Goal: Task Accomplishment & Management: Use online tool/utility

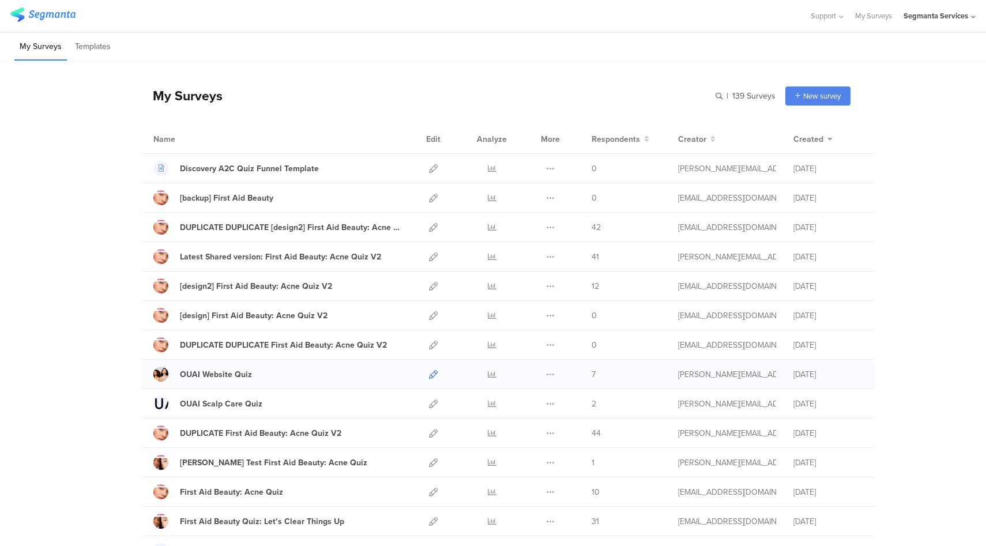
click at [431, 376] on icon at bounding box center [433, 374] width 9 height 9
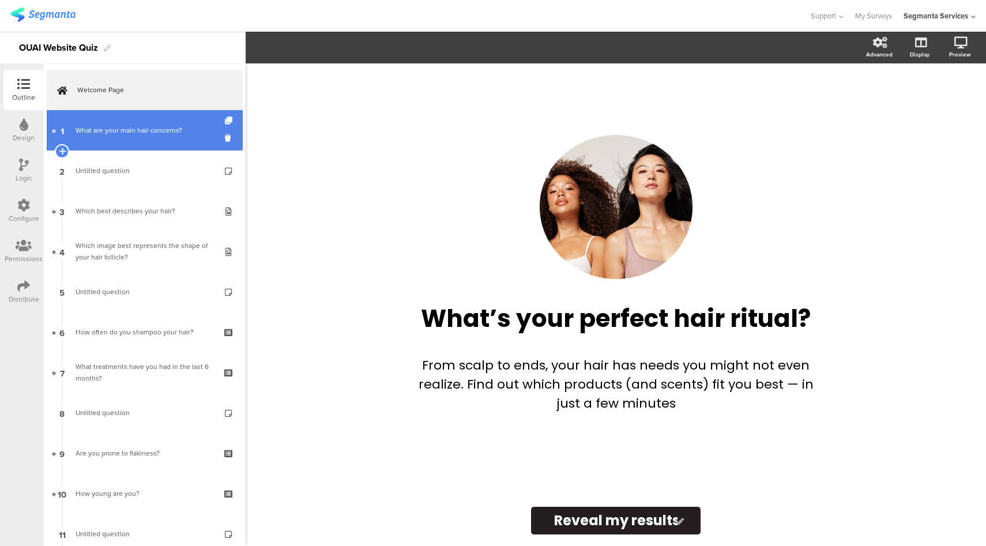
click at [133, 133] on div "What are your main hair concerns?" at bounding box center [145, 131] width 138 height 12
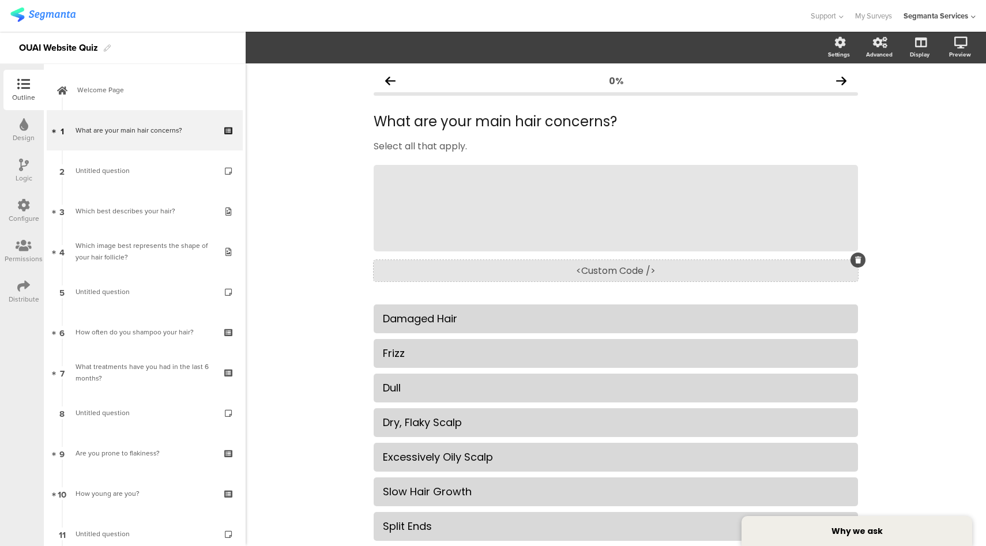
click at [641, 274] on div "<Custom Code />" at bounding box center [616, 270] width 484 height 21
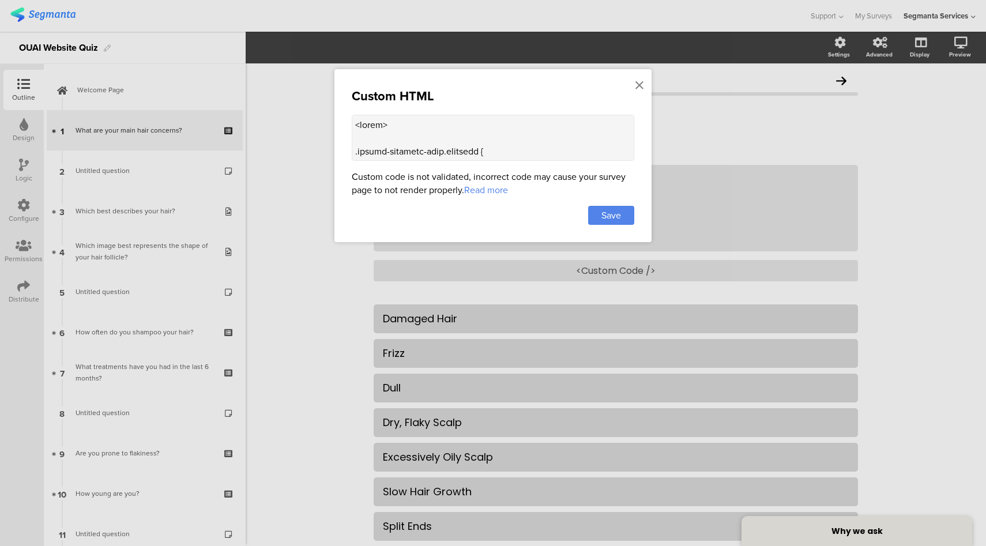
click at [490, 141] on textarea at bounding box center [493, 138] width 283 height 46
click at [490, 152] on textarea at bounding box center [493, 138] width 283 height 46
click at [644, 88] on div at bounding box center [639, 85] width 10 height 21
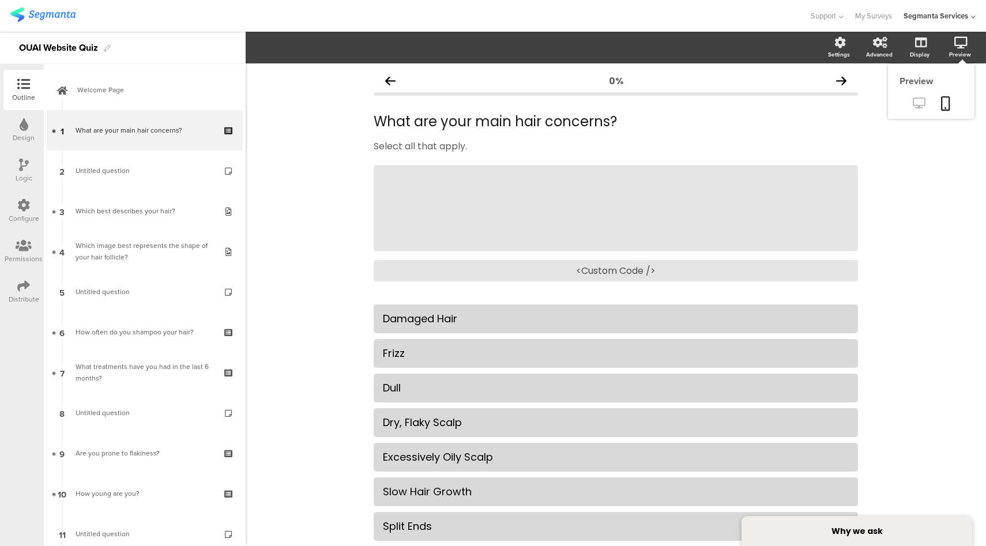
click at [913, 104] on icon at bounding box center [919, 102] width 12 height 11
click at [514, 25] on div "Support Help Center Live Chat My Surveys Segmanta Services ACCOUNTS Segmanta Se…" at bounding box center [493, 16] width 966 height 32
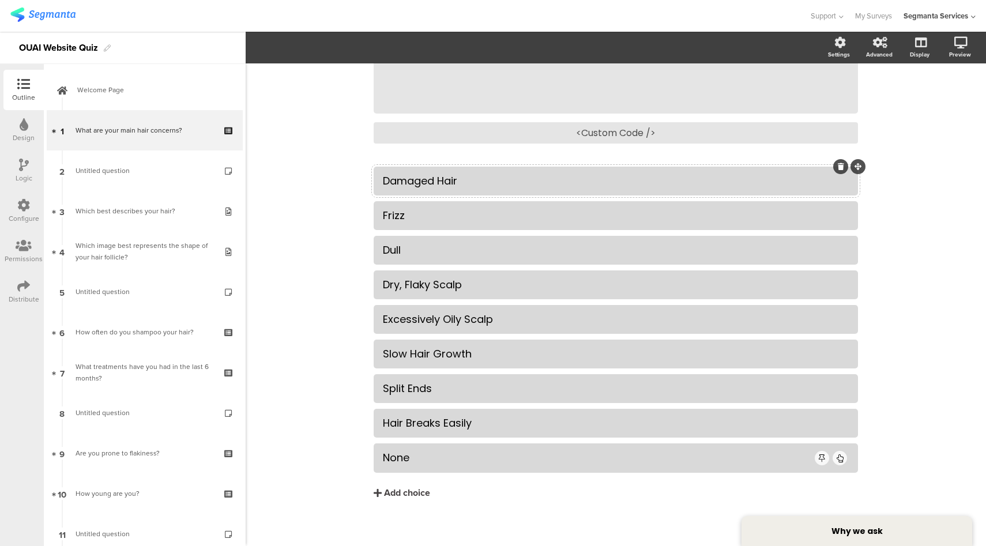
scroll to position [144, 0]
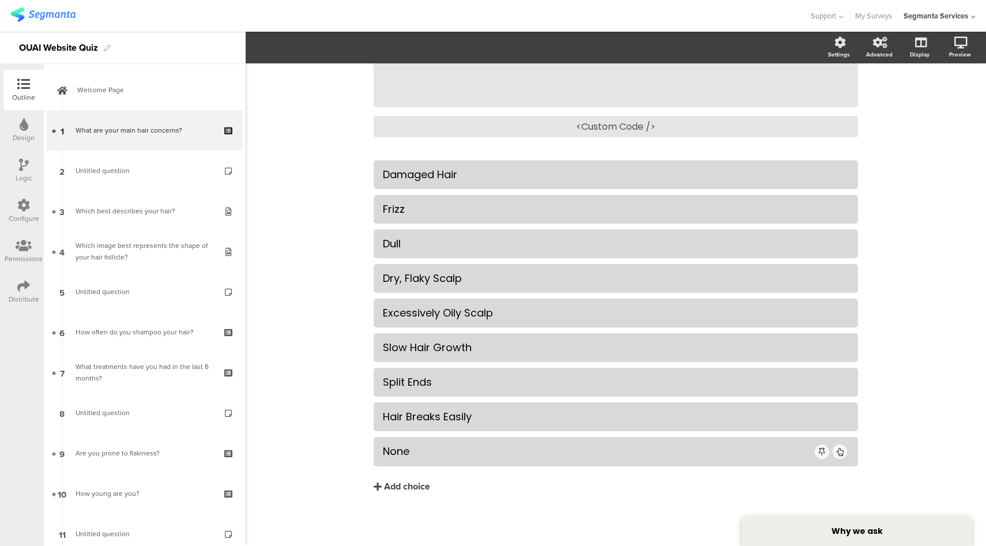
click at [18, 132] on div "Design" at bounding box center [23, 130] width 40 height 40
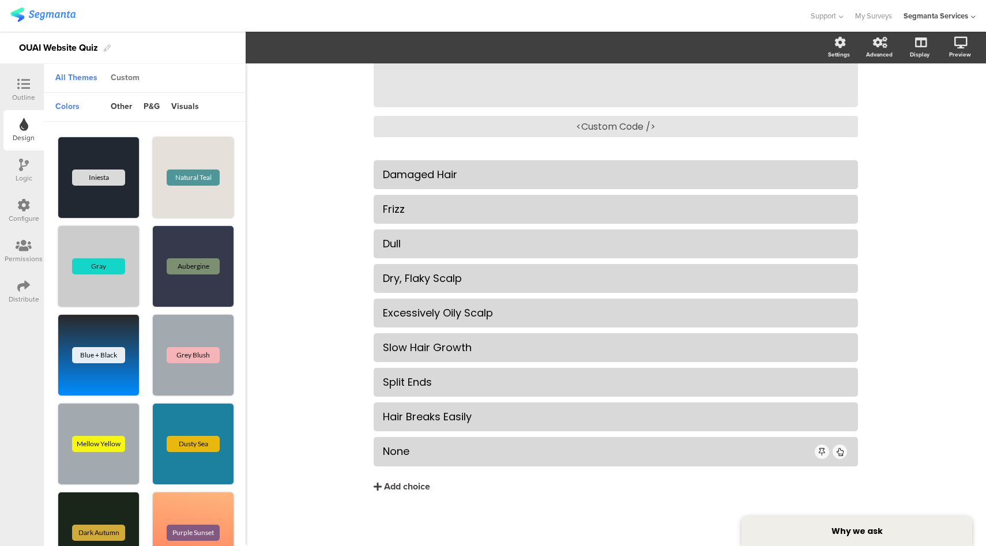
click at [125, 77] on div "Custom" at bounding box center [125, 79] width 40 height 20
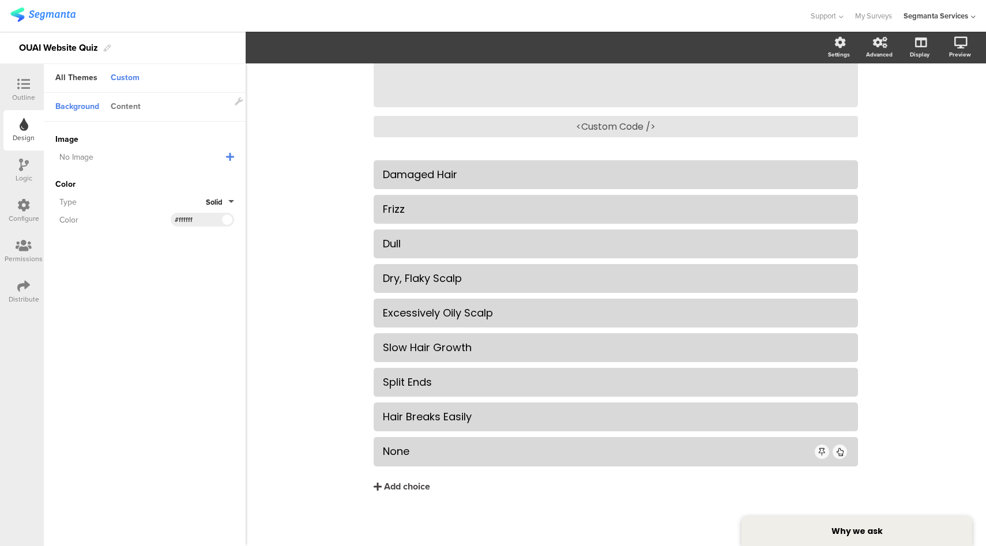
click at [129, 106] on div "Content" at bounding box center [126, 107] width 42 height 20
click at [21, 86] on icon at bounding box center [23, 84] width 13 height 13
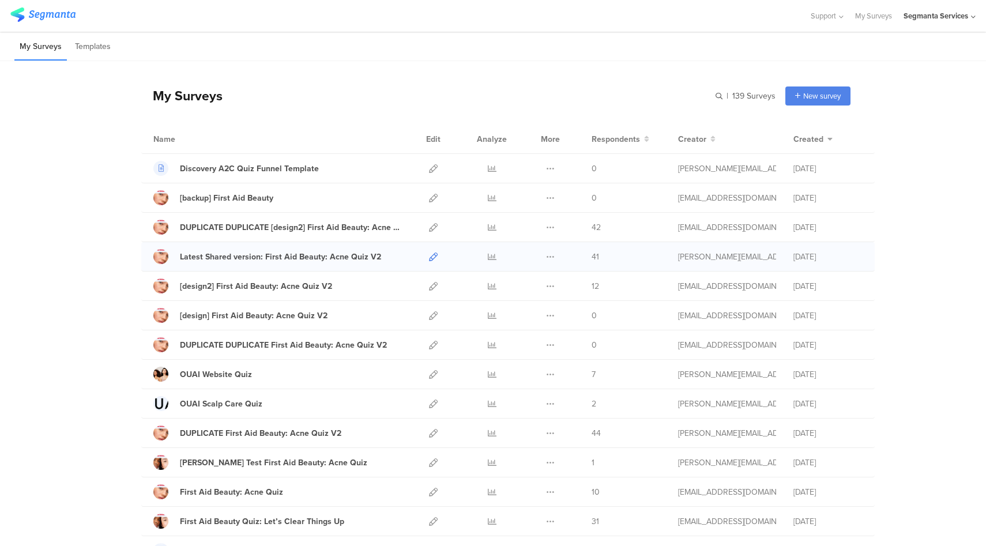
click at [429, 258] on icon at bounding box center [433, 257] width 9 height 9
click at [429, 256] on icon at bounding box center [433, 257] width 9 height 9
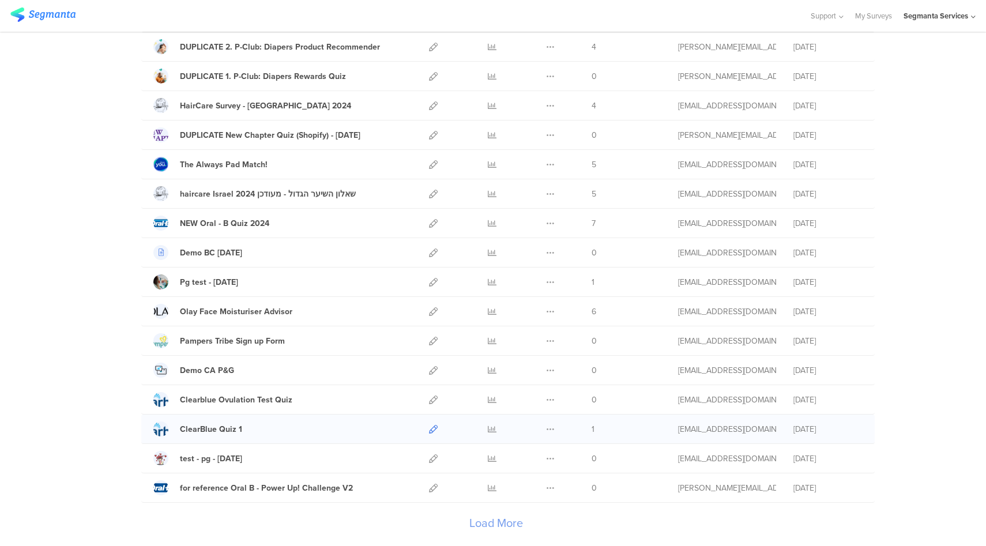
scroll to position [1144, 0]
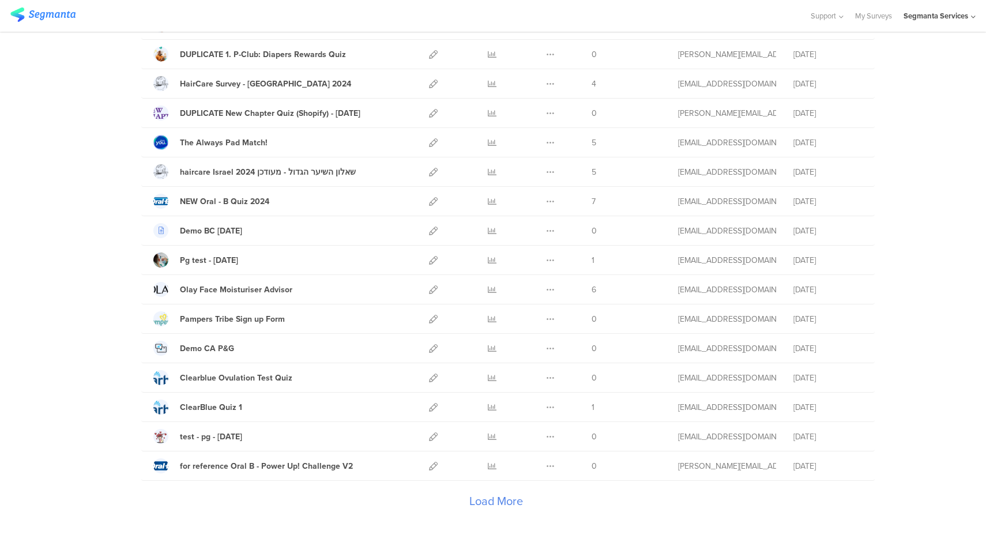
click at [484, 504] on div "Load More" at bounding box center [495, 504] width 709 height 46
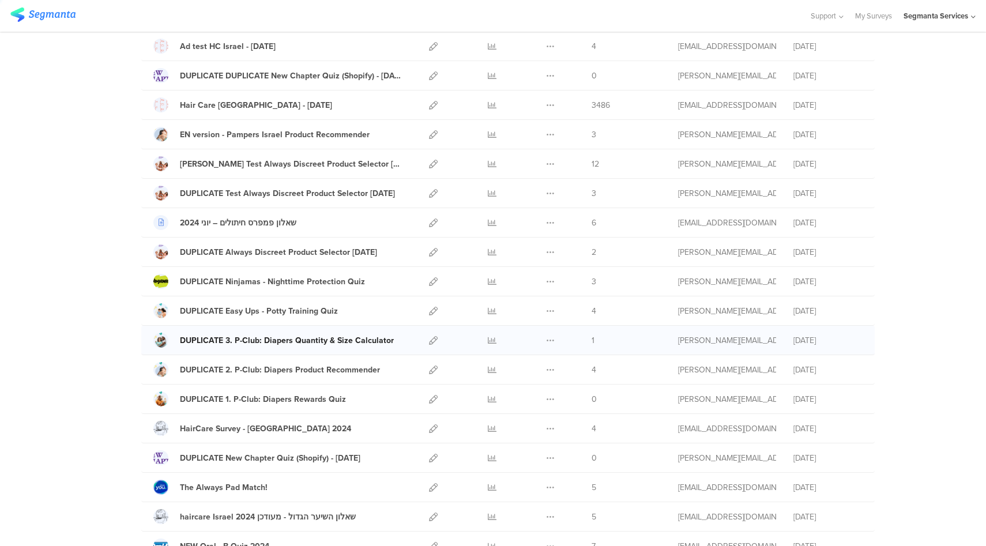
scroll to position [798, 0]
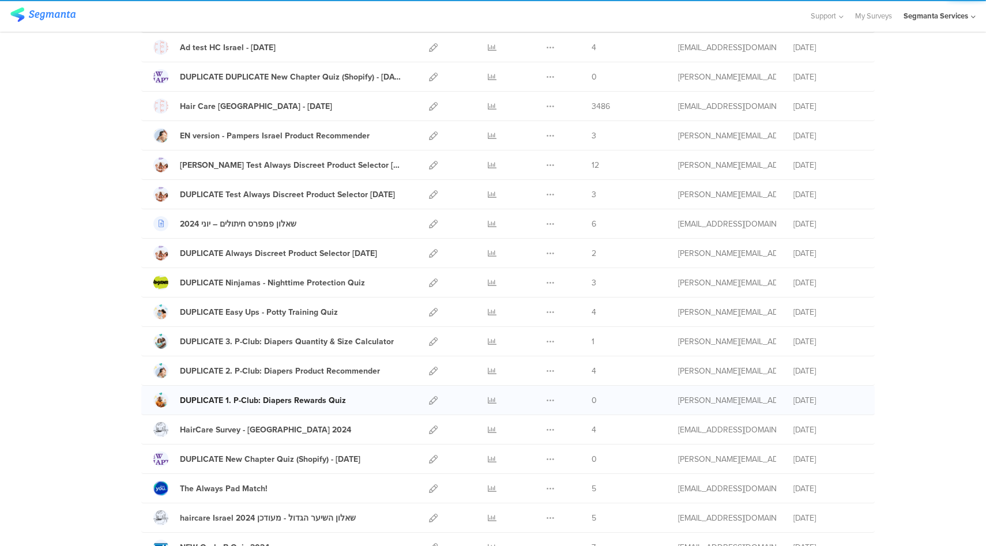
click at [315, 400] on div "DUPLICATE 1. P-Club: Diapers Rewards Quiz" at bounding box center [263, 401] width 166 height 12
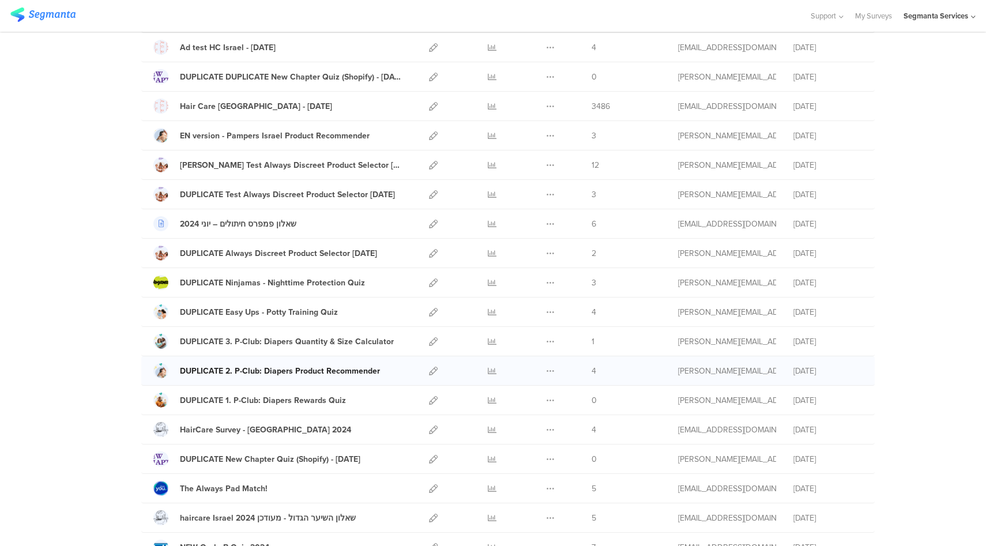
click at [273, 369] on div "DUPLICATE 2. P-Club: Diapers Product Recommender" at bounding box center [280, 371] width 200 height 12
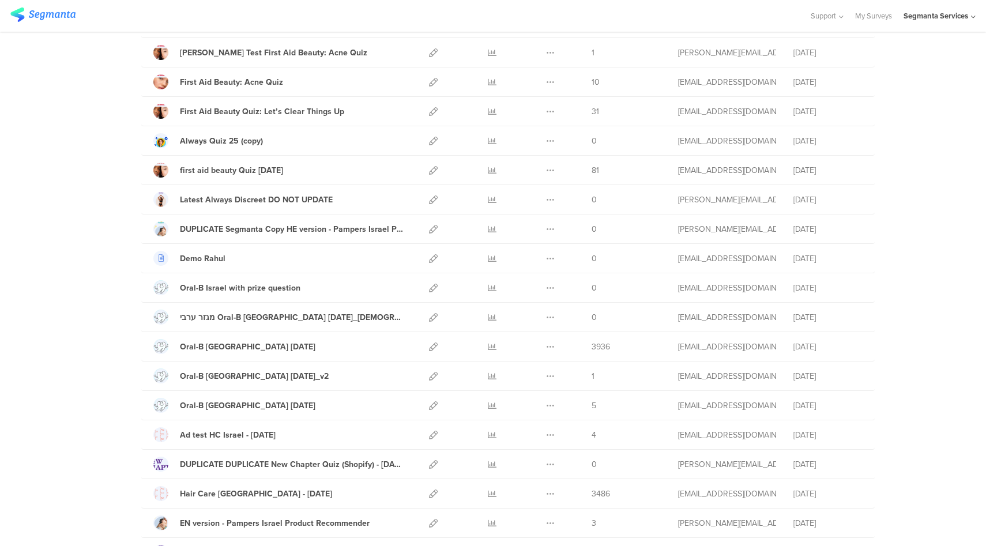
scroll to position [22, 0]
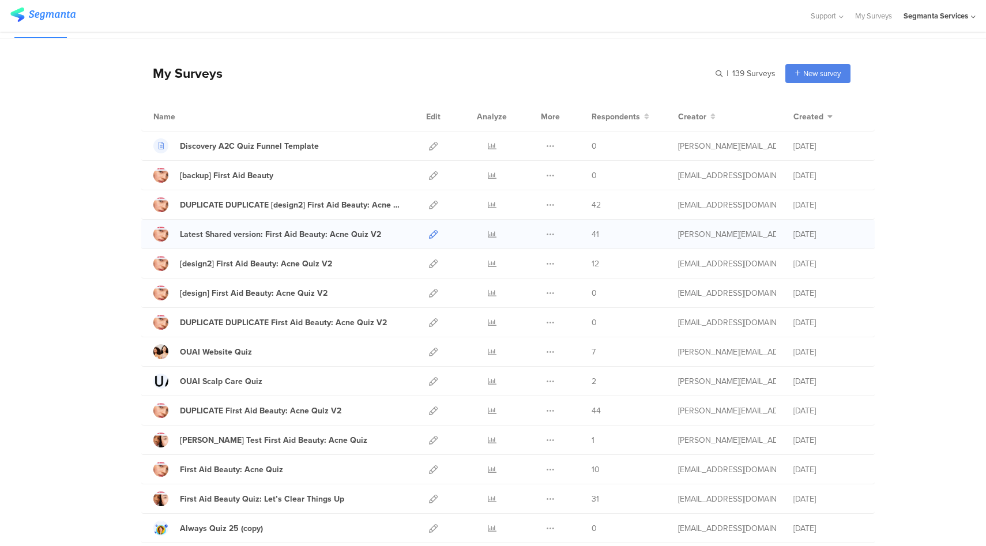
click at [429, 234] on icon at bounding box center [433, 234] width 9 height 9
click at [367, 234] on div "Latest Shared version: First Aid Beauty: Acne Quiz V2" at bounding box center [280, 234] width 201 height 12
click at [429, 233] on icon at bounding box center [433, 234] width 9 height 9
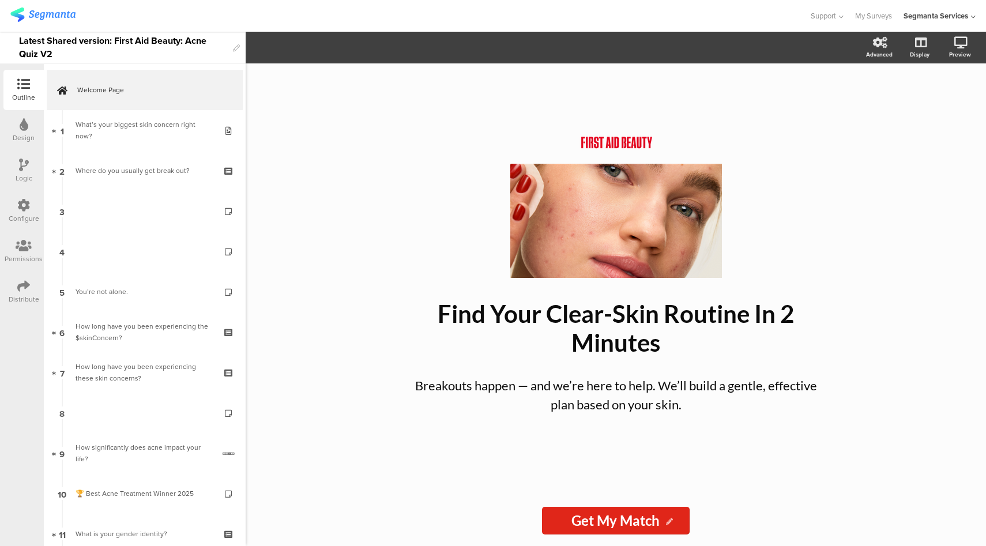
click at [26, 214] on div "Configure" at bounding box center [24, 218] width 31 height 10
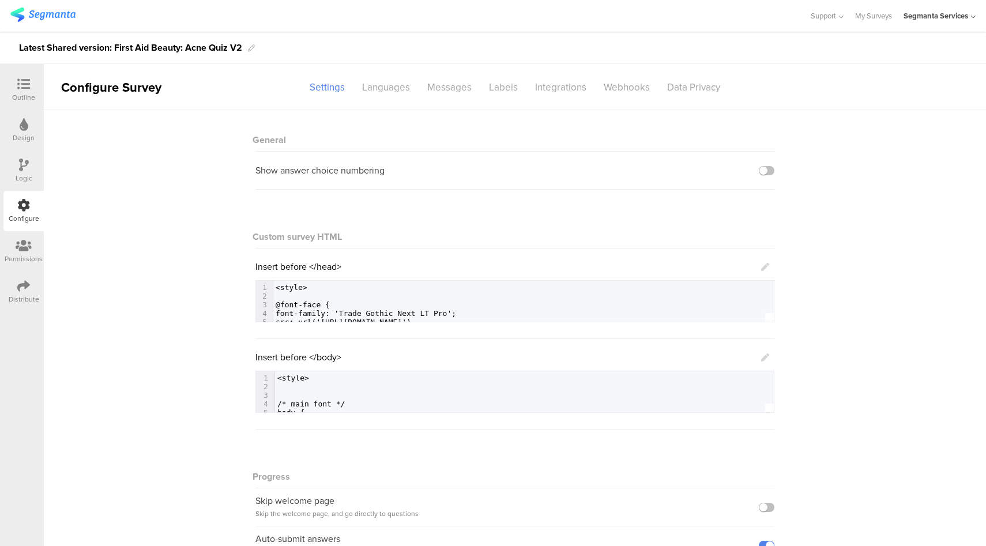
click at [761, 355] on icon at bounding box center [765, 358] width 8 height 8
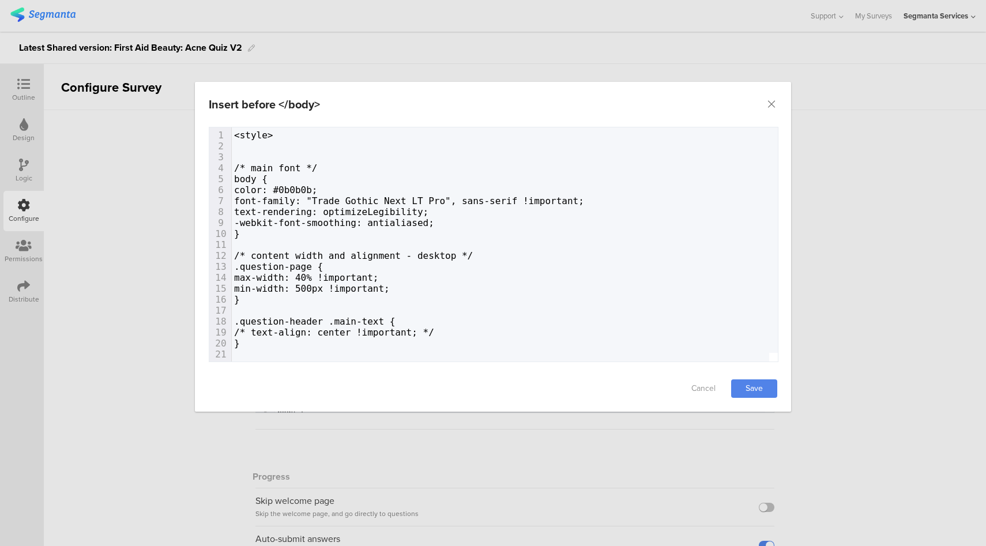
type textarea "<style> /* main font */ body { color: #0b0b0b; font-family: "Trade Gothic Next …"
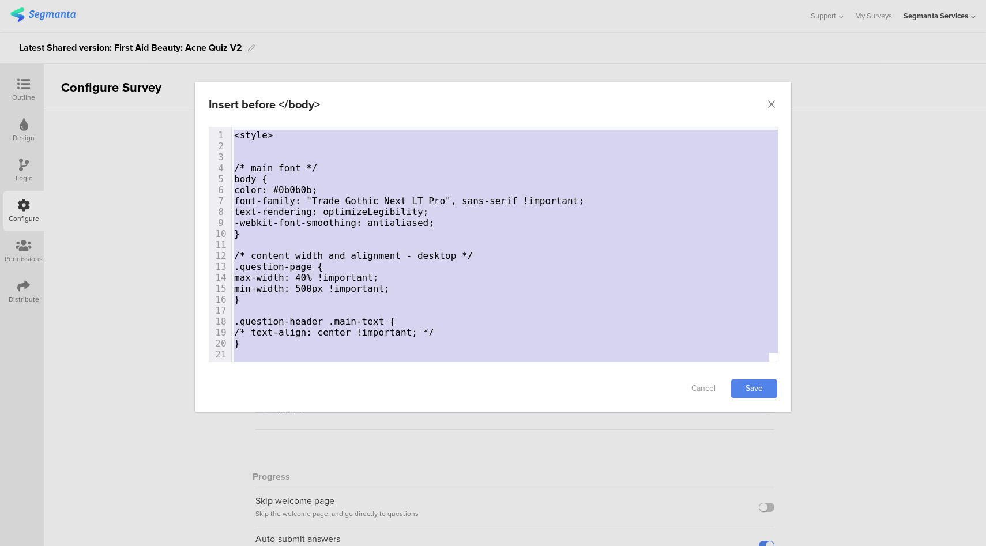
click at [771, 110] on div "Insert before </body>" at bounding box center [493, 104] width 596 height 45
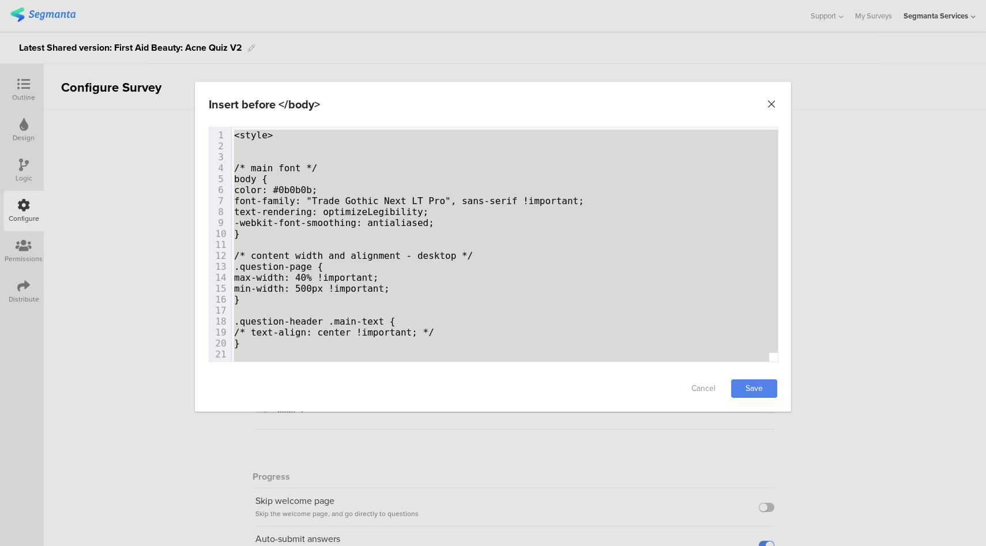
click at [772, 107] on icon "Close" at bounding box center [772, 105] width 12 height 12
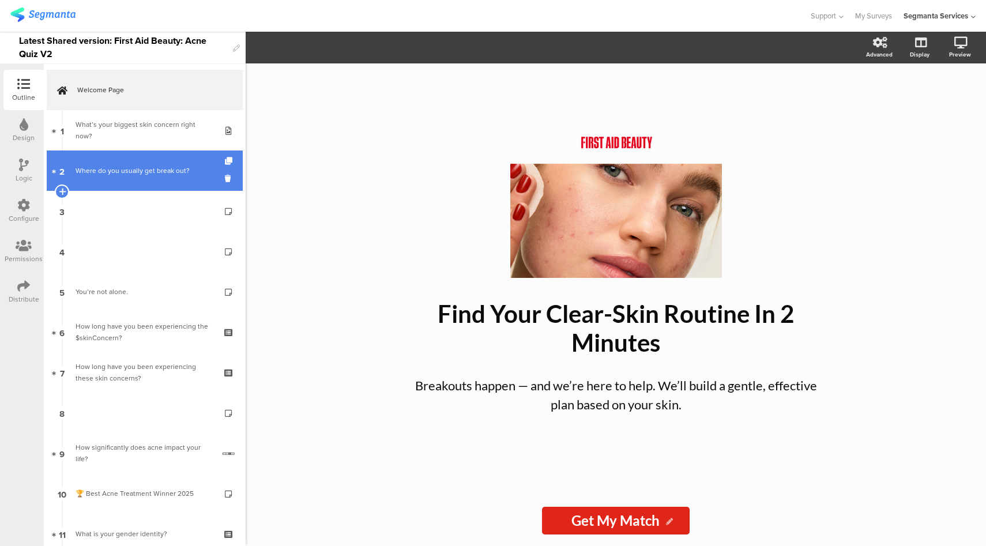
click at [140, 175] on div "Where do you usually get break out?" at bounding box center [145, 171] width 138 height 12
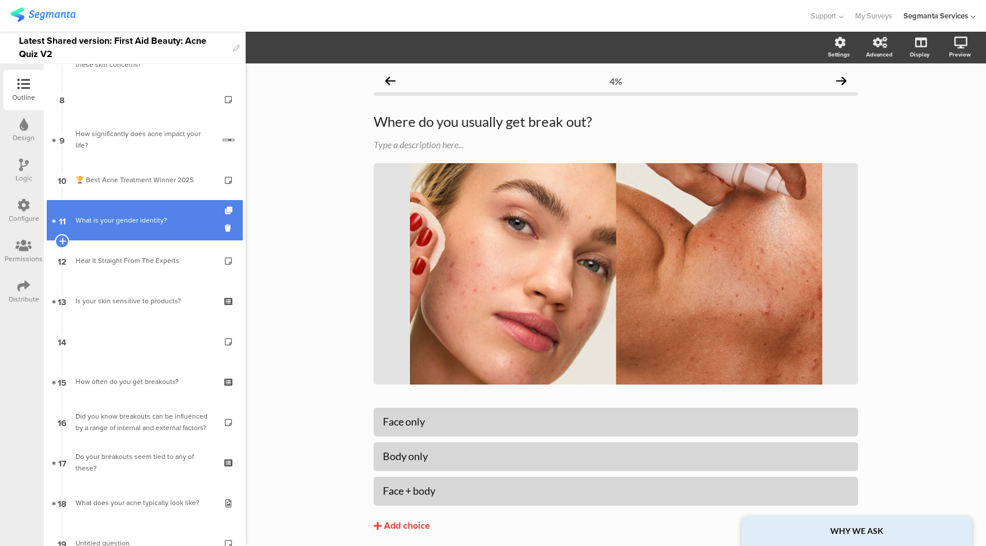
scroll to position [464, 0]
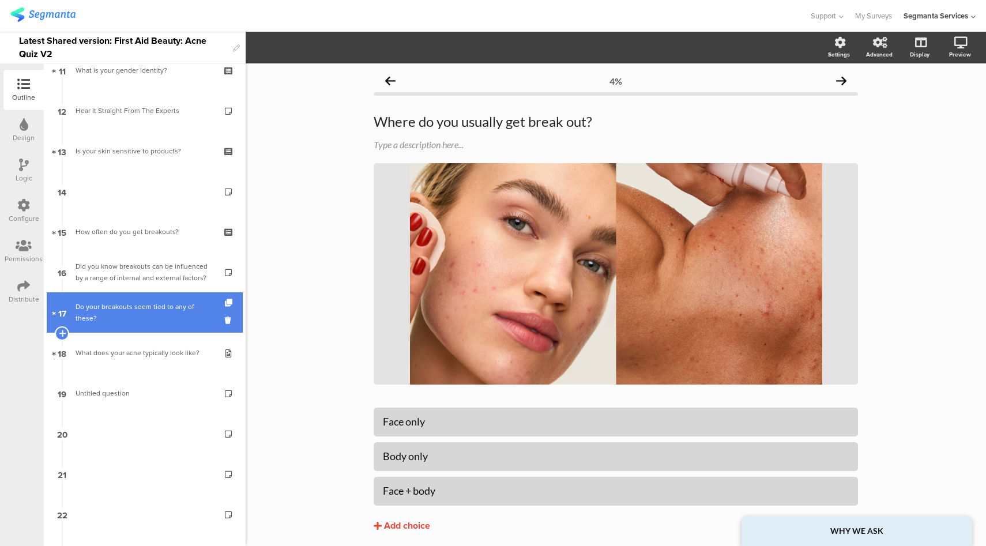
click at [151, 326] on link "17 Do your breakouts seem tied to any of these?" at bounding box center [145, 312] width 196 height 40
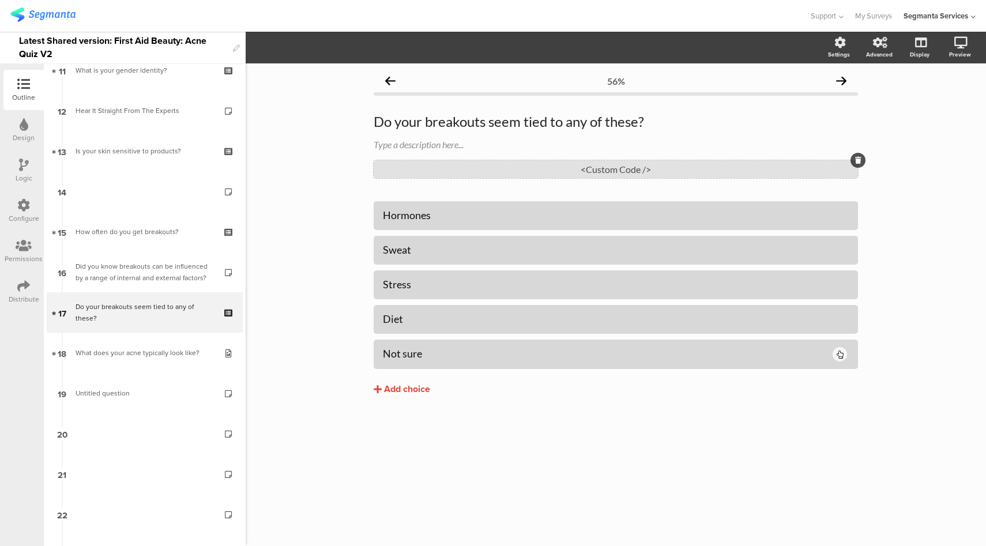
click at [553, 168] on div "<Custom Code />" at bounding box center [616, 169] width 484 height 18
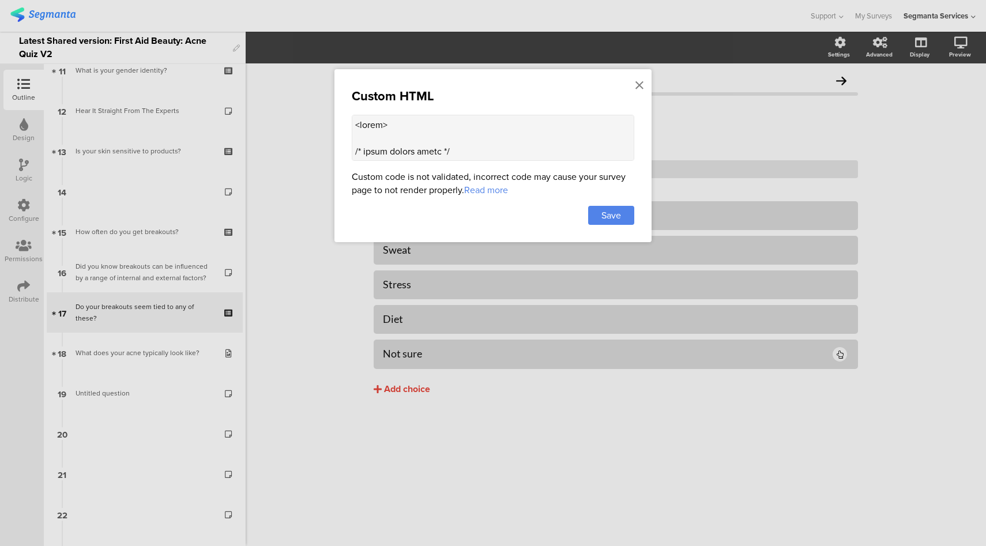
click at [504, 141] on textarea at bounding box center [493, 138] width 283 height 46
click at [642, 86] on icon at bounding box center [640, 85] width 8 height 13
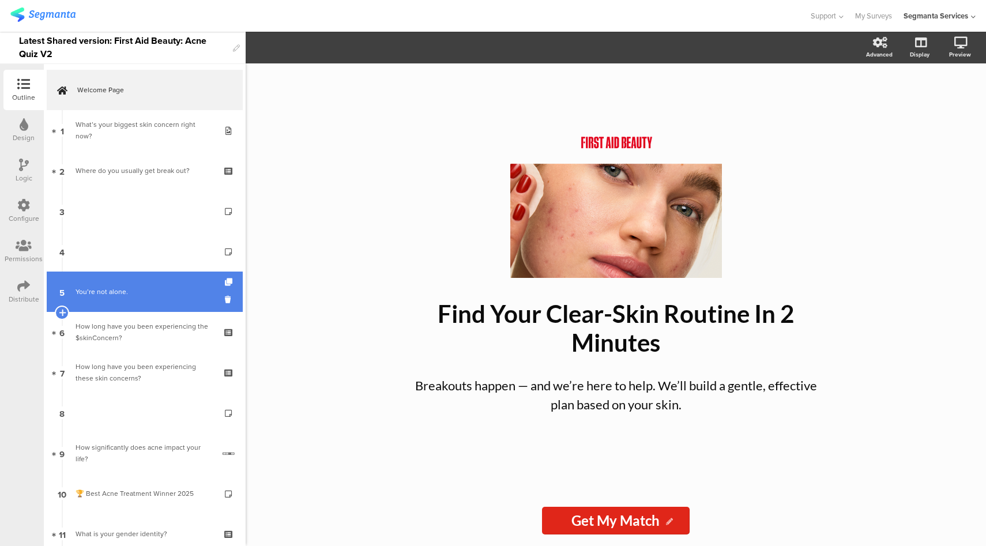
click at [136, 276] on link "5 You’re not alone." at bounding box center [145, 292] width 196 height 40
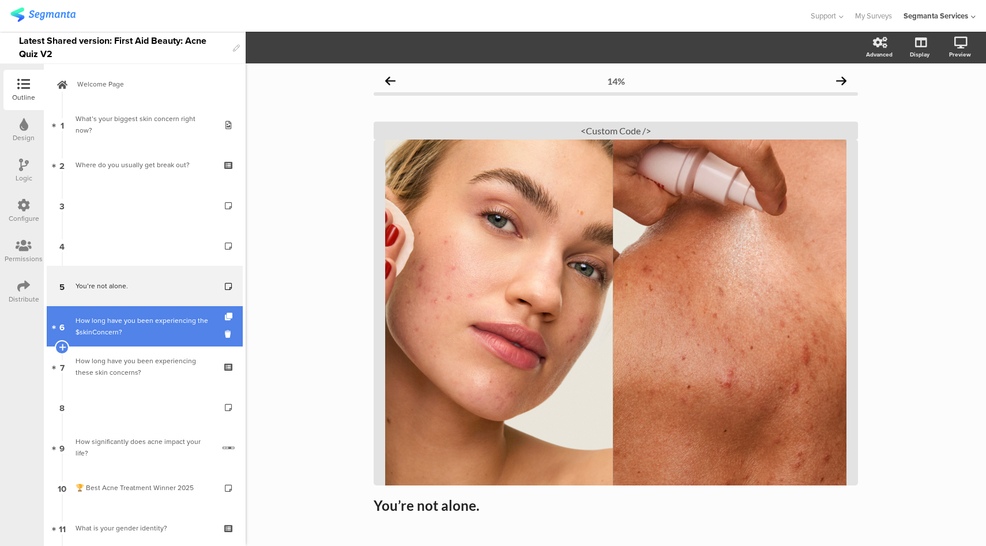
scroll to position [130, 0]
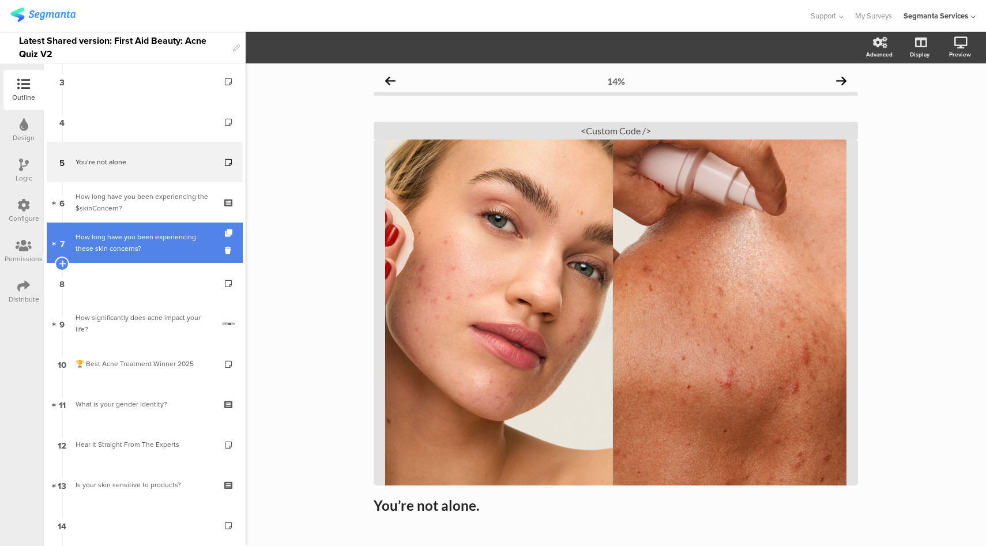
click at [171, 255] on link "7 How long have you been experiencing these skin concerns?" at bounding box center [145, 243] width 196 height 40
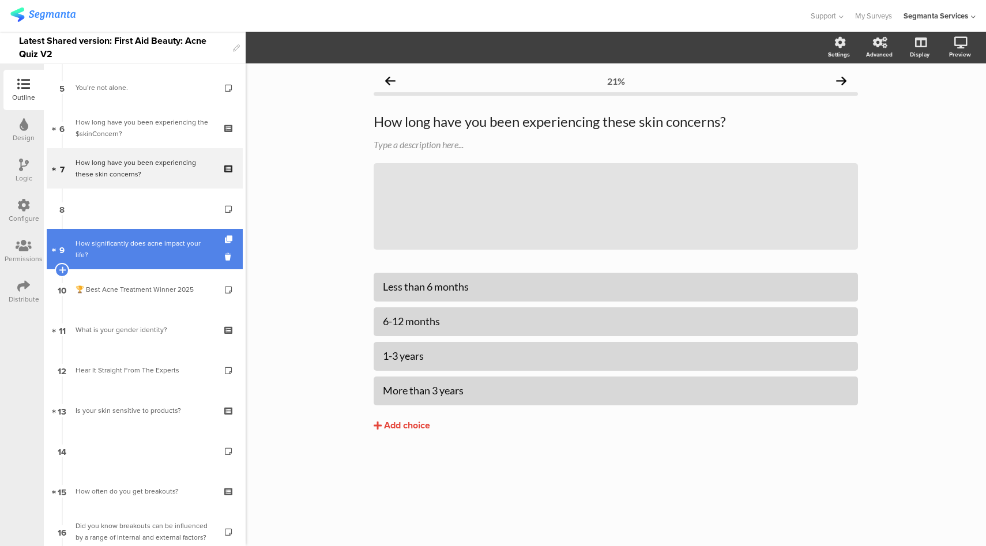
scroll to position [325, 0]
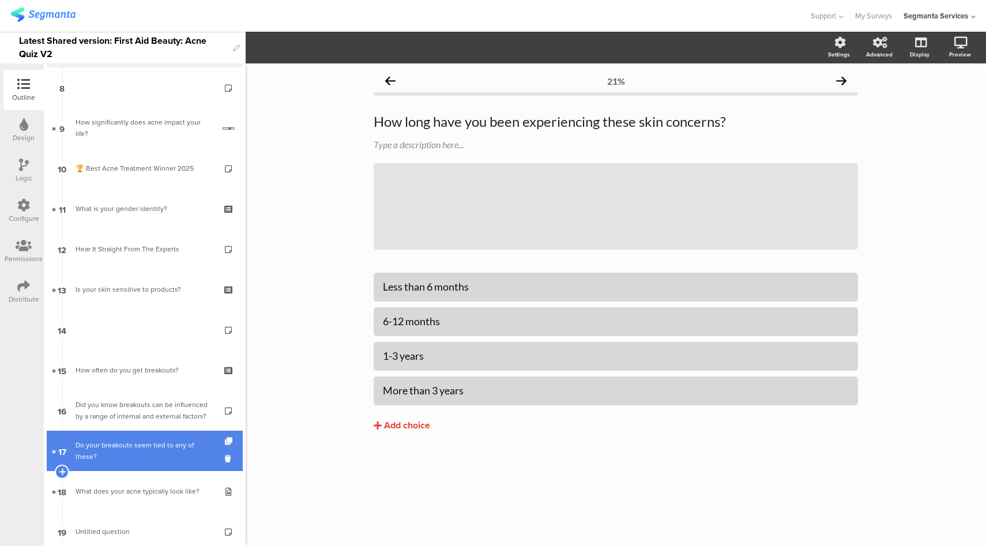
click at [135, 459] on div "Do your breakouts seem tied to any of these?" at bounding box center [145, 451] width 138 height 23
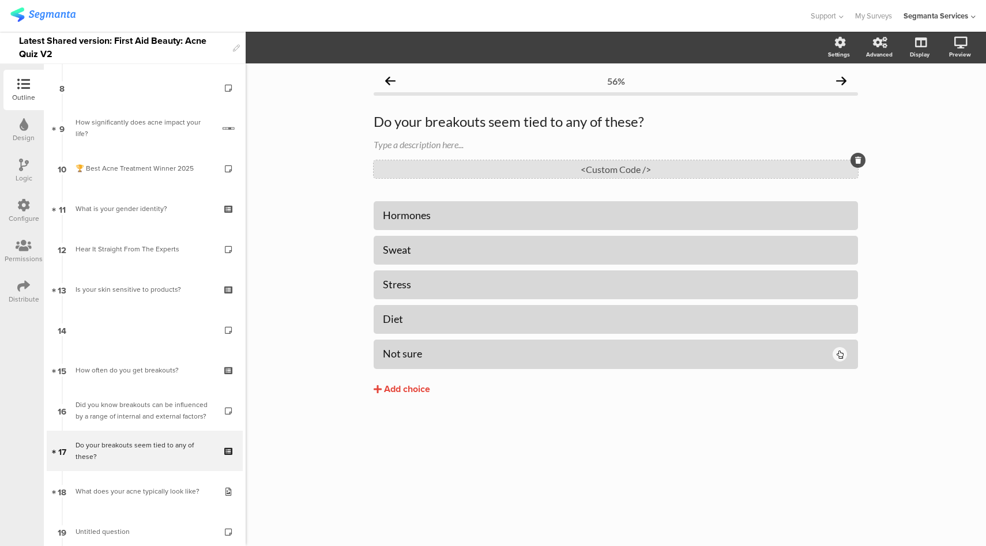
click at [547, 167] on div "<Custom Code />" at bounding box center [616, 169] width 484 height 18
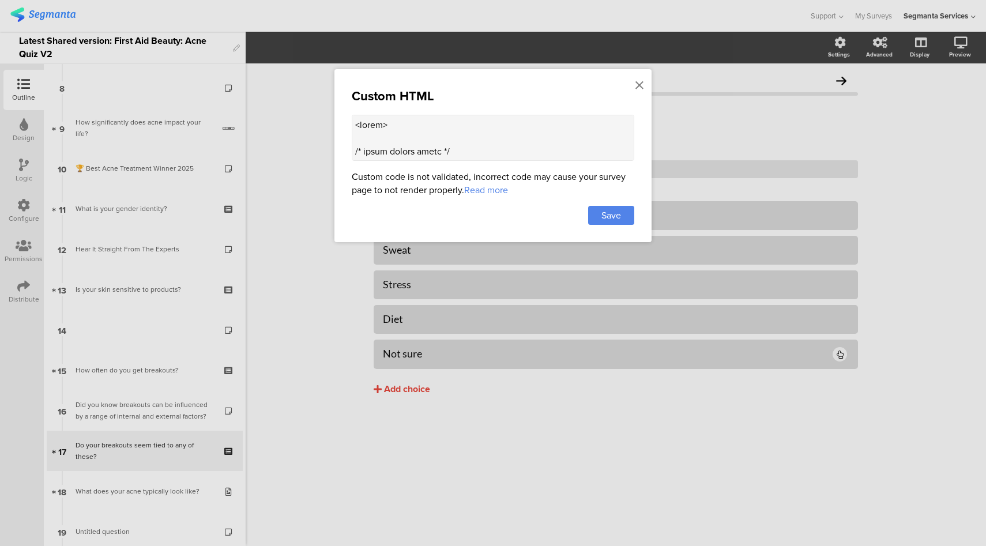
click at [494, 132] on textarea at bounding box center [493, 138] width 283 height 46
click at [641, 88] on icon at bounding box center [640, 85] width 8 height 13
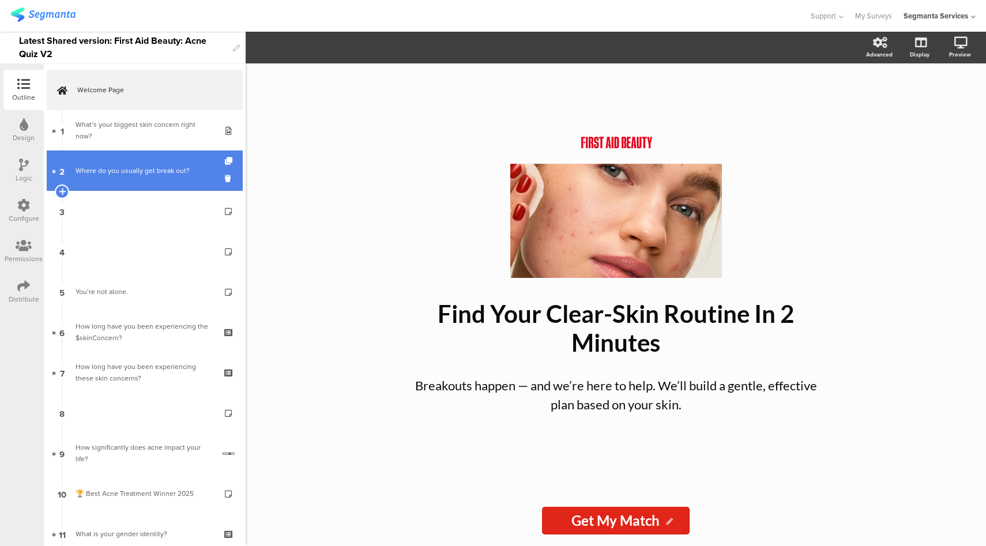
click at [145, 162] on link "2 Where do you usually get break out?" at bounding box center [145, 171] width 196 height 40
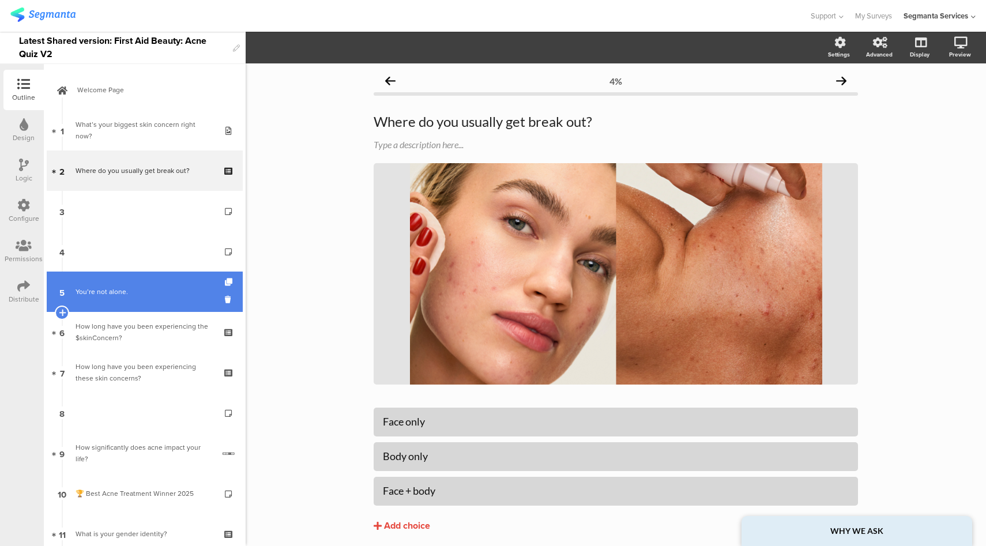
click at [133, 282] on link "5 You’re not alone." at bounding box center [145, 292] width 196 height 40
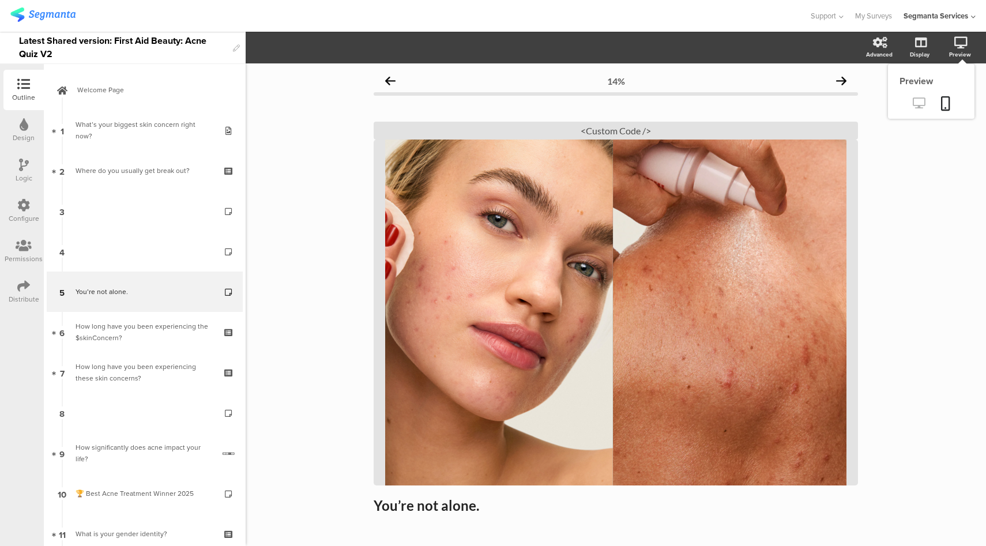
click at [913, 107] on icon at bounding box center [919, 102] width 12 height 11
click at [633, 129] on div "<Custom Code />" at bounding box center [616, 131] width 484 height 18
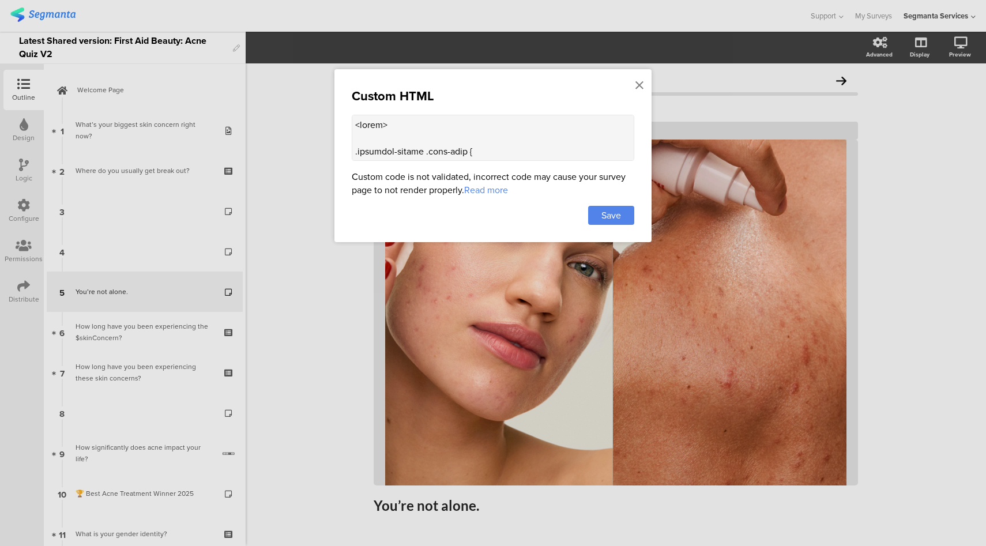
click at [438, 140] on textarea at bounding box center [493, 138] width 283 height 46
click at [637, 84] on icon at bounding box center [640, 85] width 8 height 13
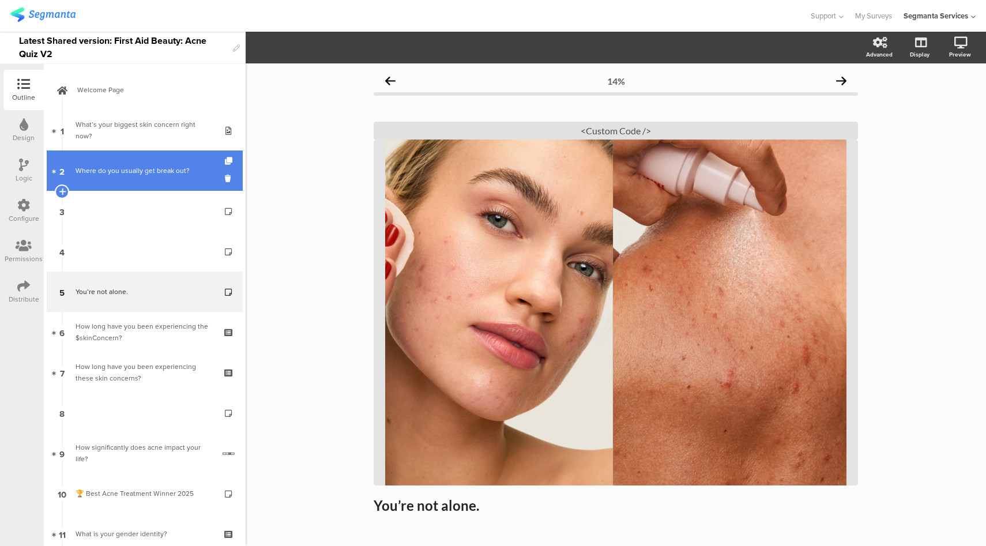
click at [168, 189] on link "2 Where do you usually get break out?" at bounding box center [145, 171] width 196 height 40
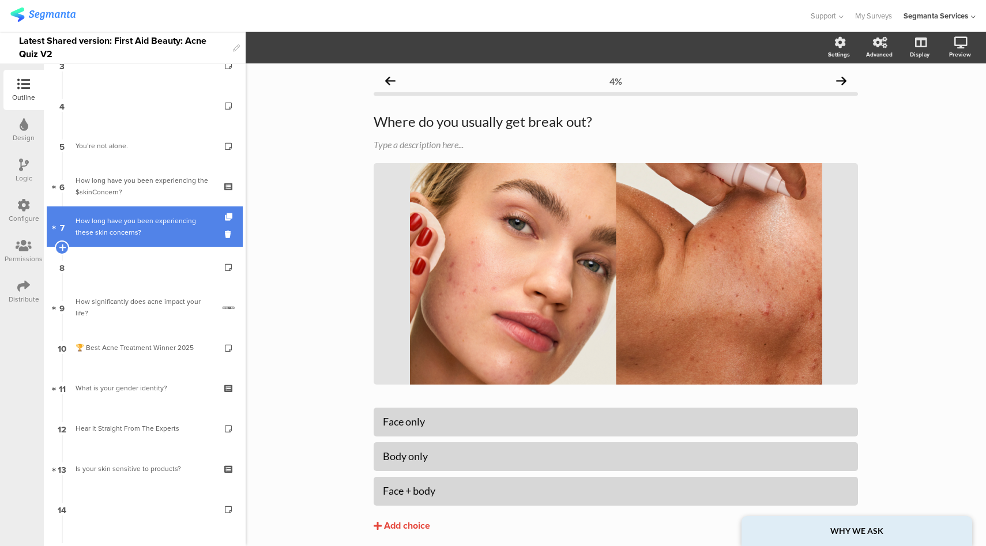
scroll to position [147, 0]
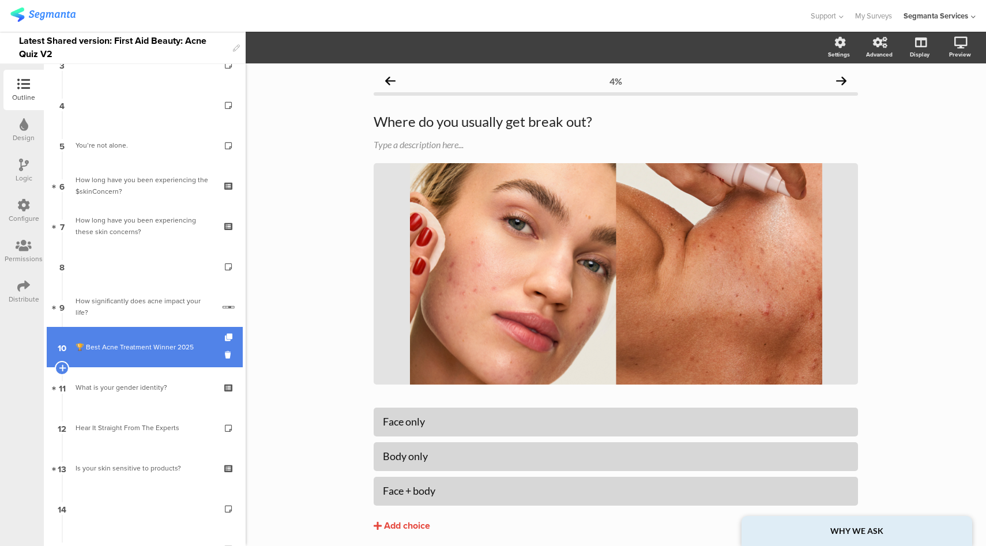
click at [159, 338] on link "10 🏆 Best Acne Treatment Winner 2025" at bounding box center [145, 347] width 196 height 40
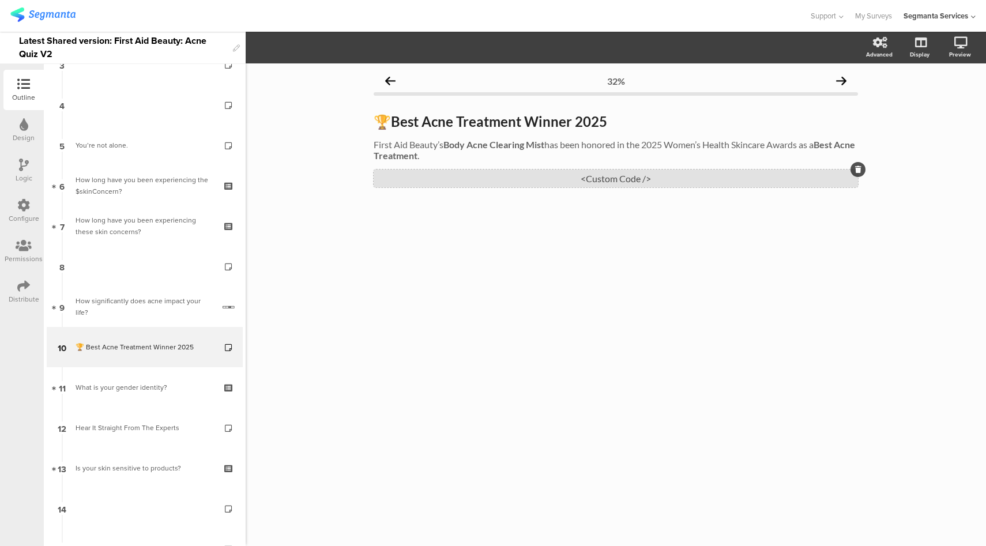
click at [585, 181] on div "<Custom Code />" at bounding box center [616, 179] width 484 height 18
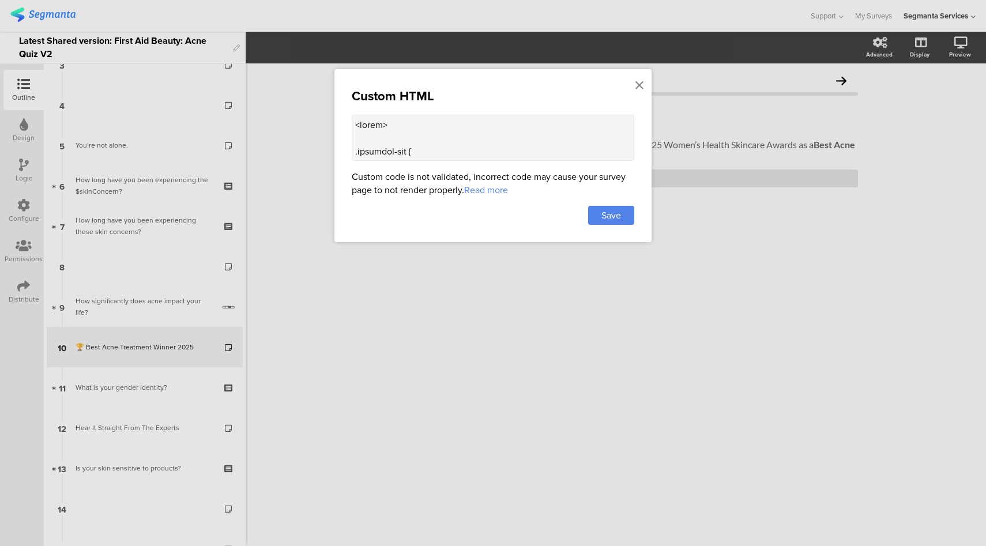
click at [484, 130] on textarea at bounding box center [493, 138] width 283 height 46
click at [482, 142] on textarea at bounding box center [493, 138] width 283 height 46
click at [638, 87] on icon at bounding box center [640, 85] width 8 height 13
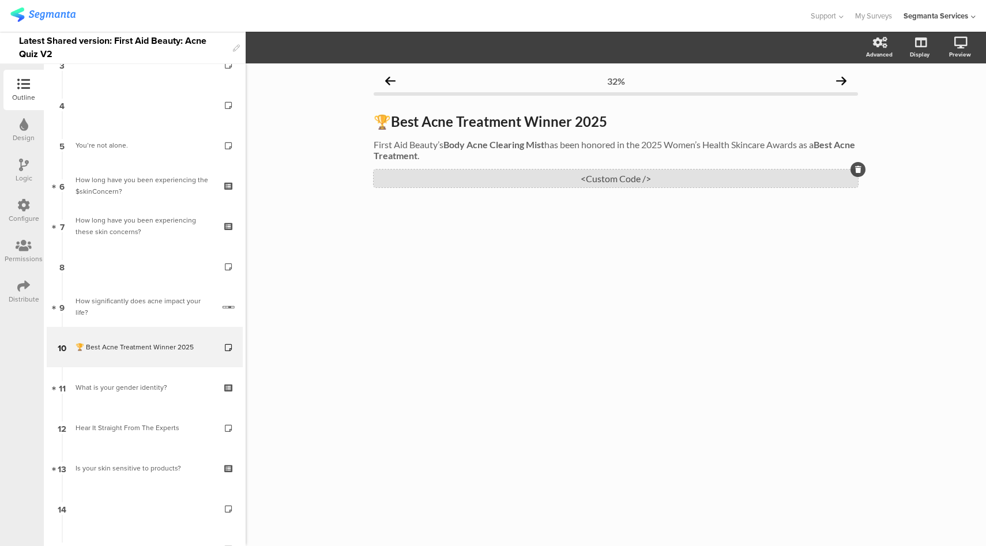
click at [617, 181] on div "<Custom Code />" at bounding box center [616, 179] width 484 height 18
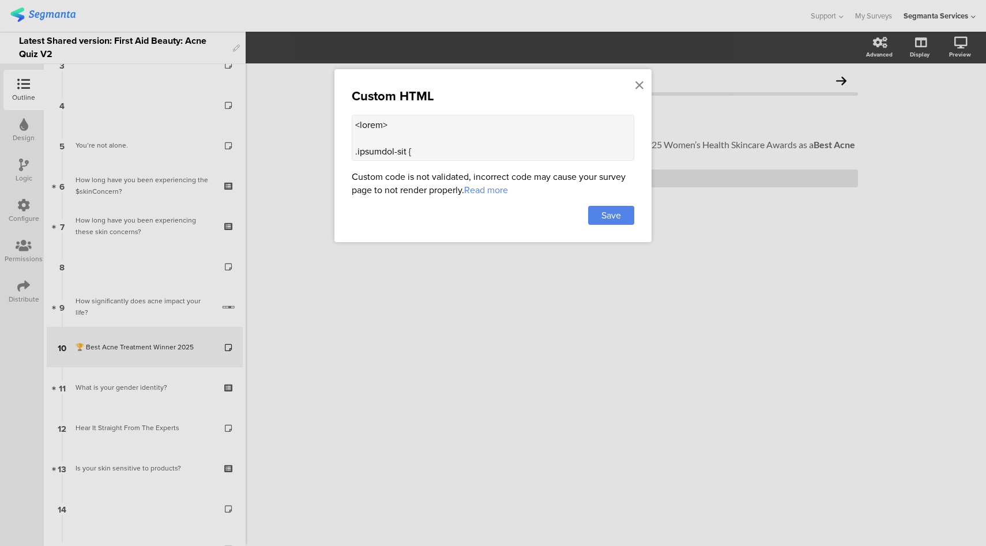
click at [489, 126] on textarea at bounding box center [493, 138] width 283 height 46
click at [642, 79] on icon at bounding box center [640, 85] width 8 height 13
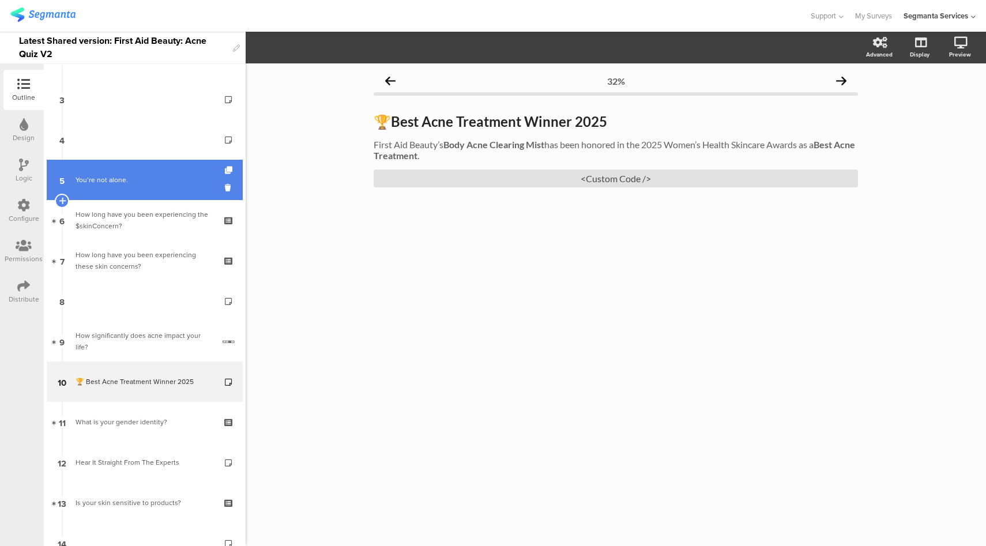
scroll to position [51, 0]
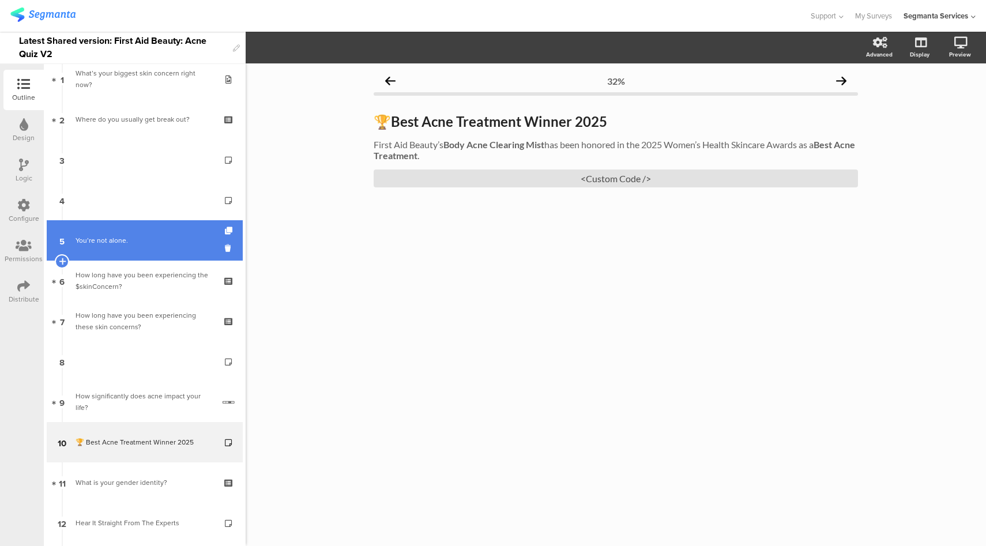
click at [141, 236] on div "You’re not alone." at bounding box center [145, 241] width 138 height 12
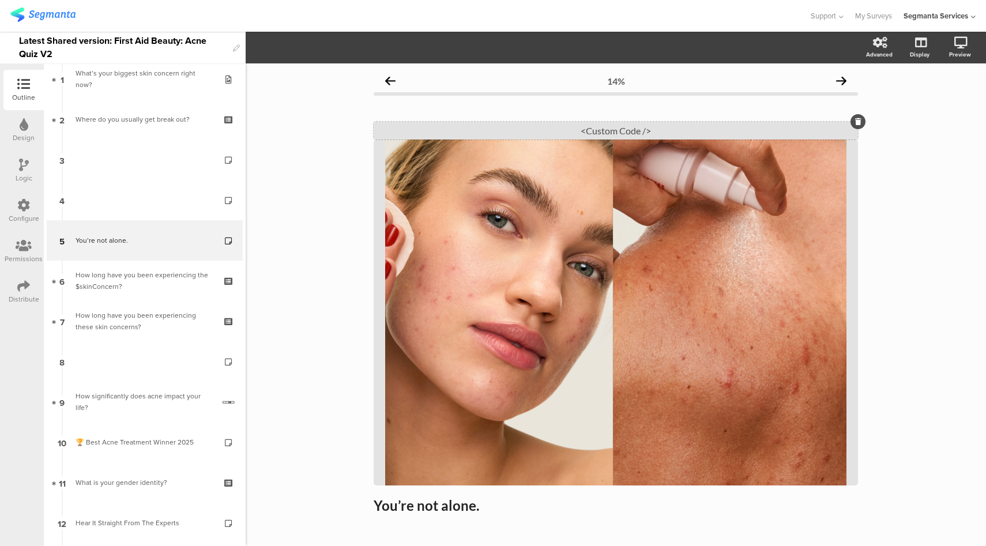
click at [602, 133] on div "<Custom Code />" at bounding box center [616, 131] width 484 height 18
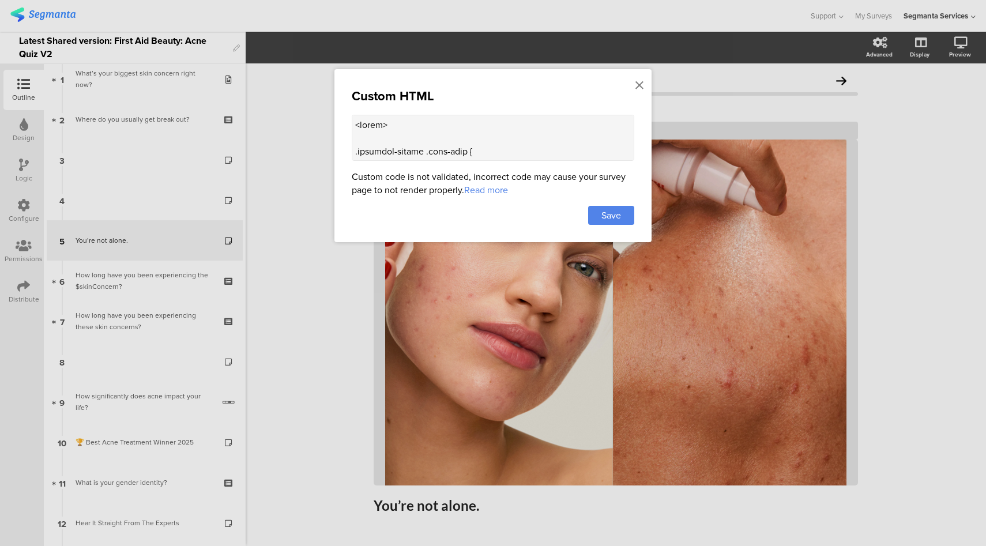
click at [482, 126] on textarea at bounding box center [493, 138] width 283 height 46
click at [697, 28] on div at bounding box center [493, 273] width 986 height 546
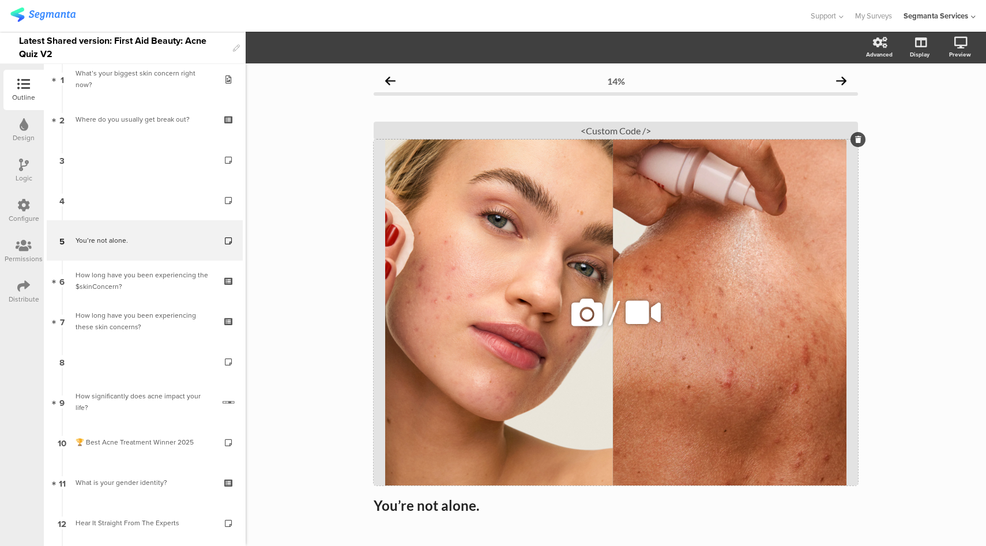
click at [563, 193] on div "/" at bounding box center [616, 313] width 484 height 346
click at [908, 110] on link at bounding box center [919, 104] width 28 height 19
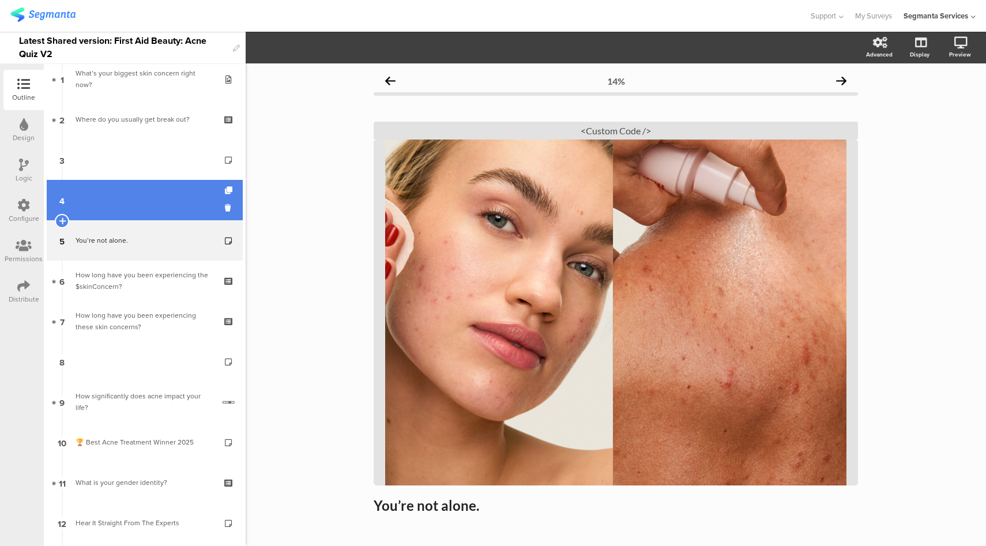
click at [99, 197] on link "4" at bounding box center [145, 200] width 196 height 40
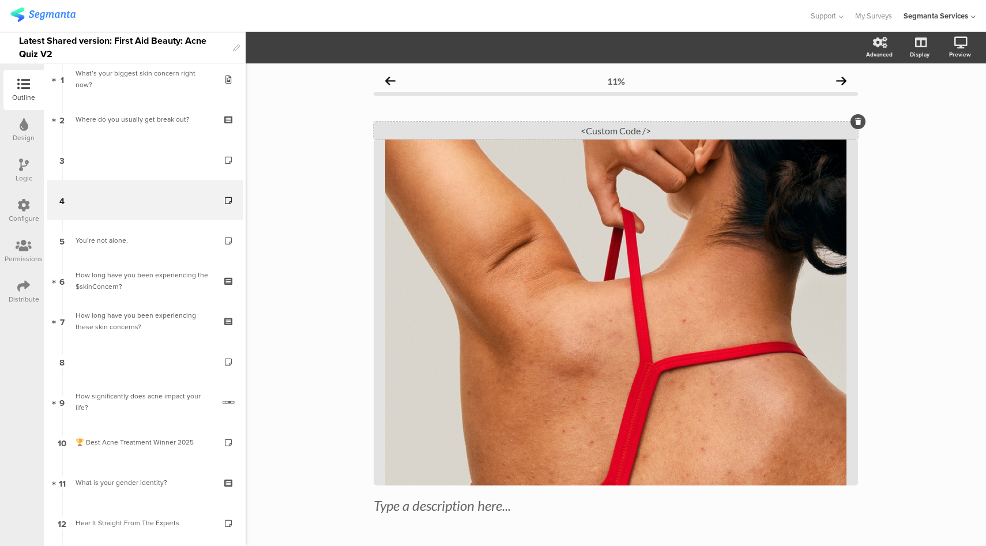
click at [630, 133] on div "<Custom Code />" at bounding box center [616, 131] width 484 height 18
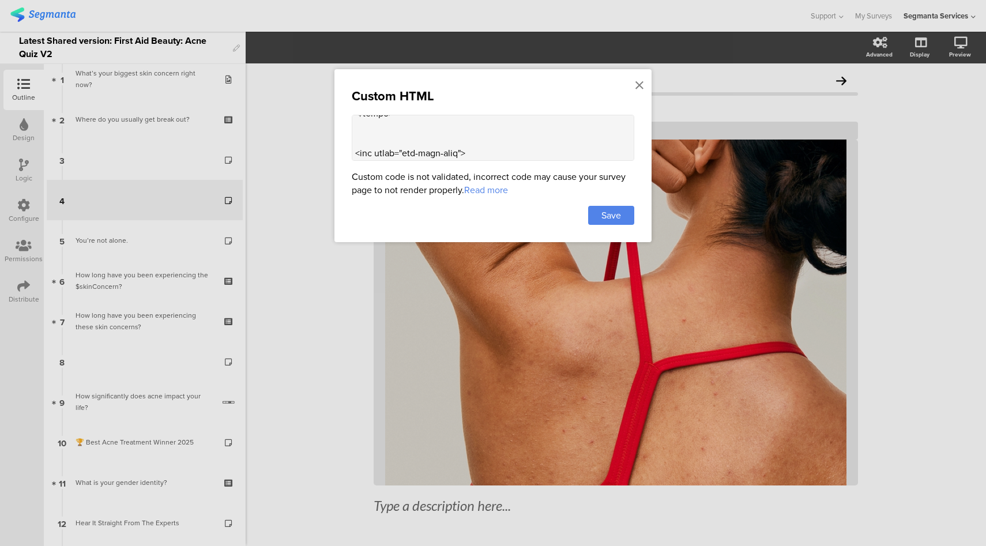
scroll to position [1158, 0]
click at [471, 144] on textarea at bounding box center [493, 138] width 283 height 46
click at [639, 82] on icon at bounding box center [640, 85] width 8 height 13
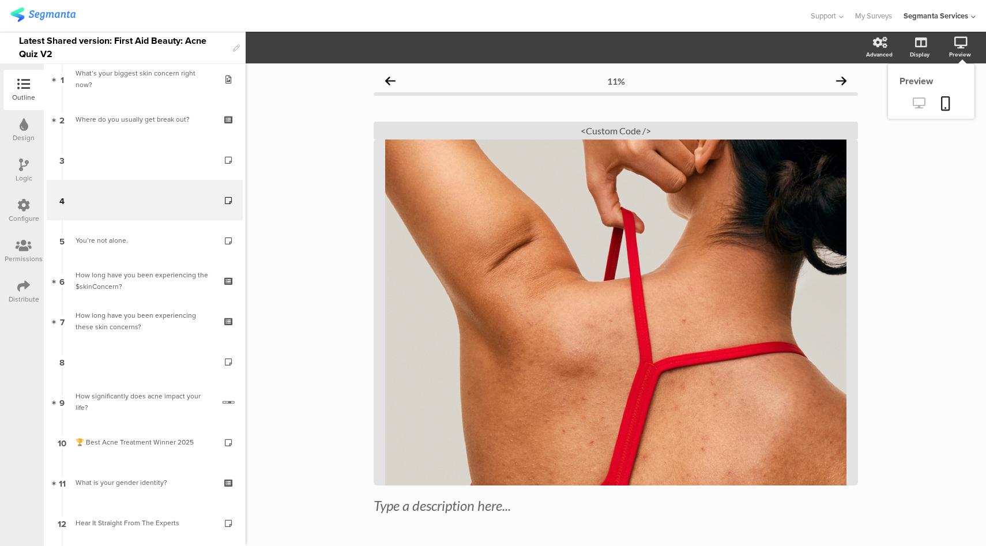
click at [913, 102] on icon at bounding box center [919, 102] width 12 height 11
click at [608, 132] on div "<Custom Code />" at bounding box center [616, 131] width 484 height 18
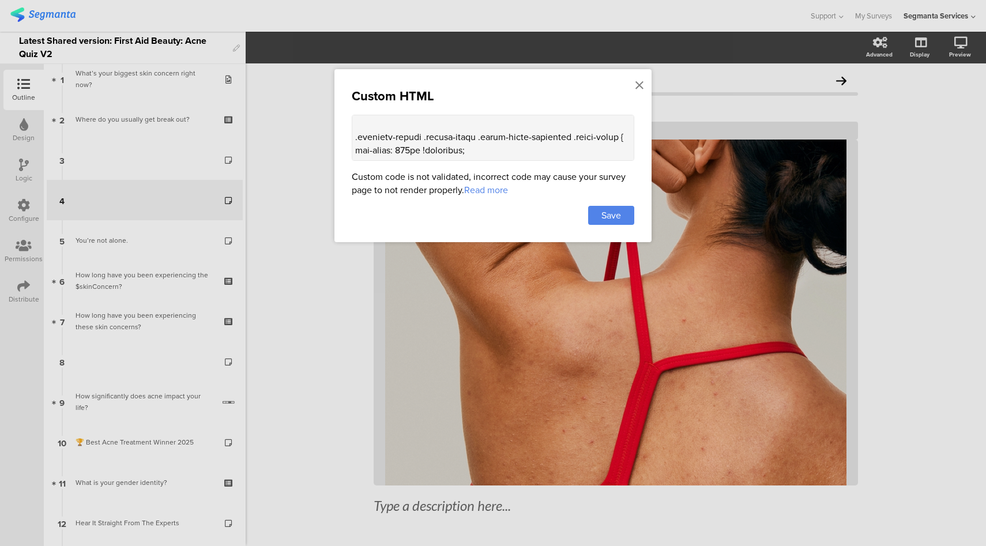
scroll to position [770, 0]
click at [951, 42] on div at bounding box center [493, 273] width 986 height 546
click at [949, 52] on div at bounding box center [493, 273] width 986 height 546
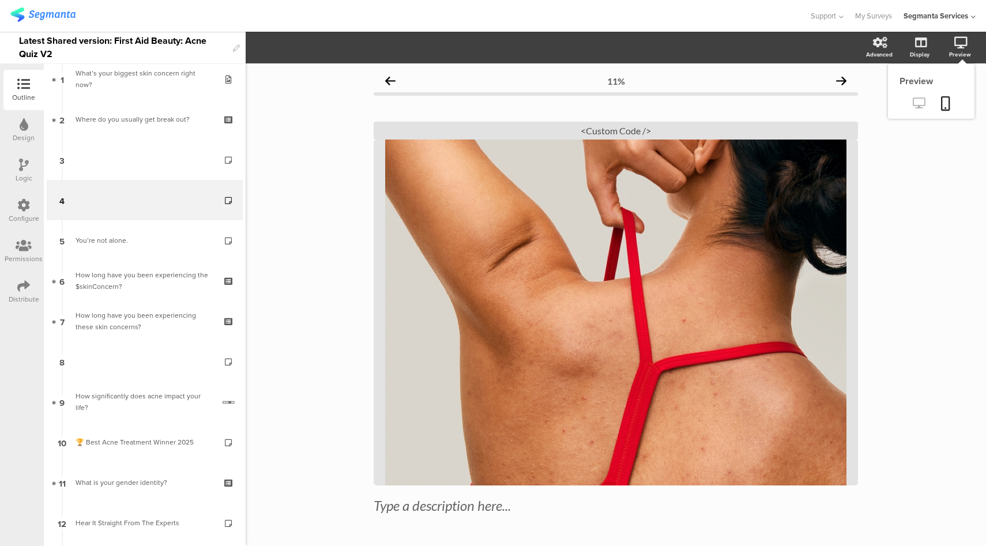
click at [913, 104] on icon at bounding box center [919, 102] width 12 height 11
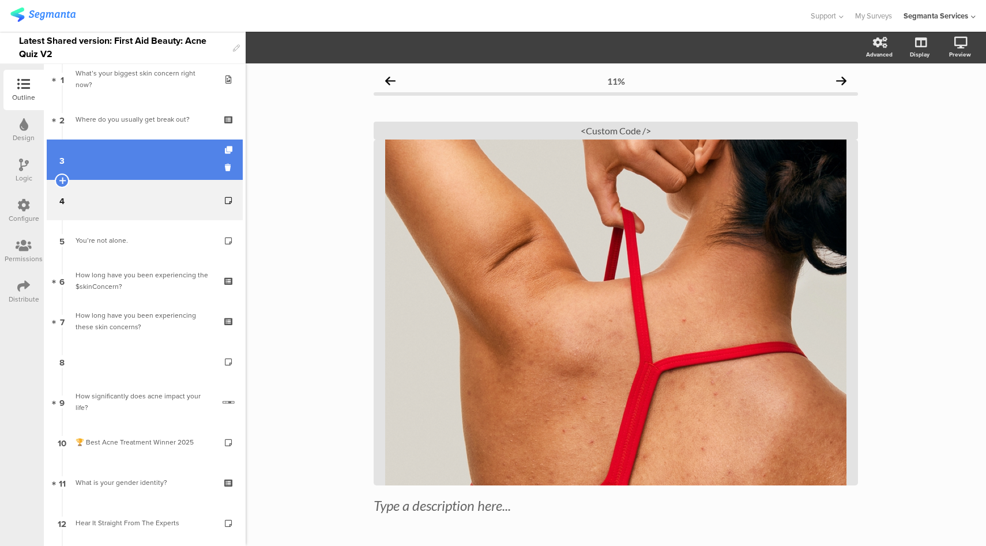
click at [153, 167] on link "3" at bounding box center [145, 160] width 196 height 40
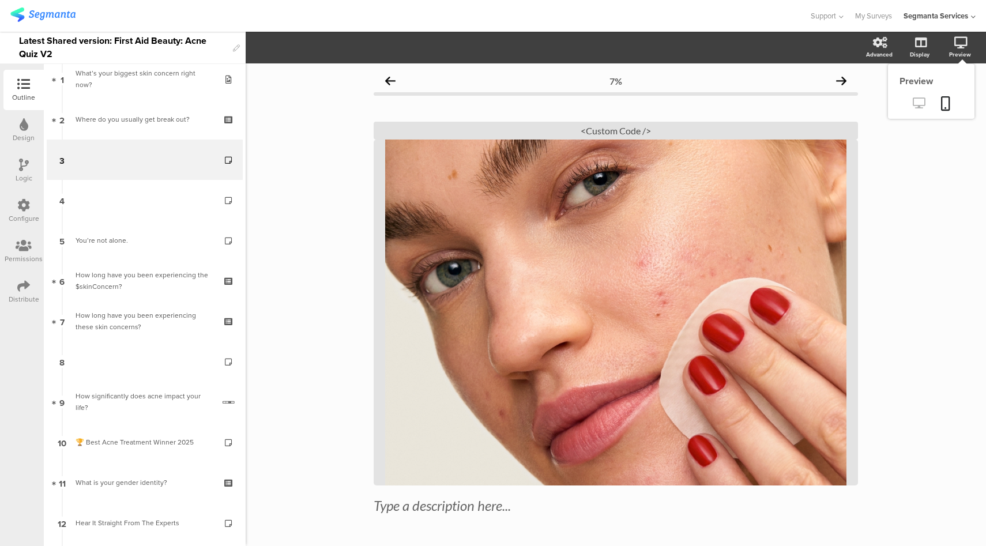
click at [915, 106] on icon at bounding box center [919, 102] width 12 height 11
click at [526, 131] on div "<Custom Code />" at bounding box center [616, 131] width 484 height 18
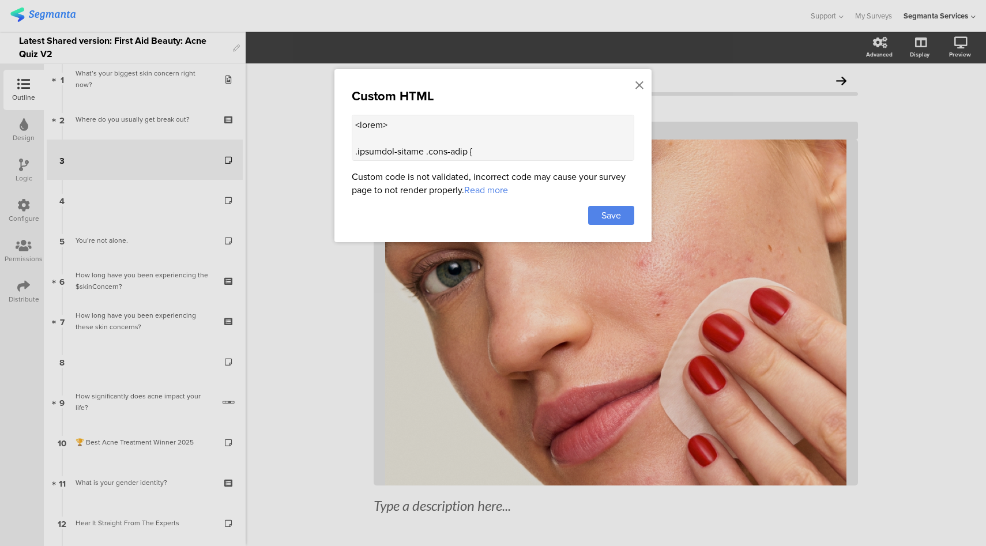
click at [443, 158] on textarea at bounding box center [493, 138] width 283 height 46
click at [447, 148] on textarea at bounding box center [493, 138] width 283 height 46
click at [637, 84] on icon at bounding box center [640, 85] width 8 height 13
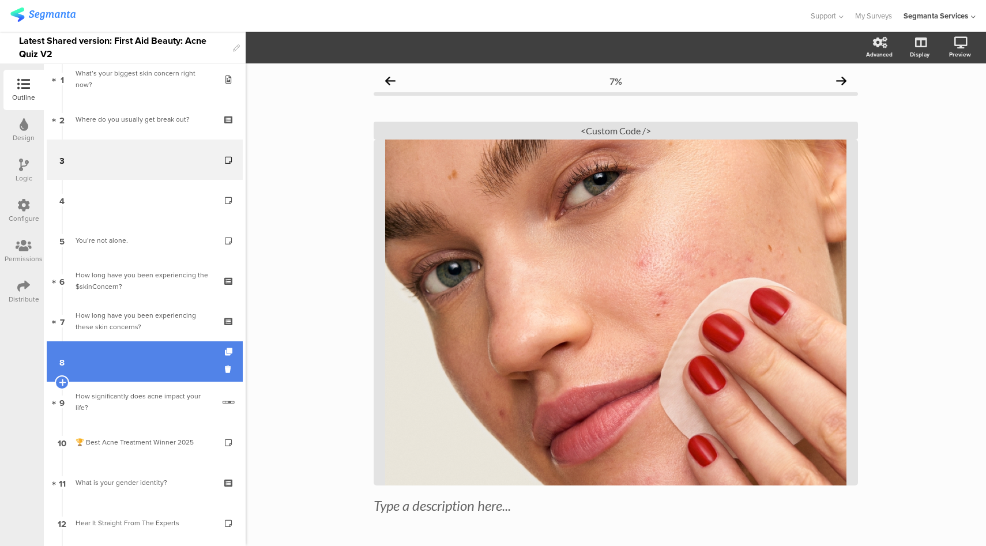
click at [125, 350] on link "8" at bounding box center [145, 361] width 196 height 40
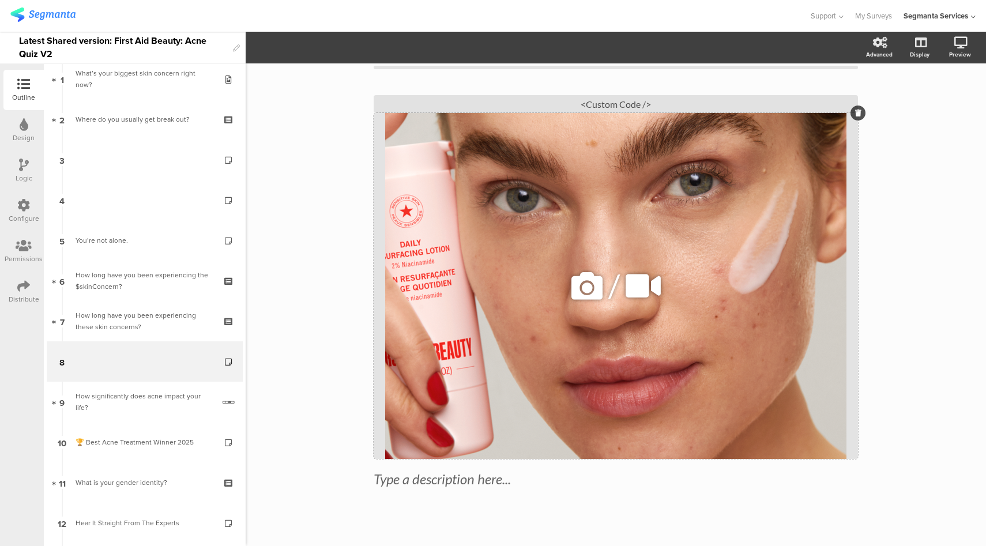
scroll to position [37, 0]
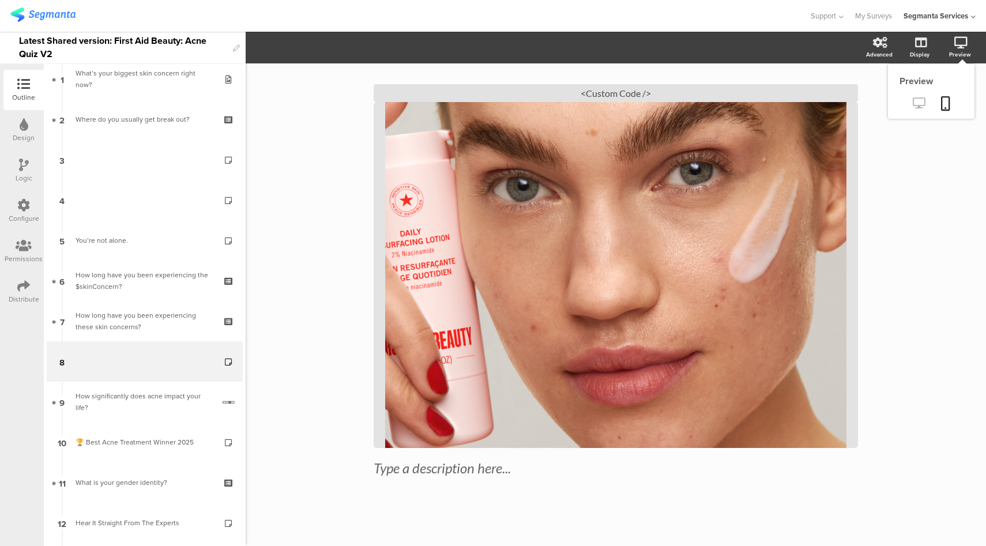
click at [913, 100] on icon at bounding box center [919, 102] width 12 height 11
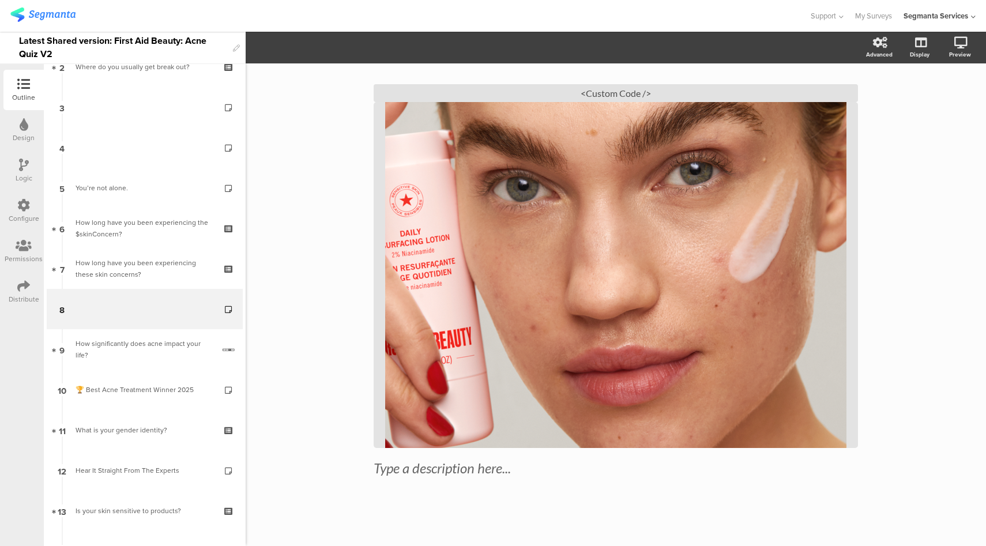
scroll to position [104, 0]
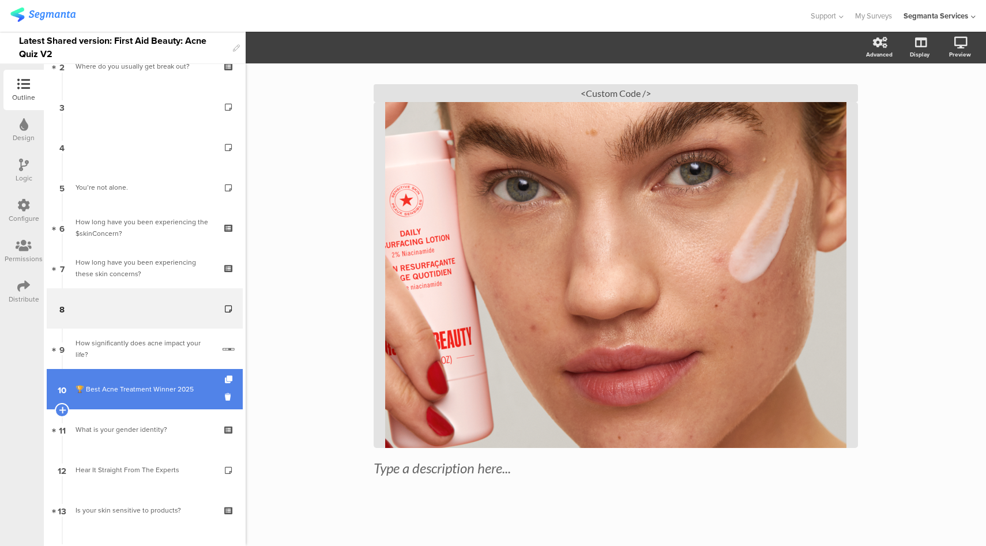
click at [133, 386] on div "🏆 Best Acne Treatment Winner 2025" at bounding box center [145, 390] width 138 height 12
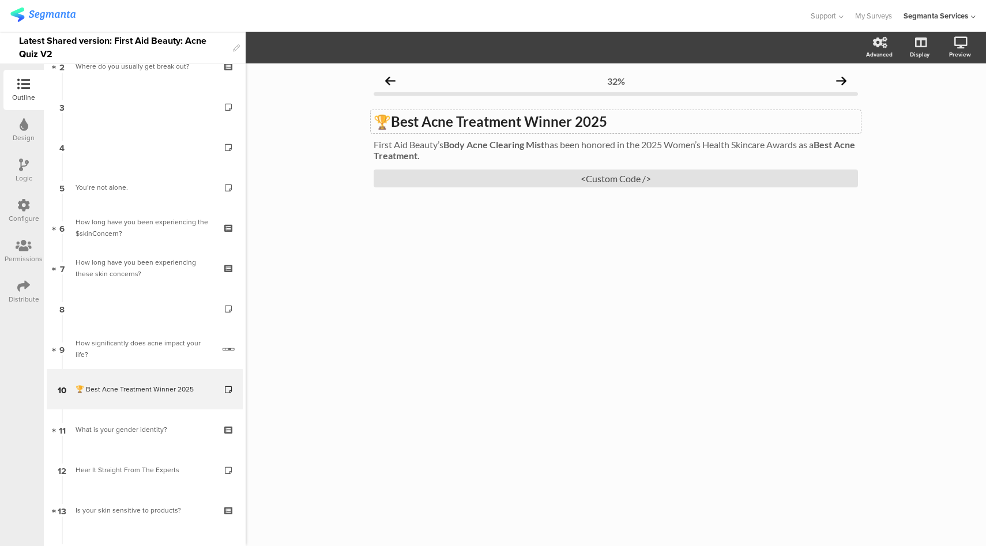
click at [433, 123] on strong "Best Acne Treatment Winner 2025" at bounding box center [499, 121] width 216 height 17
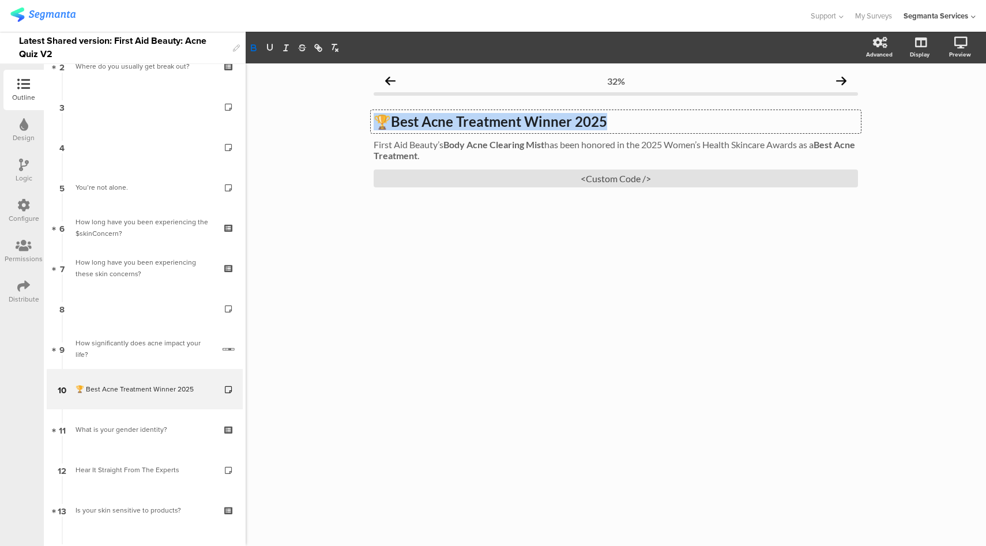
click at [433, 123] on strong "Best Acne Treatment Winner 2025" at bounding box center [499, 121] width 216 height 17
click at [477, 145] on div "First Aid Beauty’s Body Acne Clearing Mist has been honored in the 2025 Women’s…" at bounding box center [616, 150] width 490 height 28
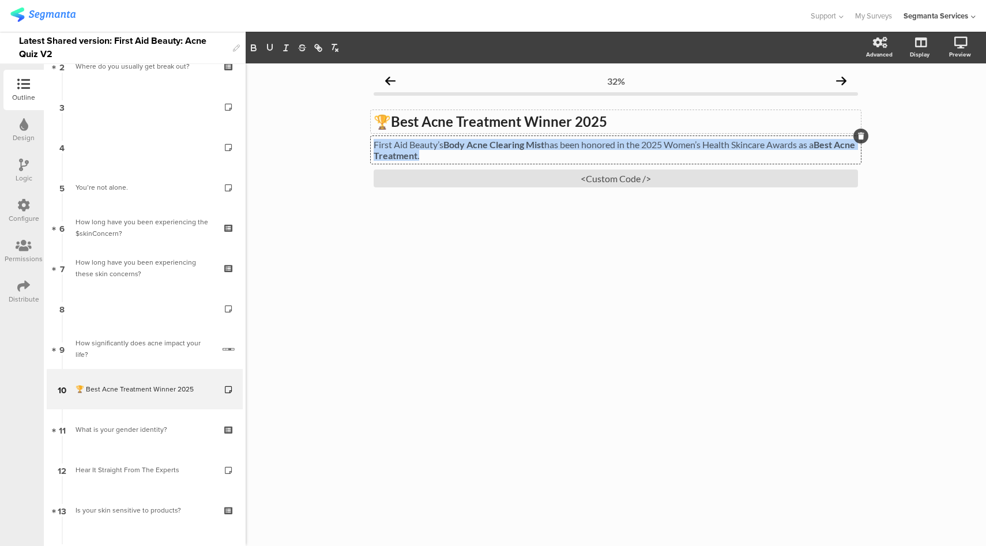
copy p "First Aid Beauty’s Body Acne Clearing Mist has been honored in the 2025 Women’s…"
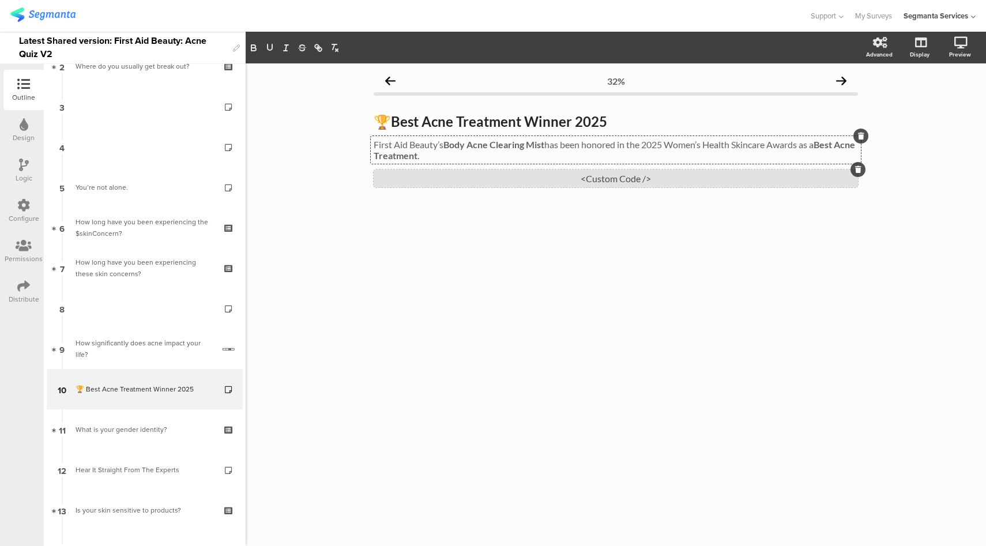
click at [653, 182] on div "<Custom Code />" at bounding box center [616, 179] width 484 height 18
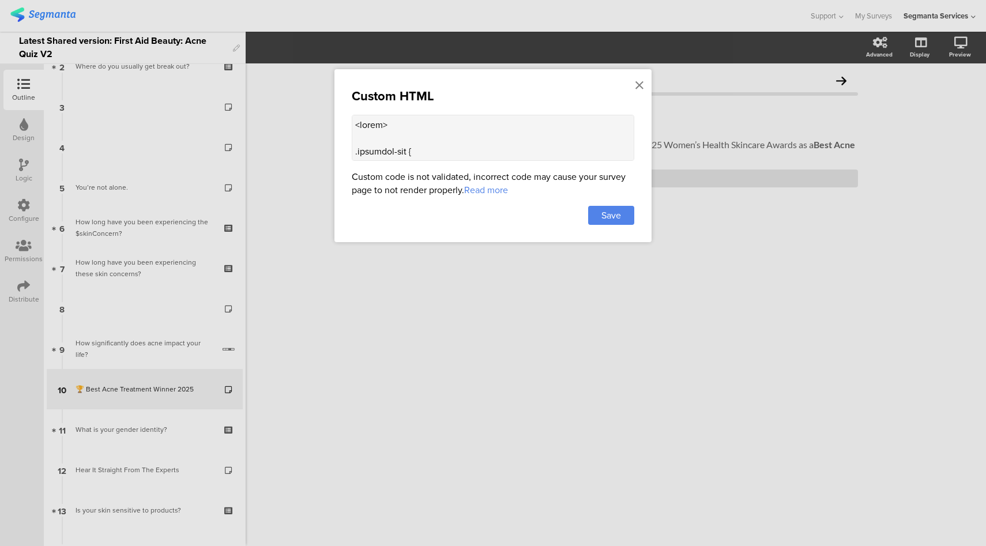
click at [559, 146] on textarea at bounding box center [493, 138] width 283 height 46
click at [637, 85] on icon at bounding box center [640, 85] width 8 height 13
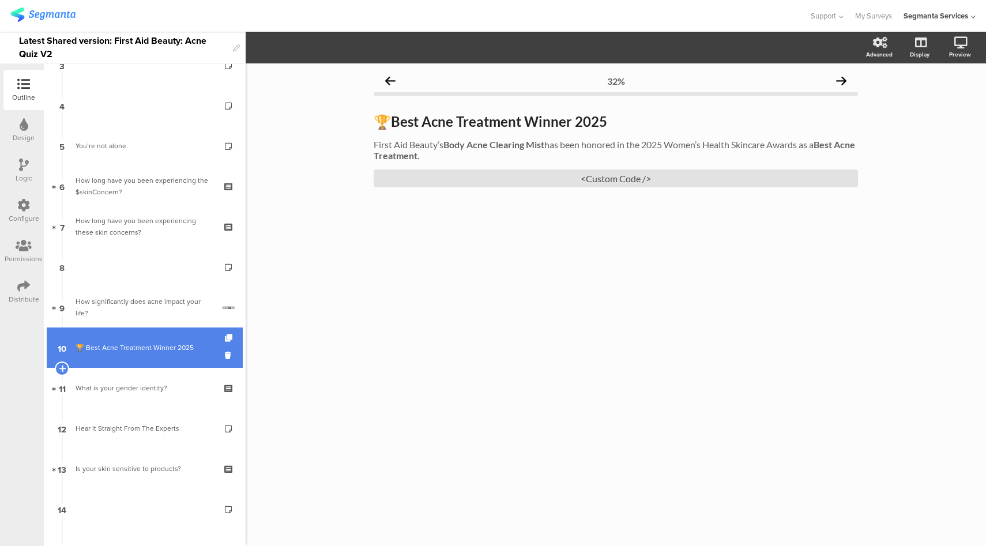
scroll to position [272, 0]
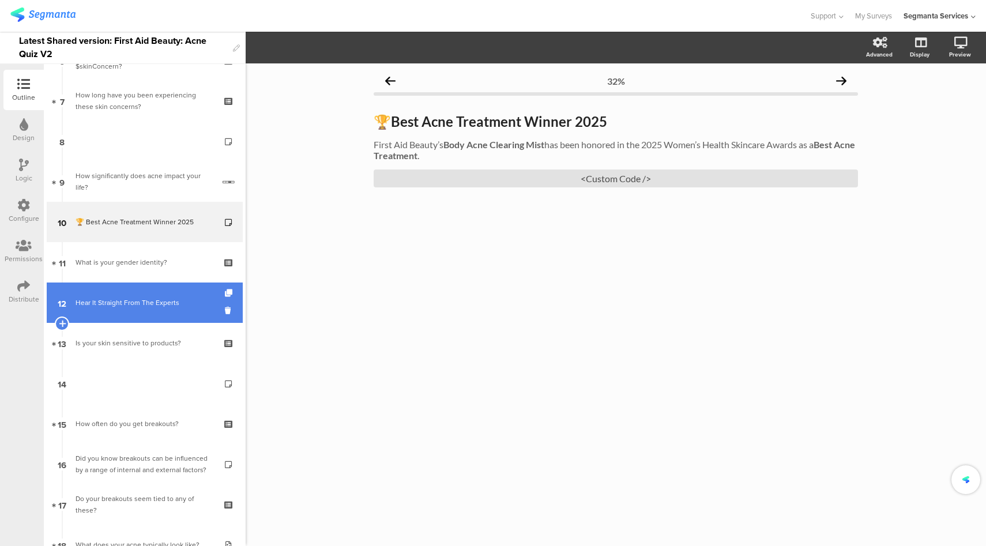
click at [155, 299] on div "Hear It Straight From The Experts" at bounding box center [145, 303] width 138 height 12
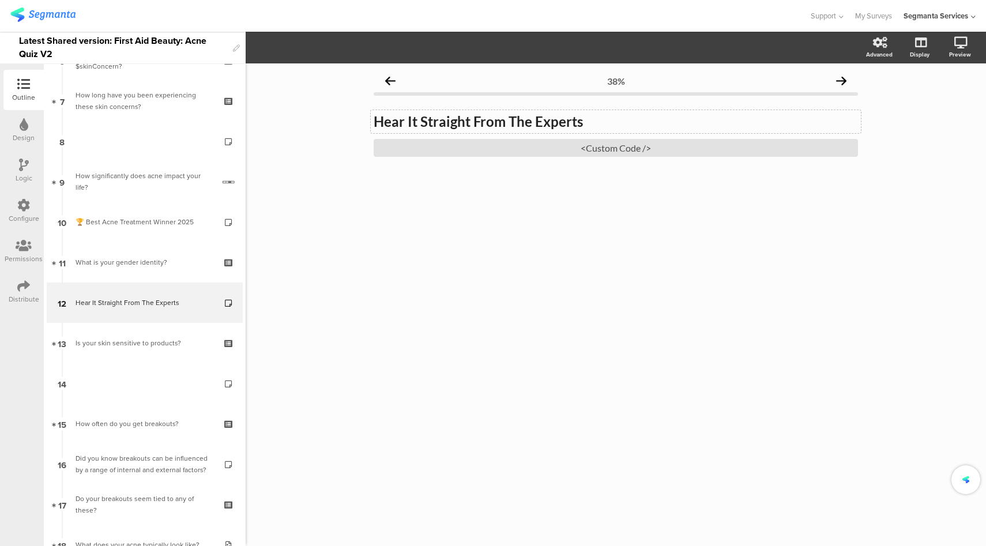
click at [420, 124] on div "Hear It Straight From The Experts Hear It Straight From The Experts" at bounding box center [616, 121] width 490 height 23
click at [420, 124] on strong "Hear It Straight From The Experts" at bounding box center [478, 121] width 209 height 17
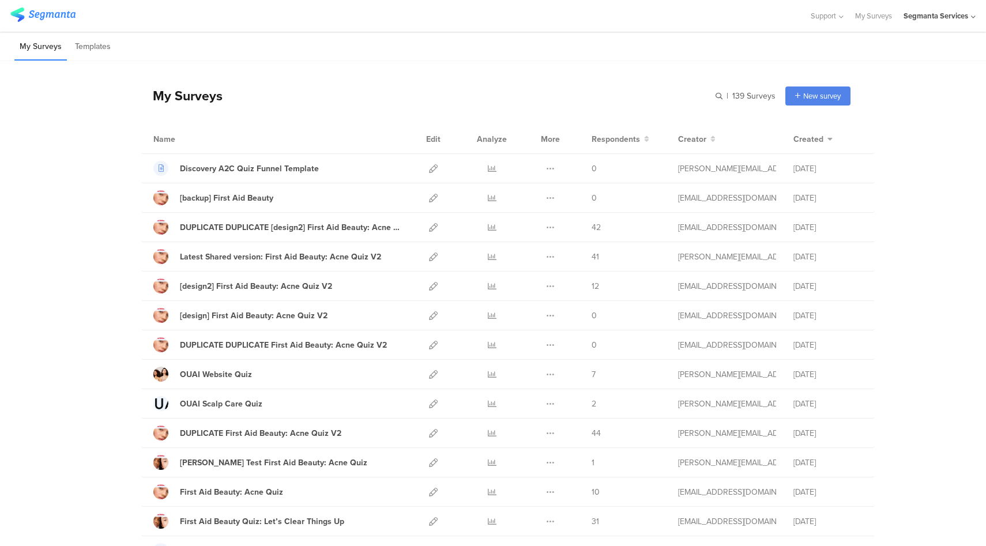
scroll to position [22, 0]
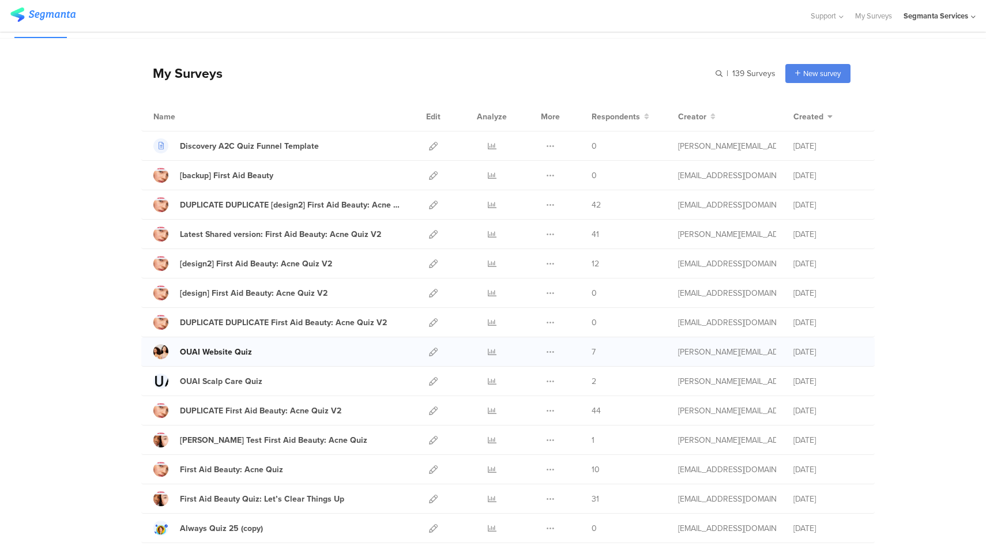
click at [221, 352] on div "OUAI Website Quiz" at bounding box center [216, 352] width 72 height 12
click at [429, 351] on icon at bounding box center [433, 352] width 9 height 9
click at [429, 353] on icon at bounding box center [433, 352] width 9 height 9
click at [429, 231] on icon at bounding box center [433, 234] width 9 height 9
click at [429, 234] on icon at bounding box center [433, 234] width 9 height 9
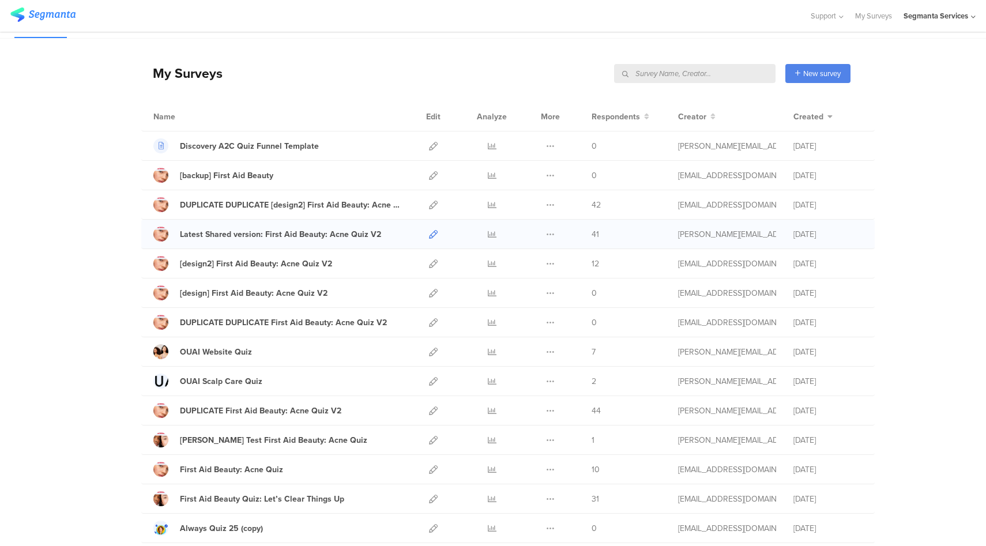
click at [430, 235] on icon at bounding box center [433, 234] width 9 height 9
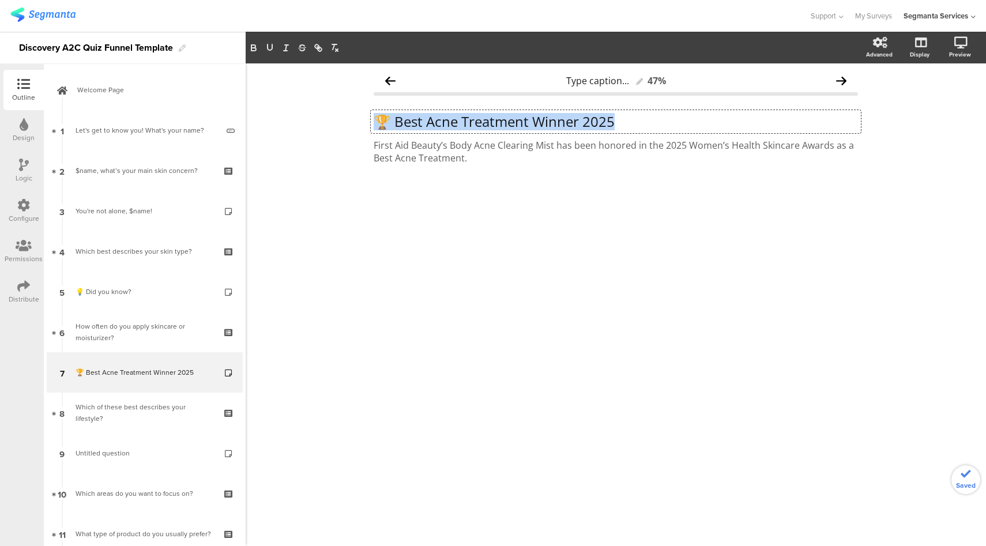
scroll to position [75, 0]
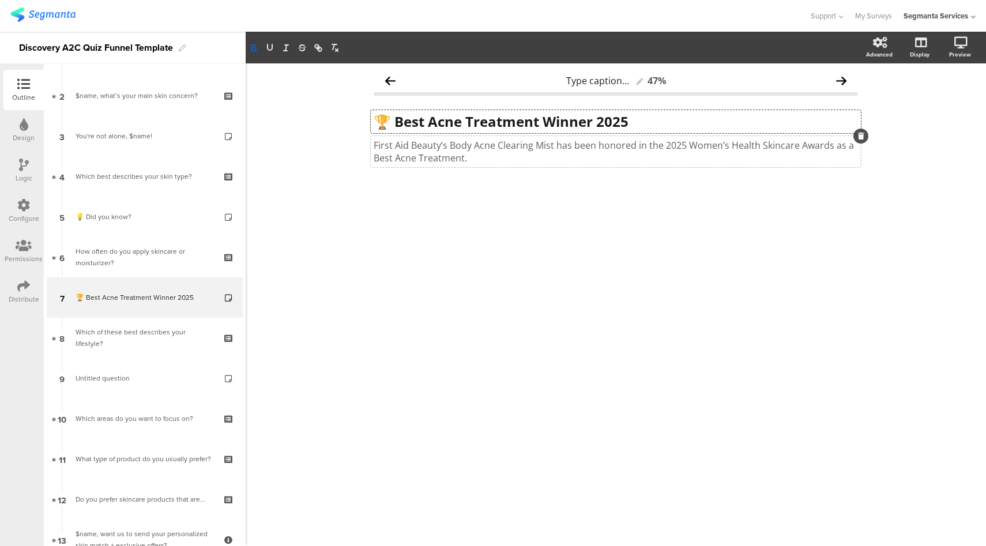
click at [522, 149] on p "First Aid Beauty’s Body Acne Clearing Mist has been honored in the 2025 Women’s…" at bounding box center [616, 151] width 484 height 25
drag, startPoint x: 552, startPoint y: 147, endPoint x: 450, endPoint y: 147, distance: 101.5
click at [450, 147] on p "First Aid Beauty’s Body Acne Clearing Mist has been honored in the 2025 Women’s…" at bounding box center [616, 151] width 484 height 25
drag, startPoint x: 464, startPoint y: 158, endPoint x: 368, endPoint y: 164, distance: 96.5
click at [368, 164] on div "Type caption... 47% 🏆 Best Acne Treatment Winner 2025 🏆 Best Acne Treatment Win…" at bounding box center [616, 148] width 508 height 170
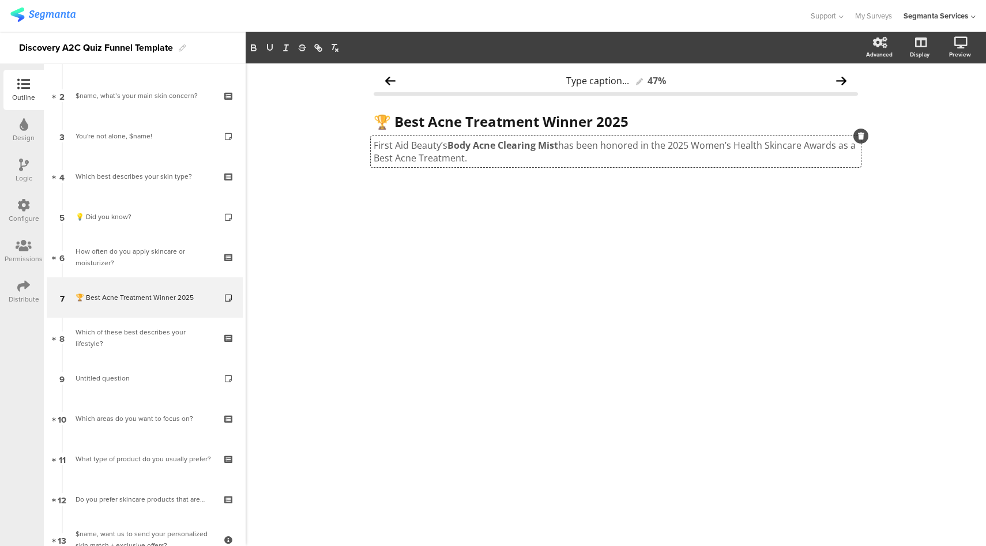
click at [456, 159] on p "First Aid Beauty’s Body Acne Clearing Mist has been honored in the 2025 Women’s…" at bounding box center [616, 151] width 484 height 25
drag, startPoint x: 463, startPoint y: 158, endPoint x: 371, endPoint y: 160, distance: 91.7
click at [371, 160] on div "First Aid Beauty’s Body Acne Clearing Mist has been honored in the 2025 Women’s…" at bounding box center [616, 151] width 490 height 31
click at [873, 120] on label at bounding box center [875, 119] width 16 height 9
click at [0, 0] on input "checkbox" at bounding box center [0, 0] width 0 height 0
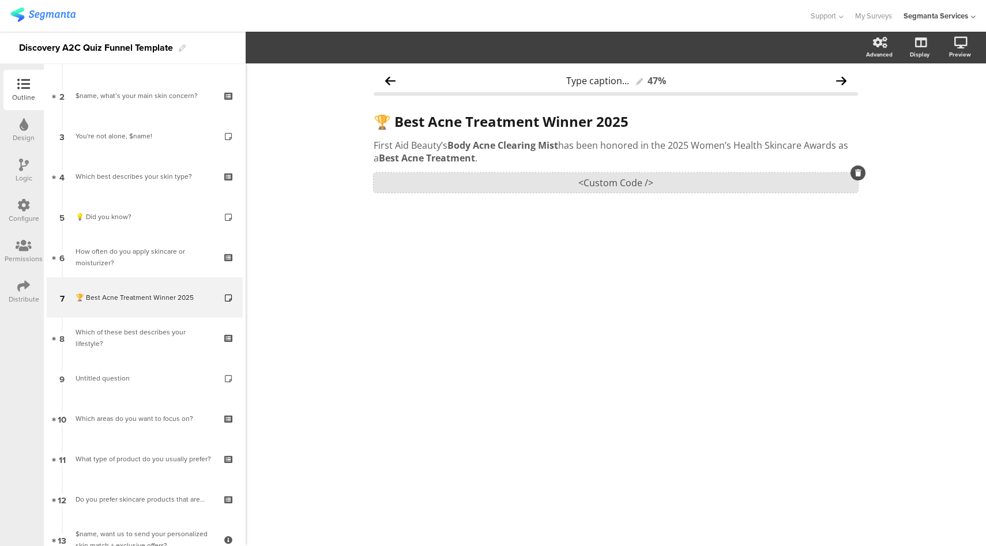
click at [619, 181] on div "<Custom Code />" at bounding box center [616, 183] width 484 height 20
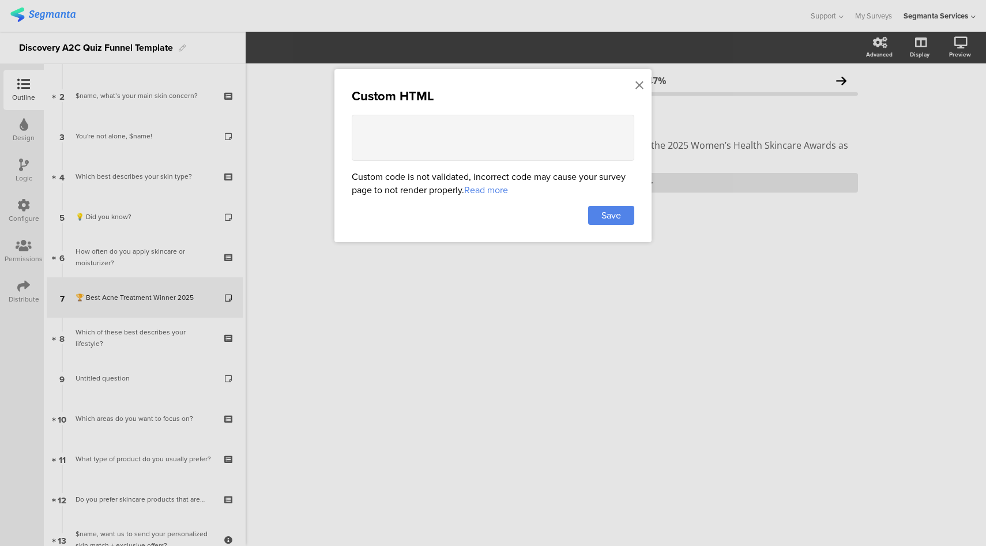
click at [536, 148] on textarea at bounding box center [493, 138] width 283 height 46
paste textarea "<style> .progress-bar { display: none !important; } .question-header .main-text…"
type textarea "<style> .progress-bar { display: none !important; } .question-header .main-text…"
click at [613, 210] on span "Save" at bounding box center [612, 215] width 20 height 13
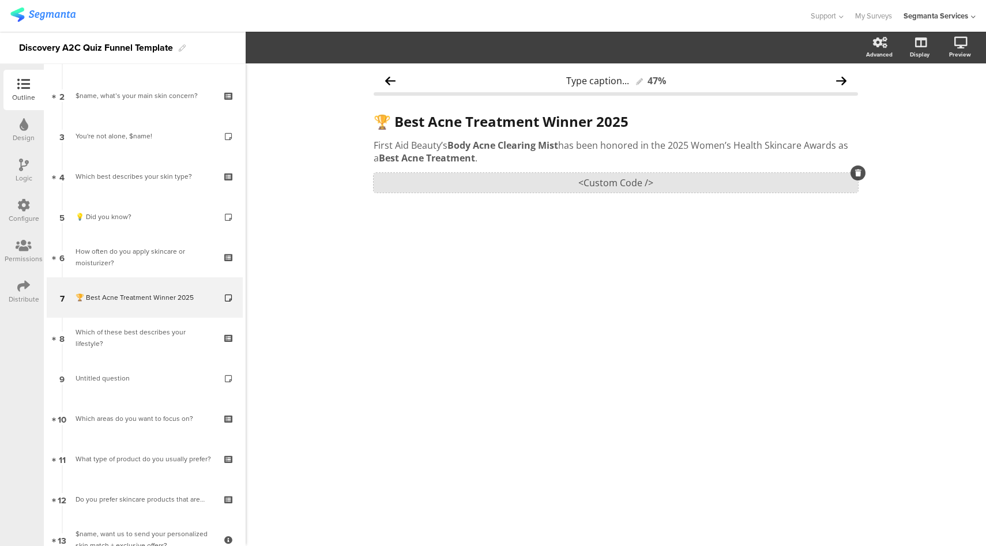
click at [627, 184] on div "<Custom Code />" at bounding box center [616, 183] width 484 height 20
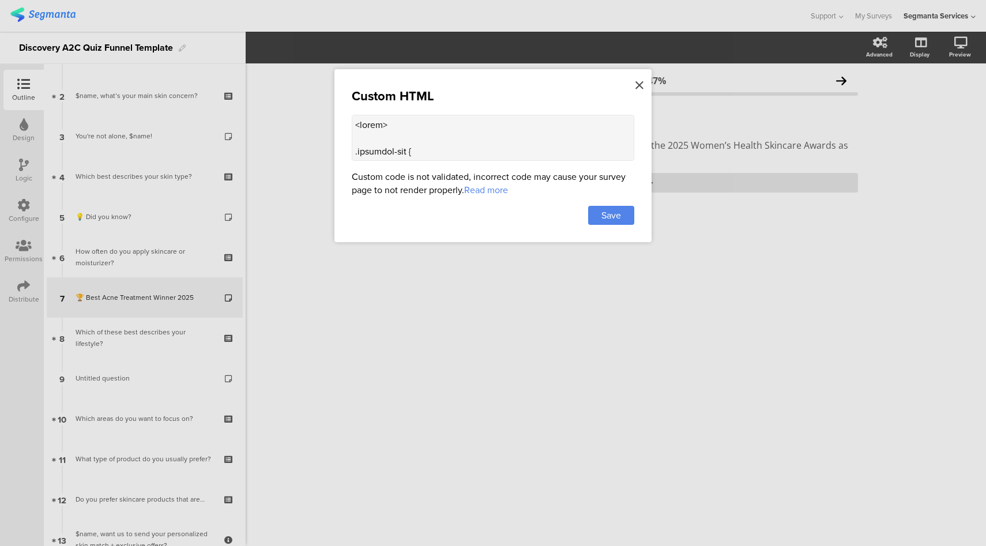
click at [640, 85] on icon at bounding box center [640, 85] width 8 height 13
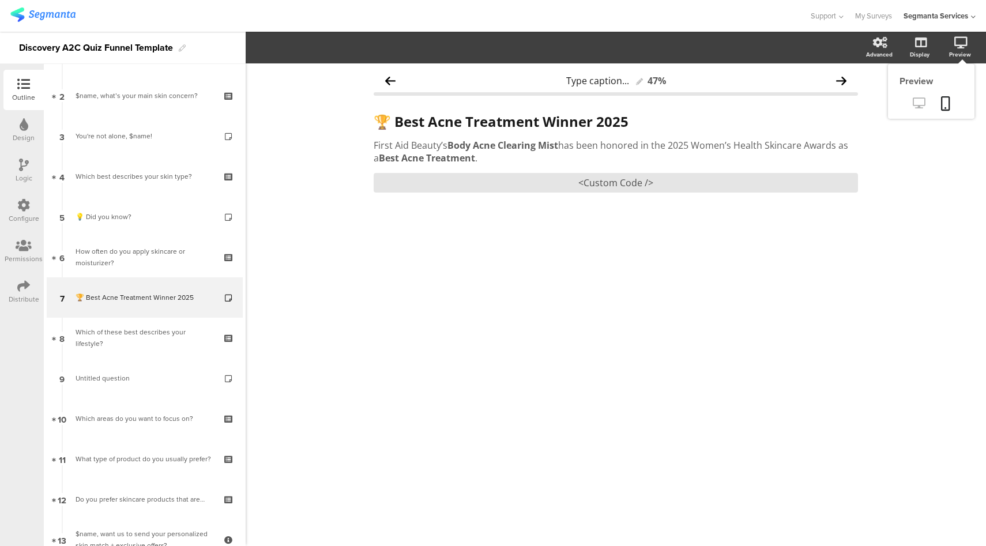
click at [923, 103] on icon at bounding box center [919, 102] width 12 height 11
click at [643, 183] on div "<Custom Code />" at bounding box center [616, 183] width 484 height 20
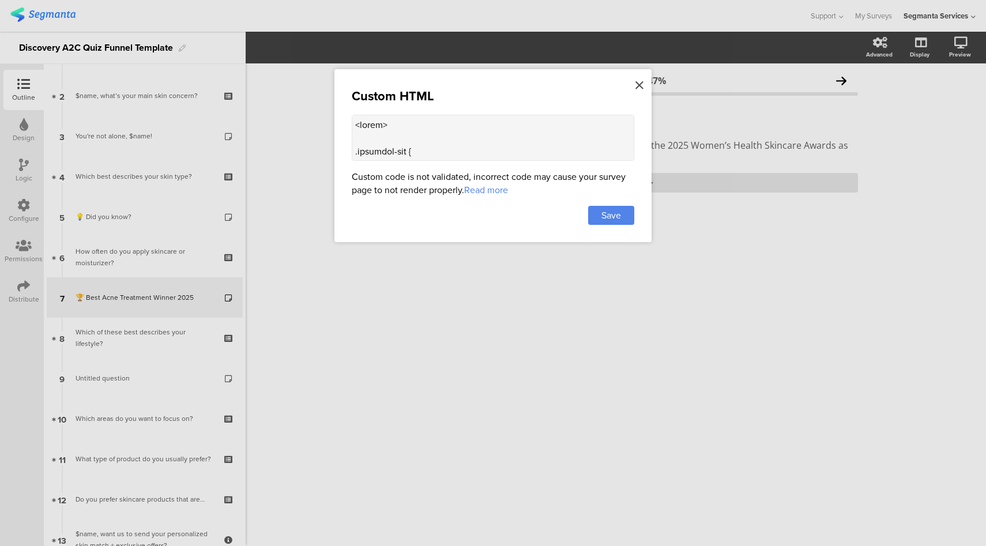
click at [639, 85] on icon at bounding box center [640, 85] width 8 height 13
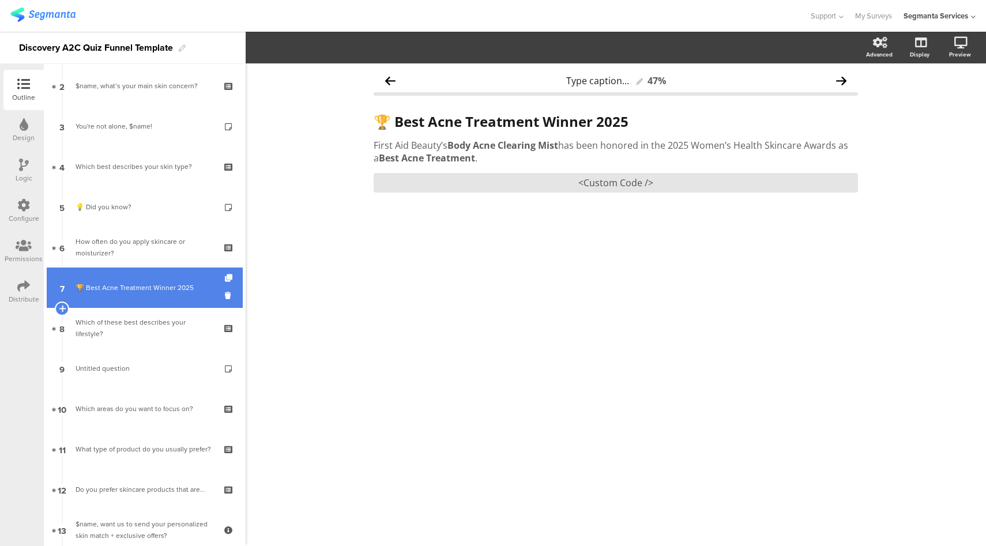
scroll to position [87, 0]
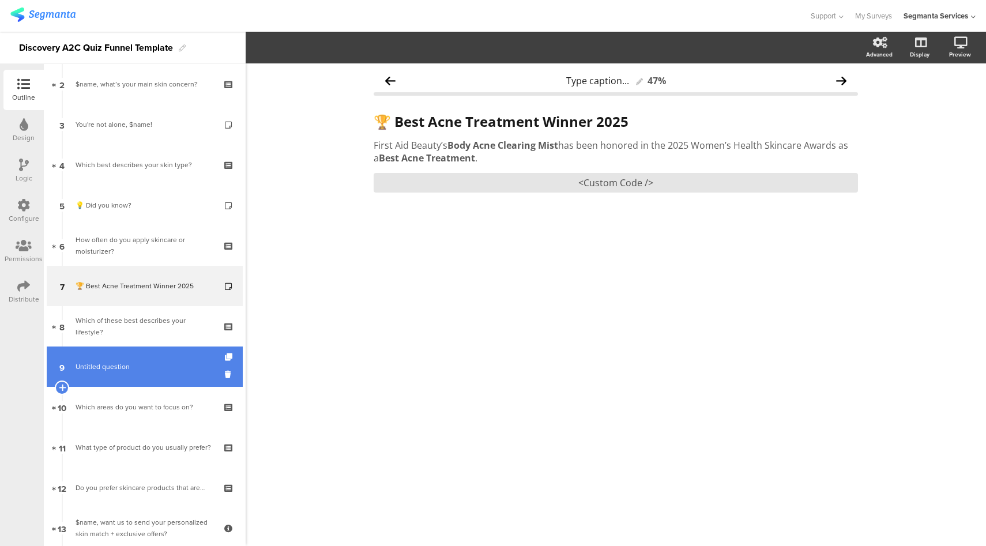
click at [147, 358] on link "9 Untitled question" at bounding box center [145, 367] width 196 height 40
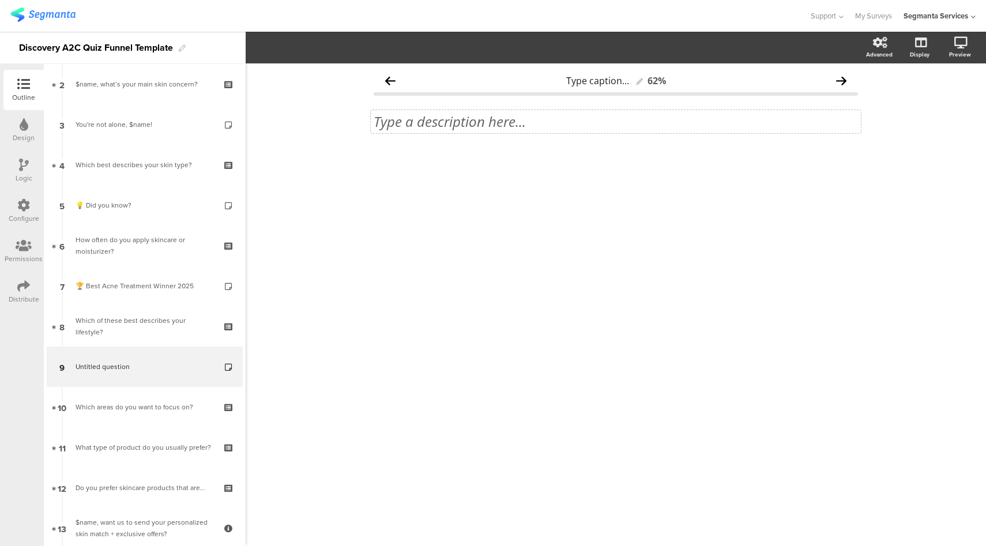
click at [445, 118] on div "Type a description here..." at bounding box center [616, 121] width 490 height 23
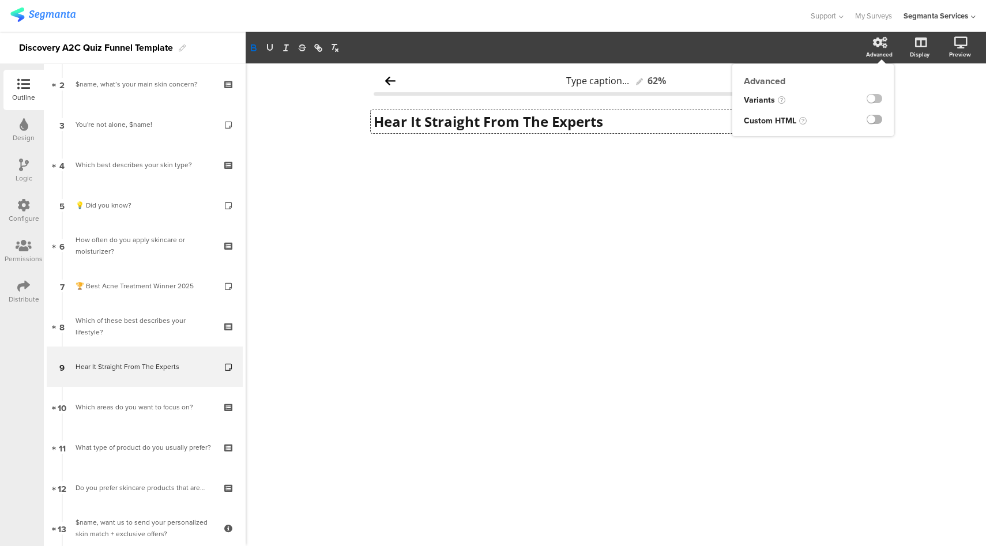
click at [874, 122] on label at bounding box center [875, 119] width 16 height 9
click at [0, 0] on input "checkbox" at bounding box center [0, 0] width 0 height 0
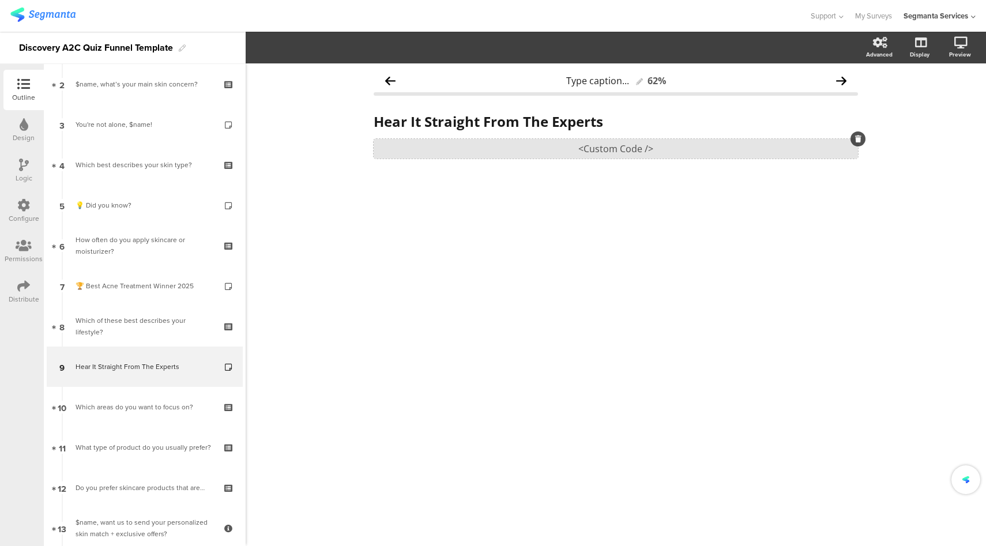
click at [648, 152] on div "<Custom Code />" at bounding box center [616, 149] width 484 height 20
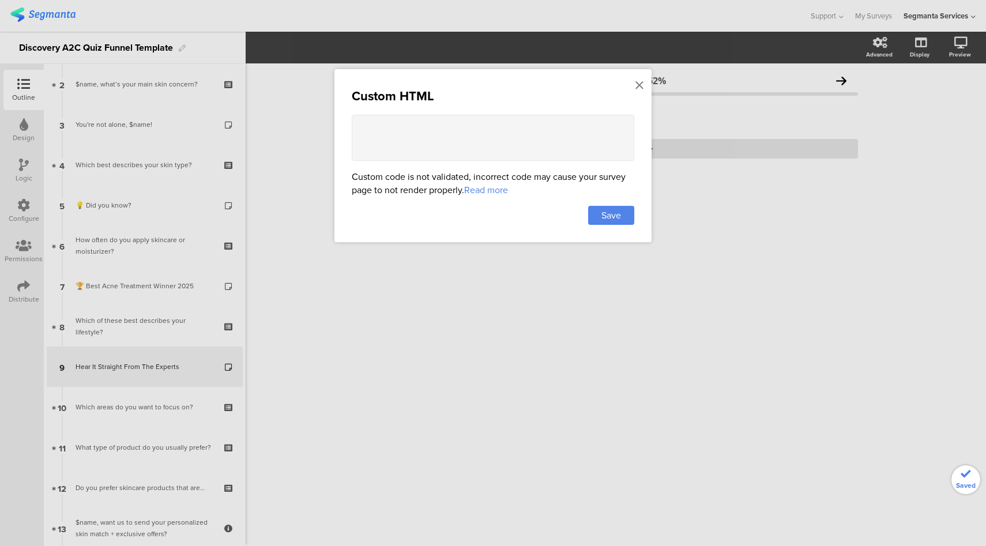
click at [514, 128] on textarea at bounding box center [493, 138] width 283 height 46
paste textarea "<style> .progress-bar-segments { display: none !important; } .animated-router-v…"
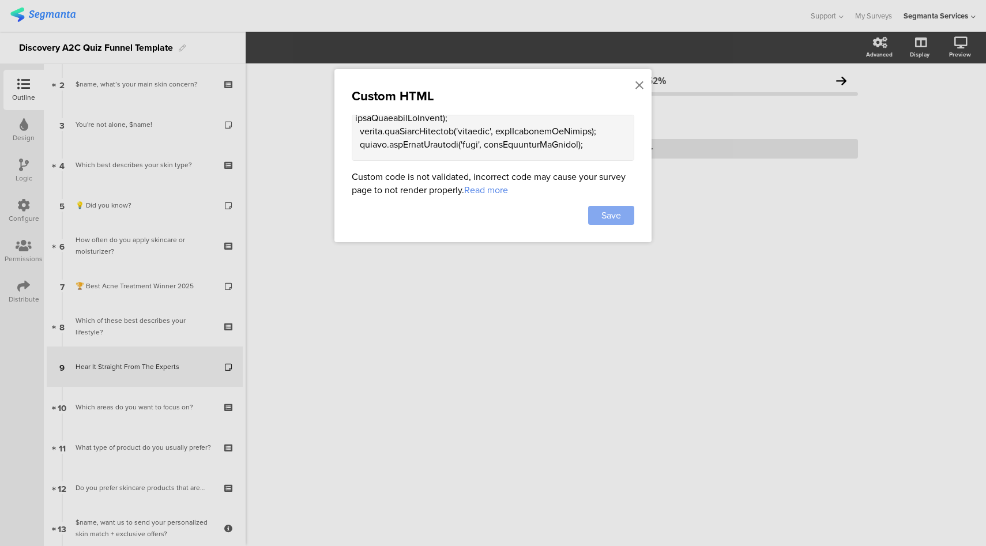
type textarea "<style> .progress-bar-segments { display: none !important; } .animated-router-v…"
click at [606, 215] on span "Save" at bounding box center [612, 215] width 20 height 13
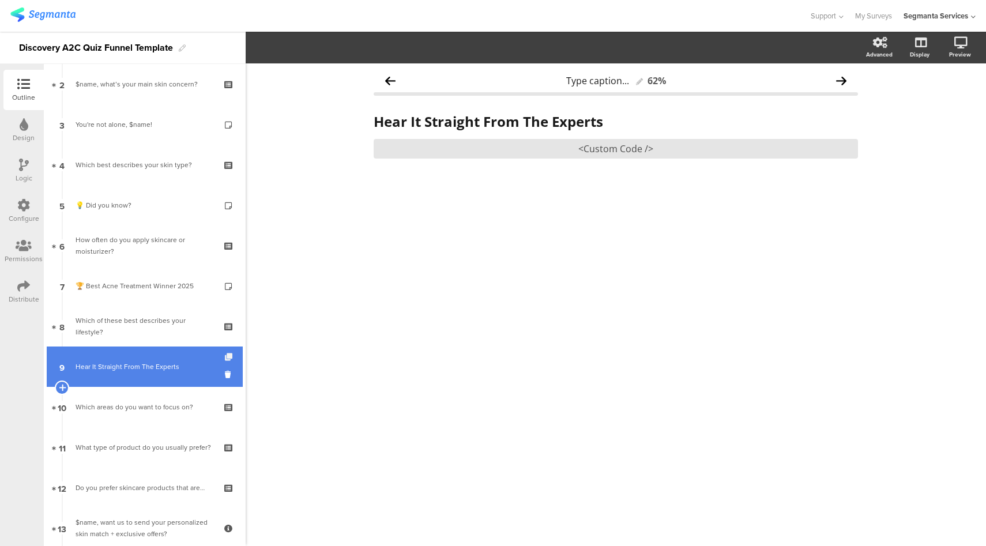
click at [225, 359] on icon at bounding box center [230, 357] width 10 height 7
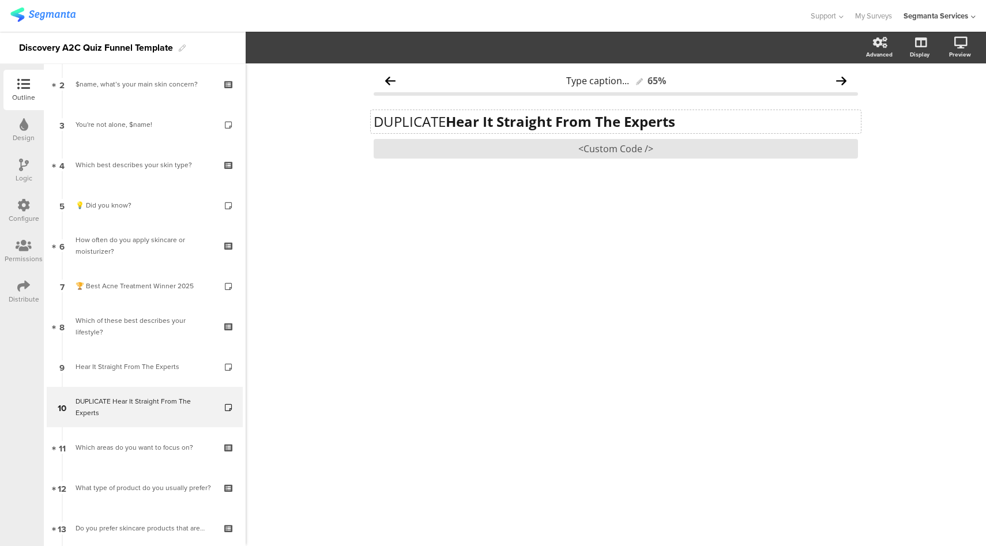
click at [469, 118] on div "DUPLICATE Hear It Straight From The Experts DUPLICATE Hear It Straight From The…" at bounding box center [616, 121] width 490 height 23
drag, startPoint x: 452, startPoint y: 125, endPoint x: 370, endPoint y: 128, distance: 82.0
click at [370, 128] on div "Type caption... 65% DUPLICATE Hear It Straight From The Experts DUPLICATE Hear …" at bounding box center [616, 145] width 508 height 164
click at [621, 153] on div "<Custom Code />" at bounding box center [616, 149] width 484 height 20
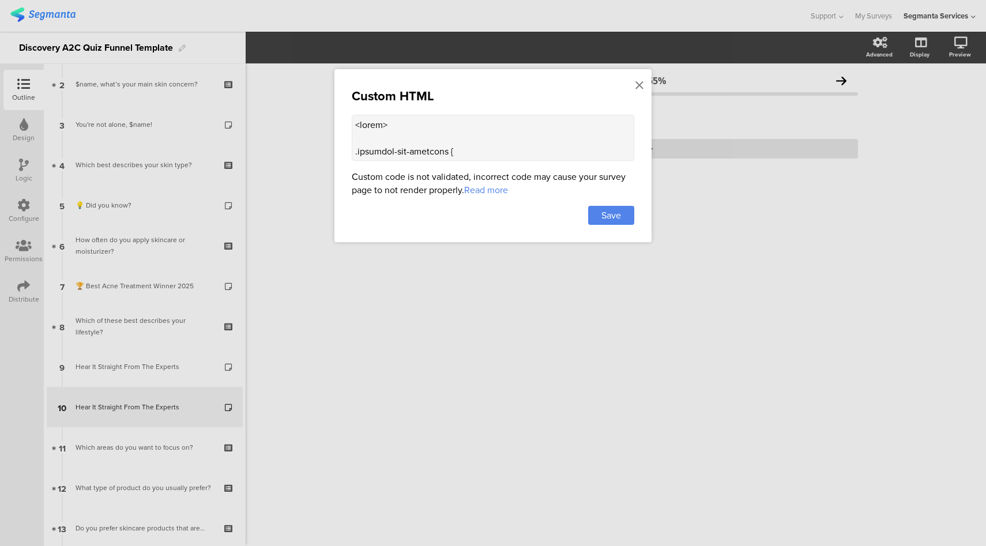
click at [523, 152] on textarea at bounding box center [493, 138] width 283 height 46
paste textarea "/filters:no_upscale()/d3qka8e8qzmug1.cloudfront.net/question/5a9cb6a45c3bb78967…"
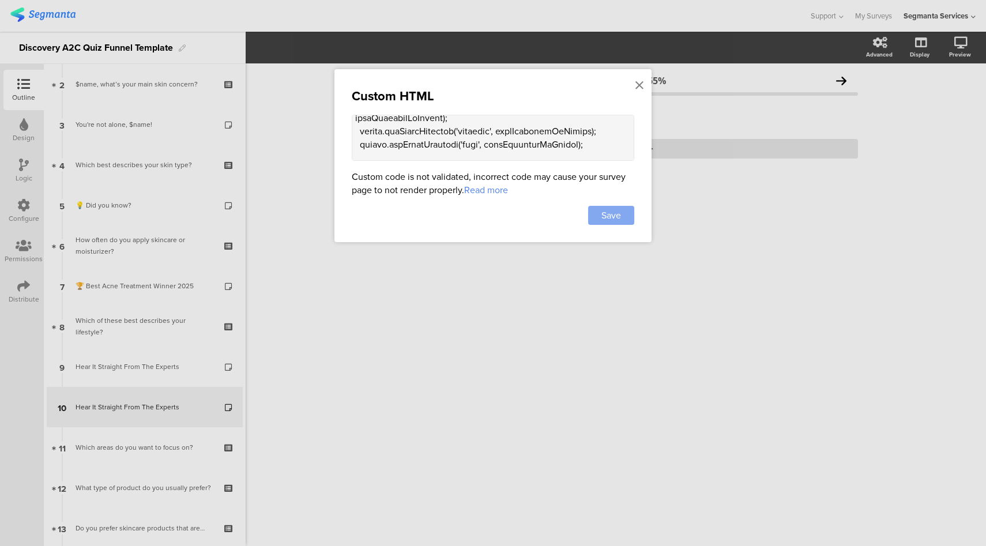
type textarea "<style> .progress-bar-segments { display: none !important; } .animated-router-v…"
click at [608, 209] on span "Save" at bounding box center [612, 215] width 20 height 13
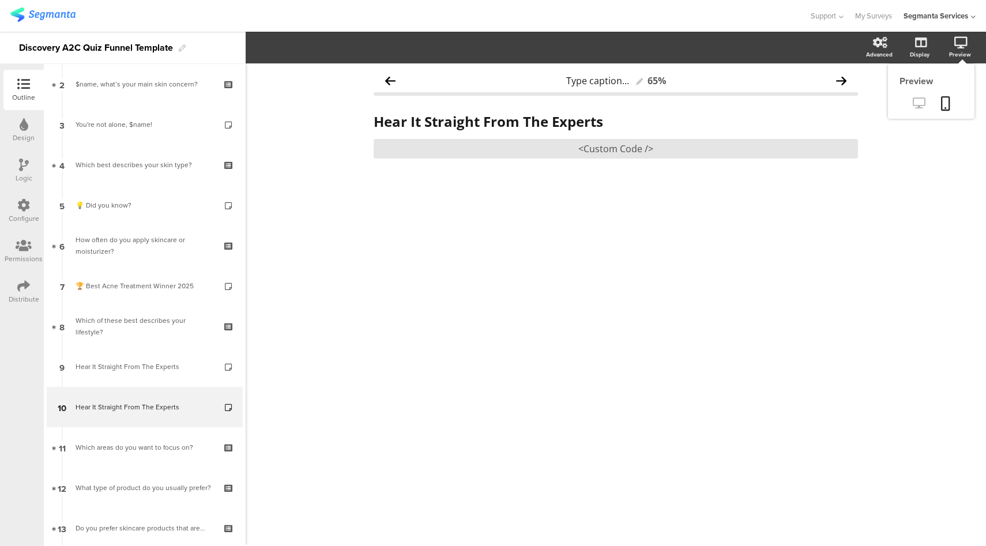
click at [915, 100] on icon at bounding box center [919, 102] width 12 height 11
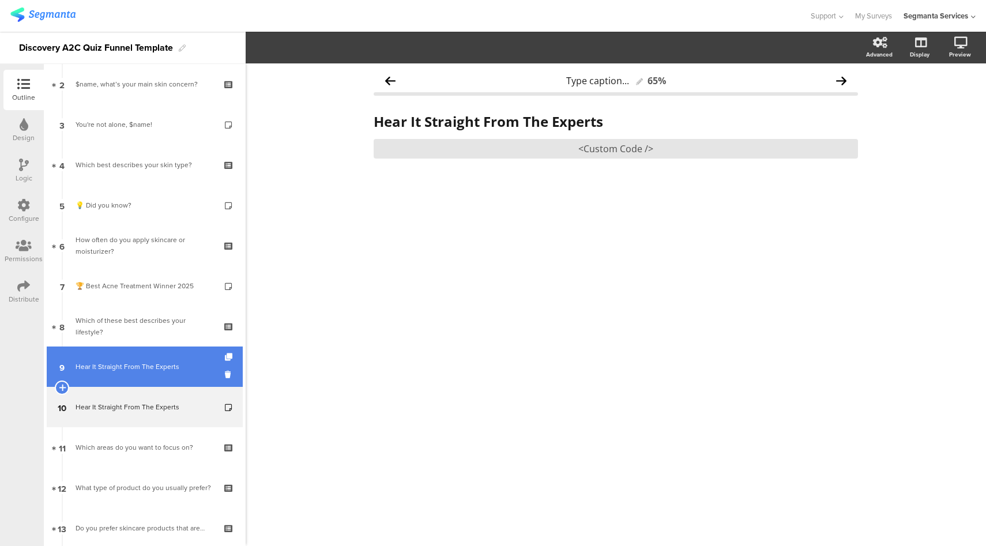
click at [170, 359] on link "9 Hear It Straight From The Experts" at bounding box center [145, 367] width 196 height 40
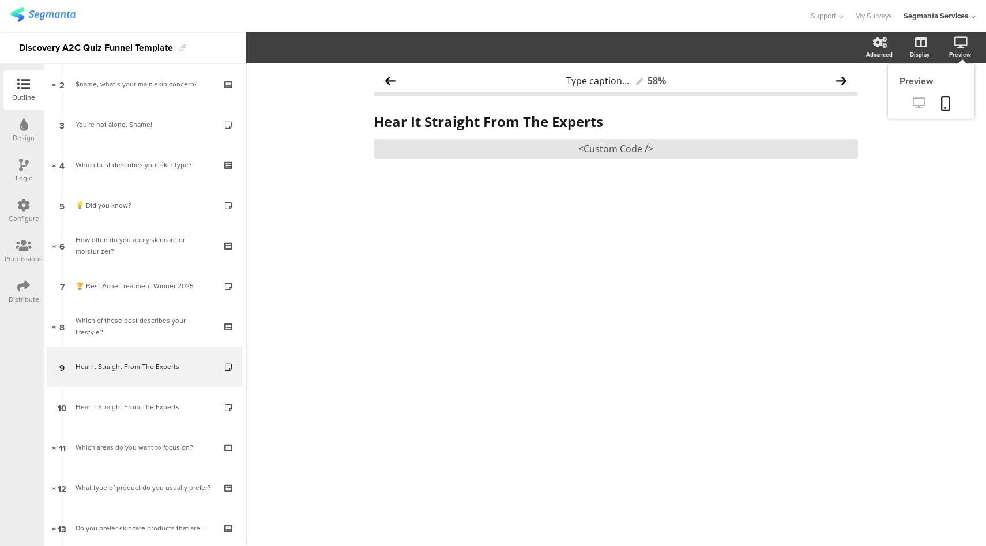
click at [922, 100] on icon at bounding box center [919, 102] width 12 height 11
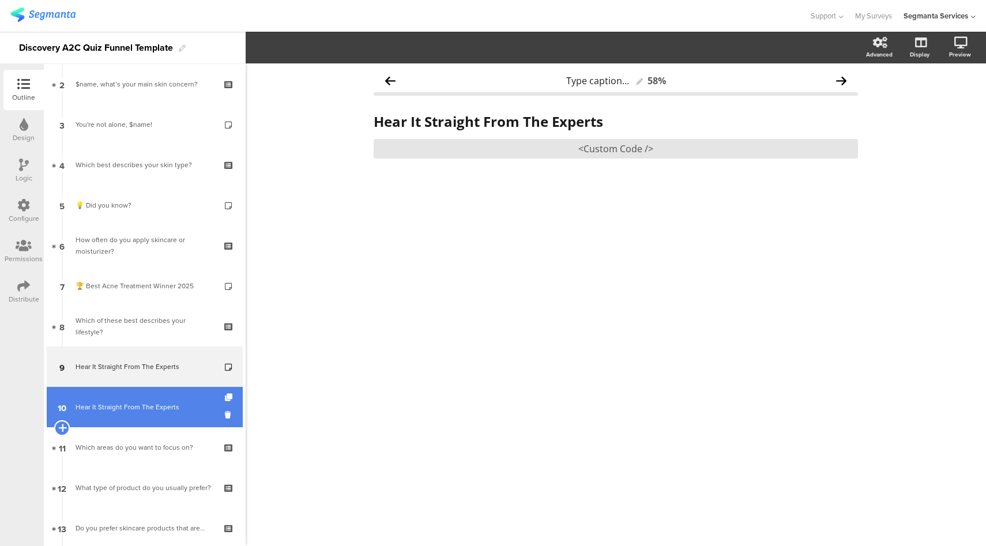
click at [64, 430] on icon at bounding box center [61, 428] width 7 height 10
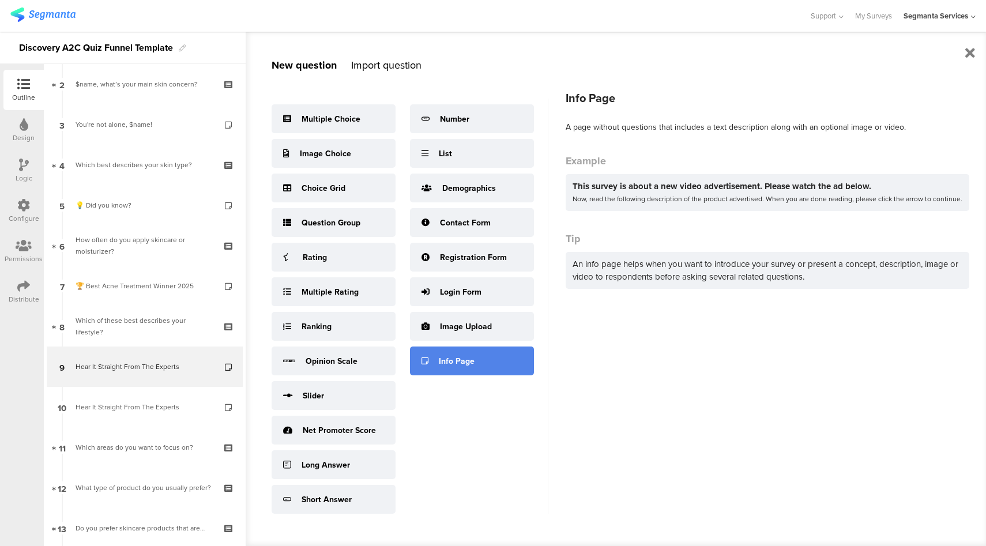
click at [425, 363] on icon at bounding box center [425, 361] width 7 height 8
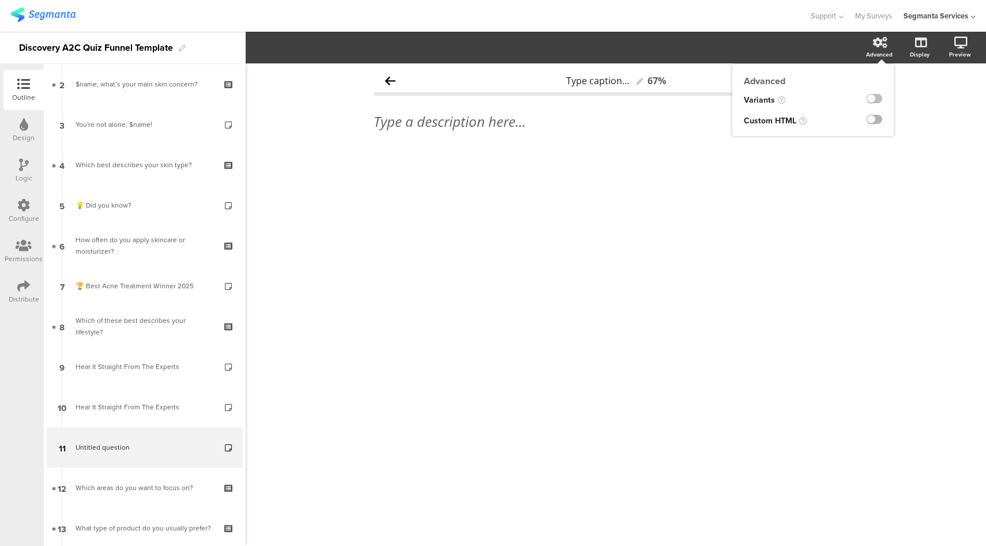
click at [873, 120] on label at bounding box center [875, 119] width 16 height 9
click at [0, 0] on input "checkbox" at bounding box center [0, 0] width 0 height 0
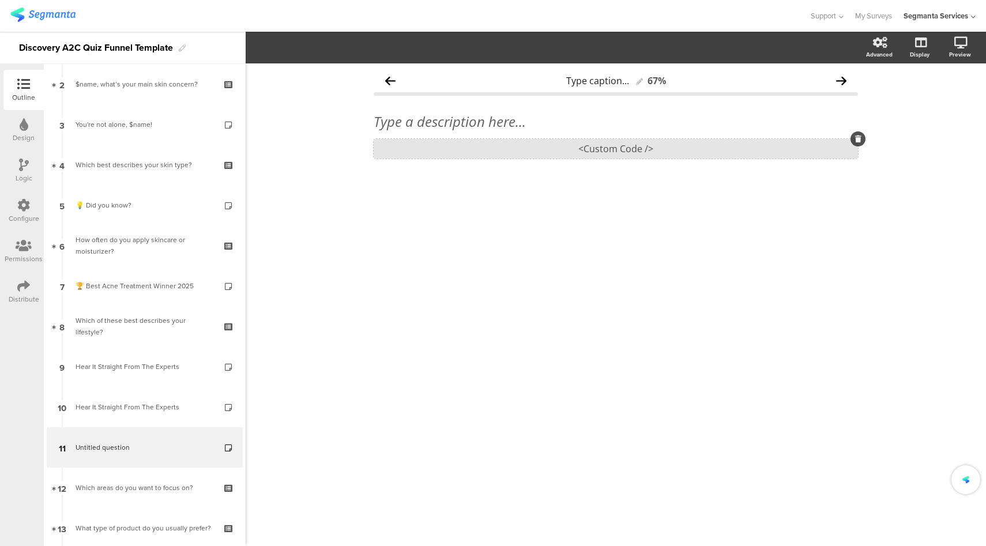
click at [550, 149] on div "<Custom Code />" at bounding box center [616, 149] width 484 height 20
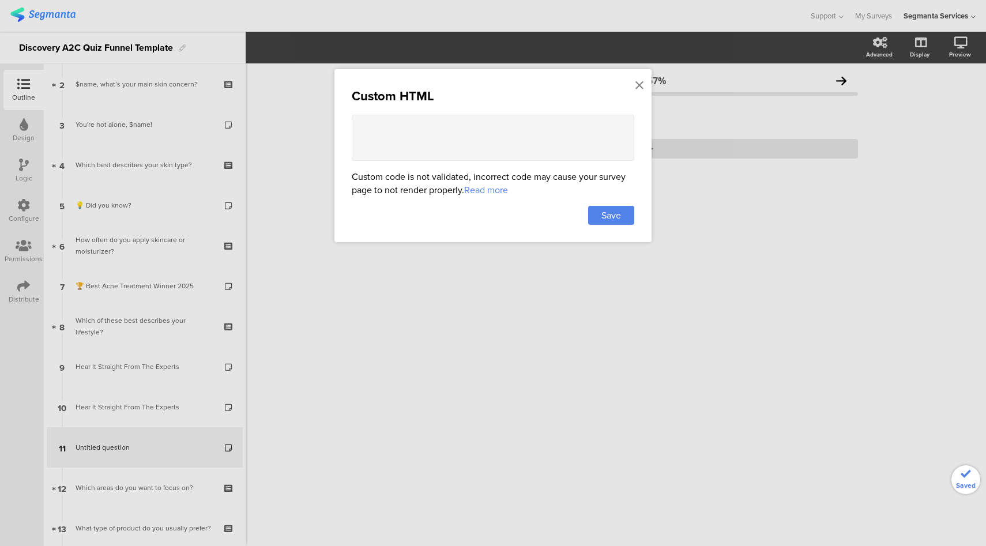
click at [550, 149] on textarea at bounding box center [493, 138] width 283 height 46
paste textarea "<div class="ouai-info-card"> <h2>Expert Insights on Scalp Care &#127775;</h2> <…"
type textarea "<div class="ouai-info-card"> <h2>Expert Insights on Scalp Care &#127775;</h2> <…"
click at [615, 209] on span "Save" at bounding box center [612, 215] width 20 height 13
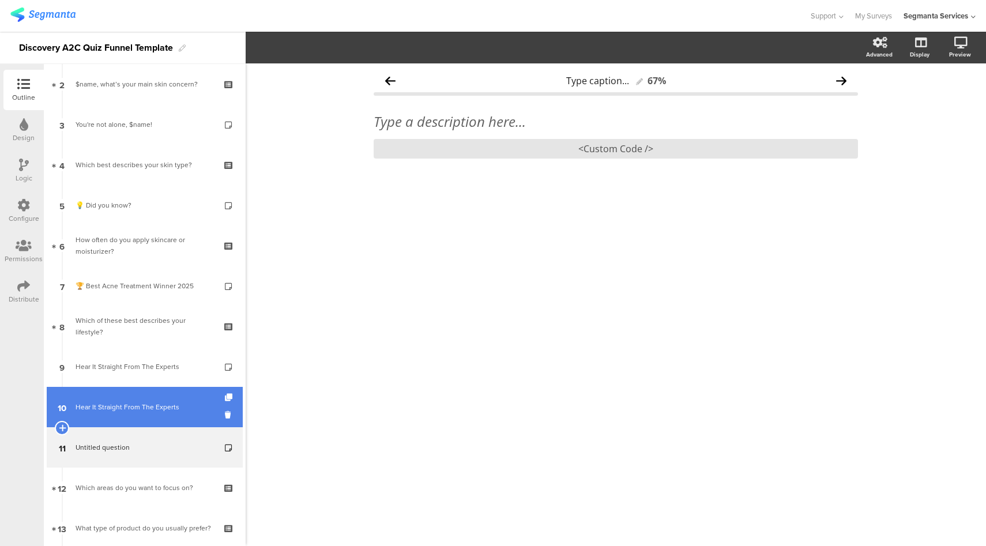
scroll to position [276, 0]
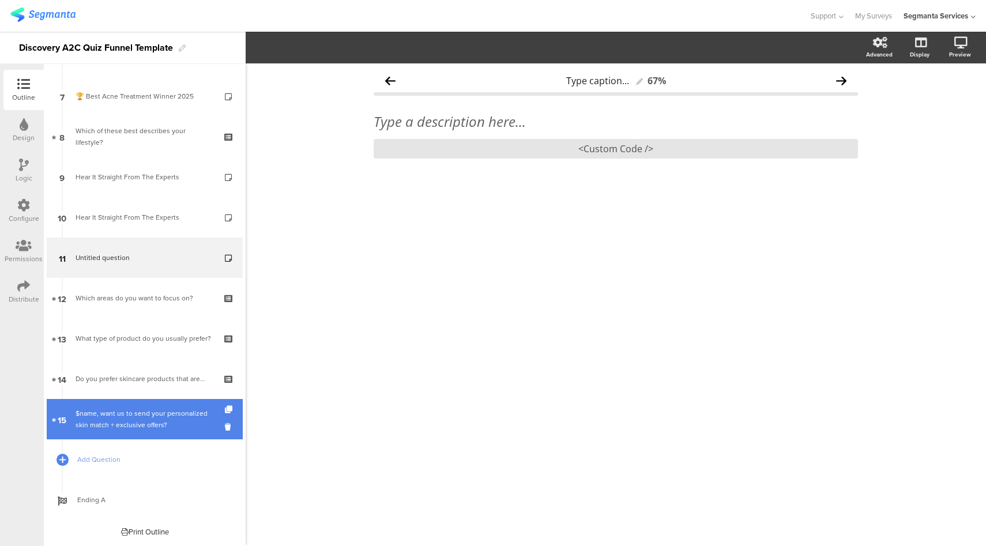
click at [163, 408] on div "$name, want us to send your personalized skin match + exclusive offers?" at bounding box center [145, 419] width 138 height 23
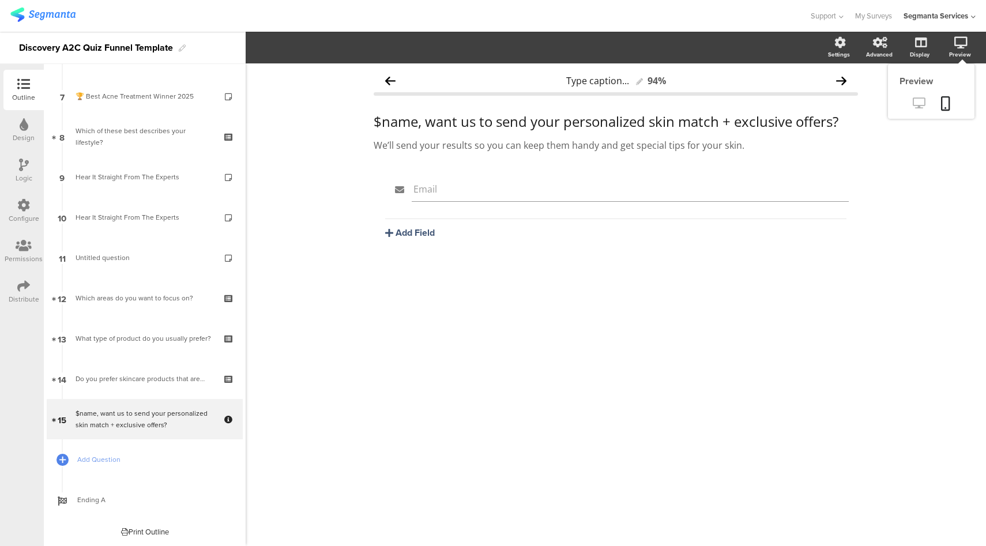
click at [916, 105] on icon at bounding box center [919, 102] width 12 height 11
click at [875, 122] on label at bounding box center [875, 119] width 16 height 9
click at [0, 0] on input "checkbox" at bounding box center [0, 0] width 0 height 0
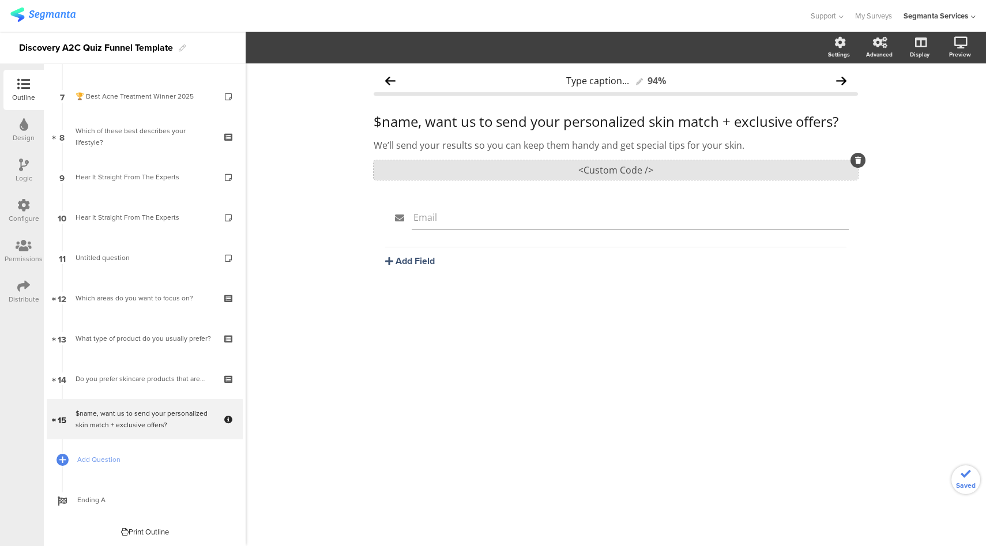
click at [648, 168] on div "<Custom Code />" at bounding box center [616, 170] width 484 height 20
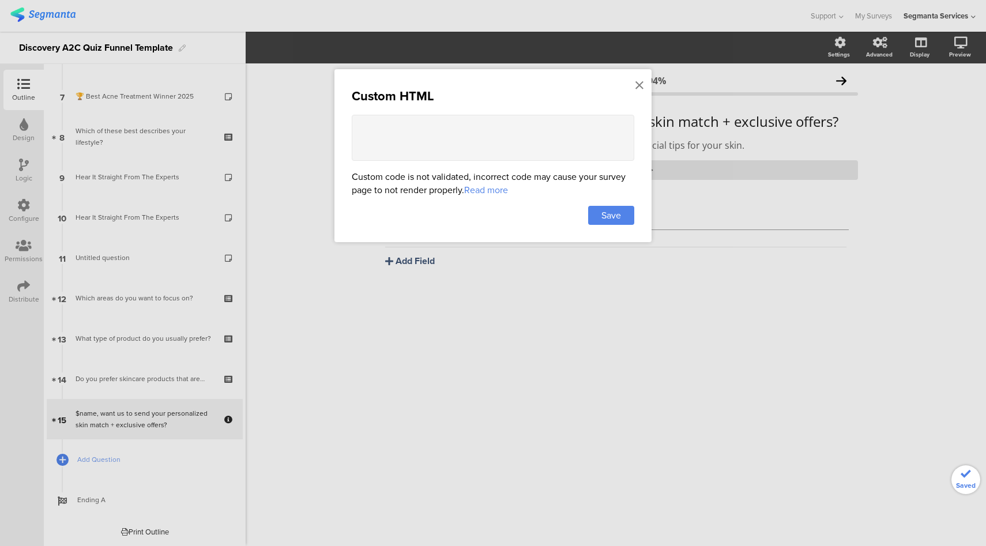
click at [569, 139] on textarea at bounding box center [493, 138] width 283 height 46
paste textarea "<style> .top-bar { z-index: 1; position: relative; } .progress-text-container {…"
type textarea "<style> .top-bar { z-index: 1; position: relative; } .progress-text-container {…"
click at [625, 215] on div "Save" at bounding box center [611, 215] width 46 height 19
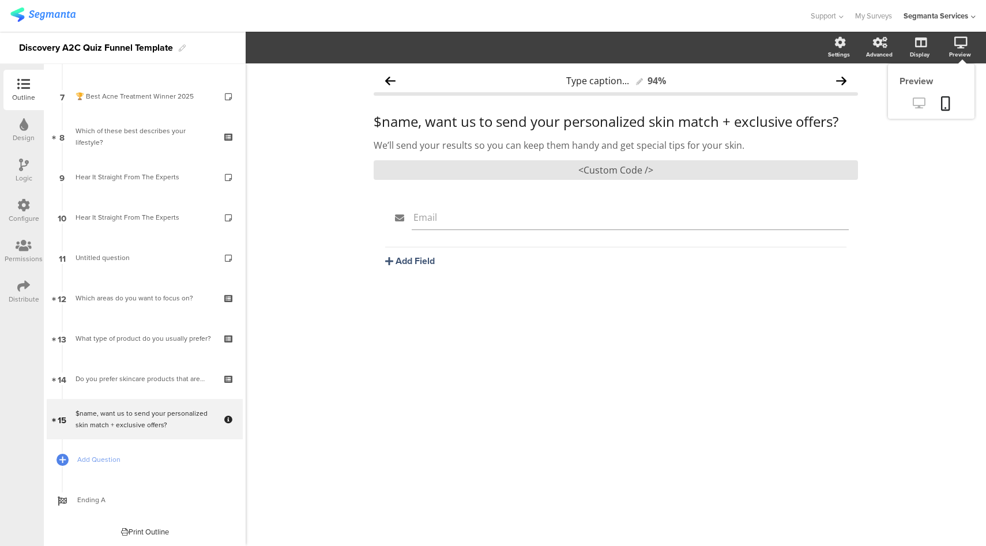
click at [916, 106] on icon at bounding box center [919, 102] width 12 height 11
click at [560, 118] on p "$name, want us to send your personalized skin match + exclusive offers?" at bounding box center [616, 121] width 484 height 17
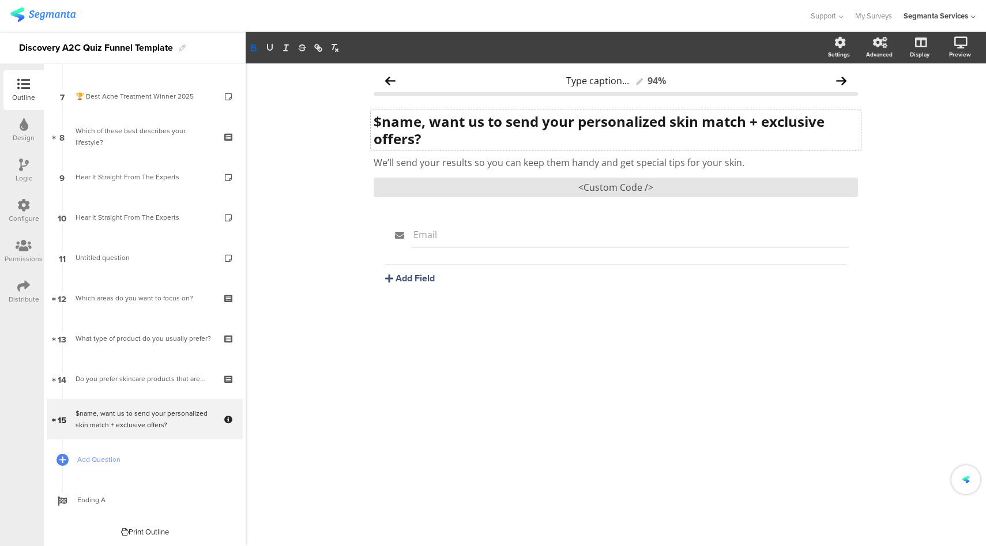
click at [348, 128] on div "Type caption... 94% $name, want us to send your personalized skin match + exclu…" at bounding box center [616, 304] width 741 height 483
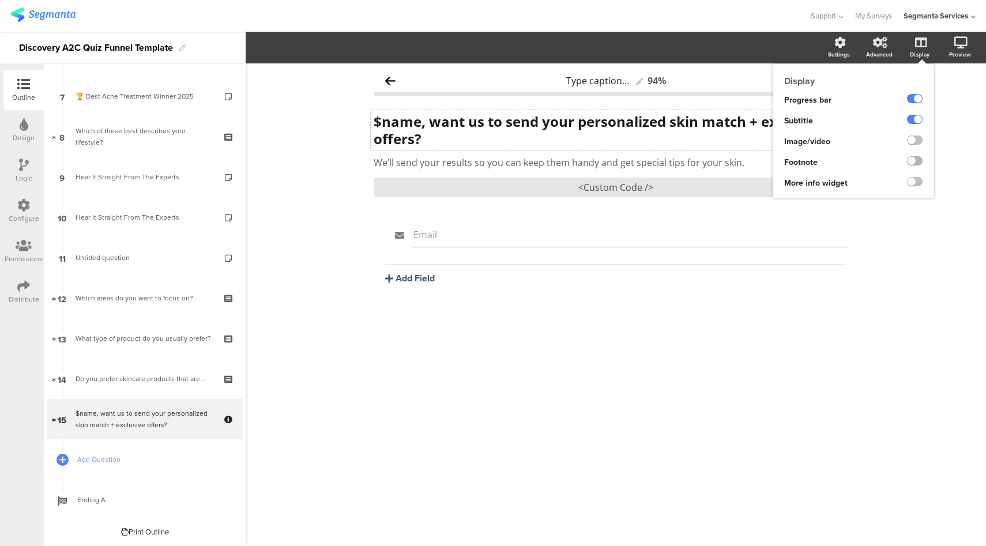
click at [913, 161] on label at bounding box center [915, 160] width 16 height 9
click at [0, 0] on input "checkbox" at bounding box center [0, 0] width 0 height 0
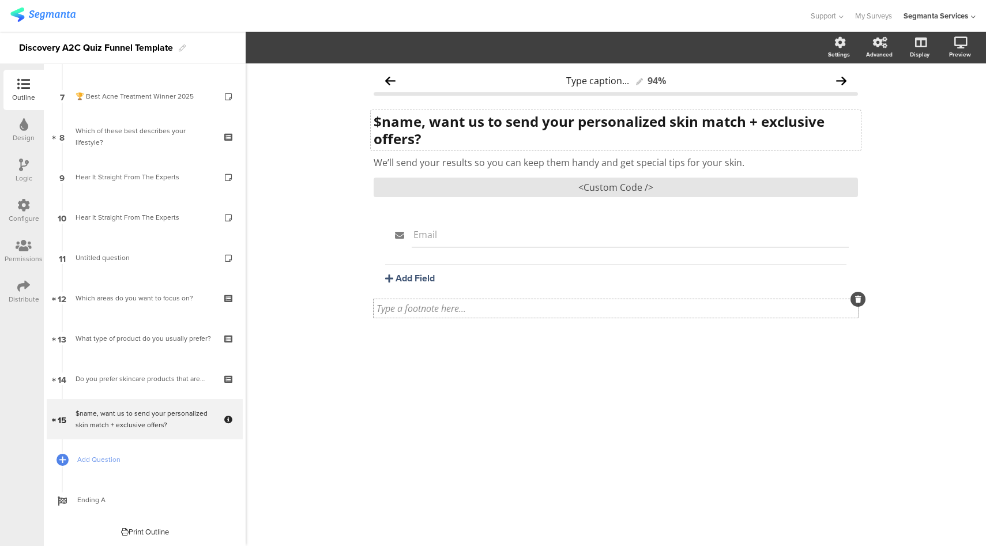
click at [493, 315] on div "Type a footnote here..." at bounding box center [616, 308] width 484 height 18
drag, startPoint x: 692, startPoint y: 308, endPoint x: 625, endPoint y: 306, distance: 66.4
click at [625, 306] on p "We respect your inbox — only skincare tips & offers from First Aid Beauty." at bounding box center [616, 308] width 479 height 13
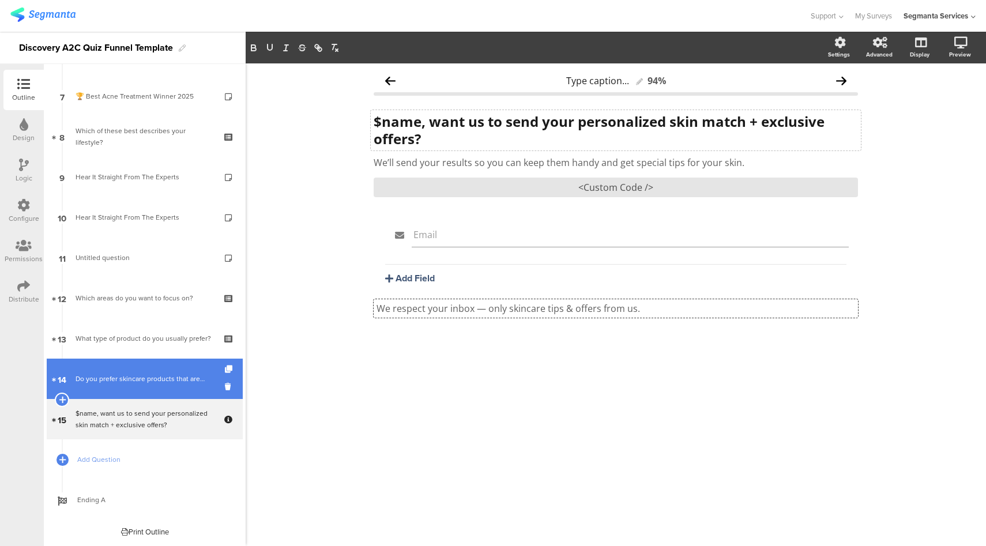
click at [151, 378] on div "Do you prefer skincare products that are…" at bounding box center [145, 379] width 138 height 12
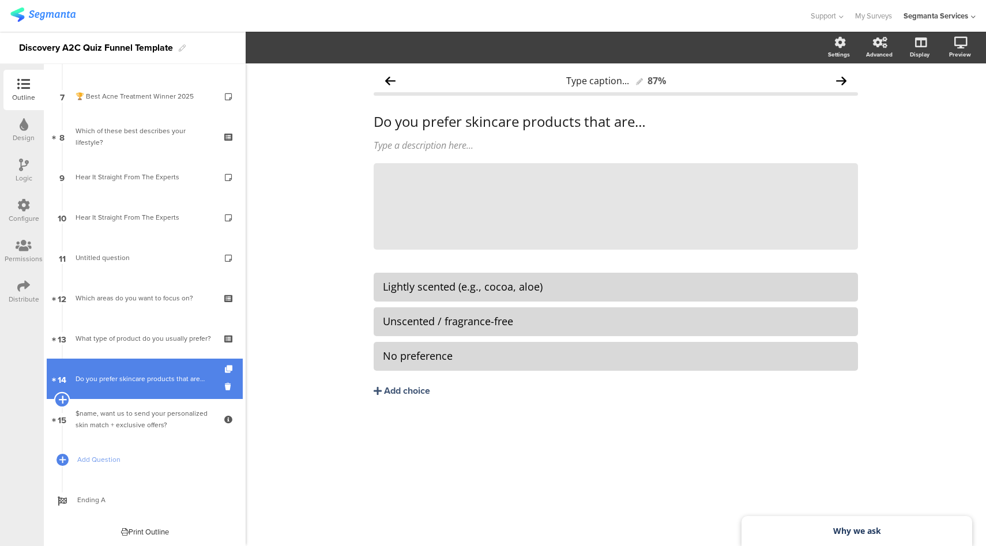
click at [61, 401] on icon at bounding box center [61, 400] width 7 height 10
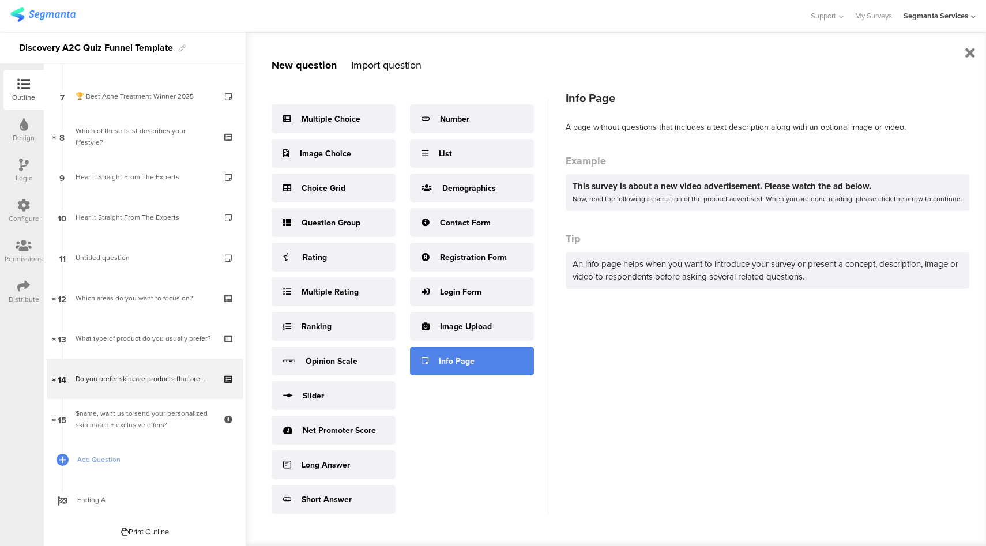
click at [430, 359] on div "Info Page" at bounding box center [472, 361] width 124 height 29
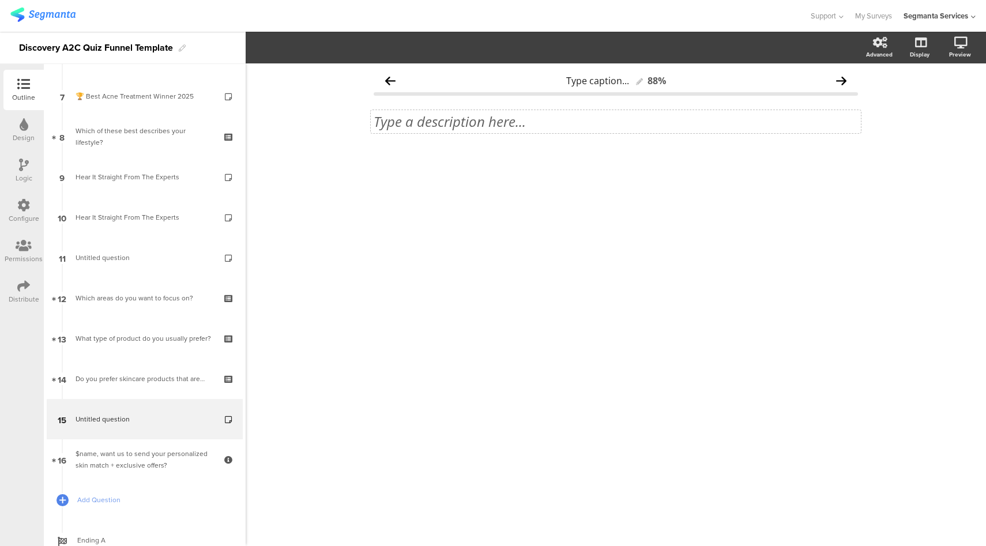
click at [484, 121] on div "Type a description here..." at bounding box center [616, 121] width 490 height 23
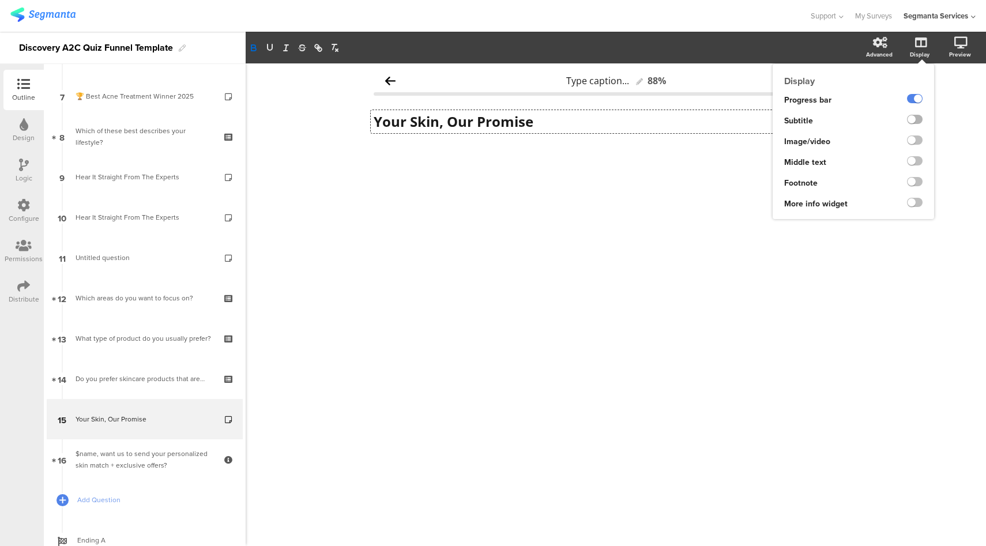
click at [915, 121] on label at bounding box center [915, 119] width 16 height 9
click at [0, 0] on input "checkbox" at bounding box center [0, 0] width 0 height 0
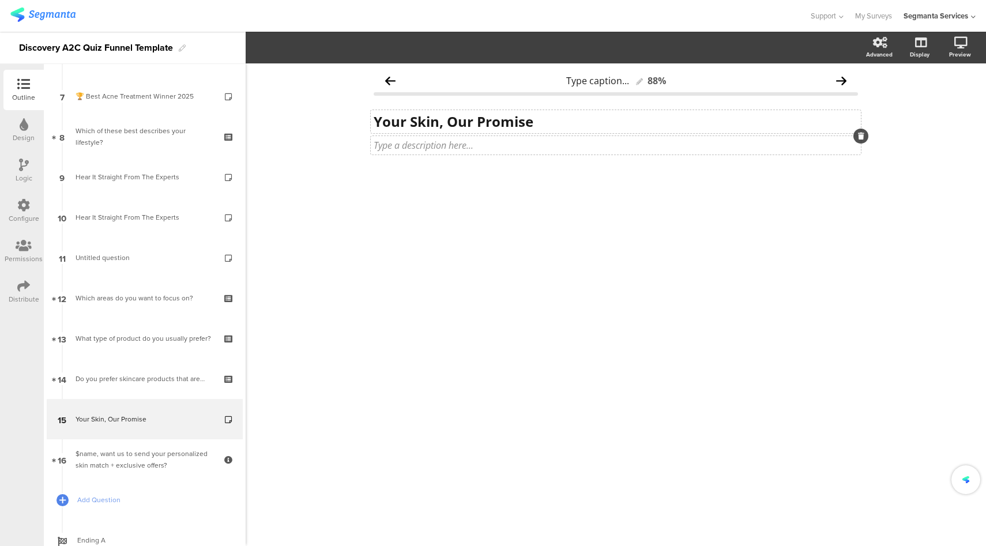
click at [439, 147] on div "Type a description here..." at bounding box center [616, 145] width 484 height 13
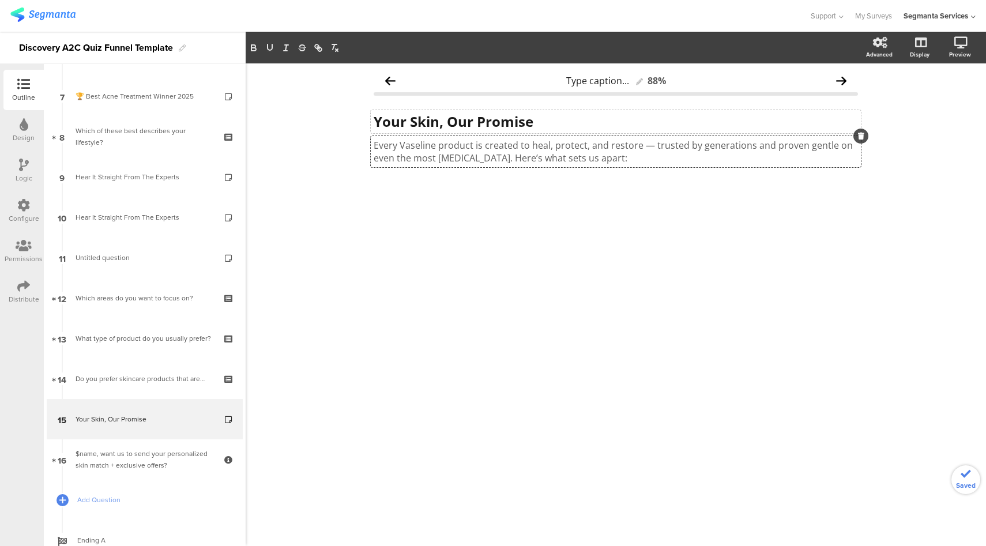
click at [425, 145] on p "Every Vaseline product is created to heal, protect, and restore — trusted by ge…" at bounding box center [616, 151] width 484 height 25
click at [877, 120] on label at bounding box center [875, 119] width 16 height 9
click at [0, 0] on input "checkbox" at bounding box center [0, 0] width 0 height 0
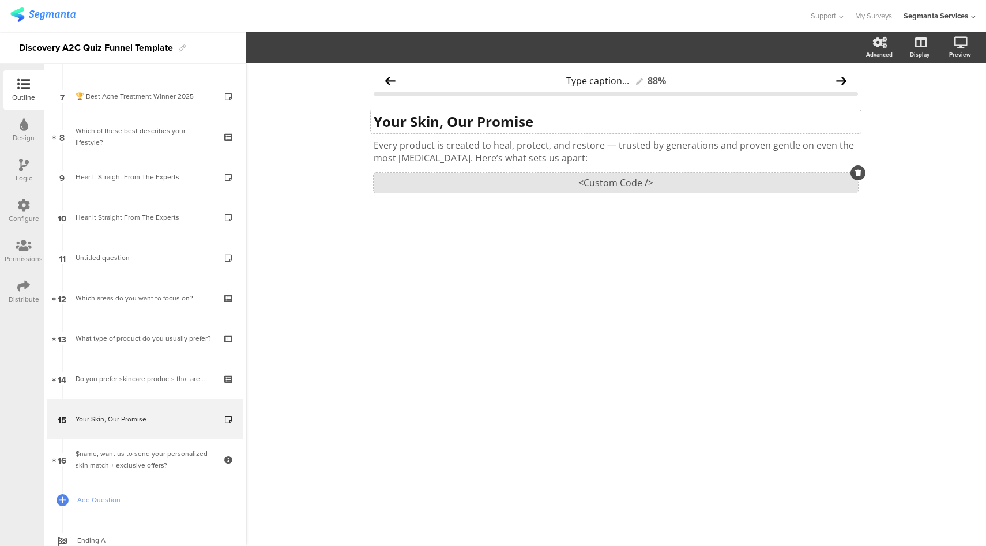
click at [610, 182] on div "<Custom Code />" at bounding box center [616, 183] width 484 height 20
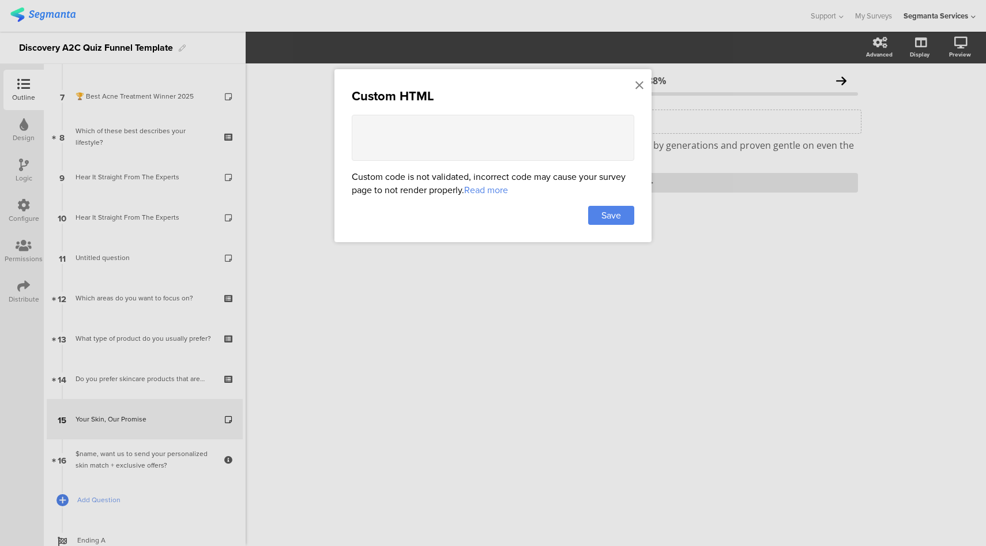
click at [502, 154] on textarea at bounding box center [493, 138] width 283 height 46
paste textarea "<style> .progress-bar-segments { display: none !important; } .animated-router-v…"
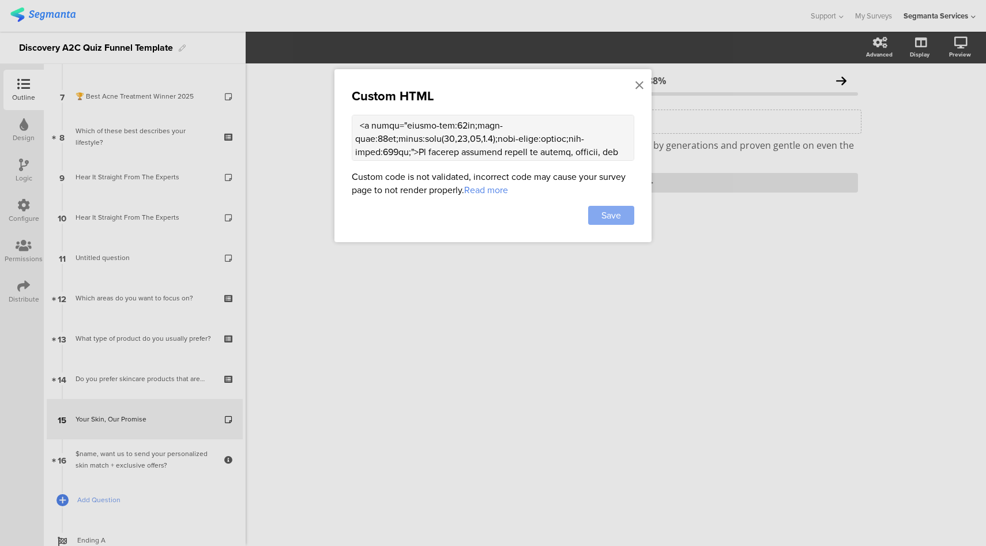
type textarea "<style> .progress-bar-segments { display: none !important; } .animated-router-v…"
click at [625, 223] on div "Save" at bounding box center [611, 215] width 46 height 19
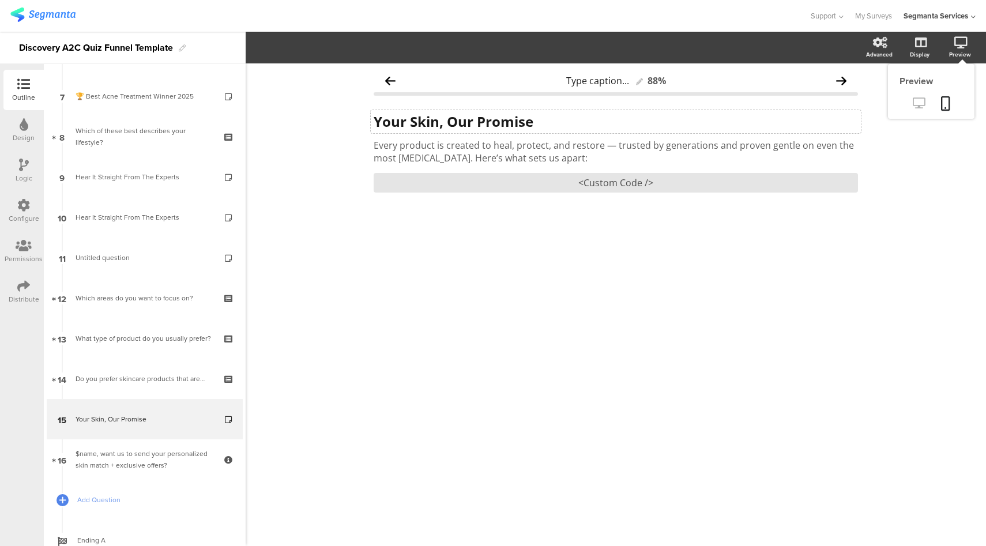
click at [919, 104] on icon at bounding box center [919, 102] width 12 height 11
click at [529, 183] on div "<Custom Code />" at bounding box center [616, 183] width 484 height 20
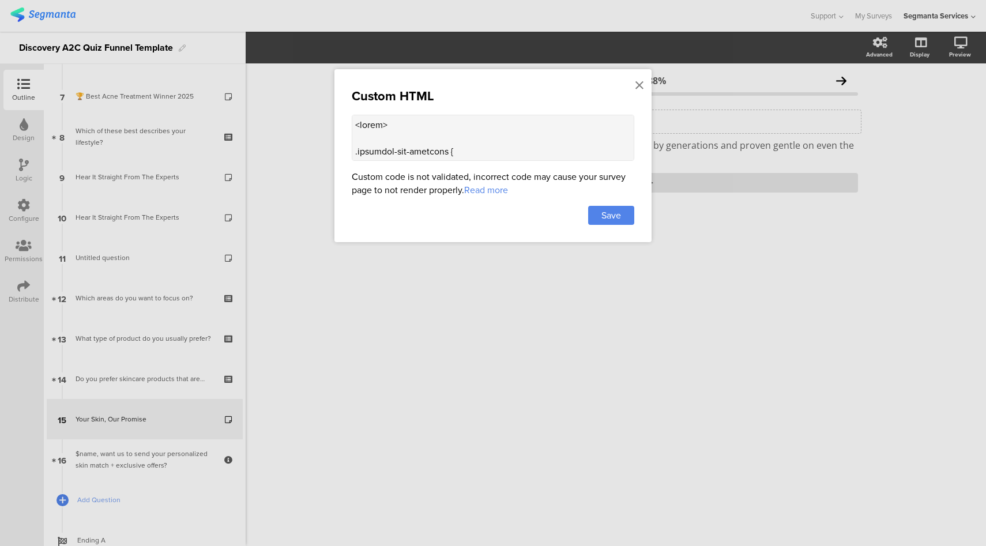
click at [510, 166] on div "Custom HTML Custom code is not validated, incorrect code may cause your survey …" at bounding box center [493, 155] width 317 height 173
click at [513, 151] on textarea at bounding box center [493, 138] width 283 height 46
paste textarea "temp-list{list-style:none;padding:0;margin: 32px 0 16px 0;display:flex;flex-dir…"
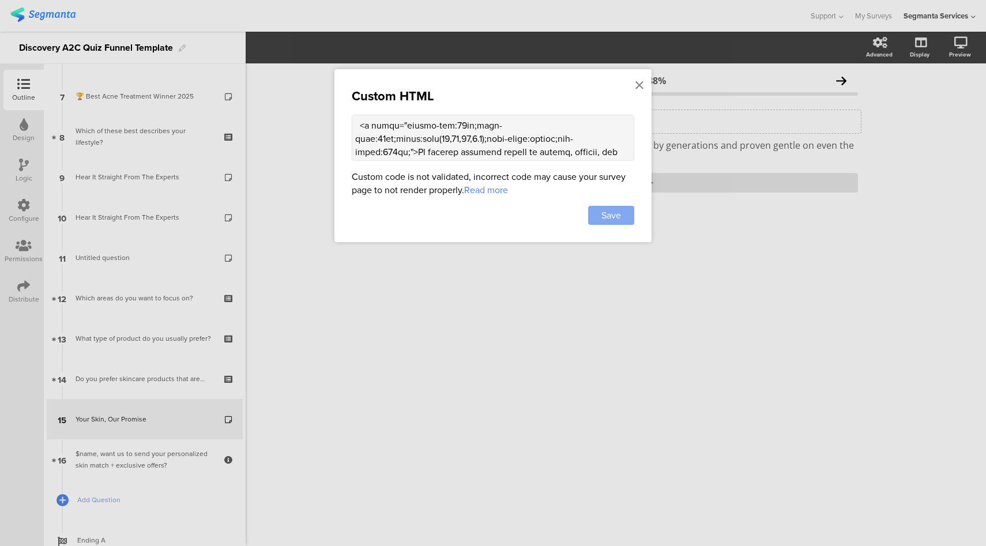
type textarea "<style> .progress-bar-segments { display: none !important; } .animated-router-v…"
click at [617, 211] on span "Save" at bounding box center [612, 215] width 20 height 13
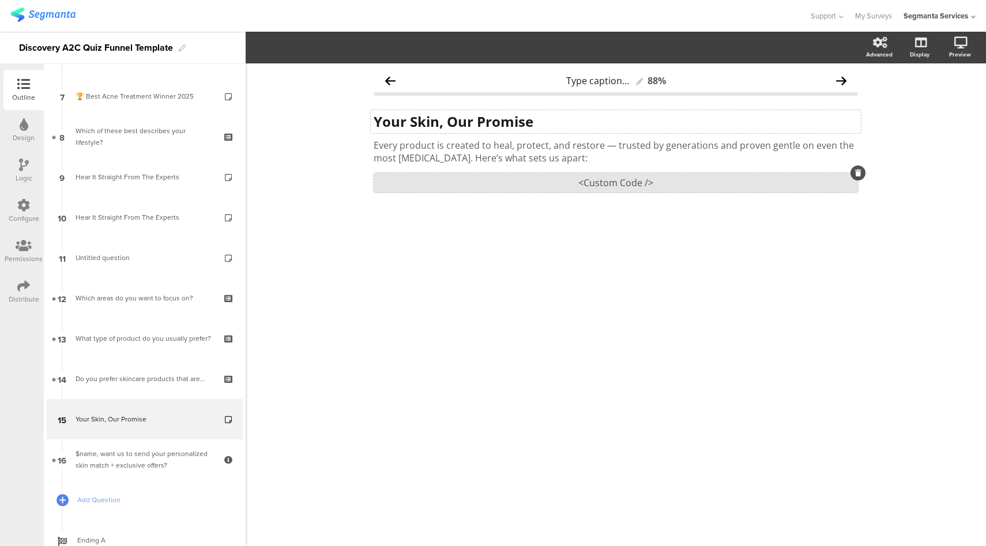
click at [586, 185] on div "<Custom Code />" at bounding box center [616, 183] width 484 height 20
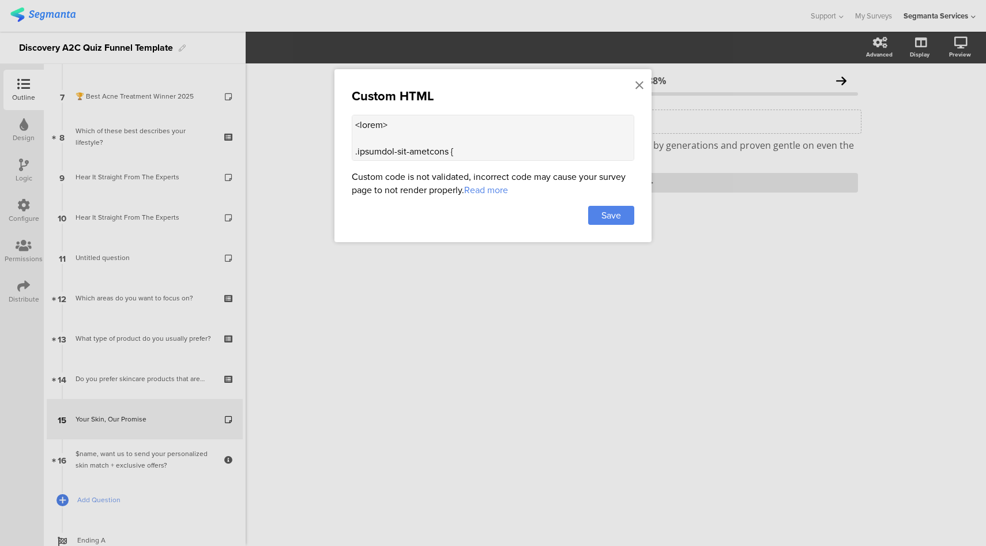
click at [487, 141] on textarea at bounding box center [493, 138] width 283 height 46
paste textarea ""temp-claims" style="display:flex; flex-direction:column; align-items:center; w…"
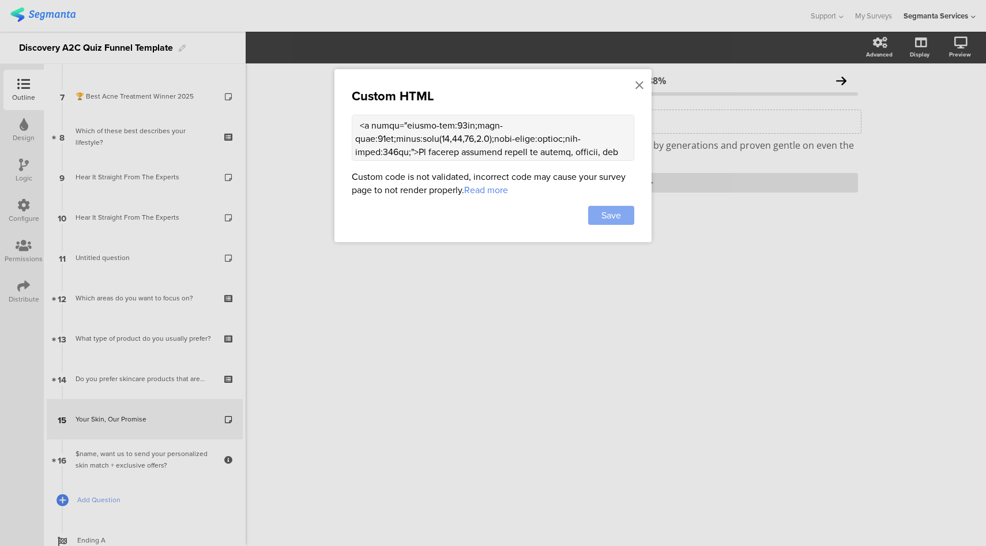
type textarea "<style> .progress-bar-segments { display: none !important; } .animated-router-v…"
click at [615, 216] on span "Save" at bounding box center [612, 215] width 20 height 13
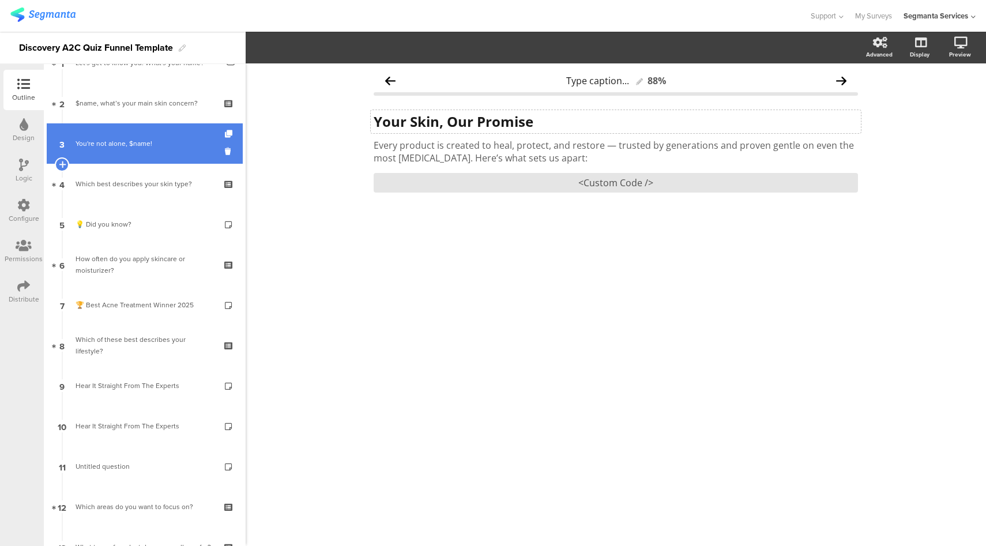
scroll to position [0, 0]
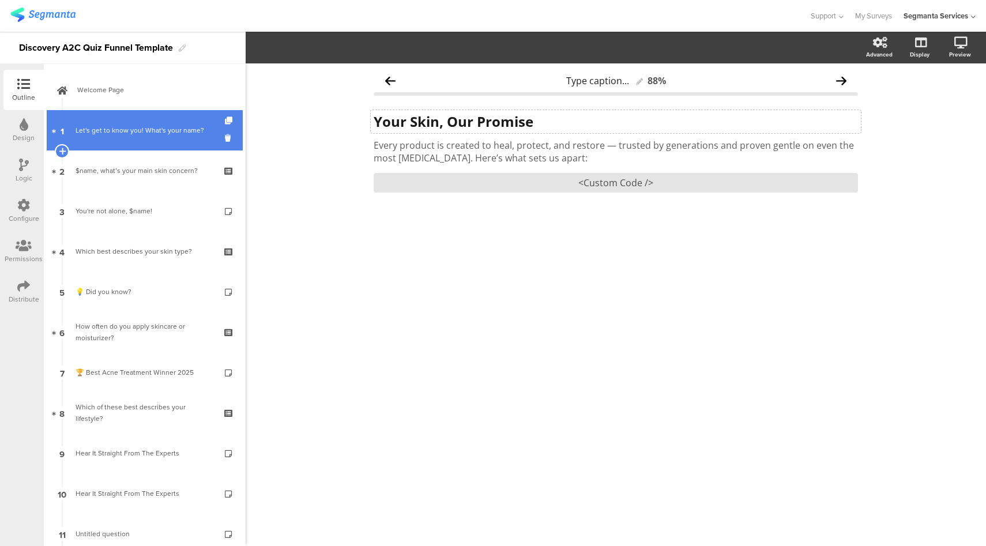
click at [150, 134] on div "Let's get to know you! What's your name?" at bounding box center [147, 131] width 142 height 12
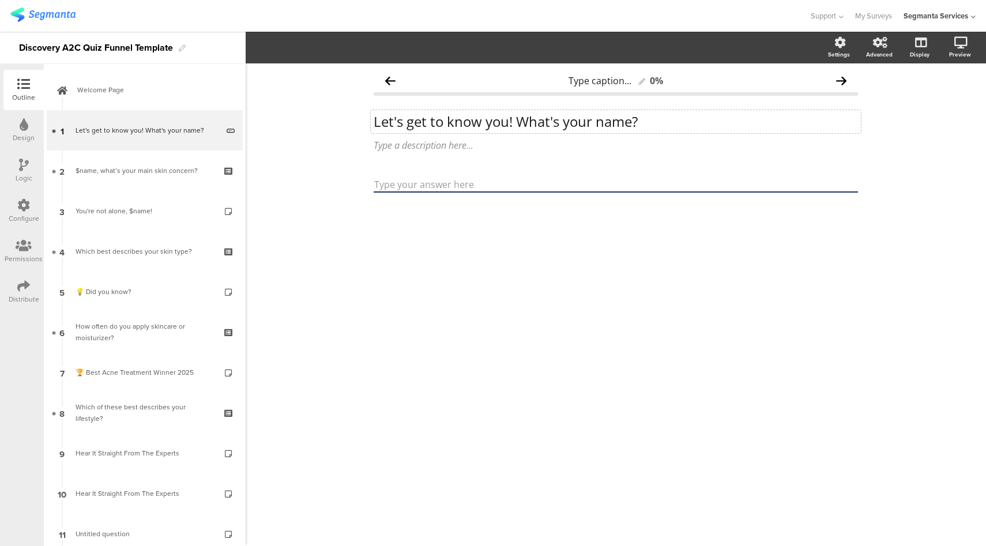
click at [422, 121] on div "Let's get to know you! What's your name? Let's get to know you! What's your nam…" at bounding box center [616, 121] width 490 height 23
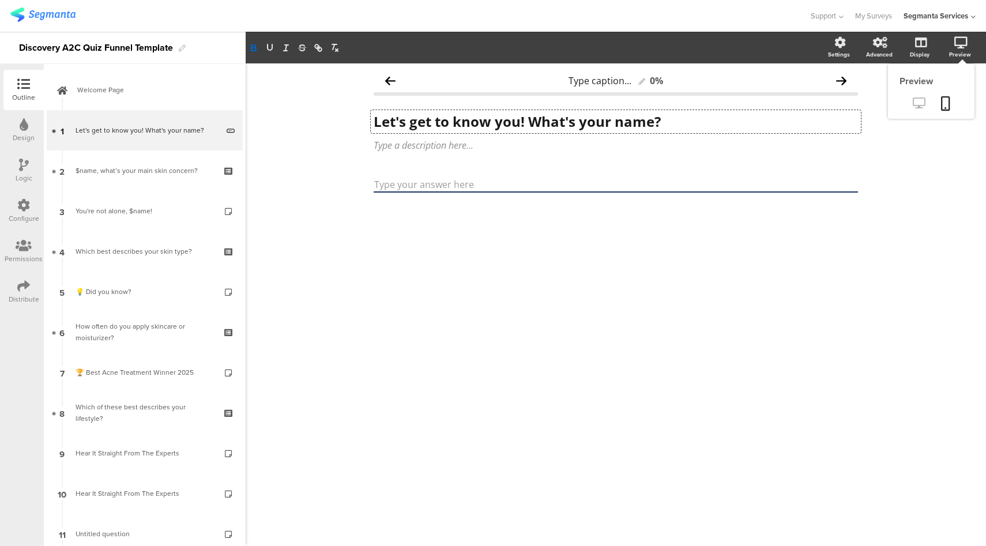
click at [919, 103] on icon at bounding box center [919, 102] width 12 height 11
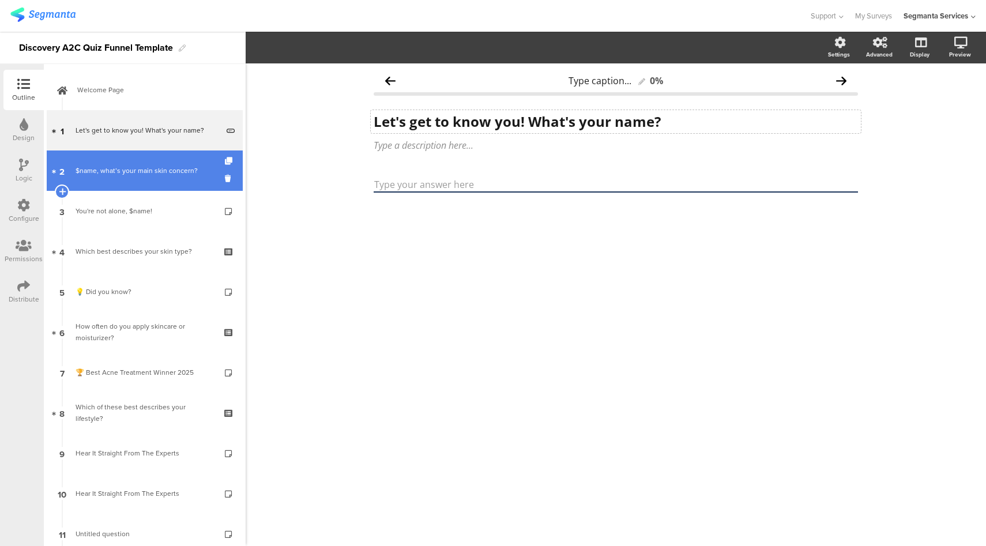
click at [111, 165] on div "$name, what’s your main skin concern?" at bounding box center [145, 171] width 138 height 12
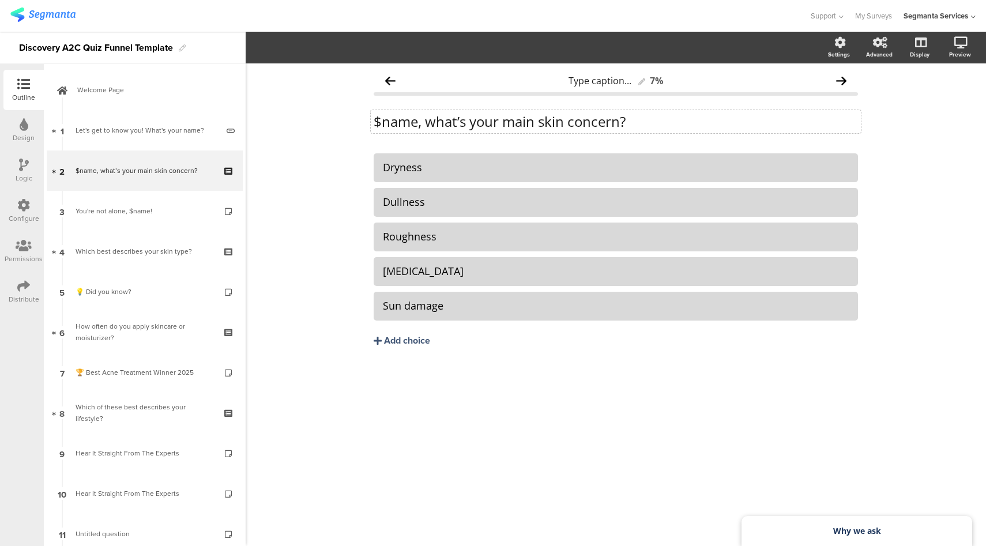
click at [433, 126] on p "$name, what’s your main skin concern?" at bounding box center [616, 121] width 484 height 17
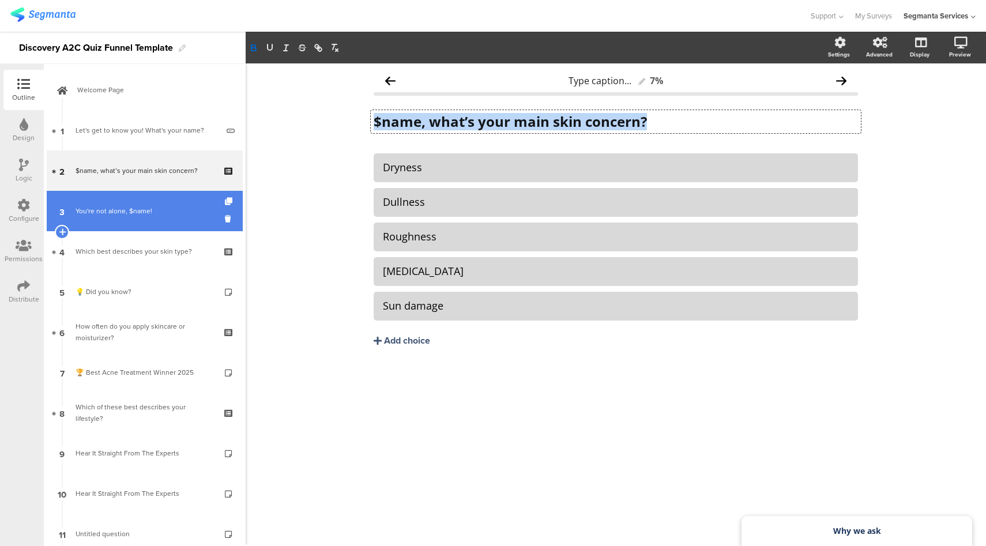
click at [127, 206] on div "You're not alone, $name!" at bounding box center [145, 211] width 138 height 12
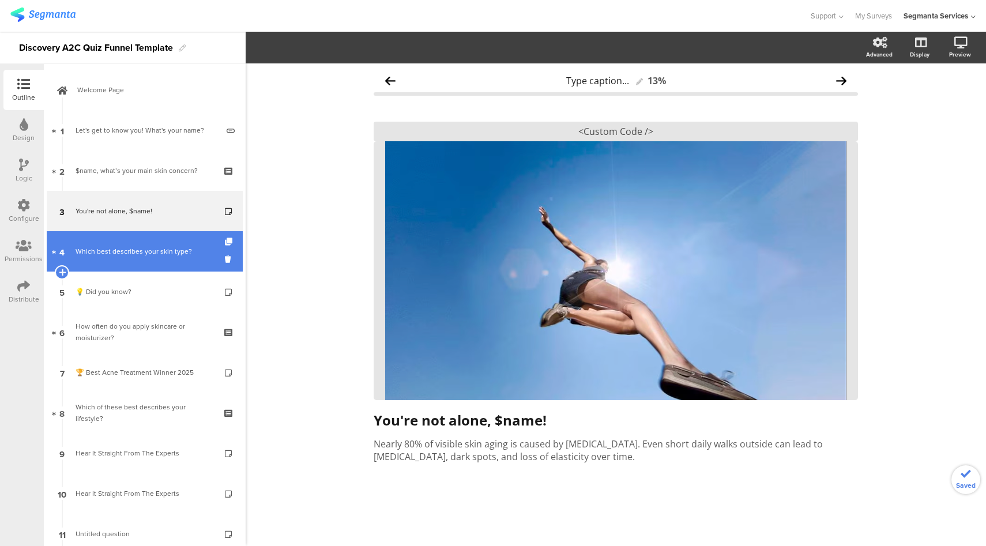
click at [140, 242] on link "4 Which best describes your skin type?" at bounding box center [145, 251] width 196 height 40
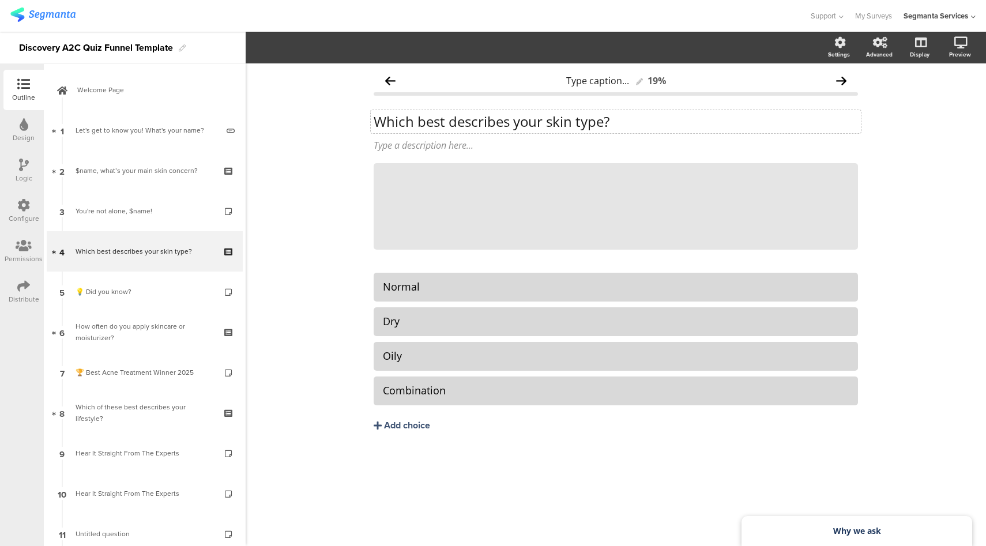
click at [448, 118] on div "Which best describes your skin type? Which best describes your skin type?" at bounding box center [616, 121] width 490 height 23
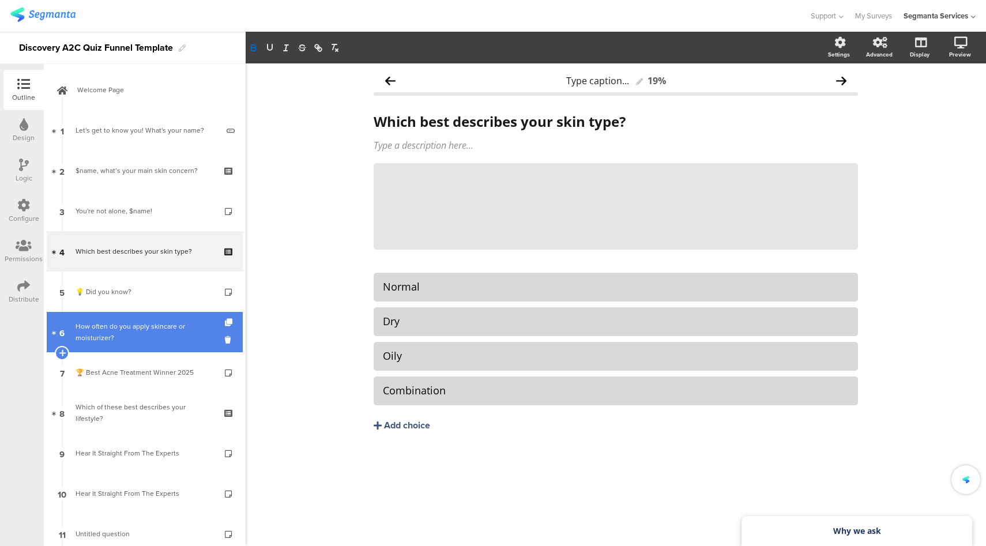
click at [134, 326] on div "How often do you apply skincare or moisturizer?" at bounding box center [145, 332] width 138 height 23
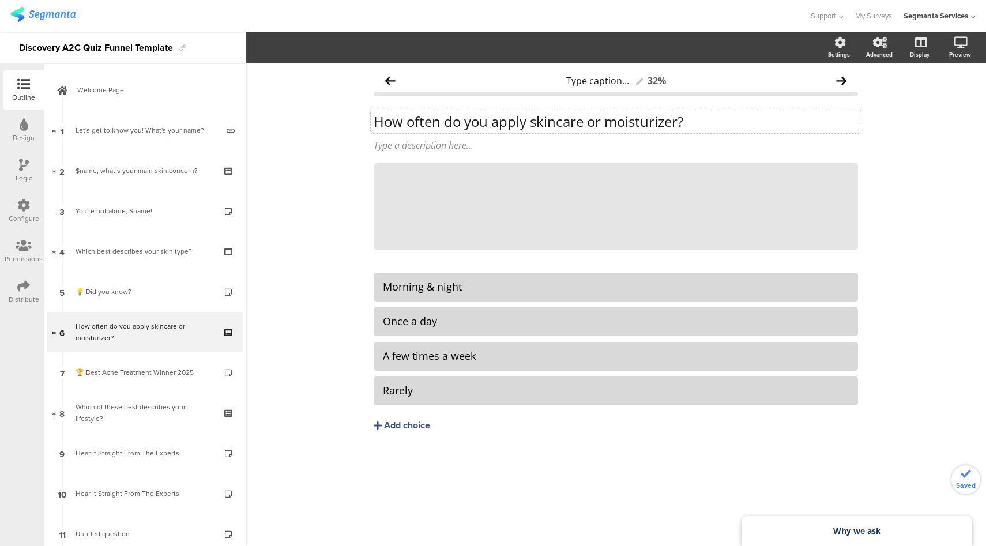
click at [486, 120] on div "How often do you apply skincare or moisturizer? How often do you apply skincare…" at bounding box center [616, 121] width 490 height 23
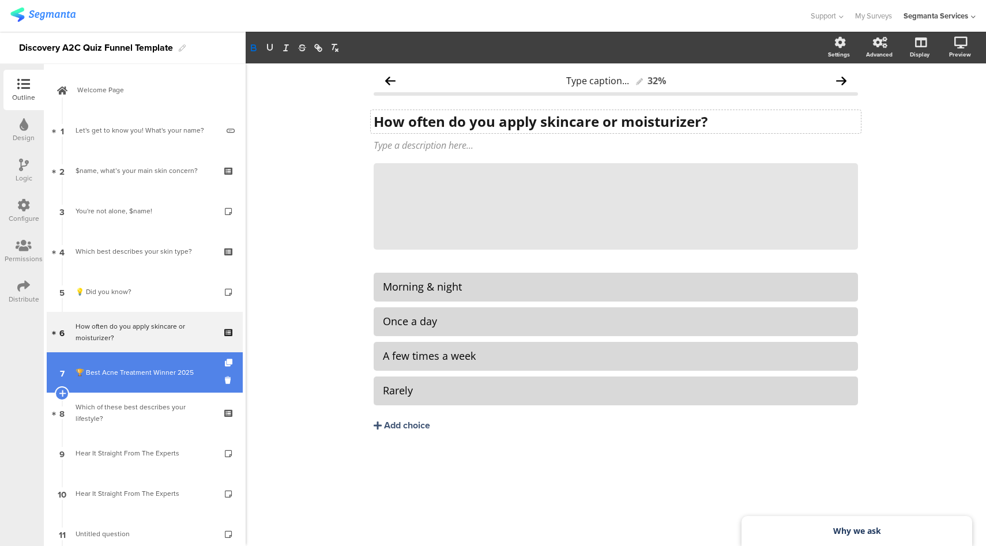
click at [156, 369] on div "🏆 Best Acne Treatment Winner 2025" at bounding box center [145, 373] width 138 height 12
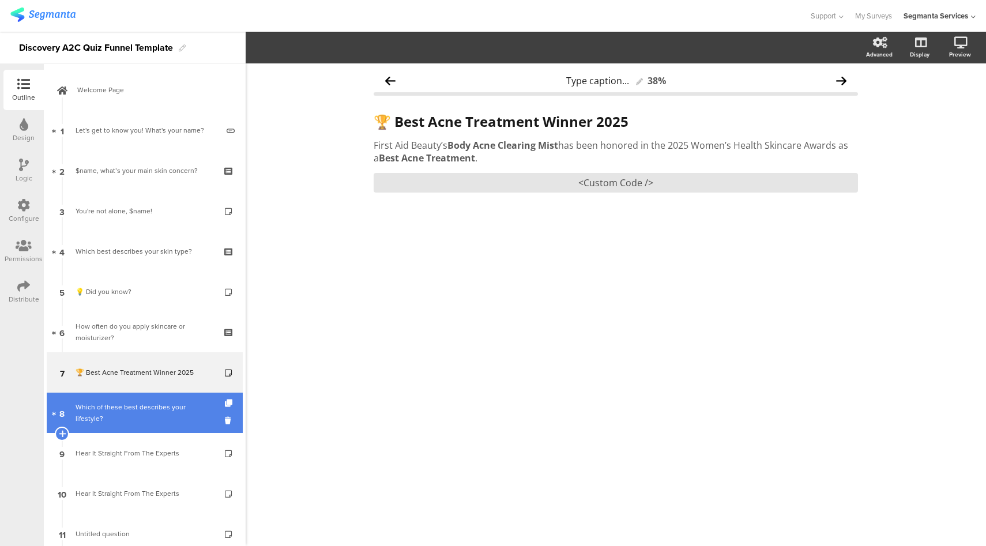
click at [135, 408] on div "Which of these best describes your lifestyle?" at bounding box center [145, 412] width 138 height 23
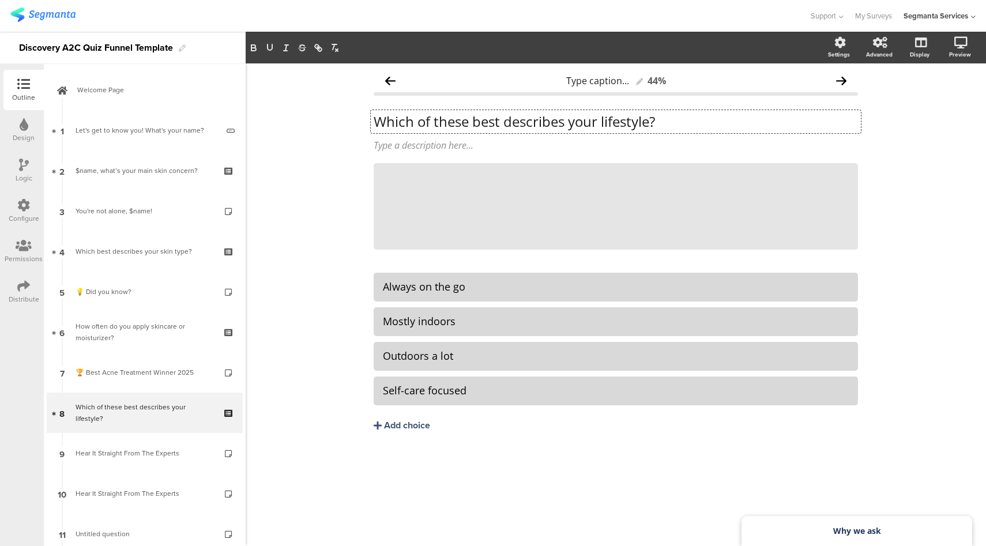
click at [417, 120] on div "Which of these best describes your lifestyle? Which of these best describes you…" at bounding box center [616, 121] width 490 height 23
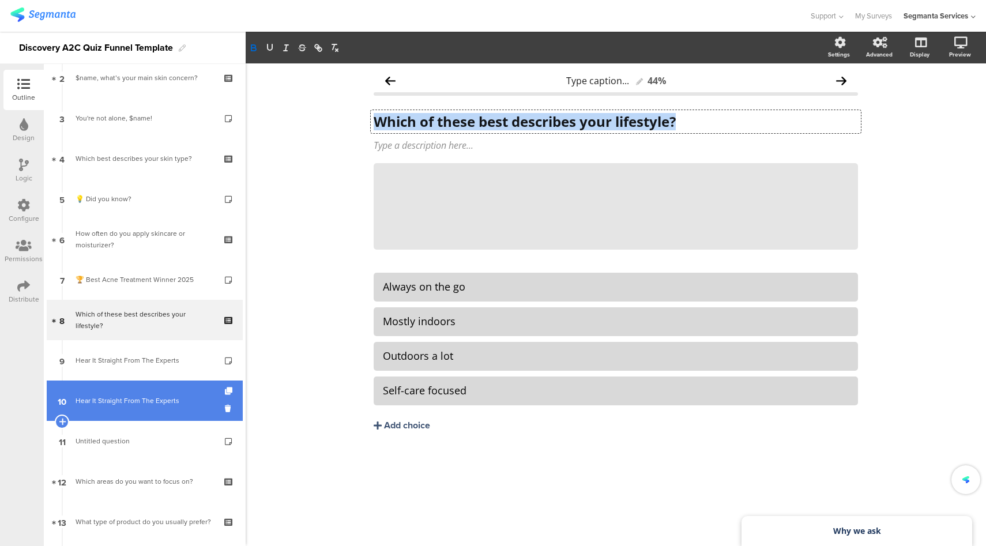
scroll to position [102, 0]
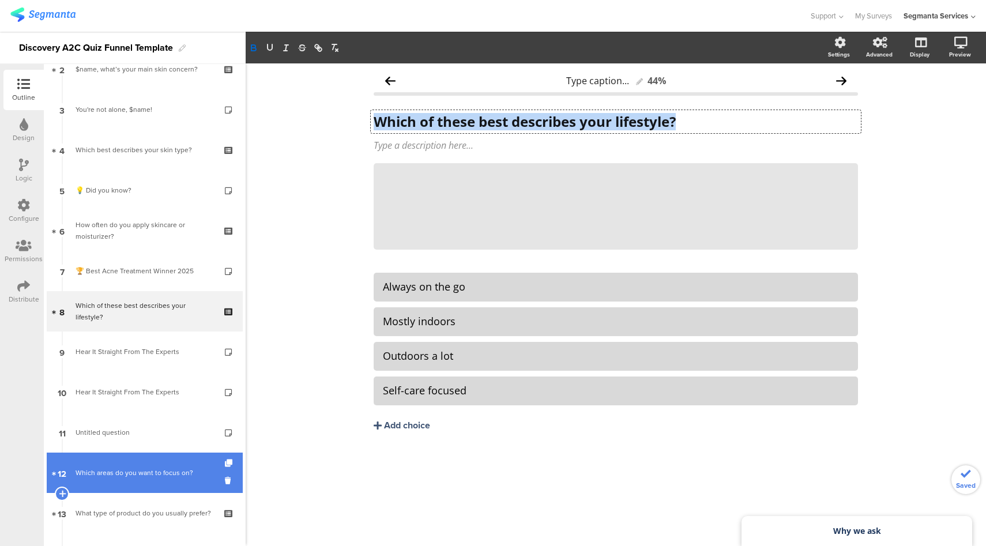
click at [133, 470] on div "Which areas do you want to focus on?" at bounding box center [145, 473] width 138 height 12
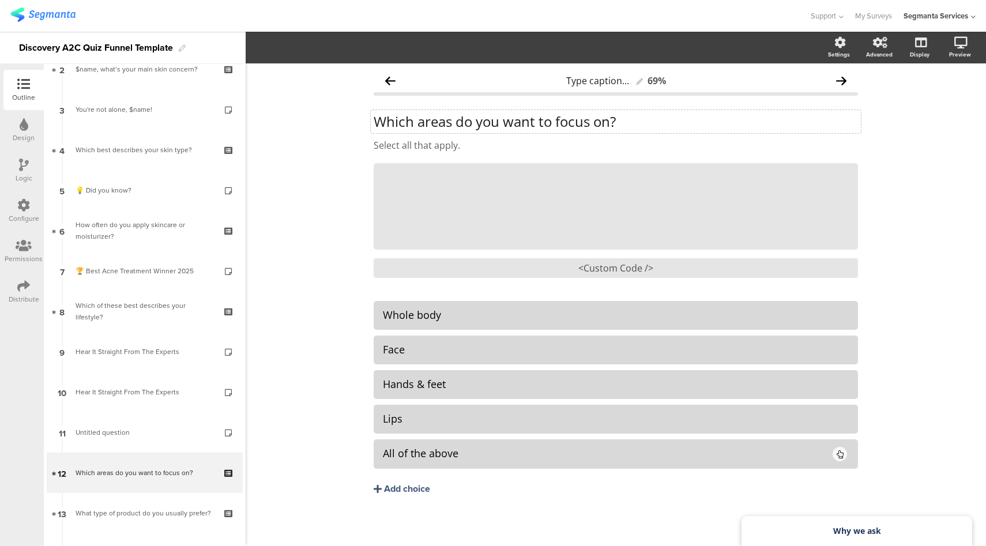
click at [495, 121] on div "Which areas do you want to focus on? Which areas do you want to focus on?" at bounding box center [616, 121] width 490 height 23
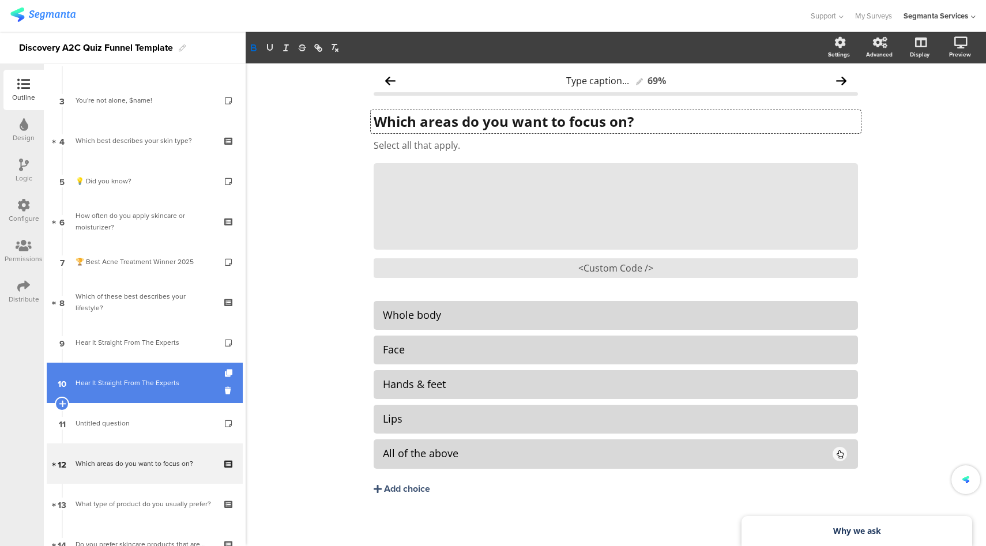
scroll to position [123, 0]
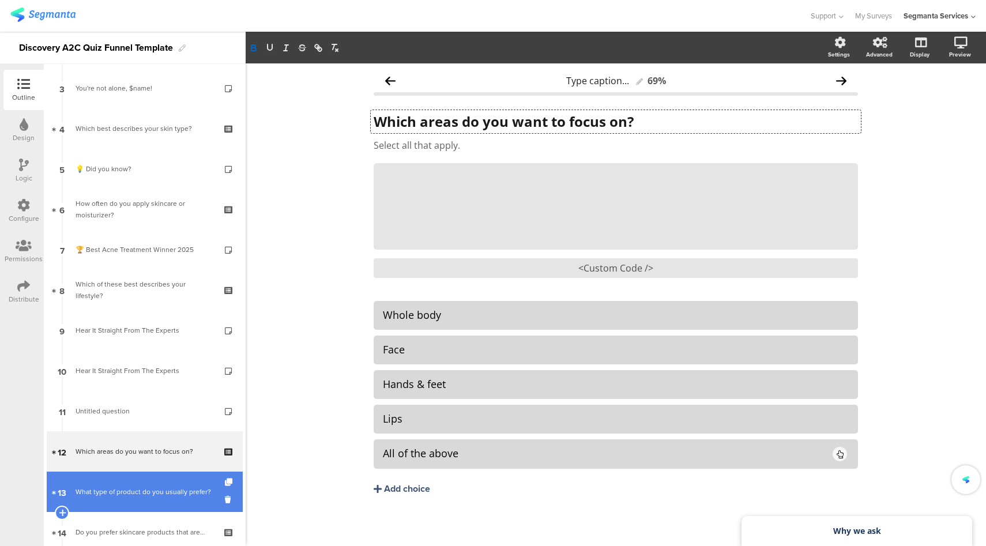
click at [128, 488] on div "What type of product do you usually prefer?" at bounding box center [145, 492] width 138 height 12
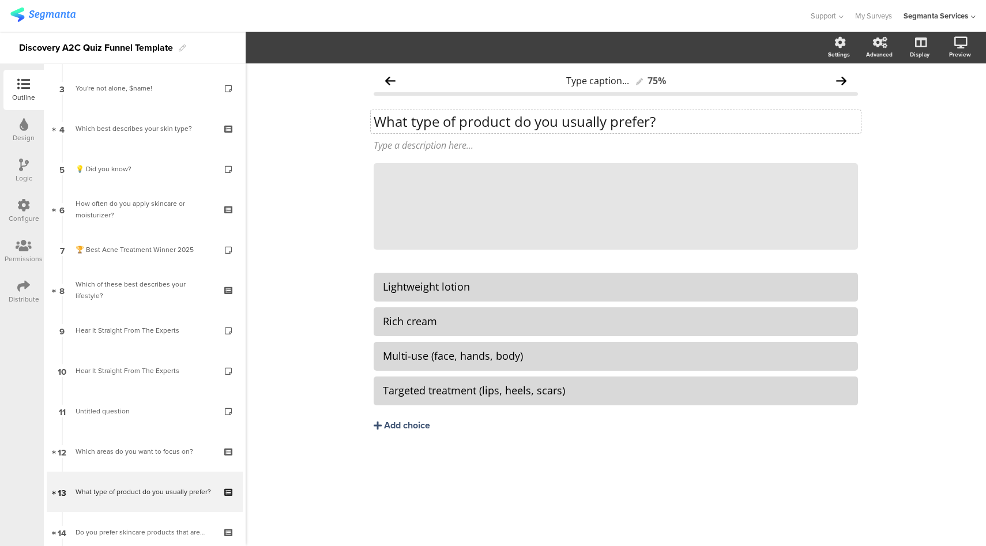
click at [430, 124] on div "What type of product do you usually prefer? What type of product do you usually…" at bounding box center [616, 121] width 490 height 23
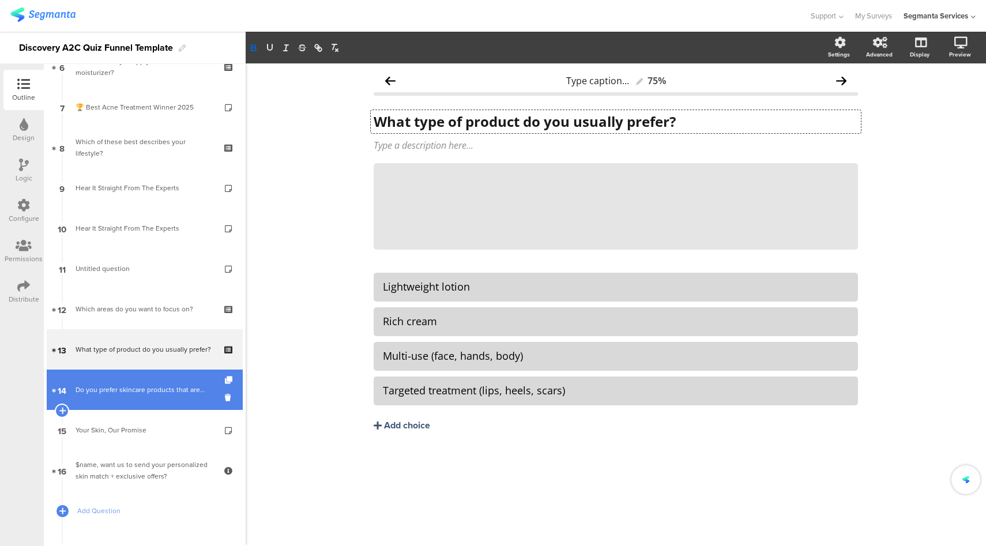
scroll to position [292, 0]
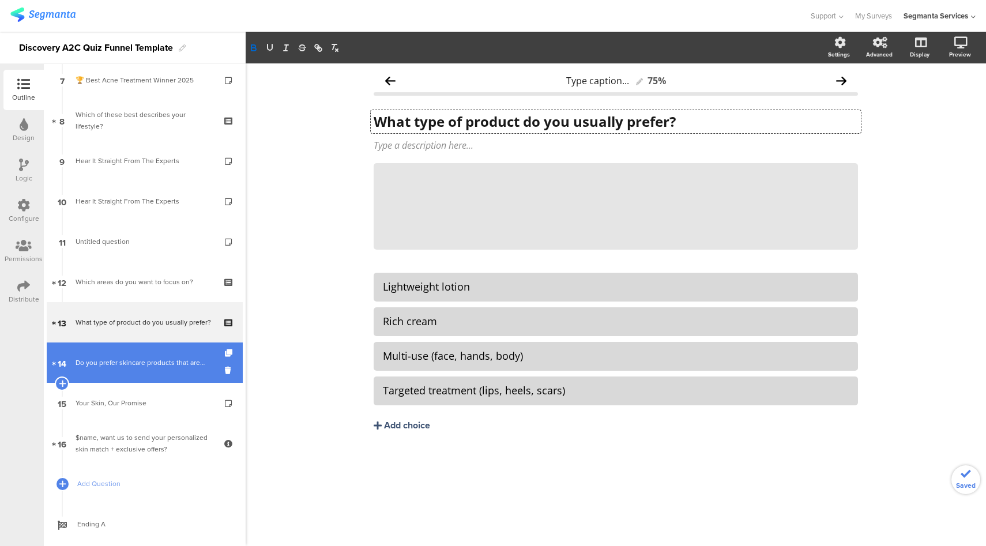
click at [159, 362] on div "Do you prefer skincare products that are…" at bounding box center [145, 363] width 138 height 12
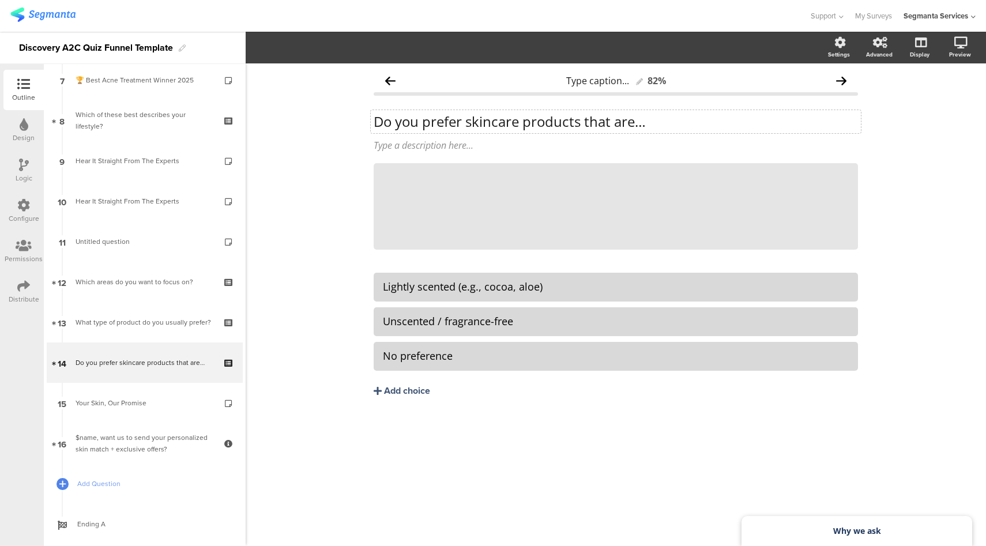
click at [496, 114] on div "Do you prefer skincare products that are… Do you prefer skincare products that …" at bounding box center [616, 121] width 490 height 23
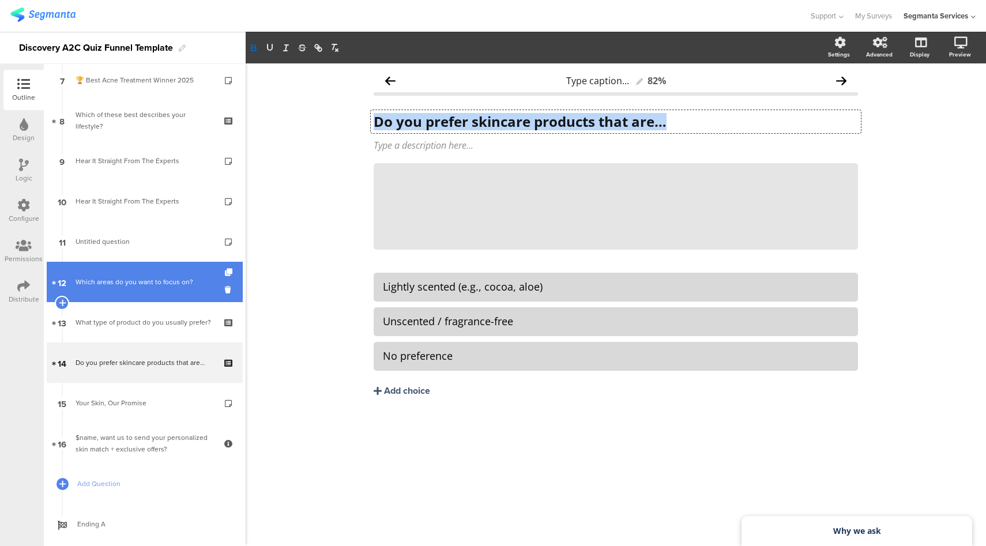
scroll to position [117, 0]
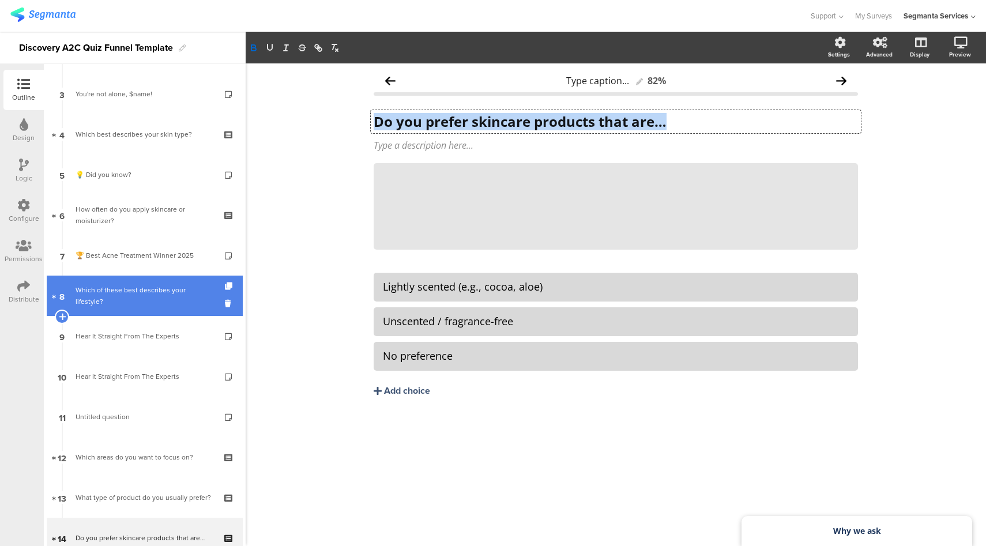
click at [131, 288] on div "Which of these best describes your lifestyle?" at bounding box center [145, 295] width 138 height 23
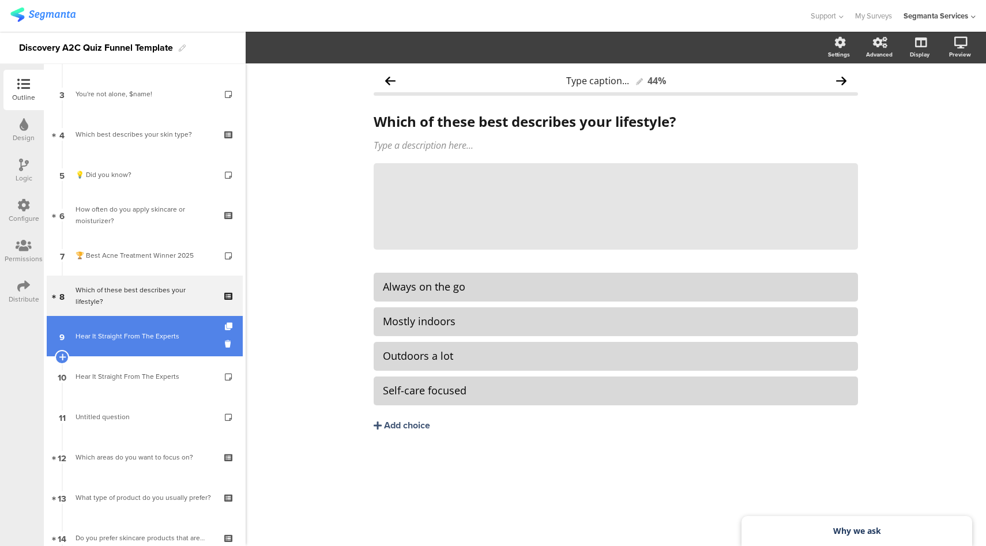
click at [105, 337] on div "Hear It Straight From The Experts" at bounding box center [145, 336] width 138 height 12
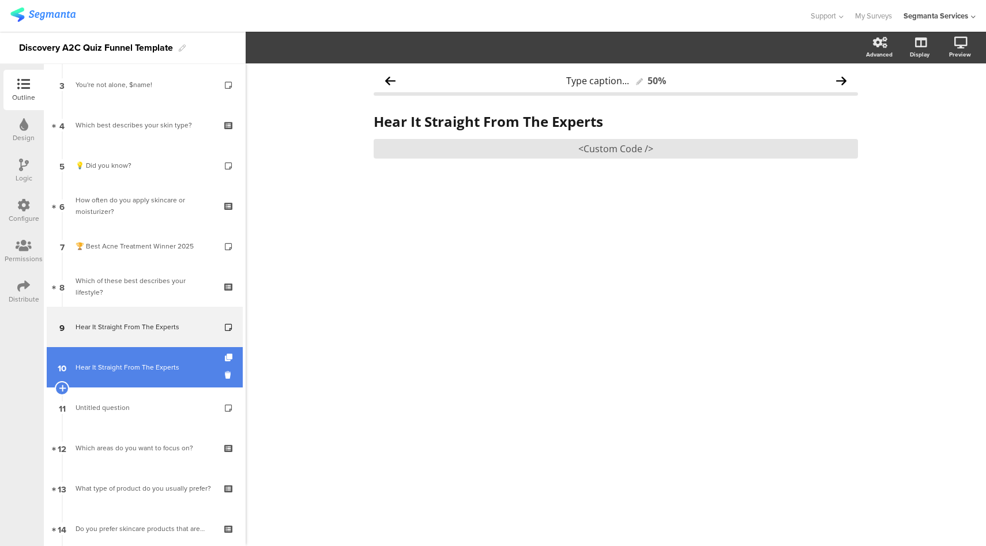
scroll to position [136, 0]
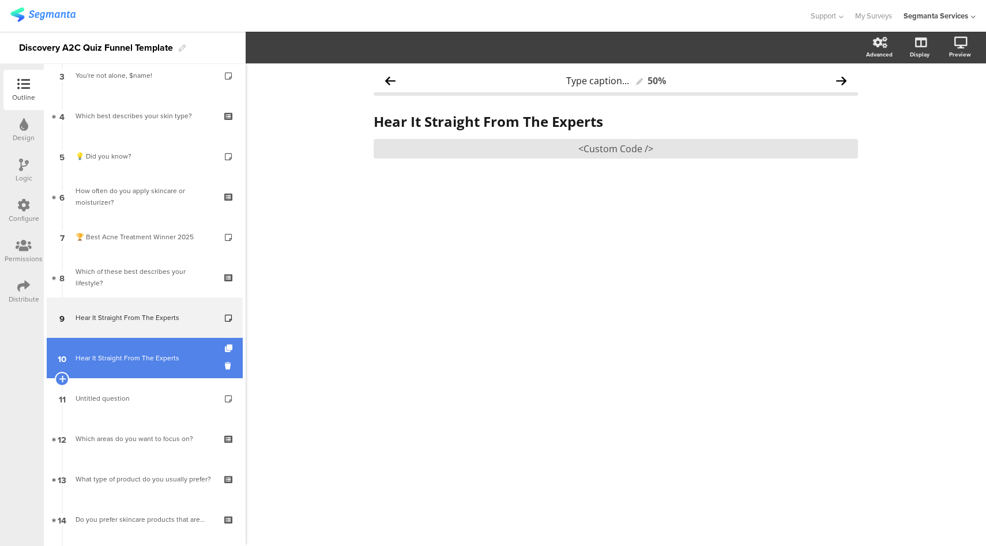
click at [132, 369] on link "10 Hear It Straight From The Experts" at bounding box center [145, 358] width 196 height 40
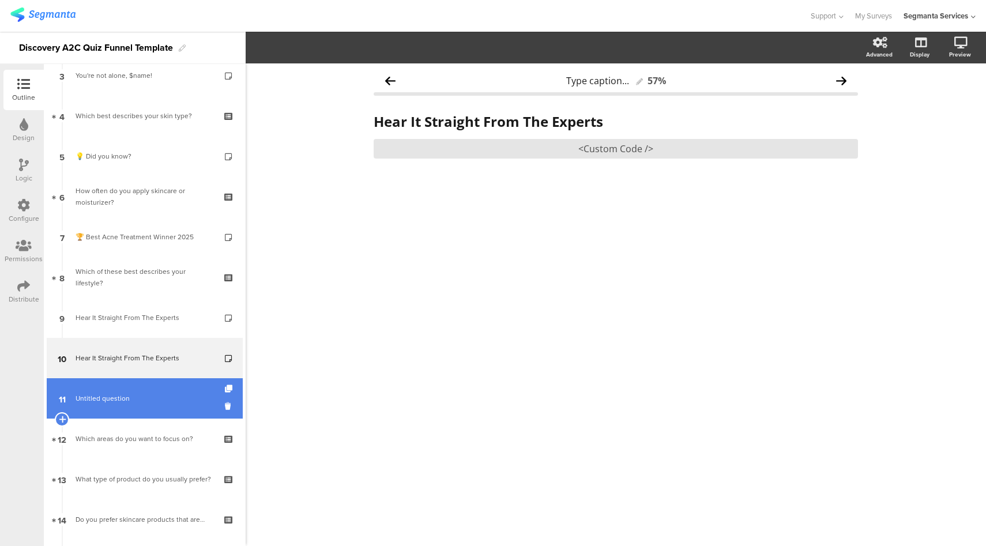
click at [119, 390] on link "11 Untitled question" at bounding box center [145, 398] width 196 height 40
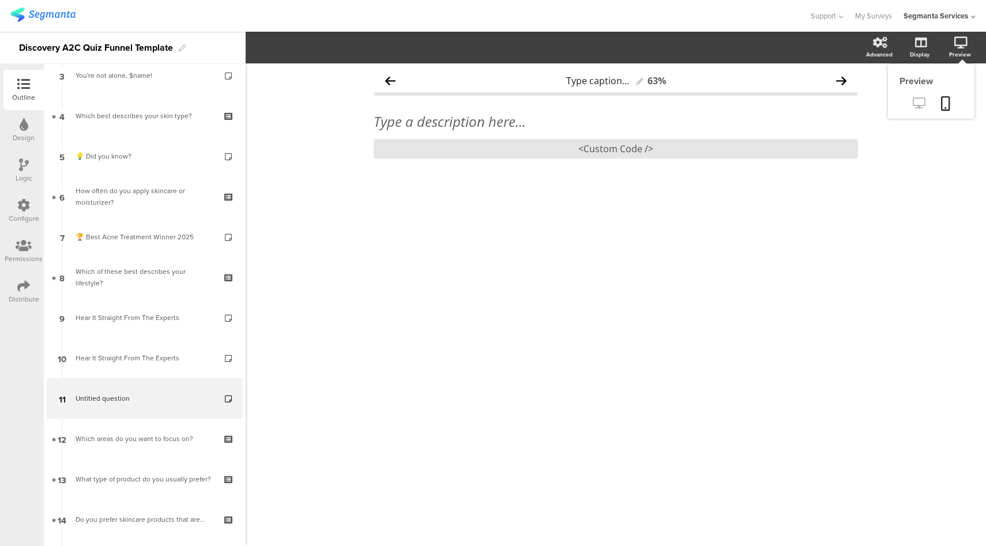
click at [921, 104] on icon at bounding box center [919, 102] width 12 height 11
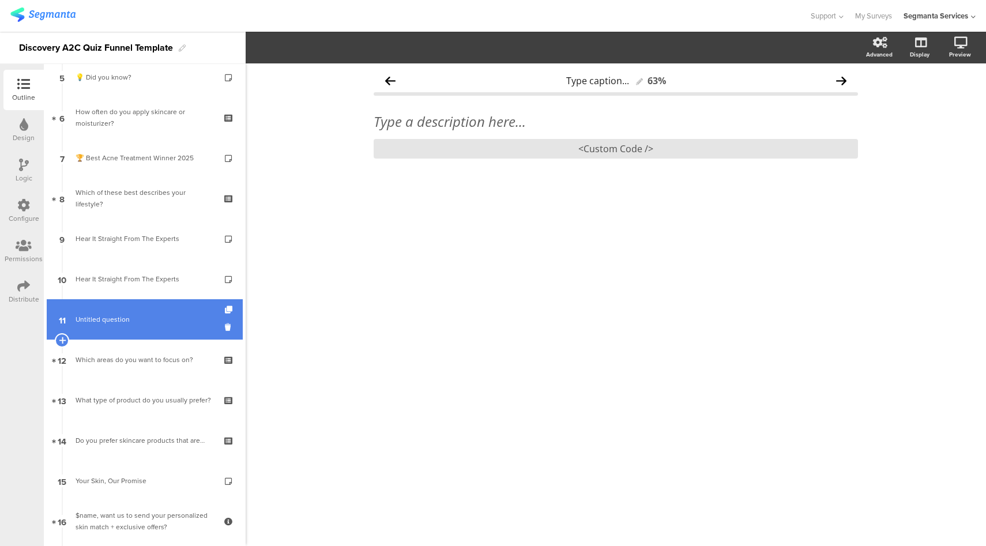
scroll to position [217, 0]
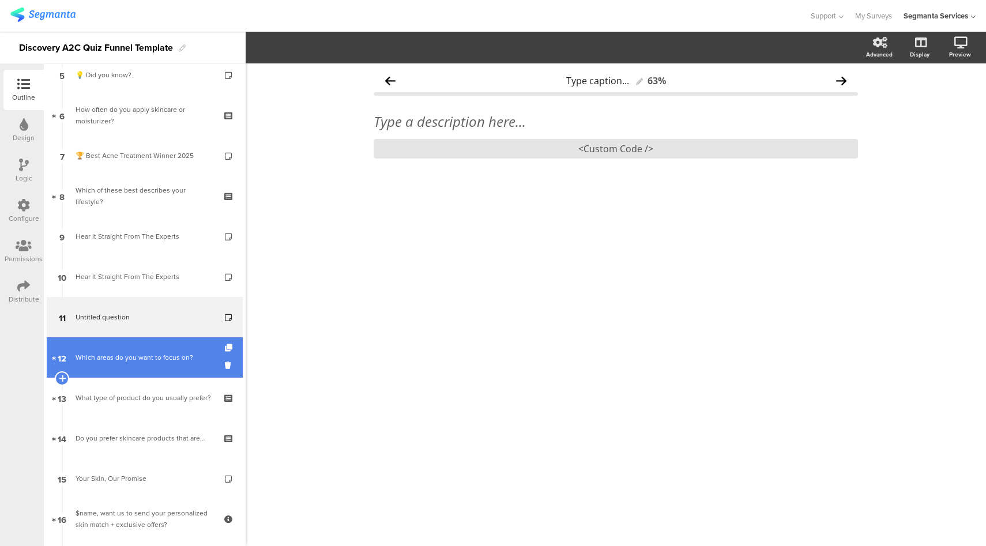
click at [160, 359] on div "Which areas do you want to focus on?" at bounding box center [145, 358] width 138 height 12
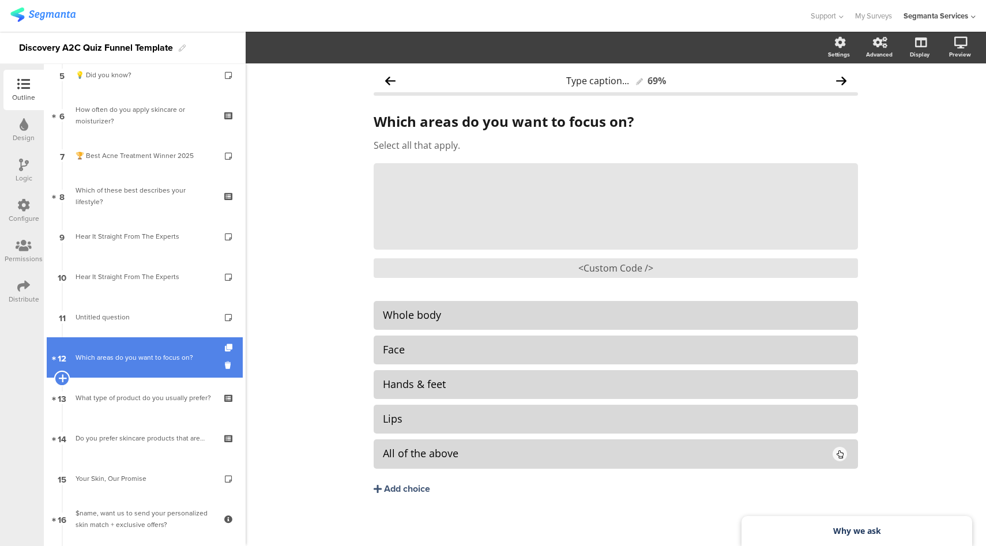
click at [63, 378] on icon at bounding box center [61, 378] width 7 height 10
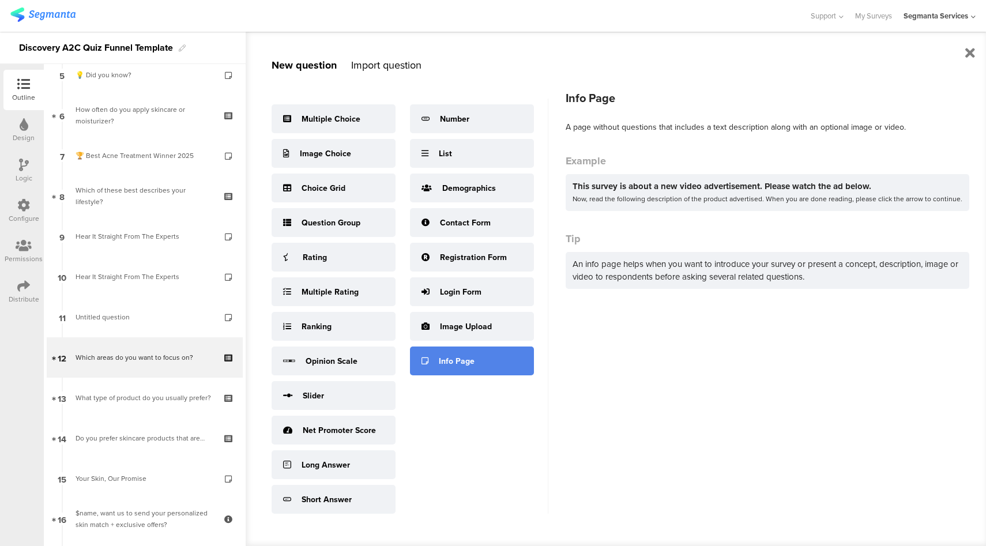
click at [454, 355] on div "Info Page" at bounding box center [457, 361] width 36 height 12
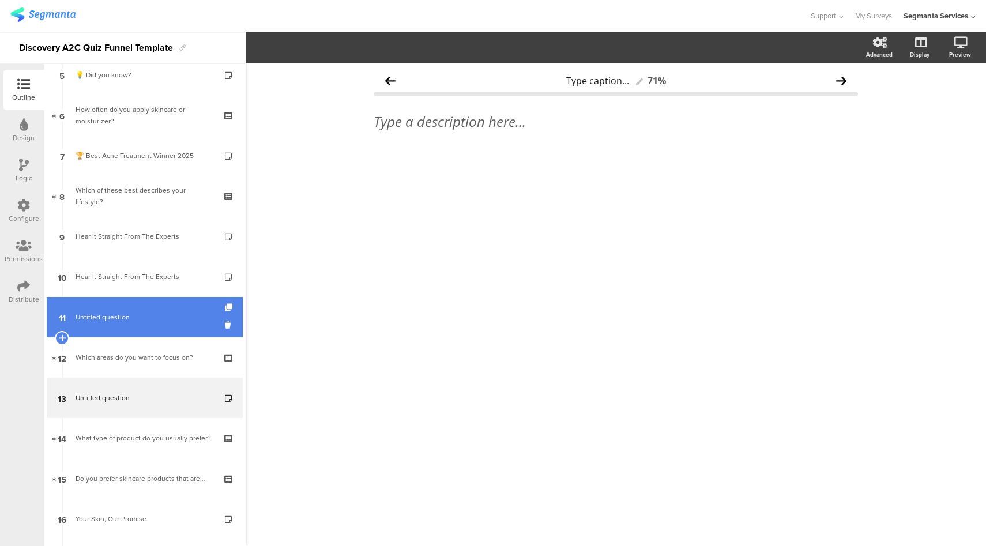
click at [160, 321] on span "Untitled question" at bounding box center [145, 317] width 138 height 12
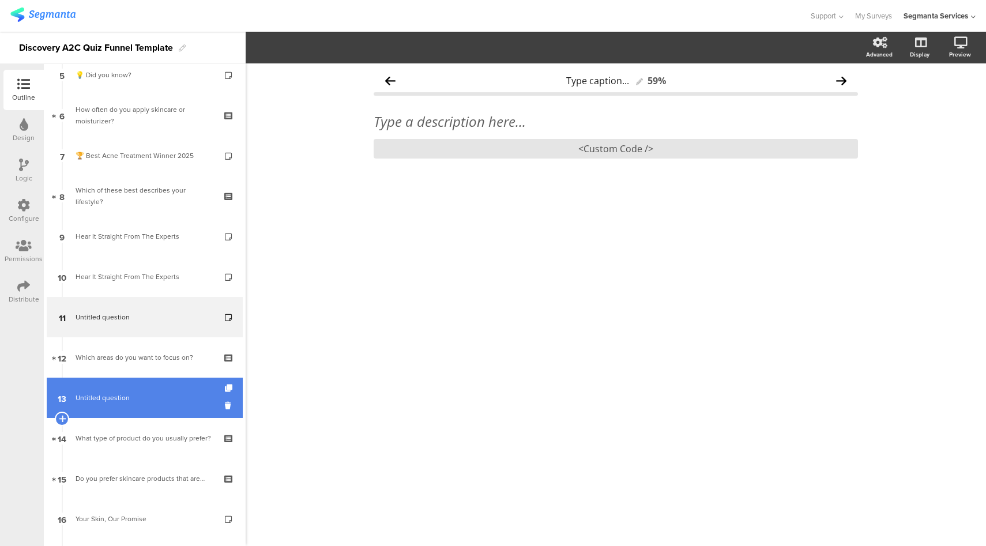
click at [158, 388] on link "13 Untitled question" at bounding box center [145, 398] width 196 height 40
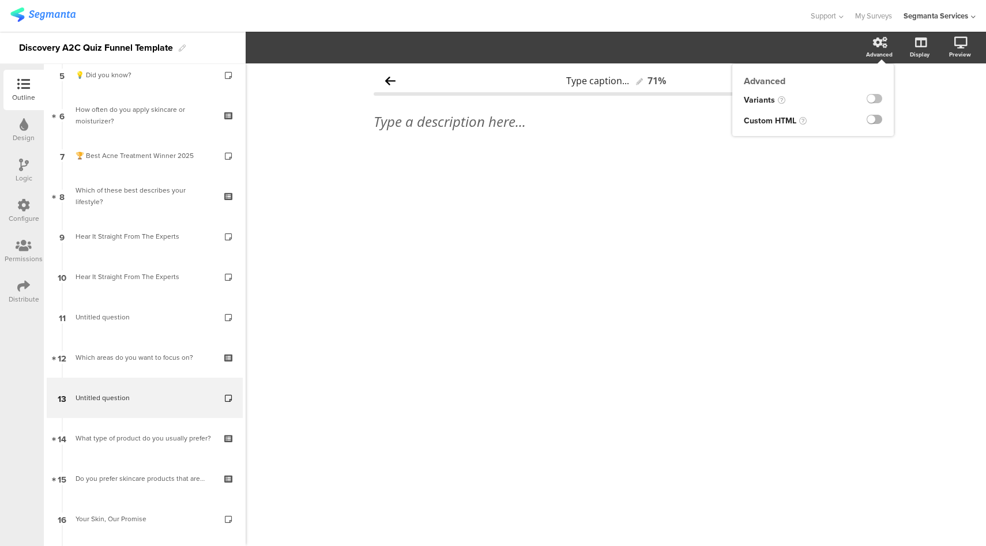
click at [873, 121] on label at bounding box center [875, 119] width 16 height 9
click at [0, 0] on input "checkbox" at bounding box center [0, 0] width 0 height 0
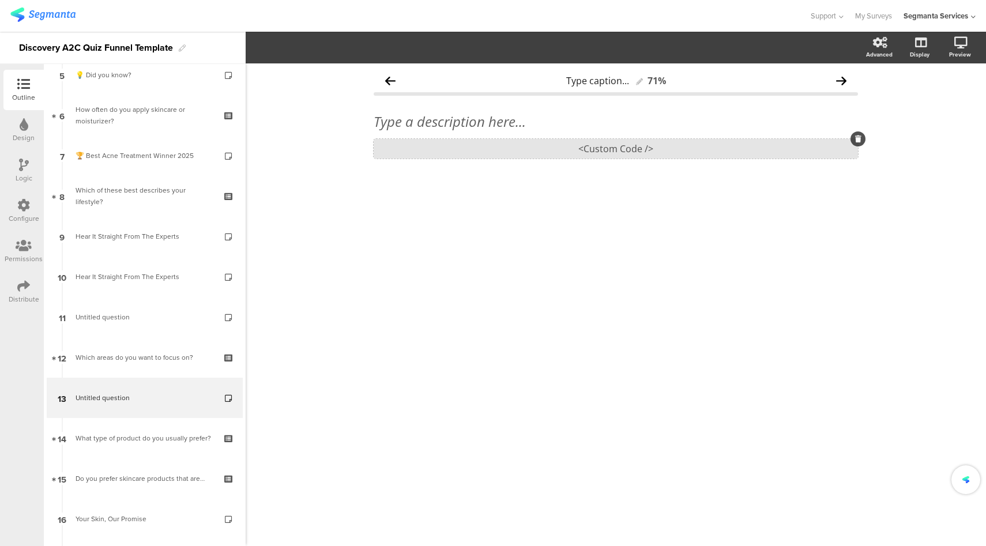
click at [618, 141] on div "<Custom Code />" at bounding box center [616, 149] width 484 height 20
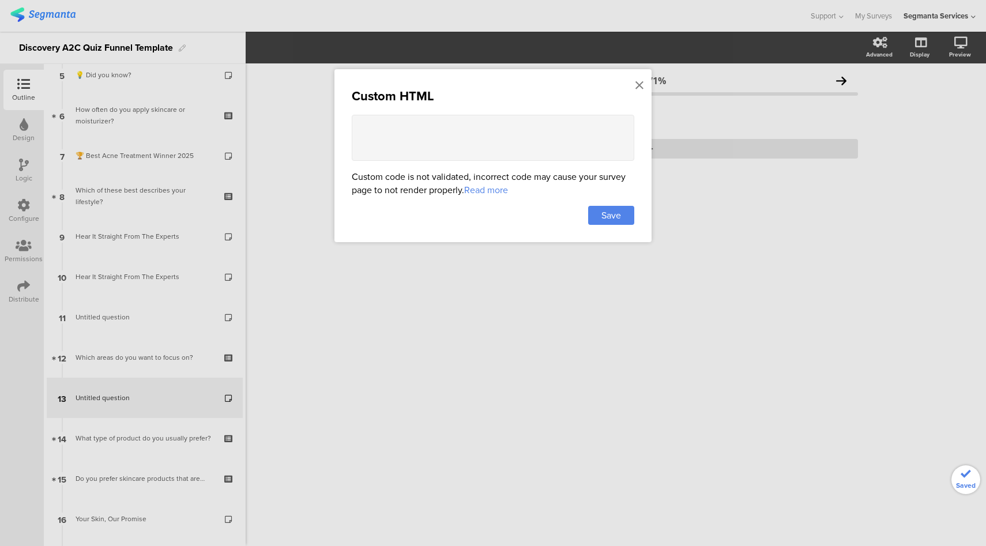
click at [553, 133] on textarea at bounding box center [493, 138] width 283 height 46
paste textarea "<div style="max-width: 600px; margin: 0 auto; padding: 10px 0;"> <!-- Section T…"
type textarea "<div style="max-width: 600px; margin: 0 auto; padding: 10px 0;"> <!-- Section T…"
click at [609, 210] on span "Save" at bounding box center [612, 215] width 20 height 13
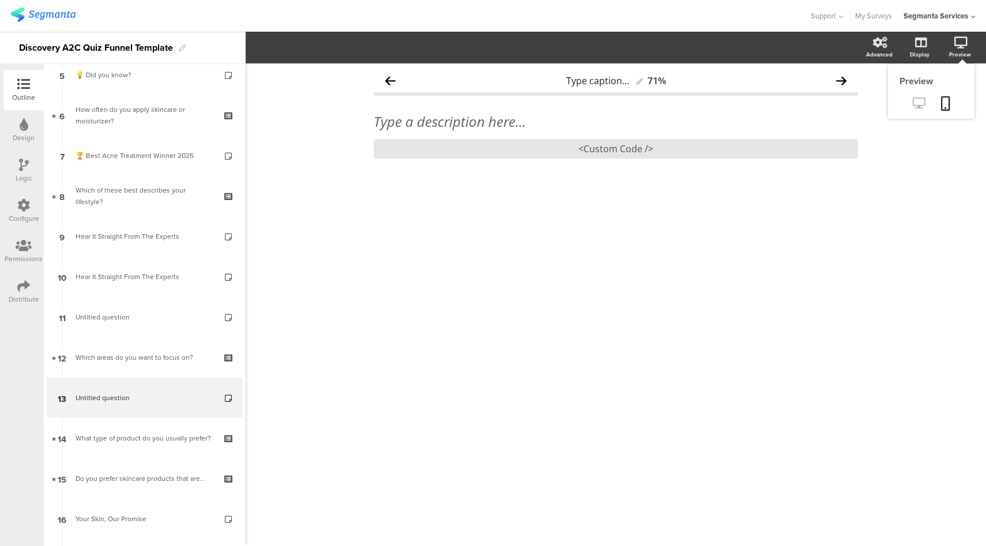
click at [917, 104] on icon at bounding box center [919, 102] width 12 height 11
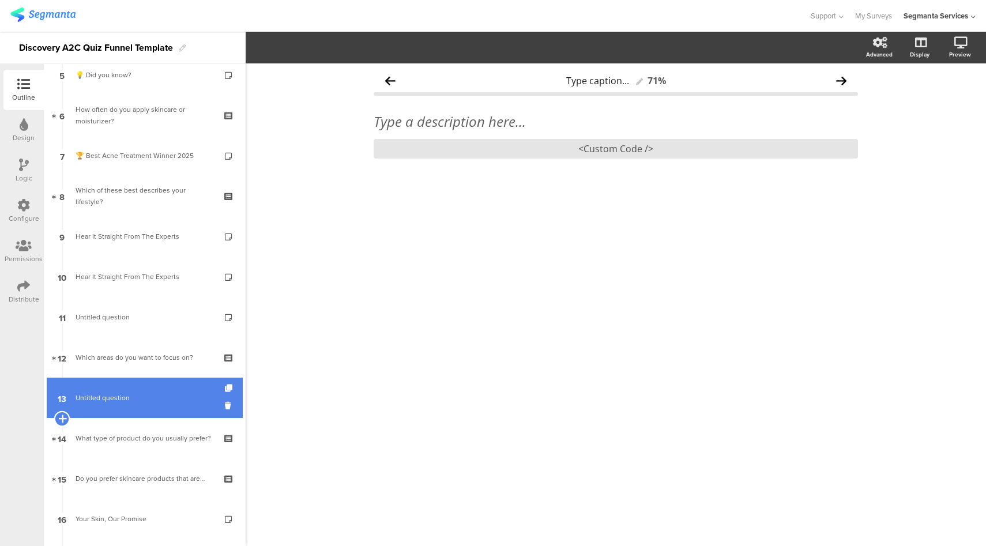
click at [64, 420] on icon at bounding box center [61, 419] width 7 height 10
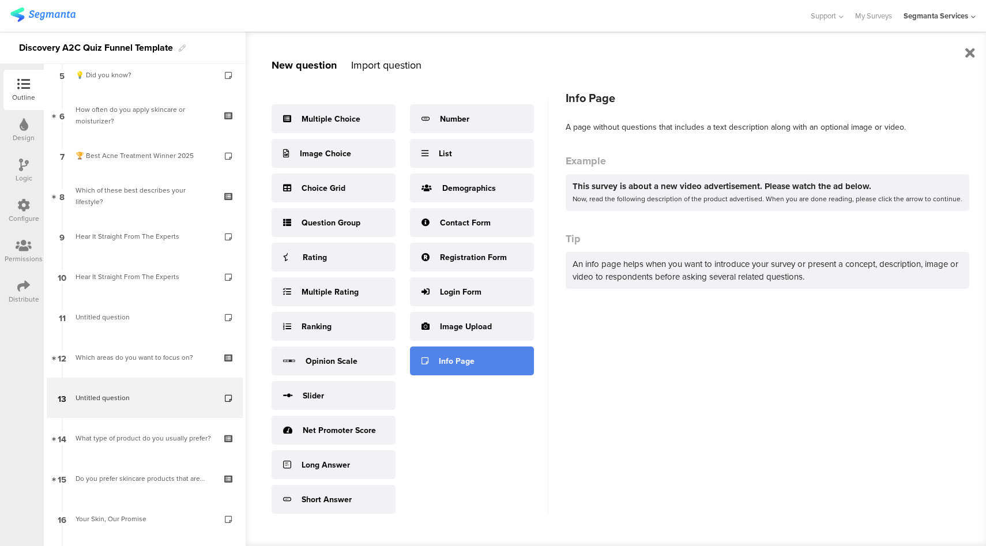
click at [442, 348] on div "Info Page" at bounding box center [472, 361] width 124 height 29
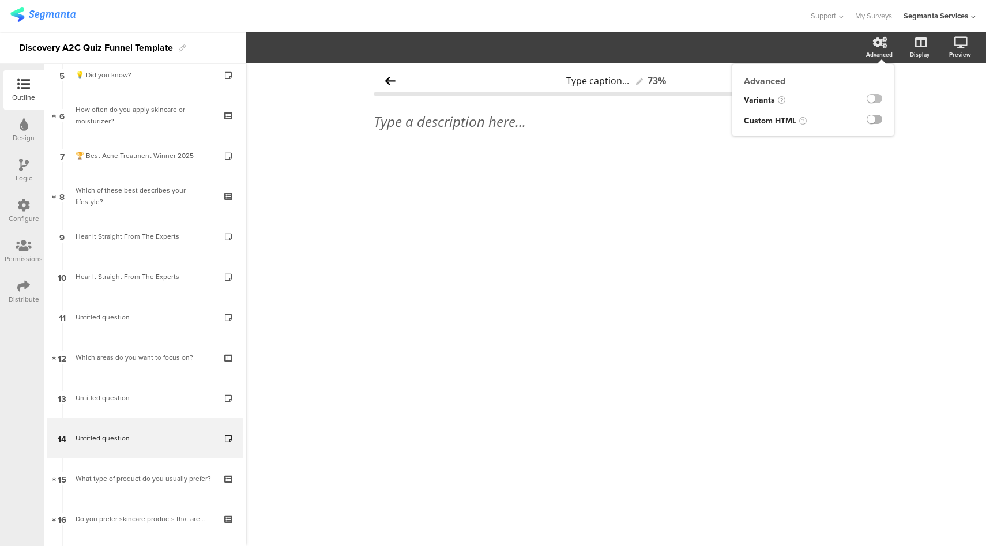
click at [877, 122] on label at bounding box center [875, 119] width 16 height 9
click at [0, 0] on input "checkbox" at bounding box center [0, 0] width 0 height 0
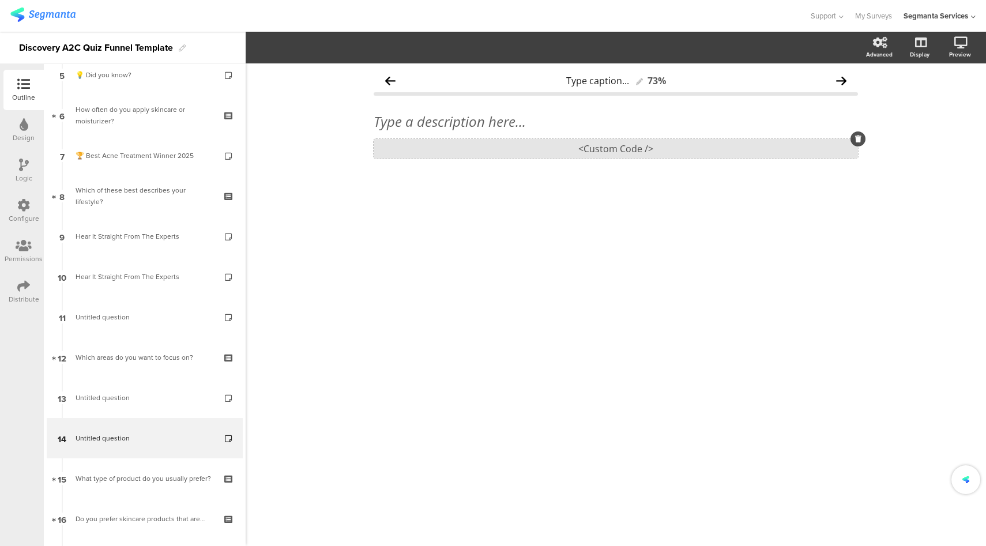
click at [652, 145] on div "<Custom Code />" at bounding box center [616, 149] width 484 height 20
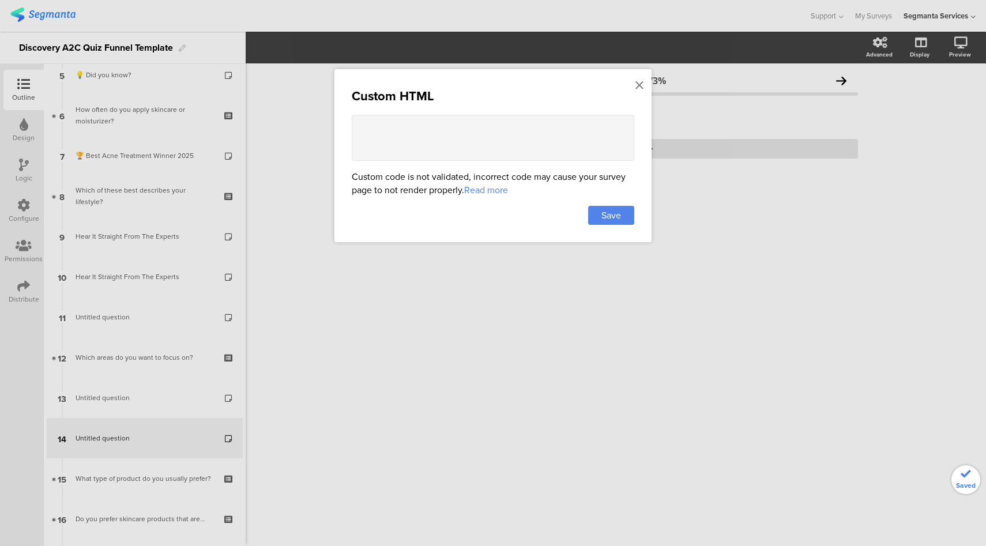
click at [535, 139] on textarea at bounding box center [493, 138] width 283 height 46
paste textarea "<!-- OUAI Hair Product Trusted Reviews --> <div style="max-width:700px;margin:2…"
type textarea "<!-- OUAI Hair Product Trusted Reviews --> <div style="max-width:700px;margin:2…"
click at [616, 212] on span "Save" at bounding box center [612, 215] width 20 height 13
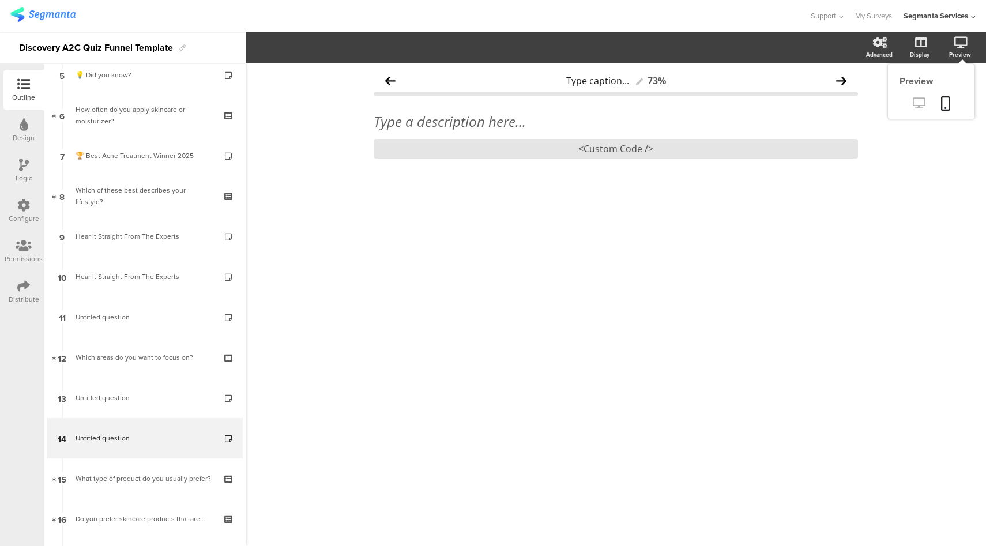
click at [921, 99] on icon at bounding box center [919, 102] width 12 height 11
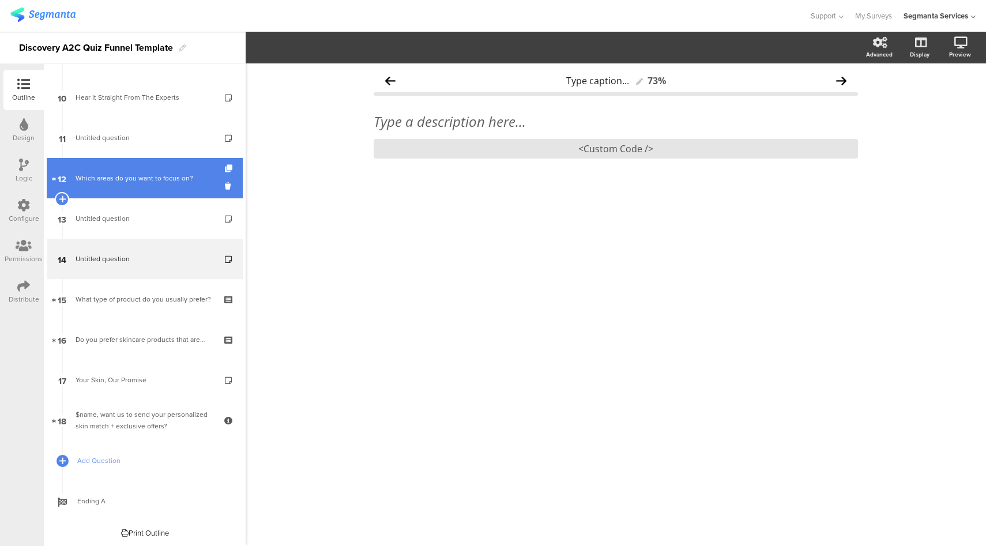
scroll to position [397, 0]
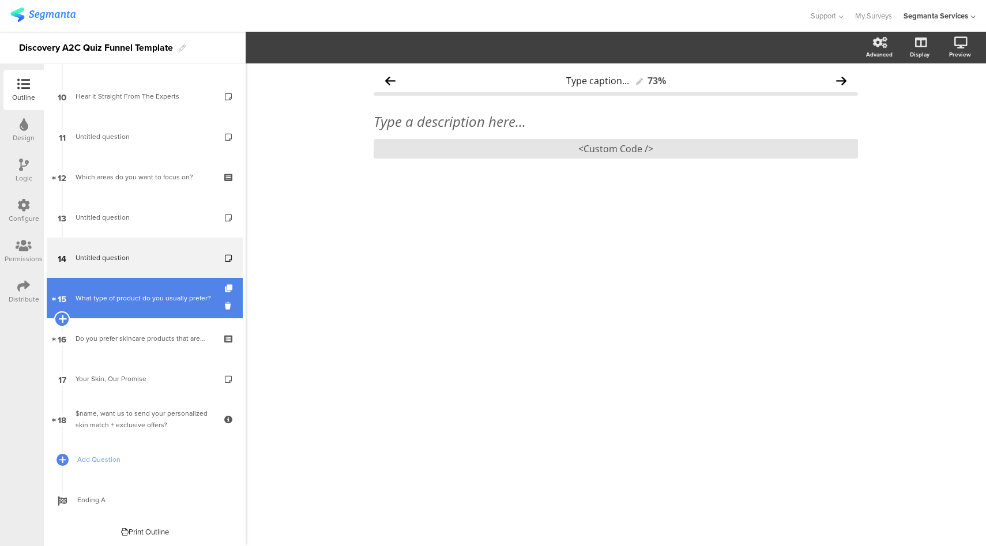
click at [62, 320] on icon at bounding box center [61, 319] width 7 height 10
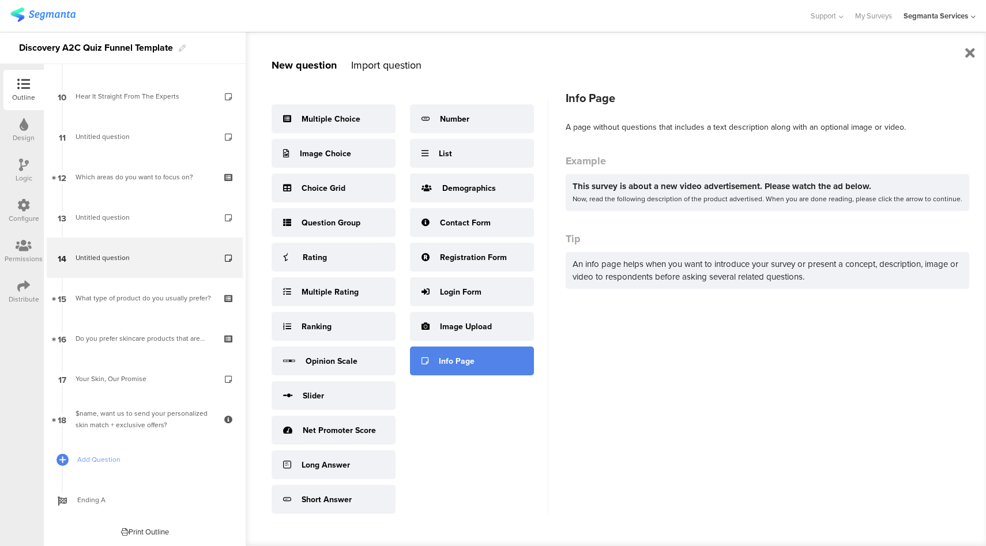
click at [478, 365] on div "Info Page" at bounding box center [472, 361] width 124 height 29
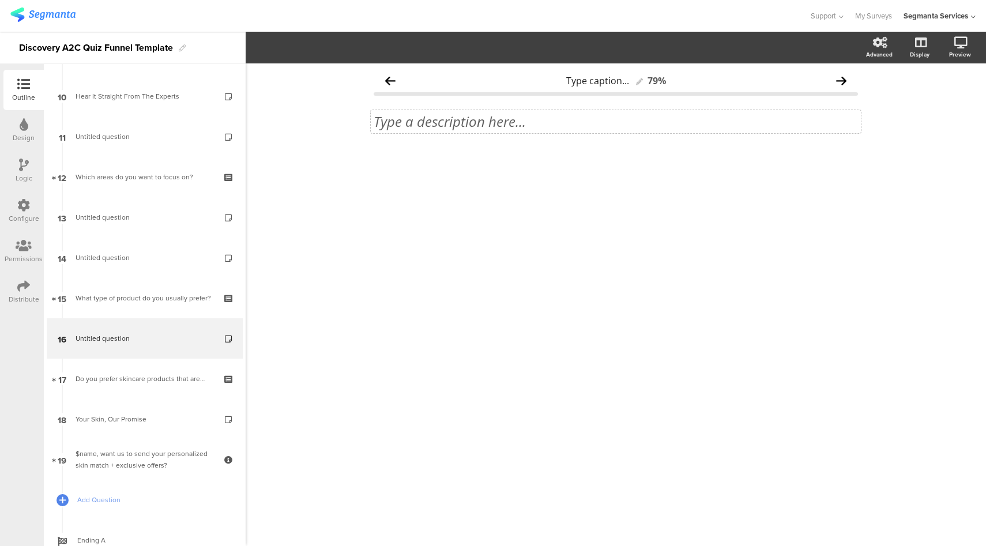
click at [498, 118] on div "Type a description here..." at bounding box center [616, 121] width 490 height 23
click at [882, 118] on label at bounding box center [875, 119] width 16 height 9
click at [0, 0] on input "checkbox" at bounding box center [0, 0] width 0 height 0
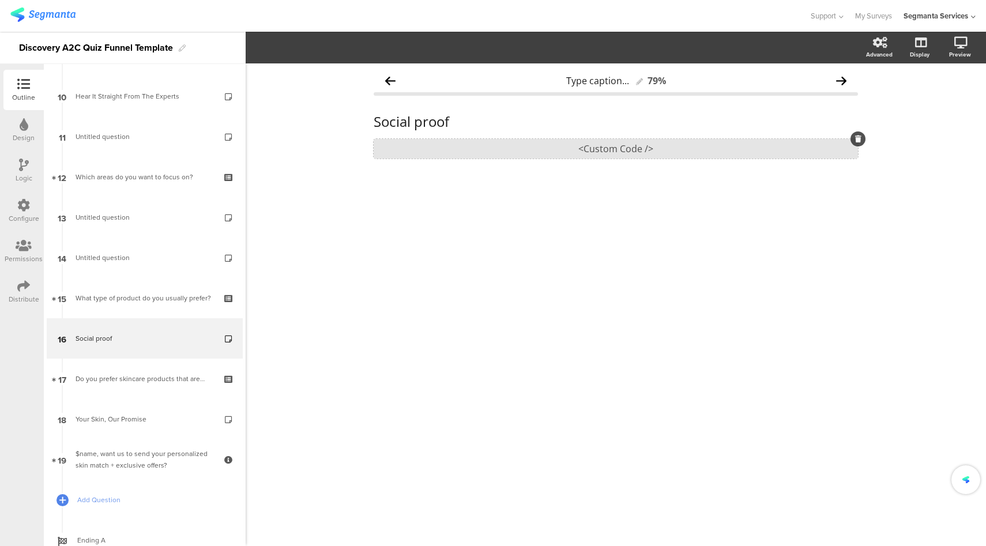
click at [681, 142] on div "<Custom Code />" at bounding box center [616, 149] width 484 height 20
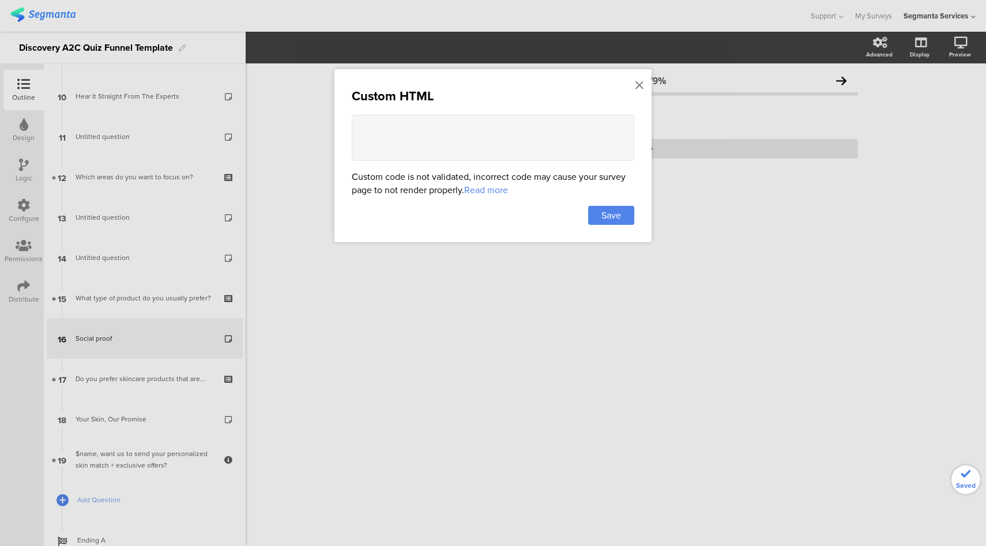
click at [611, 121] on textarea at bounding box center [493, 138] width 283 height 46
paste textarea "<style> .question-header .main-text { display: none !important; } .progress-bar…"
type textarea "<style> .question-header .main-text { display: none !important; } .progress-bar…"
click at [608, 211] on span "Save" at bounding box center [612, 215] width 20 height 13
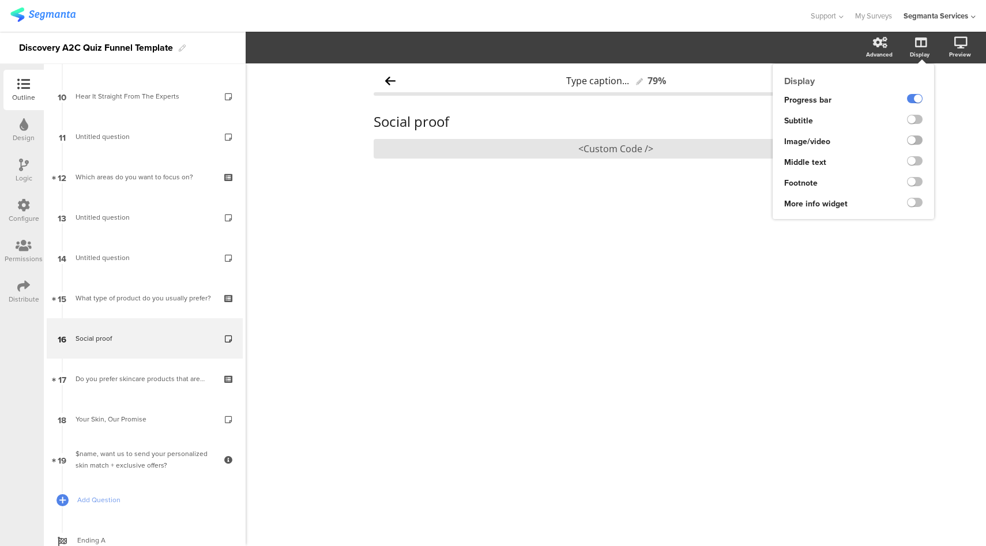
click at [914, 144] on label at bounding box center [915, 140] width 16 height 9
click at [0, 0] on input "checkbox" at bounding box center [0, 0] width 0 height 0
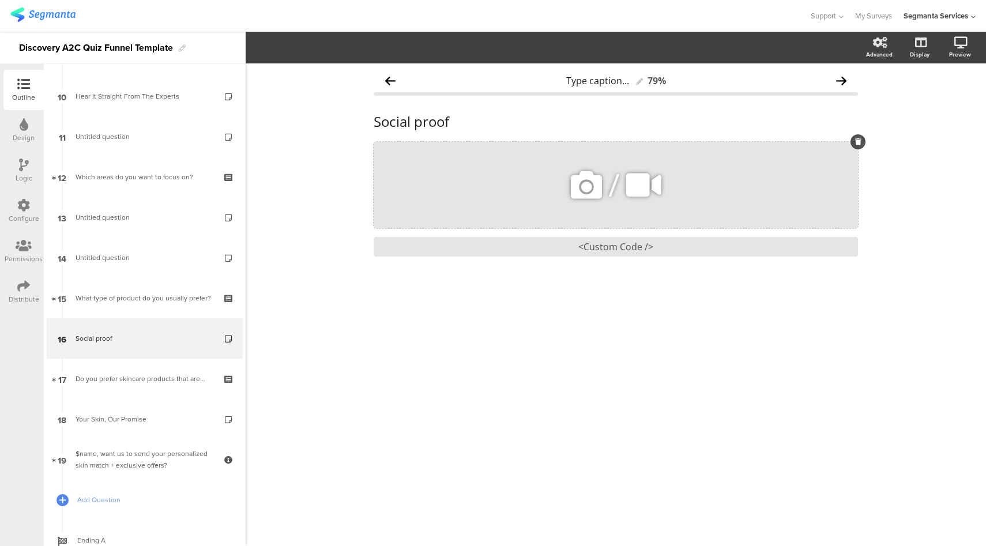
click at [583, 190] on icon at bounding box center [586, 185] width 39 height 39
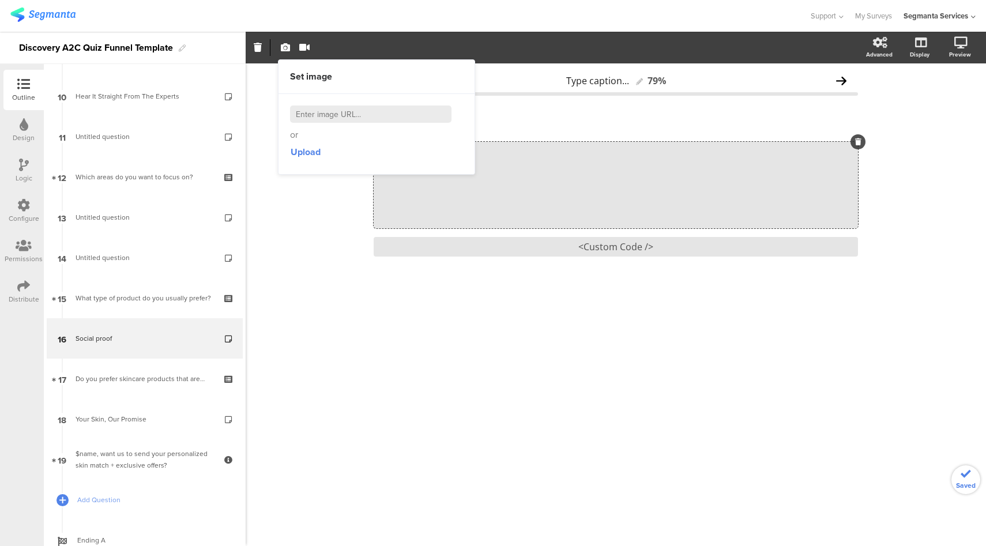
click at [386, 124] on div "or Upload" at bounding box center [376, 134] width 173 height 57
click at [317, 151] on span "Upload" at bounding box center [306, 151] width 30 height 13
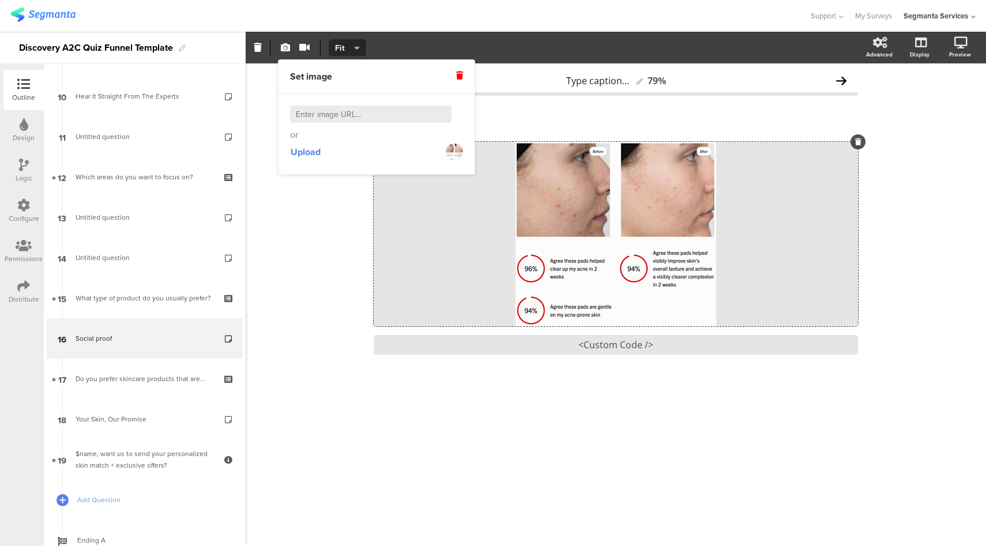
click at [350, 51] on span "Fit" at bounding box center [345, 48] width 21 height 12
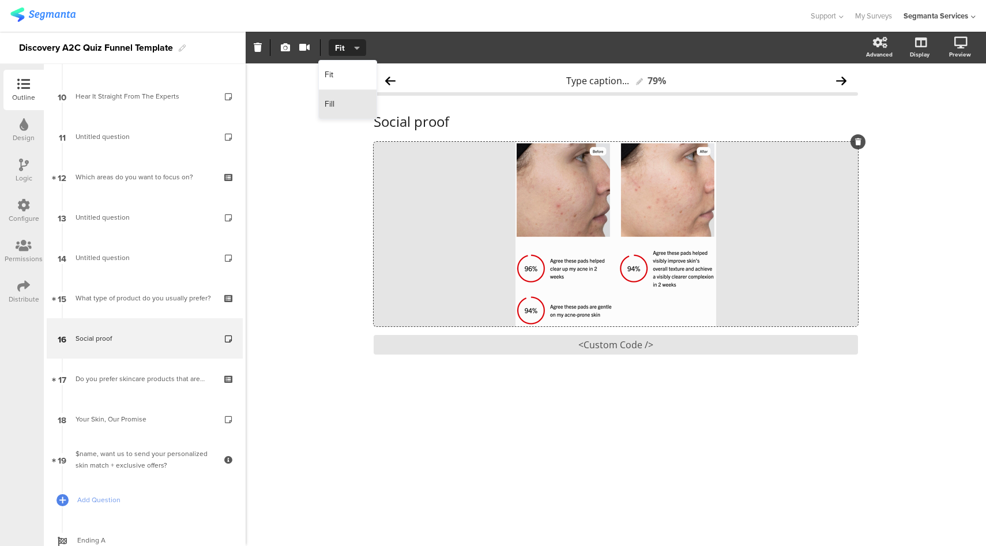
click at [355, 99] on div "Fill" at bounding box center [348, 104] width 58 height 29
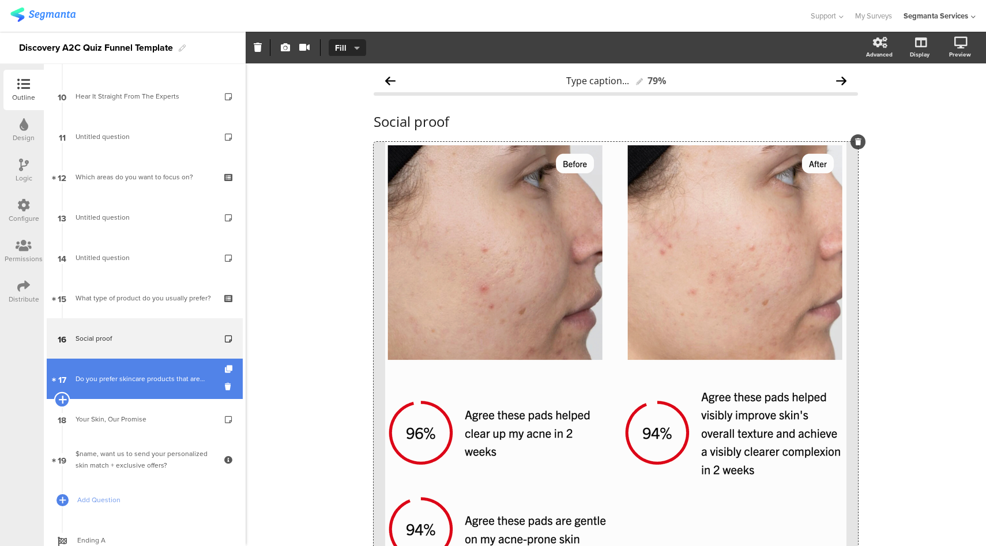
click at [62, 401] on icon at bounding box center [61, 400] width 7 height 10
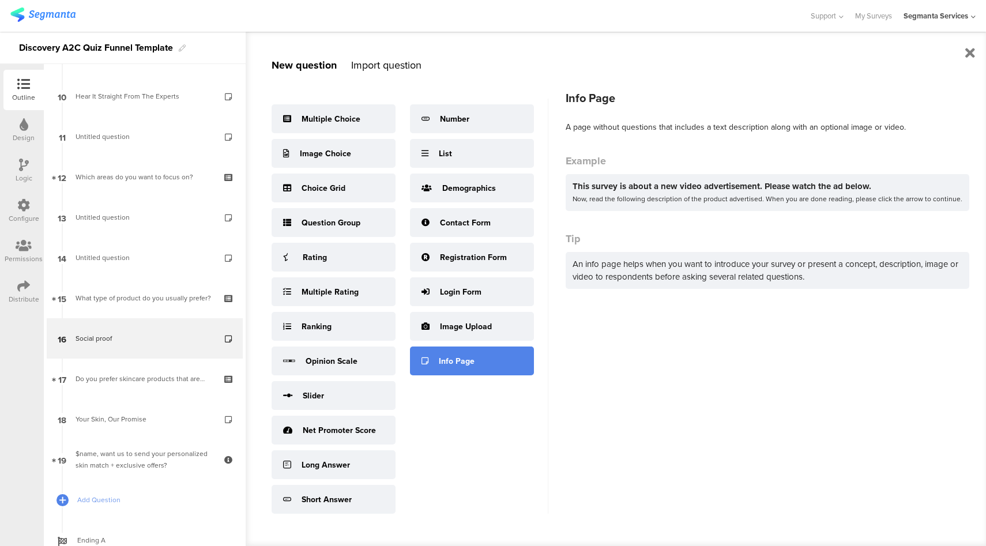
click at [449, 363] on div "Info Page" at bounding box center [457, 361] width 36 height 12
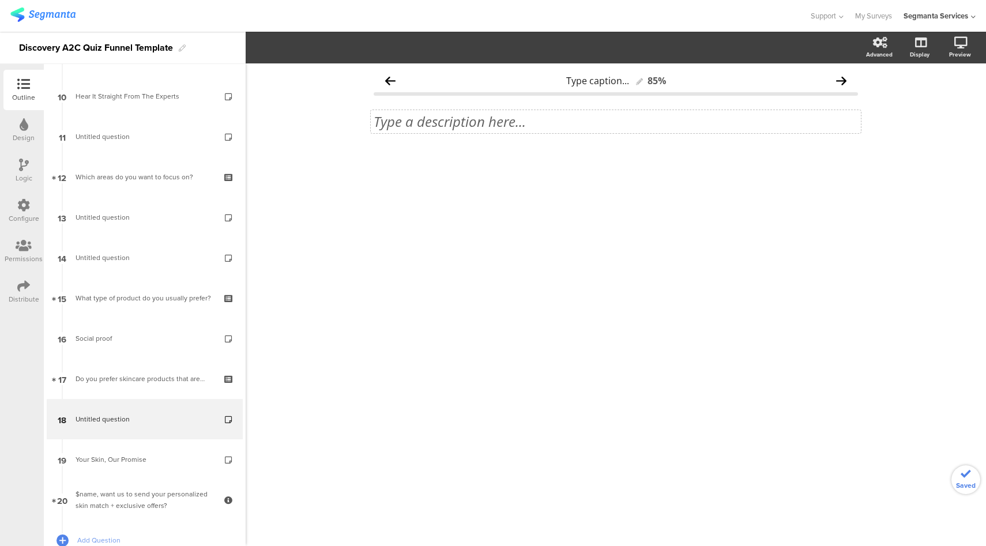
click at [481, 114] on div "Type a description here..." at bounding box center [616, 121] width 490 height 23
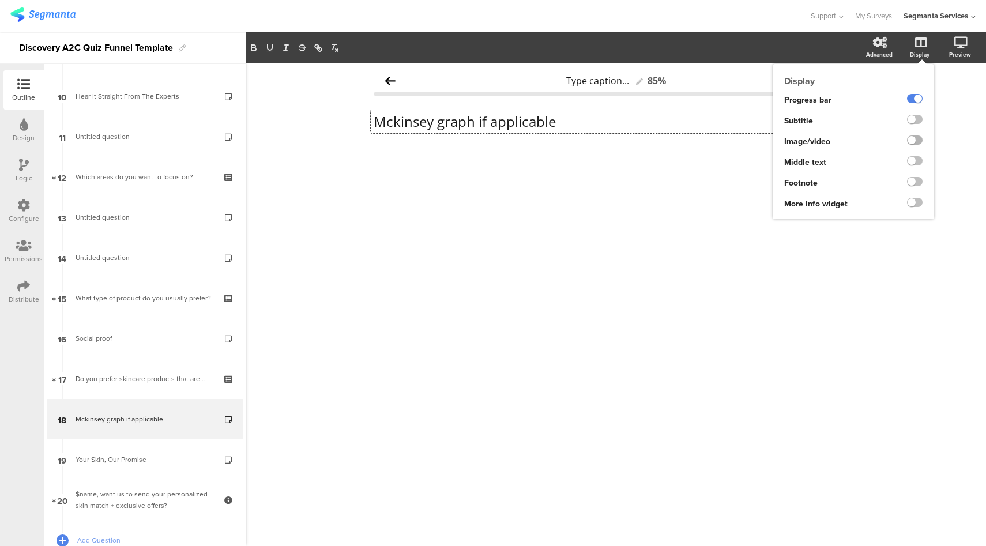
click at [912, 138] on label at bounding box center [915, 140] width 16 height 9
click at [0, 0] on input "checkbox" at bounding box center [0, 0] width 0 height 0
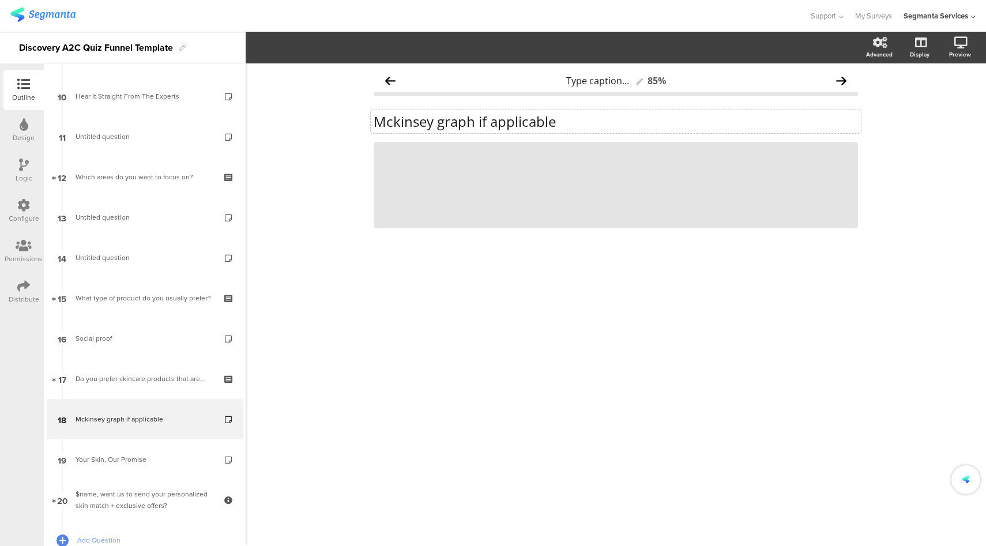
drag, startPoint x: 584, startPoint y: 178, endPoint x: 517, endPoint y: 134, distance: 80.3
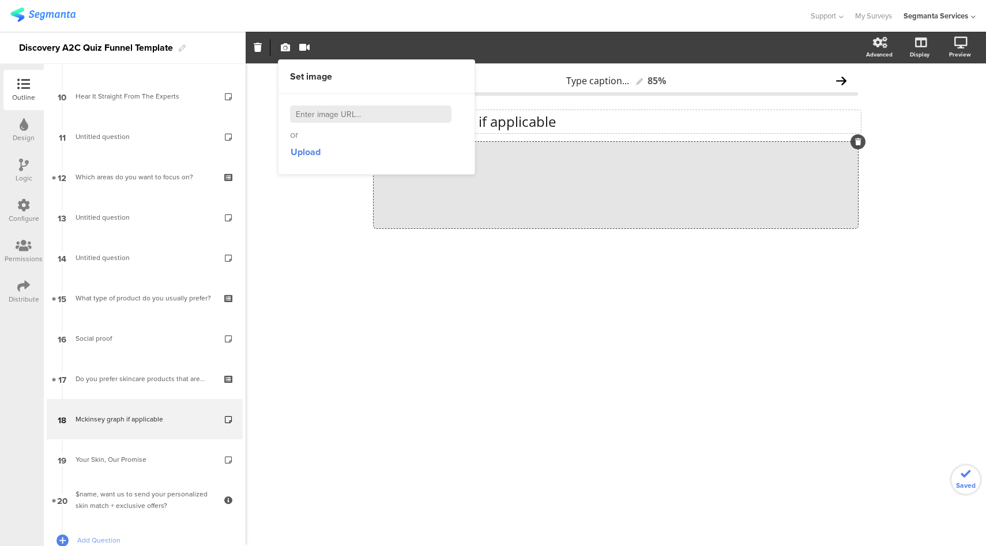
click at [363, 112] on input at bounding box center [370, 114] width 161 height 17
paste input "https://thumbor.segmanta.com/unsafe/fit-in/800x/filters:no_upscale()/d3qka8e8qz…"
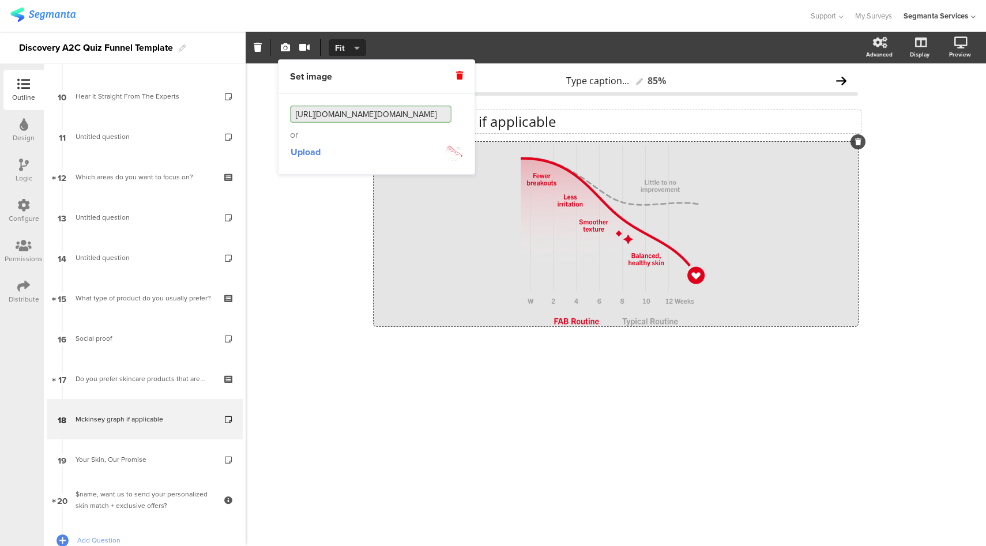
type input "https://thumbor.segmanta.com/unsafe/fit-in/800x/filters:no_upscale()/d3qka8e8qz…"
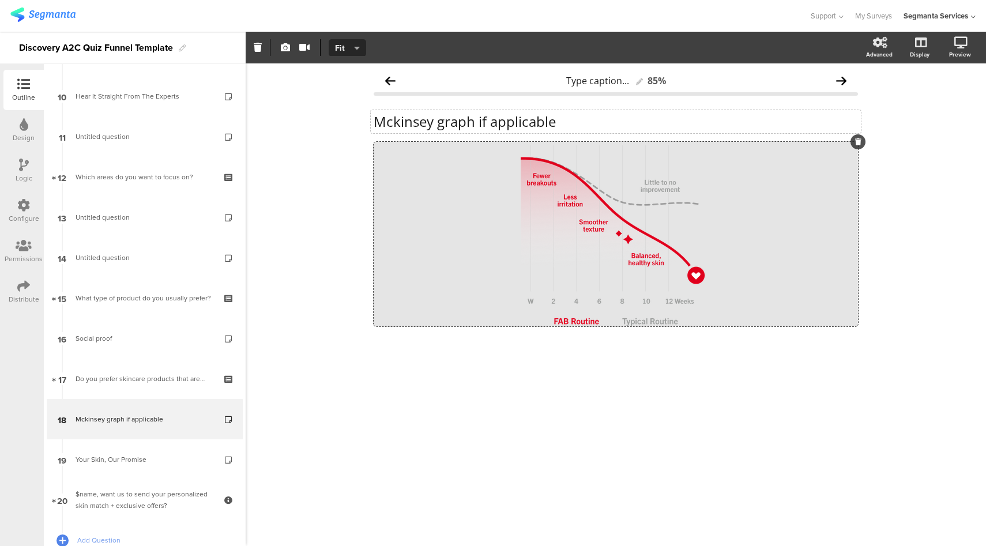
click at [350, 46] on span "Fit" at bounding box center [345, 48] width 21 height 12
click at [343, 106] on div "Fill" at bounding box center [348, 104] width 58 height 29
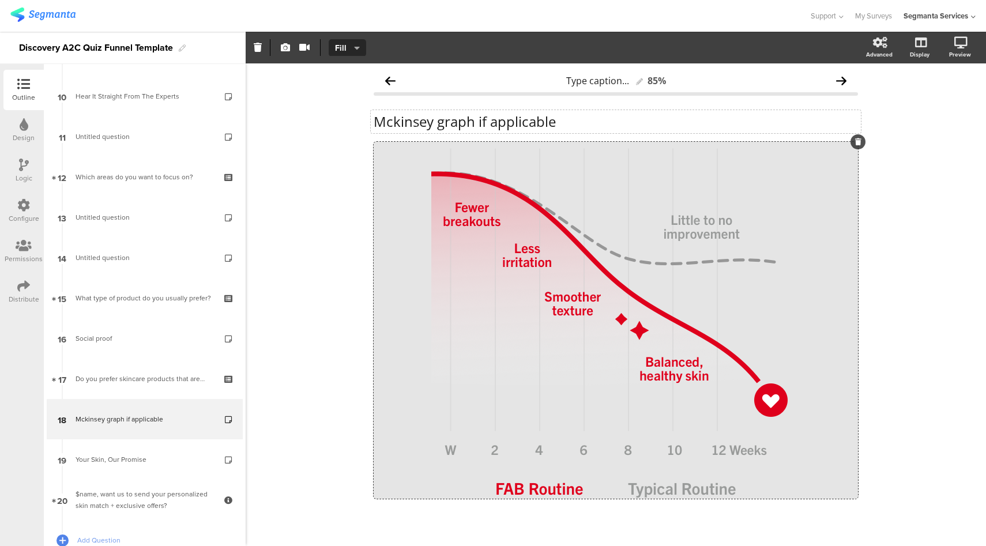
click at [531, 125] on p "Mckinsey graph if applicable" at bounding box center [616, 121] width 484 height 17
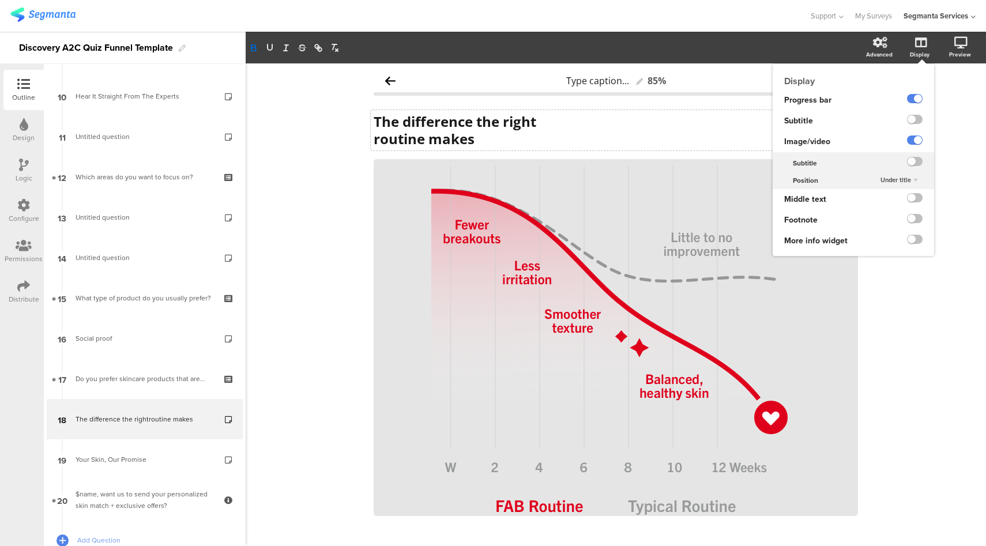
click at [900, 182] on span "Under title" at bounding box center [896, 179] width 31 height 9
click at [885, 206] on span "Above title" at bounding box center [881, 202] width 28 height 9
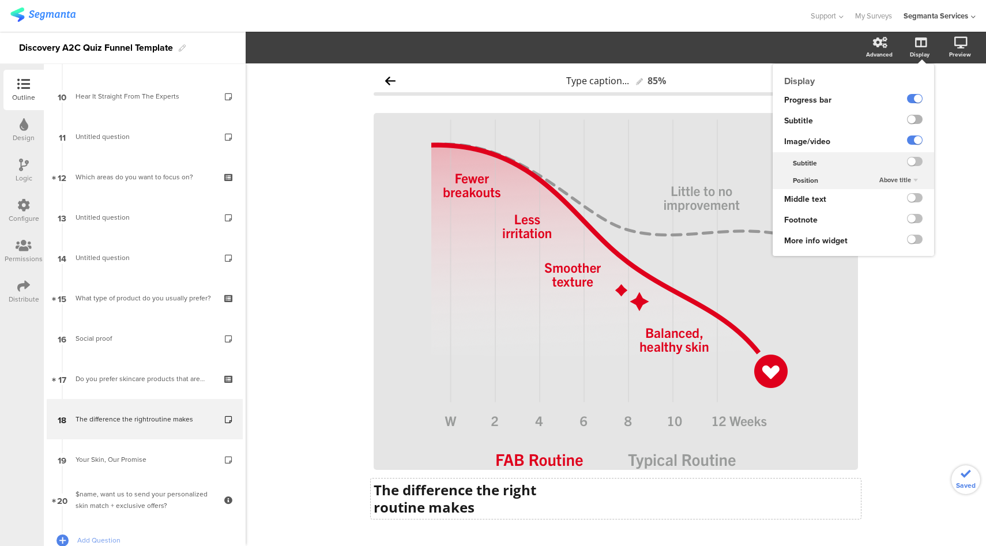
click at [907, 121] on label at bounding box center [915, 119] width 16 height 9
click at [0, 0] on input "checkbox" at bounding box center [0, 0] width 0 height 0
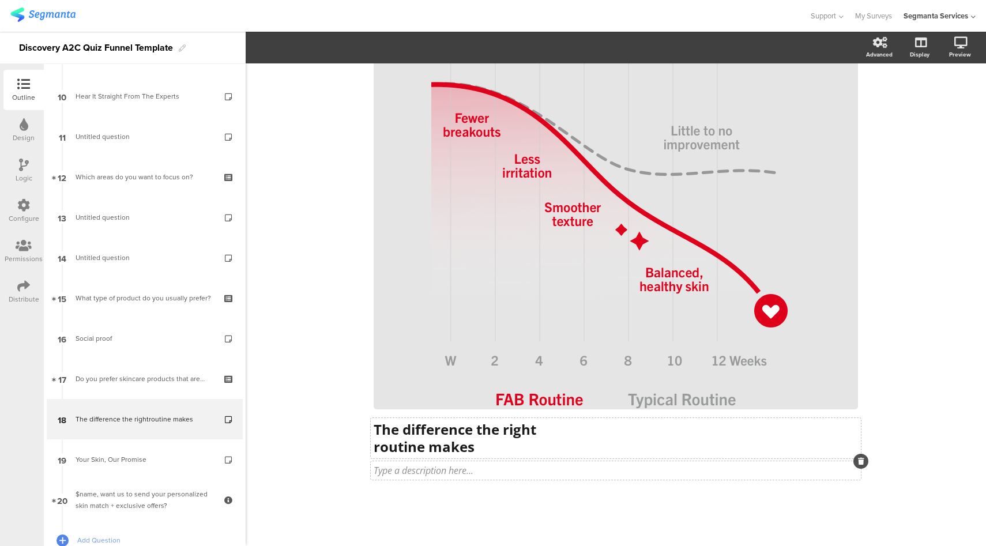
click at [441, 476] on div "Type a description here..." at bounding box center [616, 470] width 484 height 13
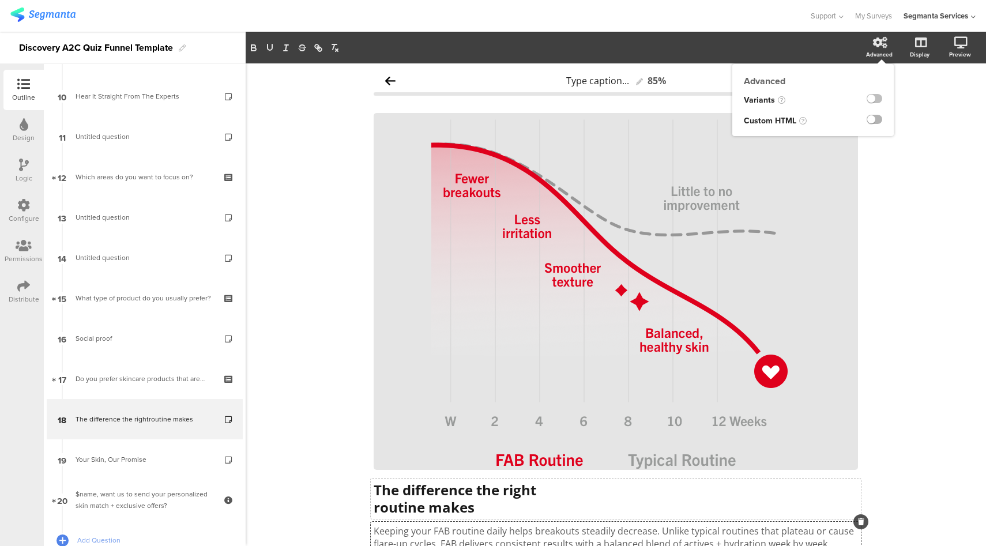
click at [867, 119] on label at bounding box center [875, 119] width 16 height 9
click at [0, 0] on input "checkbox" at bounding box center [0, 0] width 0 height 0
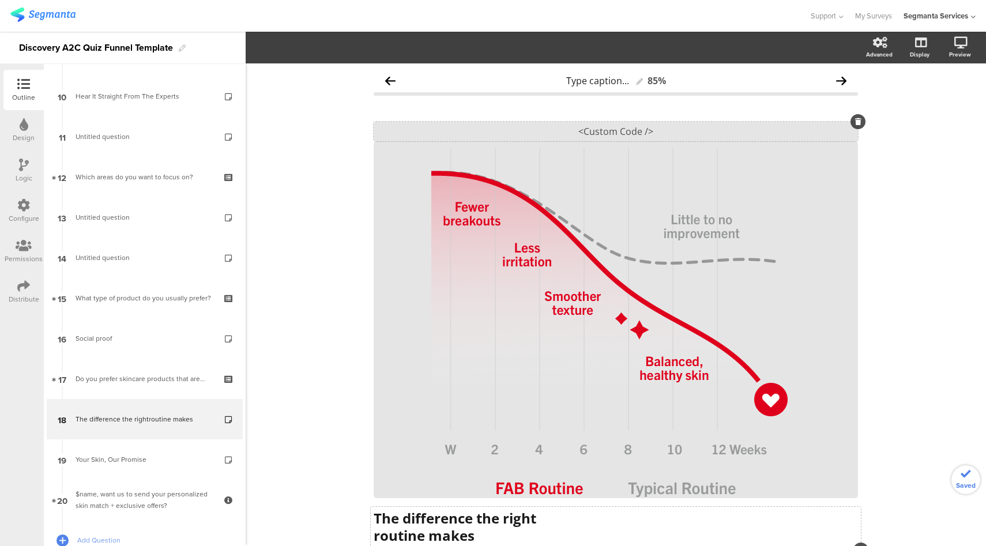
click at [598, 127] on div "<Custom Code />" at bounding box center [616, 132] width 484 height 20
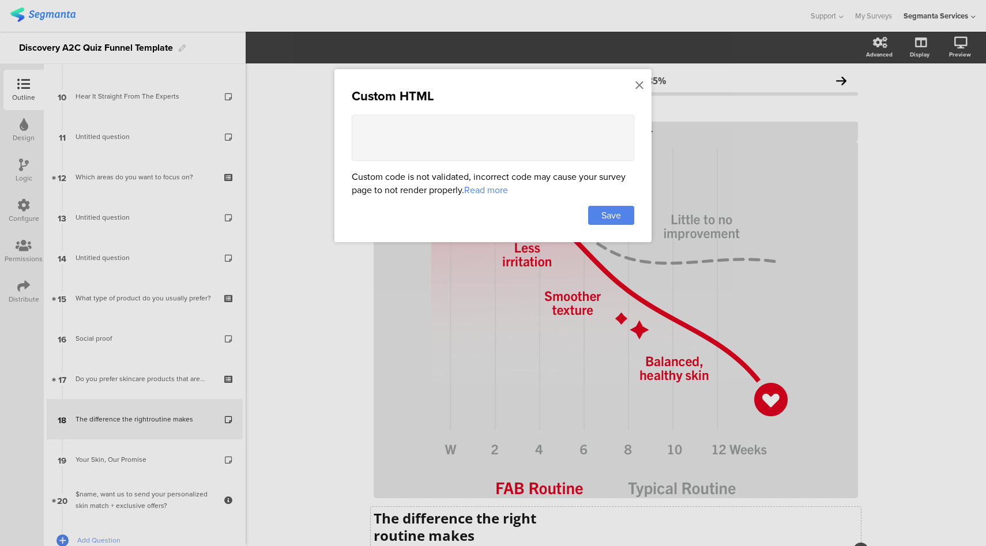
click at [447, 139] on textarea at bounding box center [493, 138] width 283 height 46
paste textarea "<style> .progress-bar-segments { display: none !important; } .animated-router-v…"
type textarea "<style> .progress-bar-segments { display: none !important; } .animated-router-v…"
click at [606, 210] on span "Save" at bounding box center [612, 215] width 20 height 13
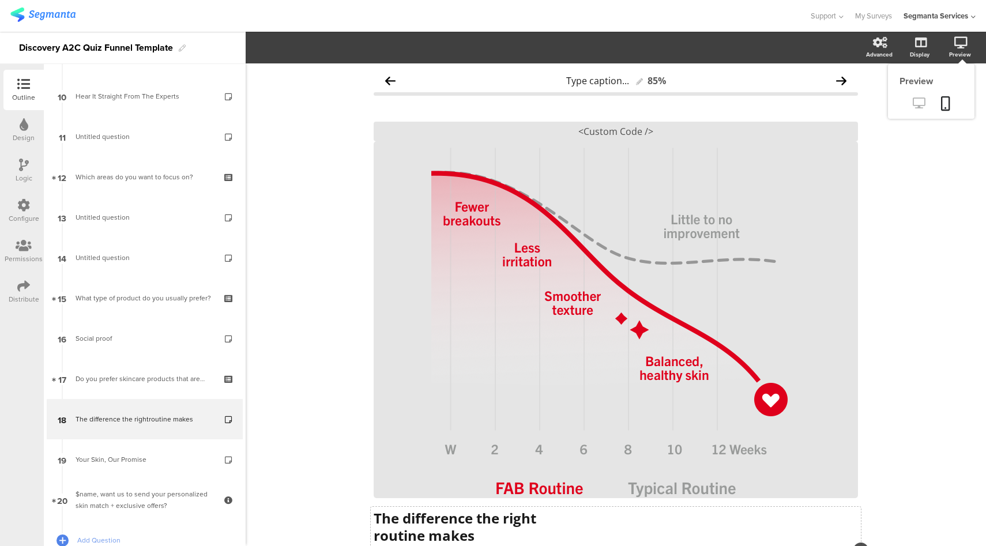
click at [913, 106] on icon at bounding box center [919, 102] width 12 height 11
click at [35, 212] on div "Configure" at bounding box center [23, 211] width 40 height 40
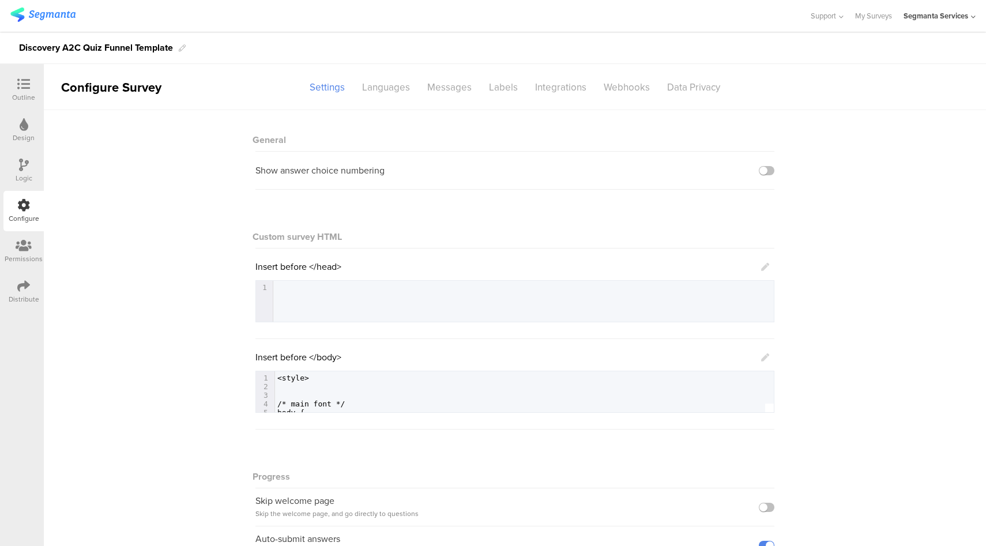
click at [761, 356] on icon at bounding box center [765, 358] width 8 height 8
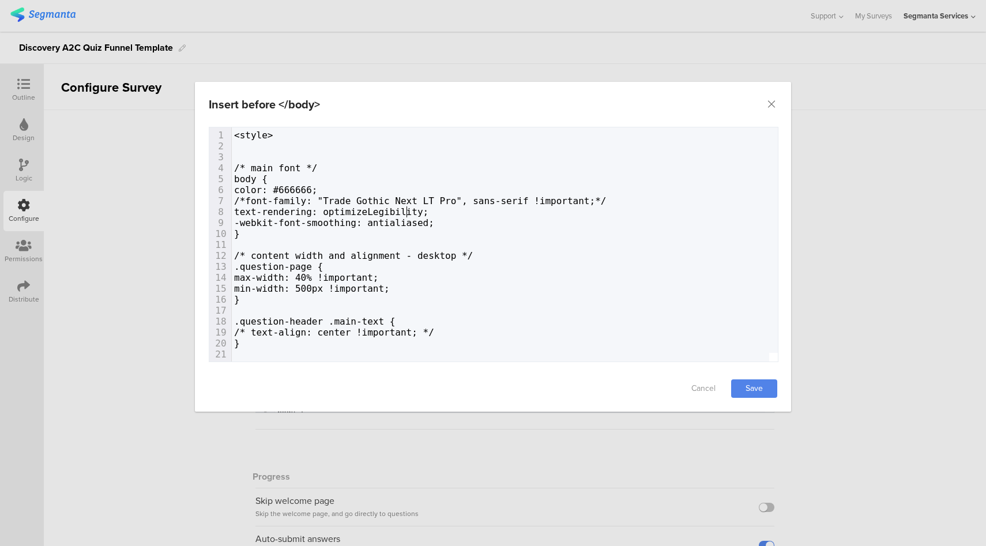
click at [407, 212] on span "text-rendering: optimizeLegibility;" at bounding box center [331, 211] width 194 height 11
type textarea "<style> /* main font */ body { color: #666666; /*font-family: "Trade Gothic Nex…"
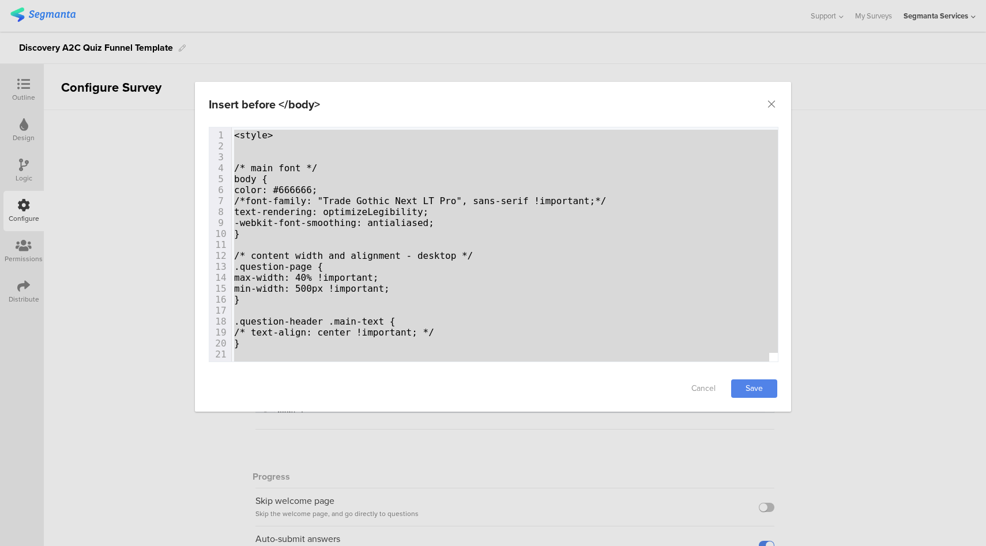
drag, startPoint x: 381, startPoint y: 52, endPoint x: 209, endPoint y: 80, distance: 174.1
click at [381, 51] on div "Insert before </body> Failed saving changes. If the problem persists please con…" at bounding box center [493, 273] width 986 height 546
click at [20, 93] on div "Insert before </body> Failed saving changes. If the problem persists please con…" at bounding box center [493, 273] width 986 height 546
click at [774, 104] on icon "Close" at bounding box center [772, 105] width 12 height 12
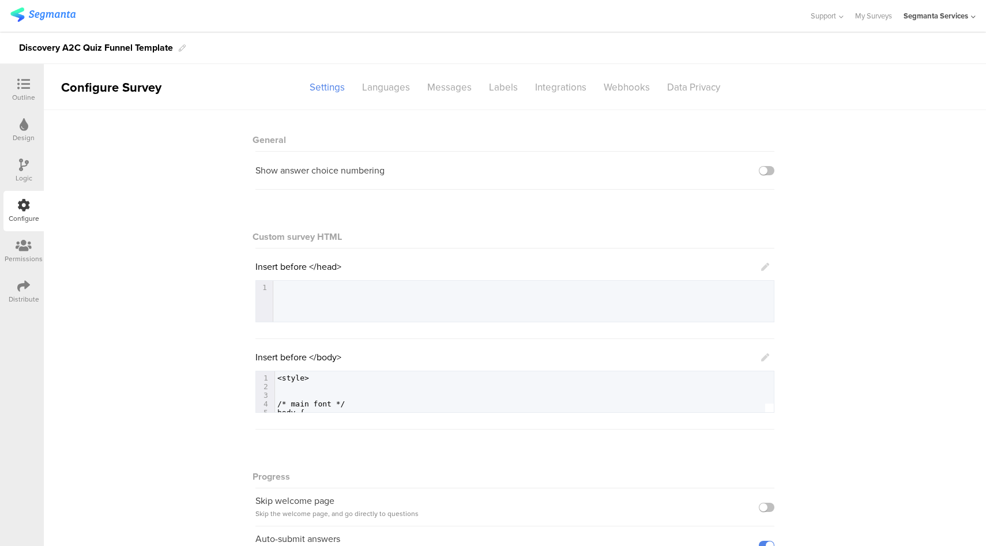
click at [40, 90] on div "Outline" at bounding box center [23, 90] width 40 height 40
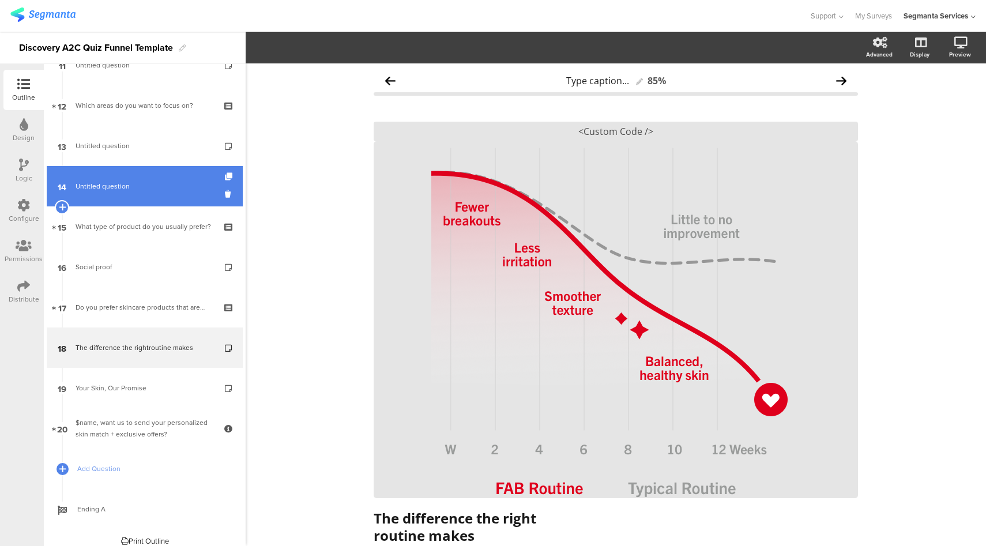
scroll to position [467, 0]
click at [144, 193] on span "Untitled question" at bounding box center [145, 189] width 138 height 12
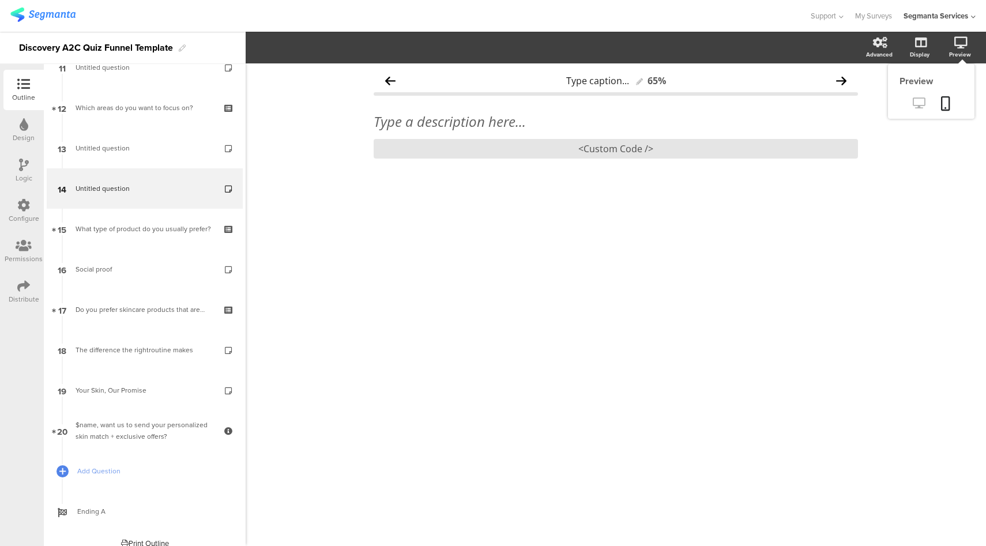
click at [921, 106] on icon at bounding box center [919, 102] width 12 height 11
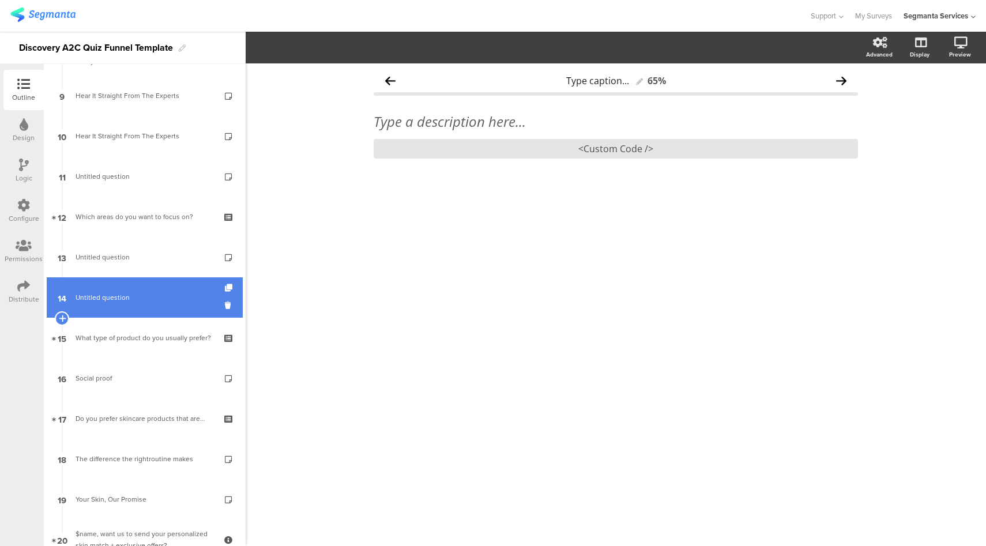
scroll to position [271, 0]
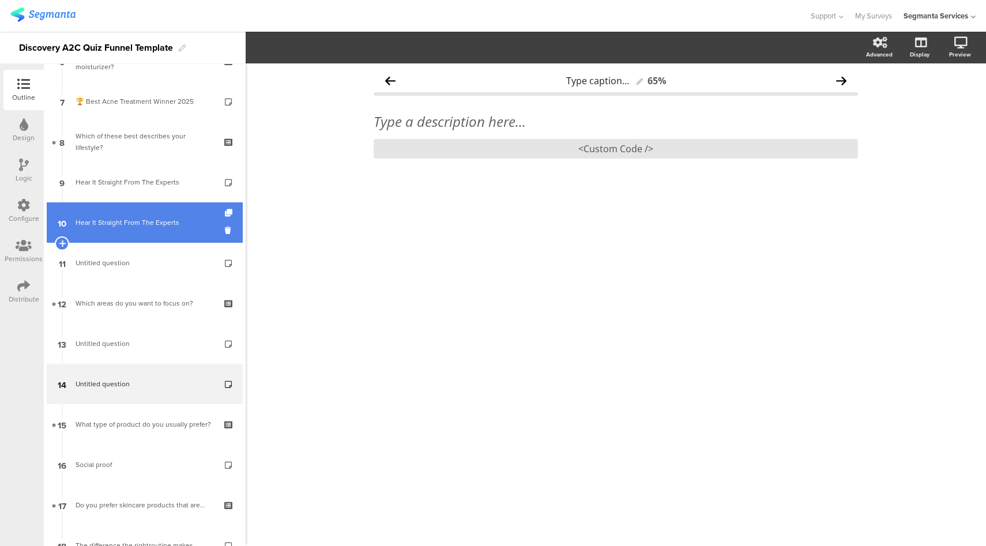
click at [134, 216] on link "10 Hear It Straight From The Experts" at bounding box center [145, 222] width 196 height 40
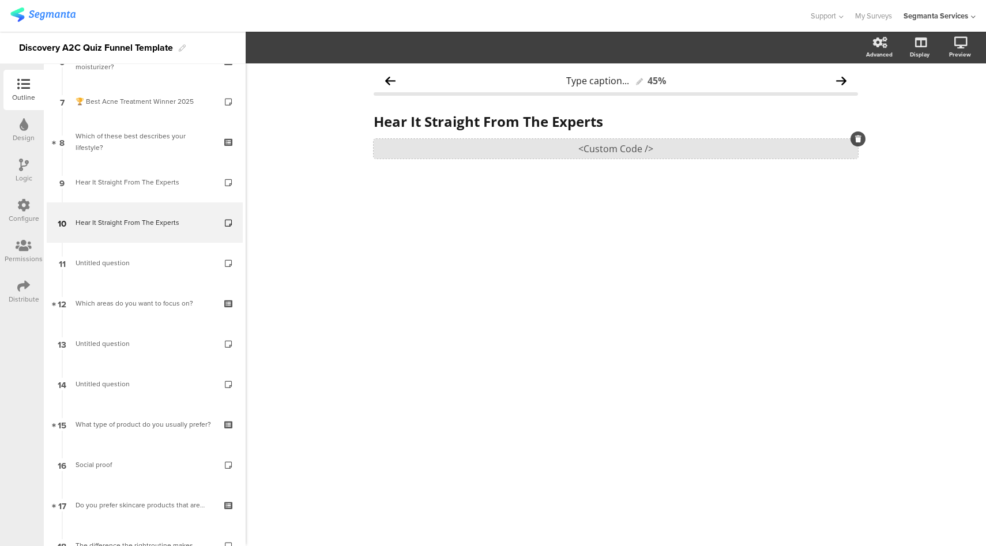
click at [627, 149] on div "<Custom Code />" at bounding box center [616, 149] width 484 height 20
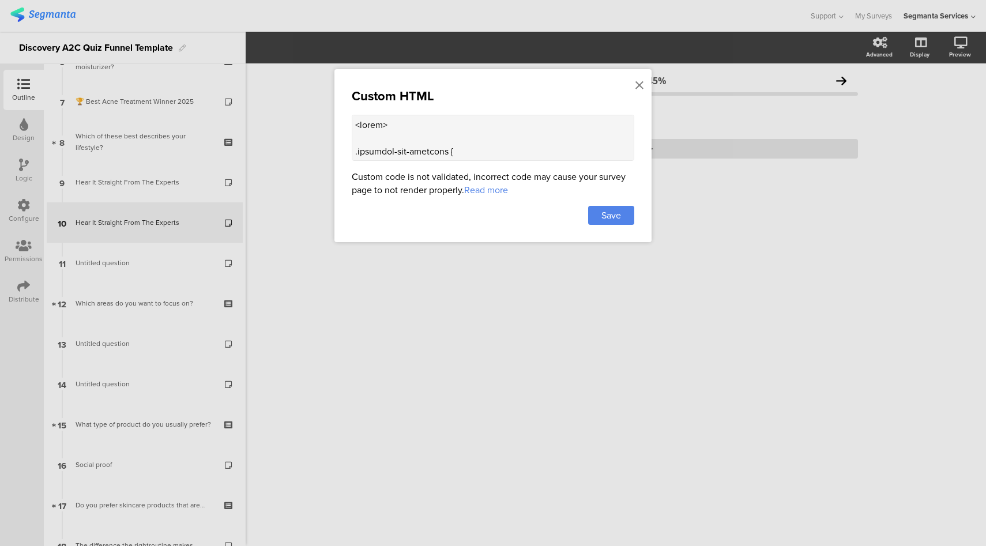
click at [498, 122] on textarea at bounding box center [493, 138] width 283 height 46
click at [638, 87] on icon at bounding box center [640, 85] width 8 height 13
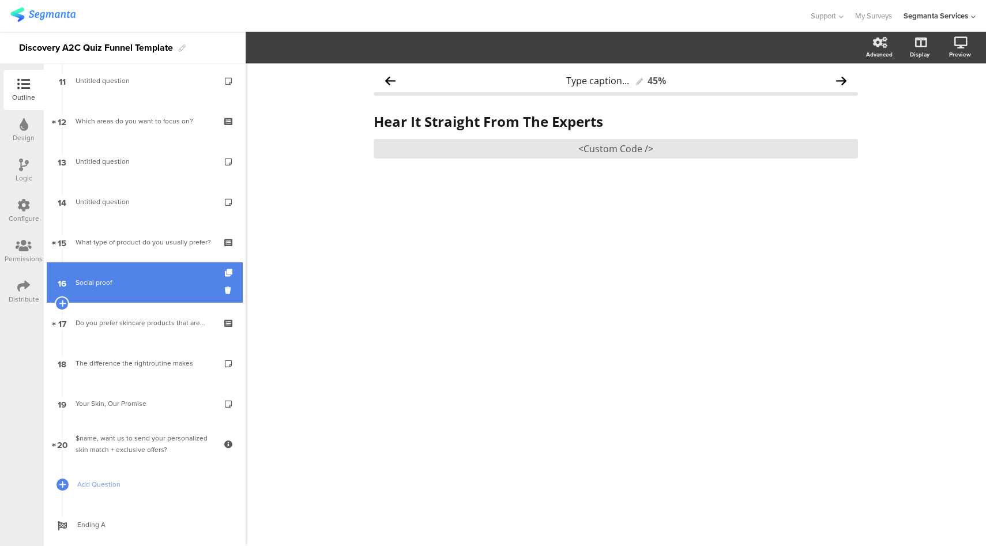
scroll to position [478, 0]
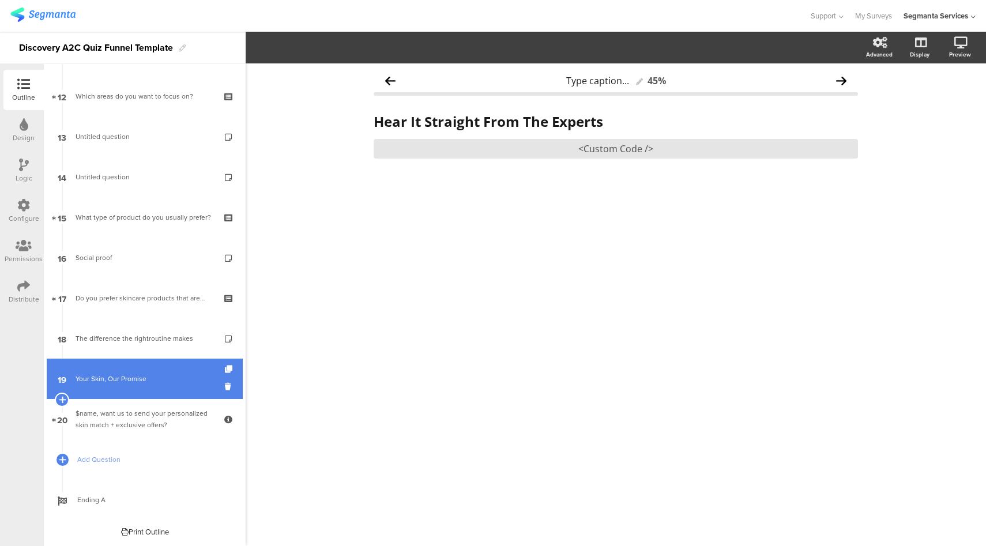
click at [156, 388] on link "19 Your Skin, Our Promise" at bounding box center [145, 379] width 196 height 40
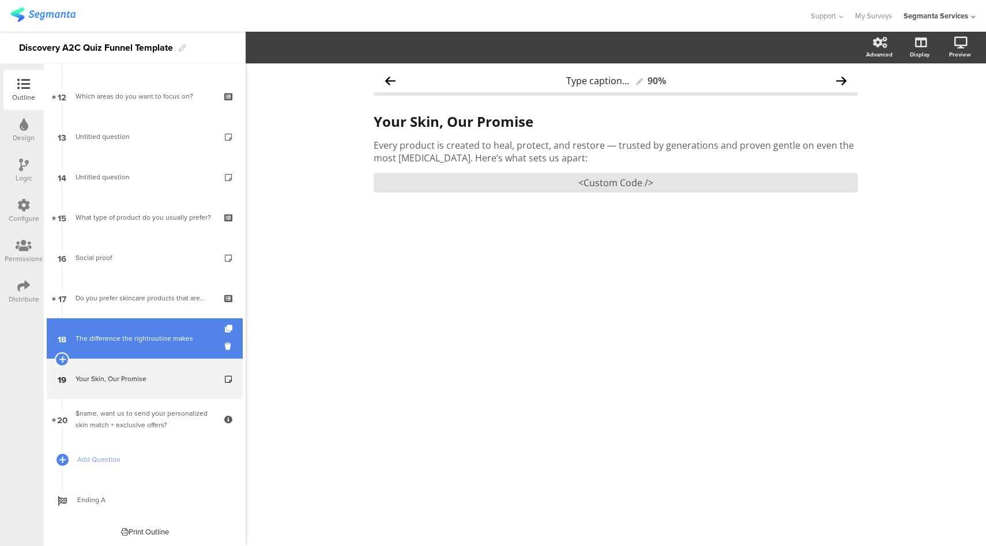
click at [166, 345] on link "18 The difference the rightroutine makes" at bounding box center [145, 338] width 196 height 40
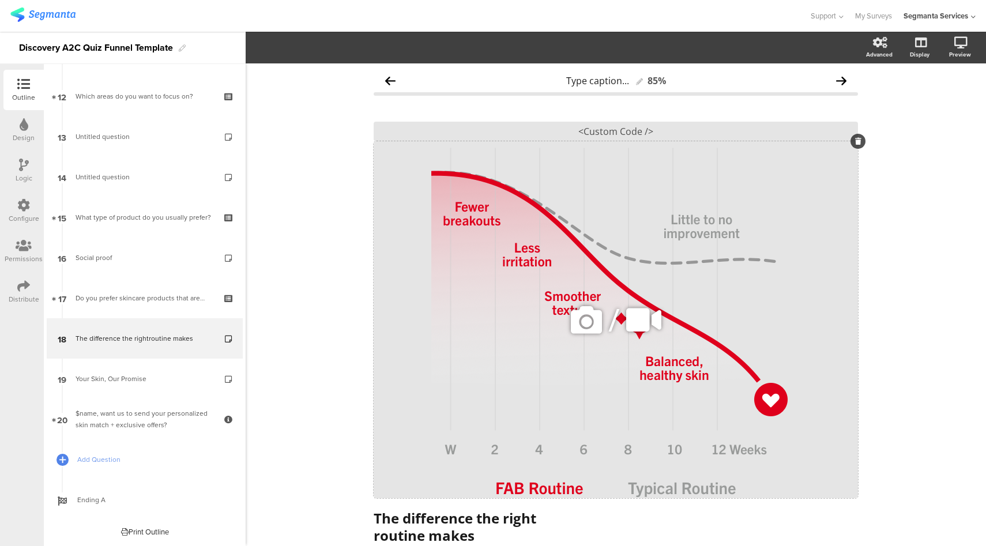
click at [570, 236] on div "/" at bounding box center [616, 319] width 484 height 357
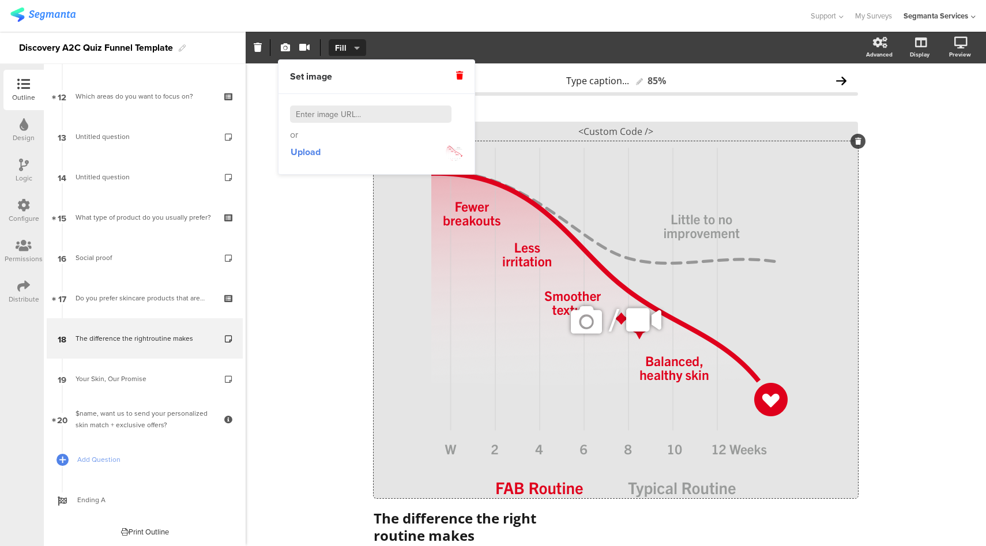
click at [580, 316] on icon at bounding box center [586, 319] width 39 height 39
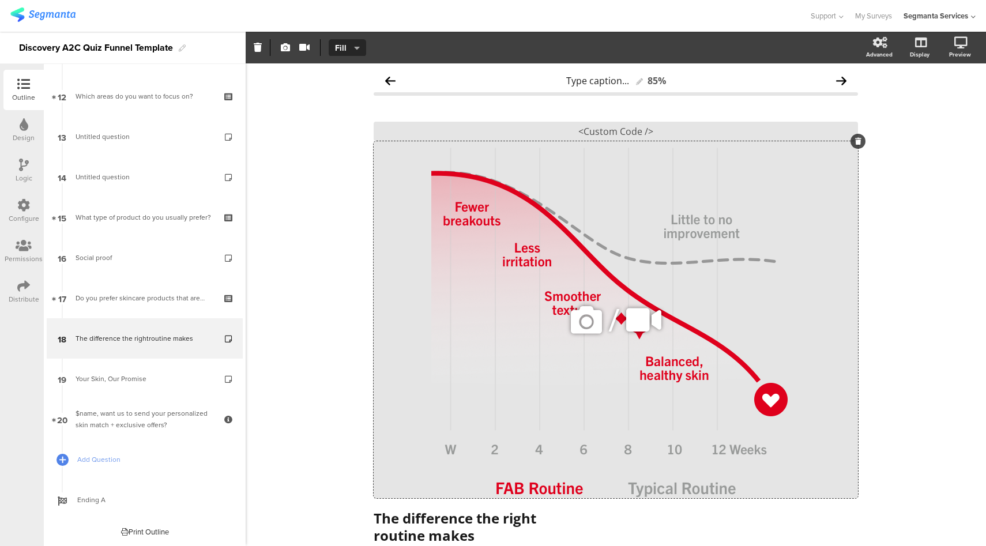
click at [573, 326] on icon at bounding box center [586, 319] width 39 height 39
click at [591, 327] on icon at bounding box center [586, 319] width 39 height 39
click at [287, 48] on icon "button" at bounding box center [285, 47] width 9 height 9
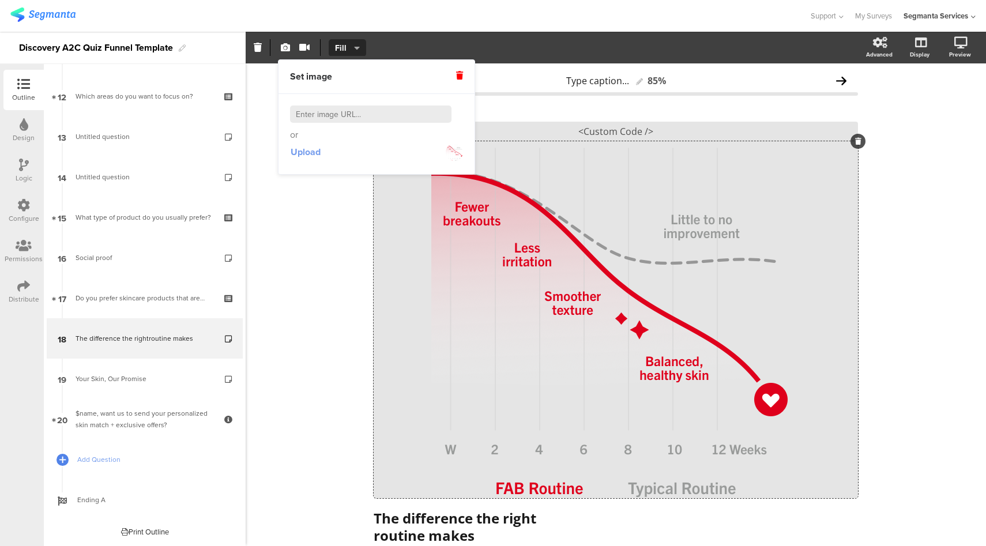
click at [306, 156] on span "Upload" at bounding box center [306, 151] width 30 height 13
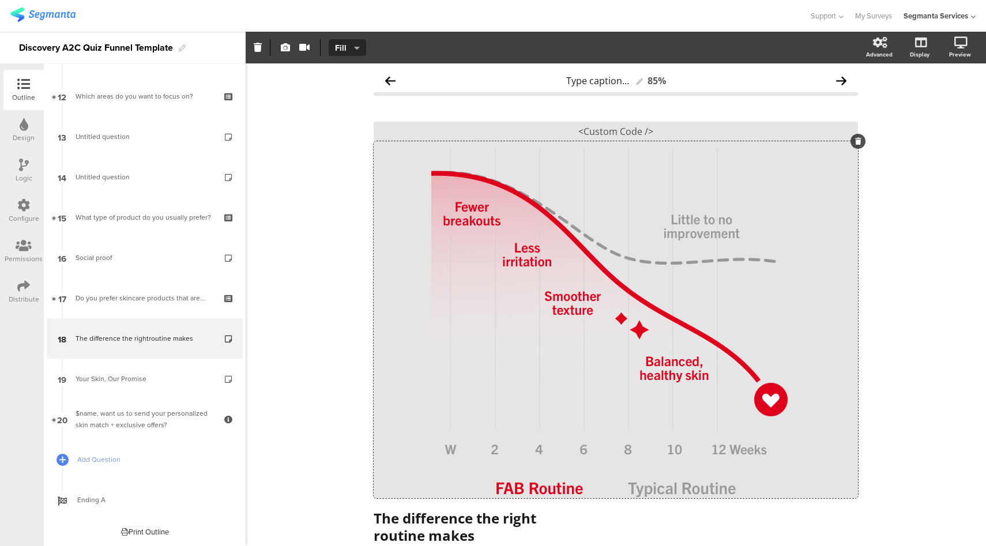
click at [508, 41] on div "Set video Source Youtube Youtube Self hosted video URL Fit Fill Fill" at bounding box center [555, 47] width 619 height 17
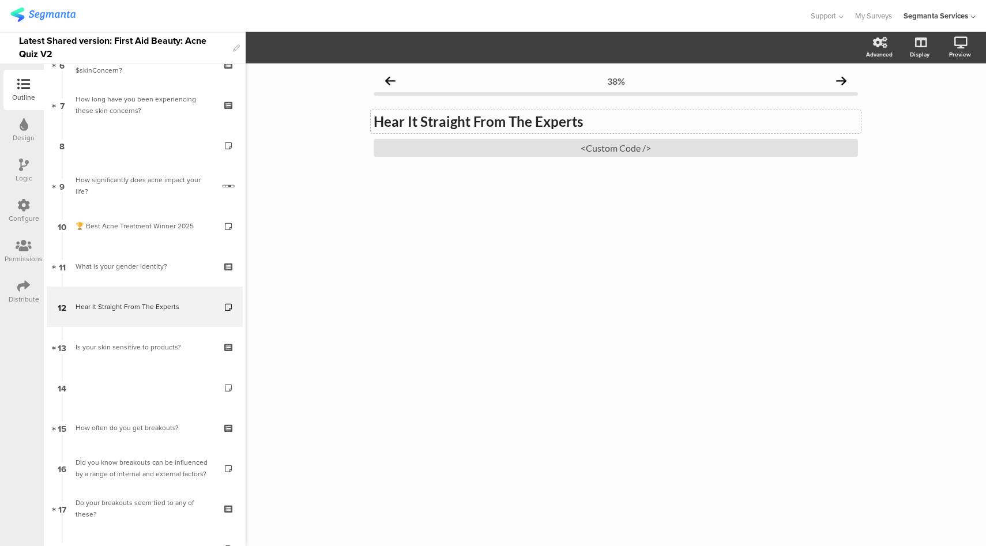
scroll to position [269, 0]
click at [485, 123] on strong "Hear It Straight From The Experts" at bounding box center [478, 121] width 209 height 17
copy strong "Hear It Straight From The Experts"
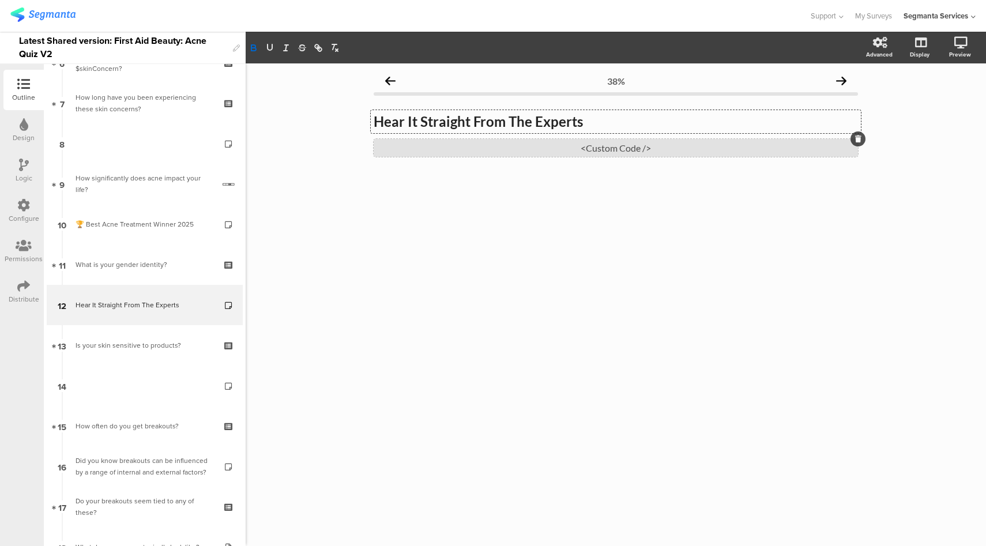
click at [656, 148] on div "<Custom Code />" at bounding box center [616, 148] width 484 height 18
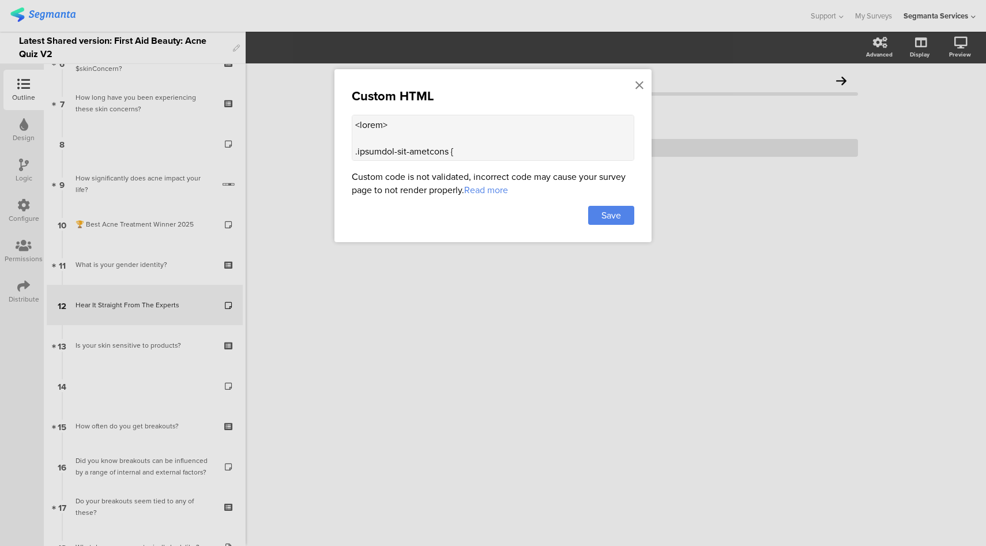
click at [534, 131] on textarea at bounding box center [493, 138] width 283 height 46
click at [641, 87] on icon at bounding box center [640, 85] width 8 height 13
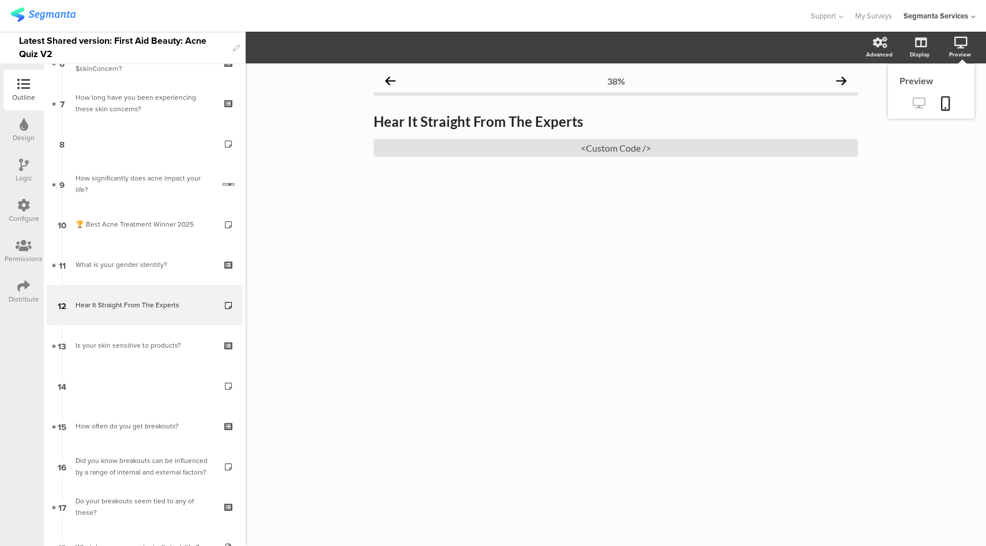
click at [918, 106] on icon at bounding box center [919, 102] width 12 height 11
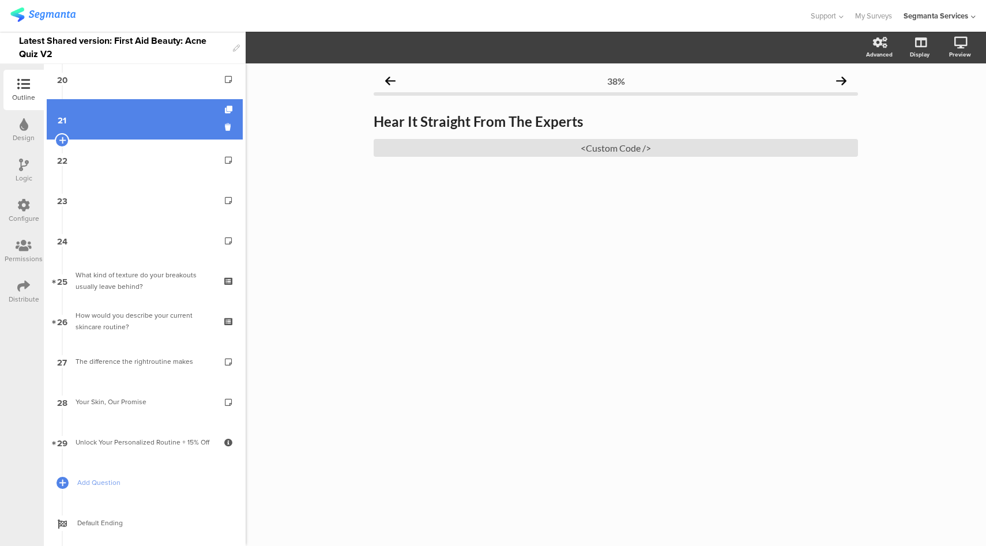
scroll to position [830, 0]
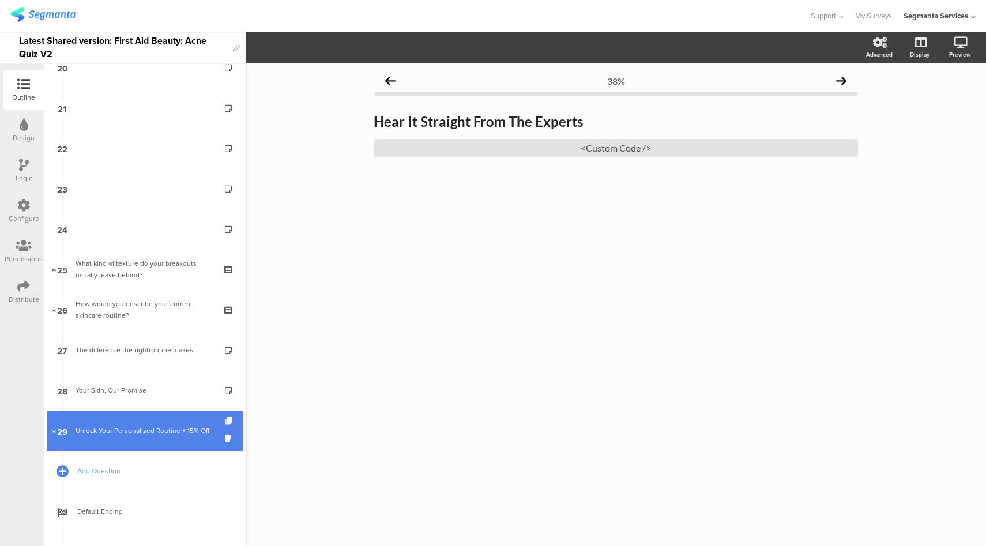
click at [160, 435] on div "Unlock Your Personalized Routine + 15% Off" at bounding box center [145, 431] width 138 height 12
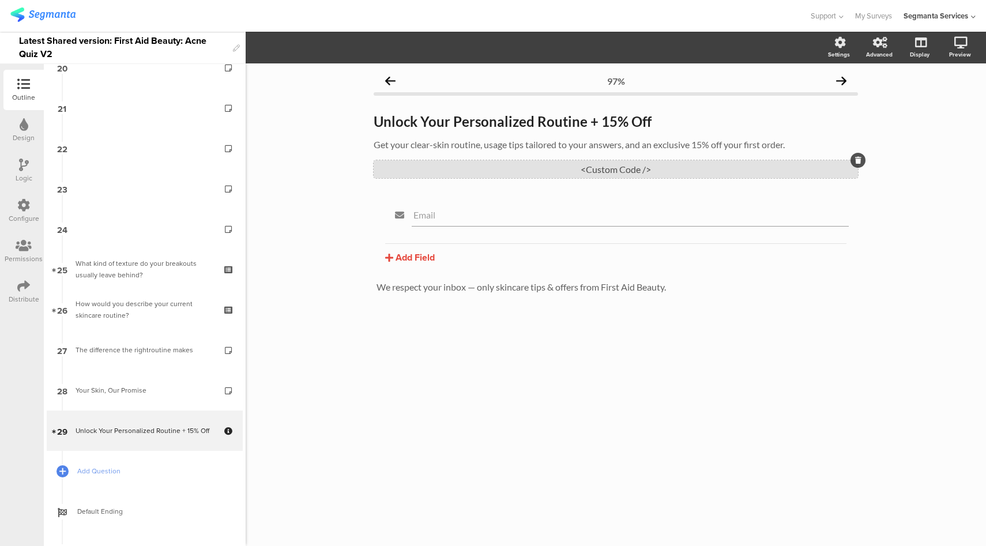
click at [603, 170] on div "<Custom Code />" at bounding box center [616, 169] width 484 height 18
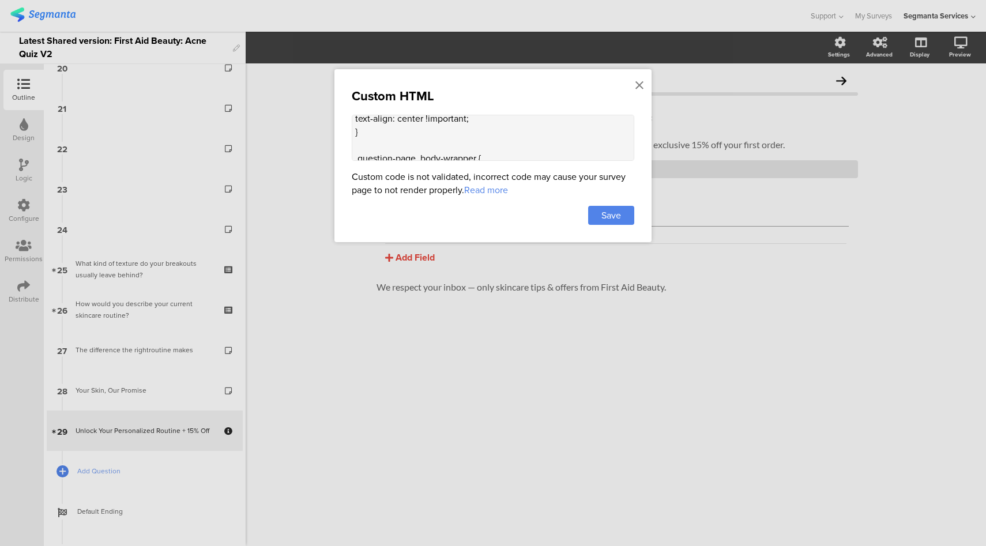
scroll to position [596, 0]
click at [448, 149] on textarea "<style> .top-bar { z-index: 1; position: relative; } .progress-text-container {…" at bounding box center [493, 138] width 283 height 46
click at [642, 88] on icon at bounding box center [640, 85] width 8 height 13
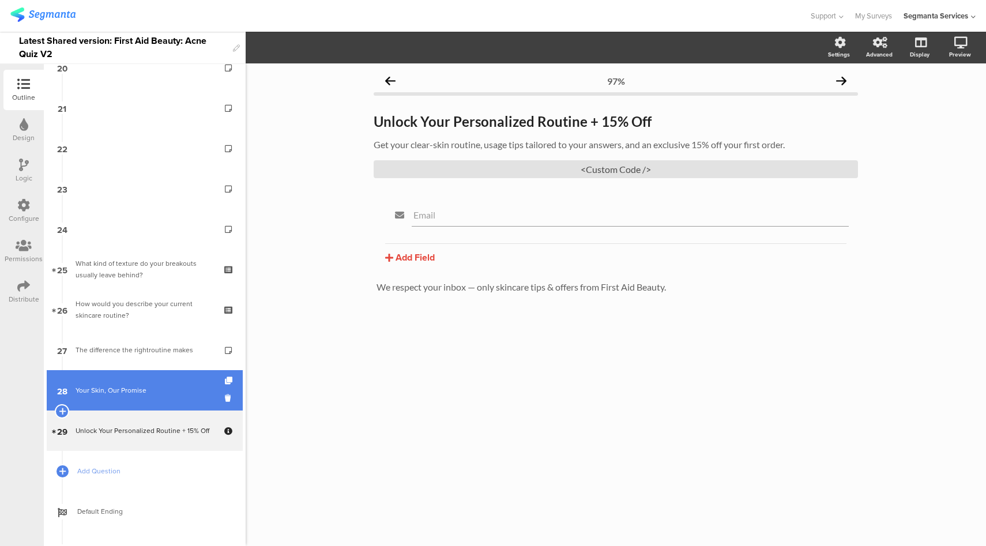
click at [153, 392] on div "Your Skin, Our Promise" at bounding box center [145, 391] width 138 height 12
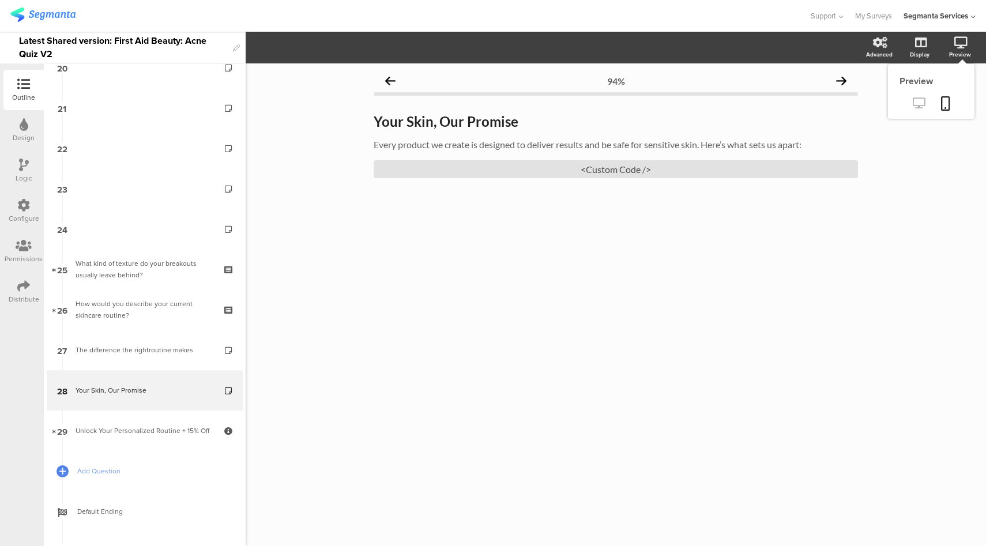
click at [919, 105] on icon at bounding box center [919, 102] width 12 height 11
click at [487, 122] on strong "Your Skin, Our Promise" at bounding box center [446, 121] width 145 height 17
click at [547, 146] on div "Every product we create is designed to deliver results and be safe for sensitiv…" at bounding box center [616, 145] width 490 height 18
click at [616, 168] on div "<Custom Code />" at bounding box center [616, 169] width 484 height 18
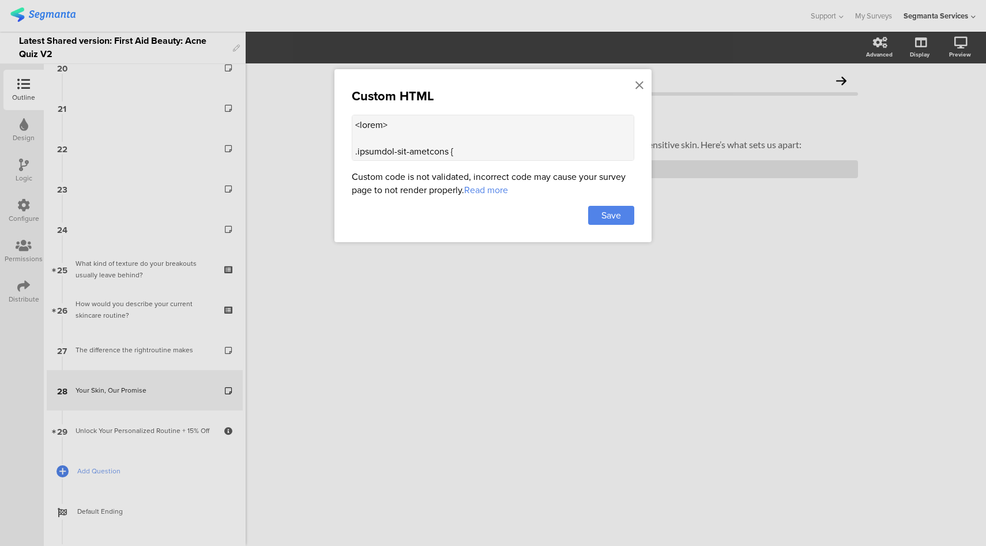
click at [545, 151] on textarea at bounding box center [493, 138] width 283 height 46
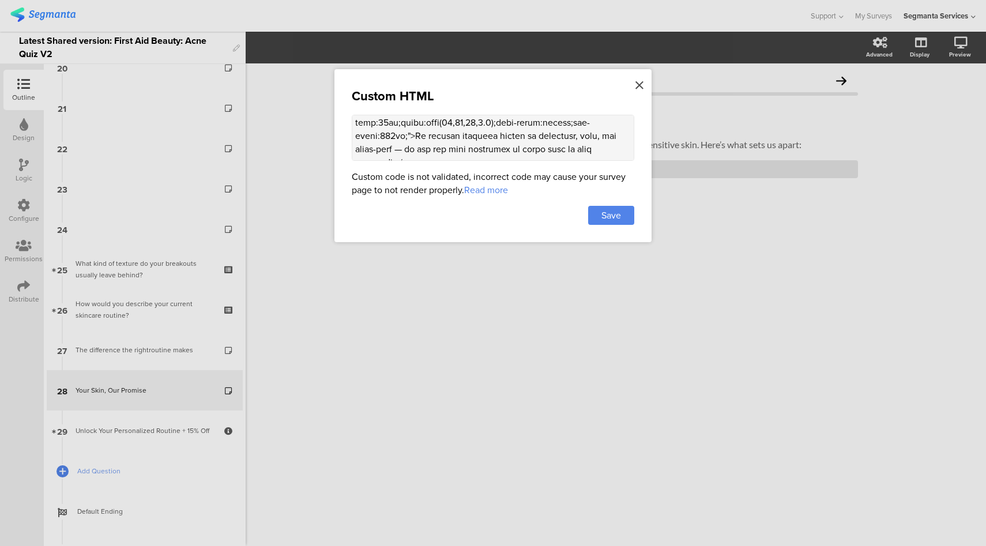
click at [643, 85] on icon at bounding box center [640, 85] width 8 height 13
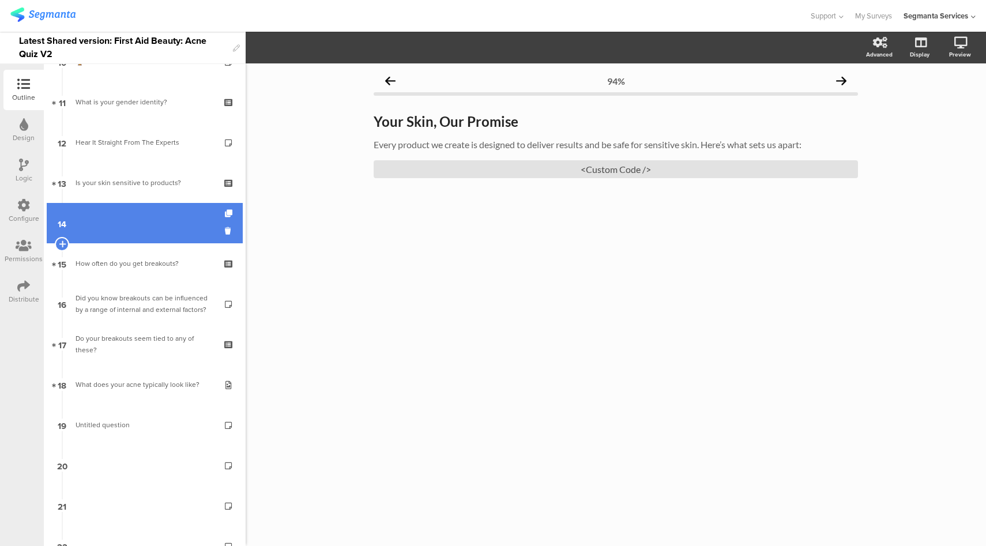
scroll to position [431, 0]
click at [150, 224] on link "14" at bounding box center [145, 224] width 196 height 40
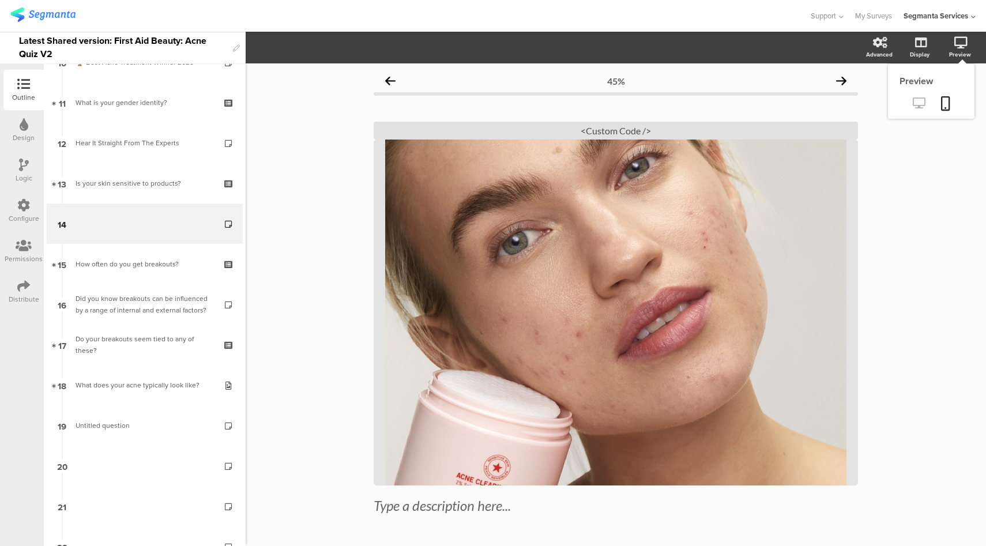
click at [913, 102] on icon at bounding box center [919, 102] width 12 height 11
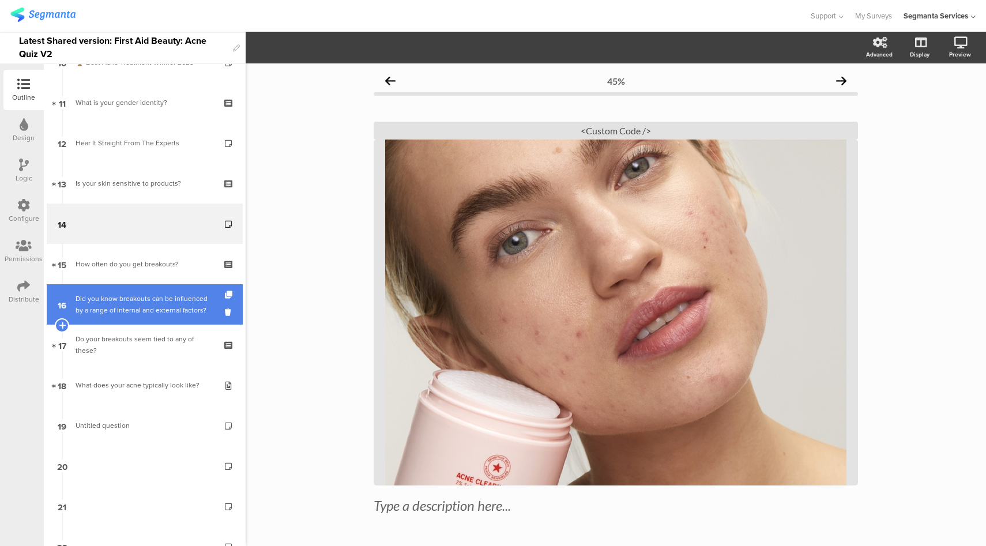
click at [138, 299] on div "Did you know breakouts can be influenced by a range of internal and external fa…" at bounding box center [145, 304] width 138 height 23
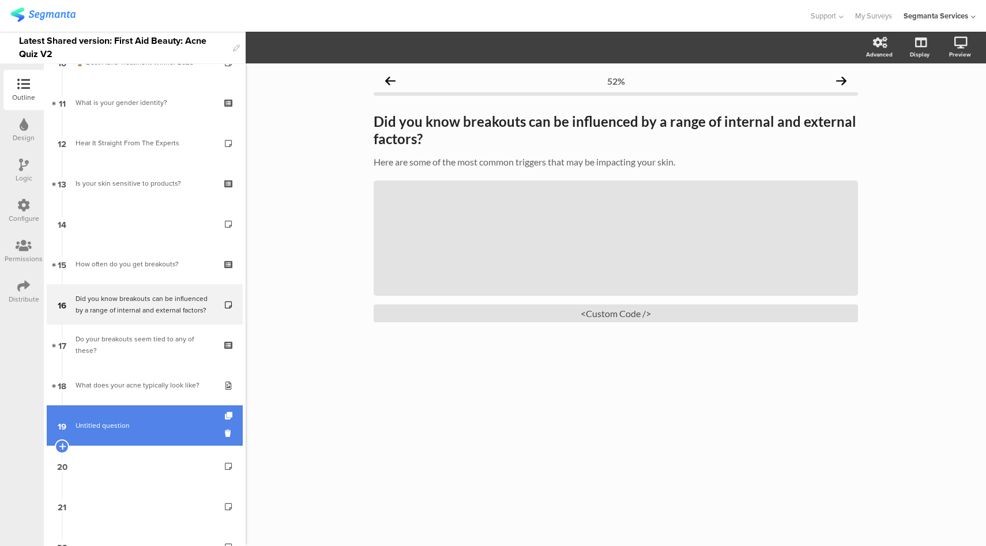
click at [155, 430] on span "Untitled question" at bounding box center [145, 426] width 138 height 12
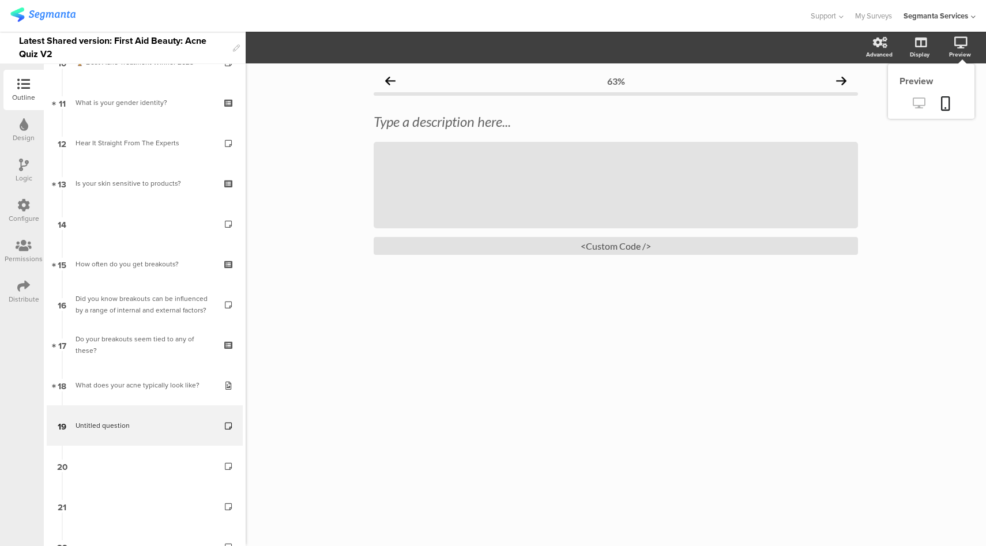
click at [925, 97] on link at bounding box center [919, 104] width 28 height 19
click at [700, 250] on div "<Custom Code />" at bounding box center [616, 246] width 484 height 18
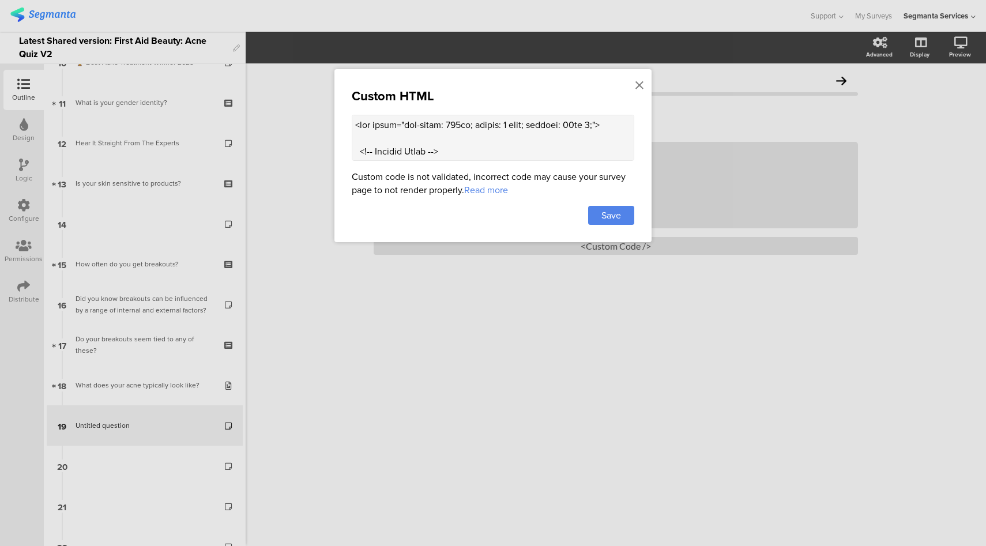
click at [499, 139] on textarea at bounding box center [493, 138] width 283 height 46
click at [644, 86] on div at bounding box center [639, 85] width 10 height 21
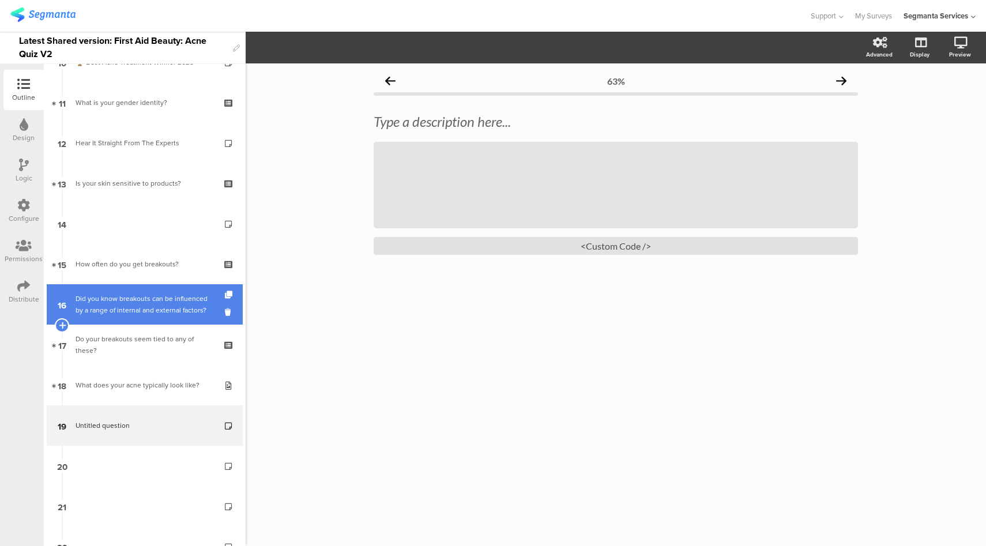
click at [136, 302] on div "Did you know breakouts can be influenced by a range of internal and external fa…" at bounding box center [145, 304] width 138 height 23
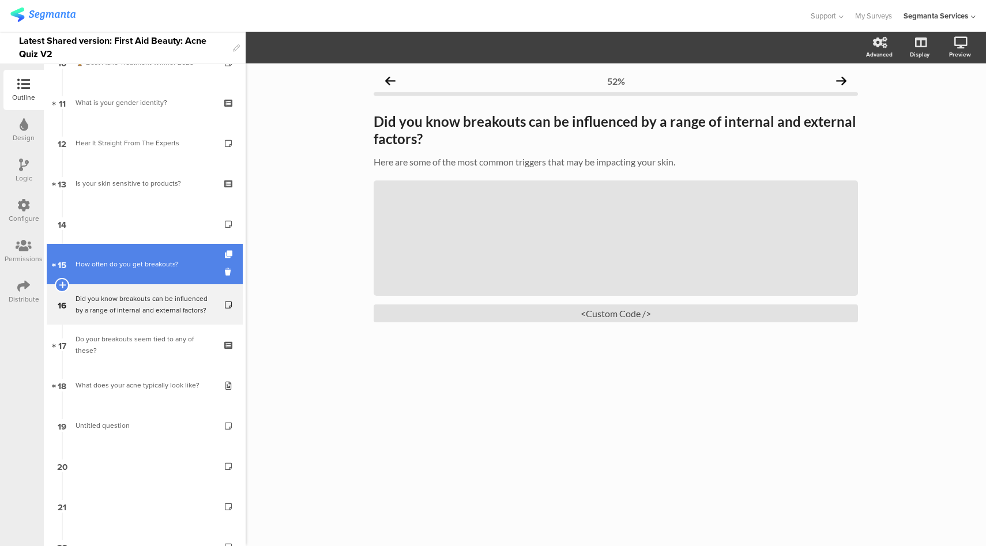
click at [153, 273] on link "15 How often do you get breakouts?" at bounding box center [145, 264] width 196 height 40
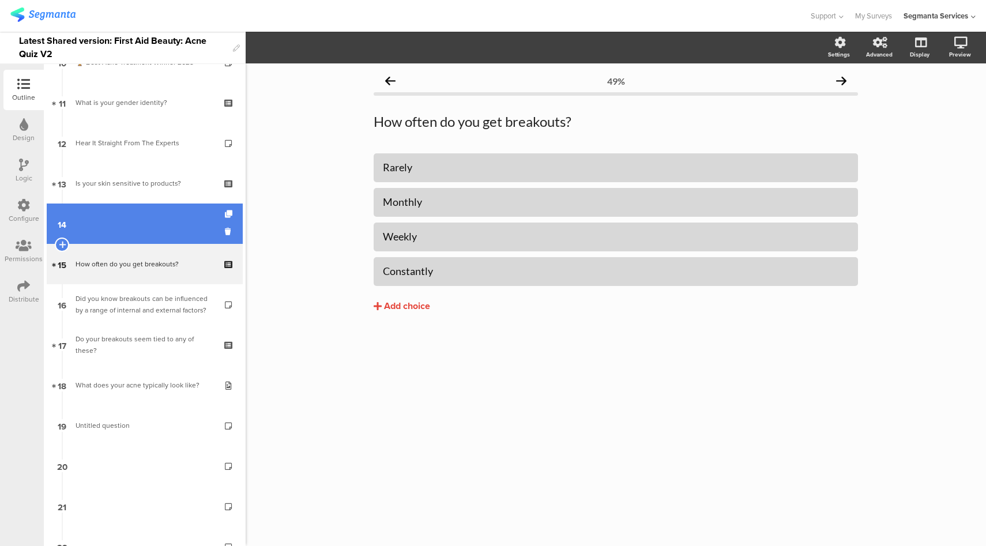
click at [157, 223] on link "14" at bounding box center [145, 224] width 196 height 40
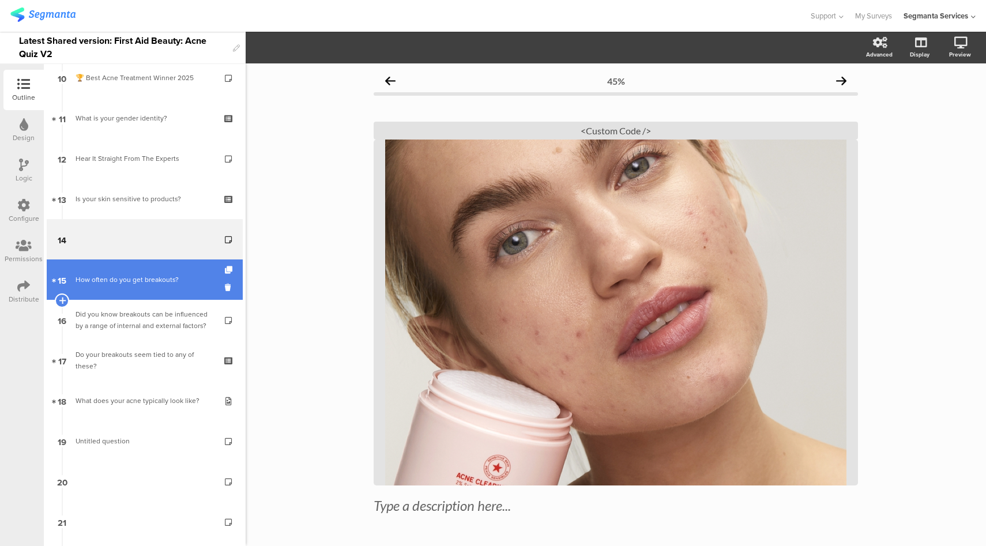
scroll to position [605, 0]
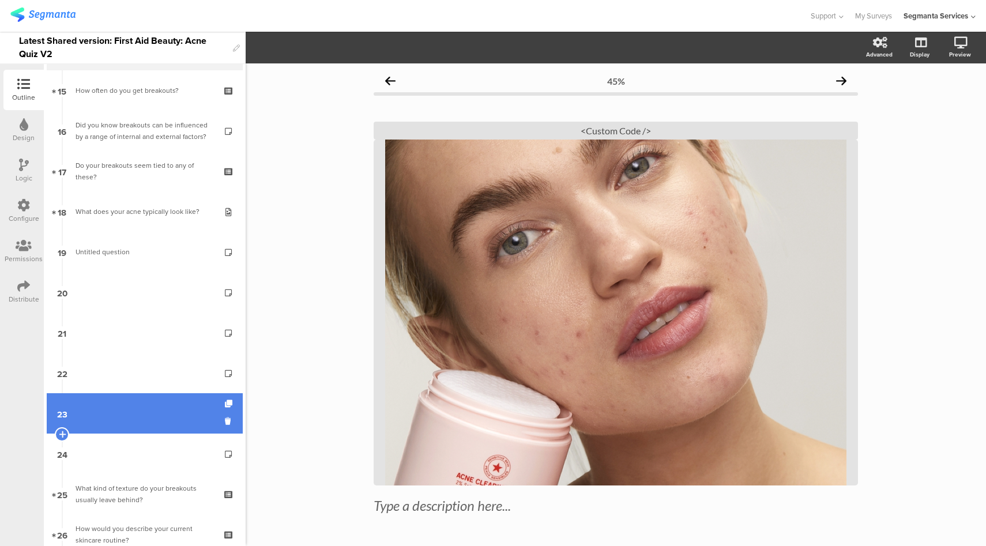
click at [121, 409] on link "23" at bounding box center [145, 413] width 196 height 40
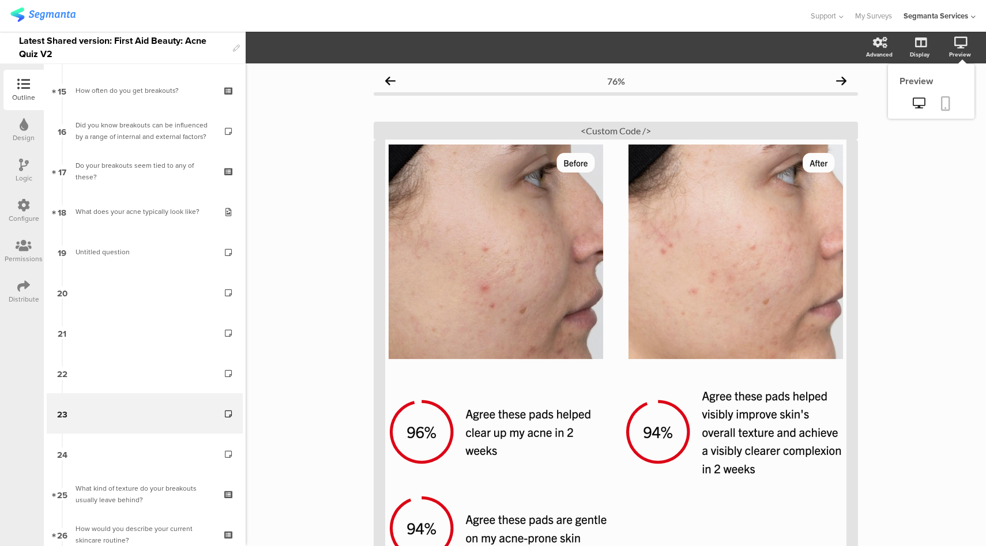
click at [933, 101] on link at bounding box center [945, 104] width 25 height 22
click at [615, 132] on div "<Custom Code />" at bounding box center [616, 131] width 484 height 18
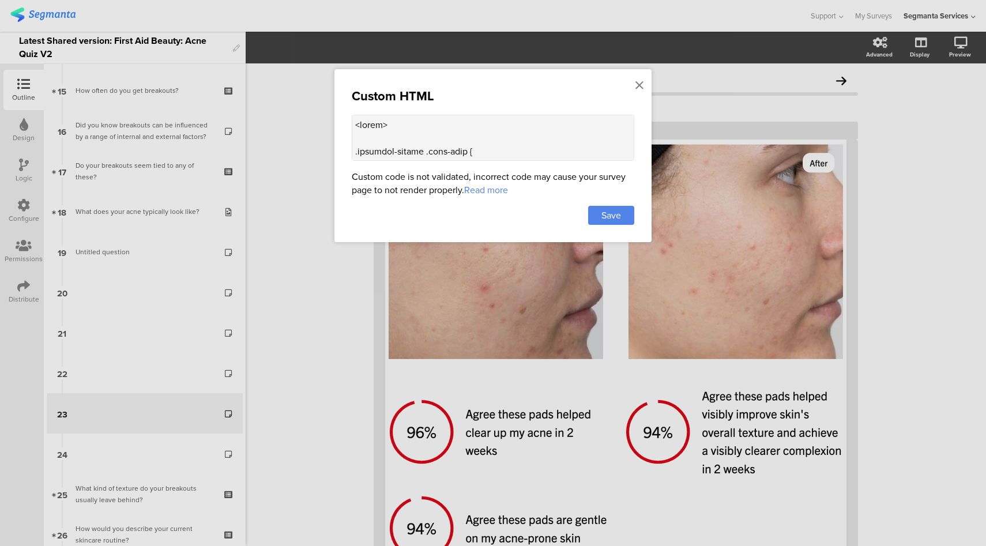
click at [469, 133] on textarea at bounding box center [493, 138] width 283 height 46
click at [636, 264] on div at bounding box center [493, 273] width 986 height 546
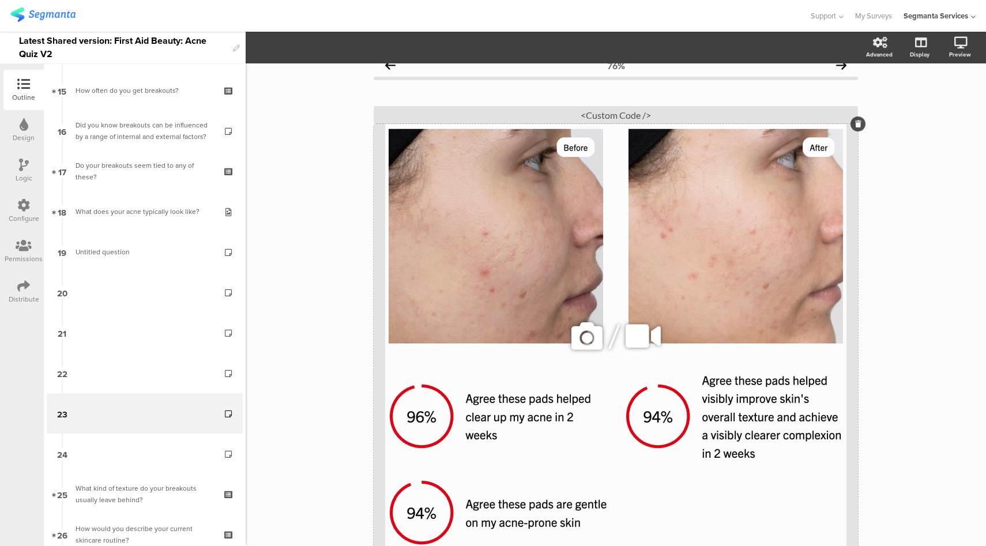
scroll to position [74, 0]
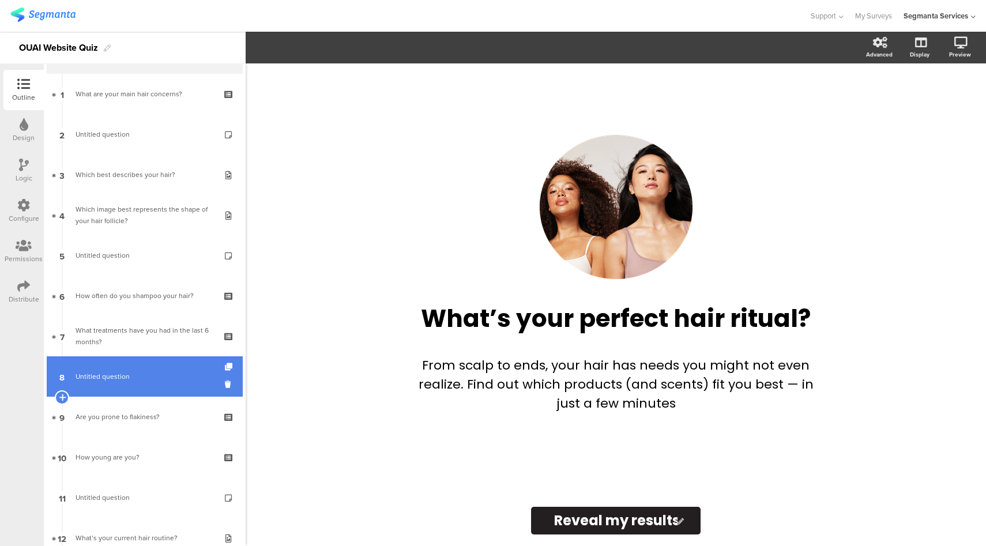
scroll to position [66, 0]
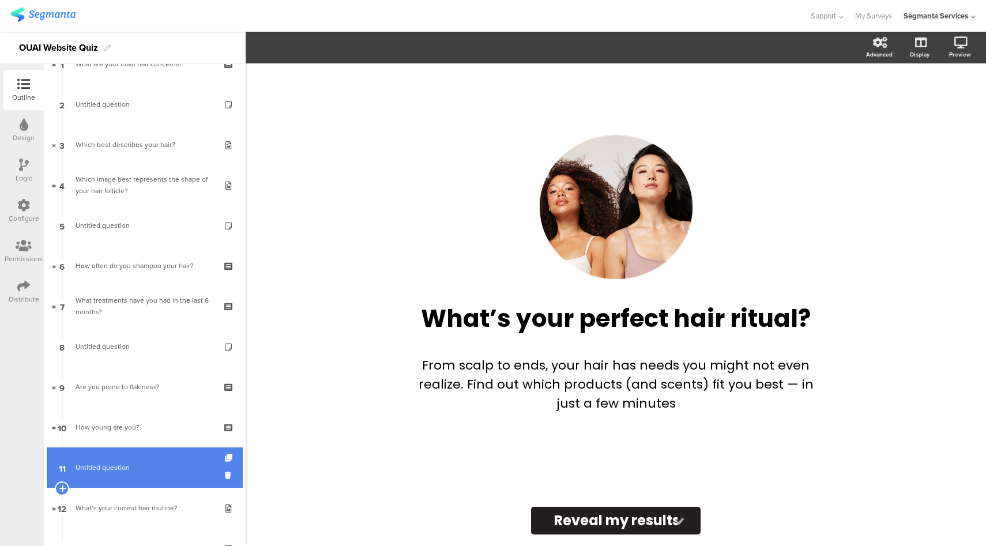
click at [130, 463] on span "Untitled question" at bounding box center [145, 468] width 138 height 12
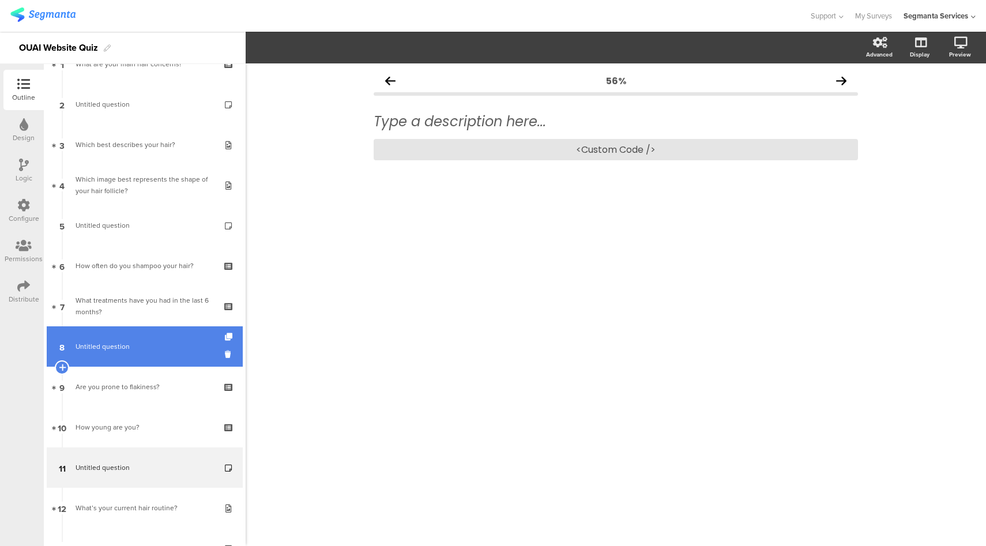
click at [151, 332] on link "8 Untitled question" at bounding box center [145, 346] width 196 height 40
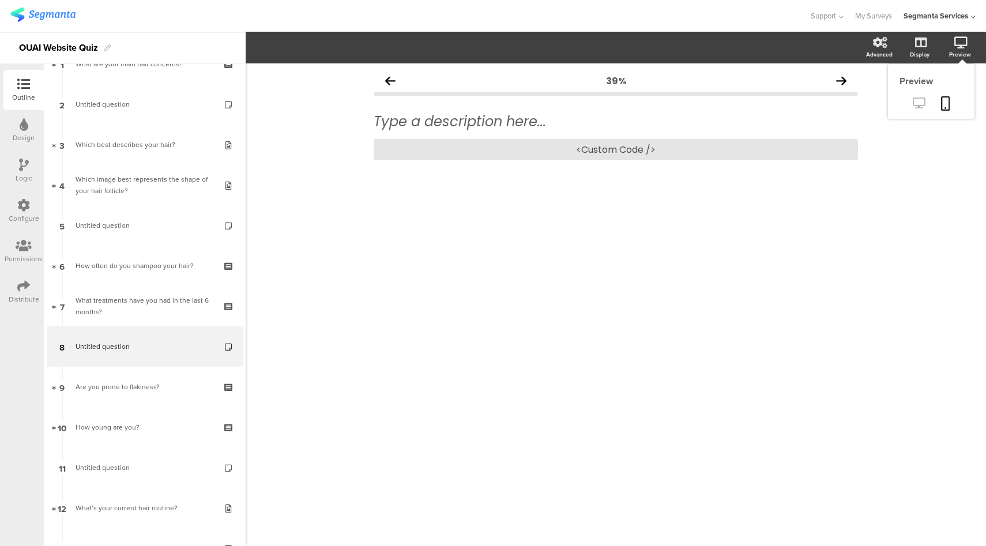
click at [918, 97] on link at bounding box center [919, 104] width 28 height 19
click at [619, 152] on div "<Custom Code />" at bounding box center [616, 149] width 484 height 21
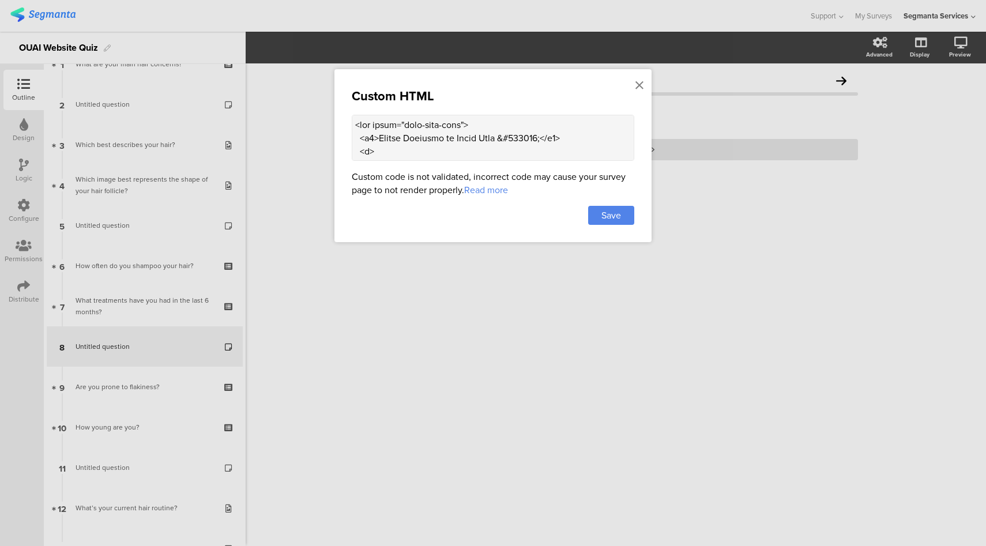
click at [566, 137] on textarea at bounding box center [493, 138] width 283 height 46
click at [638, 84] on icon at bounding box center [640, 85] width 8 height 13
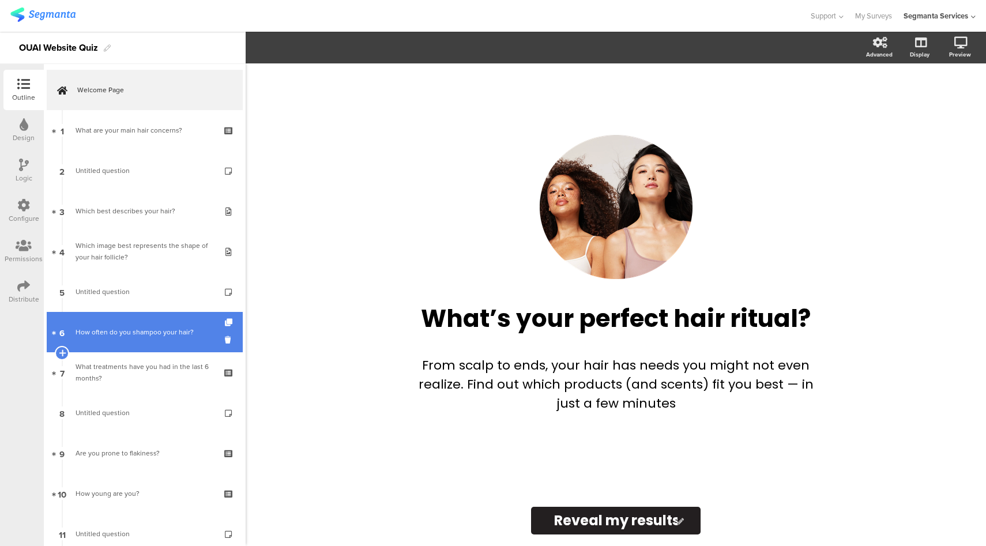
scroll to position [341, 0]
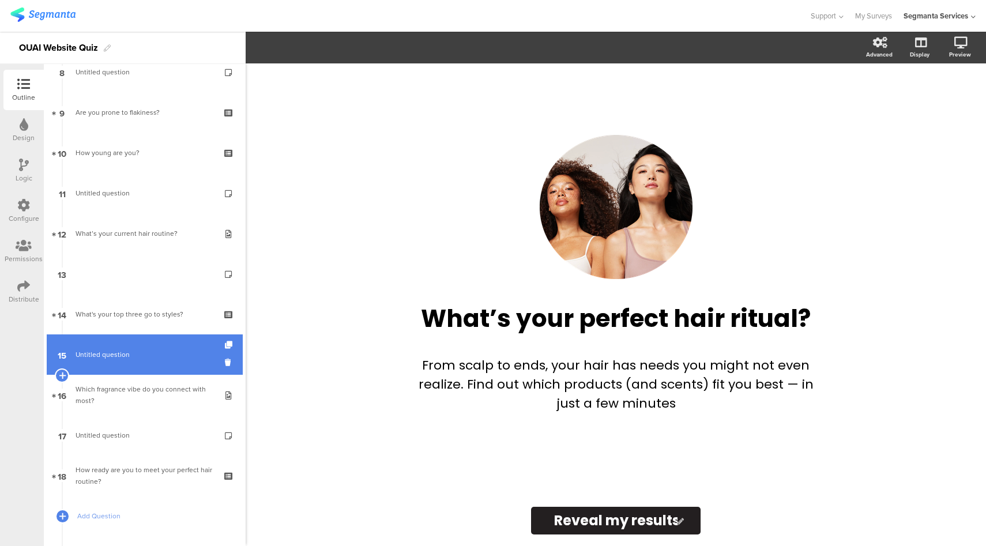
click at [152, 355] on span "Untitled question" at bounding box center [145, 355] width 138 height 12
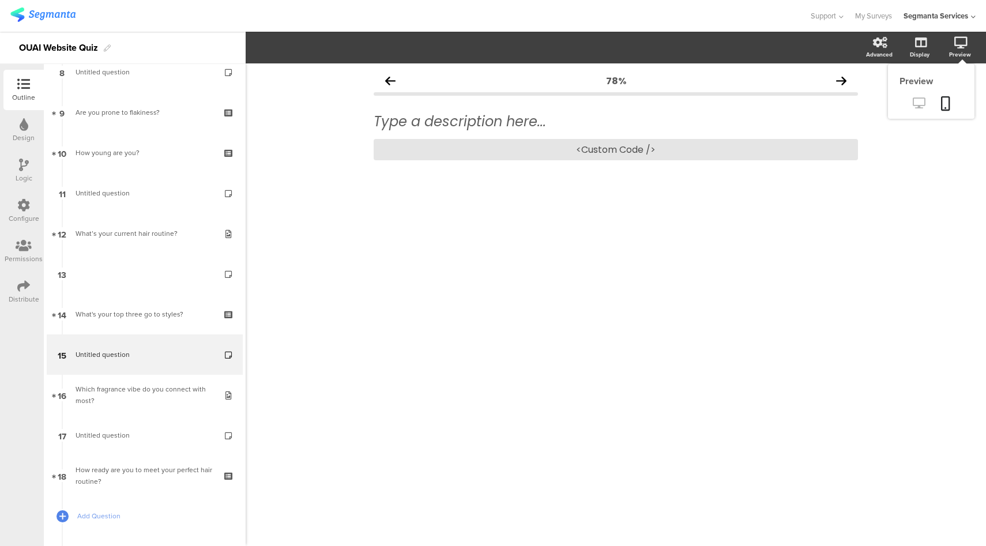
click at [918, 102] on icon at bounding box center [919, 102] width 12 height 11
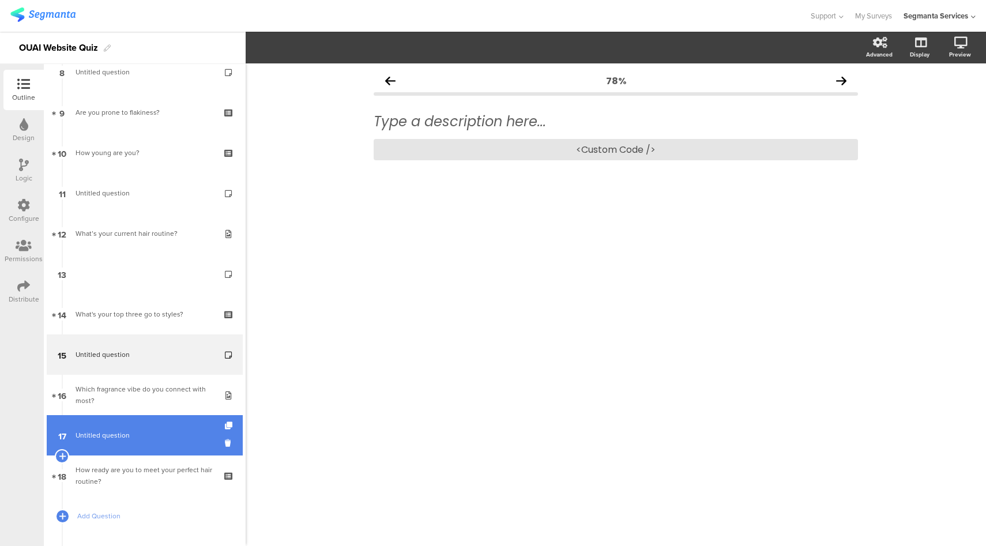
click at [157, 445] on link "17 Untitled question" at bounding box center [145, 435] width 196 height 40
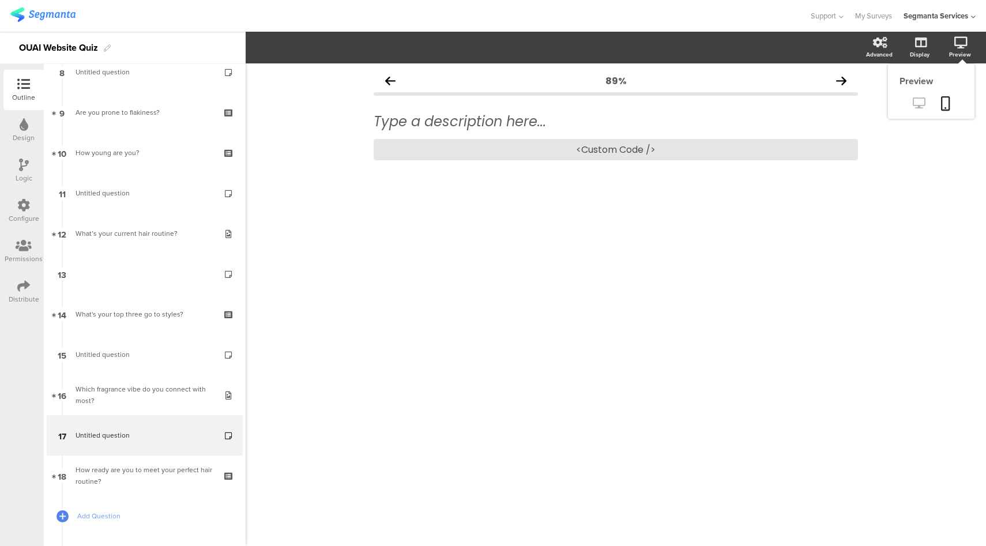
click at [913, 104] on icon at bounding box center [919, 102] width 12 height 11
click at [667, 140] on div "<Custom Code />" at bounding box center [616, 149] width 484 height 21
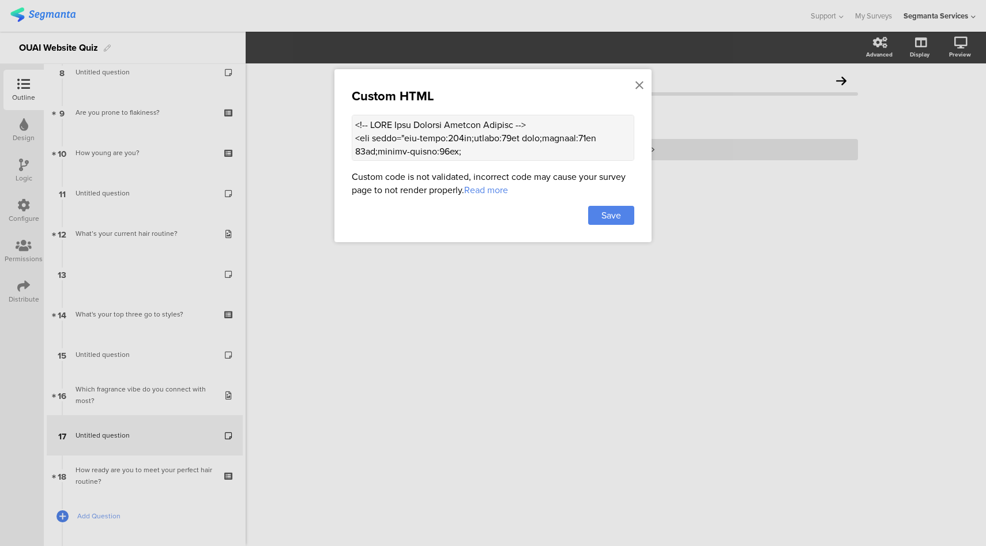
click at [448, 139] on textarea at bounding box center [493, 138] width 283 height 46
click at [642, 85] on icon at bounding box center [640, 85] width 8 height 13
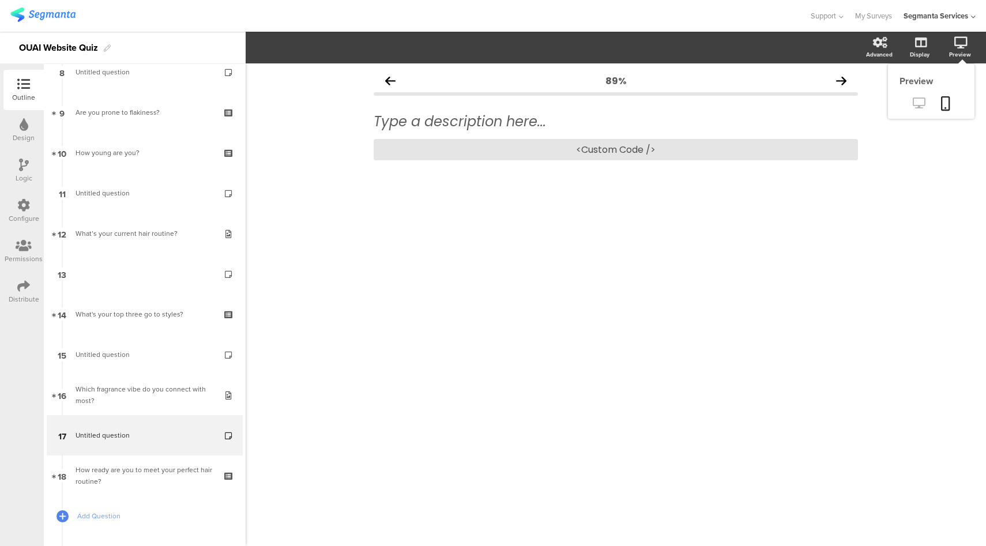
click at [920, 101] on icon at bounding box center [919, 102] width 12 height 11
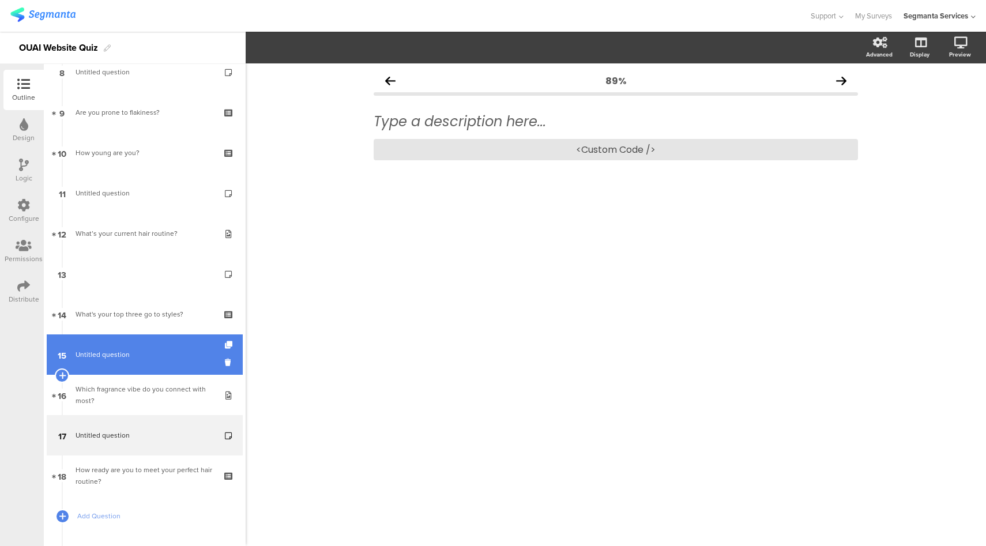
click at [117, 345] on link "15 Untitled question" at bounding box center [145, 355] width 196 height 40
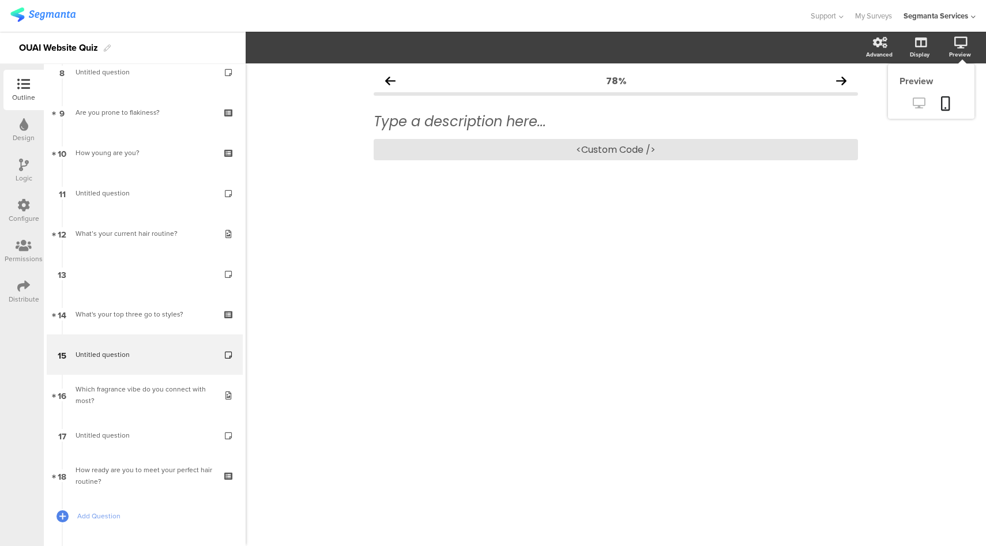
click at [923, 106] on icon at bounding box center [919, 102] width 12 height 11
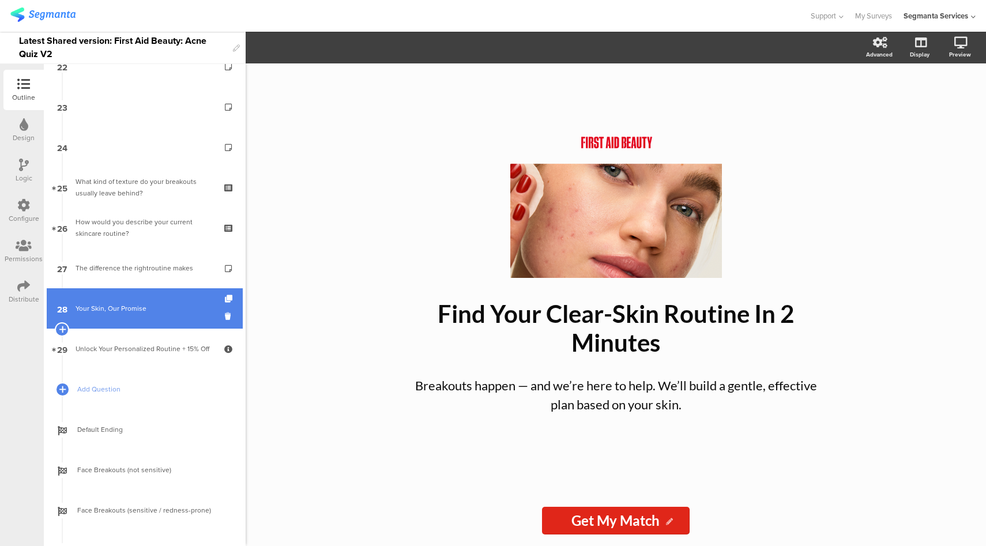
scroll to position [915, 0]
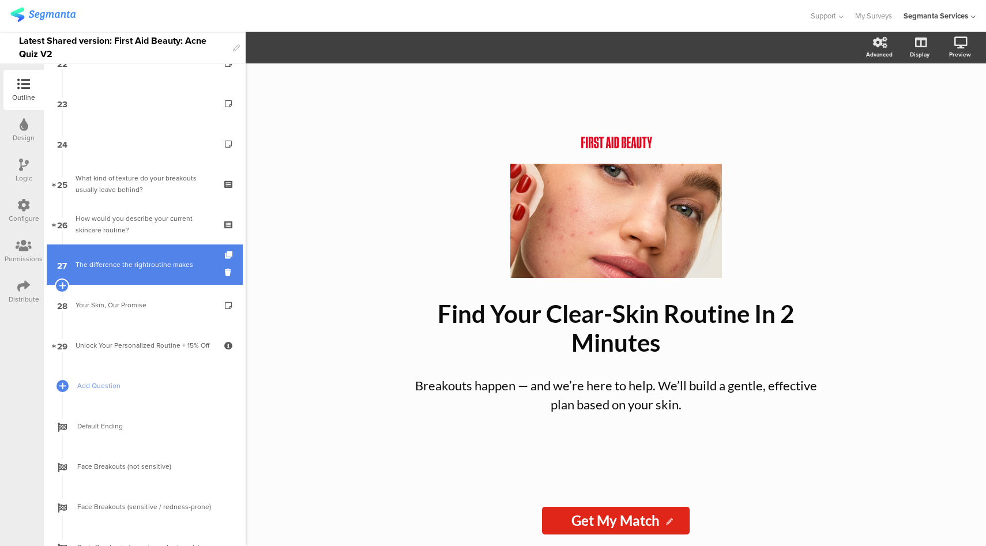
click at [162, 262] on div "The difference the rightroutine makes" at bounding box center [145, 265] width 138 height 12
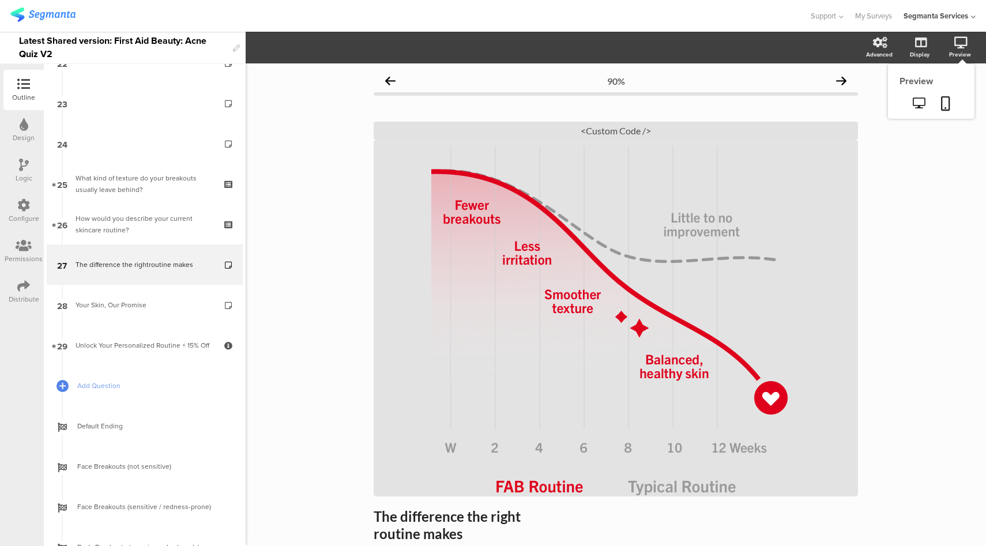
click at [956, 53] on div "Preview" at bounding box center [960, 54] width 22 height 9
click at [913, 105] on icon at bounding box center [919, 102] width 12 height 11
click at [612, 132] on div "<Custom Code />" at bounding box center [616, 131] width 484 height 18
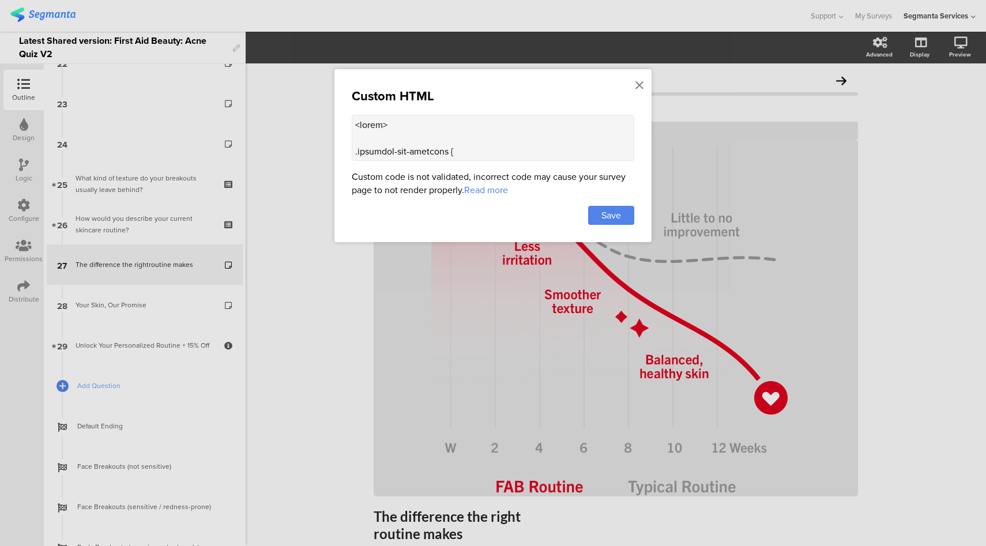
click at [517, 146] on textarea at bounding box center [493, 138] width 283 height 46
click at [643, 85] on icon at bounding box center [640, 85] width 8 height 13
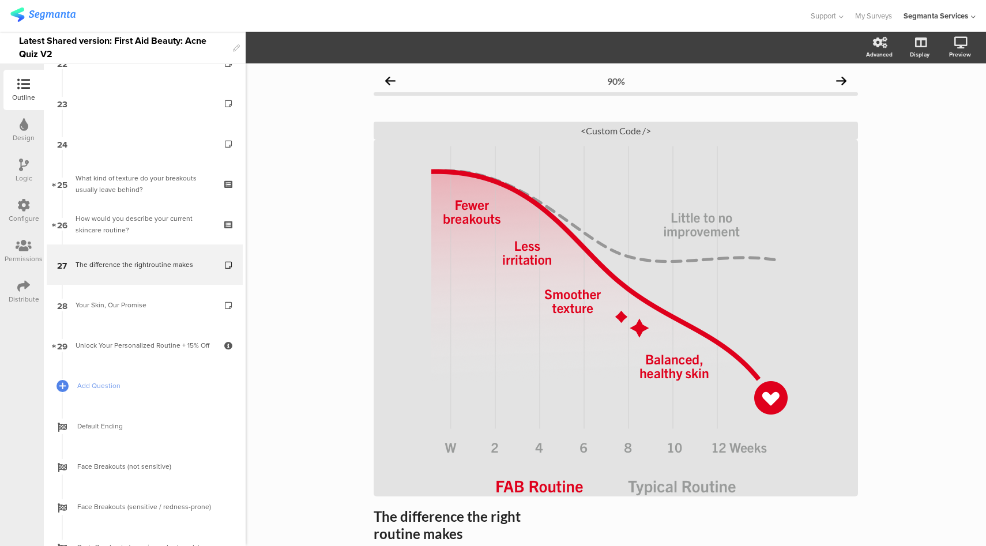
click at [27, 212] on div at bounding box center [23, 206] width 13 height 14
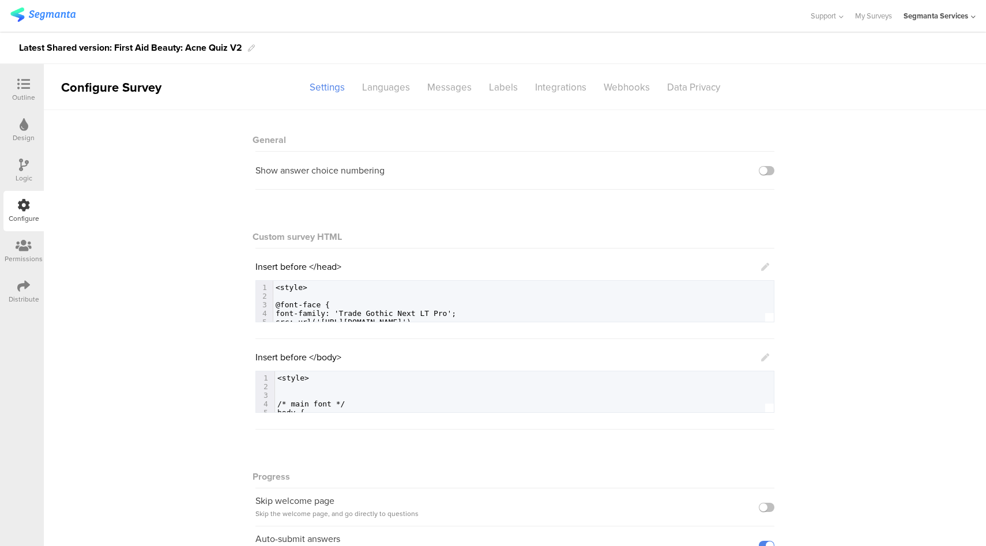
click at [761, 268] on icon at bounding box center [765, 267] width 8 height 8
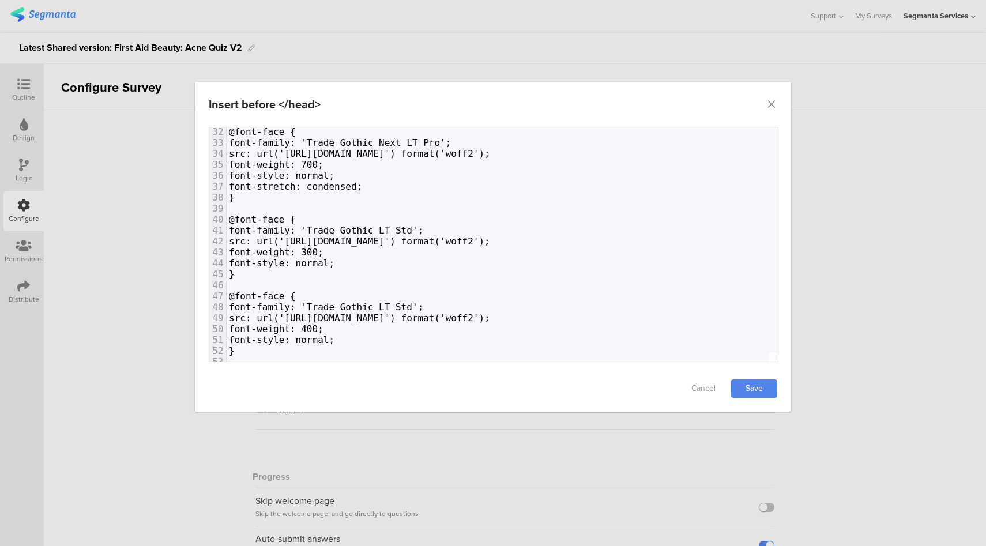
scroll to position [459, 0]
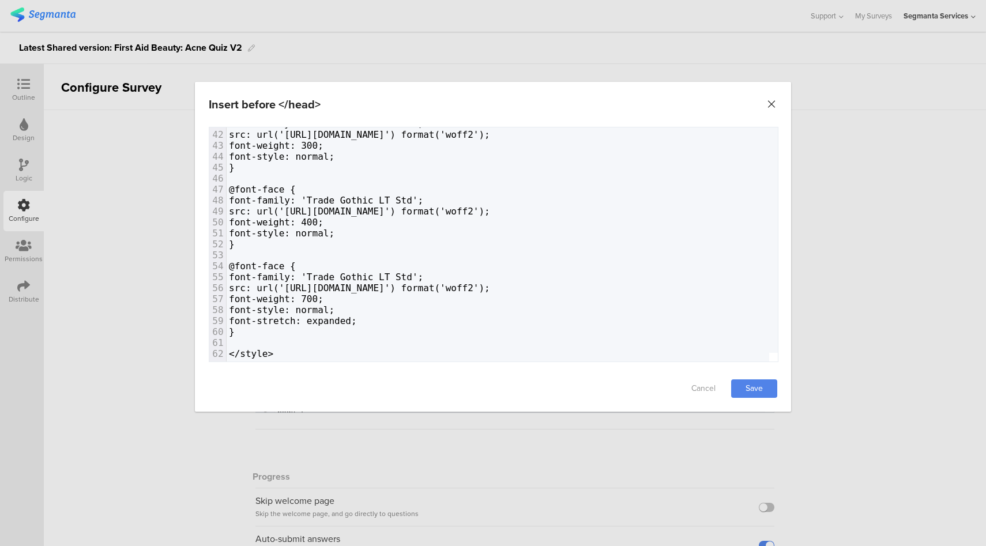
click at [773, 103] on icon "Close" at bounding box center [772, 105] width 12 height 12
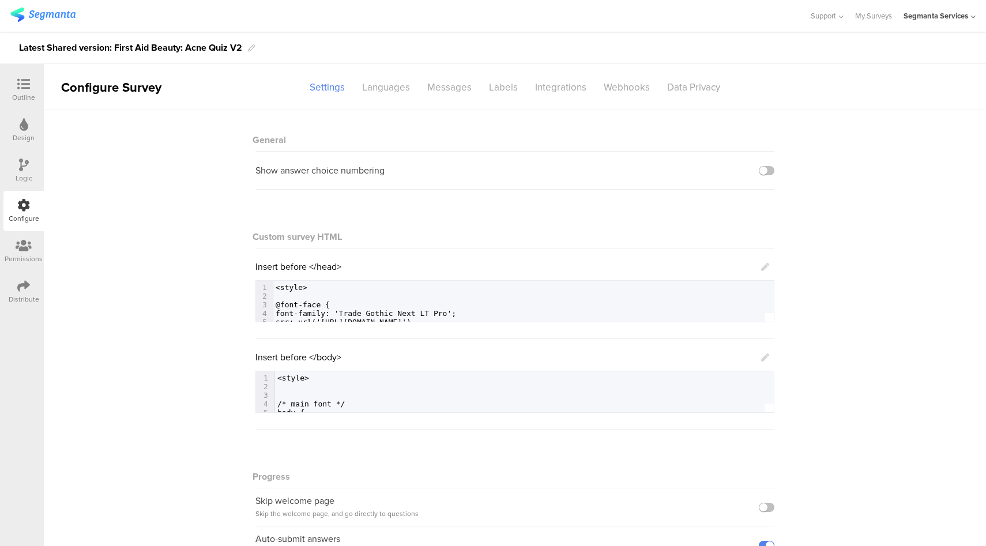
click at [761, 362] on link at bounding box center [765, 357] width 8 height 13
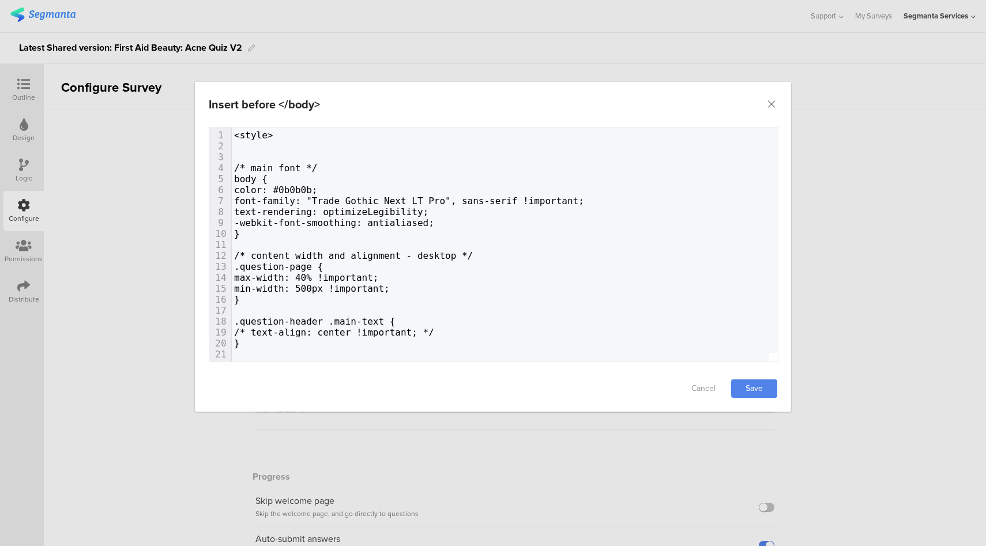
click at [760, 360] on div "646 1 <style> 2 ​ 3 ​ 4 /* main font */ 5 body { 6 color: #0b0b0b; 7 font-famil…" at bounding box center [494, 244] width 570 height 235
type textarea "<style> /* main font */ body { color: #0b0b0b; font-family: "Trade Gothic Next …"
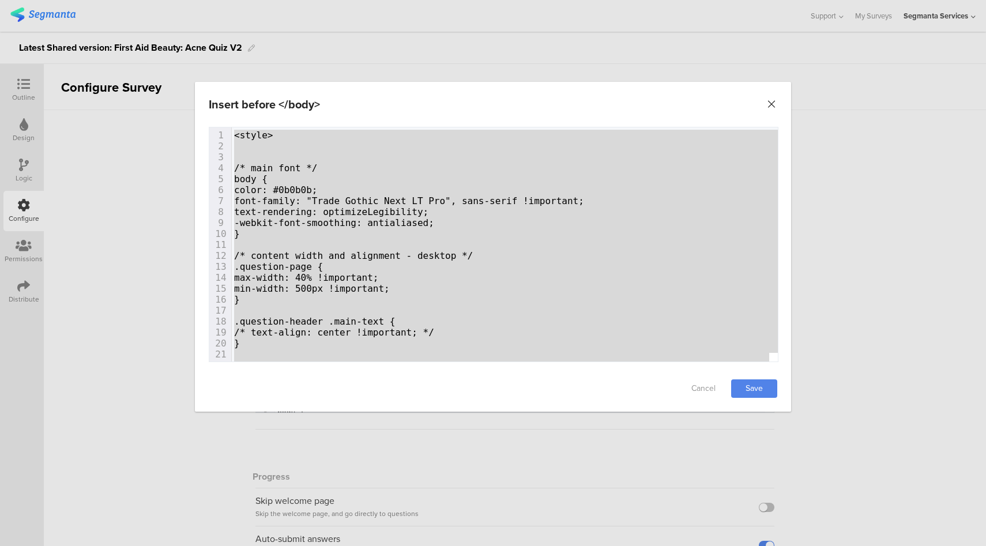
click at [771, 106] on icon "Close" at bounding box center [772, 105] width 12 height 12
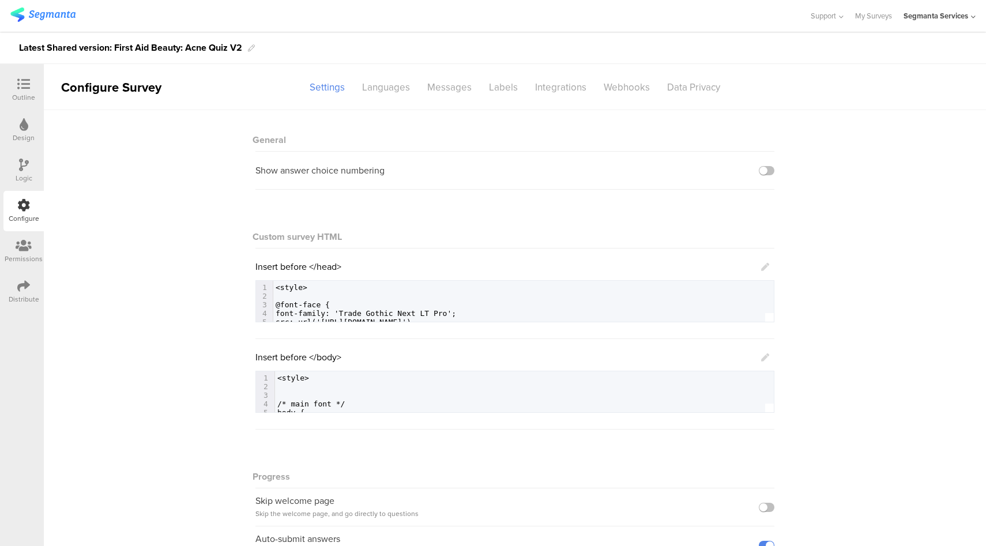
click at [18, 82] on icon at bounding box center [23, 84] width 13 height 13
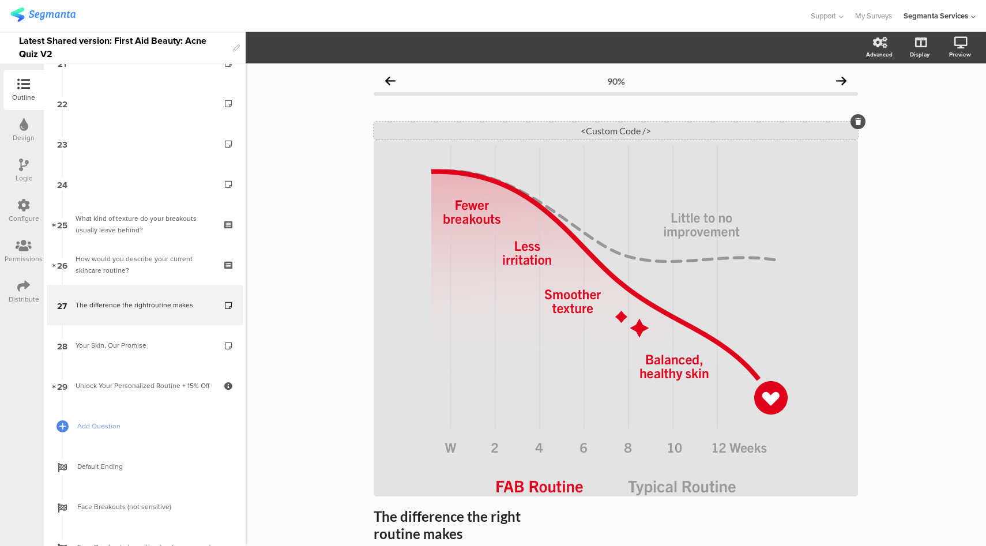
click at [632, 132] on div "<Custom Code />" at bounding box center [616, 131] width 484 height 18
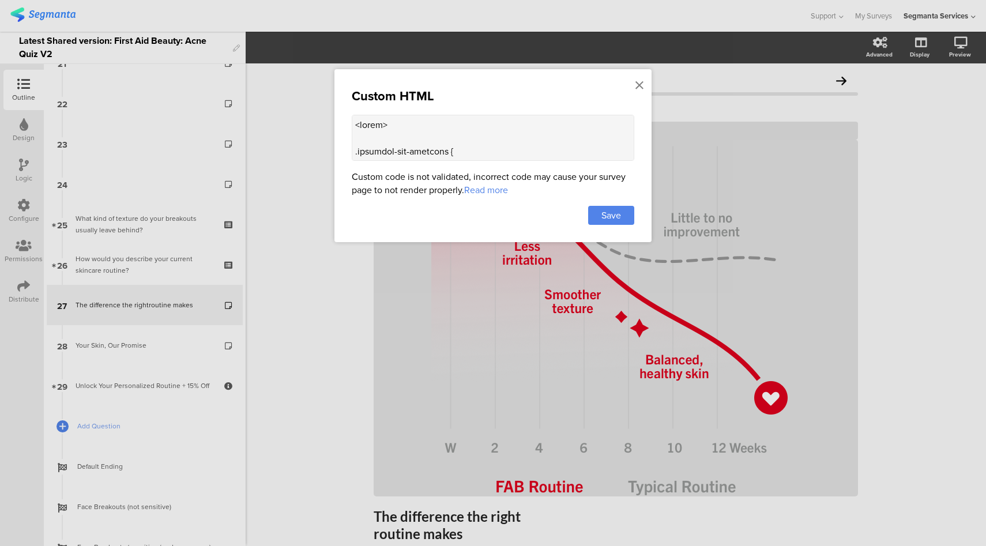
click at [476, 149] on textarea at bounding box center [493, 138] width 283 height 46
click at [640, 85] on icon at bounding box center [640, 85] width 8 height 13
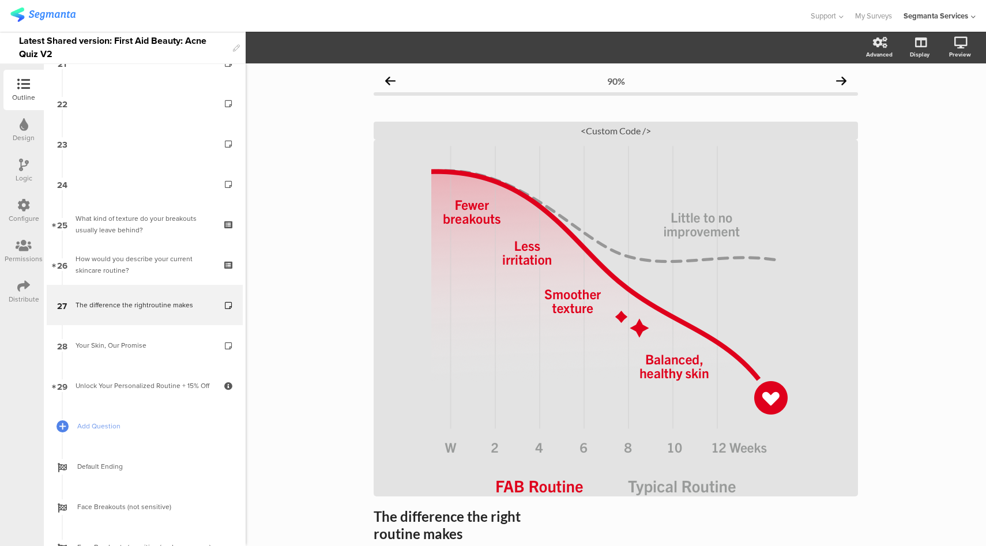
click at [18, 207] on icon at bounding box center [23, 205] width 13 height 13
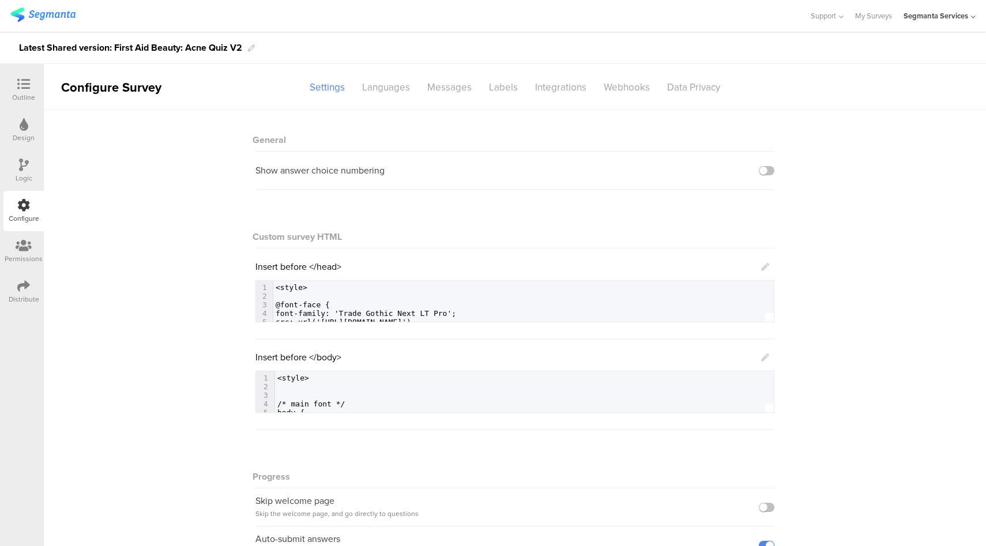
click at [750, 356] on div "Insert before </body>" at bounding box center [513, 357] width 514 height 13
click at [764, 360] on icon at bounding box center [765, 358] width 8 height 8
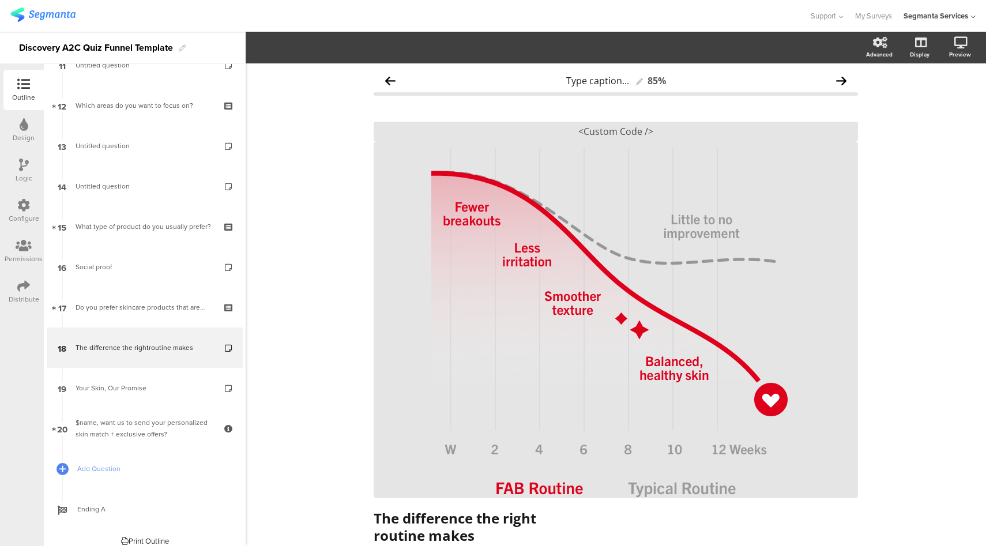
scroll to position [478, 0]
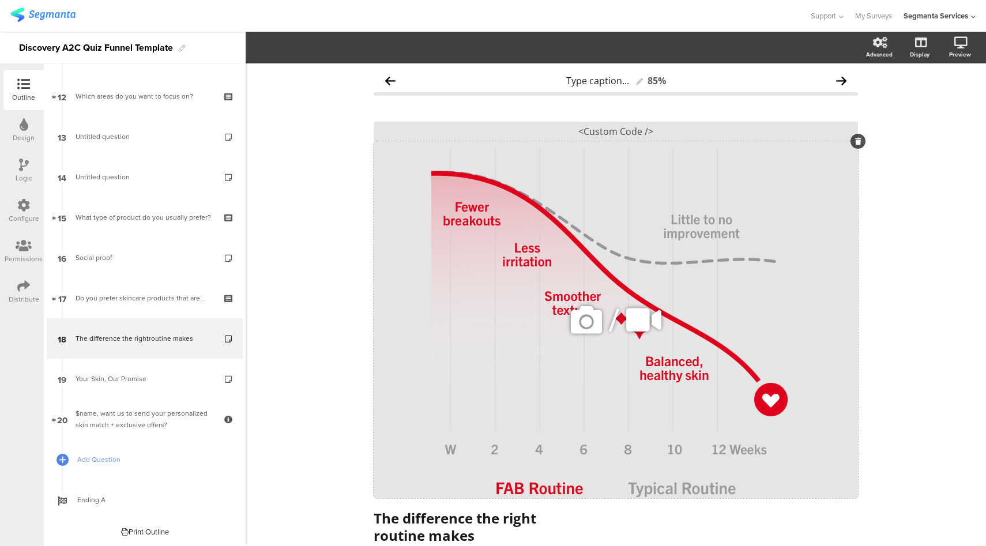
click at [577, 311] on icon at bounding box center [586, 319] width 39 height 39
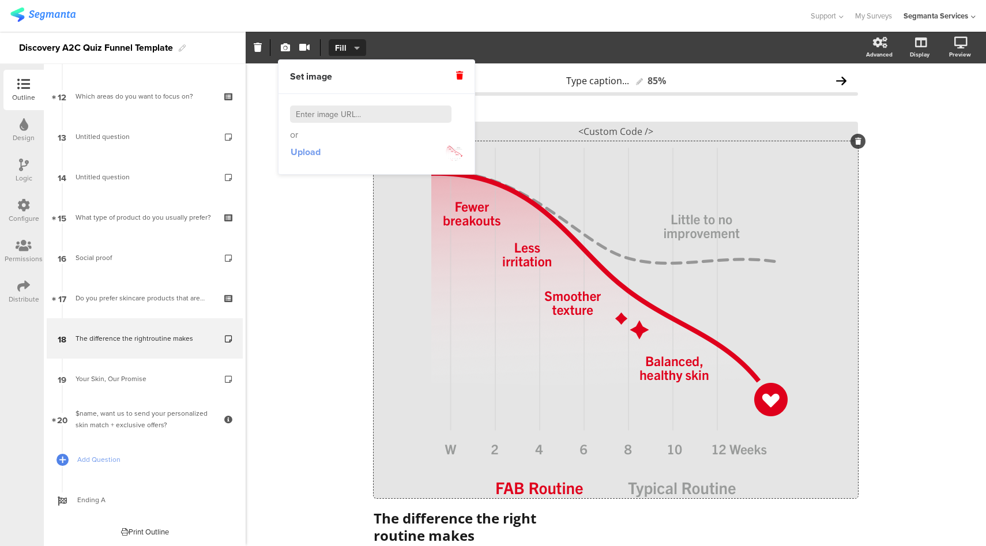
click at [312, 155] on span "Upload" at bounding box center [306, 151] width 30 height 13
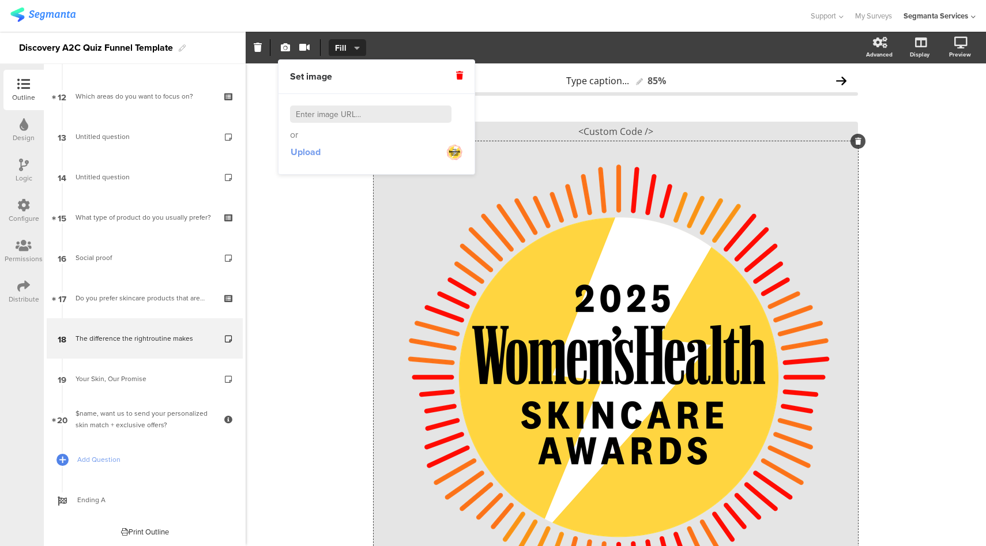
click at [310, 155] on span "Upload" at bounding box center [306, 151] width 30 height 13
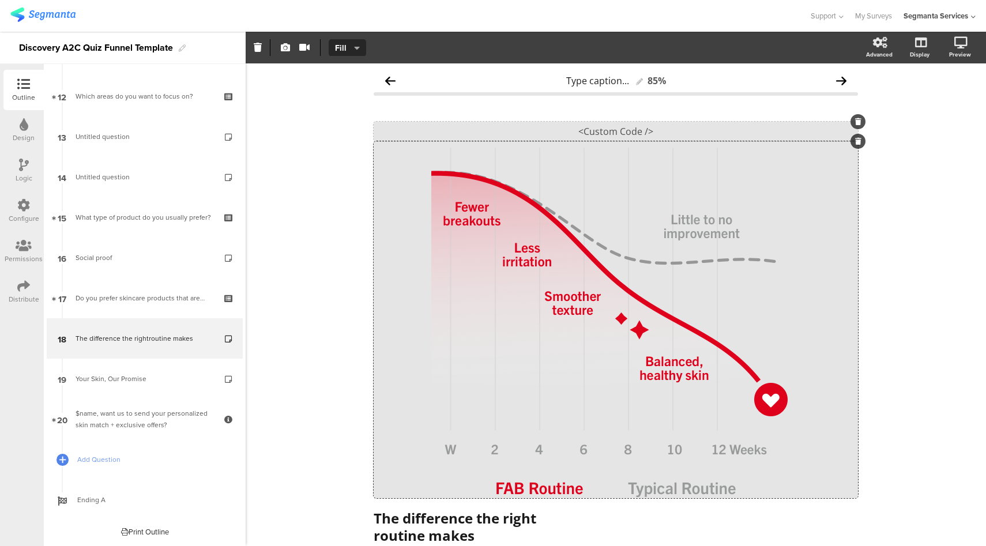
click at [632, 133] on div "<Custom Code />" at bounding box center [616, 132] width 484 height 20
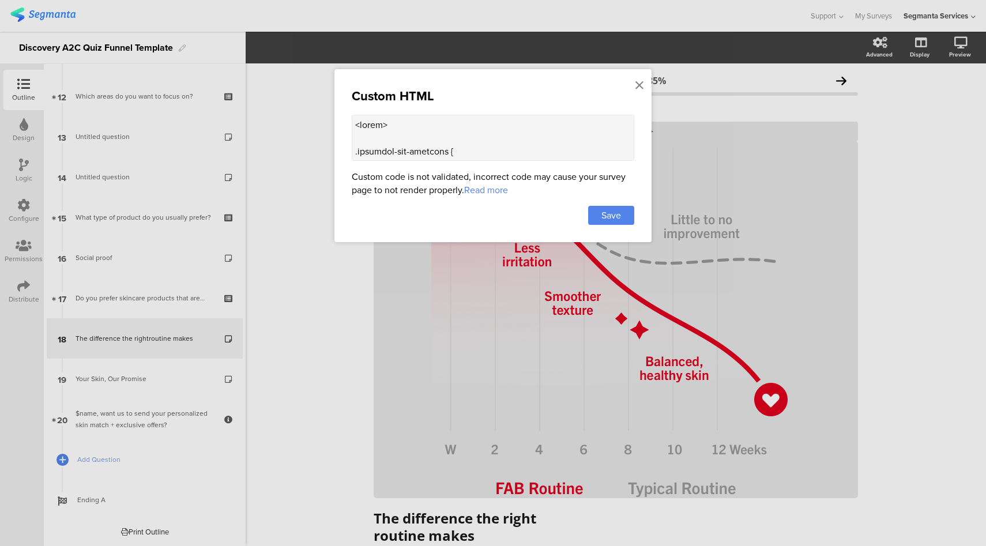
click at [506, 148] on textarea at bounding box center [493, 138] width 283 height 46
click at [619, 217] on span "Save" at bounding box center [612, 215] width 20 height 13
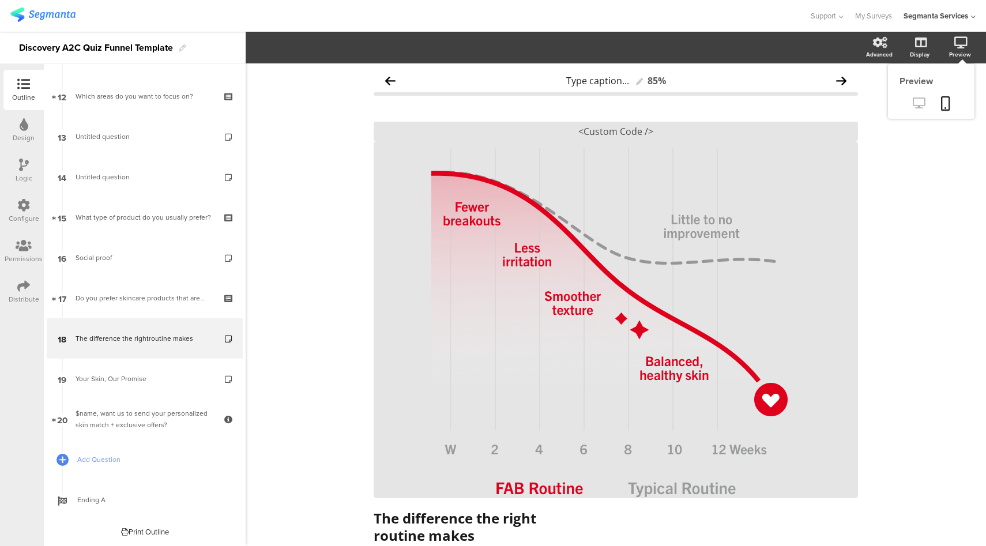
click at [913, 104] on icon at bounding box center [919, 102] width 12 height 11
click at [25, 209] on icon at bounding box center [23, 205] width 13 height 13
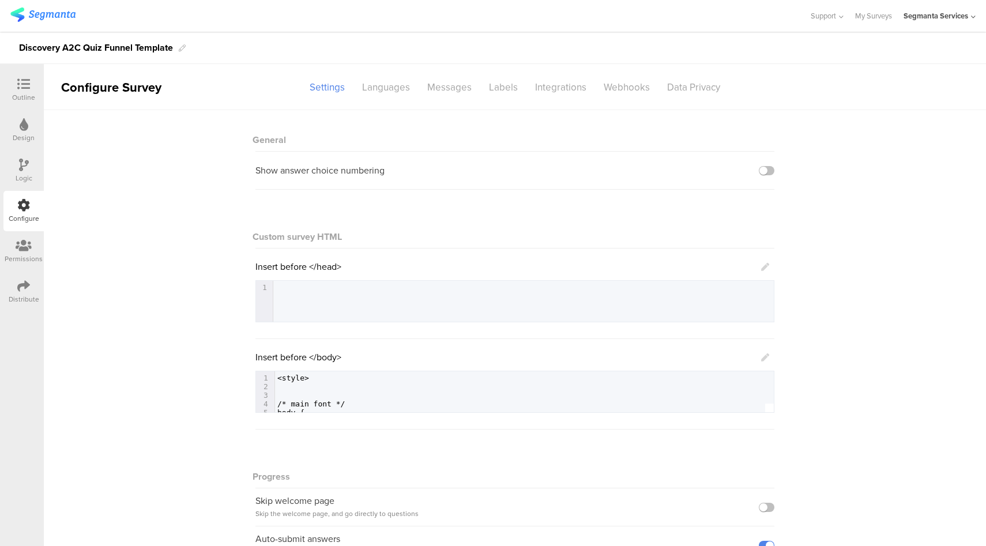
click at [762, 359] on icon at bounding box center [765, 358] width 8 height 8
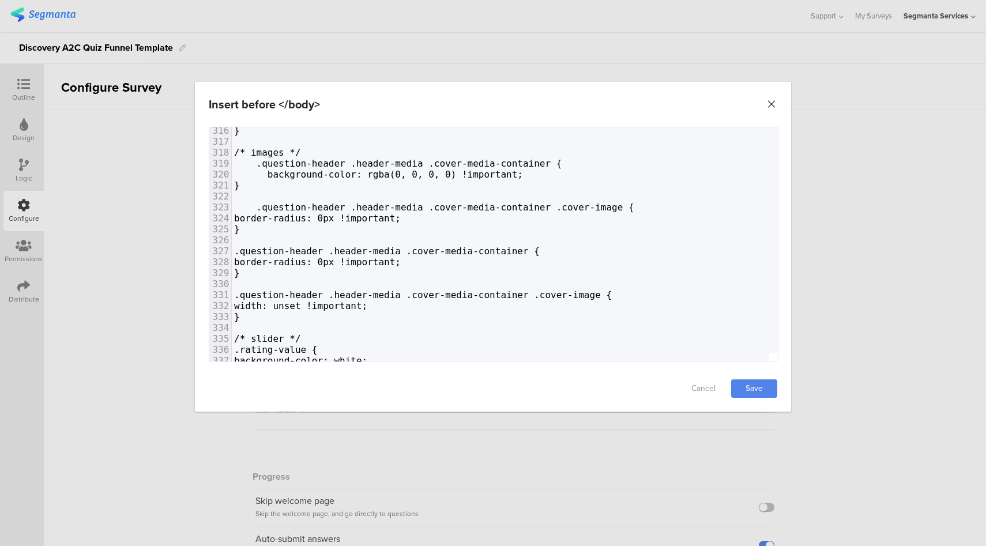
click at [771, 104] on icon "Close" at bounding box center [772, 105] width 12 height 12
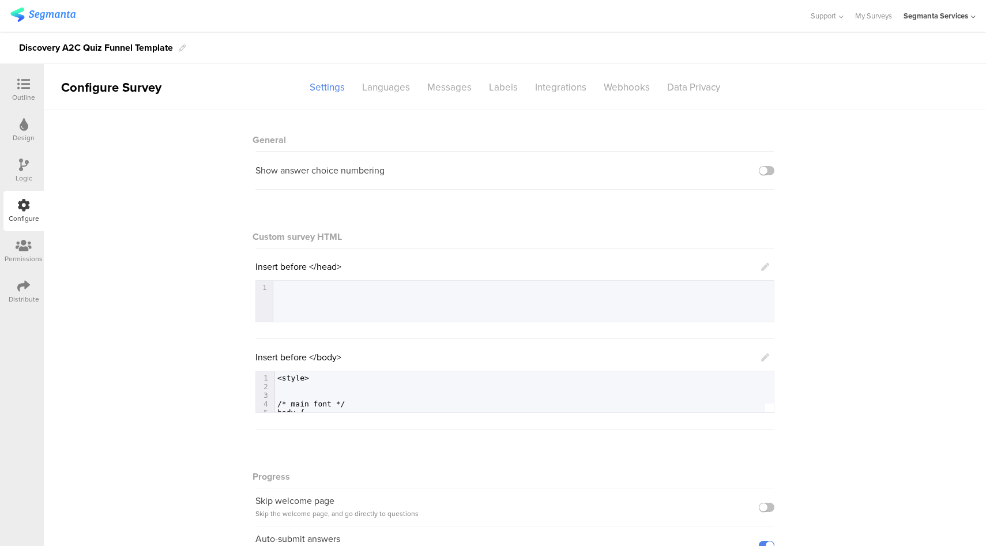
click at [26, 93] on div "Outline" at bounding box center [23, 97] width 23 height 10
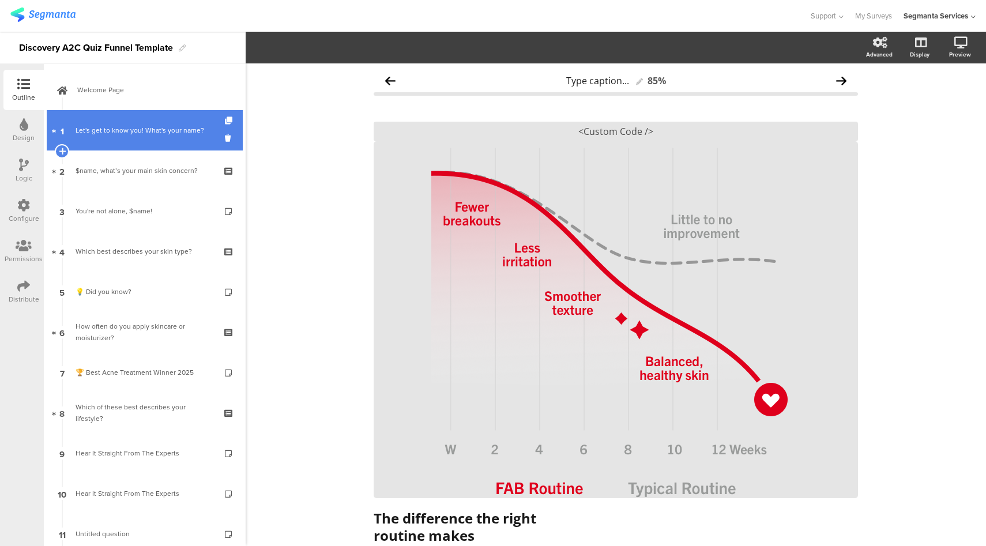
click at [157, 137] on link "1 Let's get to know you! What's your name?" at bounding box center [145, 130] width 196 height 40
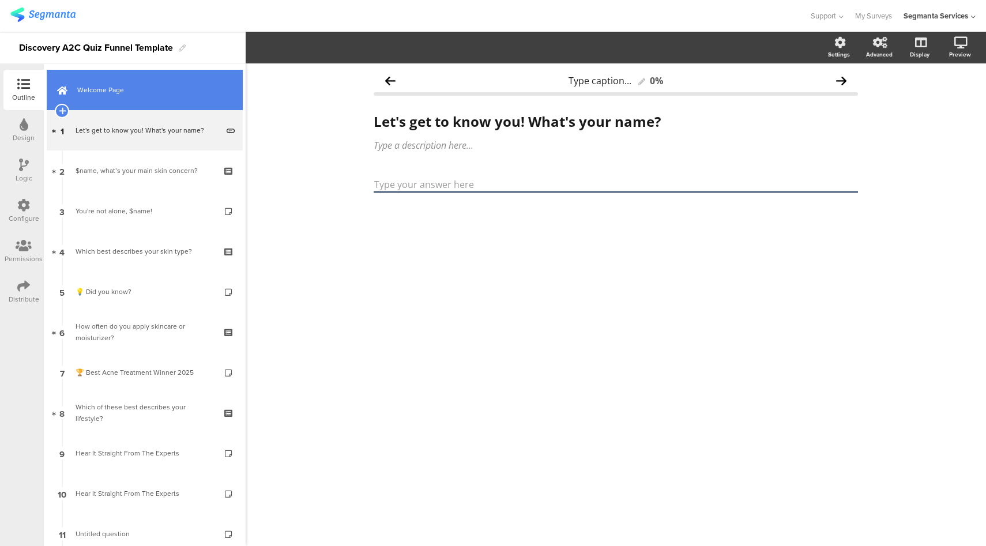
click at [143, 86] on span "Welcome Page" at bounding box center [151, 90] width 148 height 12
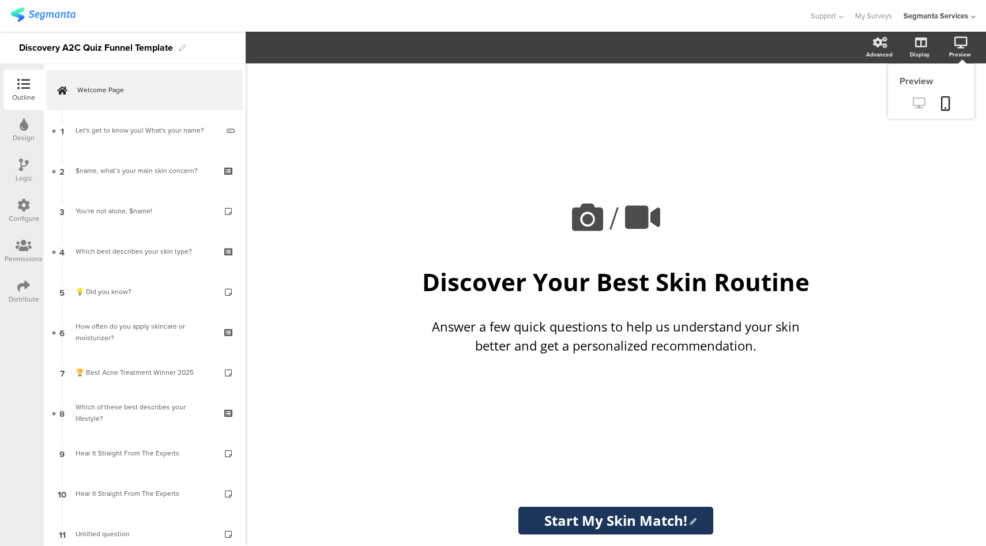
click at [918, 102] on icon at bounding box center [919, 102] width 12 height 11
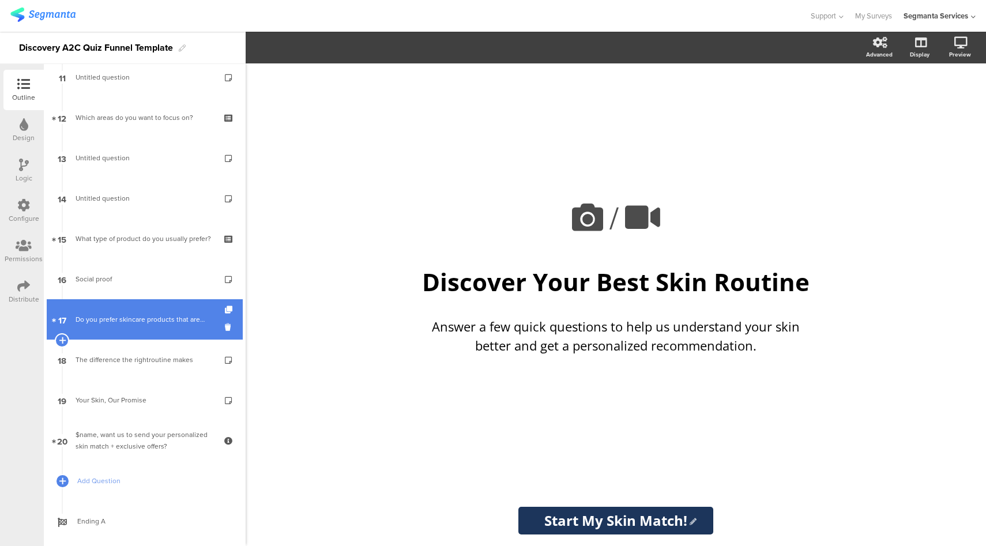
scroll to position [478, 0]
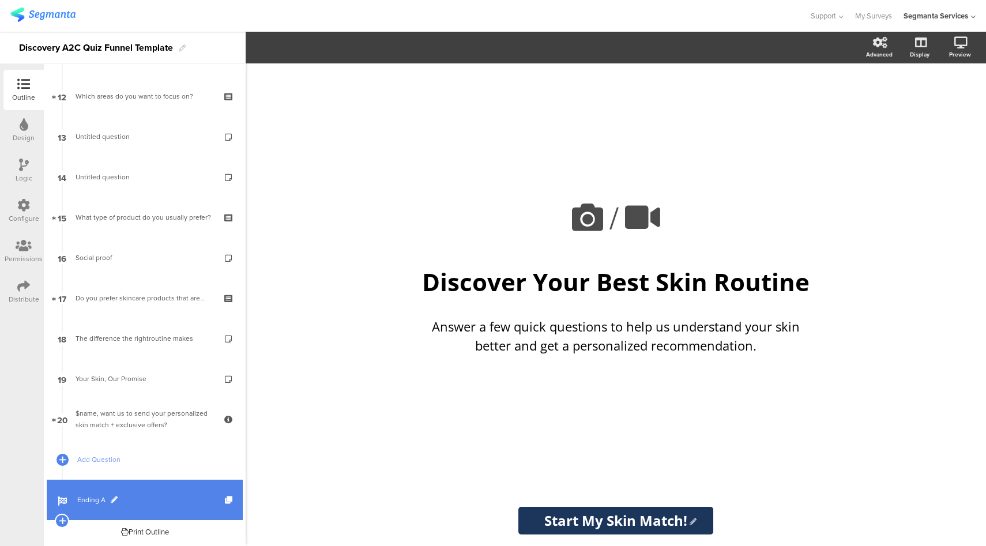
click at [161, 489] on link "Ending A" at bounding box center [145, 500] width 196 height 40
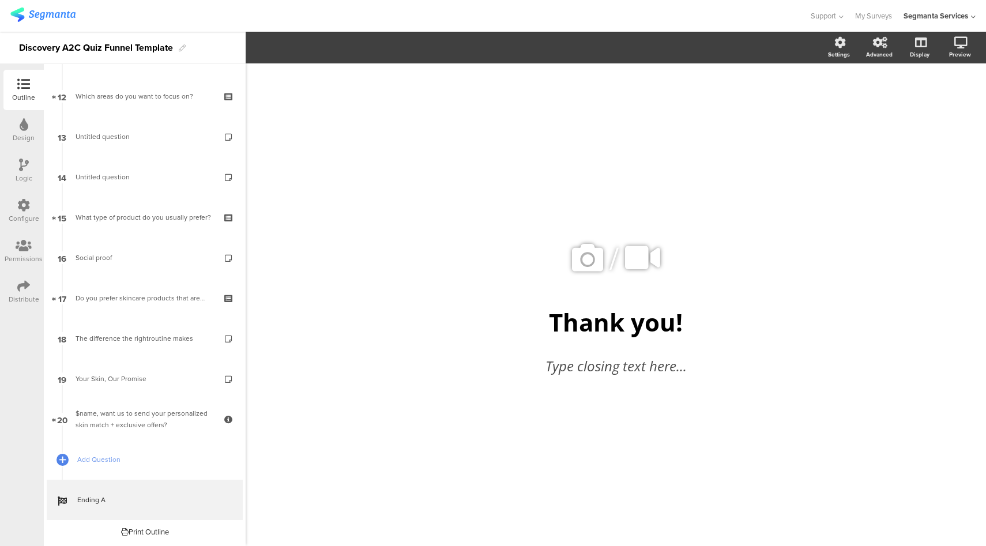
click at [17, 217] on div "Configure" at bounding box center [24, 218] width 31 height 10
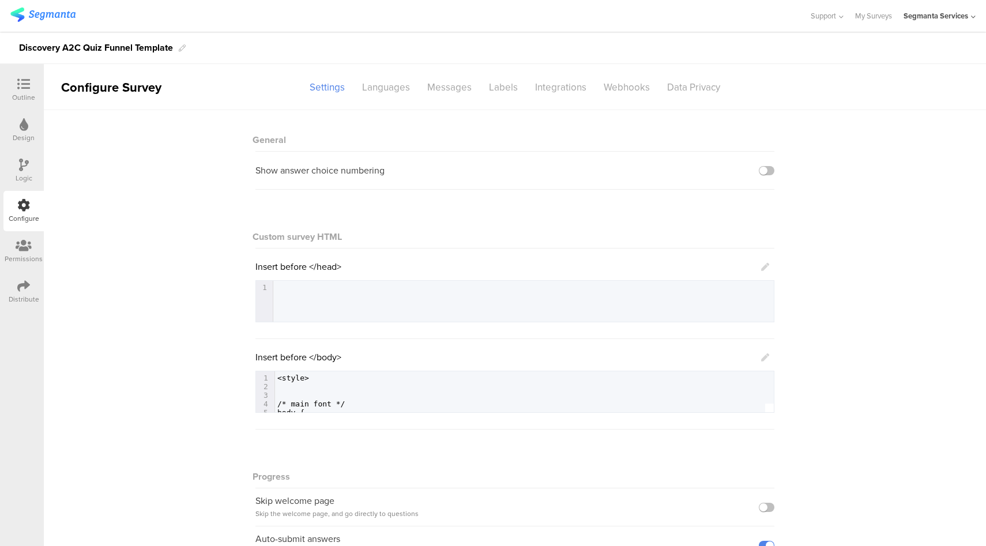
click at [20, 91] on div at bounding box center [23, 85] width 23 height 14
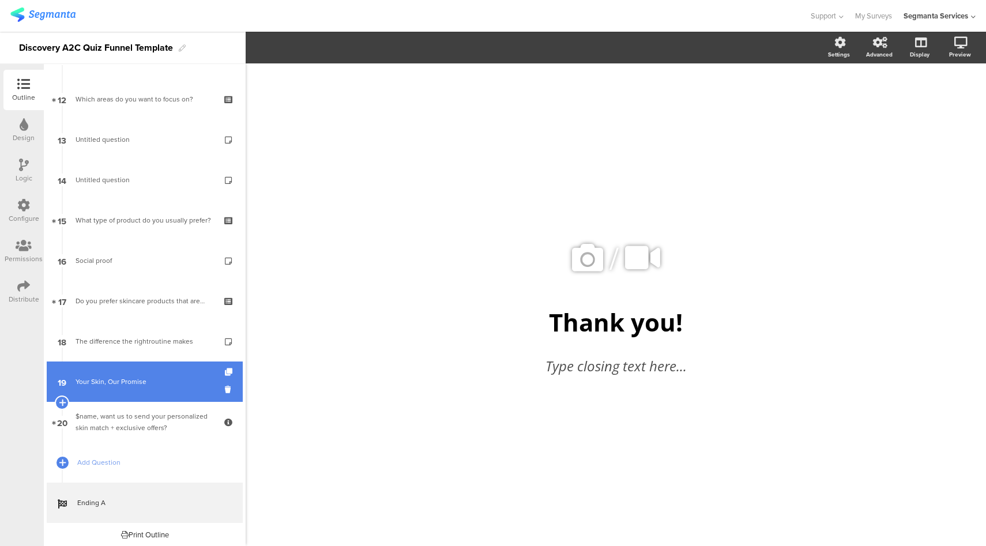
scroll to position [478, 0]
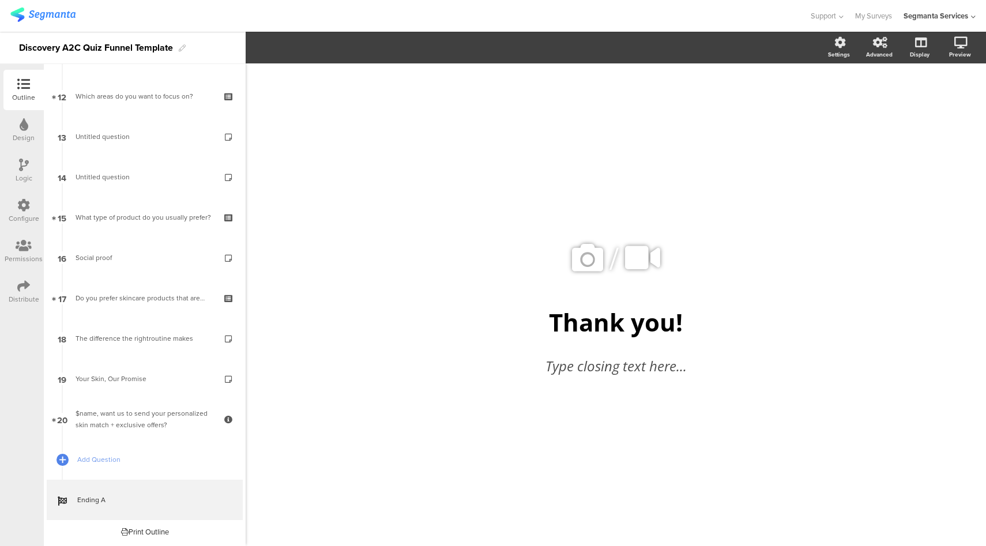
click at [25, 205] on icon at bounding box center [23, 205] width 13 height 13
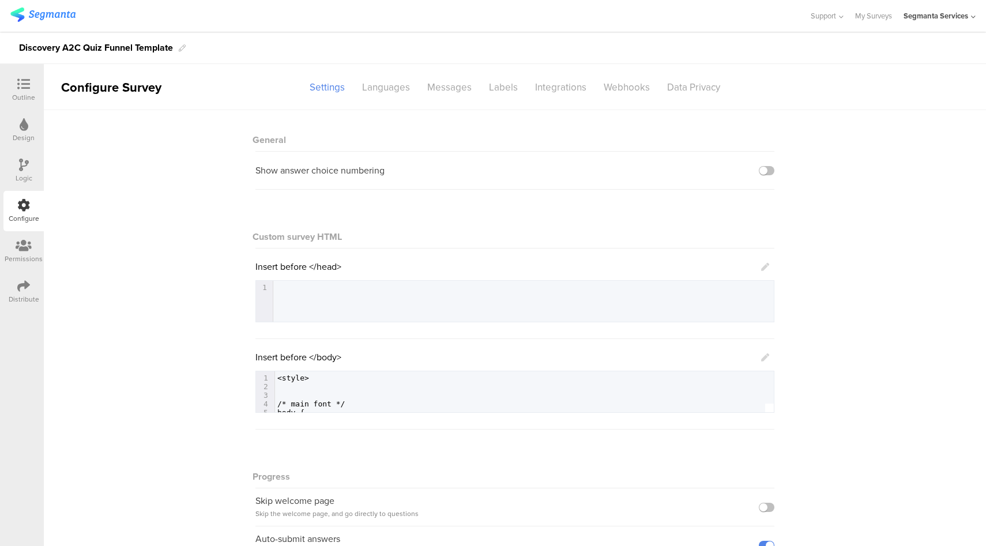
click at [761, 358] on icon at bounding box center [765, 358] width 8 height 8
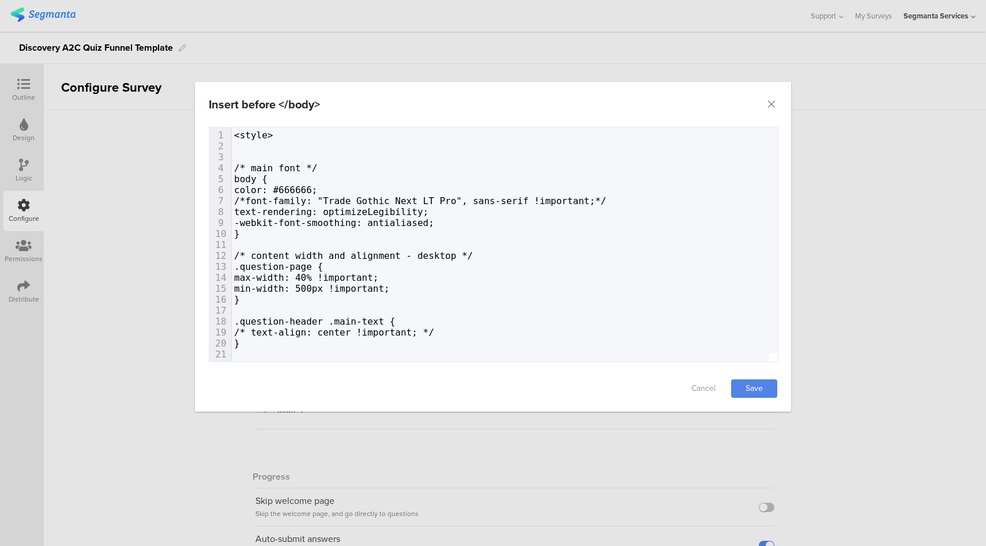
click at [458, 250] on span "/* content width and alignment - desktop */" at bounding box center [353, 255] width 239 height 11
type textarea "<style> /* main font */ body { color: #666666; /*font-family: "Trade Gothic Nex…"
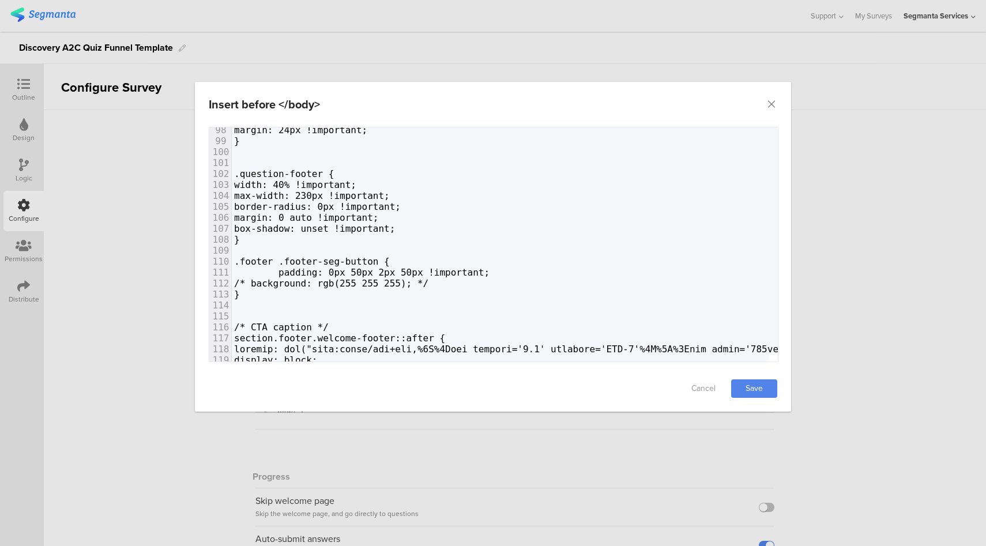
scroll to position [1068, 0]
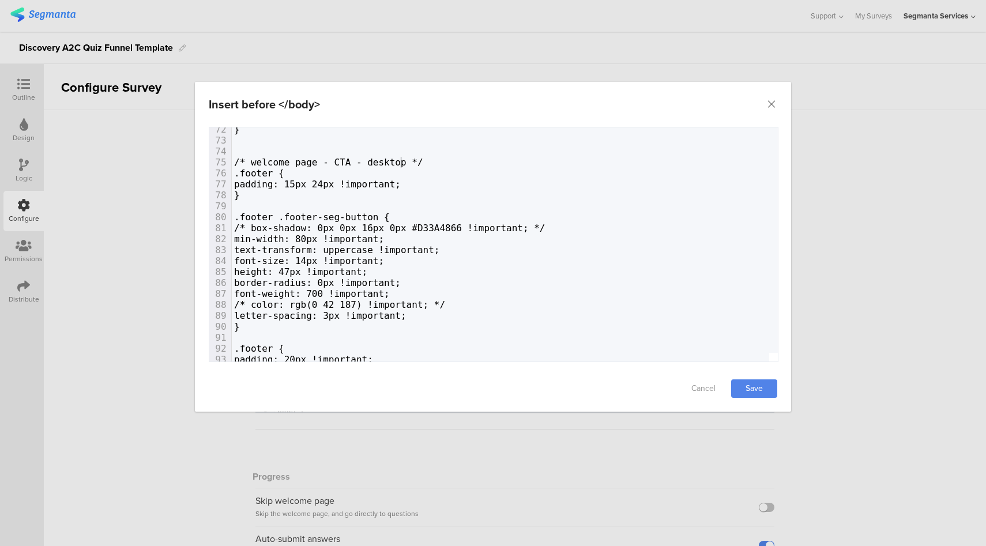
click at [403, 157] on span "/* welcome page - CTA - desktop */" at bounding box center [328, 162] width 189 height 11
type textarea "<style> /* main font */ body { color: #666666; /*font-family: "Trade Gothic Nex…"
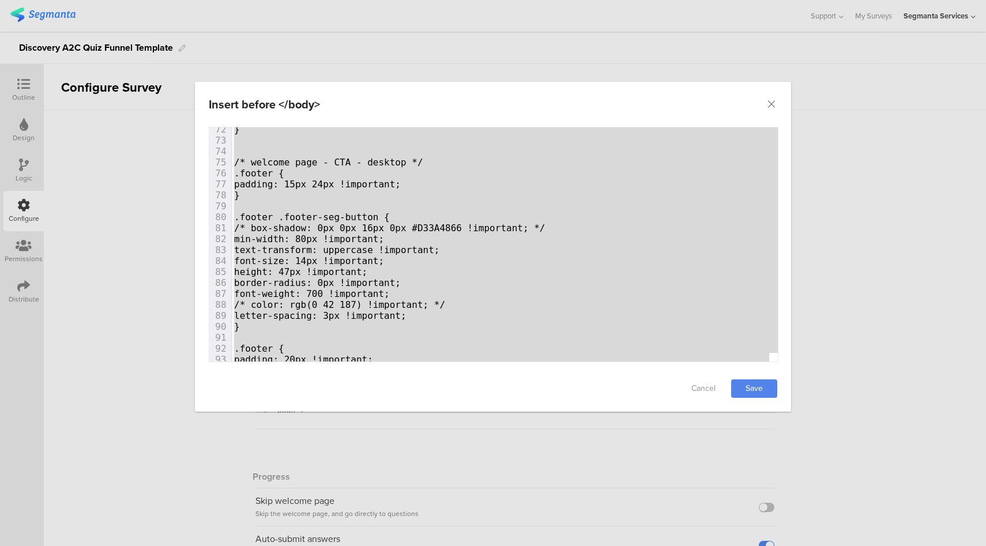
drag, startPoint x: 907, startPoint y: 230, endPoint x: 807, endPoint y: 62, distance: 195.3
click at [907, 228] on div "Insert before </body> Failed saving changes. If the problem persists please con…" at bounding box center [493, 273] width 986 height 546
click at [147, 145] on div "Insert before </body> Failed saving changes. If the problem persists please con…" at bounding box center [493, 273] width 986 height 546
click at [772, 103] on icon "Close" at bounding box center [772, 105] width 12 height 12
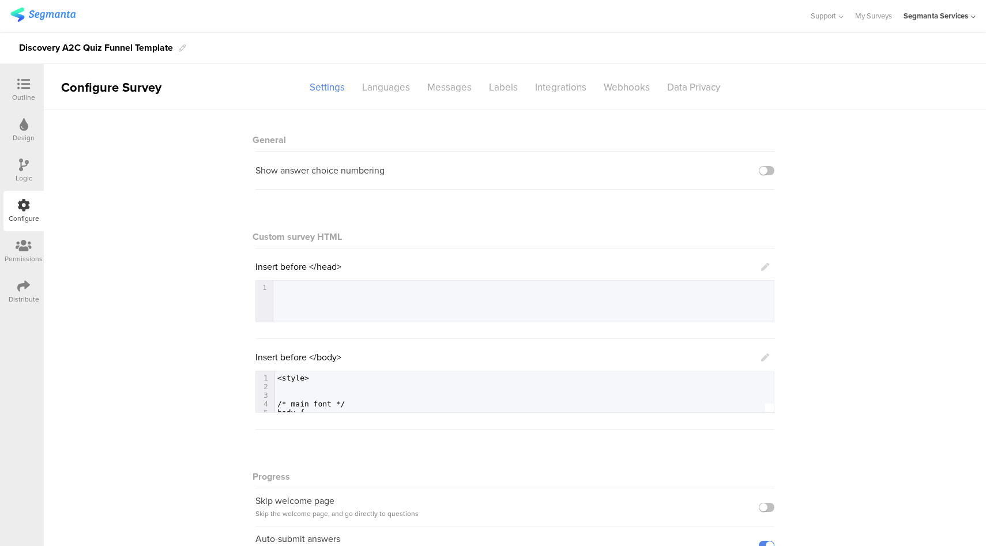
click at [16, 87] on div at bounding box center [23, 85] width 23 height 14
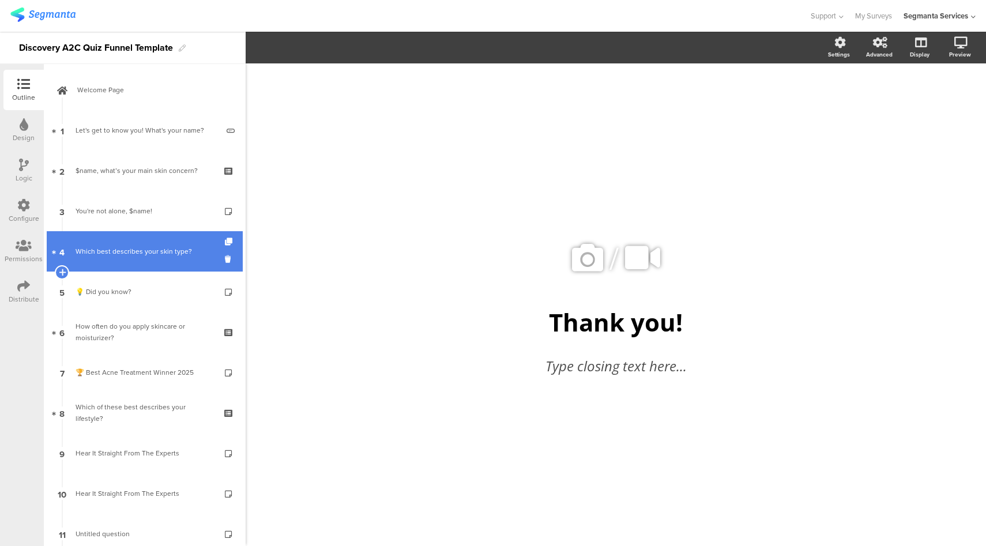
click at [107, 252] on div "Which best describes your skin type?" at bounding box center [145, 252] width 138 height 12
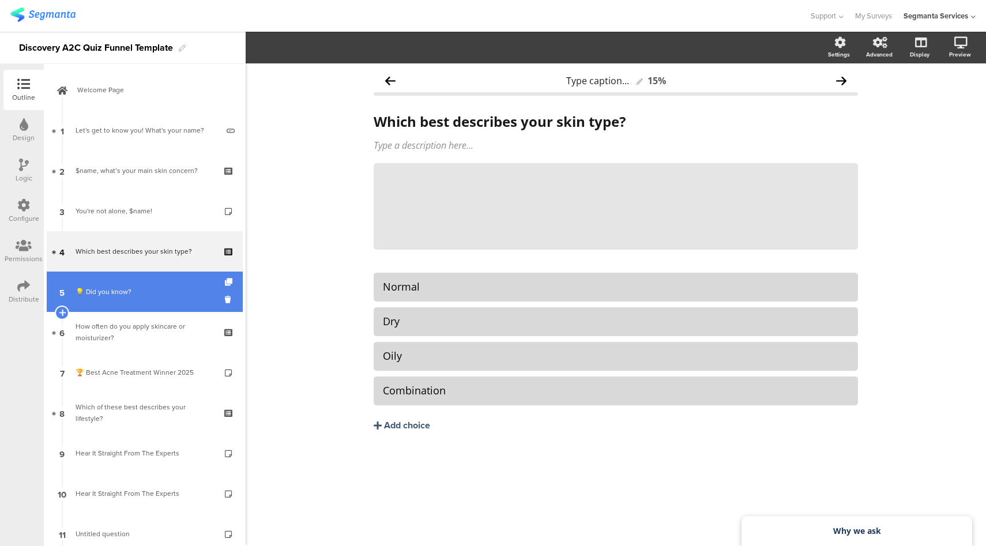
click at [147, 284] on link "5 💡 Did you know?" at bounding box center [145, 292] width 196 height 40
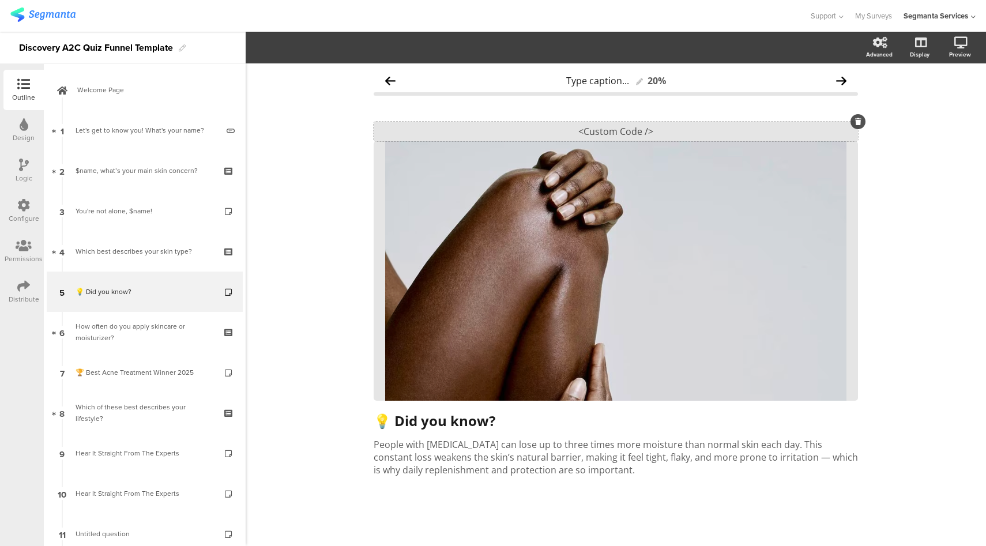
click at [648, 133] on div "<Custom Code />" at bounding box center [616, 132] width 484 height 20
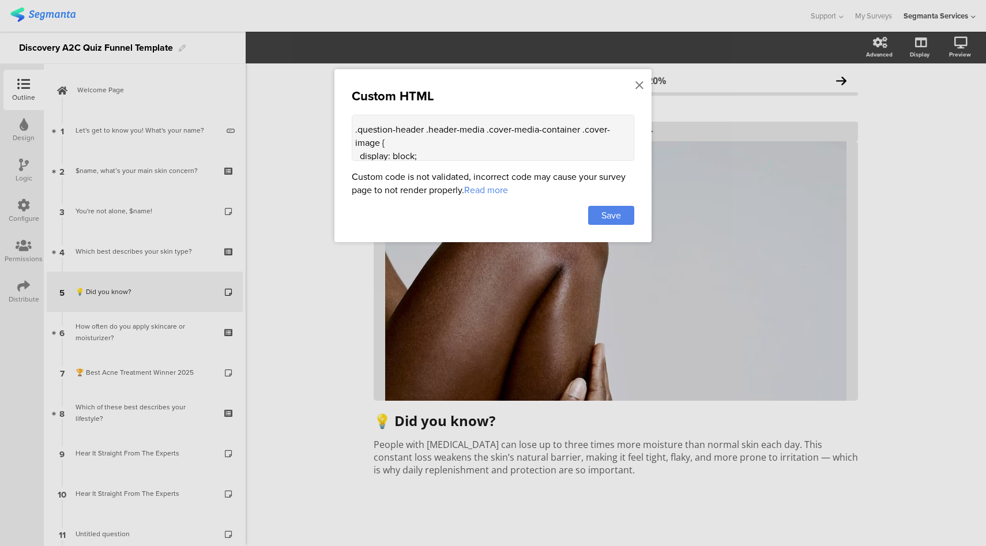
scroll to position [446, 0]
drag, startPoint x: 445, startPoint y: 147, endPoint x: 448, endPoint y: 134, distance: 13.0
click at [448, 134] on textarea "<style> .top-bar { z-index: 1; position: relative; } .progress-bar { display: n…" at bounding box center [493, 138] width 283 height 46
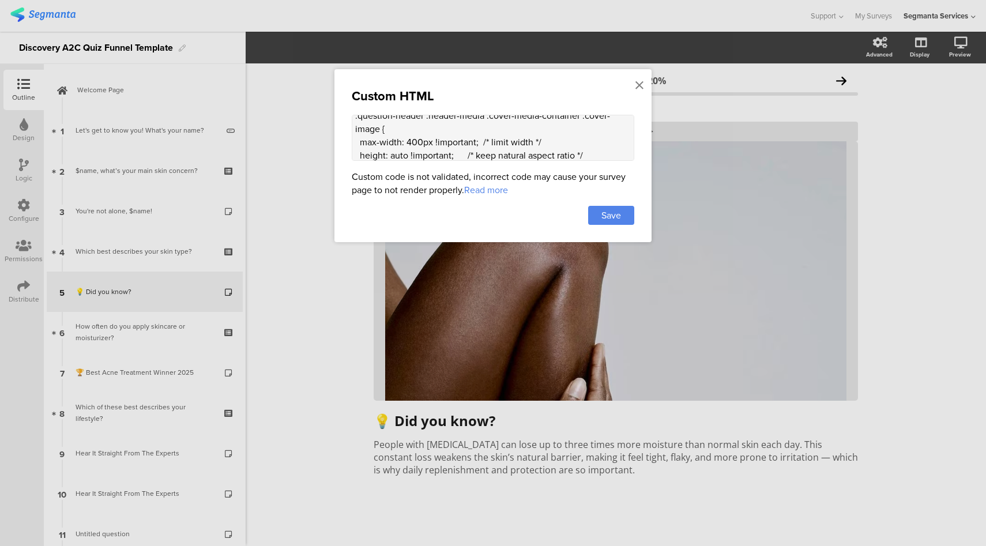
scroll to position [461, 0]
drag, startPoint x: 589, startPoint y: 144, endPoint x: 591, endPoint y: 134, distance: 10.0
click at [591, 134] on textarea "<style> .top-bar { z-index: 1; position: relative; } .progress-bar { display: n…" at bounding box center [493, 138] width 283 height 46
click at [579, 134] on textarea "<style> .top-bar { z-index: 1; position: relative; } .progress-bar { display: n…" at bounding box center [493, 138] width 283 height 46
drag, startPoint x: 612, startPoint y: 142, endPoint x: 610, endPoint y: 135, distance: 7.7
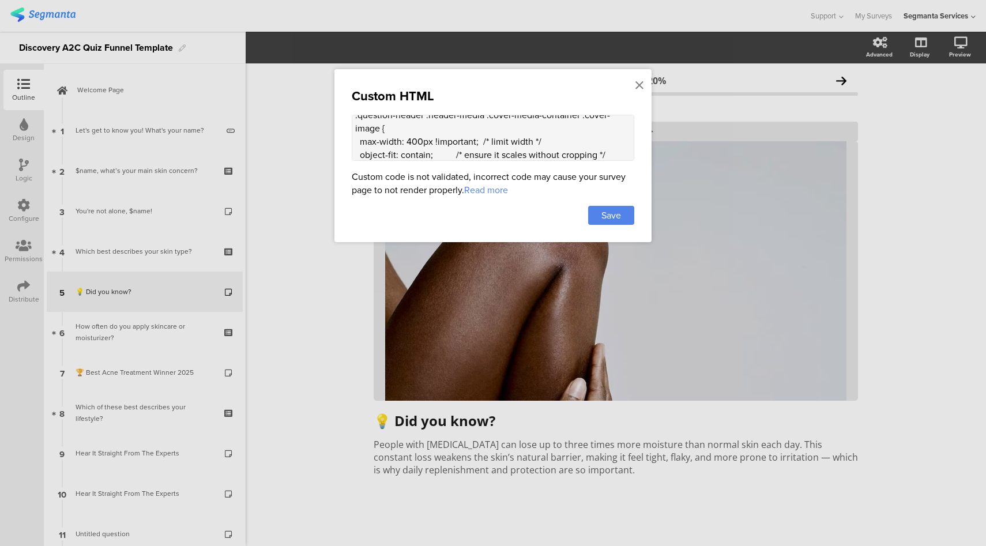
click at [610, 135] on textarea "<style> .top-bar { z-index: 1; position: relative; } .progress-bar { display: n…" at bounding box center [493, 138] width 283 height 46
drag, startPoint x: 586, startPoint y: 144, endPoint x: 588, endPoint y: 136, distance: 9.0
click at [588, 136] on textarea "<style> .top-bar { z-index: 1; position: relative; } .progress-bar { display: n…" at bounding box center [493, 138] width 283 height 46
type textarea "<style> .top-bar { z-index: 1; position: relative; } .progress-bar { display: n…"
click at [608, 212] on span "Save" at bounding box center [612, 215] width 20 height 13
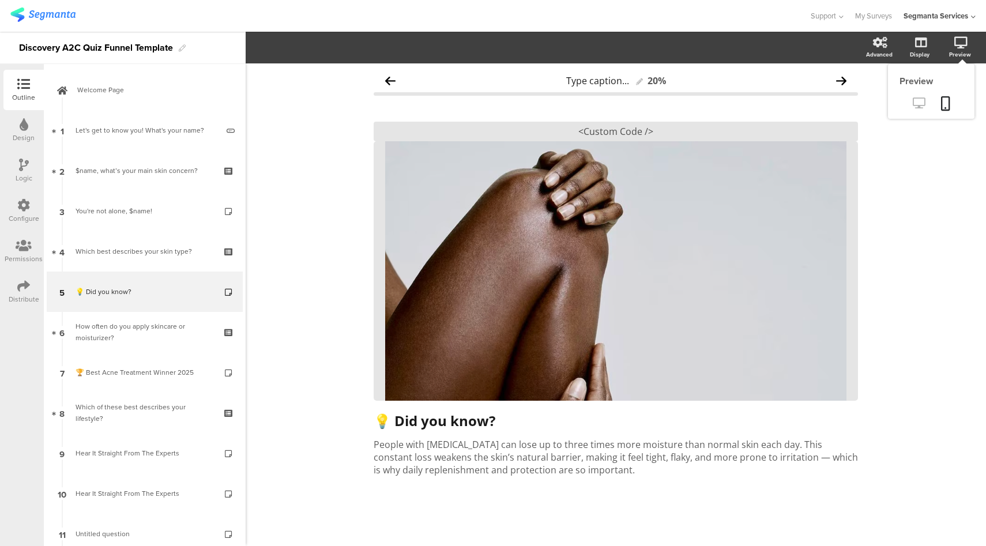
click at [922, 103] on icon at bounding box center [919, 102] width 12 height 11
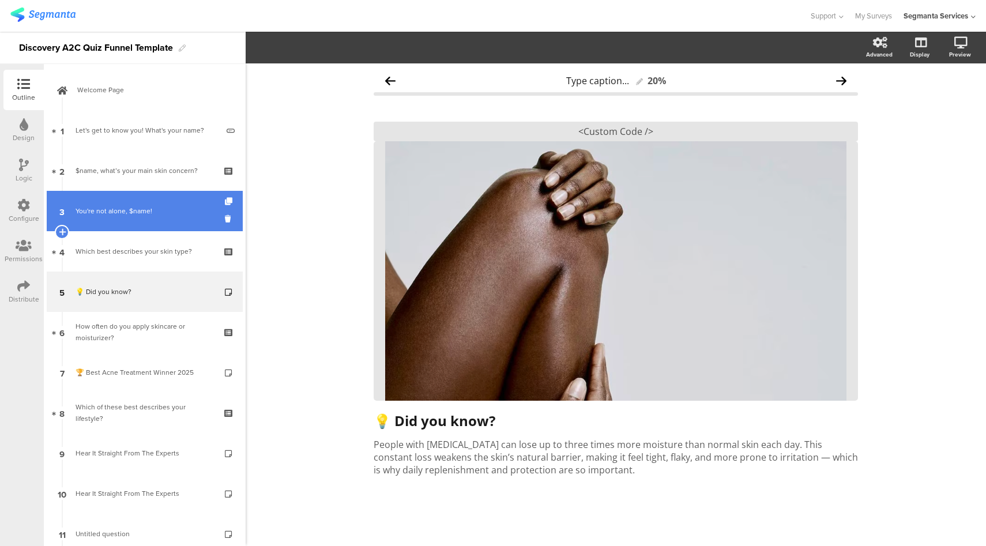
click at [153, 215] on div "You're not alone, $name!" at bounding box center [145, 211] width 138 height 12
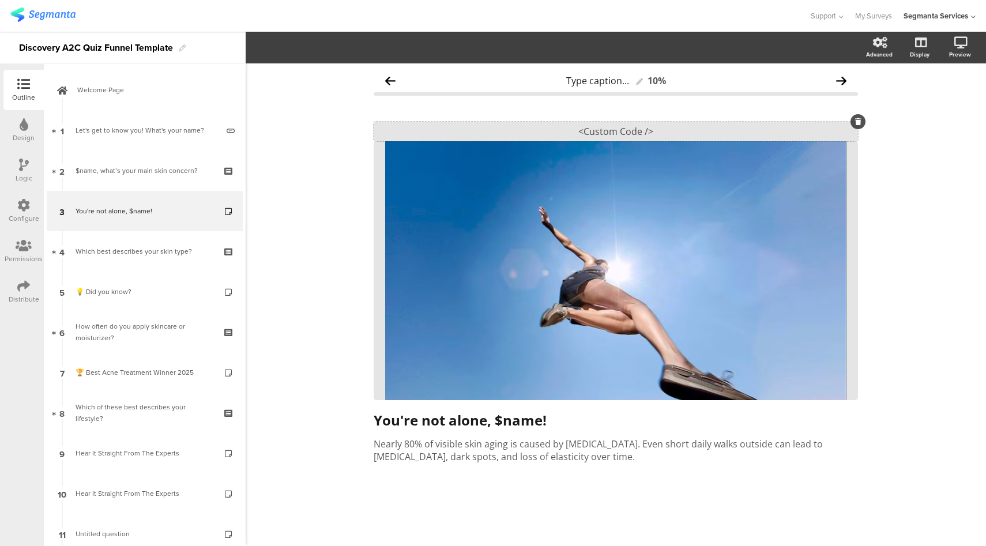
click at [611, 132] on div "<Custom Code />" at bounding box center [616, 132] width 484 height 20
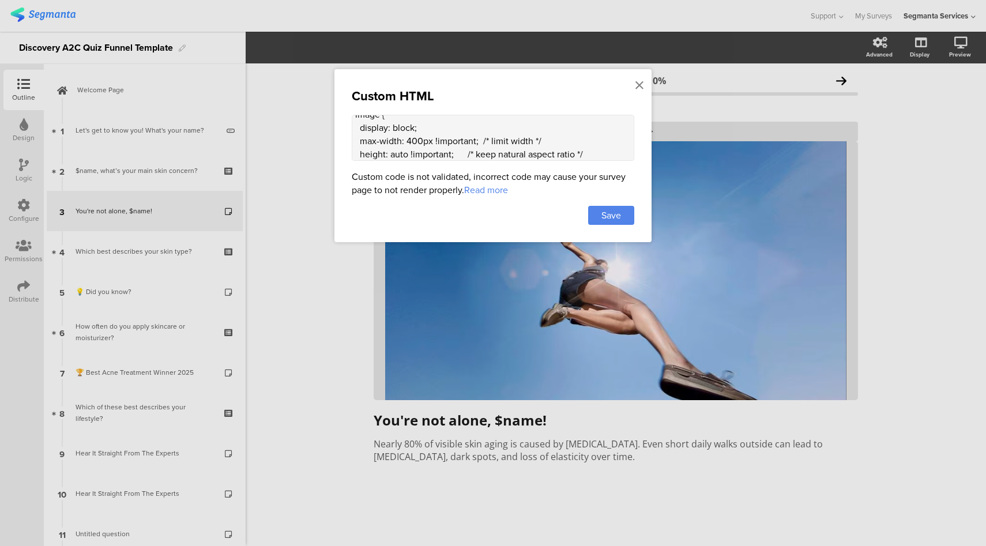
scroll to position [479, 0]
drag, startPoint x: 517, startPoint y: 152, endPoint x: 480, endPoint y: 129, distance: 43.8
click at [480, 129] on textarea "<style> .top-bar { z-index: 1; position: relative; } .progress-bar { display: n…" at bounding box center [493, 138] width 283 height 46
drag, startPoint x: 433, startPoint y: 133, endPoint x: 434, endPoint y: 125, distance: 7.7
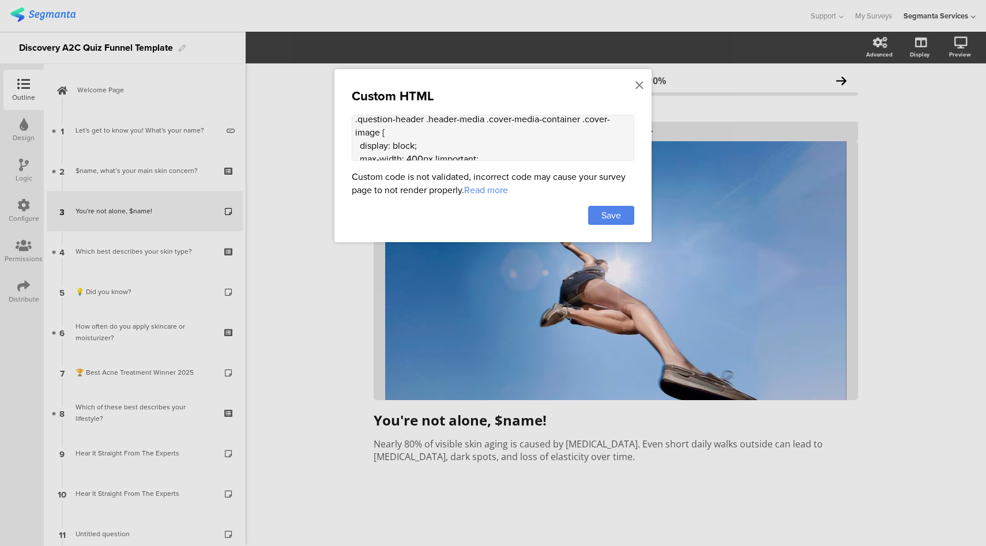
click at [434, 125] on textarea "<style> .top-bar { z-index: 1; position: relative; } .progress-bar { display: n…" at bounding box center [493, 138] width 283 height 46
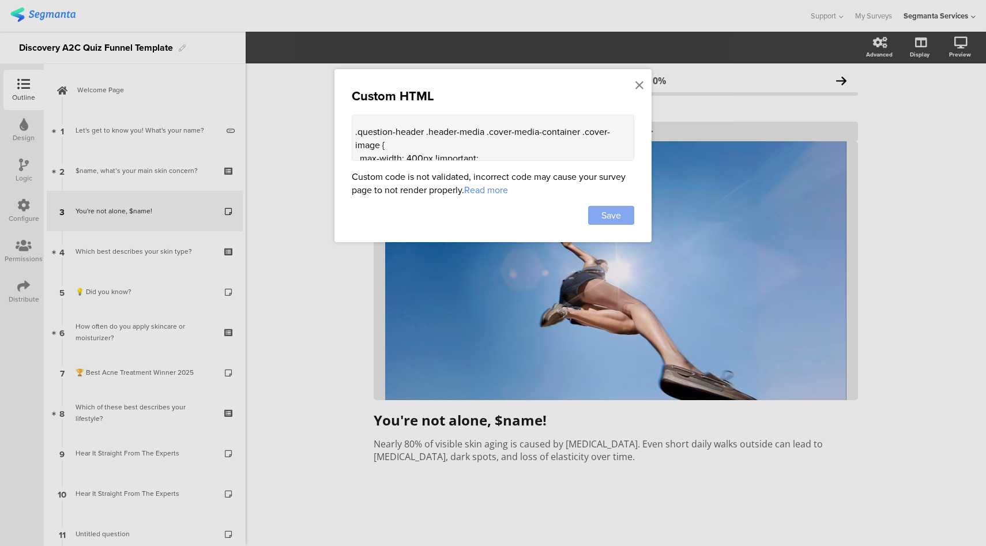
type textarea "<style> .top-bar { z-index: 1; position: relative; } .progress-bar { display: n…"
click at [608, 211] on span "Save" at bounding box center [612, 215] width 20 height 13
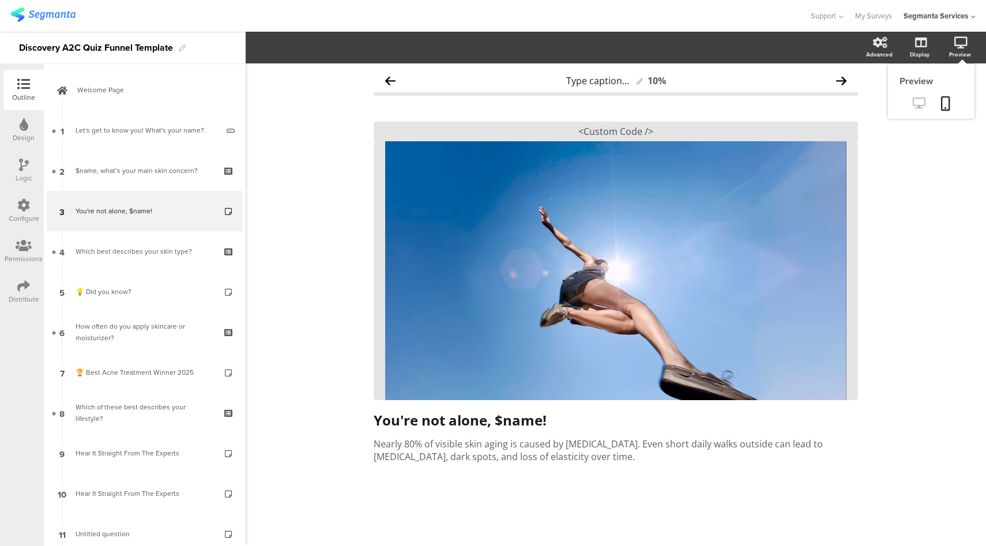
click at [923, 107] on icon at bounding box center [919, 102] width 12 height 11
click at [21, 201] on icon at bounding box center [23, 205] width 13 height 13
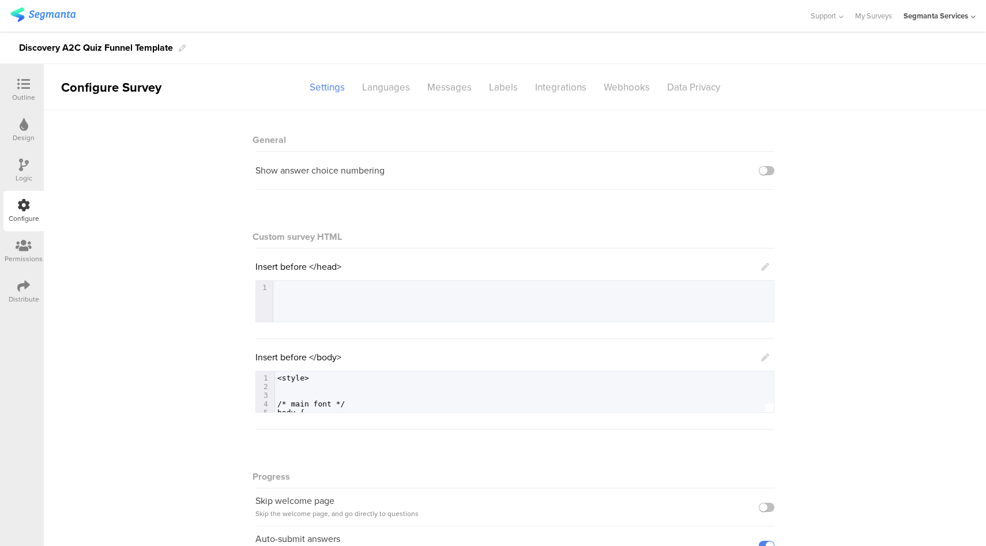
click at [761, 358] on icon at bounding box center [765, 358] width 8 height 8
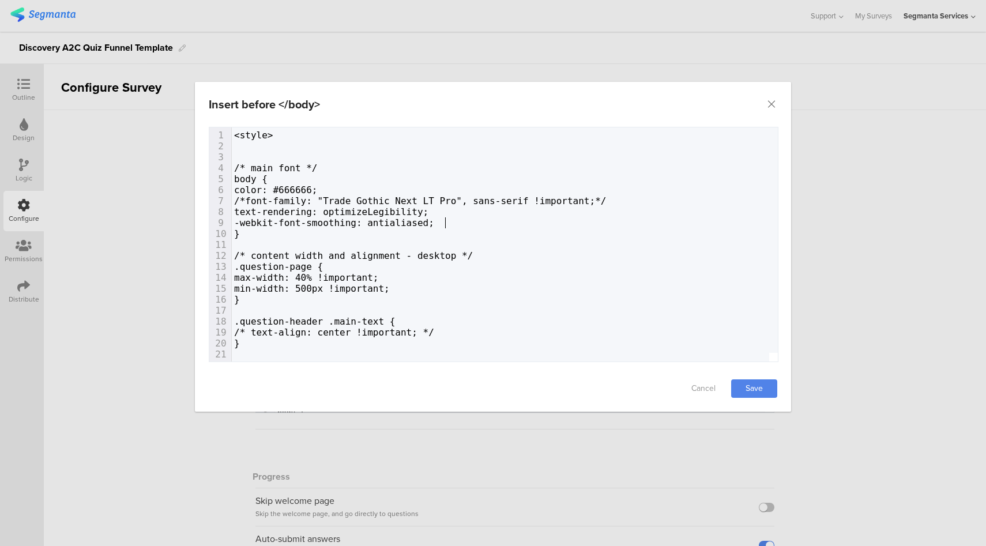
type textarea "<style> /* main font */ body { color: #666666; /*font-family: "Trade Gothic Nex…"
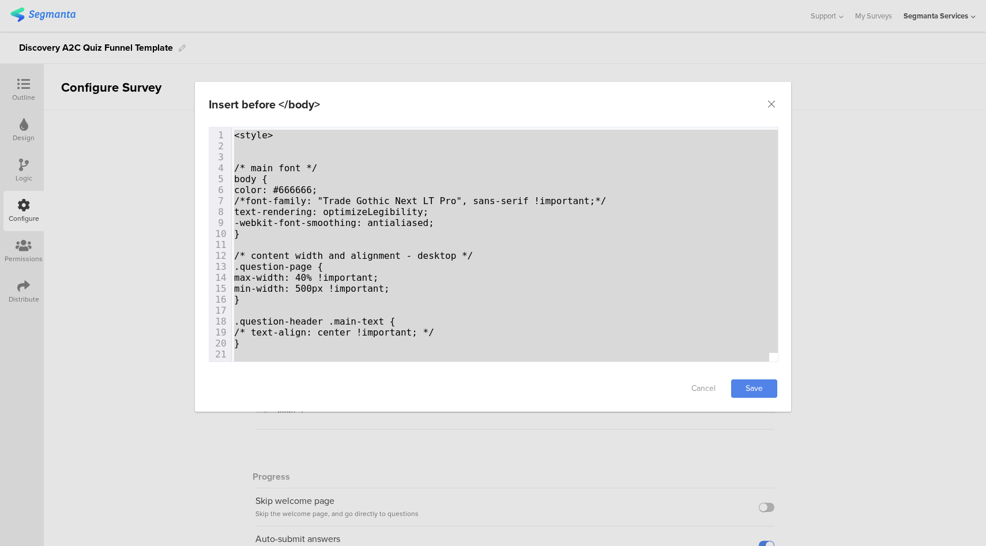
click at [874, 154] on div "Insert before </body> Failed saving changes. If the problem persists please con…" at bounding box center [493, 273] width 986 height 546
click at [775, 107] on icon "Close" at bounding box center [772, 105] width 12 height 12
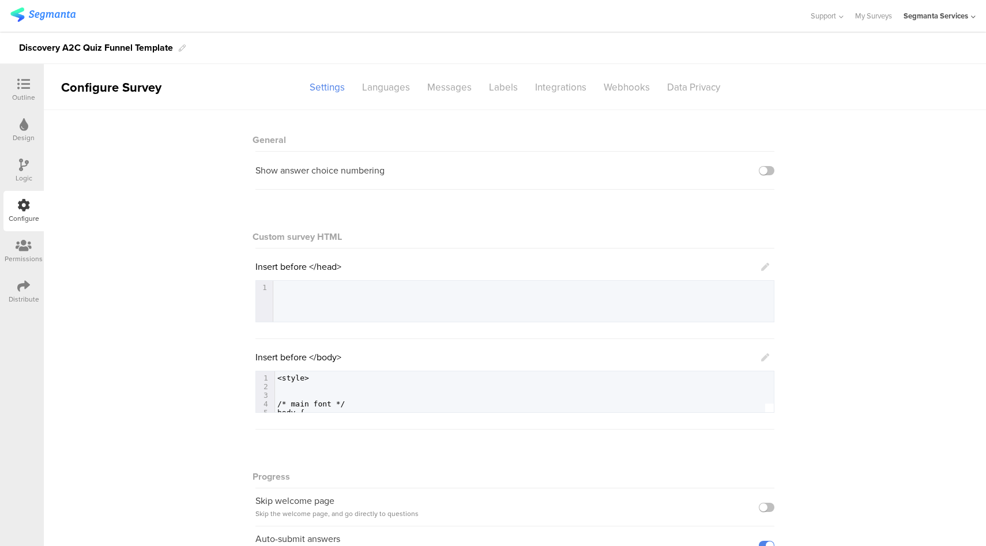
click at [33, 89] on div at bounding box center [23, 85] width 23 height 14
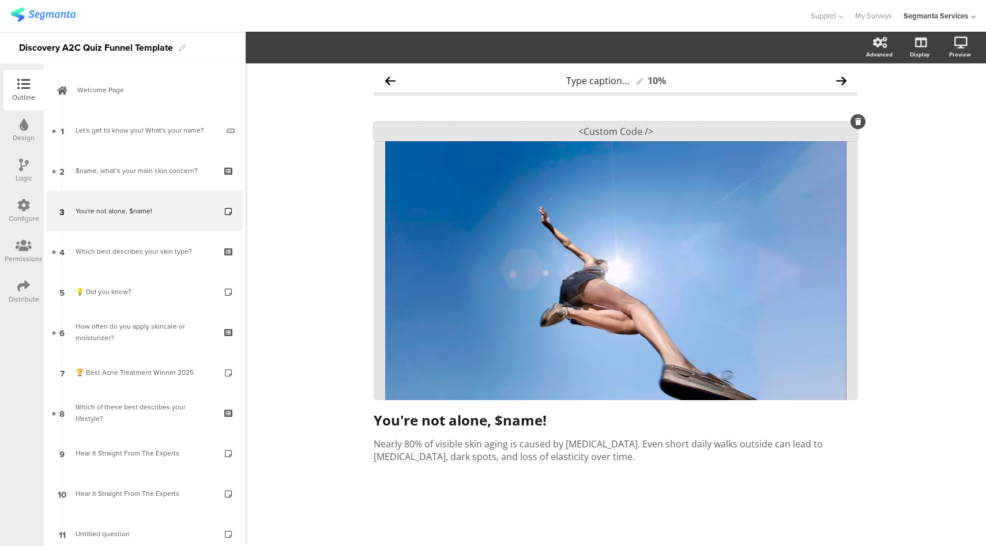
click at [634, 137] on div "<Custom Code />" at bounding box center [616, 132] width 484 height 20
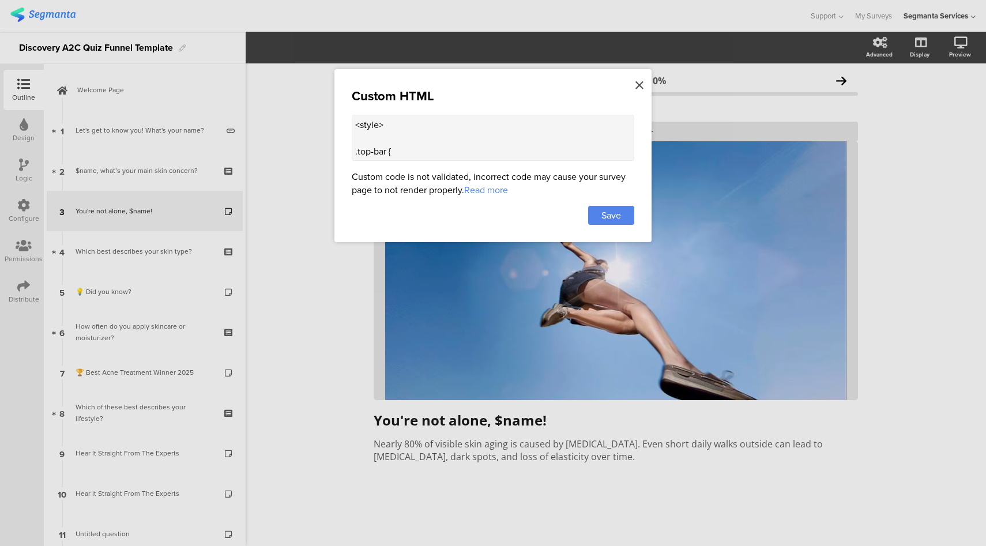
click at [637, 84] on icon at bounding box center [640, 85] width 8 height 13
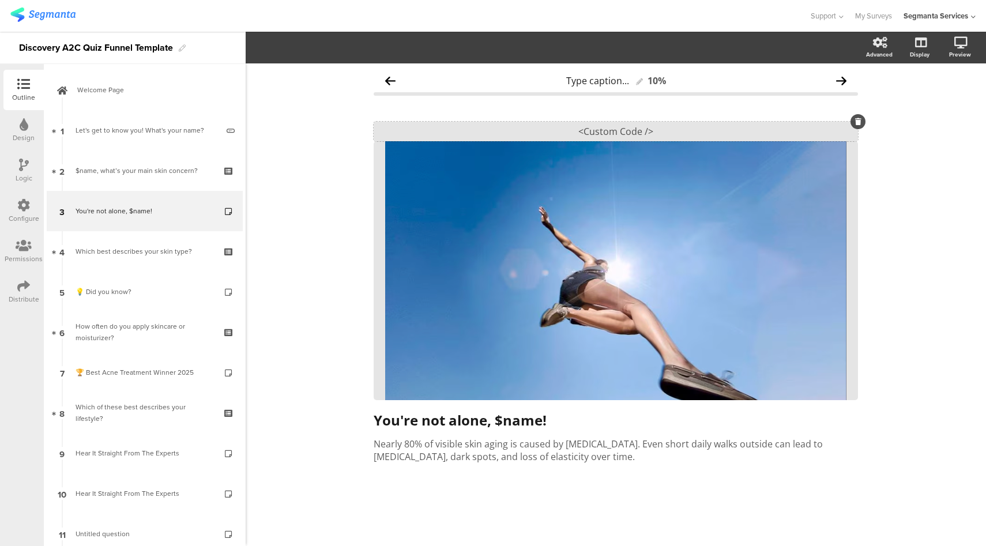
click at [660, 130] on div "<Custom Code />" at bounding box center [616, 132] width 484 height 20
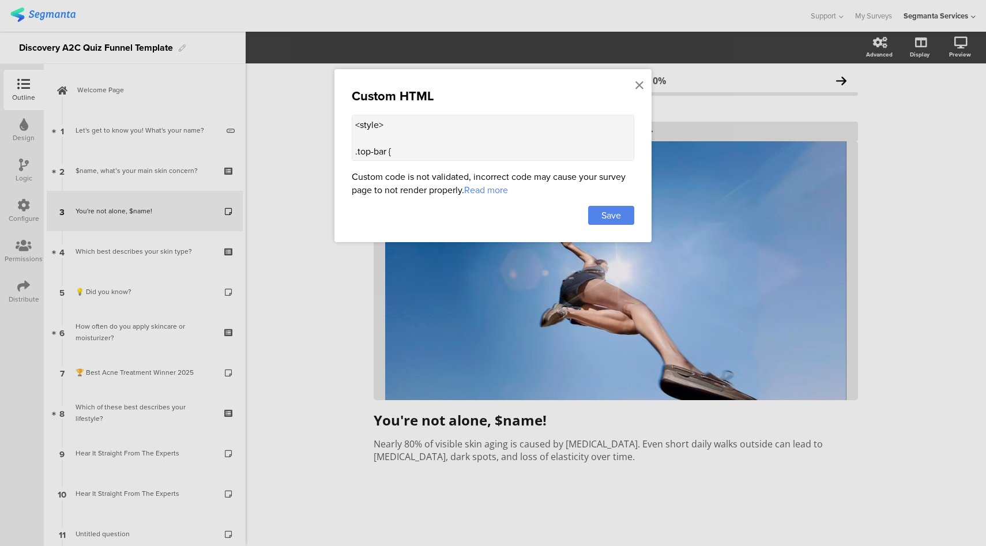
click at [514, 134] on textarea "<style> .top-bar { z-index: 1; position: relative; } .progress-bar { display: n…" at bounding box center [493, 138] width 283 height 46
paste textarea "question-header .main-text { display: none !important; } .progress-bar-segments…"
type textarea "<style> .question-header .main-text { display: none !important; } .progress-bar…"
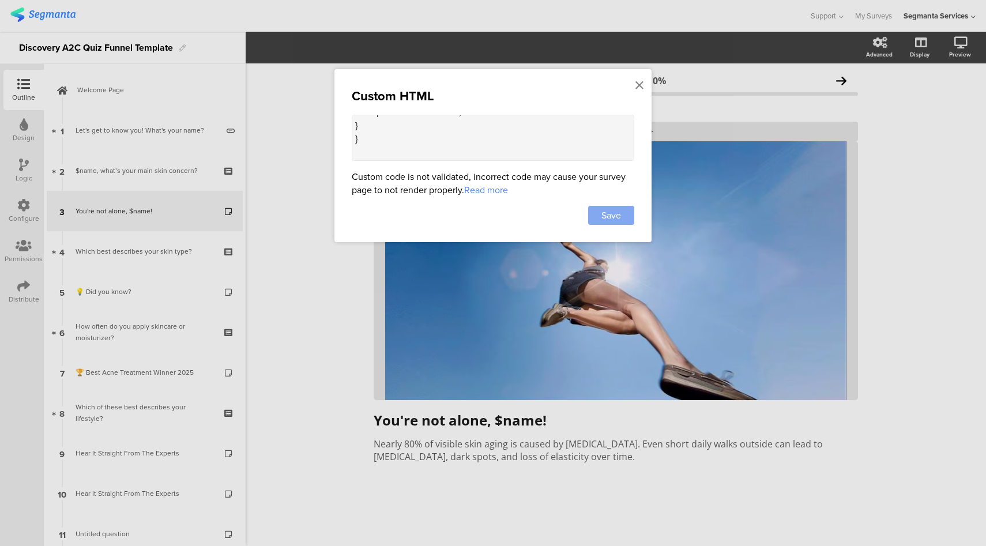
click at [616, 214] on span "Save" at bounding box center [612, 215] width 20 height 13
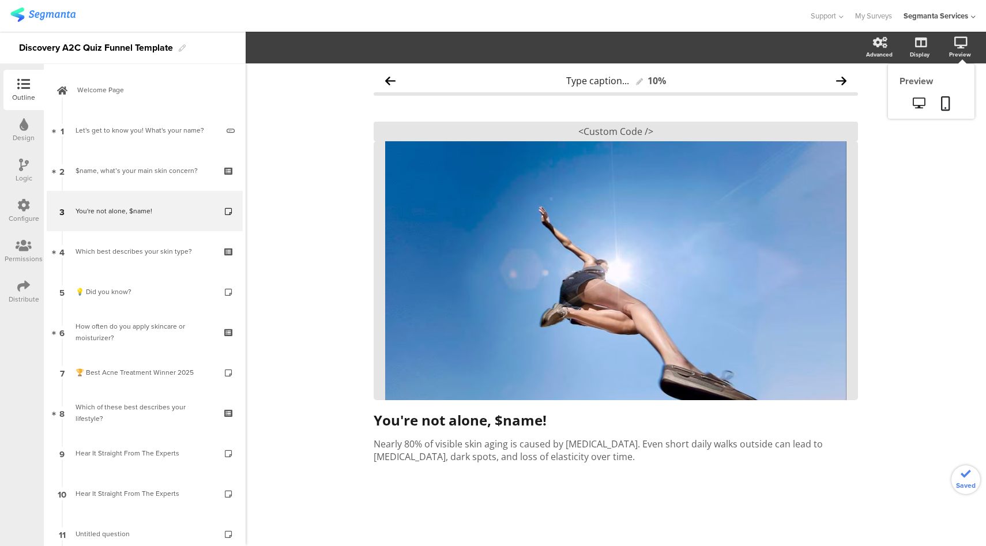
click at [961, 48] on div "Preview" at bounding box center [966, 47] width 40 height 29
click at [914, 106] on icon at bounding box center [919, 102] width 12 height 11
click at [593, 134] on div "<Custom Code />" at bounding box center [616, 132] width 484 height 20
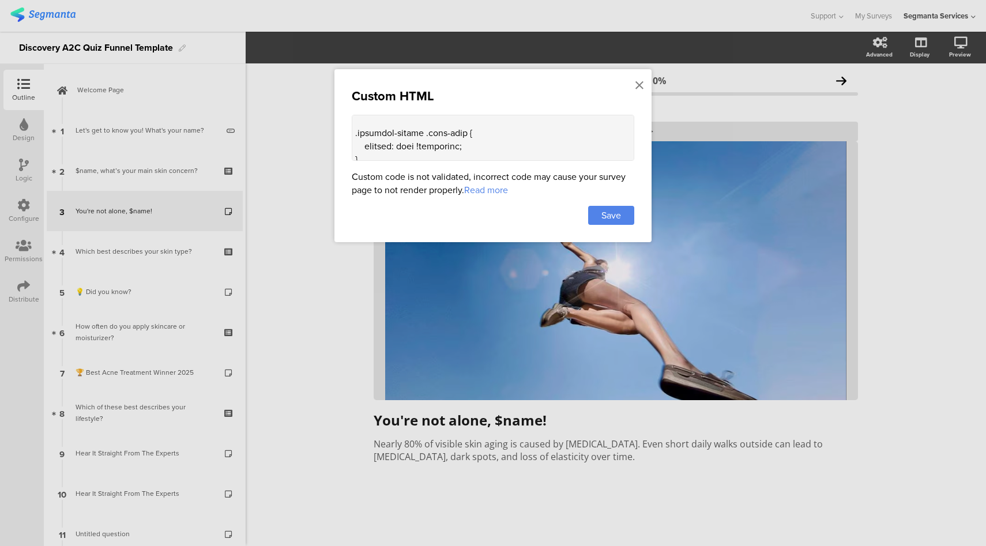
scroll to position [19, 0]
drag, startPoint x: 379, startPoint y: 156, endPoint x: 354, endPoint y: 133, distance: 34.3
click at [354, 133] on textarea at bounding box center [493, 138] width 283 height 46
type textarea "<style> .progress-bar-segments { display: none !important; } .animated-router-v…"
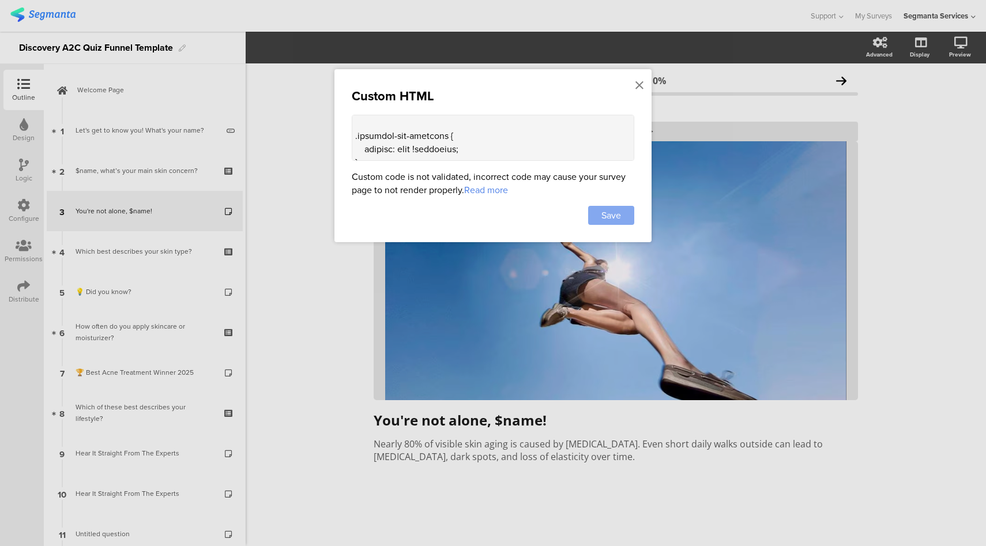
click at [612, 211] on span "Save" at bounding box center [612, 215] width 20 height 13
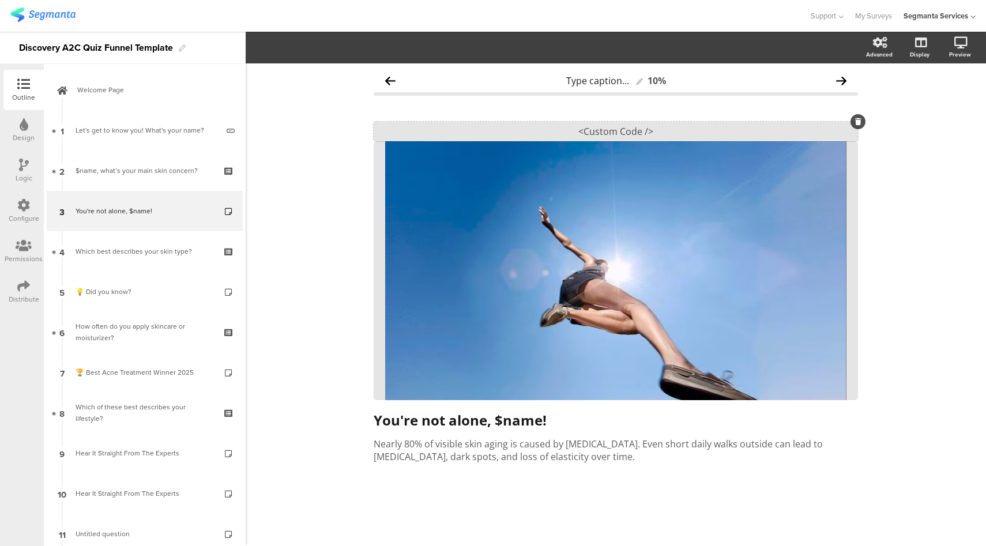
click at [626, 127] on div "<Custom Code />" at bounding box center [616, 132] width 484 height 20
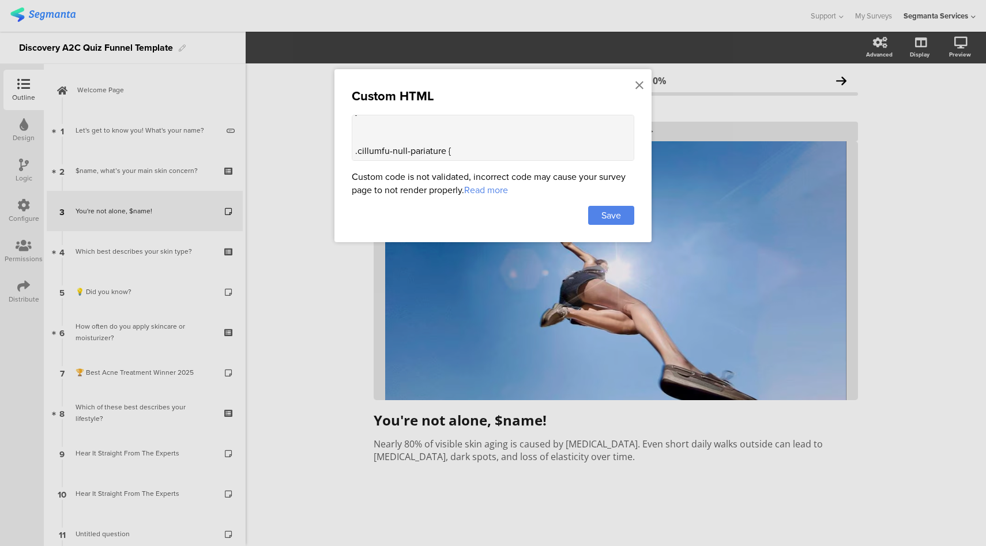
scroll to position [236, 0]
click at [452, 133] on textarea at bounding box center [493, 138] width 283 height 46
type textarea "<style> .progress-bar-segments { display: none !important; } .animated-router-v…"
click at [607, 219] on span "Save" at bounding box center [612, 215] width 20 height 13
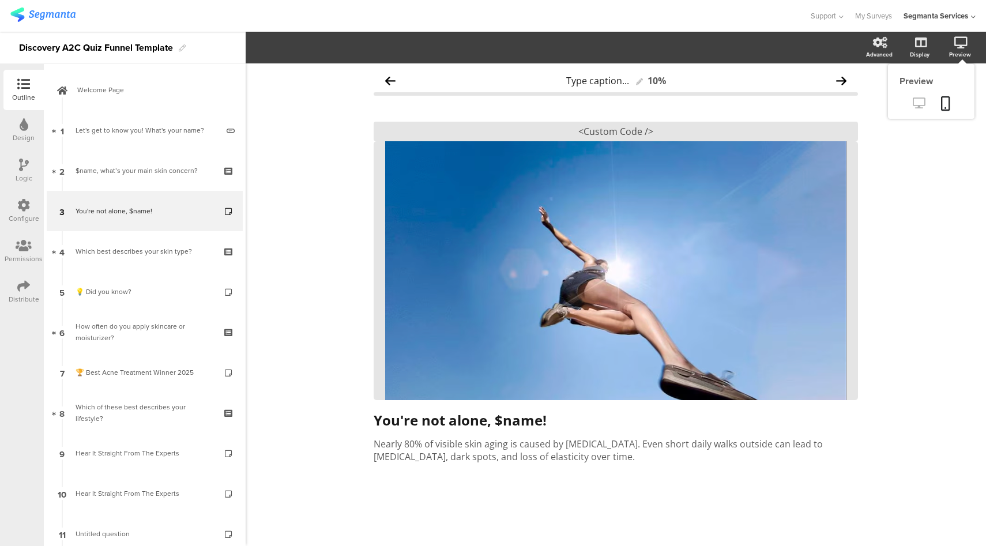
click at [919, 106] on icon at bounding box center [919, 102] width 12 height 11
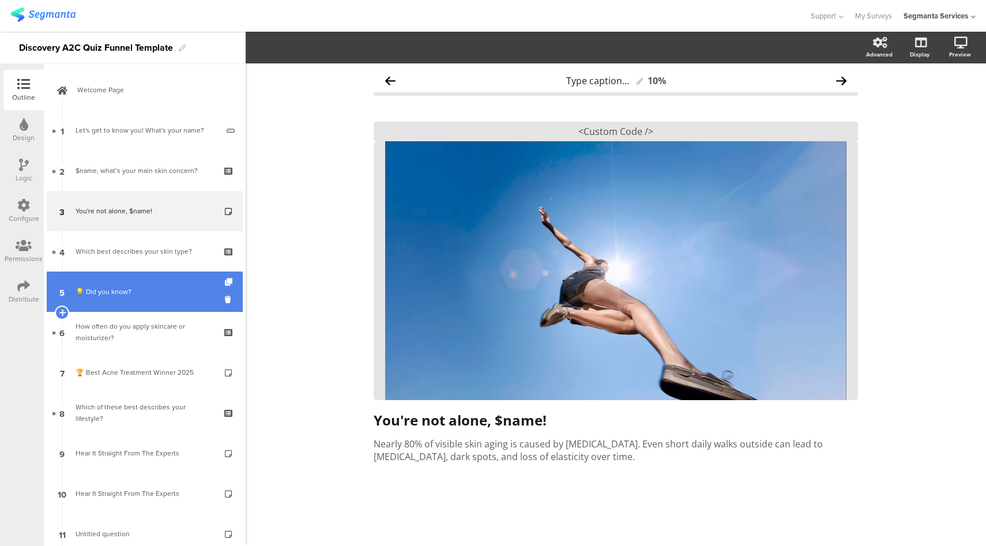
click at [162, 279] on link "5 💡 Did you know?" at bounding box center [145, 292] width 196 height 40
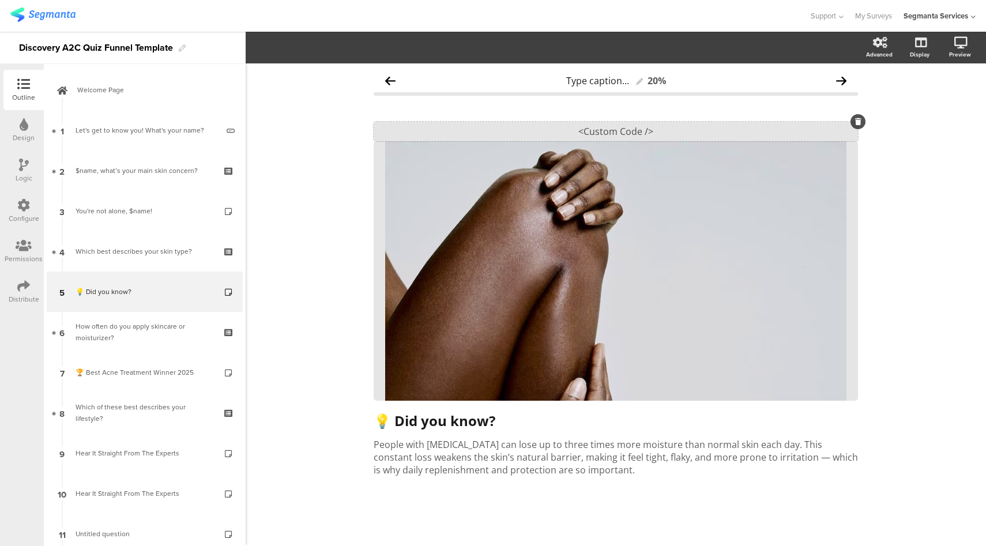
click at [583, 131] on div "<Custom Code />" at bounding box center [616, 132] width 484 height 20
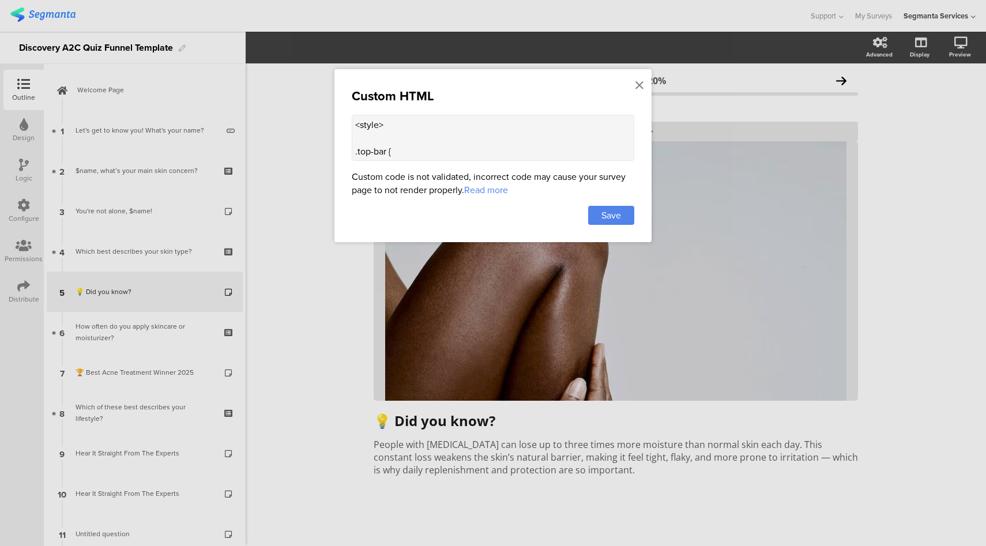
click at [482, 132] on textarea "<style> .top-bar { z-index: 1; position: relative; } .progress-bar { display: n…" at bounding box center [493, 138] width 283 height 46
click at [640, 85] on icon at bounding box center [640, 85] width 8 height 13
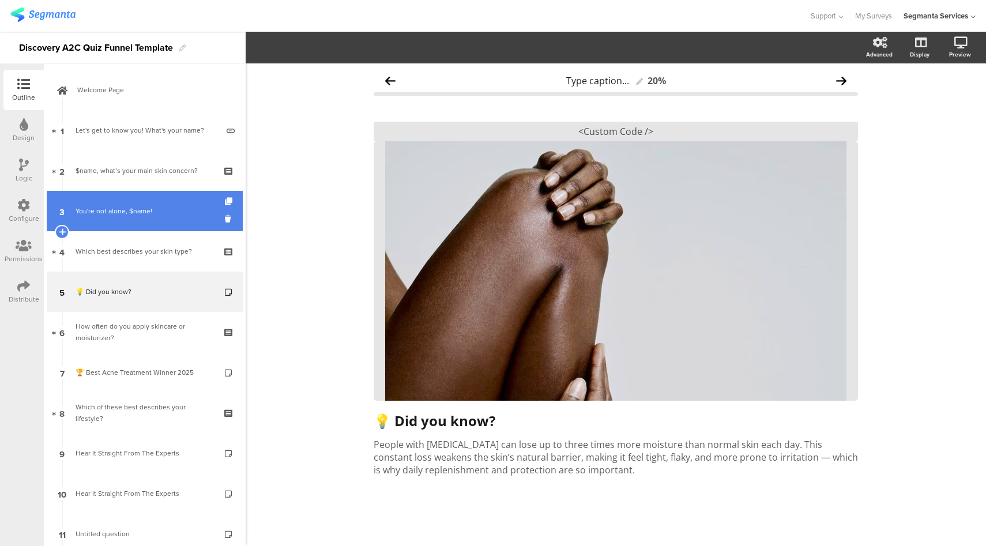
click at [151, 212] on div "You're not alone, $name!" at bounding box center [145, 211] width 138 height 12
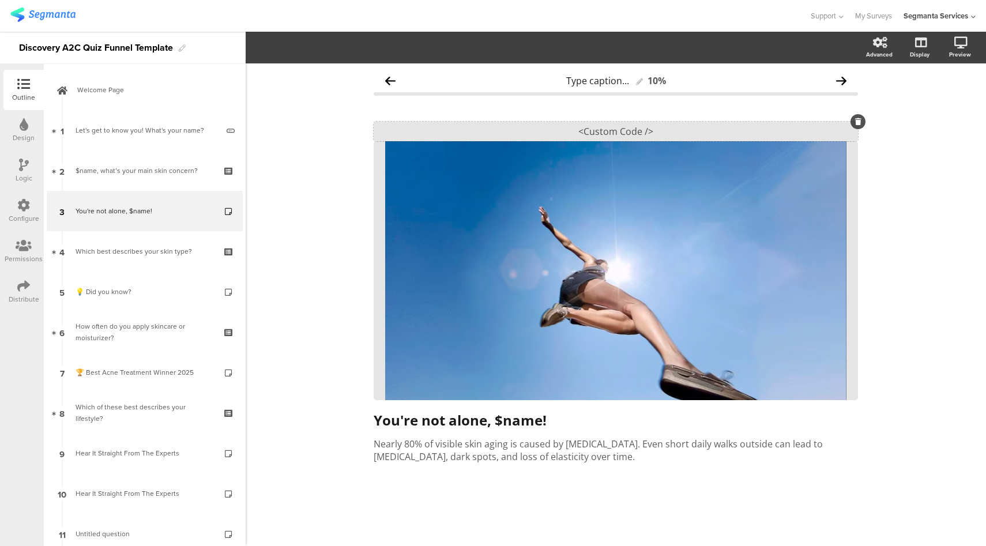
click at [589, 136] on div "<Custom Code />" at bounding box center [616, 132] width 484 height 20
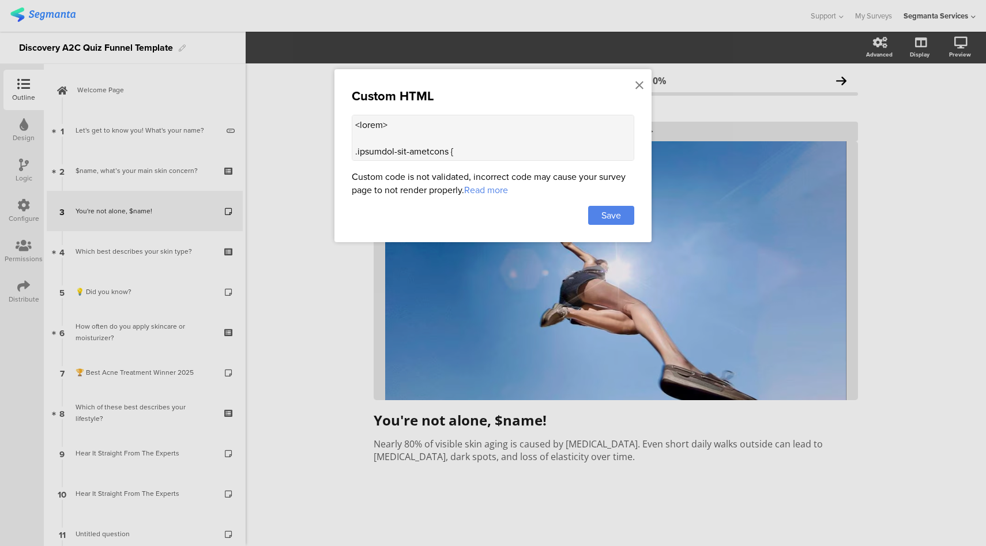
click at [500, 124] on textarea at bounding box center [493, 138] width 283 height 46
paste textarea "top-bar { z-index: 1; position: relative; } .progress-bar { display: none !impo…"
type textarea "<style> .top-bar { z-index: 1; position: relative; } .progress-bar { display: n…"
click at [625, 208] on div "Save" at bounding box center [611, 215] width 46 height 19
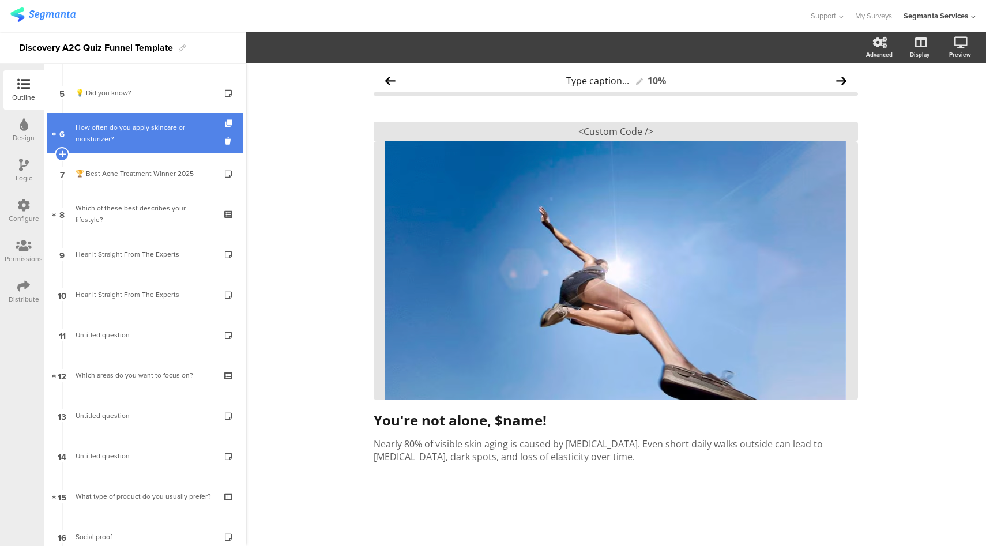
scroll to position [478, 0]
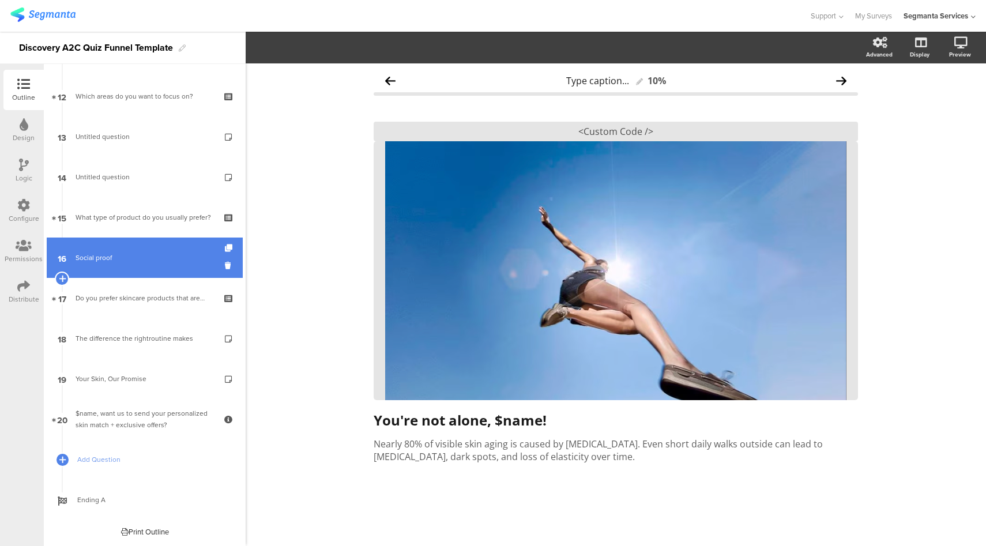
click at [136, 260] on div "Social proof" at bounding box center [145, 258] width 138 height 12
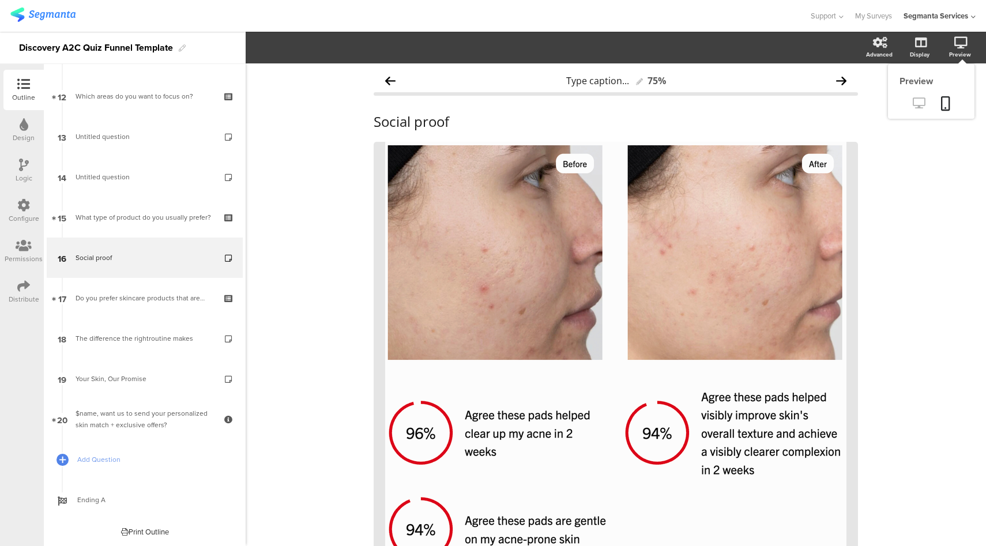
click at [913, 104] on icon at bounding box center [919, 102] width 12 height 11
click at [470, 120] on div "Social proof Social proof Social proof" at bounding box center [616, 121] width 490 height 23
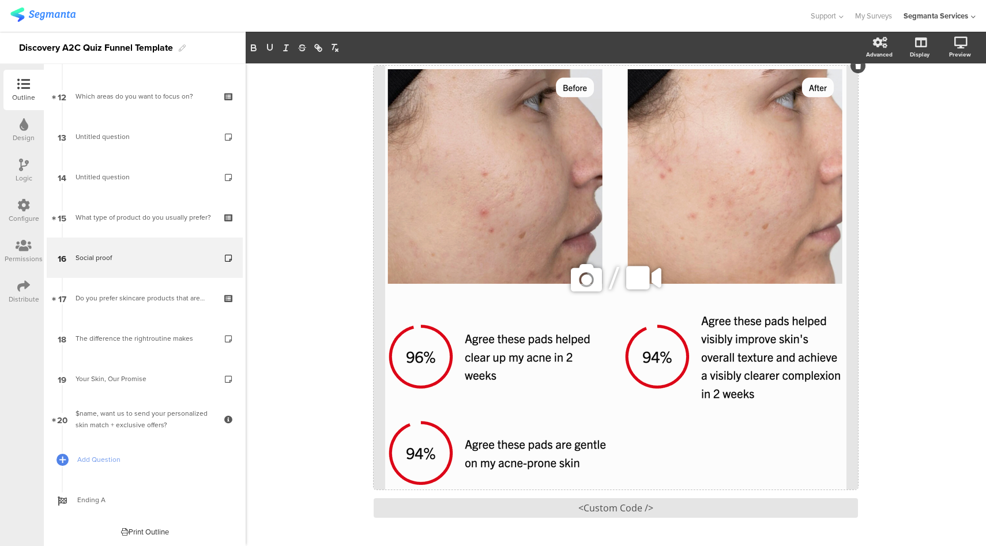
scroll to position [117, 0]
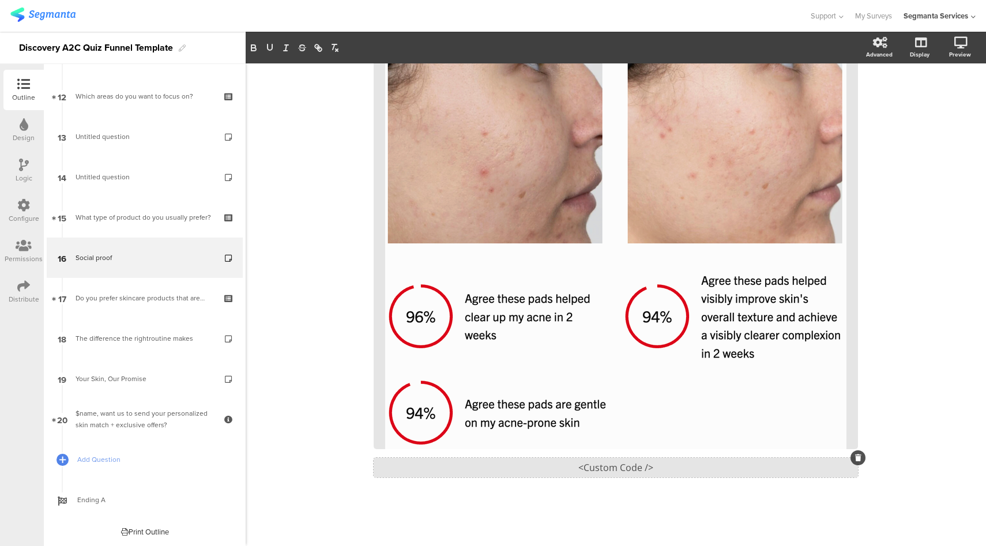
click at [632, 467] on div "<Custom Code />" at bounding box center [616, 468] width 484 height 20
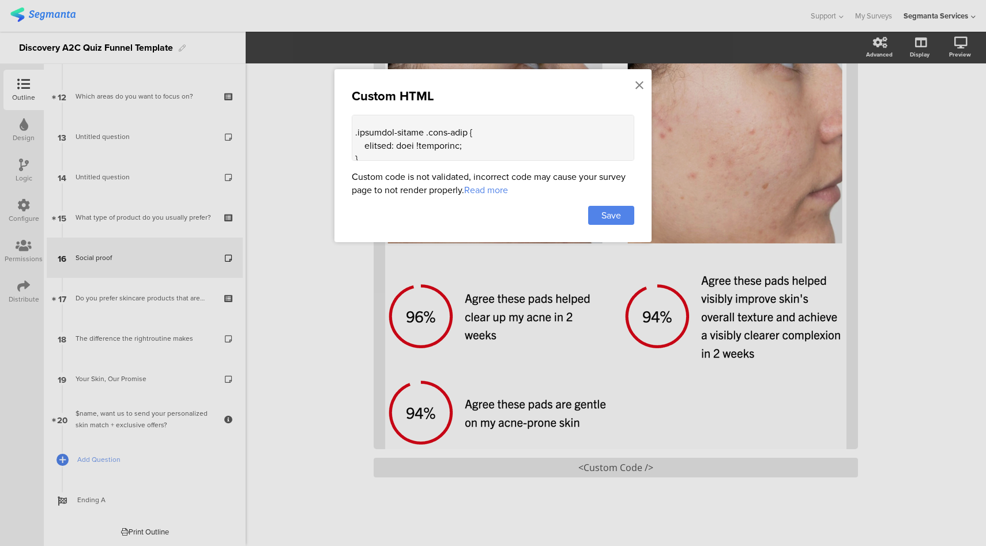
scroll to position [20, 0]
click at [641, 84] on icon at bounding box center [640, 85] width 8 height 13
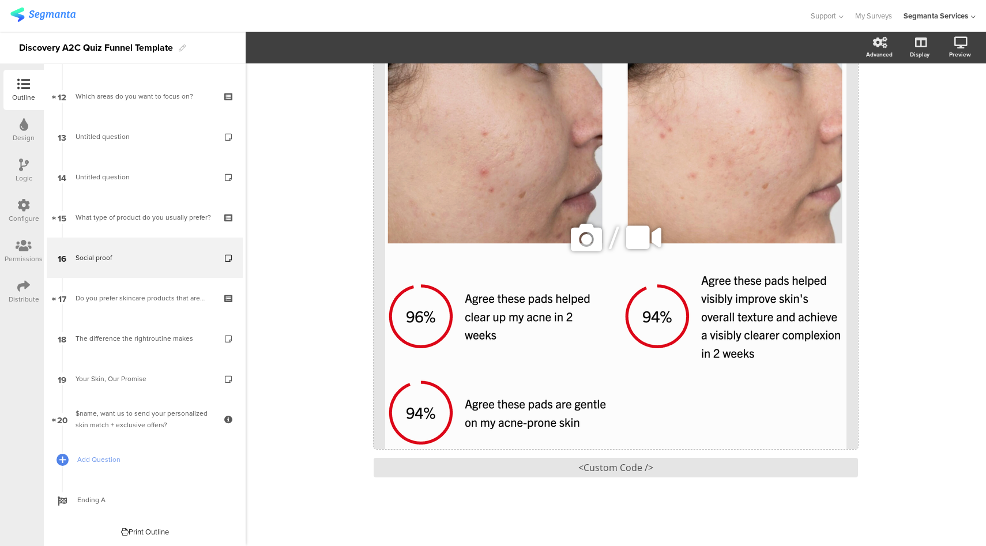
click at [435, 200] on div "/" at bounding box center [616, 237] width 484 height 424
click at [15, 121] on div "Design" at bounding box center [23, 130] width 40 height 40
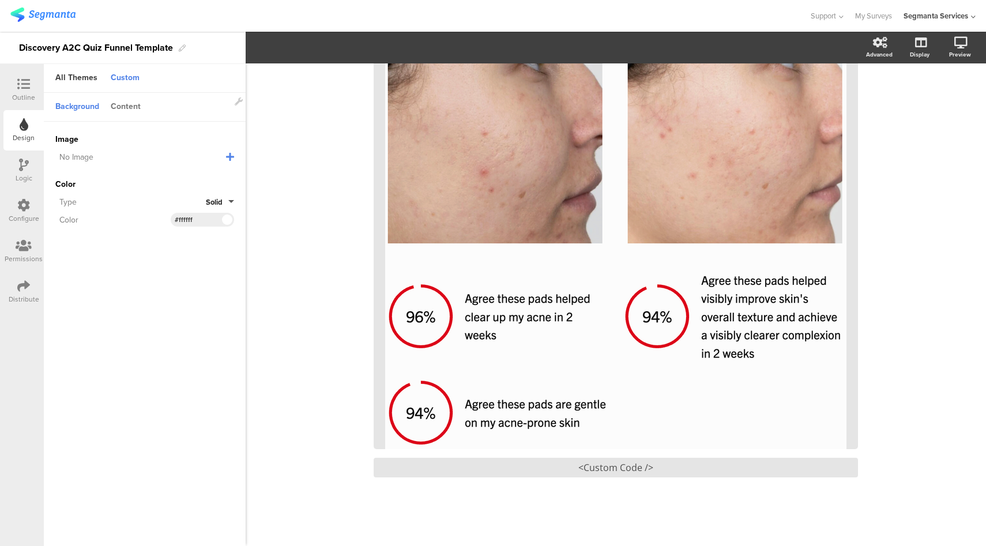
click at [126, 102] on div "Content" at bounding box center [126, 107] width 42 height 20
click at [84, 82] on div "All Themes" at bounding box center [77, 79] width 54 height 20
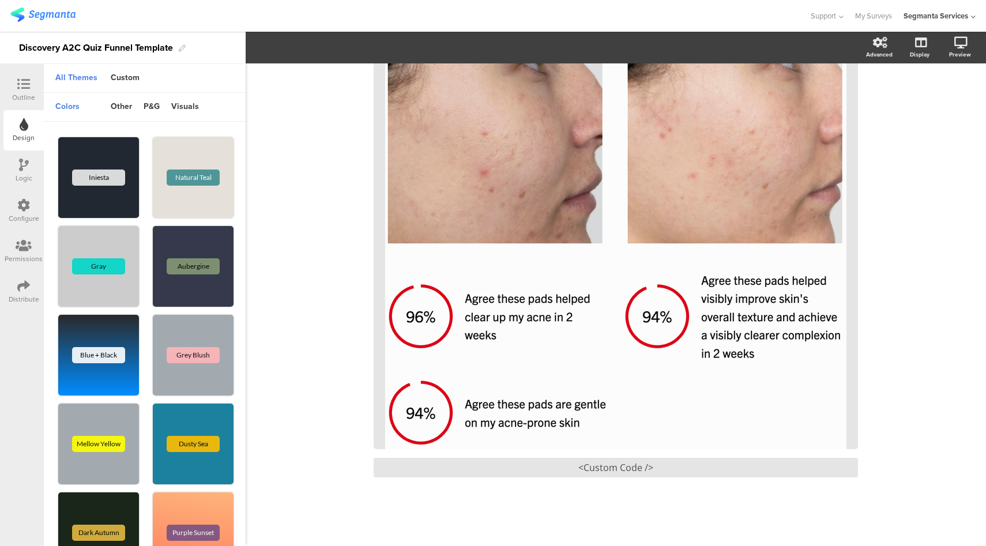
click at [22, 170] on icon at bounding box center [24, 165] width 10 height 13
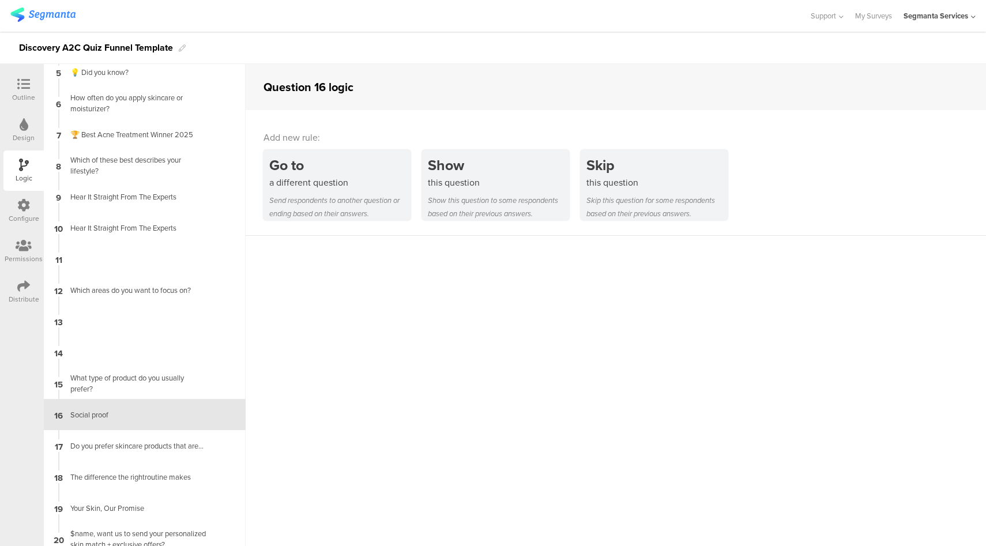
scroll to position [141, 0]
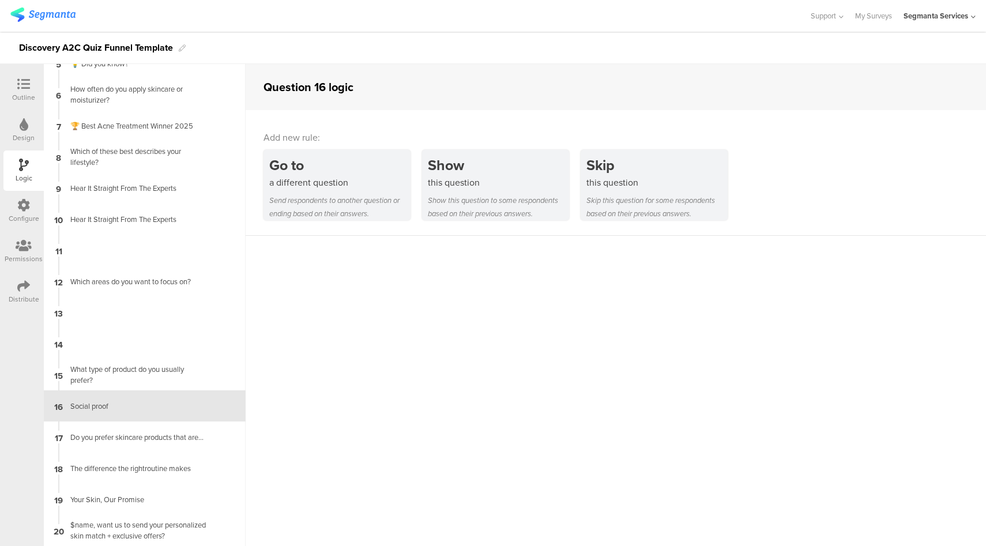
click at [25, 215] on div "Configure" at bounding box center [24, 218] width 31 height 10
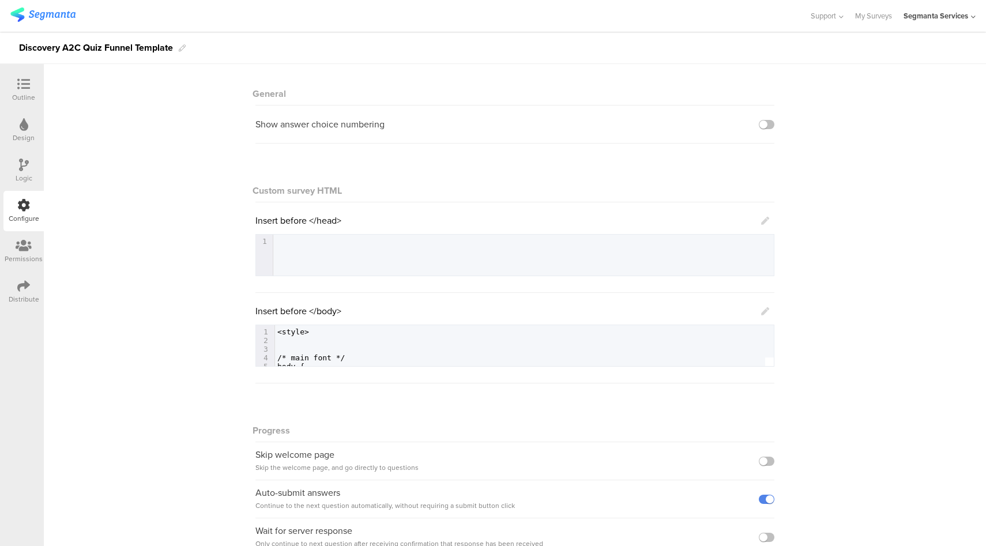
scroll to position [8, 0]
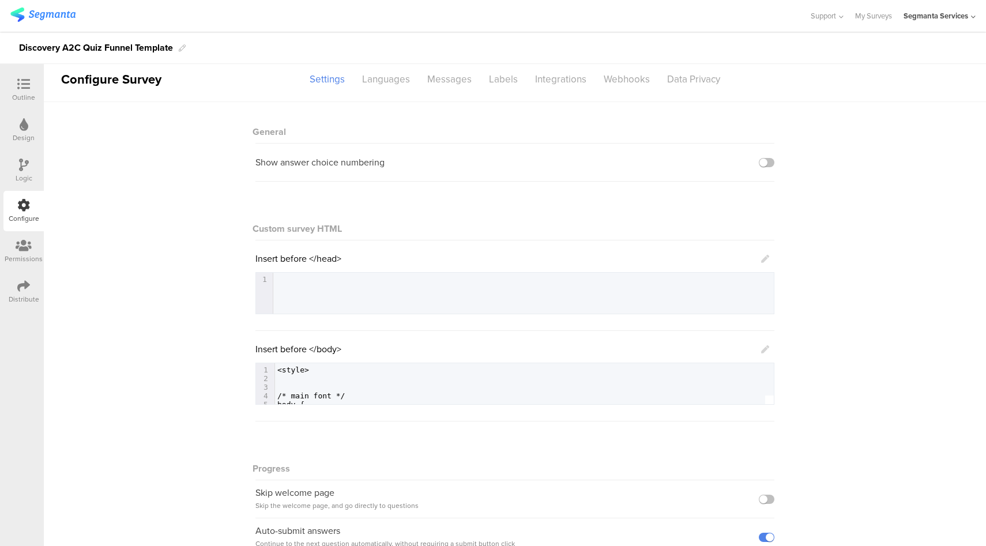
click at [25, 258] on div "Permissions" at bounding box center [24, 259] width 38 height 10
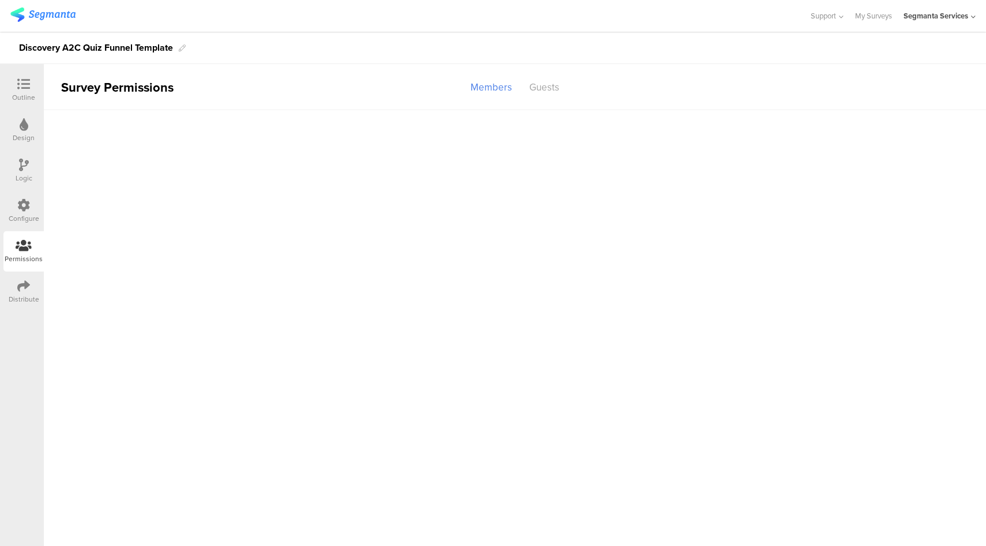
click at [28, 295] on div "Distribute" at bounding box center [24, 299] width 31 height 10
click at [22, 84] on icon at bounding box center [23, 84] width 13 height 13
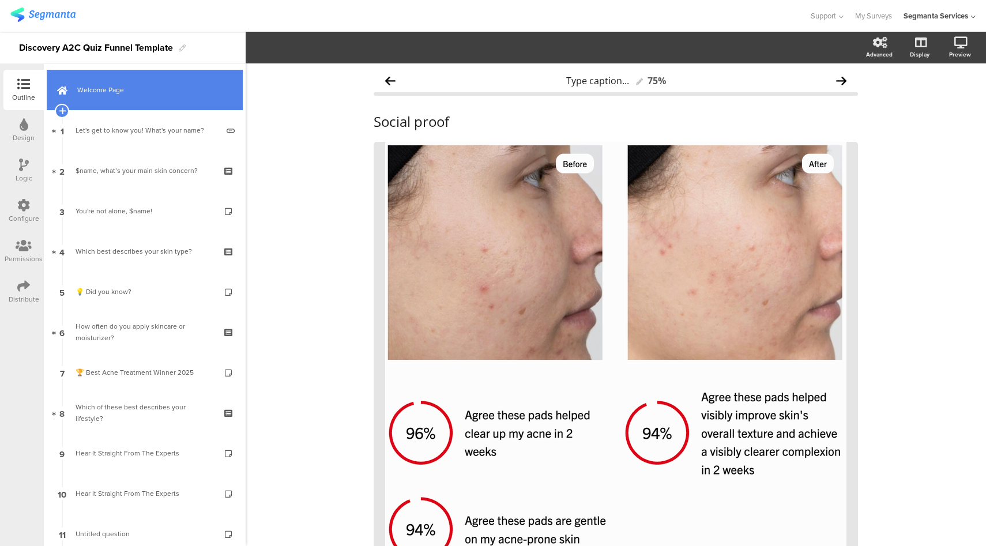
click at [141, 97] on link "Welcome Page" at bounding box center [145, 90] width 196 height 40
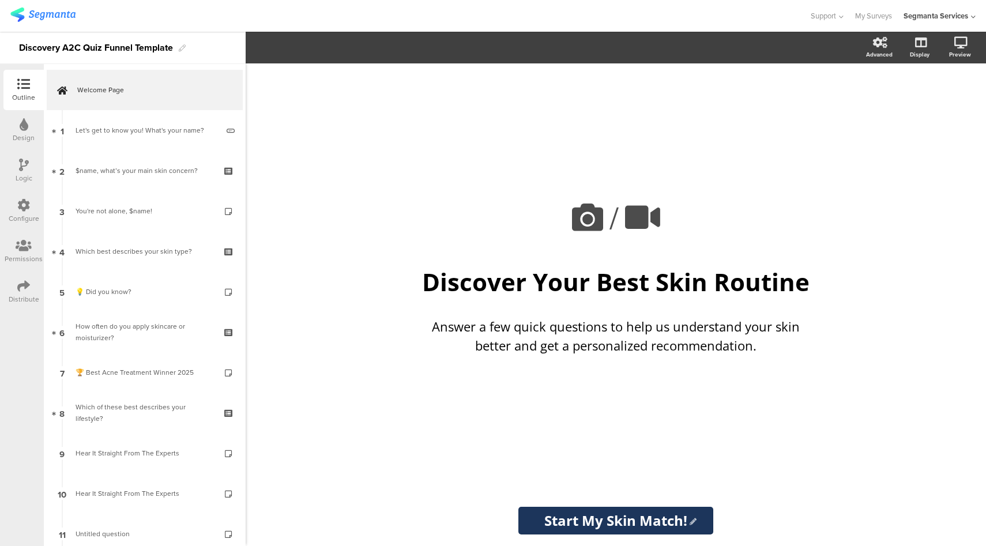
click at [24, 283] on icon at bounding box center [23, 286] width 13 height 13
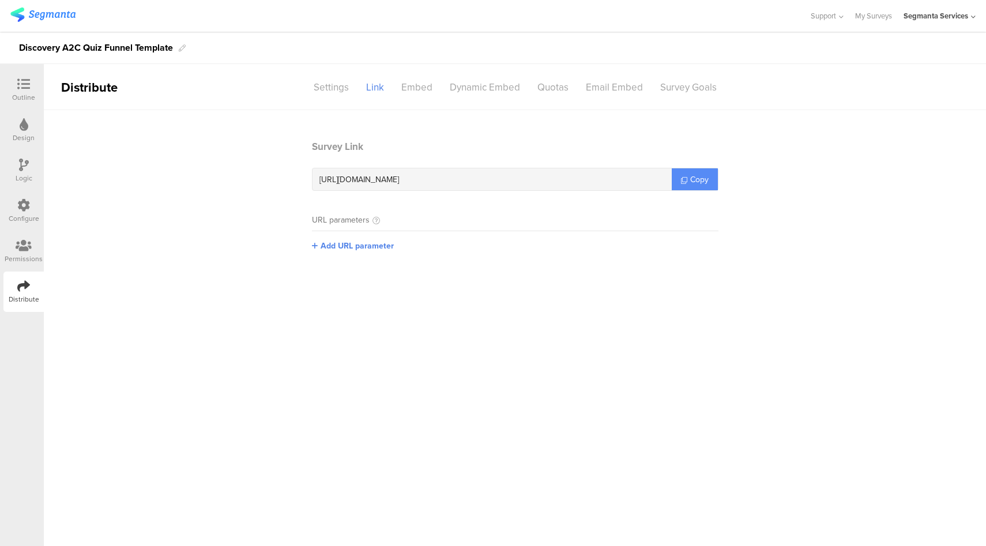
click at [692, 179] on span "Copy" at bounding box center [699, 180] width 18 height 12
click at [683, 180] on icon at bounding box center [684, 180] width 6 height 6
click at [18, 84] on icon at bounding box center [23, 84] width 13 height 13
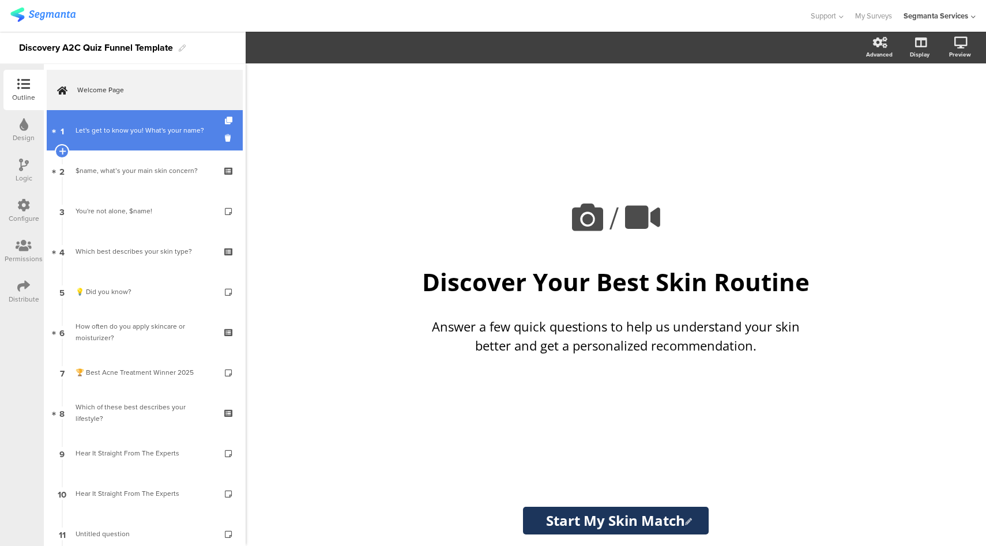
click at [122, 140] on link "1 Let's get to know you! What's your name?" at bounding box center [145, 130] width 196 height 40
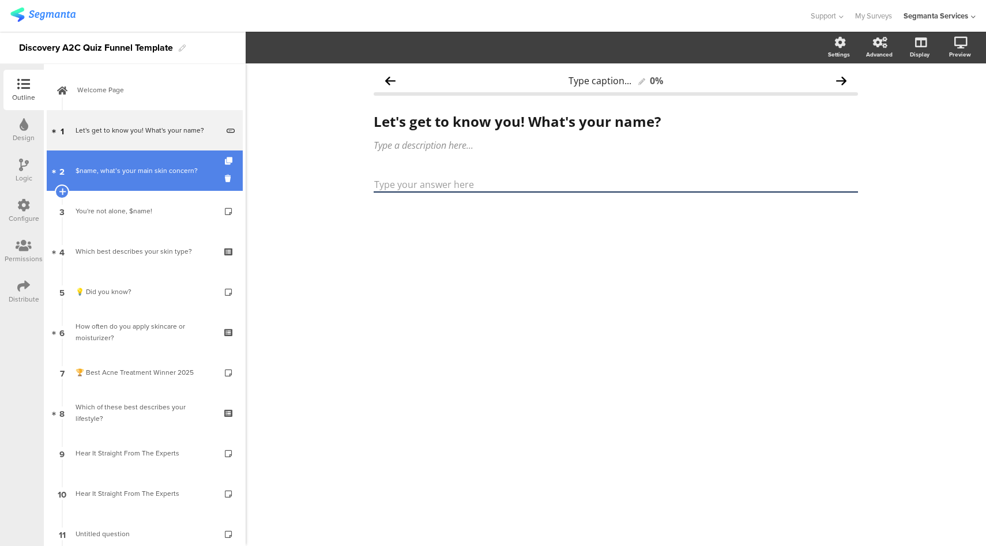
click at [115, 171] on div "$name, what’s your main skin concern?" at bounding box center [145, 171] width 138 height 12
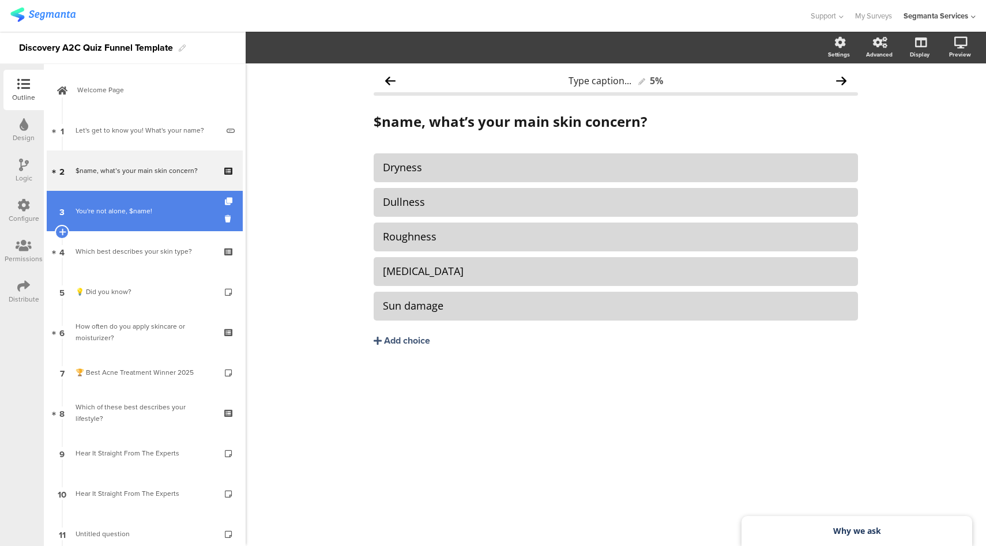
click at [128, 212] on div "You're not alone, $name!" at bounding box center [145, 211] width 138 height 12
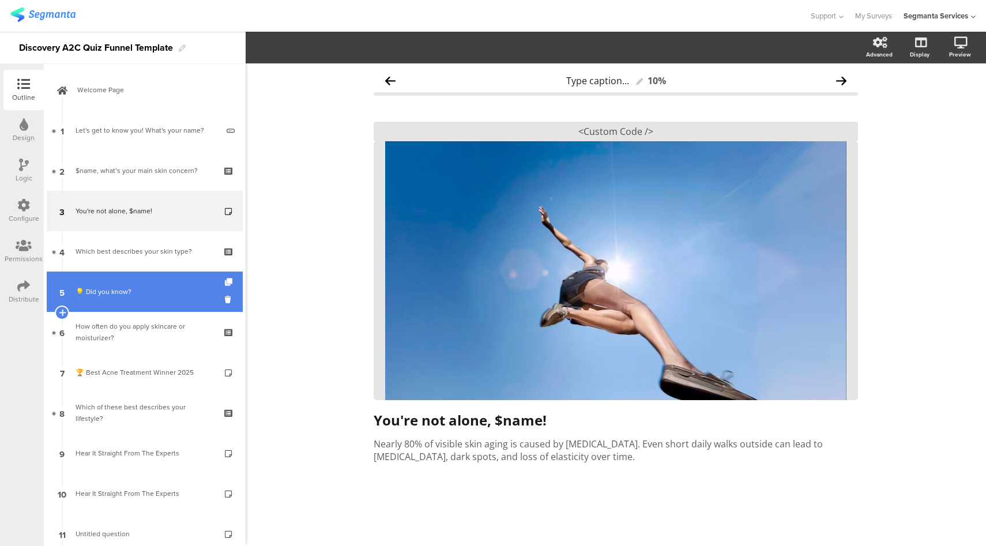
click at [143, 283] on link "5 💡 Did you know?" at bounding box center [145, 292] width 196 height 40
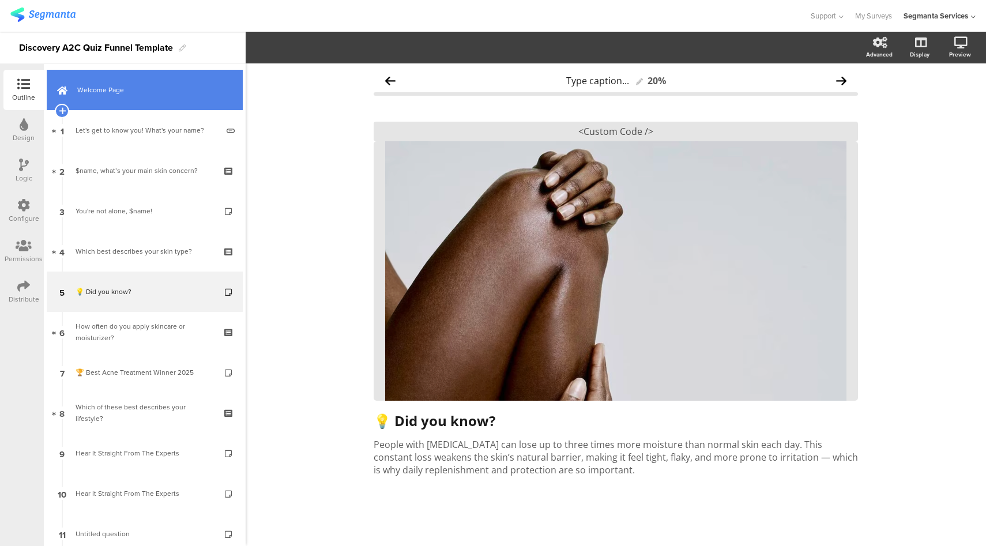
click at [115, 97] on link "Welcome Page" at bounding box center [145, 90] width 196 height 40
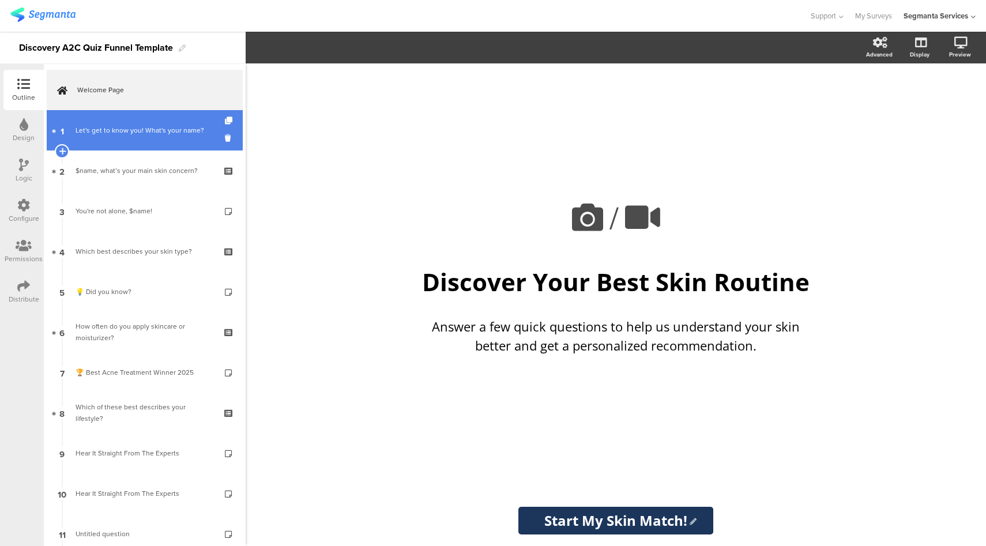
click at [136, 122] on link "1 Let's get to know you! What's your name?" at bounding box center [145, 130] width 196 height 40
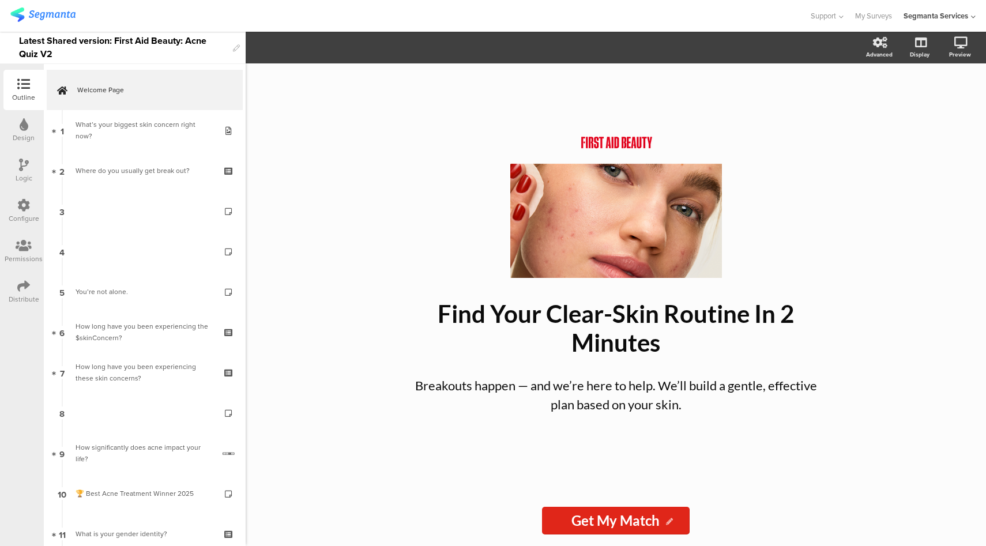
click at [21, 213] on div "Configure" at bounding box center [24, 218] width 31 height 10
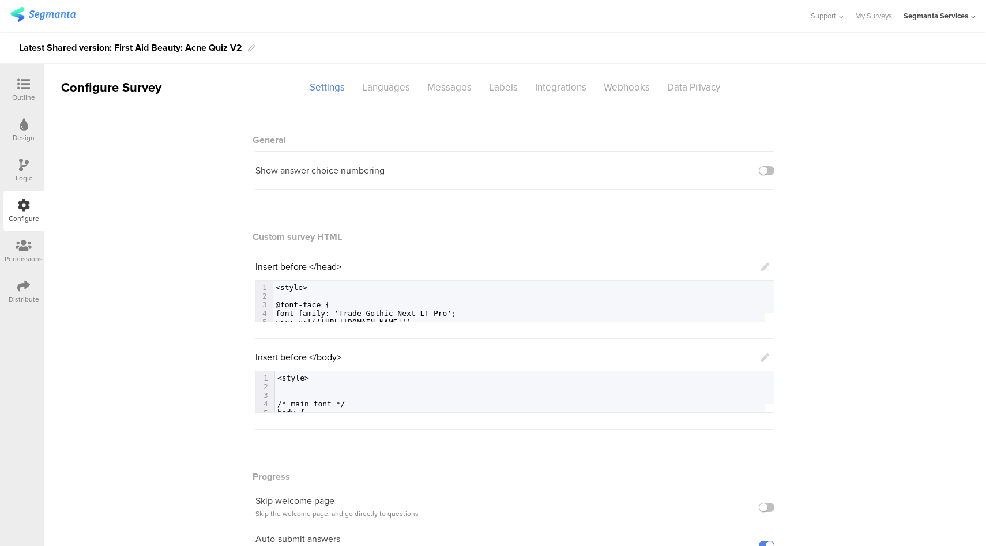
click at [762, 361] on icon at bounding box center [765, 358] width 8 height 8
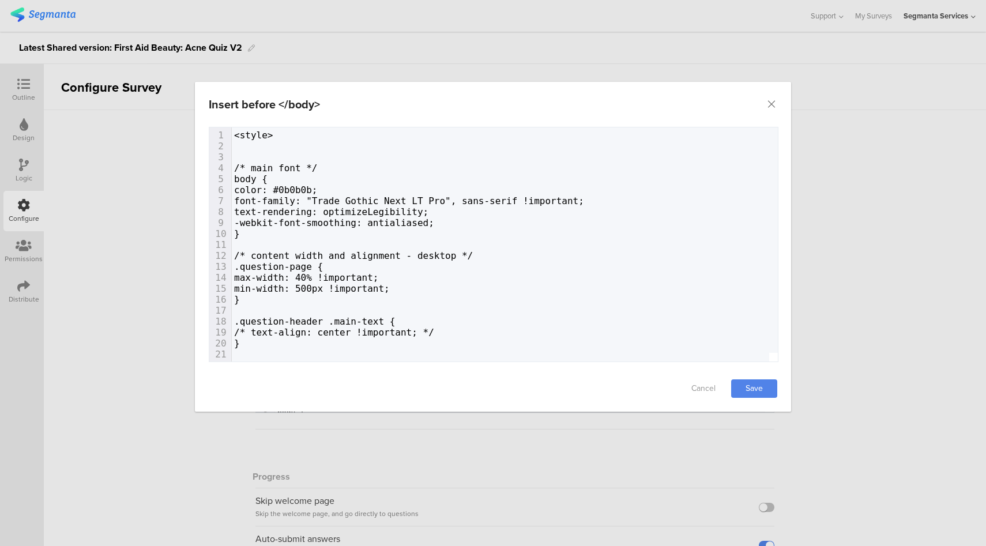
type textarea "<style> /* main font */ body { color: #0b0b0b; font-family: "Trade Gothic Next …"
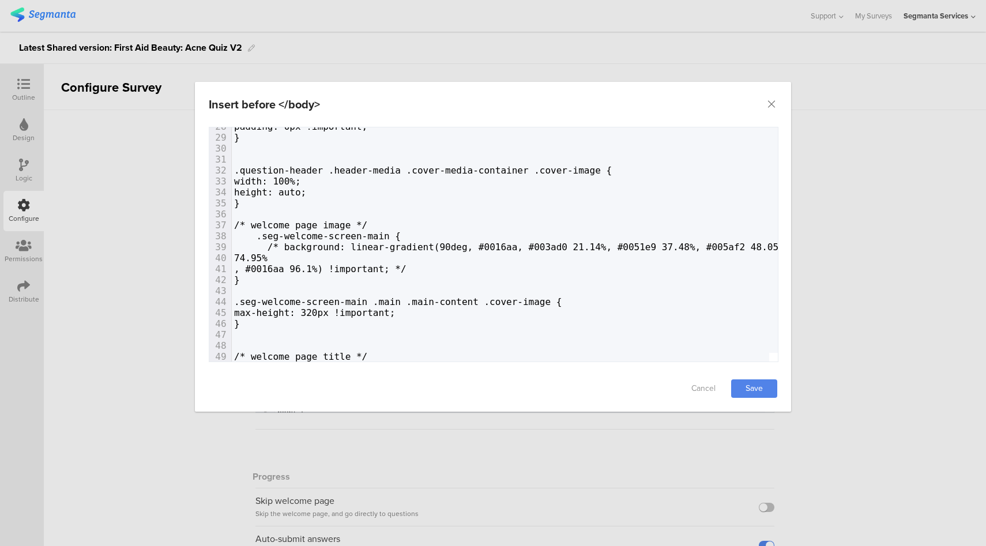
type textarea "<style> /* main font */ body { color: #0b0b0b; font-family: "Trade Gothic Next …"
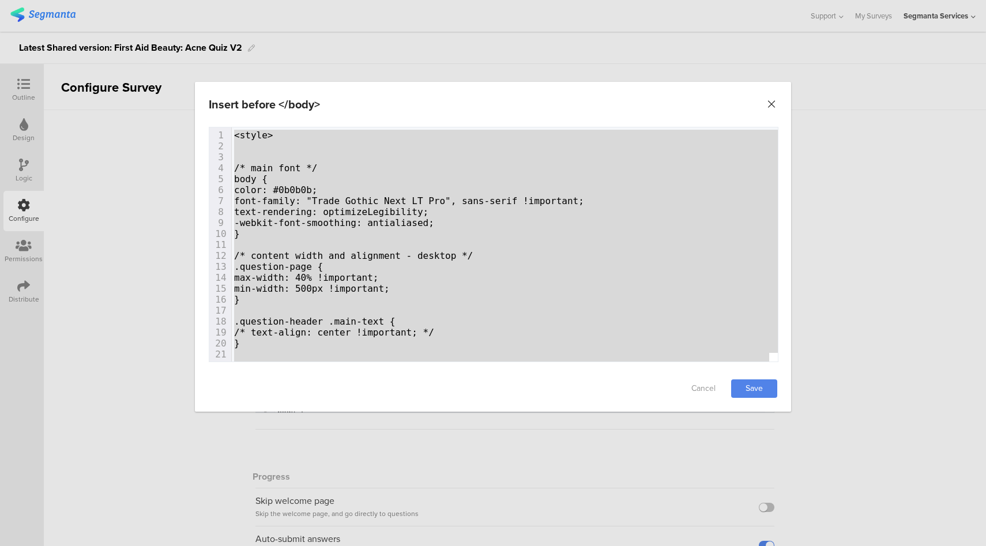
click at [772, 106] on icon "Close" at bounding box center [772, 105] width 12 height 12
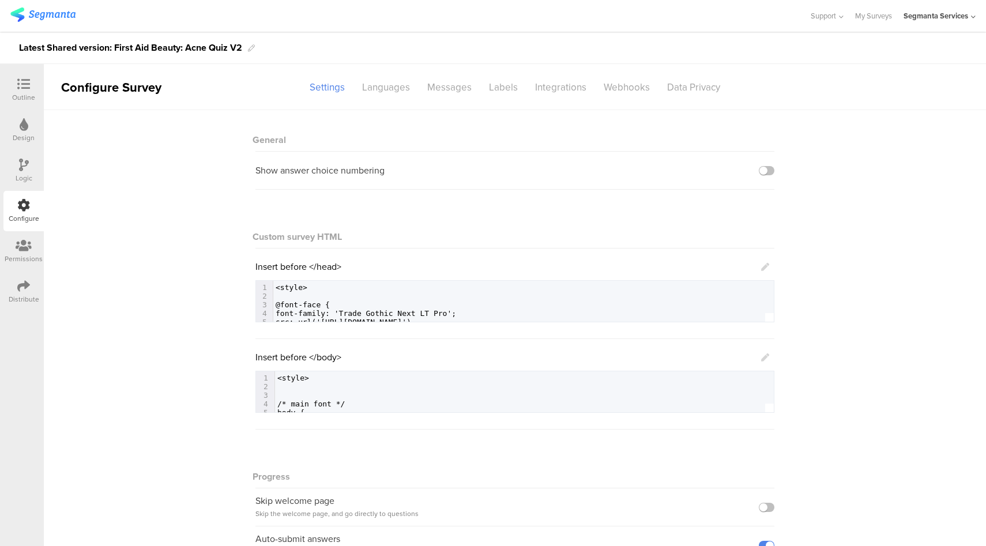
click at [762, 266] on icon at bounding box center [765, 267] width 8 height 8
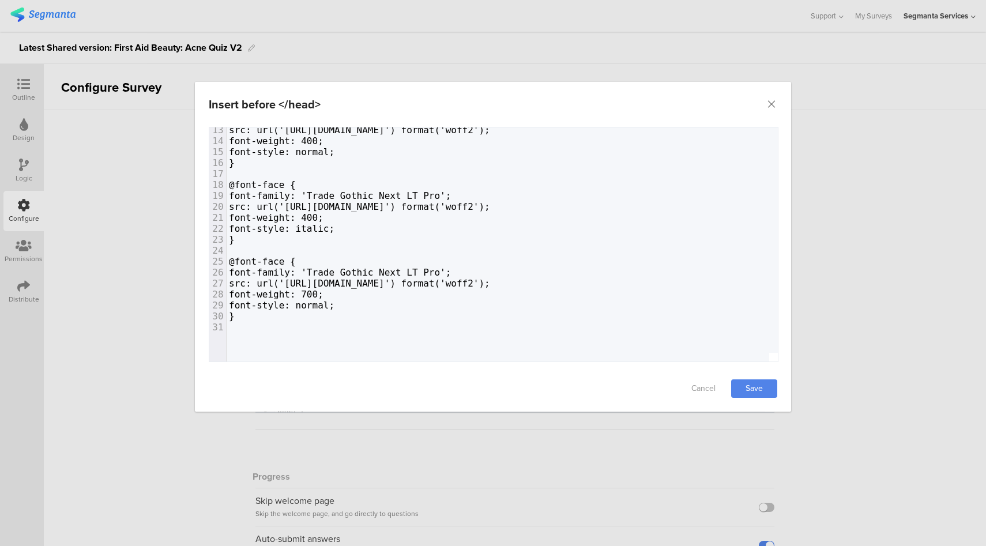
scroll to position [459, 0]
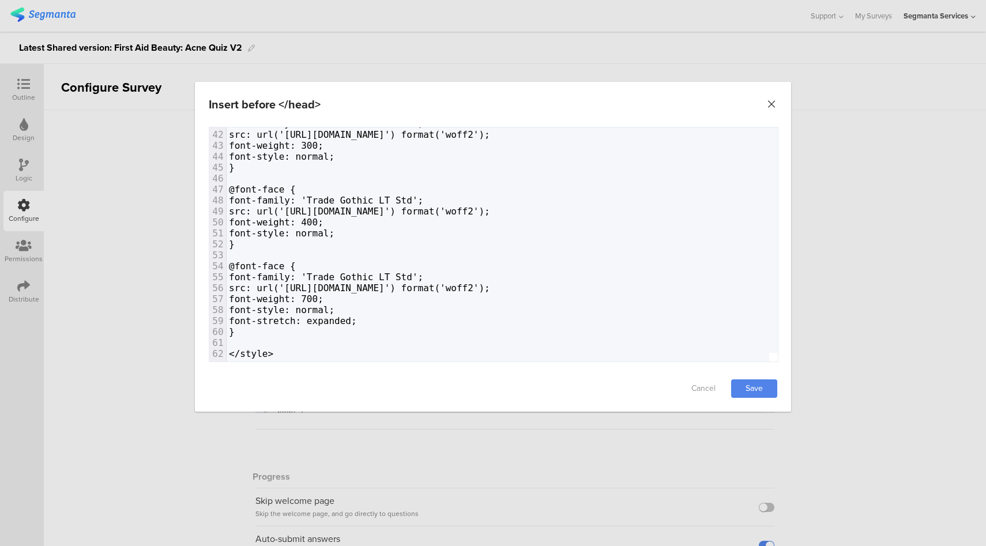
click at [772, 104] on icon "Close" at bounding box center [772, 105] width 12 height 12
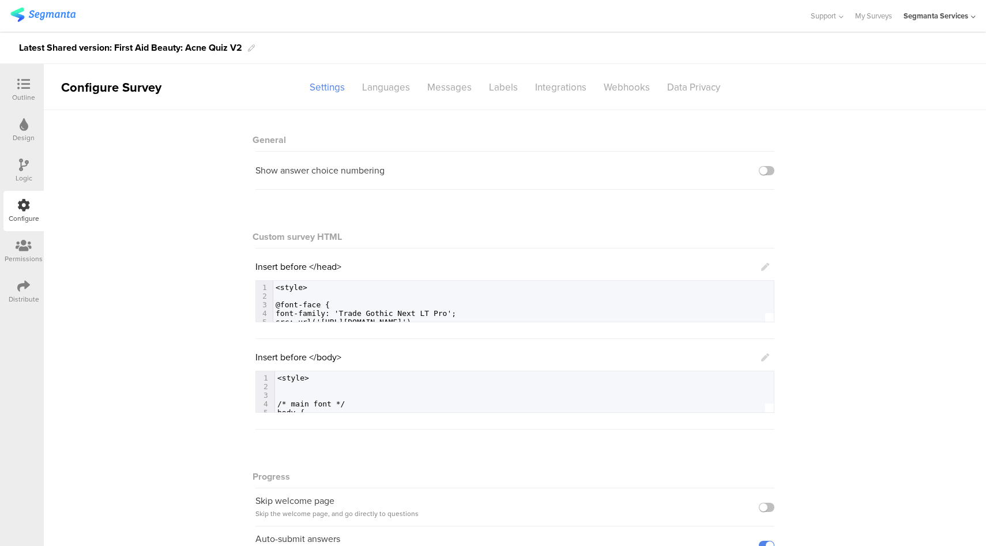
click at [26, 95] on div "Outline" at bounding box center [23, 97] width 23 height 10
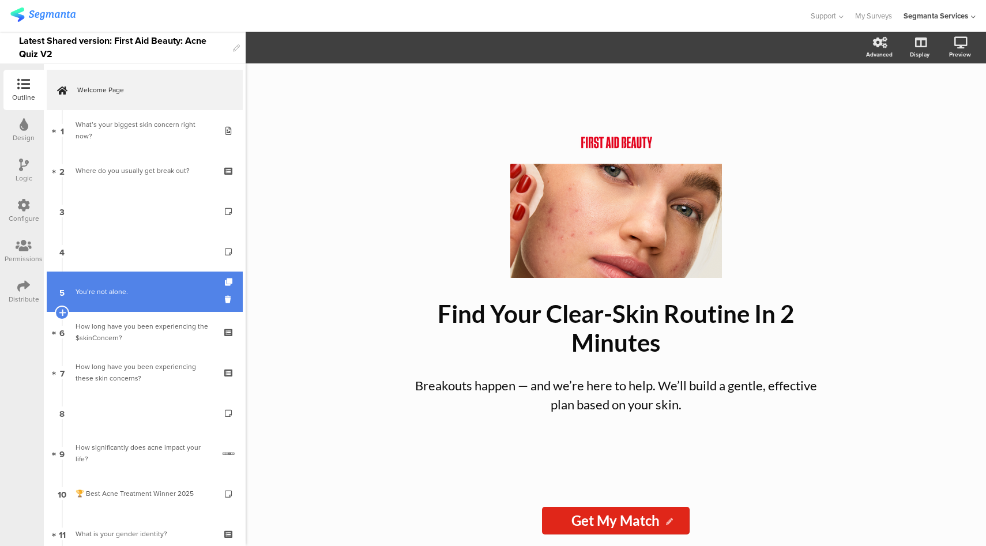
click at [146, 291] on div "You’re not alone." at bounding box center [145, 292] width 138 height 12
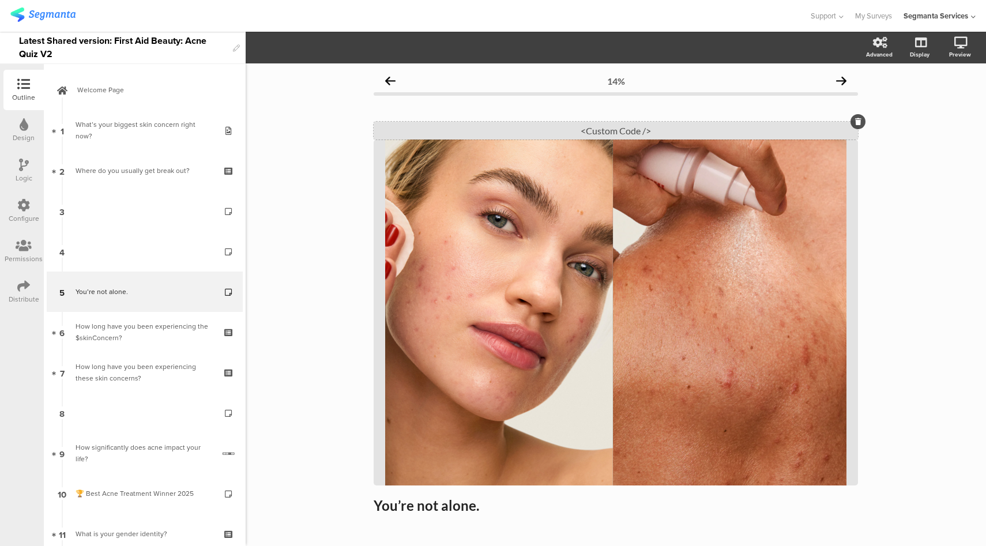
click at [574, 126] on div "<Custom Code />" at bounding box center [616, 131] width 484 height 18
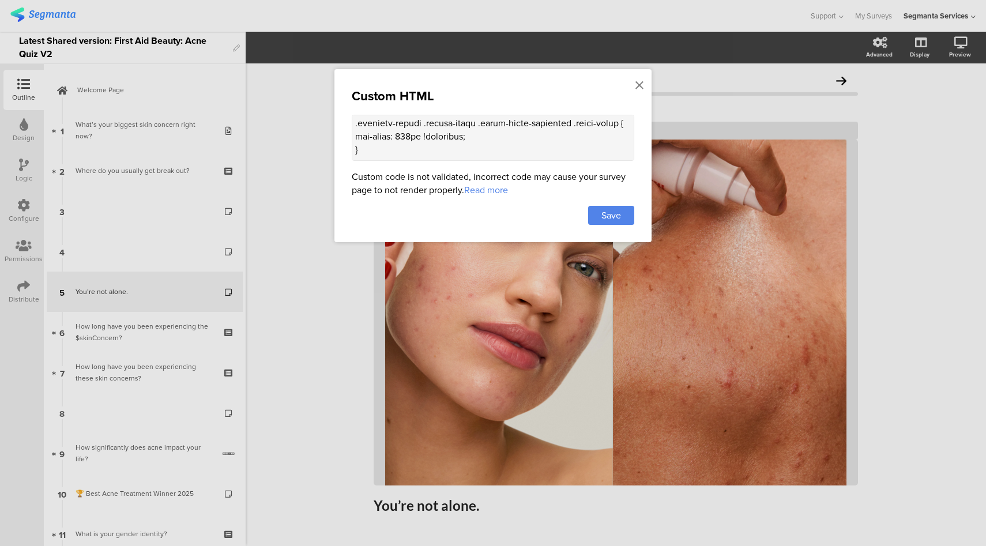
scroll to position [786, 0]
drag, startPoint x: 476, startPoint y: 132, endPoint x: 345, endPoint y: 130, distance: 131.5
click at [345, 130] on div "Custom HTML Custom code is not validated, incorrect code may cause your survey …" at bounding box center [493, 155] width 317 height 173
click at [640, 86] on icon at bounding box center [640, 85] width 8 height 13
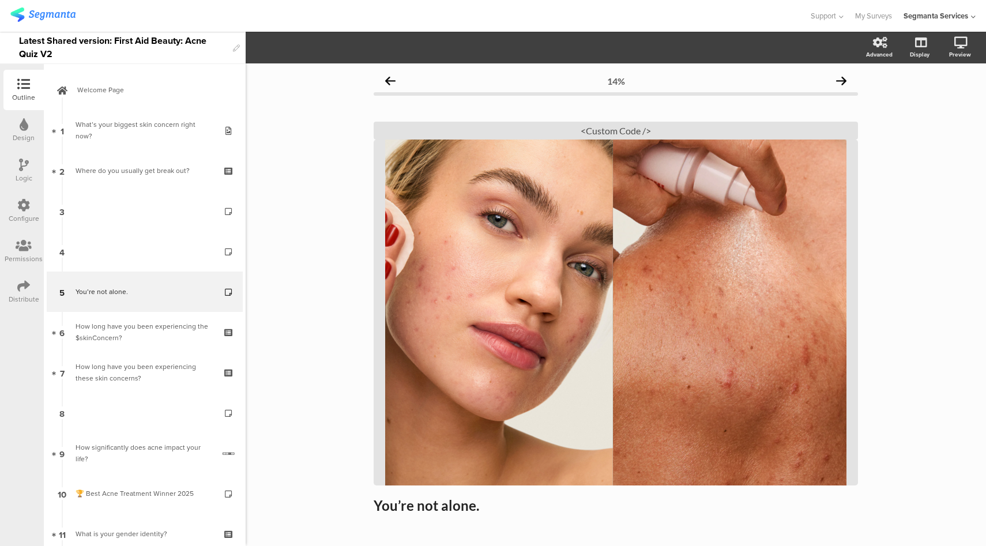
click at [29, 211] on icon at bounding box center [23, 205] width 13 height 13
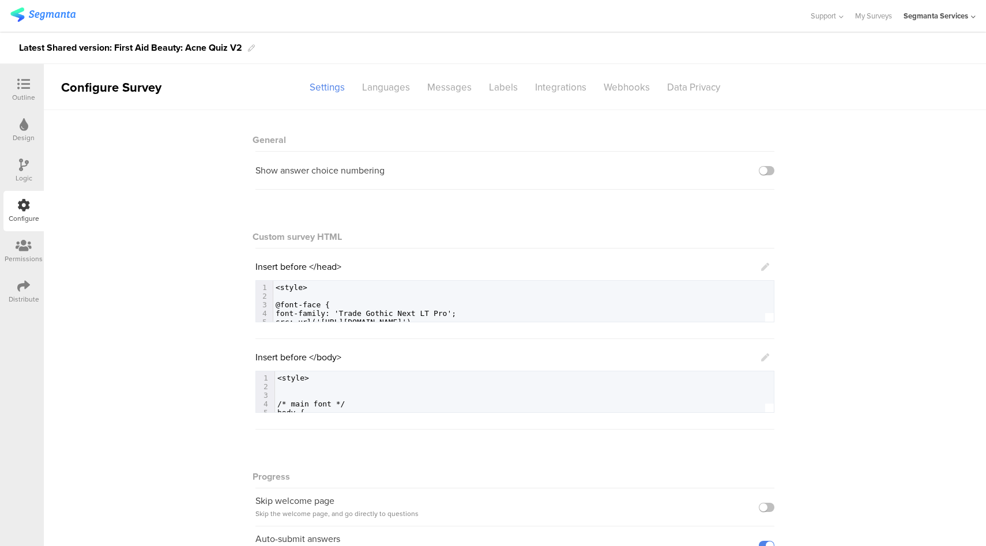
click at [765, 358] on div "Insert before </body> 646 1 <style> 2 ​ 3 ​ 4 /* main font */ 5 body { 6 color:…" at bounding box center [515, 382] width 519 height 62
click at [761, 359] on icon at bounding box center [765, 358] width 8 height 8
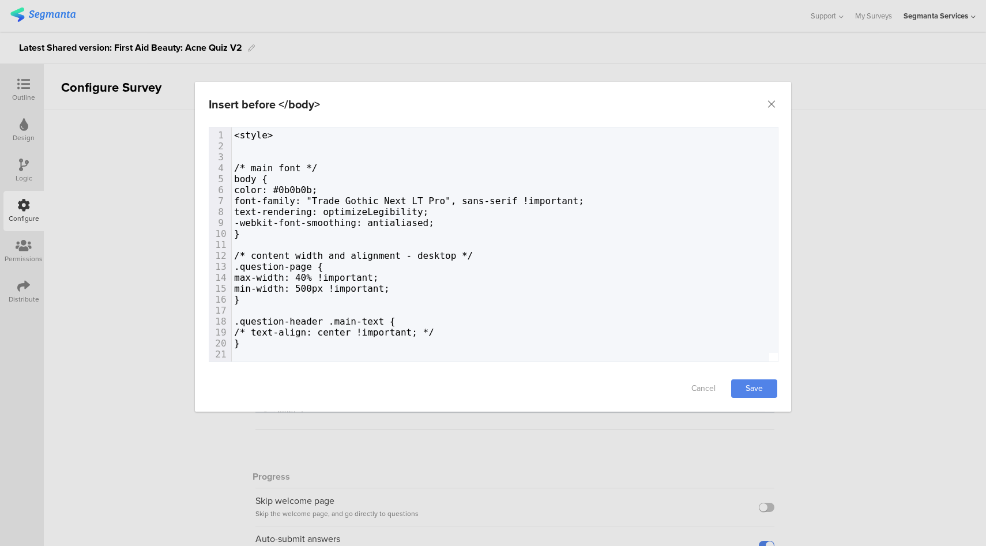
type textarea "<style> /* main font */ body { color: #0b0b0b; font-family: "Trade Gothic Next …"
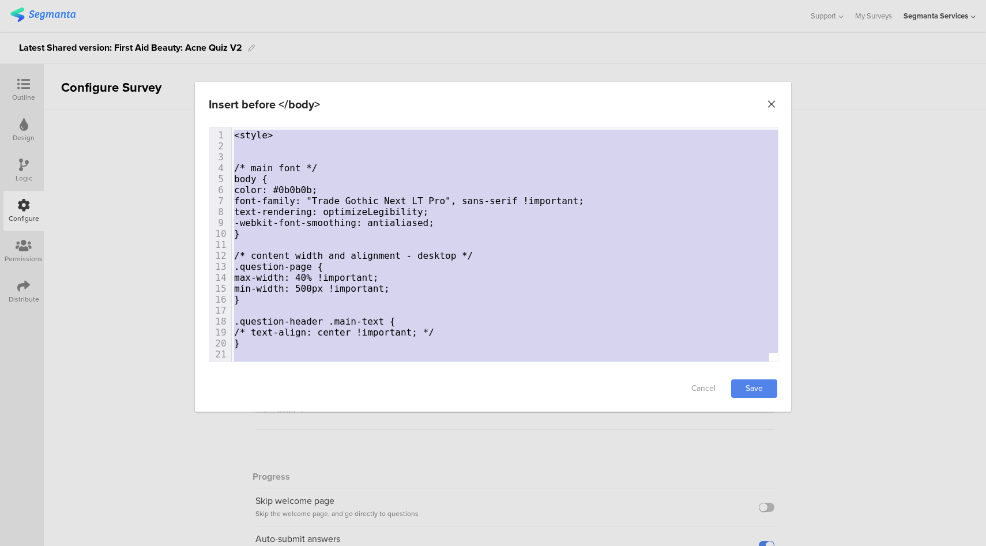
click at [773, 105] on icon "Close" at bounding box center [772, 105] width 12 height 12
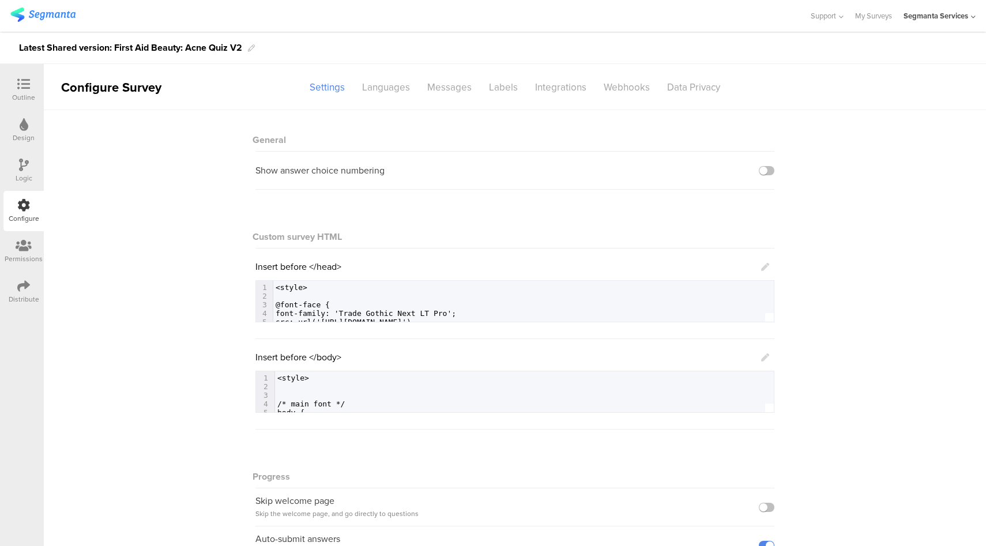
click at [18, 166] on div "Logic" at bounding box center [23, 171] width 40 height 40
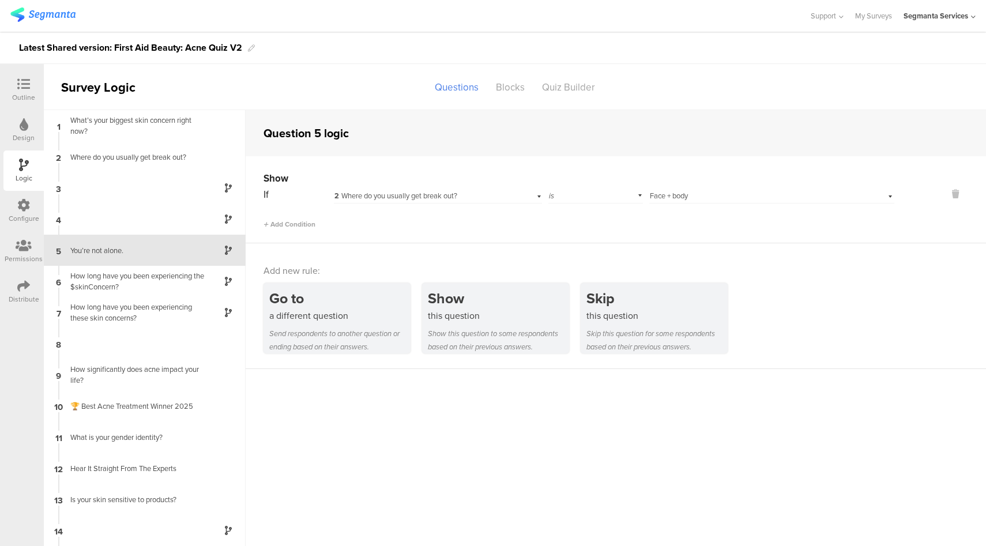
click at [29, 99] on div "Outline" at bounding box center [23, 97] width 23 height 10
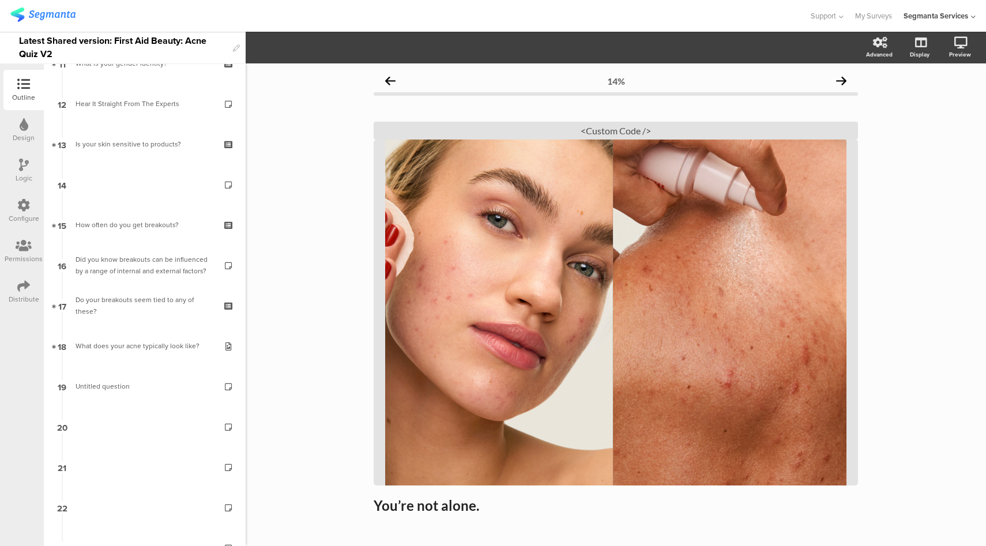
scroll to position [474, 0]
click at [635, 129] on div "<Custom Code />" at bounding box center [616, 131] width 484 height 18
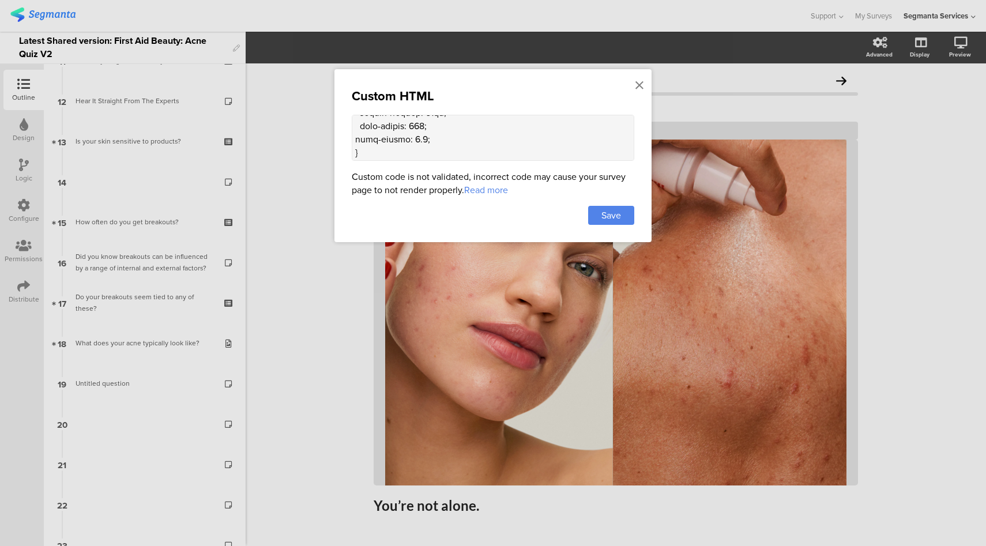
scroll to position [1418, 0]
click at [479, 146] on textarea at bounding box center [493, 138] width 283 height 46
click at [640, 82] on icon at bounding box center [640, 85] width 8 height 13
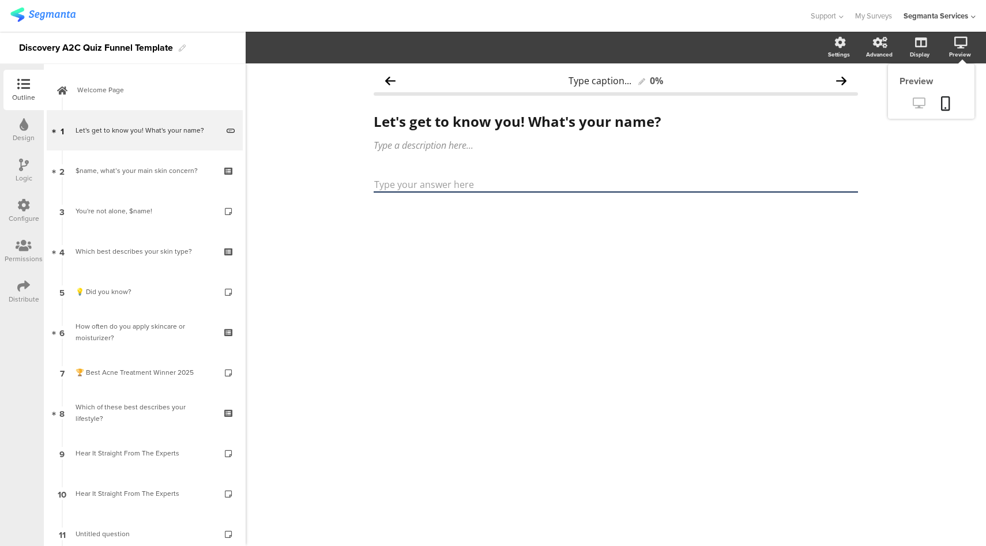
click at [921, 107] on icon at bounding box center [919, 102] width 12 height 11
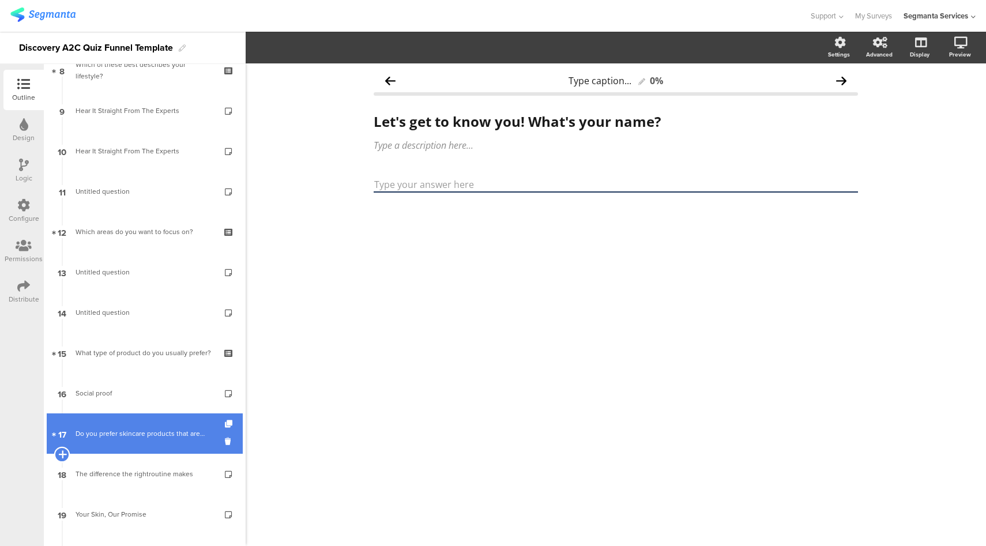
scroll to position [478, 0]
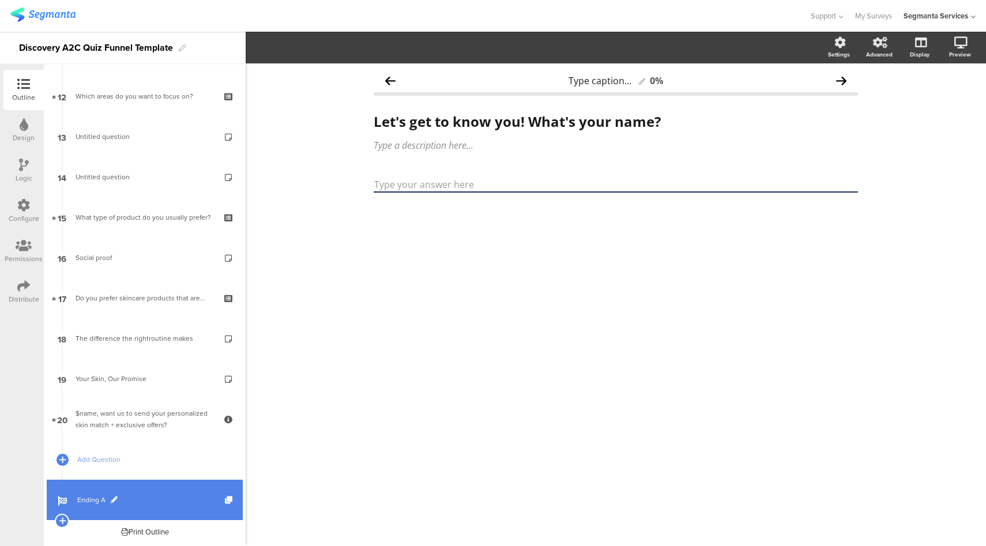
click at [127, 493] on link "Ending A" at bounding box center [145, 500] width 196 height 40
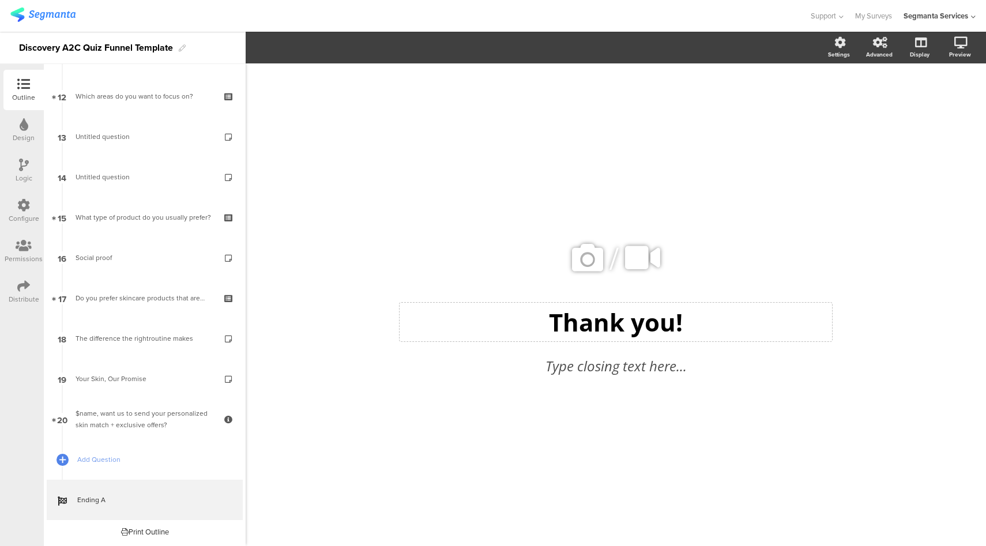
click at [649, 313] on div "Thank you!" at bounding box center [616, 322] width 427 height 33
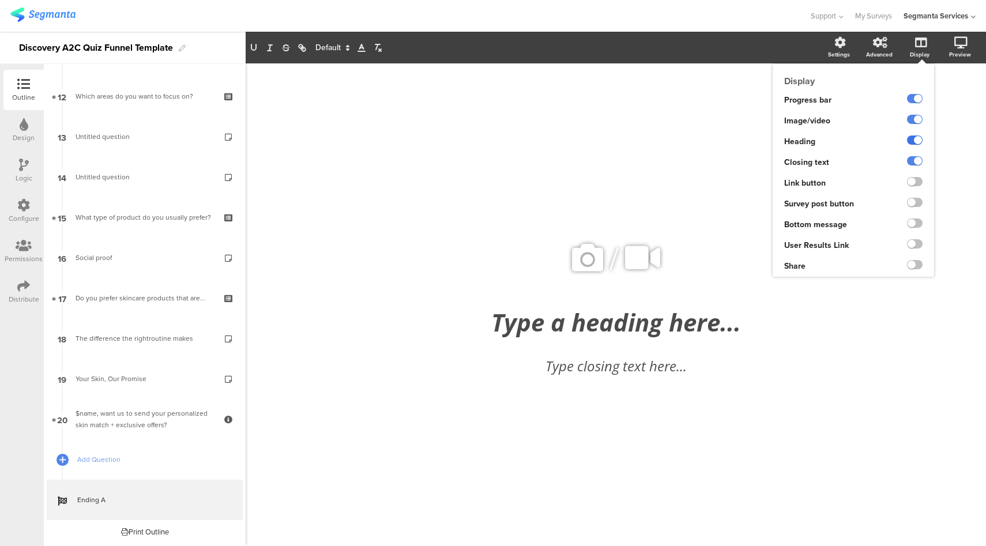
click at [916, 139] on label at bounding box center [915, 140] width 16 height 9
click at [0, 0] on input "checkbox" at bounding box center [0, 0] width 0 height 0
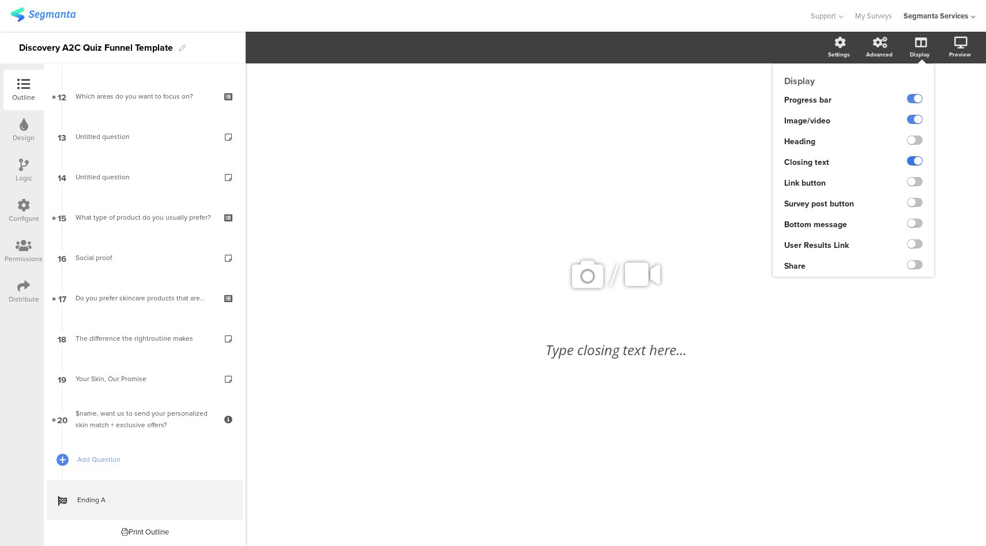
click at [918, 161] on label at bounding box center [915, 160] width 16 height 9
click at [0, 0] on input "checkbox" at bounding box center [0, 0] width 0 height 0
click at [915, 125] on ng-transclude at bounding box center [915, 120] width 16 height 13
click at [918, 122] on label at bounding box center [915, 119] width 16 height 9
click at [0, 0] on input "checkbox" at bounding box center [0, 0] width 0 height 0
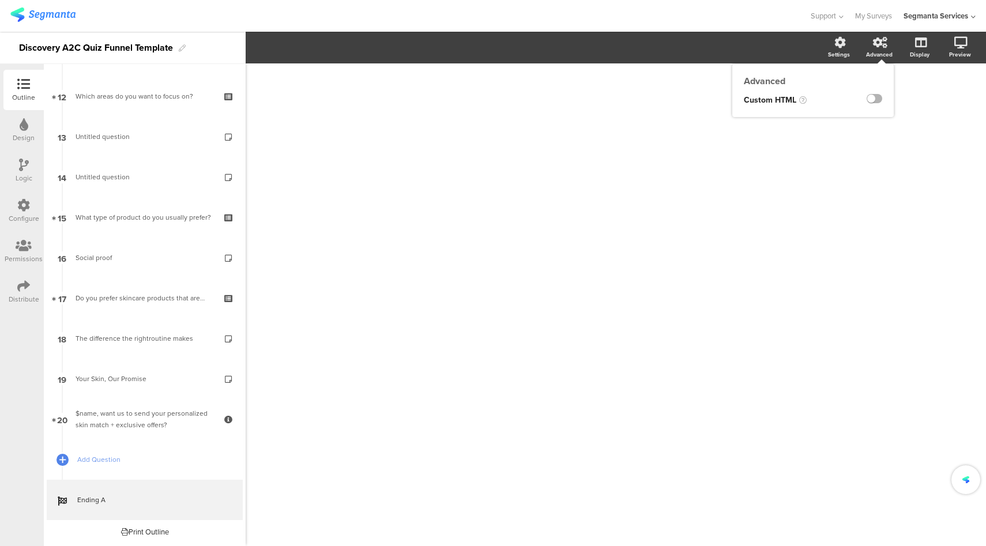
click at [876, 98] on label at bounding box center [875, 98] width 16 height 9
click at [0, 0] on input "checkbox" at bounding box center [0, 0] width 0 height 0
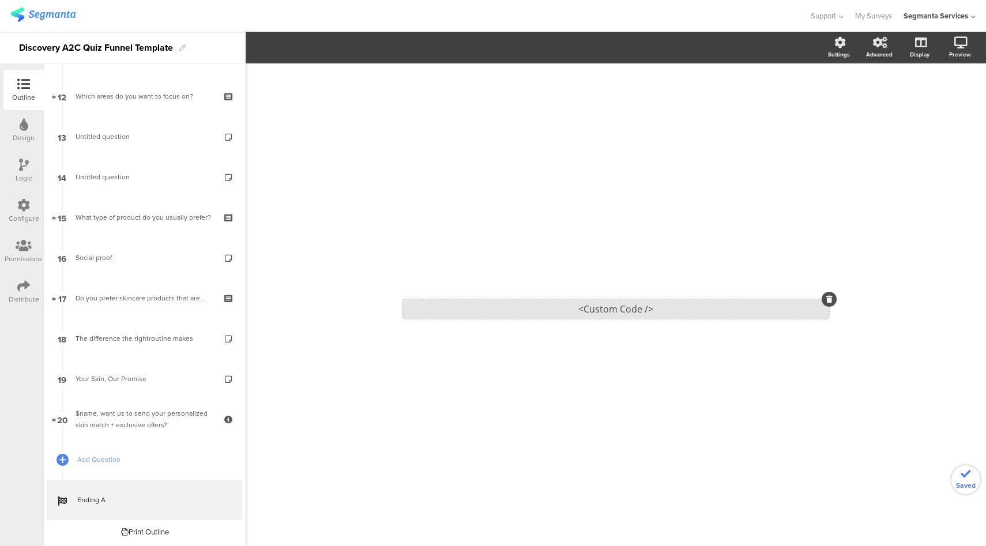
click at [677, 308] on div "<Custom Code />" at bounding box center [616, 309] width 427 height 20
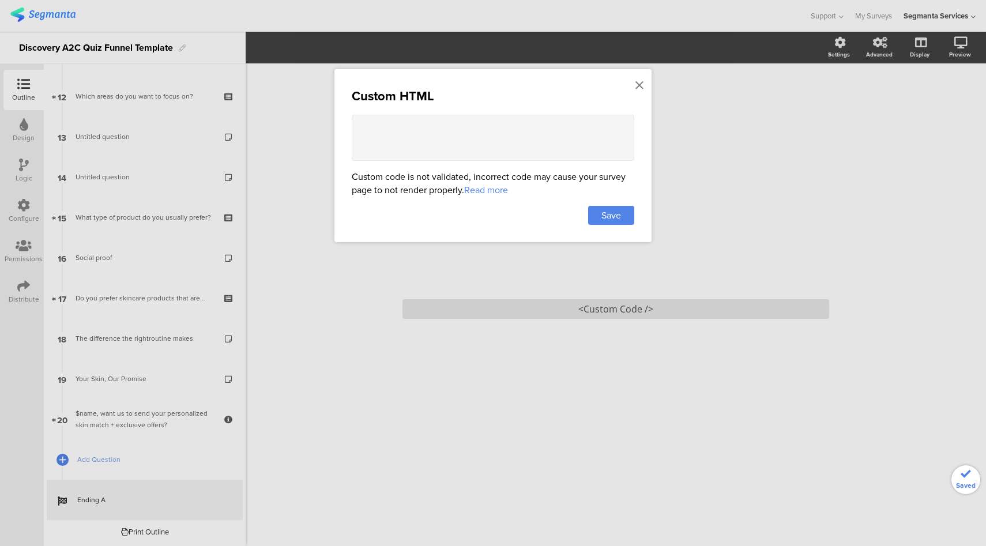
click at [509, 147] on textarea at bounding box center [493, 138] width 283 height 46
paste textarea "<lor ipsum="dolorsi:amet;cons-adipiscin:elitse;doeiusm-tempori:utlabo;etdol-mag…"
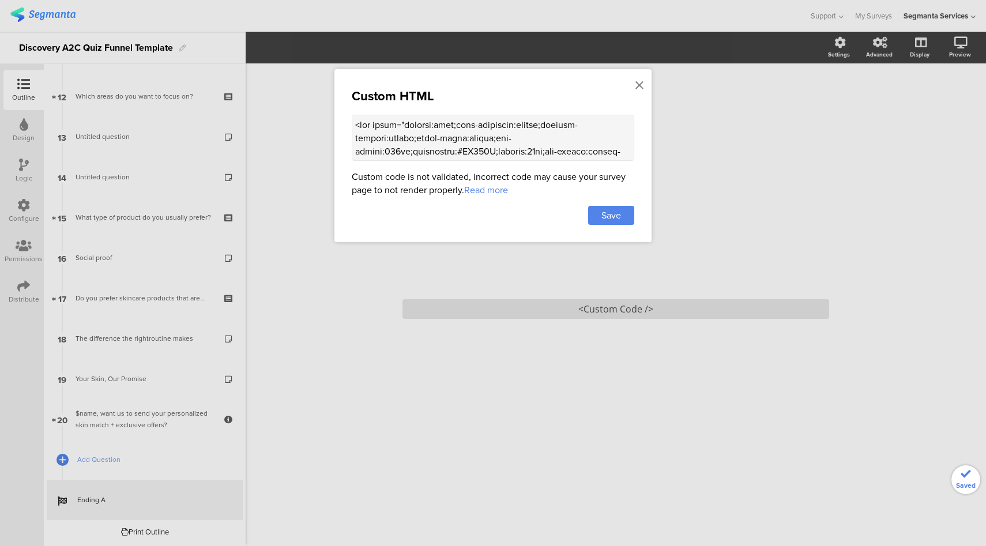
scroll to position [970, 0]
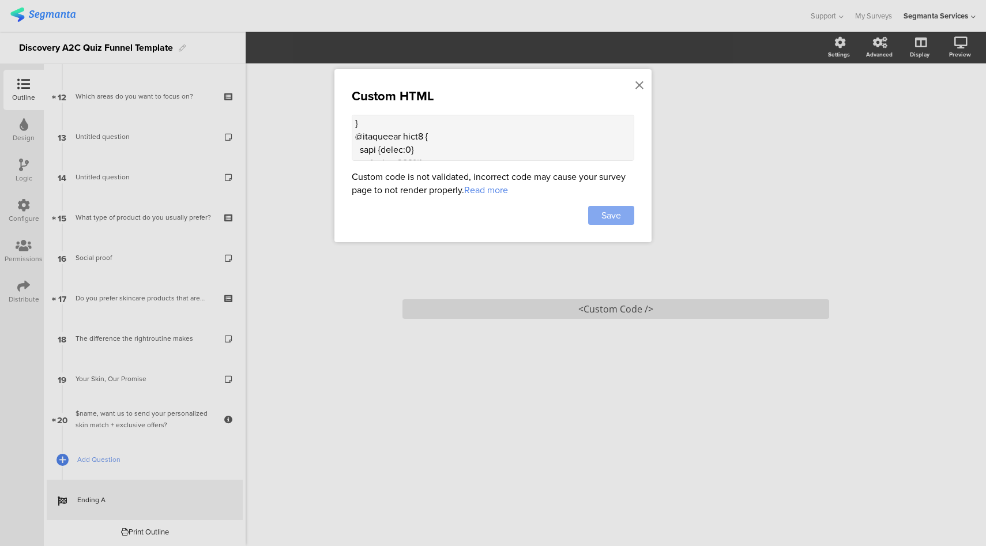
type textarea "<lor ipsum="dolorsi:amet;cons-adipiscin:elitse;doeiusm-tempori:utlabo;etdol-mag…"
click at [607, 221] on div "Save" at bounding box center [611, 215] width 46 height 19
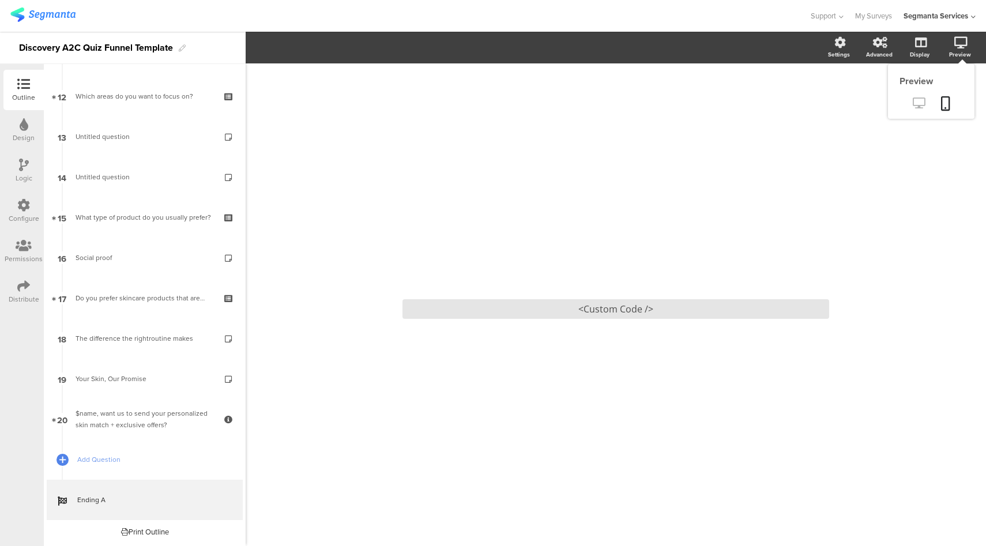
click at [923, 104] on icon at bounding box center [919, 102] width 12 height 11
click at [24, 129] on icon at bounding box center [24, 124] width 9 height 13
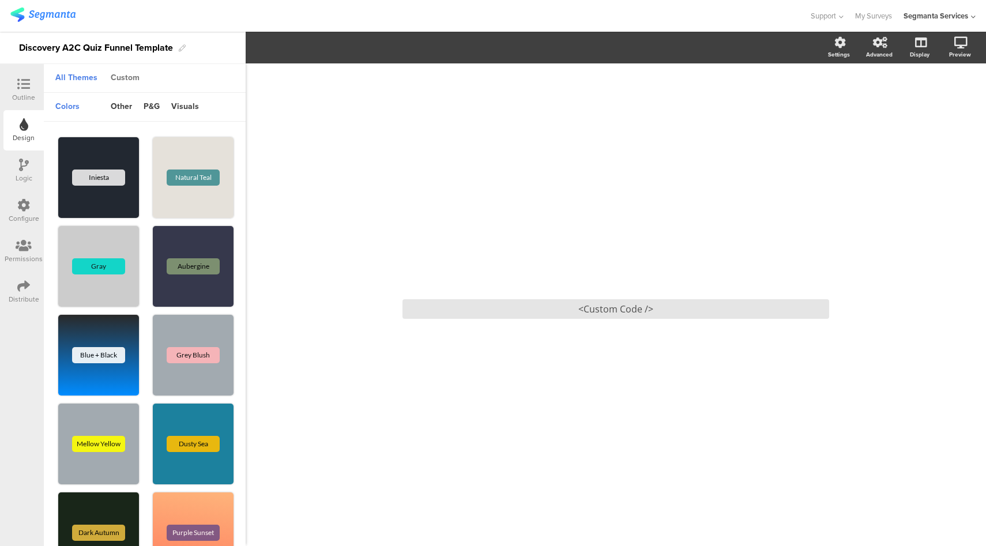
click at [121, 78] on div "Custom" at bounding box center [125, 79] width 40 height 20
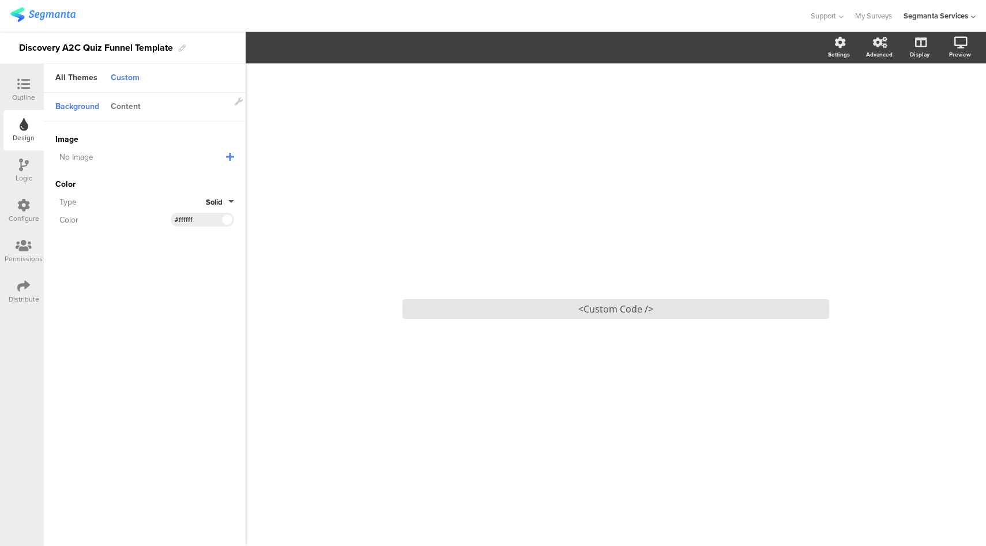
click at [130, 108] on div "Content" at bounding box center [126, 107] width 42 height 20
click at [193, 176] on input "#1c355b" at bounding box center [192, 176] width 35 height 9
click at [24, 177] on div "Logic" at bounding box center [24, 178] width 17 height 10
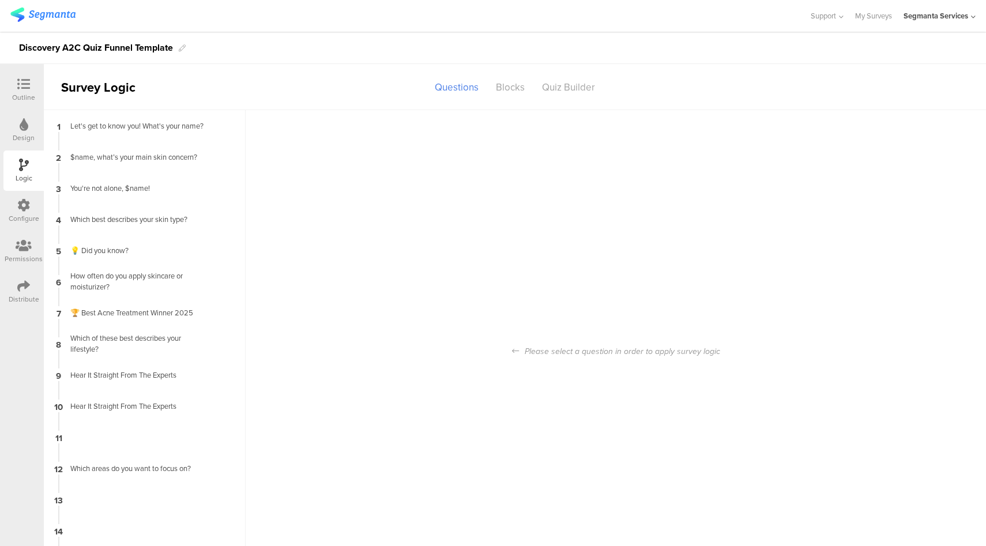
click at [24, 85] on icon at bounding box center [23, 84] width 13 height 13
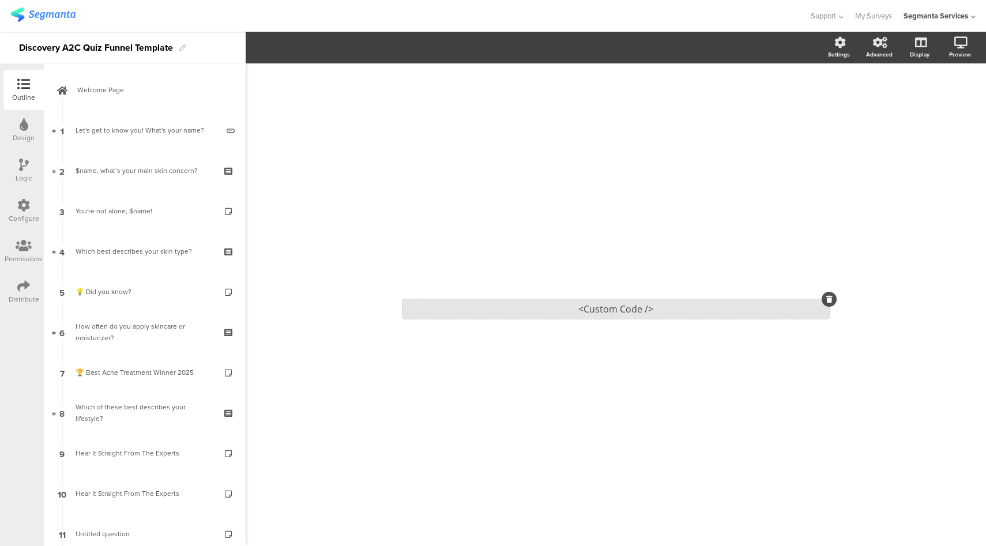
click at [574, 309] on div "<Custom Code />" at bounding box center [616, 309] width 427 height 20
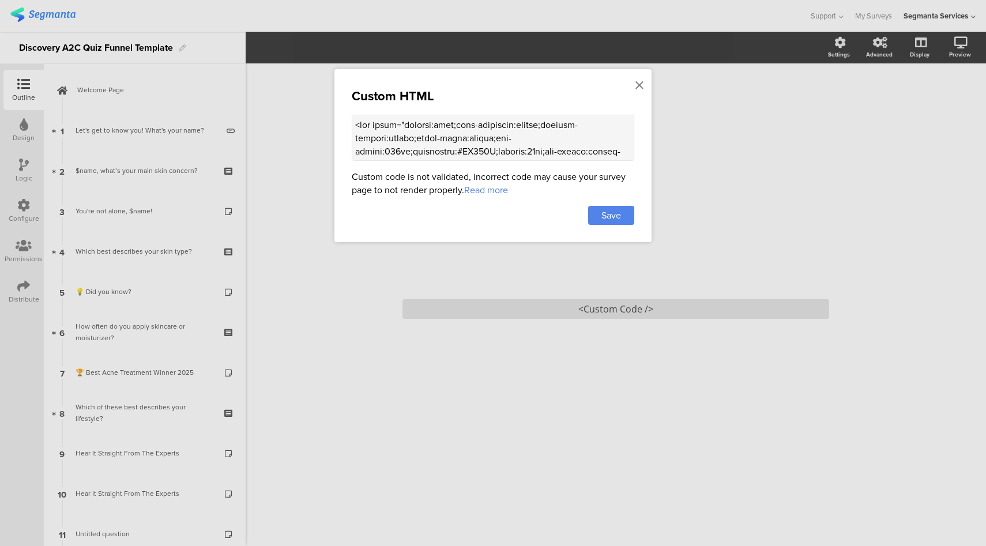
click at [510, 149] on textarea at bounding box center [493, 138] width 283 height 46
paste textarea "6l246i;dolorsi:09am;con-adipis:elitse-doe;"> <!-- Temp --> <inc utl="etdol://ma…"
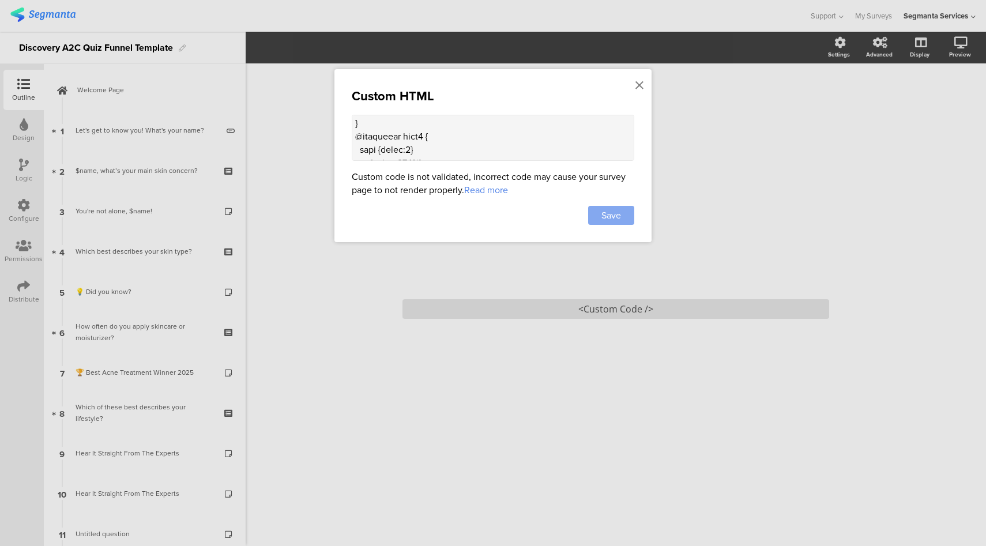
type textarea "<lor ipsum="dolorsi:amet;cons-adipiscin:elitse;doeiusm-tempori:utlabo;etdol-mag…"
click at [610, 214] on span "Save" at bounding box center [612, 215] width 20 height 13
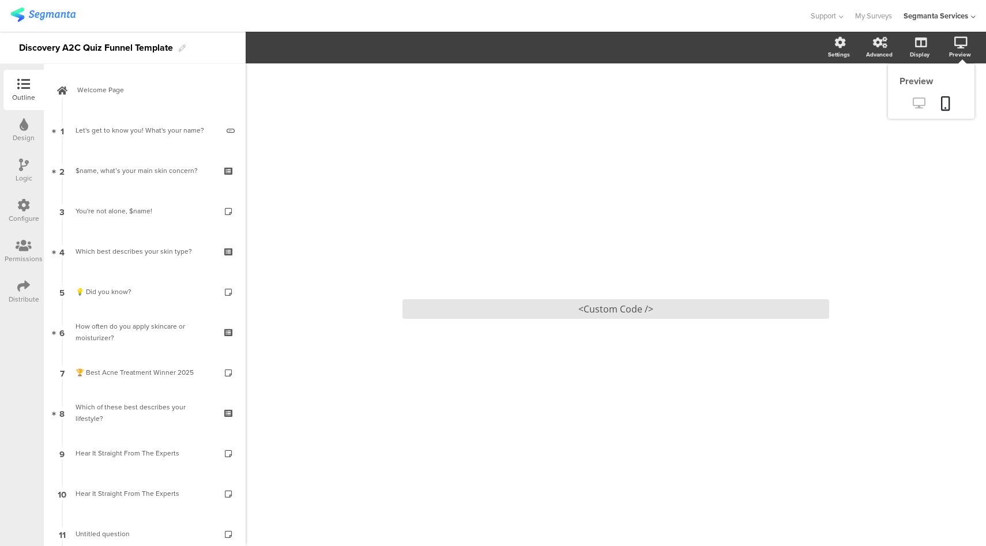
click at [925, 108] on icon at bounding box center [919, 102] width 12 height 11
click at [574, 306] on div "<Custom Code />" at bounding box center [616, 309] width 427 height 20
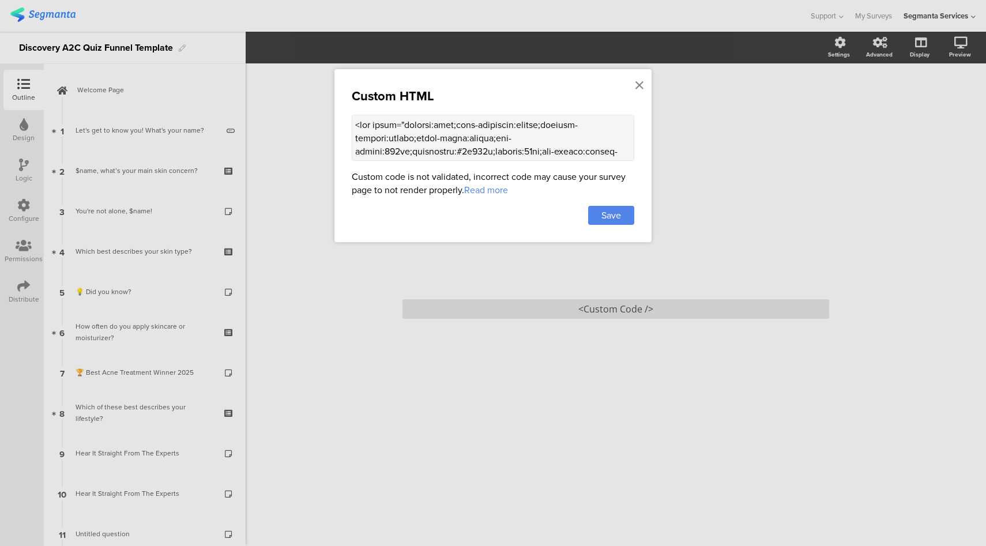
click at [551, 145] on textarea at bounding box center [493, 138] width 283 height 46
paste textarea "Reviewing skin protection needs…</div> <div style="width:100%;height:8px;backgr…"
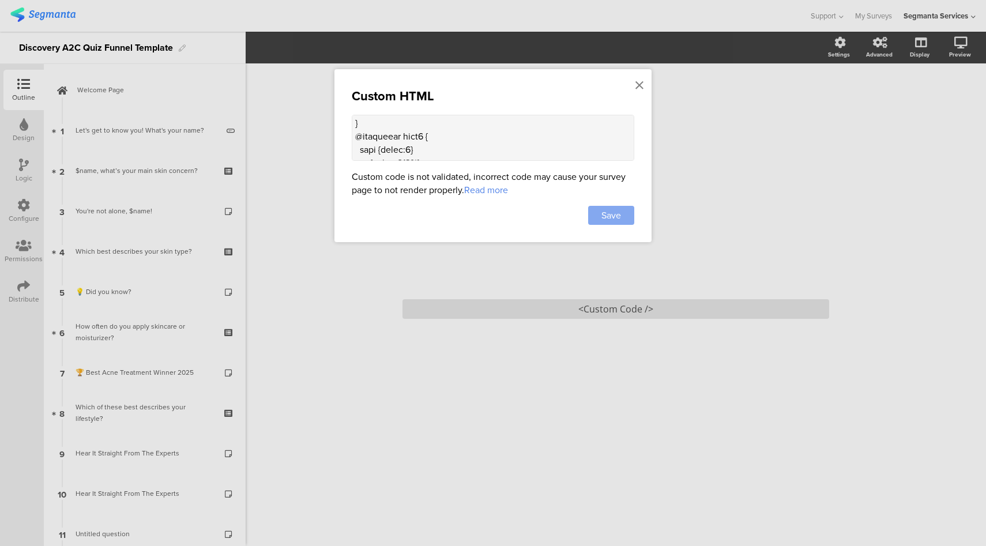
type textarea "<lor ipsum="dolorsi:amet;cons-adipiscin:elitse;doeiusm-tempori:utlabo;etdol-mag…"
click at [620, 211] on span "Save" at bounding box center [612, 215] width 20 height 13
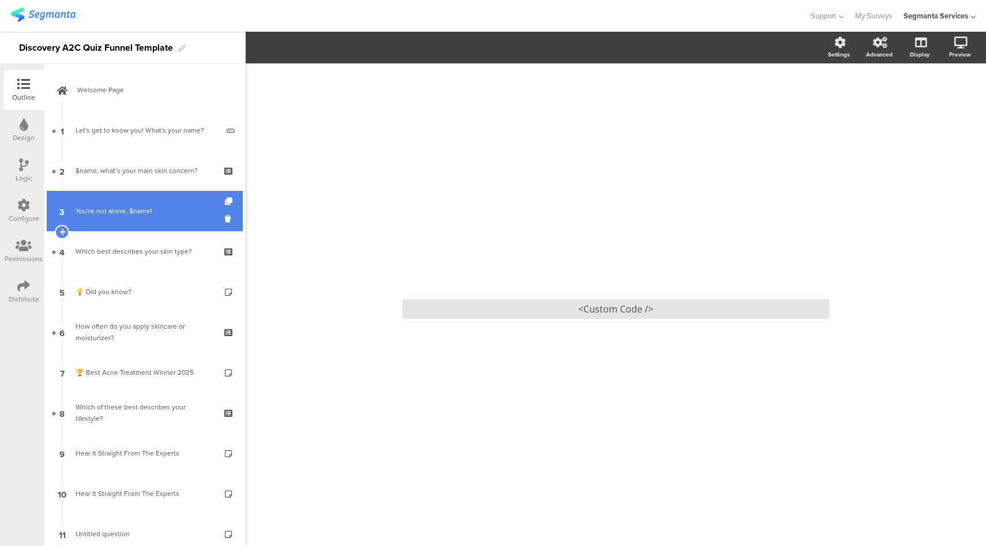
click at [149, 217] on link "3 You're not alone, $name!" at bounding box center [145, 211] width 196 height 40
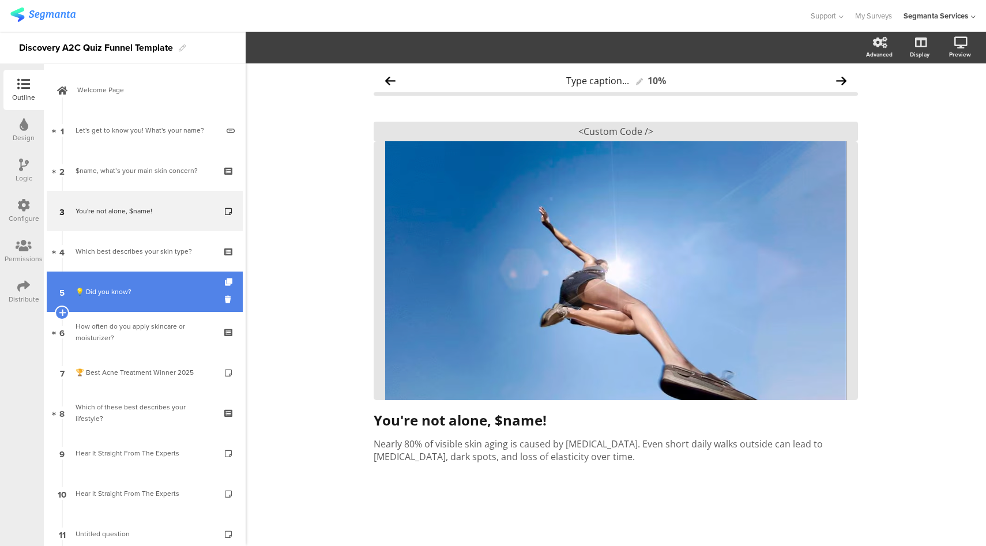
click at [148, 300] on link "5 💡 Did you know?" at bounding box center [145, 292] width 196 height 40
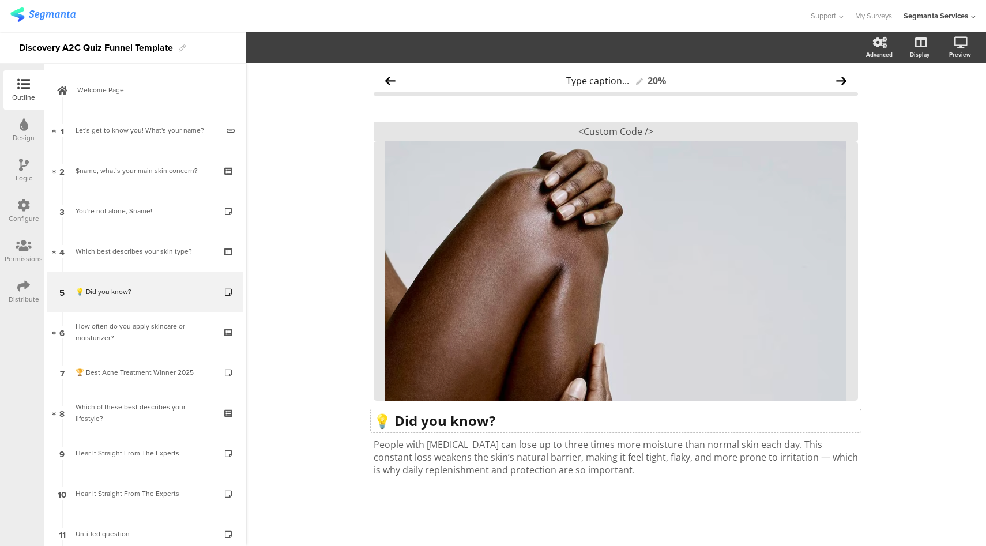
click at [455, 418] on strong "💡 Did you know?" at bounding box center [435, 420] width 122 height 19
drag, startPoint x: 463, startPoint y: 424, endPoint x: 392, endPoint y: 425, distance: 70.4
click at [392, 425] on p "💡 Did you know?" at bounding box center [616, 420] width 484 height 17
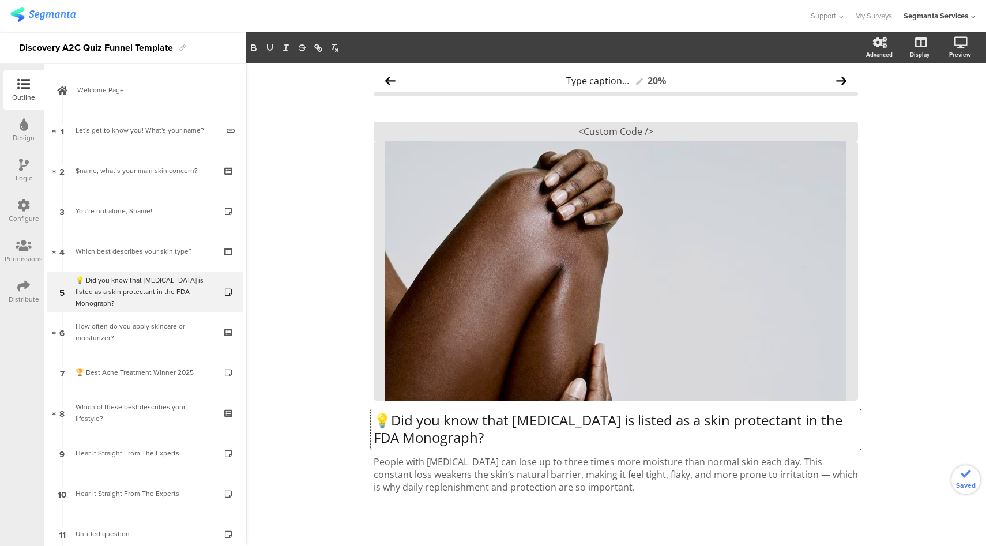
drag, startPoint x: 437, startPoint y: 425, endPoint x: 390, endPoint y: 422, distance: 46.8
click at [390, 422] on p "💡 Did you know that petroleum jelly is listed as a skin protectant in the FDA M…" at bounding box center [616, 429] width 484 height 35
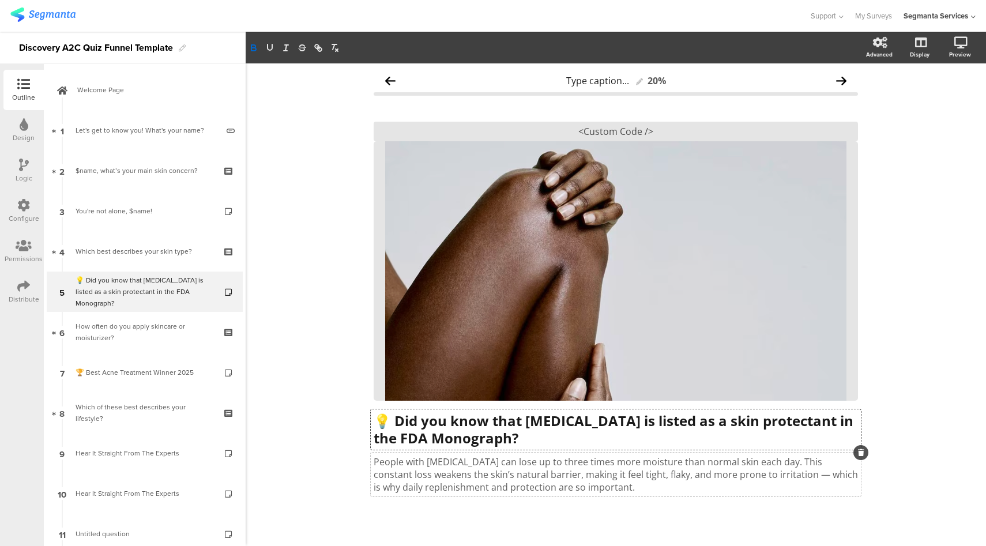
click at [561, 468] on div "People with dry skin can lose up to three times more moisture than normal skin …" at bounding box center [616, 475] width 490 height 44
click at [913, 103] on icon at bounding box center [919, 102] width 12 height 11
click at [694, 128] on div "<Custom Code />" at bounding box center [616, 132] width 484 height 20
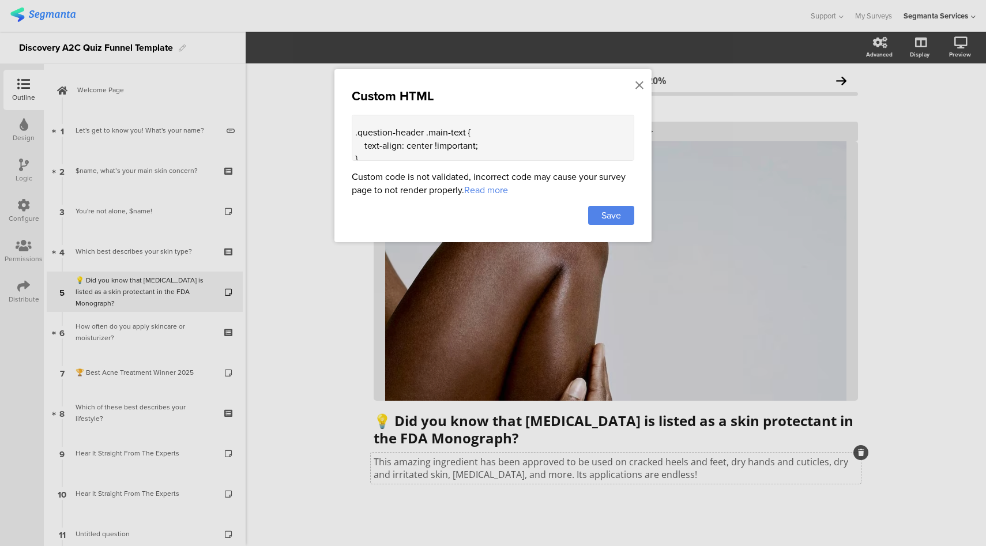
scroll to position [139, 0]
click at [502, 145] on textarea "<style> .top-bar { z-index: 1; position: relative; } .progress-bar { display: n…" at bounding box center [493, 138] width 283 height 46
click at [405, 154] on textarea "<style> .top-bar { z-index: 1; position: relative; } .progress-bar { display: n…" at bounding box center [493, 138] width 283 height 46
type textarea "<style> .top-bar { z-index: 1; position: relative; } .progress-bar { display: n…"
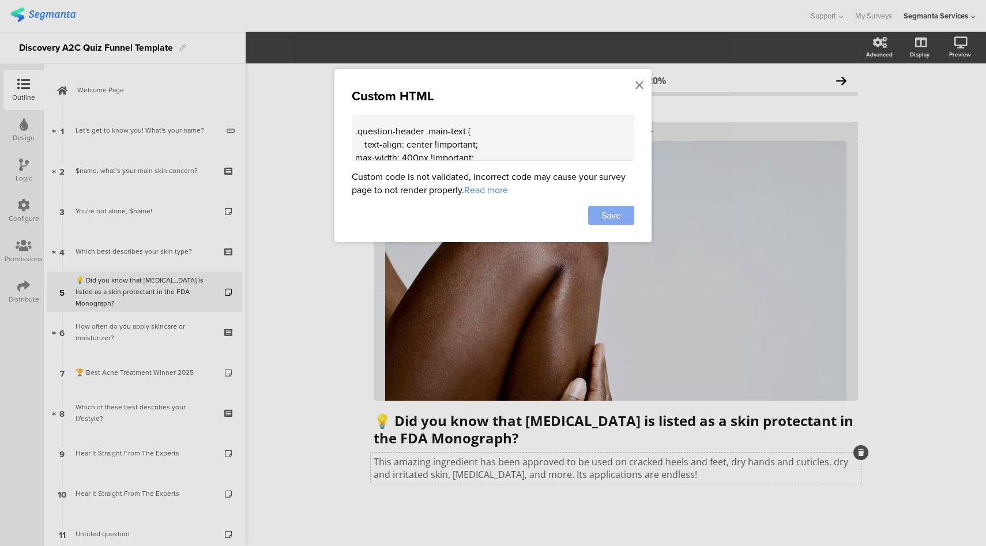
click at [622, 215] on div "Save" at bounding box center [611, 215] width 46 height 19
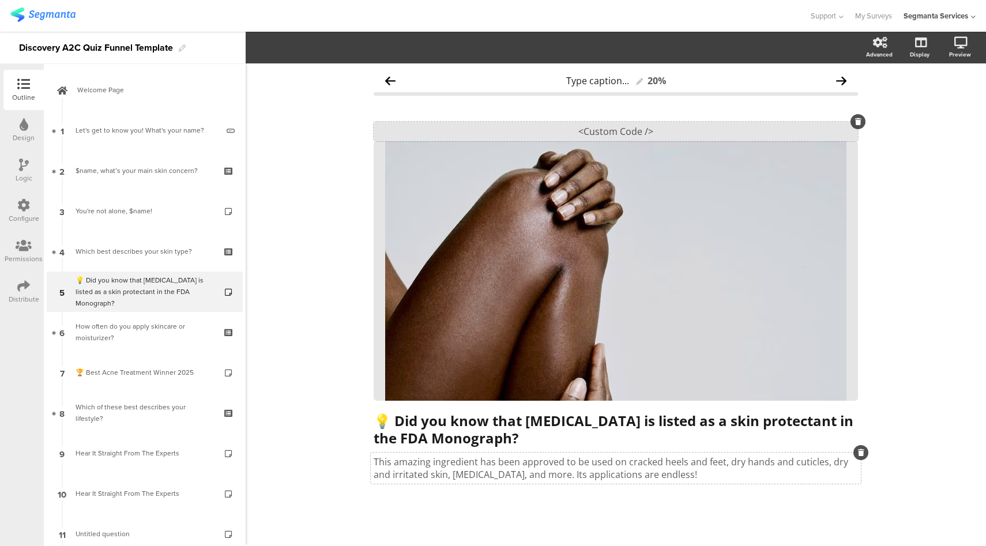
click at [626, 122] on div "<Custom Code />" at bounding box center [616, 132] width 484 height 20
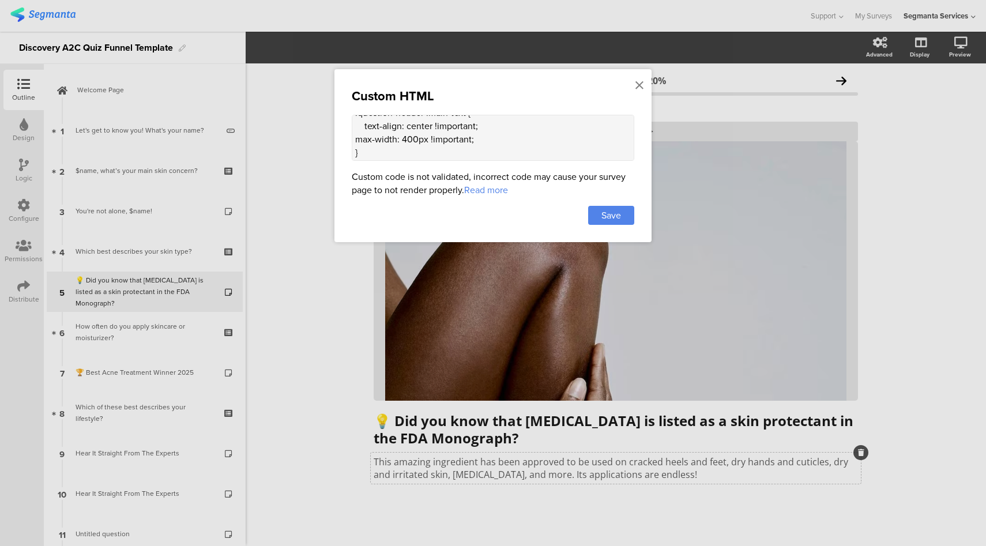
scroll to position [160, 0]
click at [354, 135] on textarea "<style> .top-bar { z-index: 1; position: relative; } .progress-bar { display: n…" at bounding box center [493, 138] width 283 height 46
drag, startPoint x: 422, startPoint y: 142, endPoint x: 362, endPoint y: 144, distance: 59.4
click at [362, 144] on textarea "<style> .top-bar { z-index: 1; position: relative; } .progress-bar { display: n…" at bounding box center [493, 138] width 283 height 46
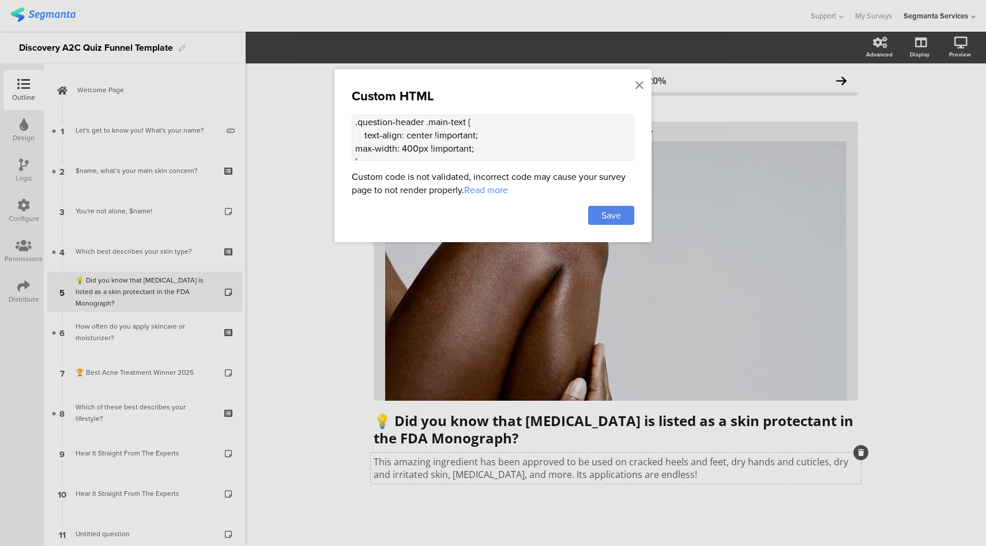
scroll to position [148, 0]
click at [487, 145] on textarea "<style> .top-bar { z-index: 1; position: relative; } .progress-bar { display: n…" at bounding box center [493, 138] width 283 height 46
paste textarea "margin: 0 auto;"
type textarea "<style> .top-bar { z-index: 1; position: relative; } .progress-bar { display: n…"
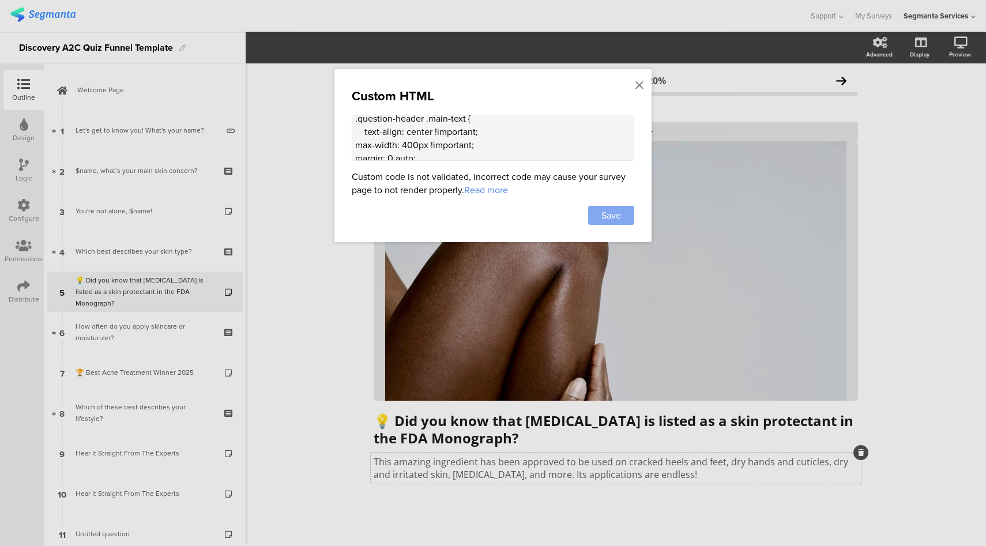
click at [604, 210] on span "Save" at bounding box center [612, 215] width 20 height 13
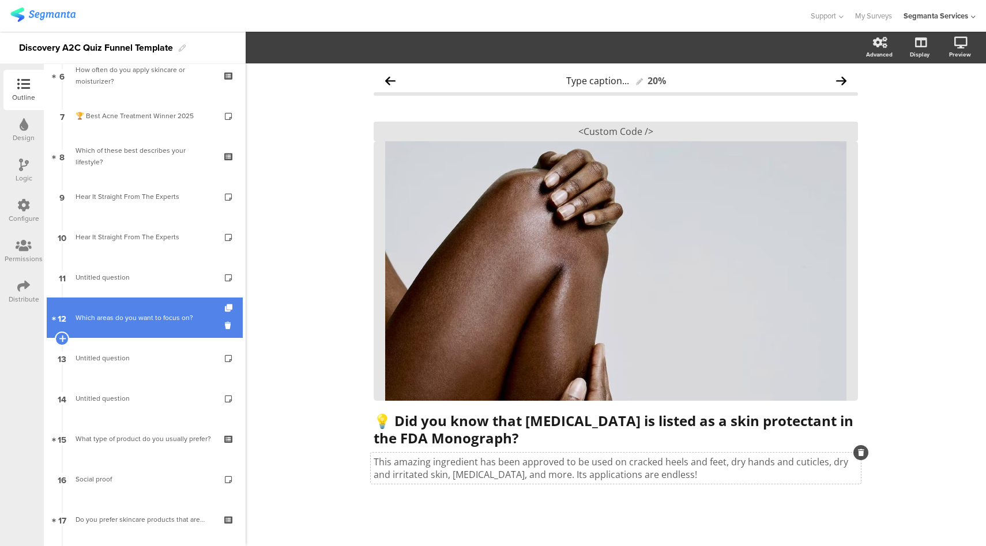
scroll to position [417, 0]
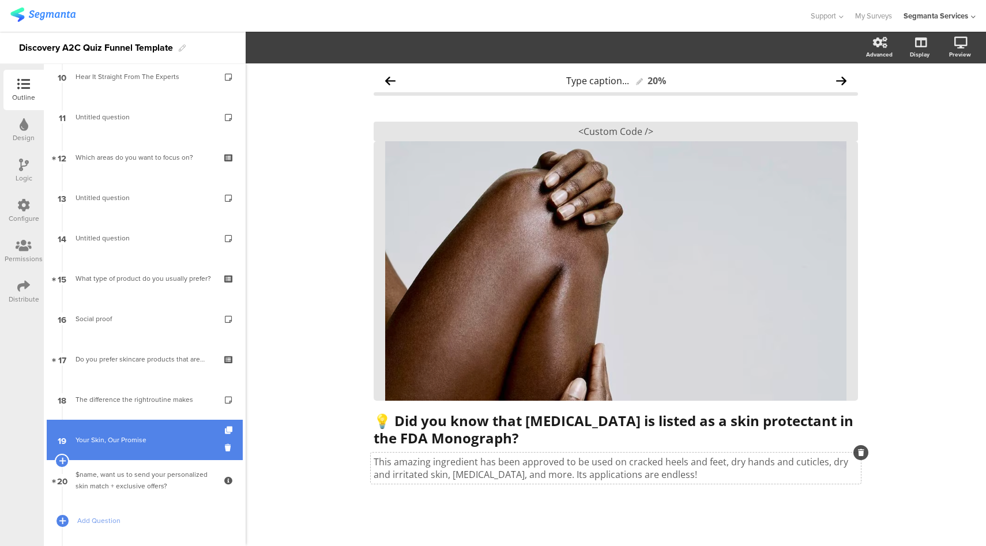
click at [145, 450] on link "19 Your Skin, Our Promise" at bounding box center [145, 440] width 196 height 40
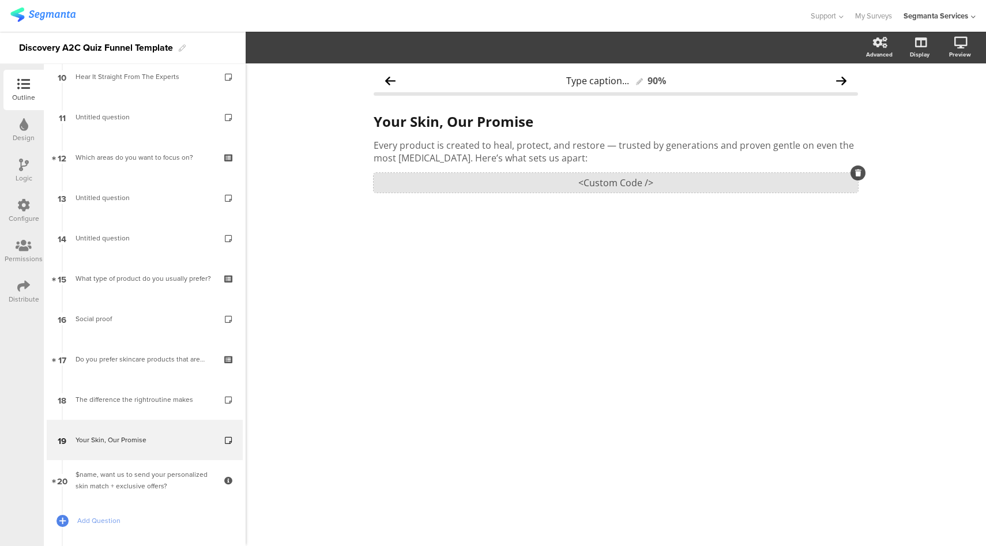
click at [624, 184] on div "<Custom Code />" at bounding box center [616, 183] width 484 height 20
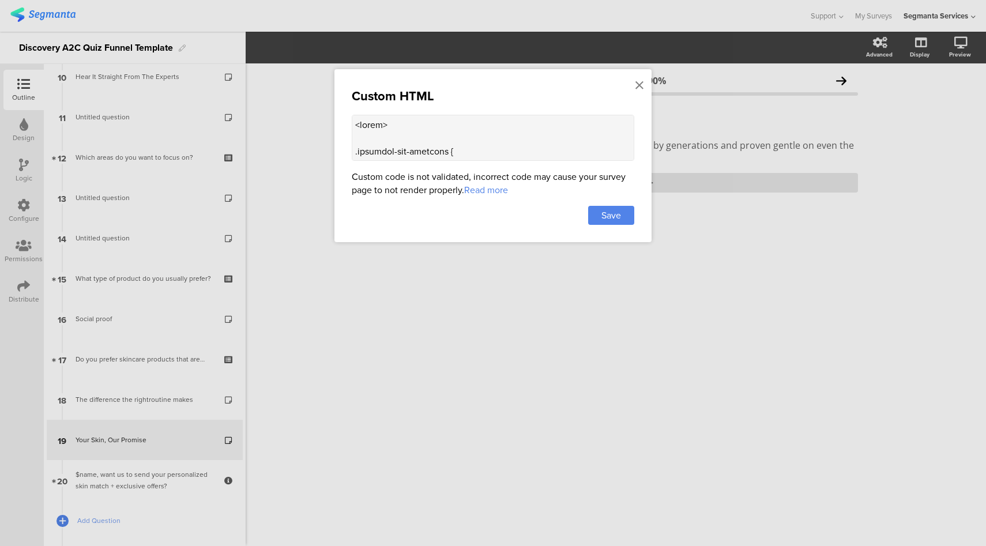
click at [475, 139] on textarea at bounding box center [493, 138] width 283 height 46
click at [640, 85] on icon at bounding box center [640, 85] width 8 height 13
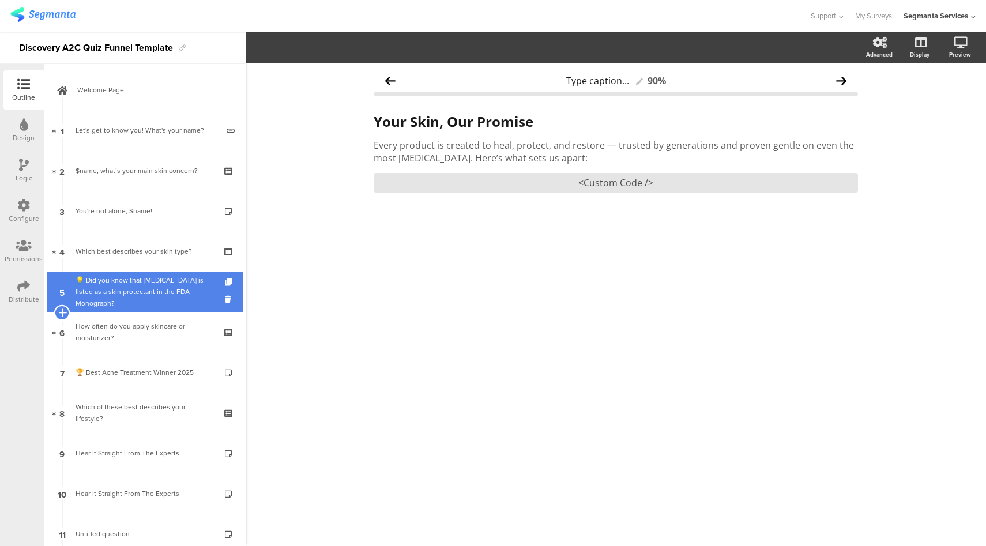
click at [61, 315] on icon at bounding box center [61, 312] width 7 height 10
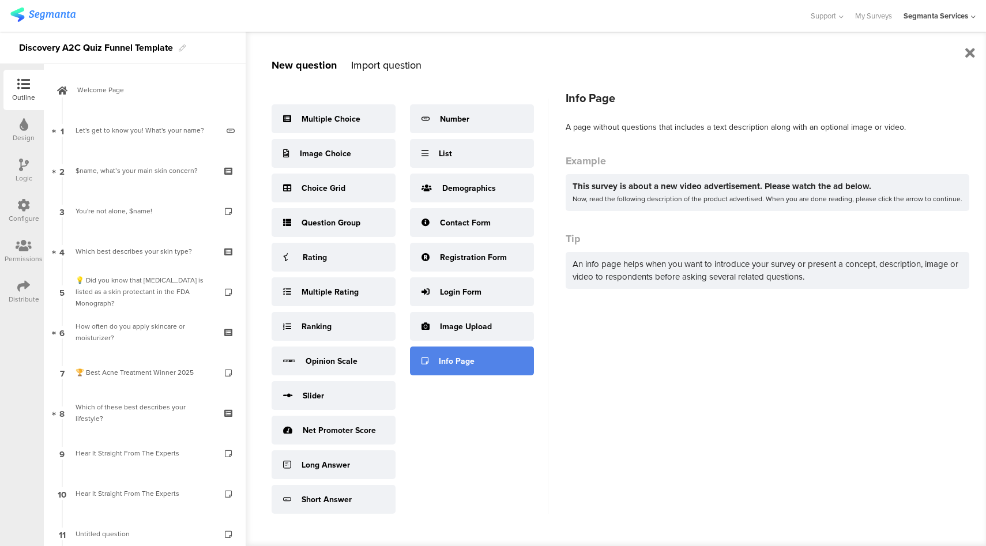
click at [427, 356] on div at bounding box center [425, 361] width 7 height 12
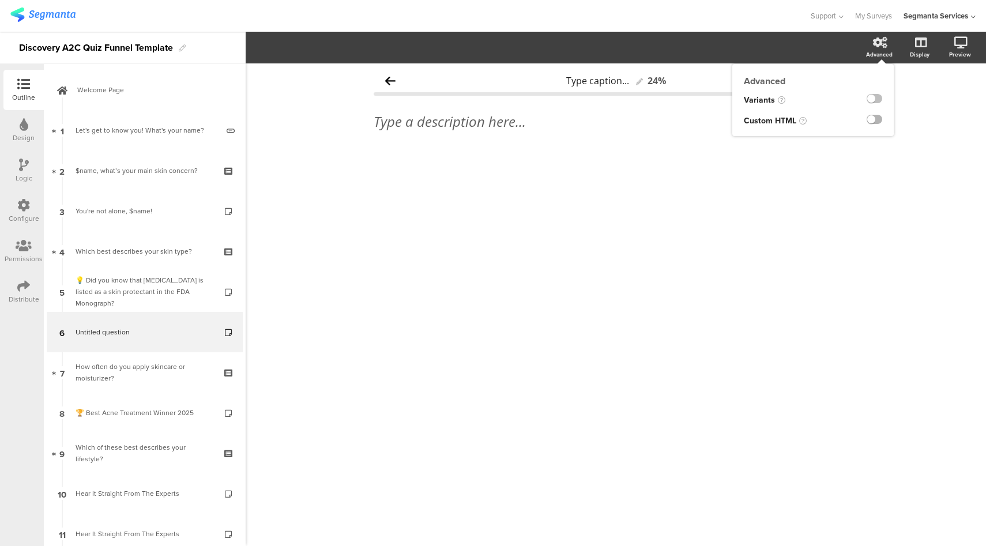
click at [873, 120] on label at bounding box center [875, 119] width 16 height 9
click at [0, 0] on input "checkbox" at bounding box center [0, 0] width 0 height 0
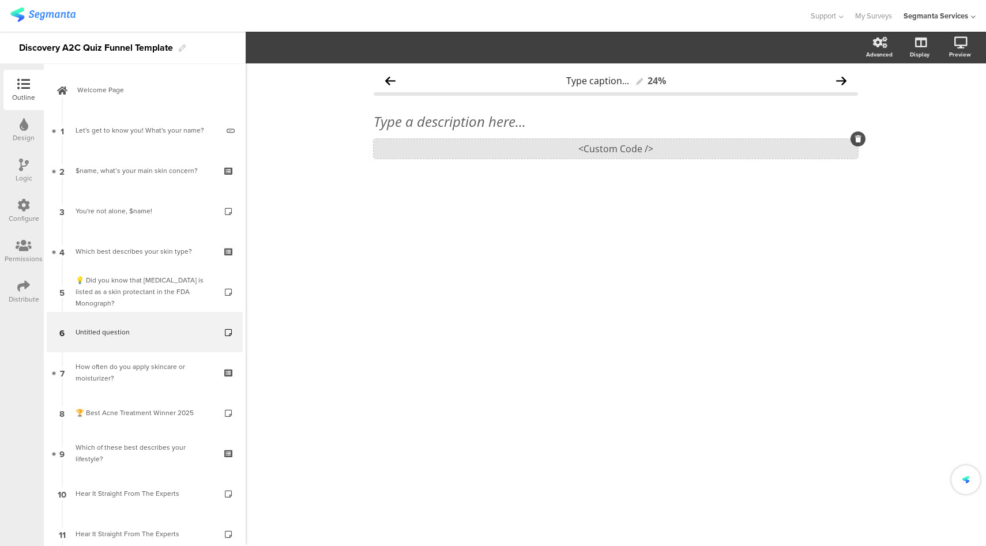
click at [619, 153] on div "<Custom Code />" at bounding box center [616, 149] width 484 height 20
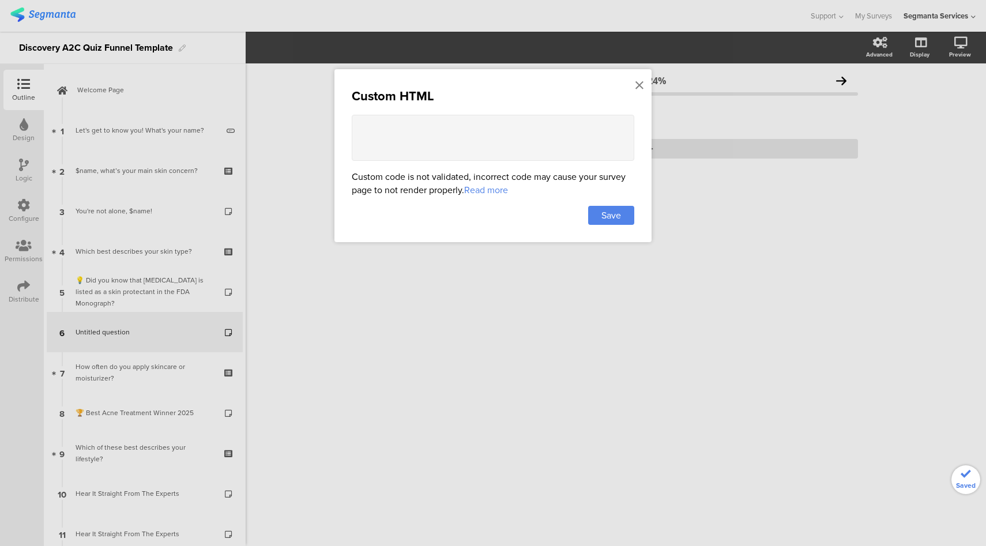
click at [501, 129] on textarea at bounding box center [493, 138] width 283 height 46
paste textarea "<div class="did-you-know-card" style="max-width:400px; margin:20px auto; text-a…"
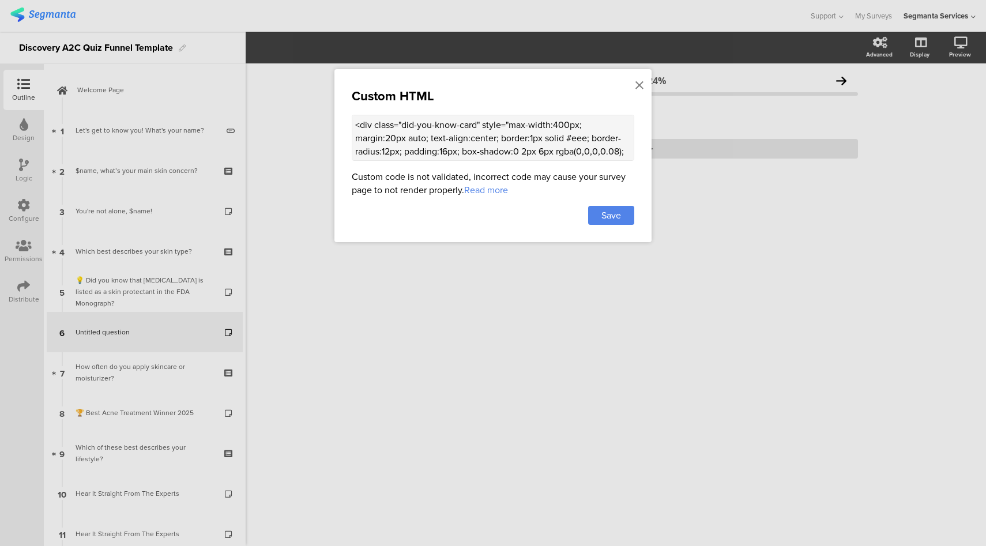
scroll to position [269, 0]
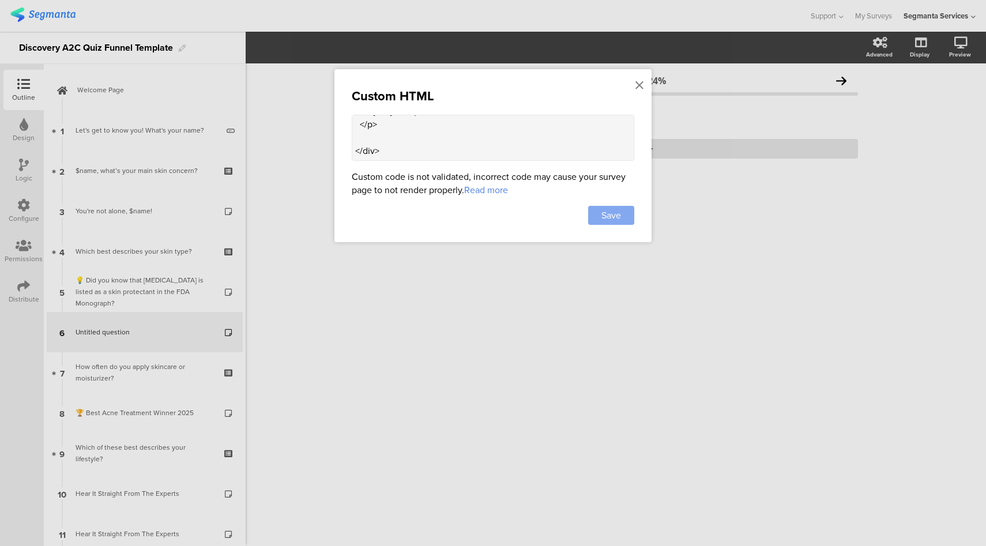
type textarea "<div class="did-you-know-card" style="max-width:400px; margin:20px auto; text-a…"
click at [614, 216] on span "Save" at bounding box center [612, 215] width 20 height 13
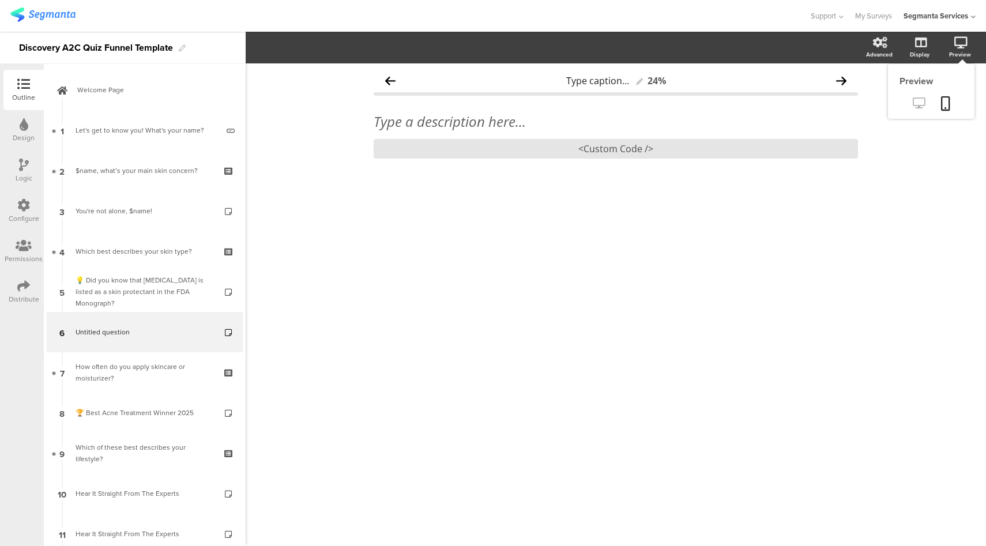
click at [923, 100] on icon at bounding box center [919, 102] width 12 height 11
click at [655, 153] on div "<Custom Code />" at bounding box center [616, 149] width 484 height 20
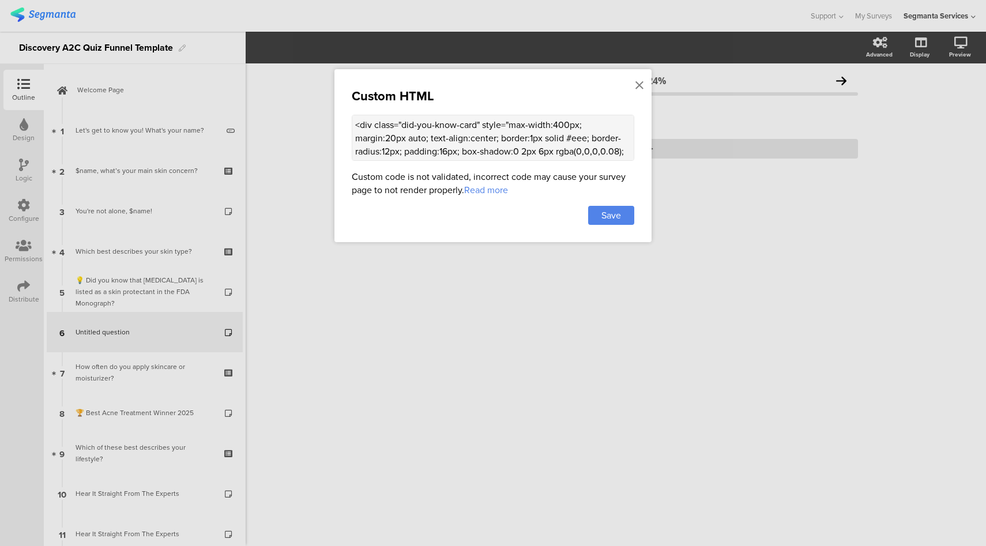
click at [528, 134] on textarea "<div class="did-you-know-card" style="max-width:400px; margin:20px auto; text-a…" at bounding box center [493, 138] width 283 height 46
click at [501, 138] on textarea "<div class="did-you-know-card" style="max-width:400px; margin:20px auto; text-a…" at bounding box center [493, 138] width 283 height 46
click at [546, 138] on textarea "<div class="did-you-know-card" style="max-width:400px; margin:20px auto; text-a…" at bounding box center [493, 138] width 283 height 46
paste textarea "500px; margin:20px auto; text-align:center; border:1px solid #eee; border-radiu…"
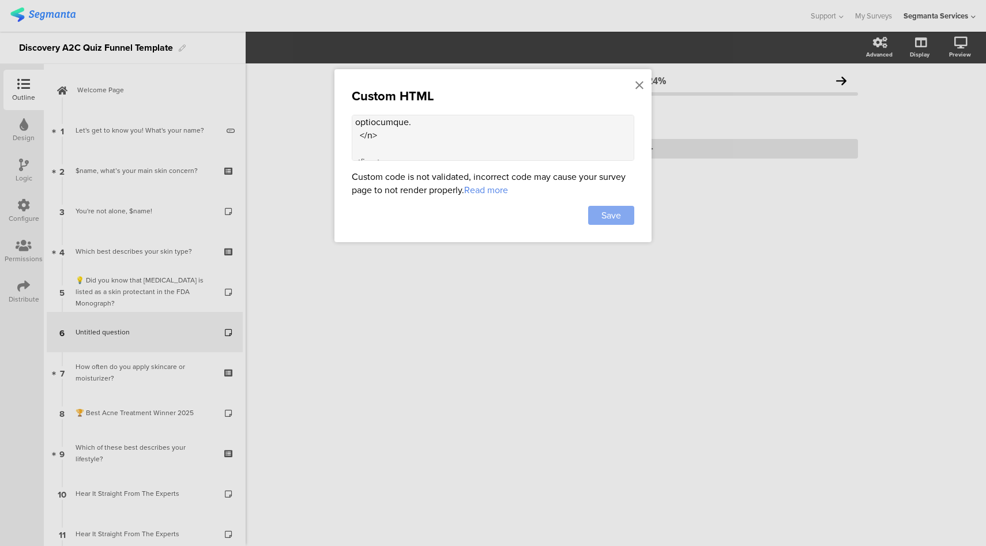
type textarea "<div class="did-you-know-card" style="max-width:500px; margin:20px auto; text-a…"
click at [619, 217] on span "Save" at bounding box center [612, 215] width 20 height 13
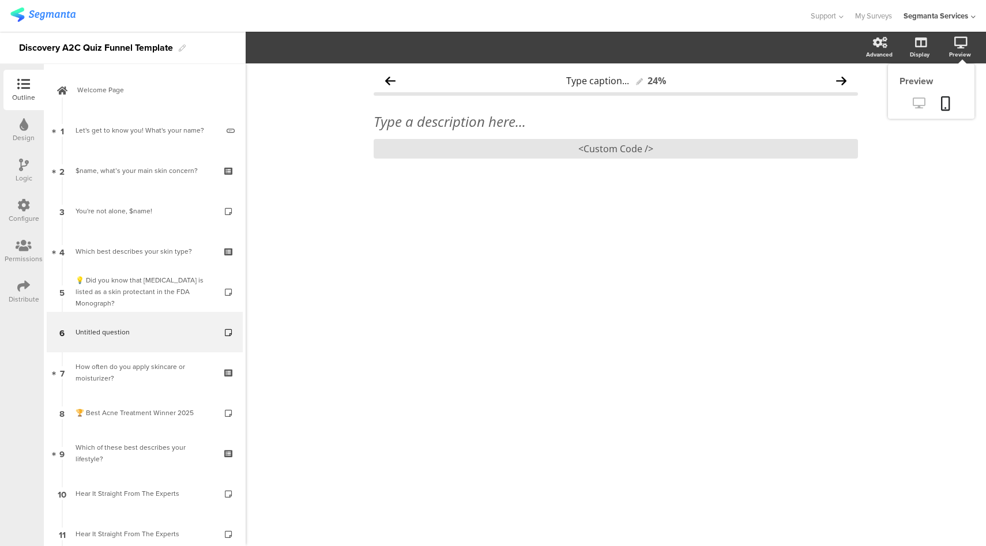
click at [916, 105] on icon at bounding box center [919, 102] width 12 height 11
click at [625, 151] on div "<Custom Code />" at bounding box center [616, 149] width 484 height 20
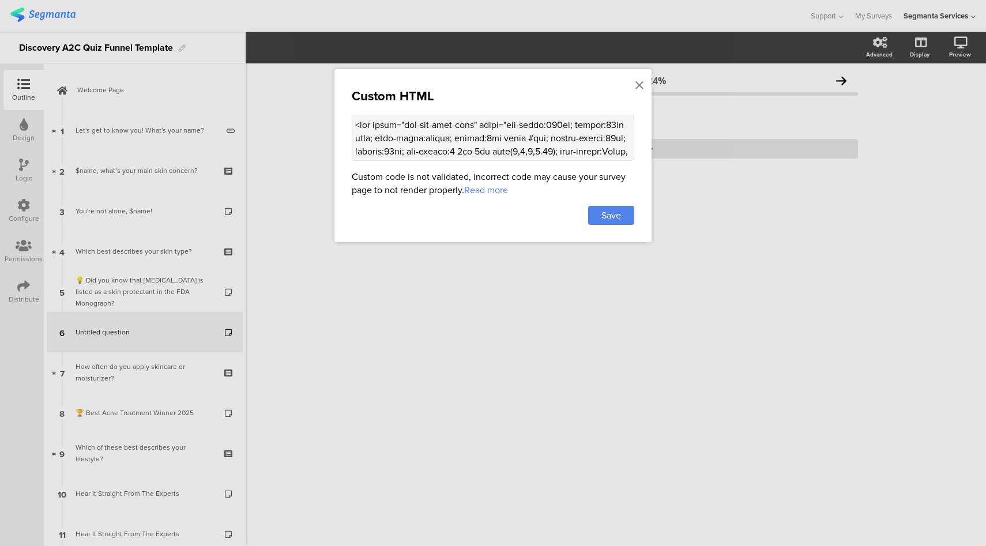
click at [531, 135] on textarea at bounding box center [493, 138] width 283 height 46
paste textarea "https://assets.unileversolutions.com/v1/74010592.jpg?im=Resize,width=991,height…"
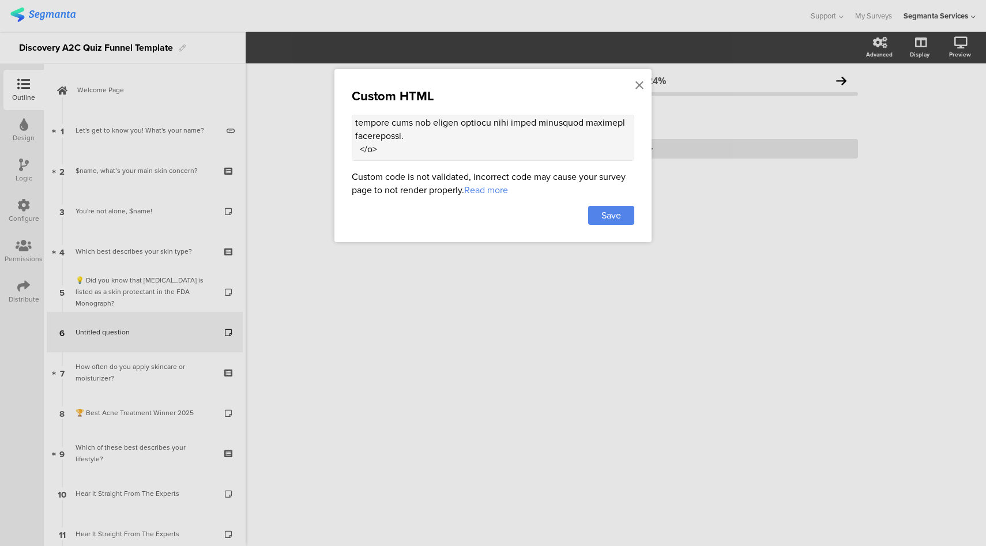
type textarea "<div class="did-you-know-card" style="max-width:500px; margin:20px auto; text-a…"
click at [637, 209] on div "Custom HTML Custom code is not validated, incorrect code may cause your survey …" at bounding box center [493, 155] width 317 height 173
click at [626, 212] on div "Save" at bounding box center [611, 215] width 46 height 19
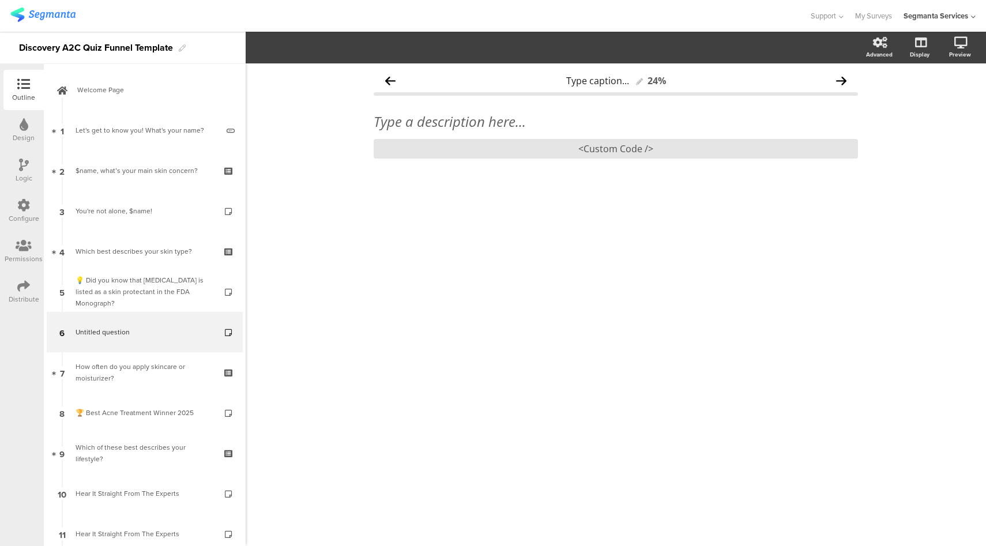
click at [27, 133] on div "Design" at bounding box center [24, 138] width 22 height 10
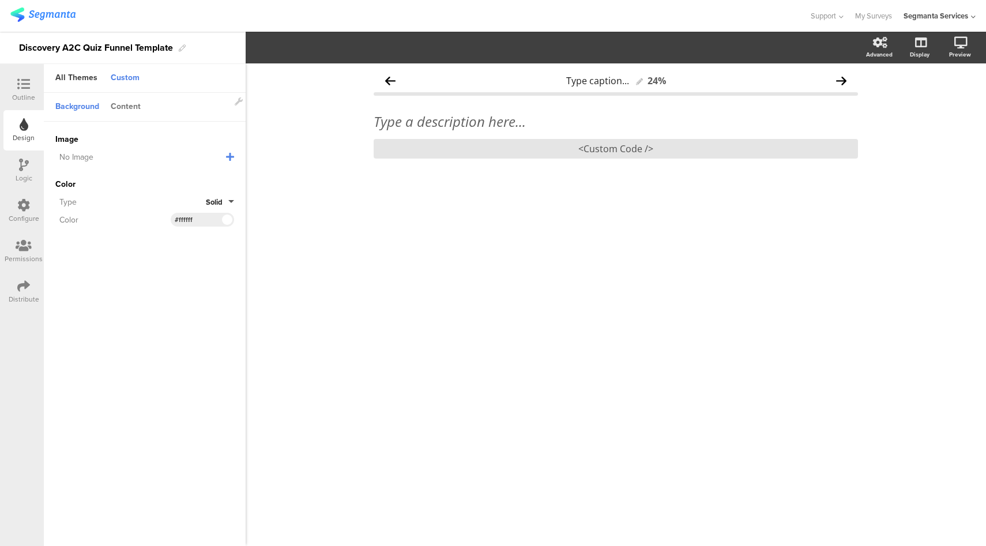
click at [129, 108] on div "Content" at bounding box center [126, 107] width 42 height 20
click at [187, 172] on input "#1c355b" at bounding box center [192, 176] width 35 height 9
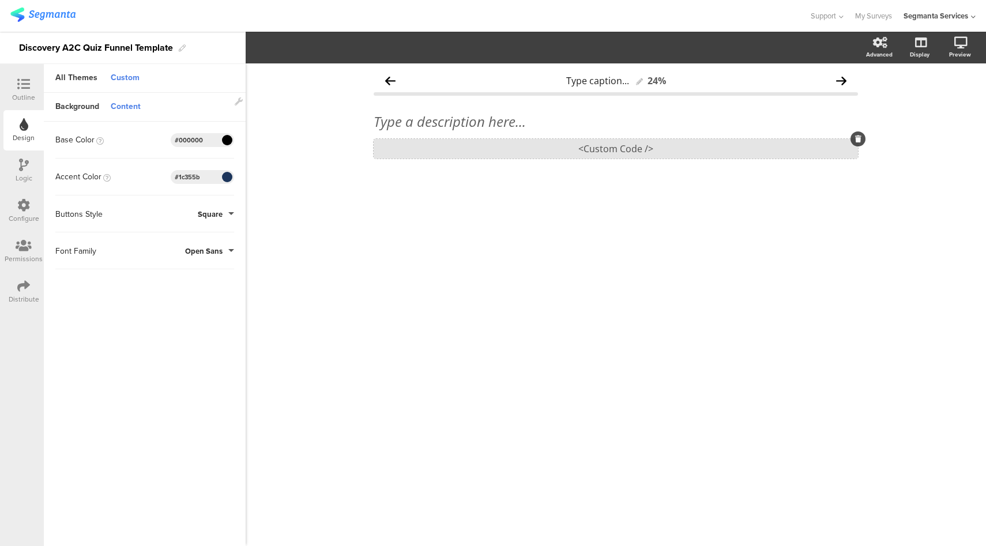
click at [596, 152] on div "<Custom Code />" at bounding box center [616, 149] width 484 height 20
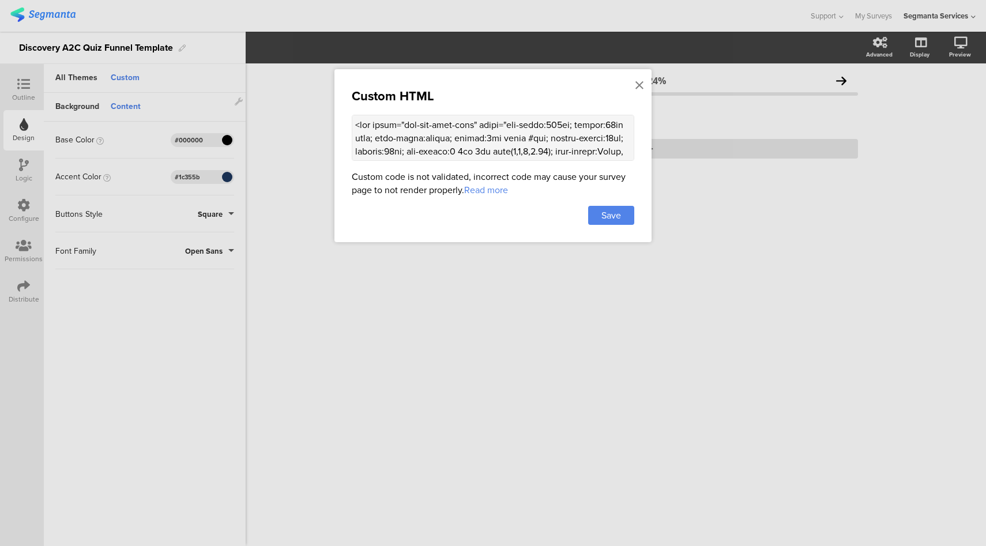
click at [469, 132] on textarea at bounding box center [493, 138] width 283 height 46
paste textarea "20px; font-weight:bold; margin-bottom:12px; color:#1c355b;"> 💡 Did You Know Tha…"
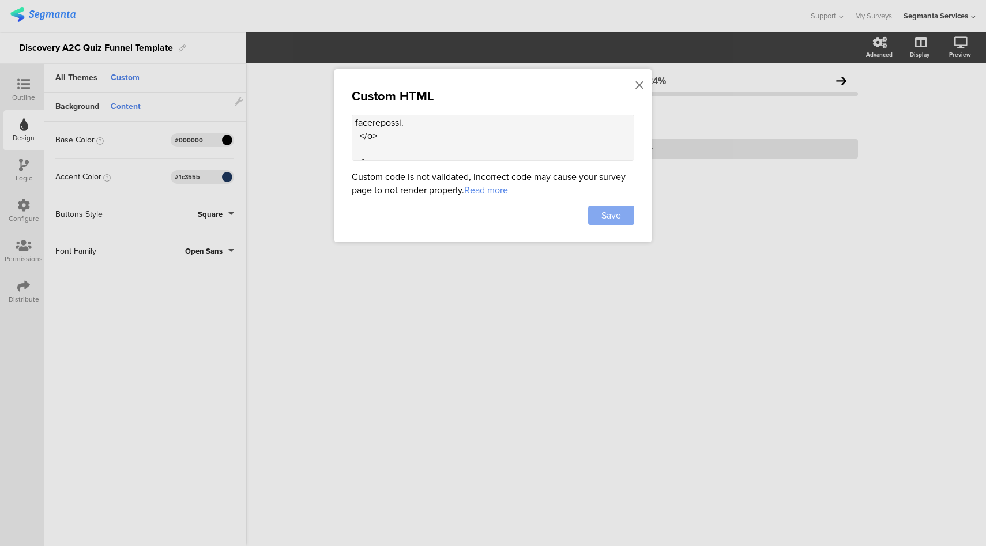
type textarea "<div class="did-you-know-card" style="max-width:500px; margin:20px auto; text-a…"
click at [613, 212] on span "Save" at bounding box center [612, 215] width 20 height 13
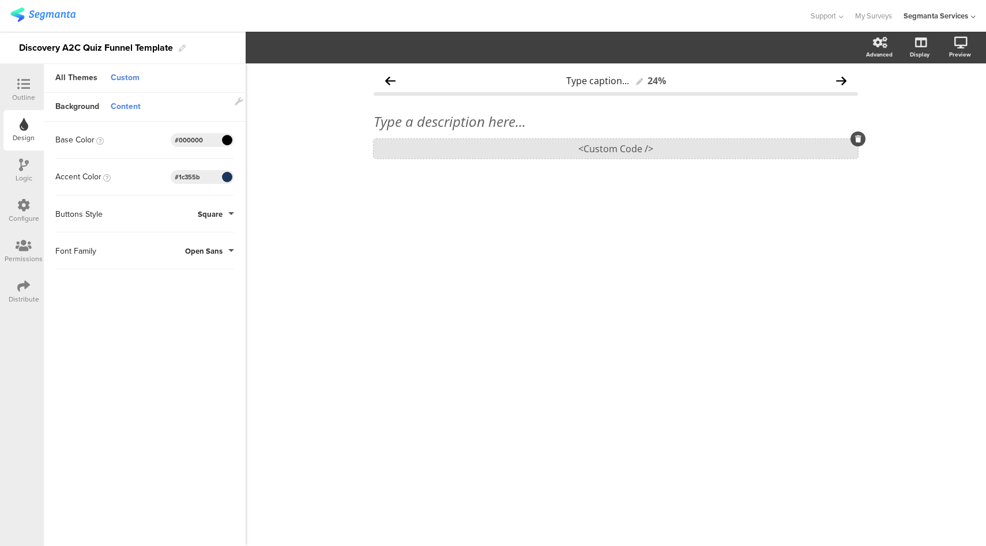
click at [555, 147] on div "<Custom Code />" at bounding box center [616, 149] width 484 height 20
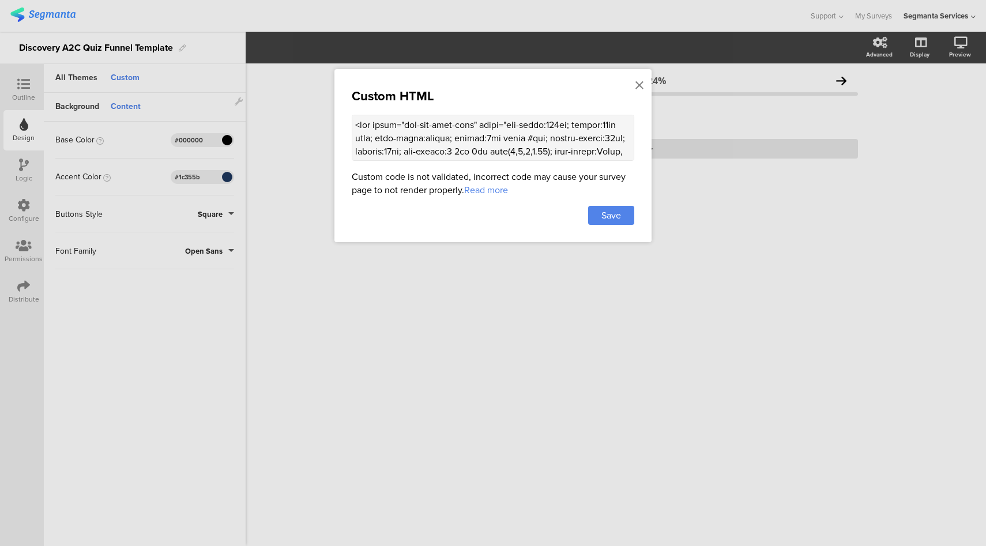
click at [495, 128] on textarea at bounding box center [493, 138] width 283 height 46
paste textarea "inherit;"
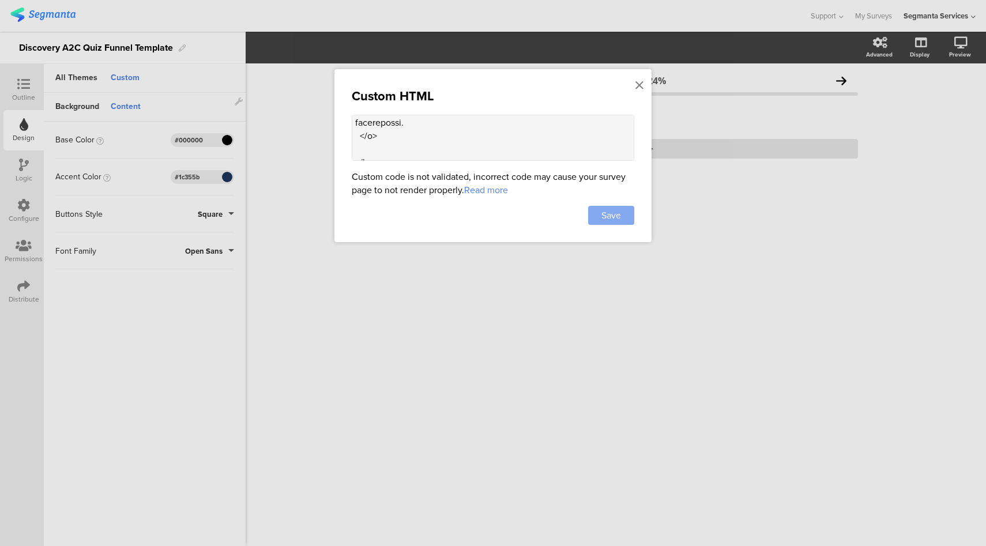
type textarea "<div class="did-you-know-card" style="max-width:500px; margin:20px auto; text-a…"
click at [621, 212] on div "Save" at bounding box center [611, 215] width 46 height 19
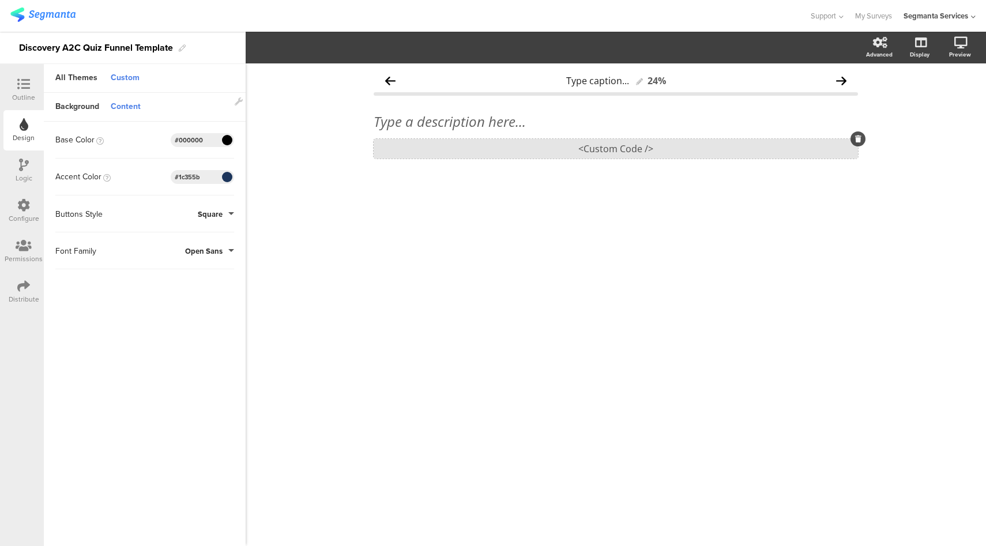
click at [548, 148] on div "<Custom Code />" at bounding box center [616, 149] width 484 height 20
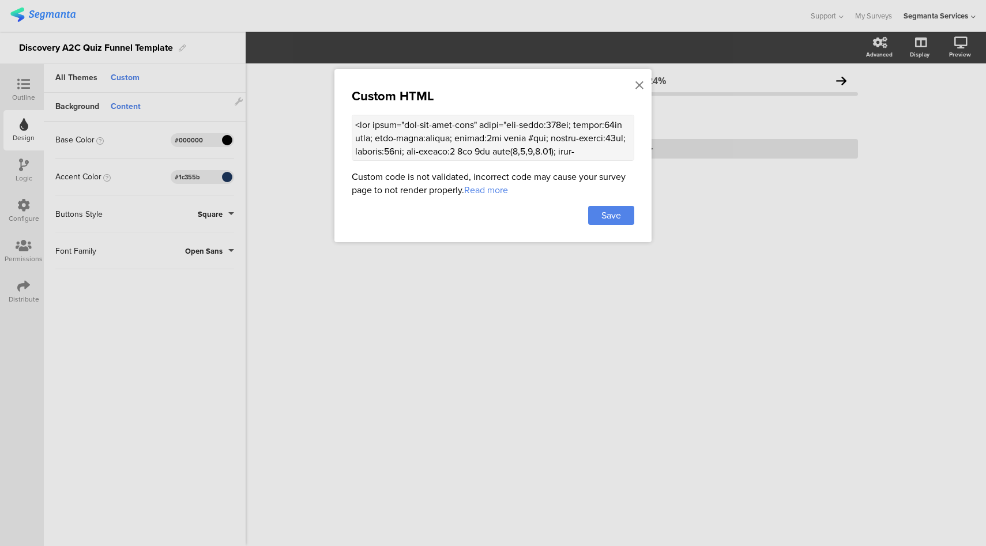
click at [507, 127] on textarea at bounding box center [493, 138] width 283 height 46
paste textarea """
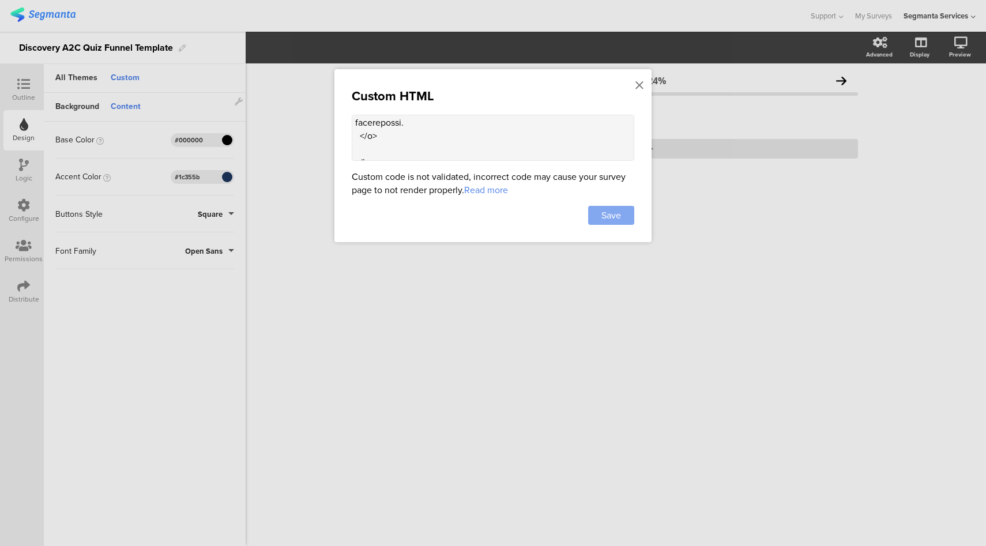
type textarea "<div class="did-you-know-card" style="max-width:500px; margin:20px auto; text-a…"
click at [606, 215] on span "Save" at bounding box center [612, 215] width 20 height 13
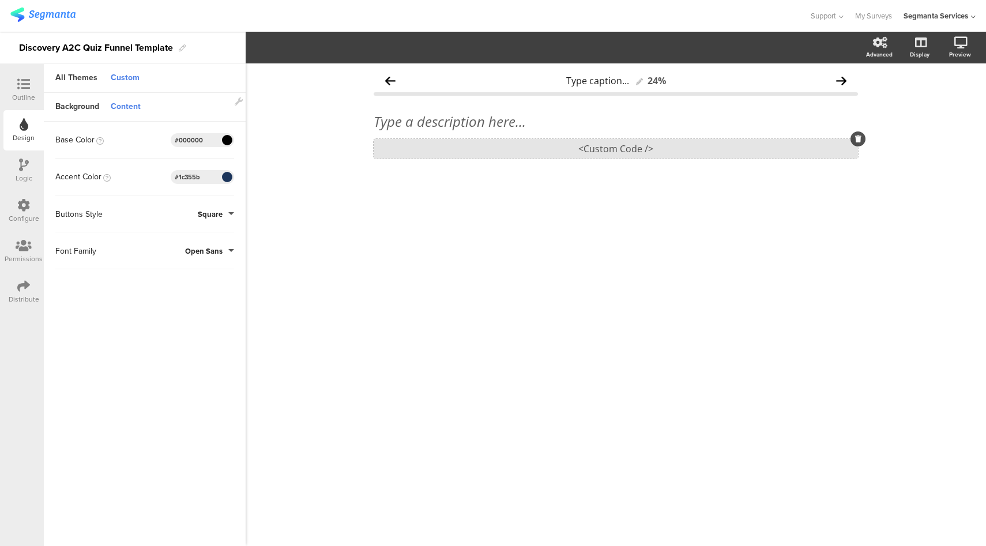
click at [574, 150] on div "<Custom Code />" at bounding box center [616, 149] width 484 height 20
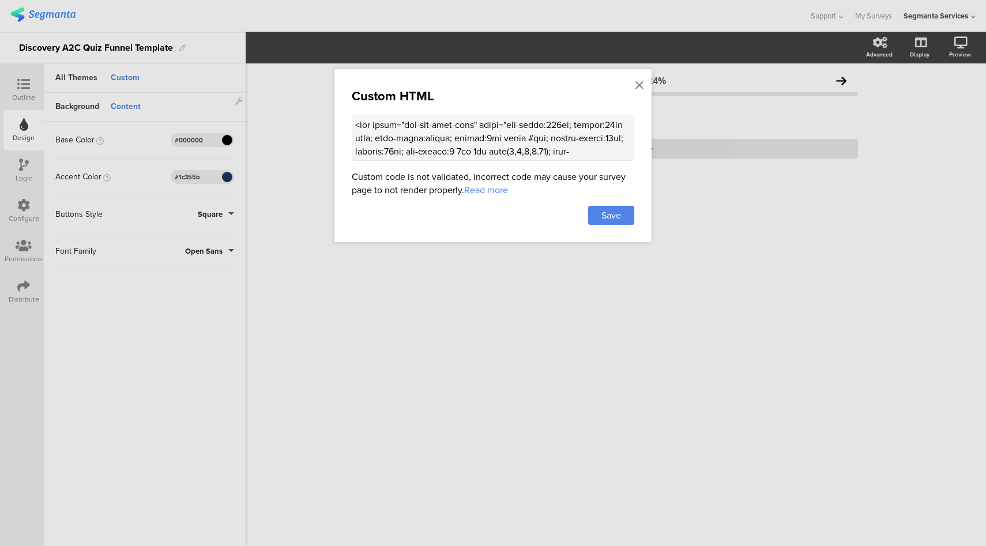
click at [520, 122] on textarea at bounding box center [493, 138] width 283 height 46
paste textarea "45"
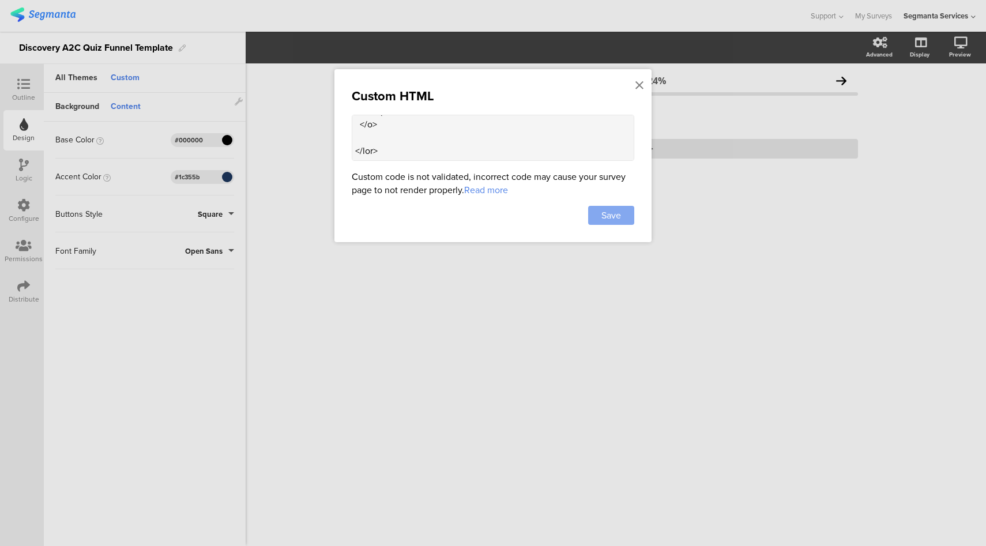
type textarea "<div class="did-you-know-card" style="max-width:500px; margin:20px auto; text-a…"
click at [615, 213] on span "Save" at bounding box center [612, 215] width 20 height 13
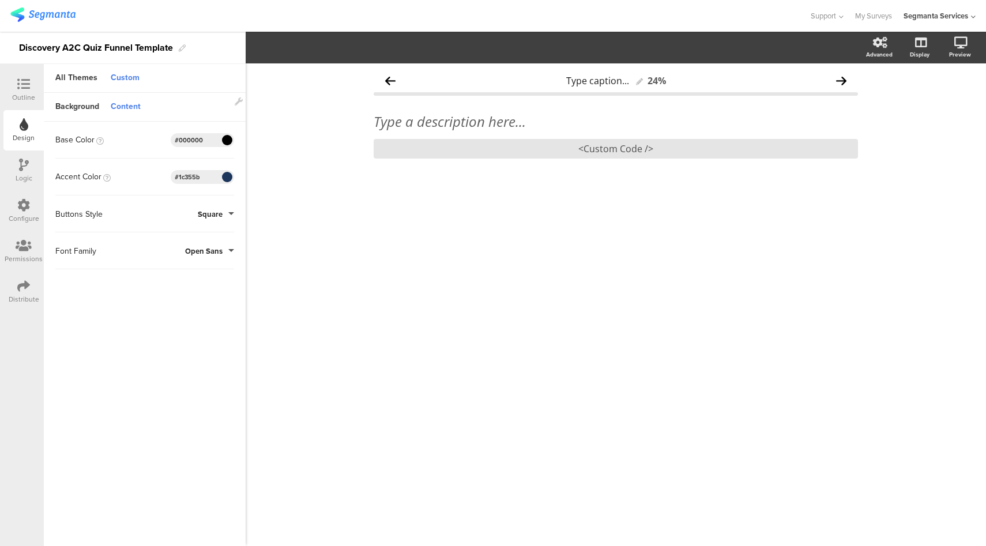
click at [22, 90] on icon at bounding box center [23, 84] width 13 height 13
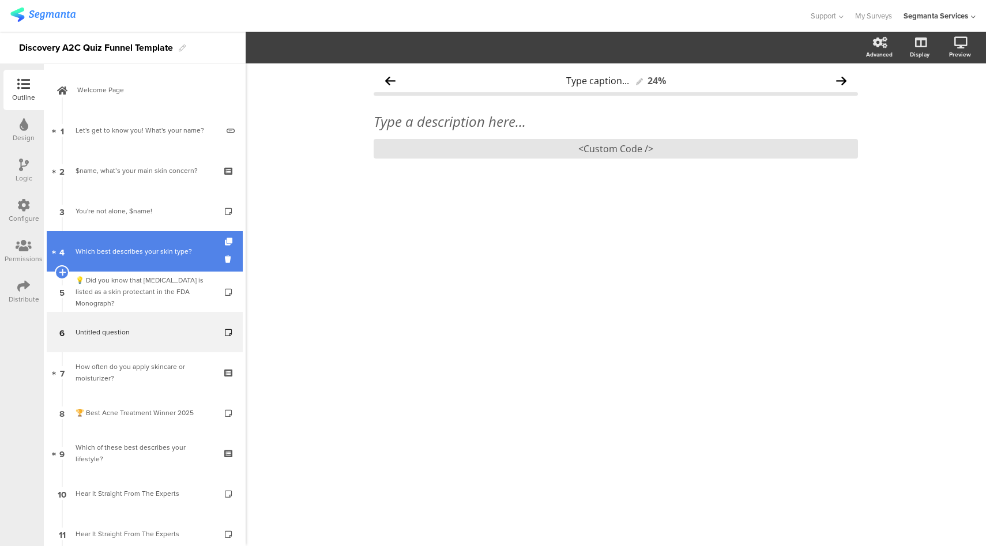
scroll to position [27, 0]
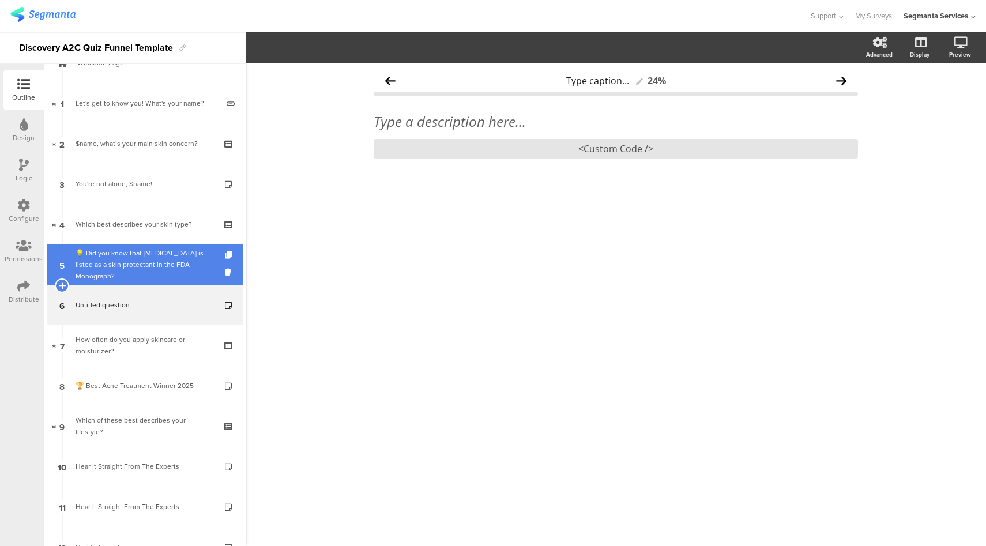
click at [144, 269] on div "💡 Did you know that petroleum jelly is listed as a skin protectant in the FDA M…" at bounding box center [145, 264] width 138 height 35
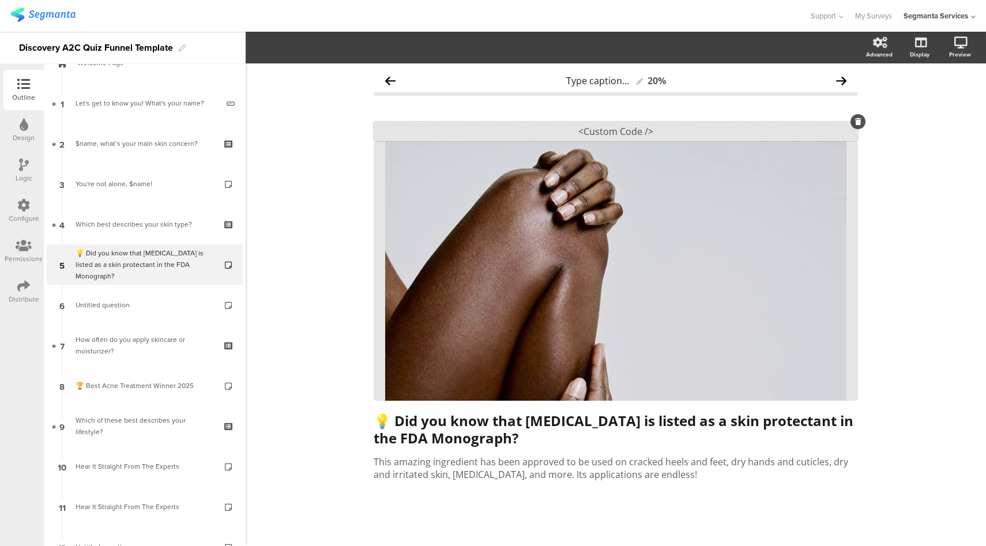
click at [543, 131] on div "<Custom Code />" at bounding box center [616, 132] width 484 height 20
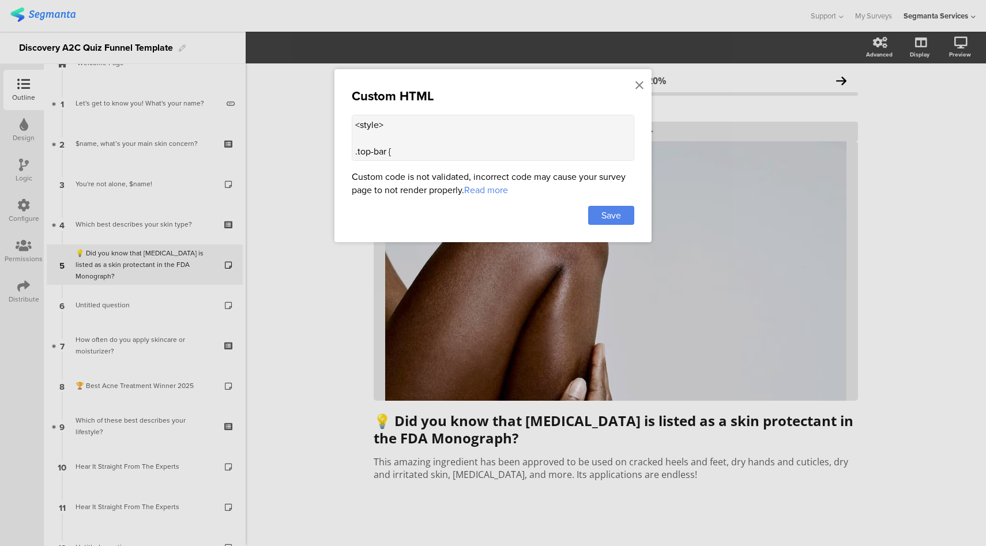
click at [378, 132] on textarea "<style> .top-bar { z-index: 1; position: relative; } .progress-bar { display: n…" at bounding box center [493, 138] width 283 height 46
click at [550, 138] on textarea "<style> .top-bar { z-index: 1; position: relative; } .progress-bar { display: n…" at bounding box center [493, 138] width 283 height 46
paste textarea "forward-button-container { display: none !important; } .progress-text-container…"
type textarea "<style> .top-bar { z-index: 1; position: relative; } .progress-bar { display: n…"
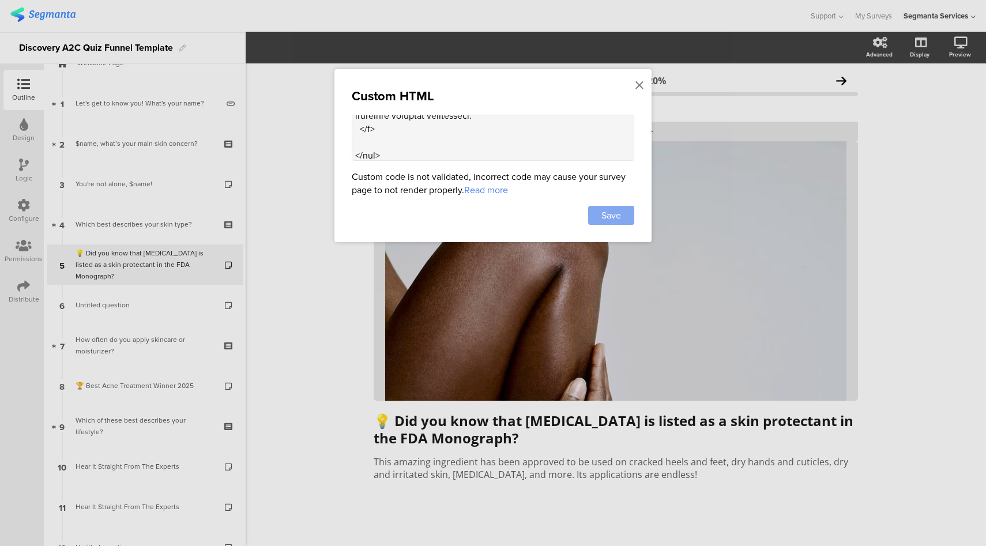
click at [603, 214] on span "Save" at bounding box center [612, 215] width 20 height 13
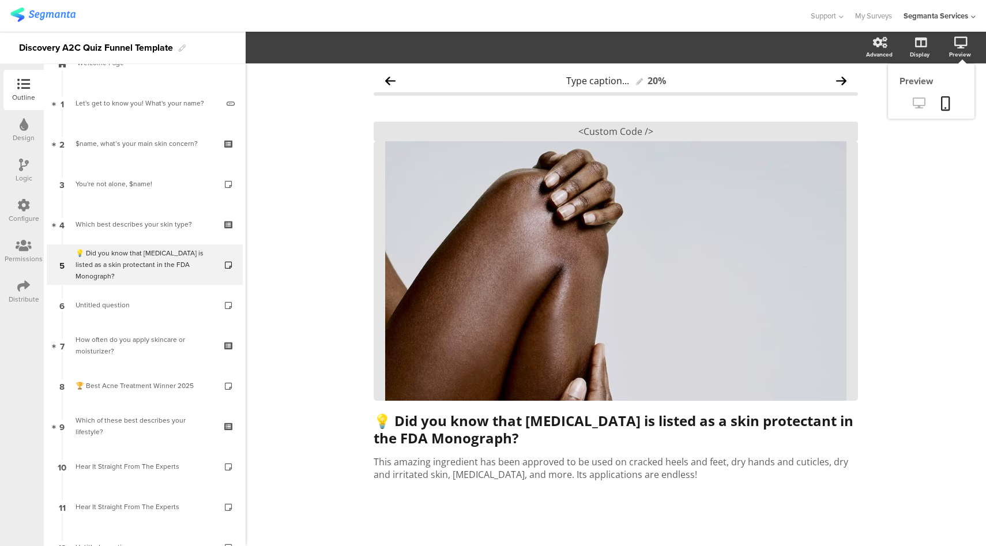
click at [913, 106] on icon at bounding box center [919, 102] width 12 height 11
click at [602, 130] on div "<Custom Code />" at bounding box center [616, 132] width 484 height 20
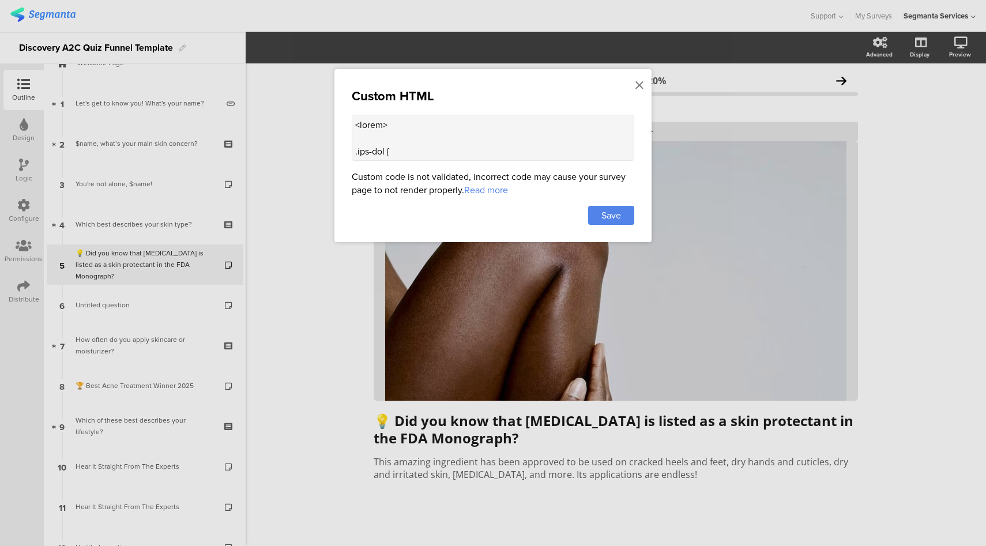
click at [476, 123] on textarea at bounding box center [493, 138] width 283 height 46
click at [496, 129] on textarea at bounding box center [493, 138] width 283 height 46
paste textarea "question-header .main-text { text-align: center !important; max-width: 400px !i…"
type textarea "<style> .top-bar { z-index: 1; position: relative; } .progress-bar { display: n…"
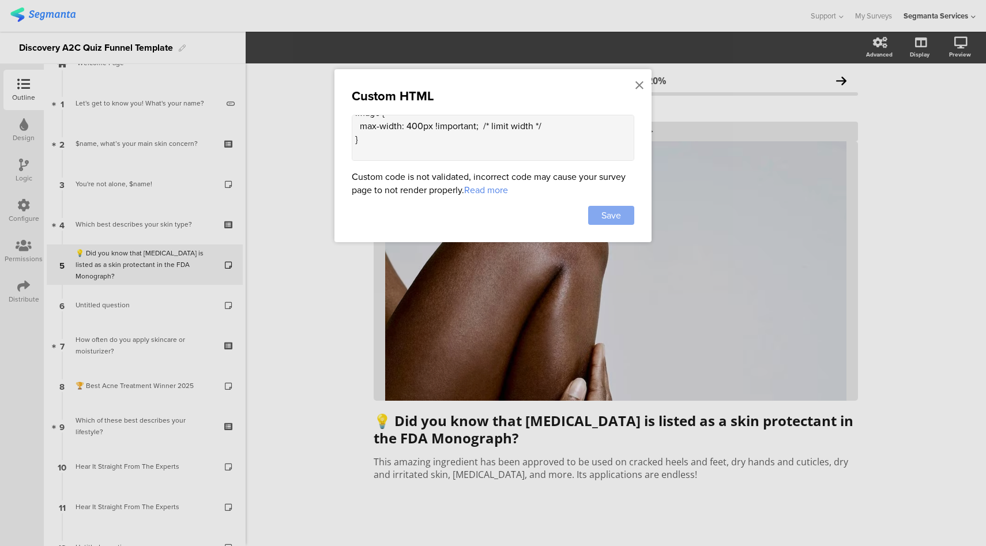
click at [595, 216] on div "Save" at bounding box center [611, 215] width 46 height 19
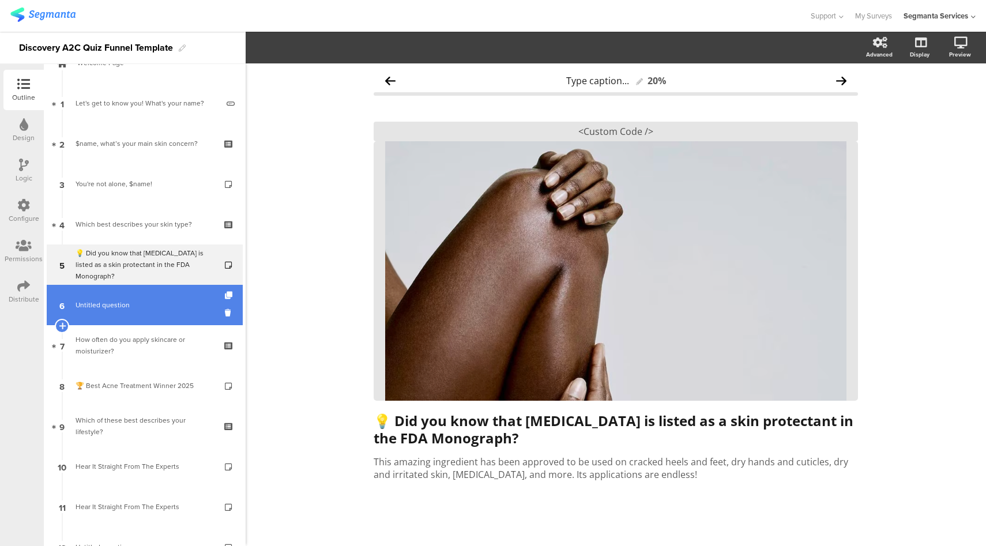
click at [162, 298] on link "6 Untitled question" at bounding box center [145, 305] width 196 height 40
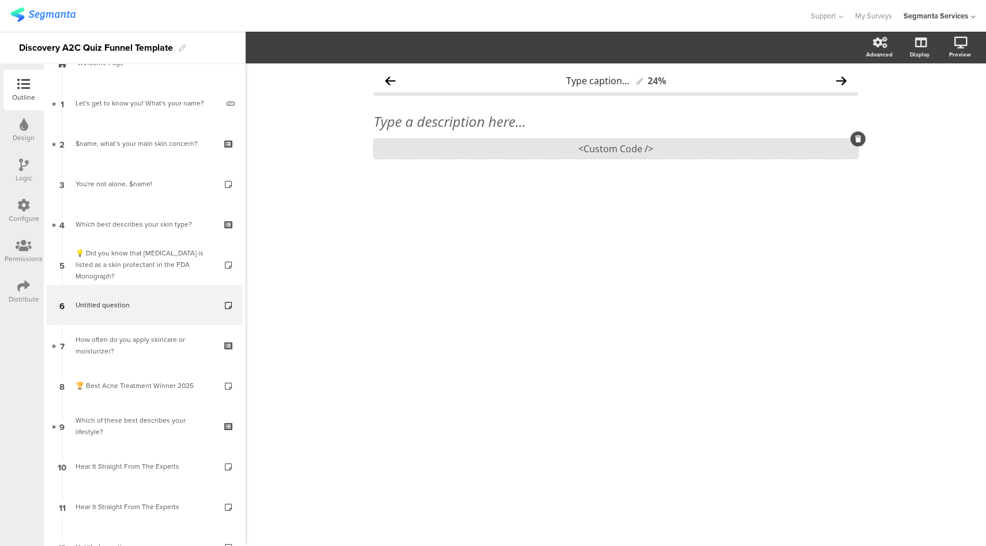
click at [566, 149] on div "<Custom Code />" at bounding box center [616, 149] width 484 height 20
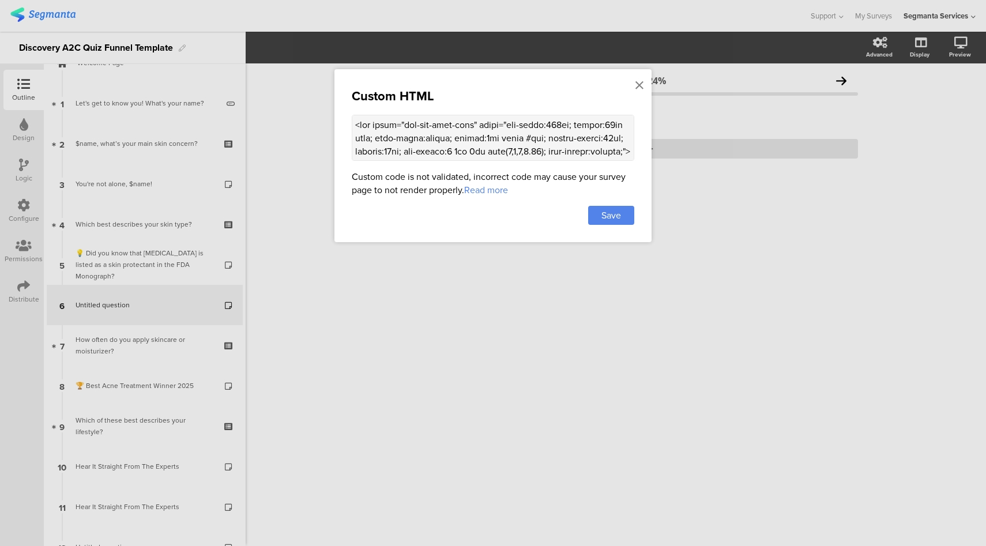
click at [591, 124] on textarea at bounding box center [493, 138] width 283 height 46
paste textarea "<style> .top-bar { z-index: 1; position: relative; } .progress-bar { display: n…"
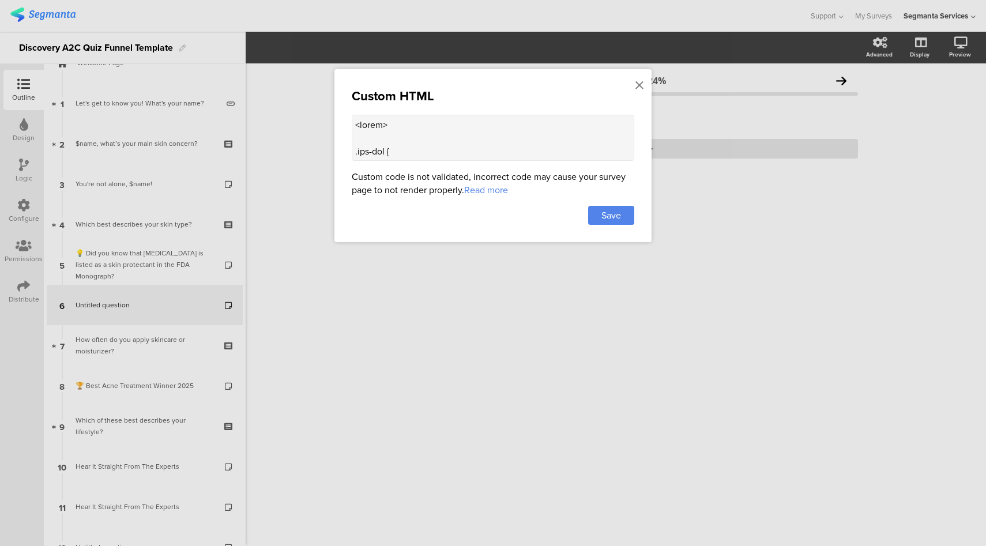
scroll to position [619, 0]
type textarea "<style> .top-bar { z-index: 1; position: relative; } .progress-bar { display: n…"
click at [619, 211] on span "Save" at bounding box center [612, 215] width 20 height 13
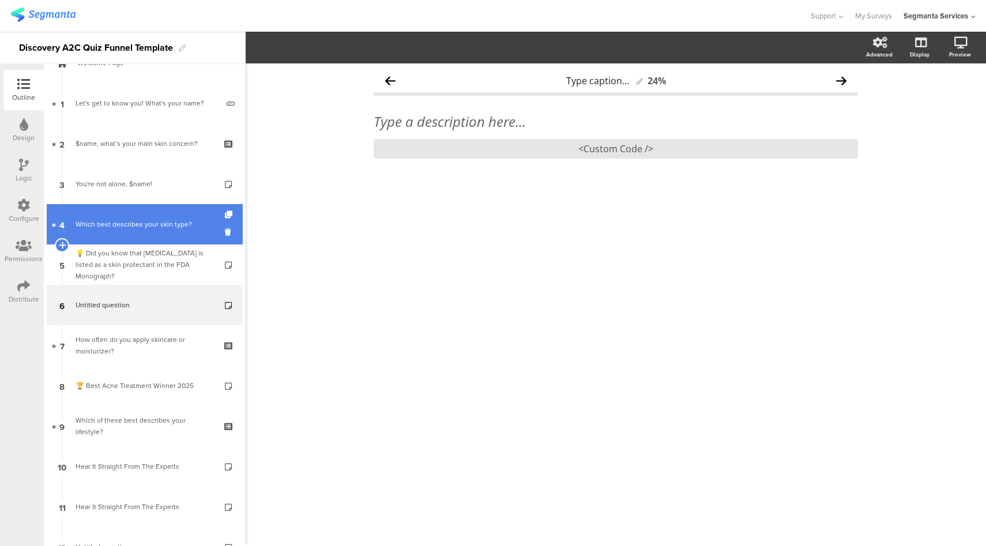
click at [129, 228] on div "Which best describes your skin type?" at bounding box center [145, 225] width 138 height 12
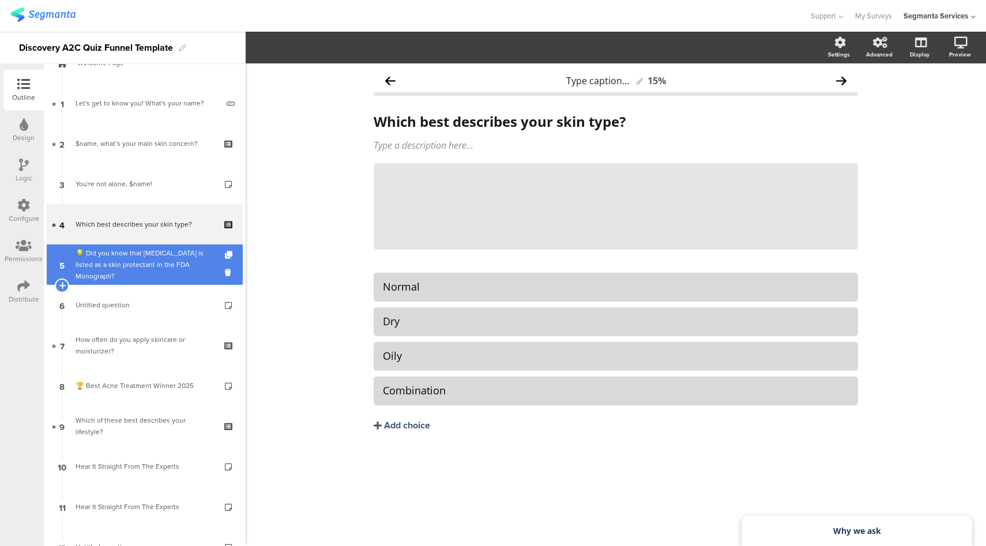
click at [147, 269] on div "💡 Did you know that petroleum jelly is listed as a skin protectant in the FDA M…" at bounding box center [145, 264] width 138 height 35
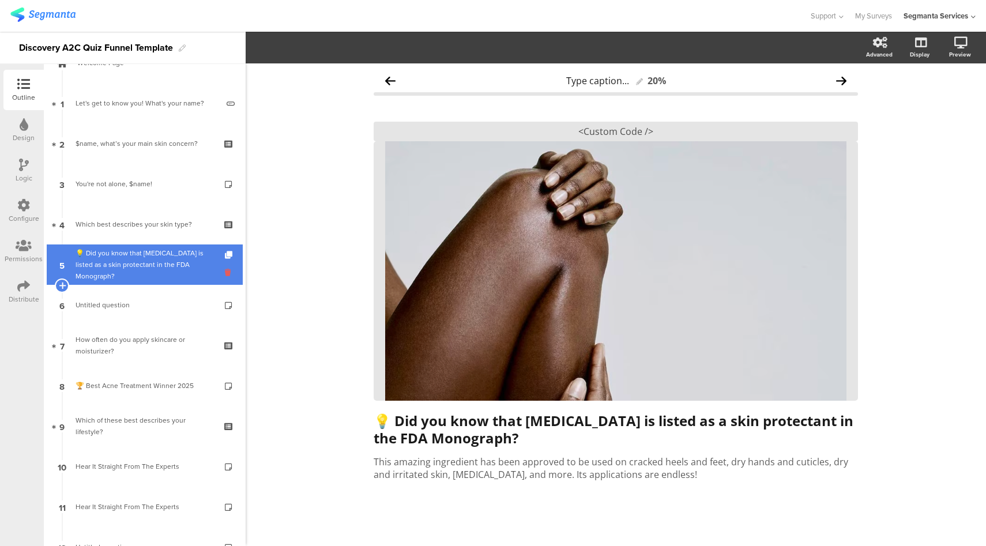
click at [225, 275] on icon at bounding box center [230, 272] width 10 height 11
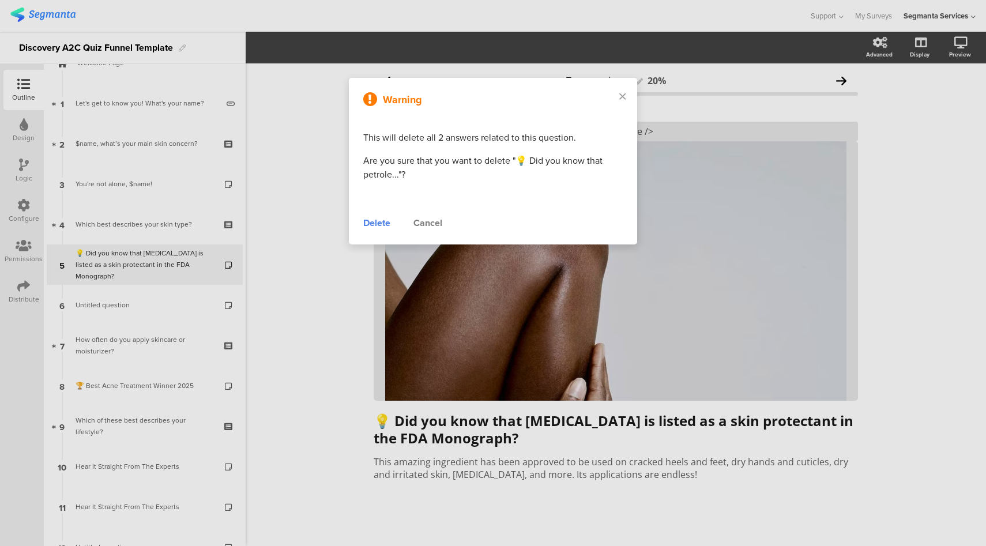
click at [380, 224] on div "Delete" at bounding box center [376, 223] width 27 height 14
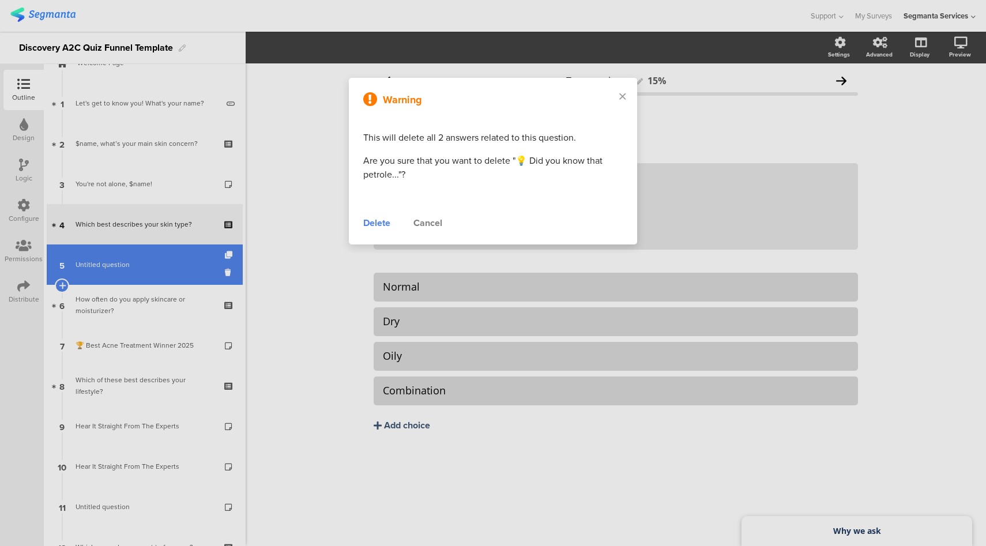
click at [133, 265] on span "Untitled question" at bounding box center [145, 265] width 138 height 12
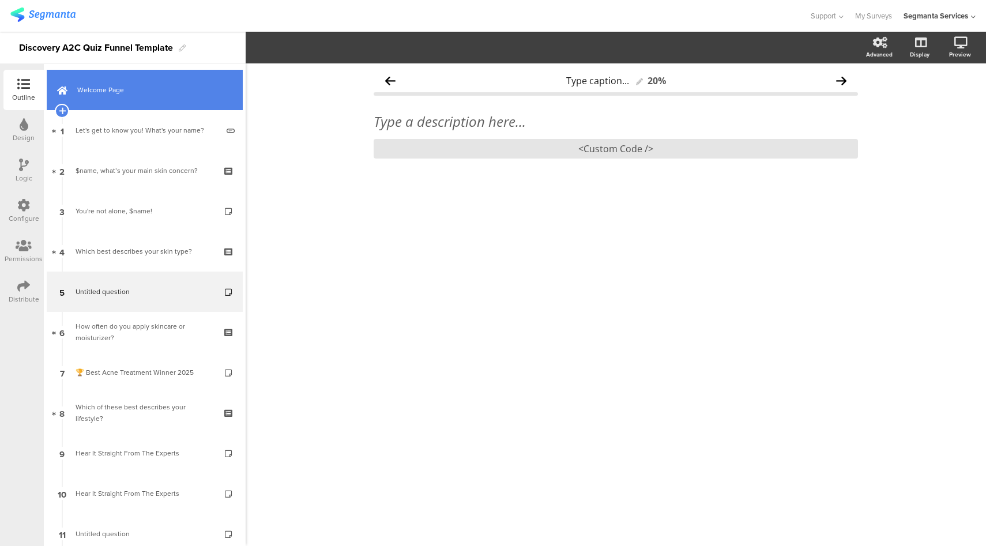
click at [170, 100] on link "Welcome Page" at bounding box center [145, 90] width 196 height 40
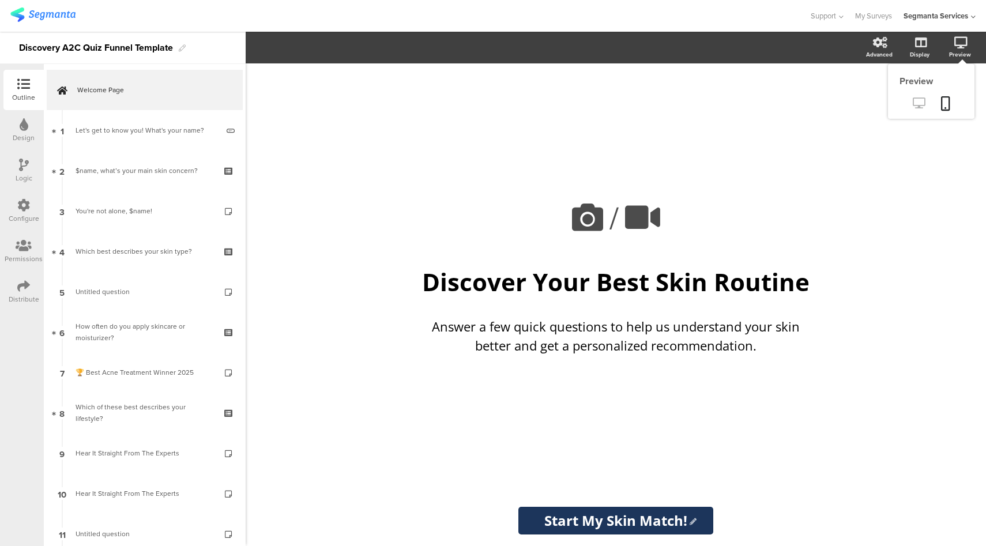
click at [918, 103] on icon at bounding box center [919, 102] width 12 height 11
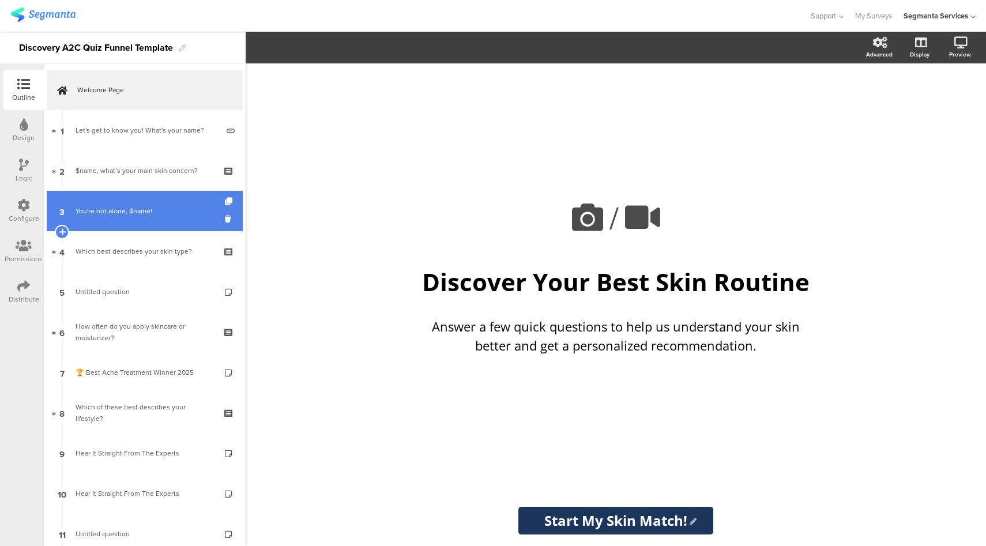
click at [155, 205] on div "You're not alone, $name!" at bounding box center [145, 211] width 138 height 12
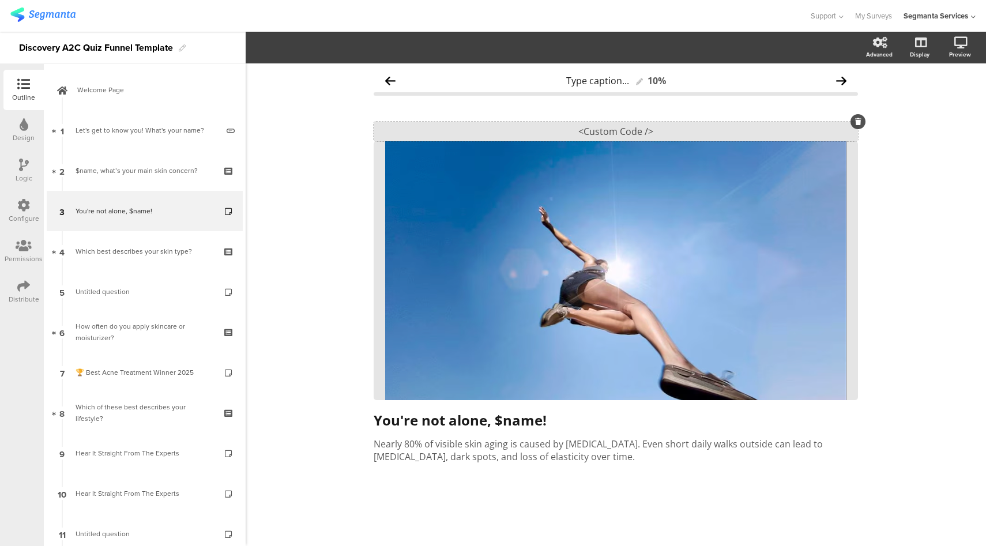
click at [580, 128] on div "<Custom Code />" at bounding box center [616, 132] width 484 height 20
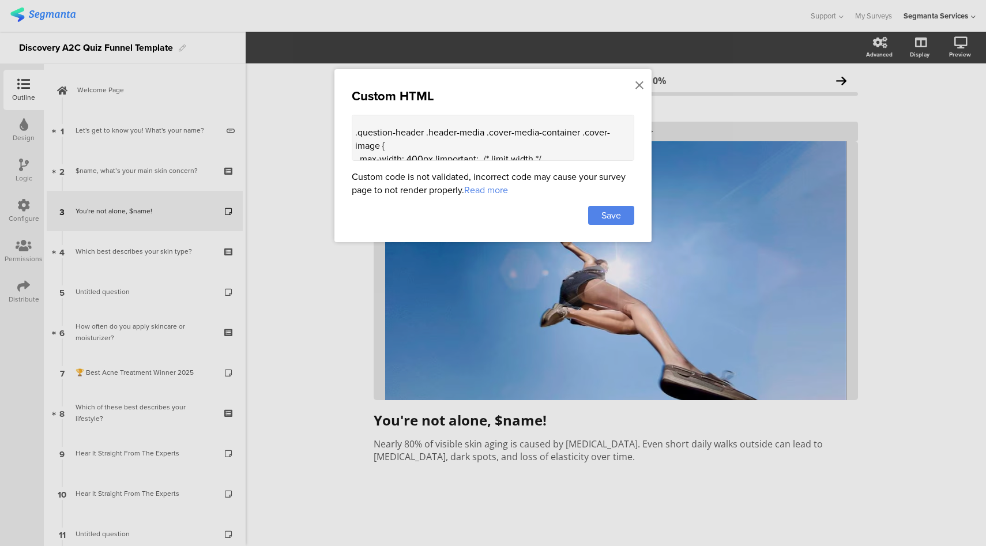
scroll to position [444, 0]
drag, startPoint x: 550, startPoint y: 148, endPoint x: 483, endPoint y: 149, distance: 66.9
click at [483, 149] on textarea "<style> .top-bar { z-index: 1; position: relative; } .progress-bar { display: n…" at bounding box center [493, 138] width 283 height 46
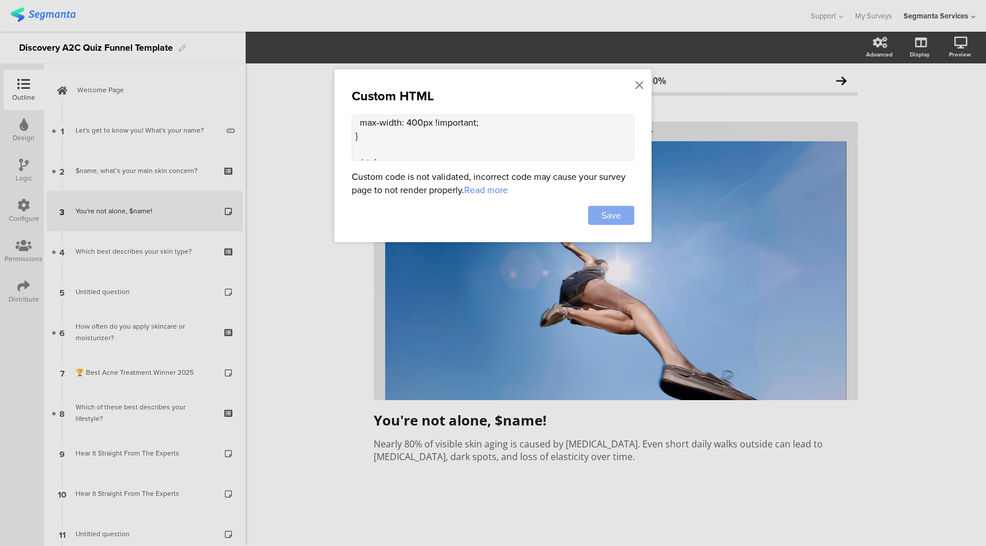
type textarea "<style> .top-bar { z-index: 1; position: relative; } .progress-bar { display: n…"
click at [612, 215] on span "Save" at bounding box center [612, 215] width 20 height 13
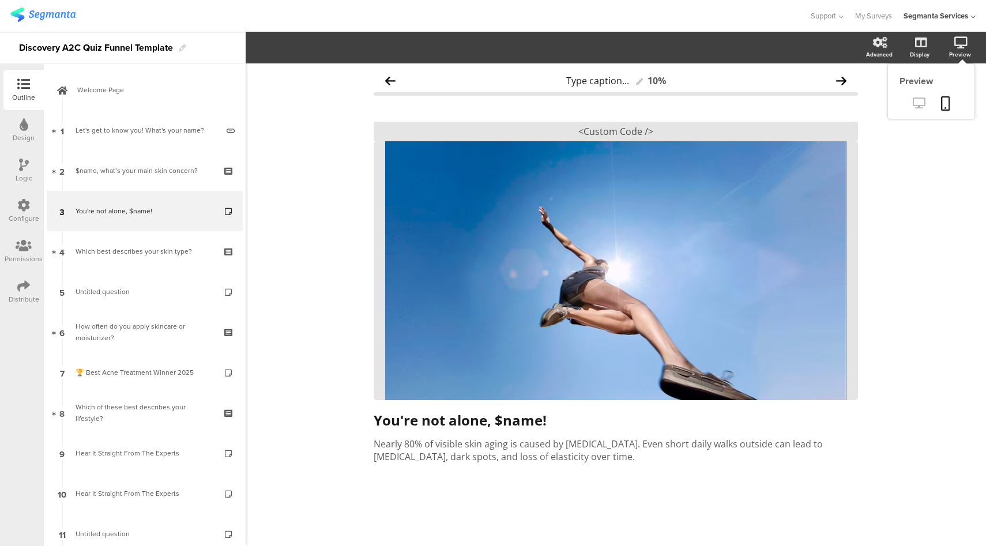
click at [921, 99] on icon at bounding box center [919, 102] width 12 height 11
click at [606, 127] on div "<Custom Code />" at bounding box center [616, 132] width 484 height 20
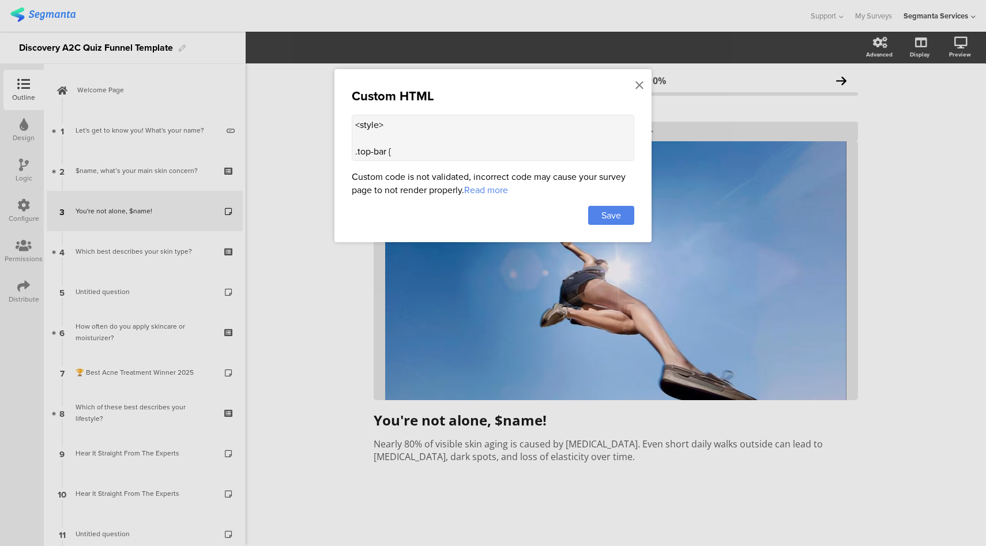
click at [479, 133] on textarea "<style> .top-bar { z-index: 1; position: relative; } .progress-bar { display: n…" at bounding box center [493, 138] width 283 height 46
click at [482, 423] on div at bounding box center [493, 273] width 986 height 546
click at [480, 419] on div at bounding box center [493, 273] width 986 height 546
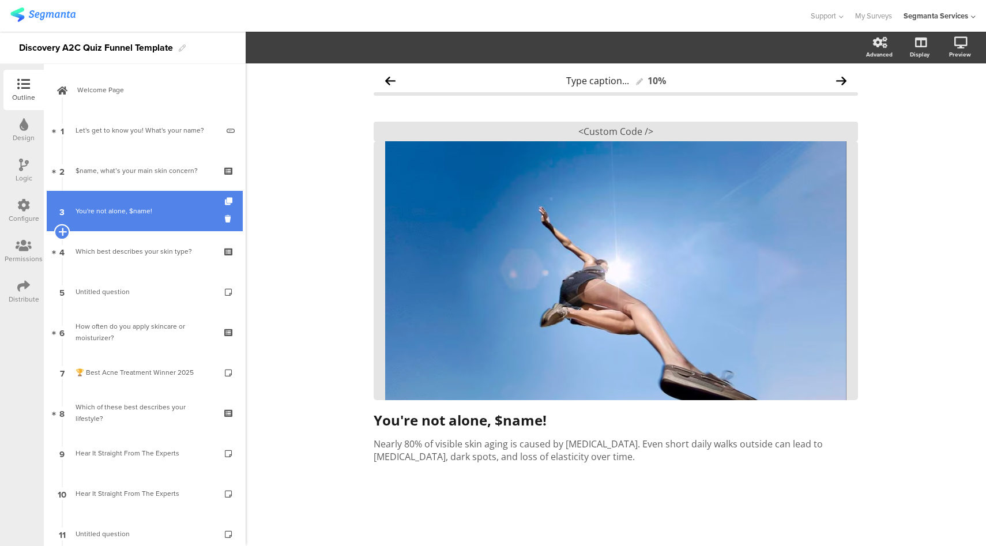
click at [59, 232] on icon at bounding box center [61, 232] width 7 height 10
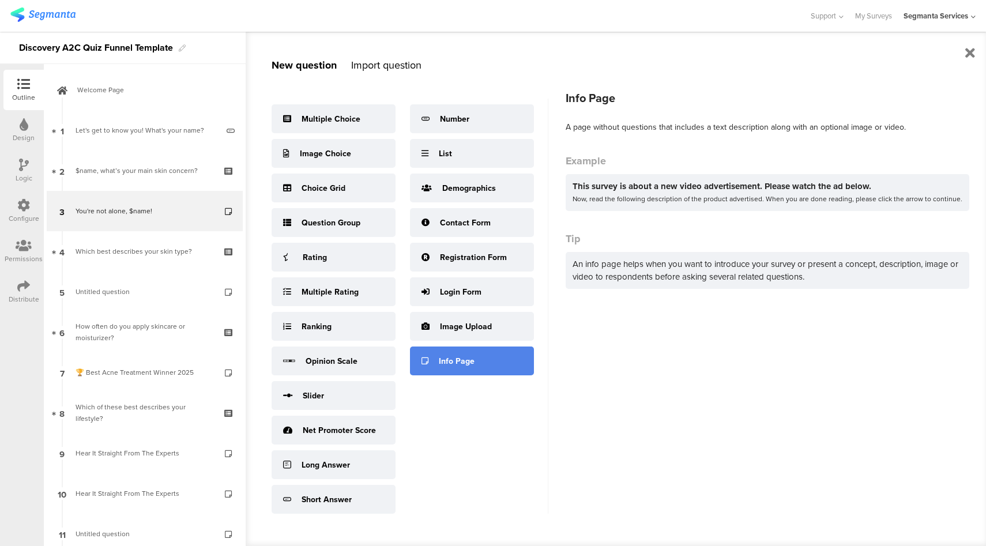
click at [469, 361] on div "Info Page" at bounding box center [457, 361] width 36 height 12
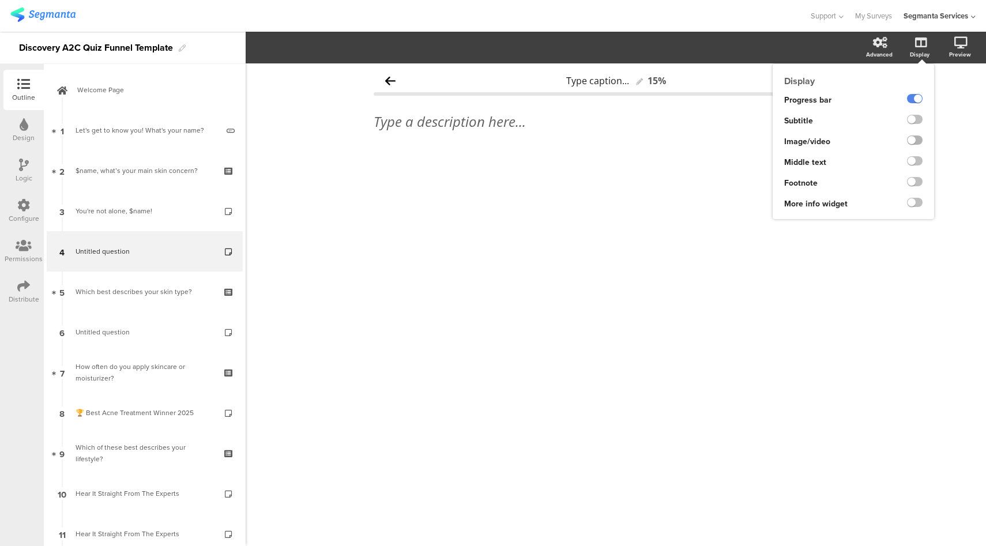
click at [916, 141] on label at bounding box center [915, 140] width 16 height 9
click at [0, 0] on input "checkbox" at bounding box center [0, 0] width 0 height 0
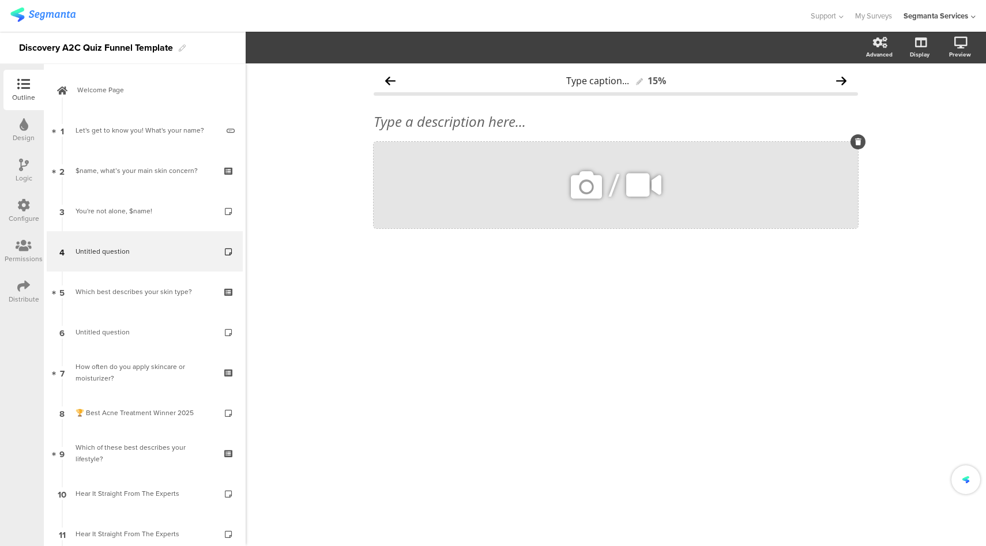
click at [601, 189] on icon at bounding box center [586, 185] width 39 height 39
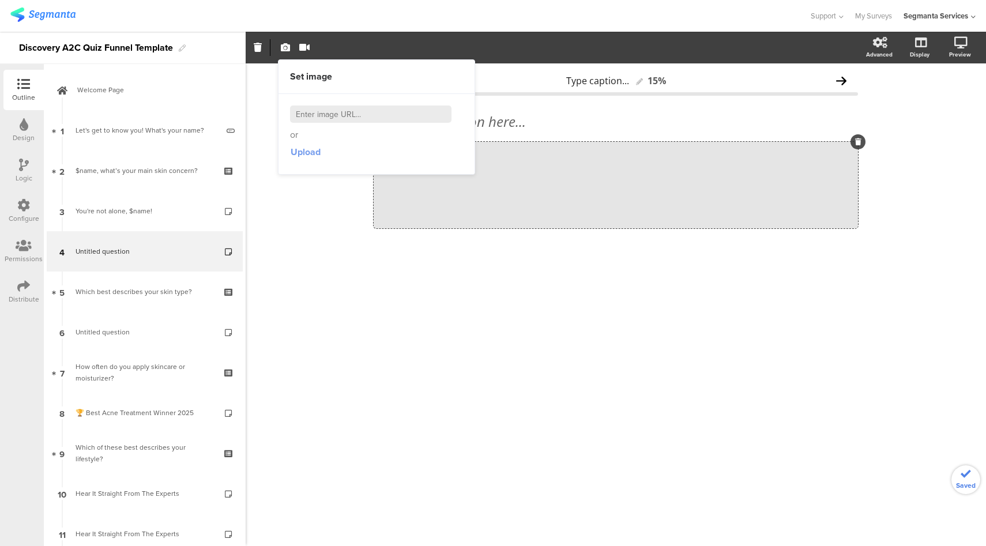
click at [311, 152] on span "Upload" at bounding box center [306, 151] width 30 height 13
click at [342, 45] on span "Fit" at bounding box center [345, 48] width 21 height 12
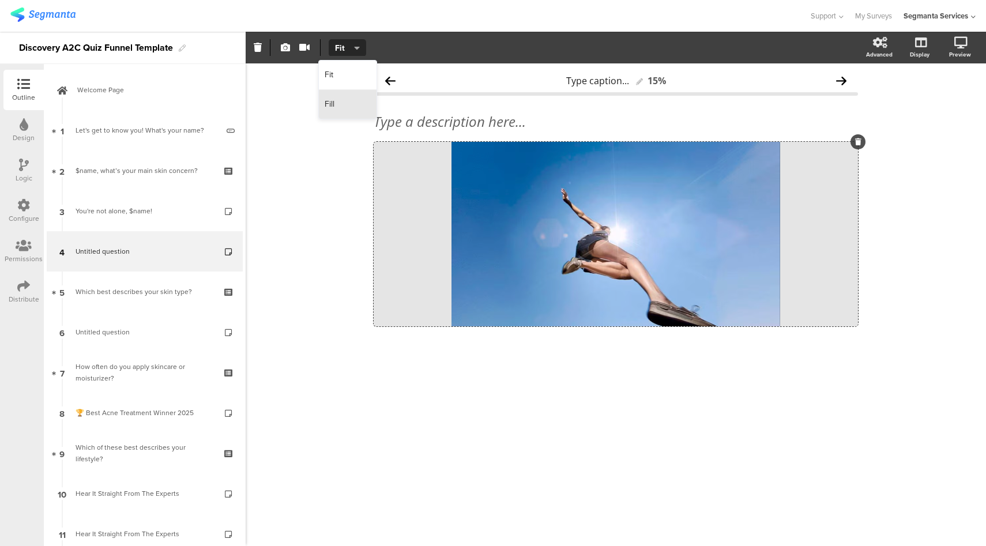
click at [345, 97] on div "Fill" at bounding box center [348, 104] width 58 height 29
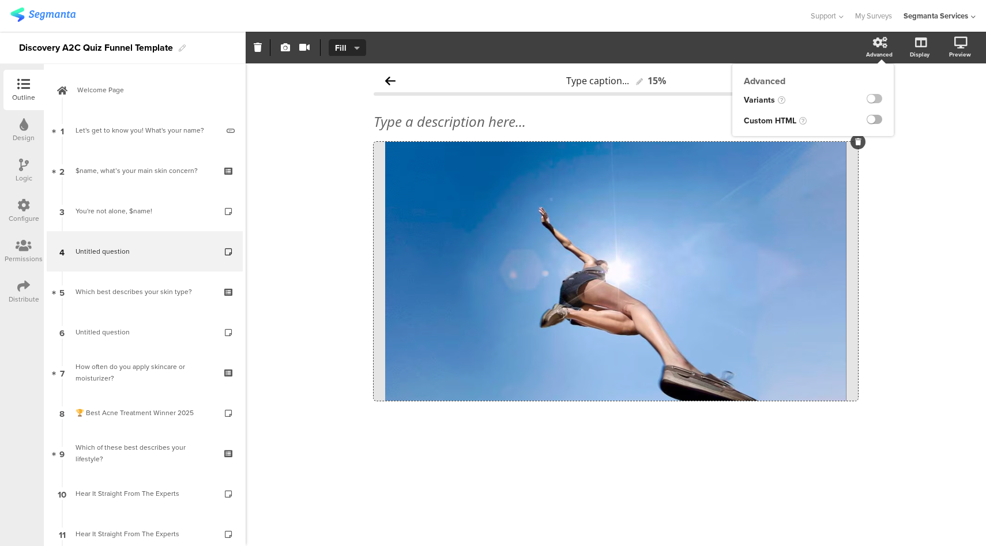
drag, startPoint x: 873, startPoint y: 122, endPoint x: 867, endPoint y: 122, distance: 5.8
click at [873, 122] on label at bounding box center [875, 119] width 16 height 9
click at [0, 0] on input "checkbox" at bounding box center [0, 0] width 0 height 0
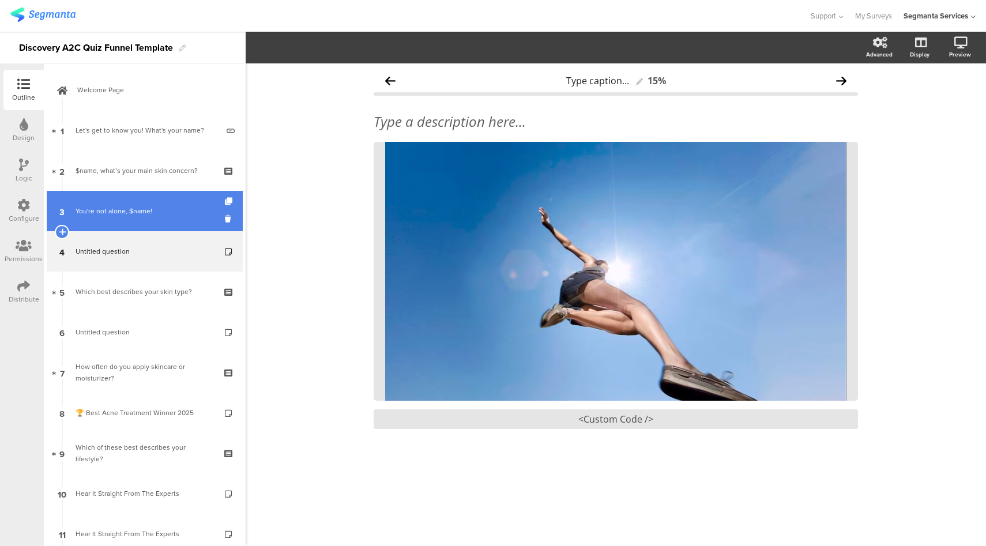
click at [160, 208] on div "You're not alone, $name!" at bounding box center [145, 211] width 138 height 12
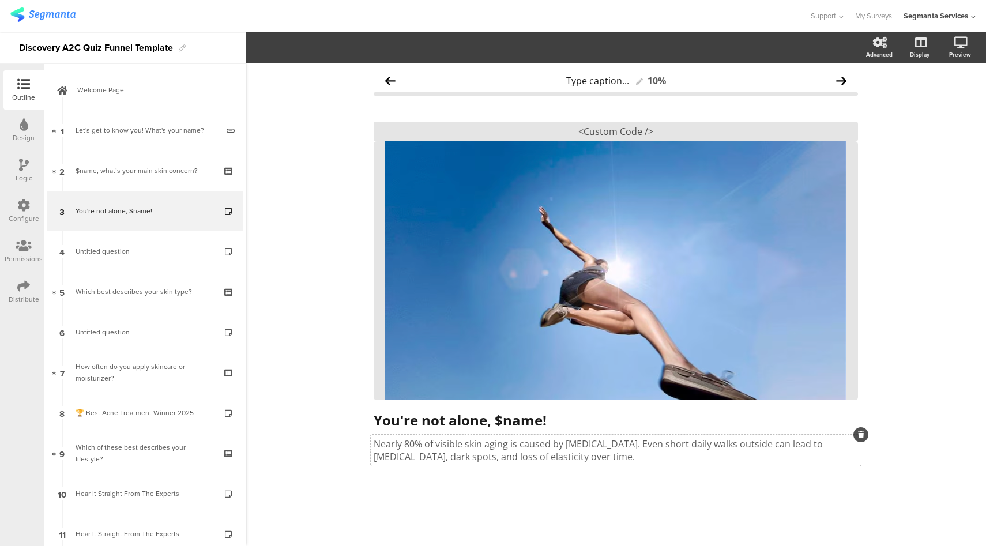
click at [549, 458] on p "Nearly 80% of visible skin aging is caused by sun exposure. Even short daily wa…" at bounding box center [616, 450] width 484 height 25
click at [549, 459] on p "Nearly 80% of visible skin aging is caused by sun exposure. Even short daily wa…" at bounding box center [616, 450] width 484 height 25
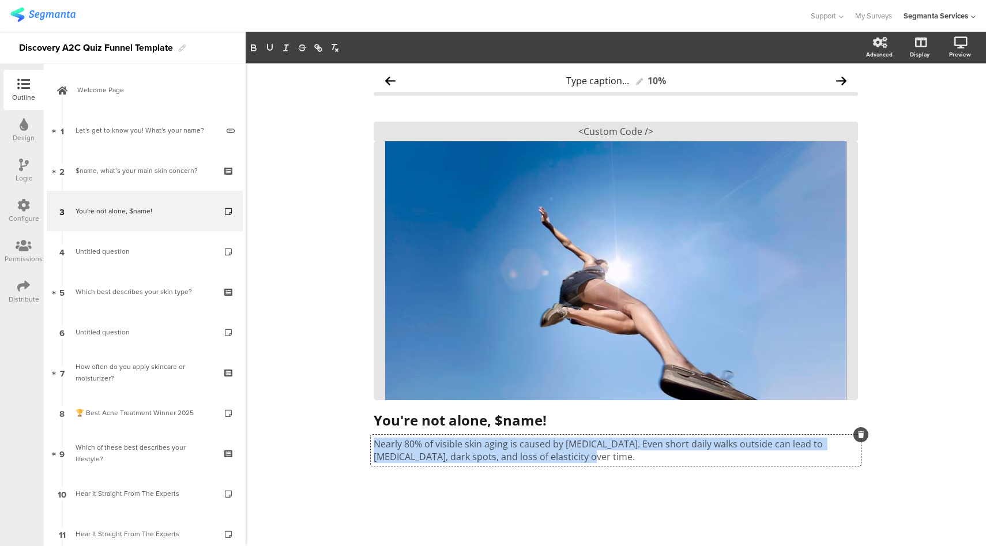
click at [549, 459] on p "Nearly 80% of visible skin aging is caused by sun exposure. Even short daily wa…" at bounding box center [616, 450] width 484 height 25
copy p "Nearly 80% of visible skin aging is caused by sun exposure. Even short daily wa…"
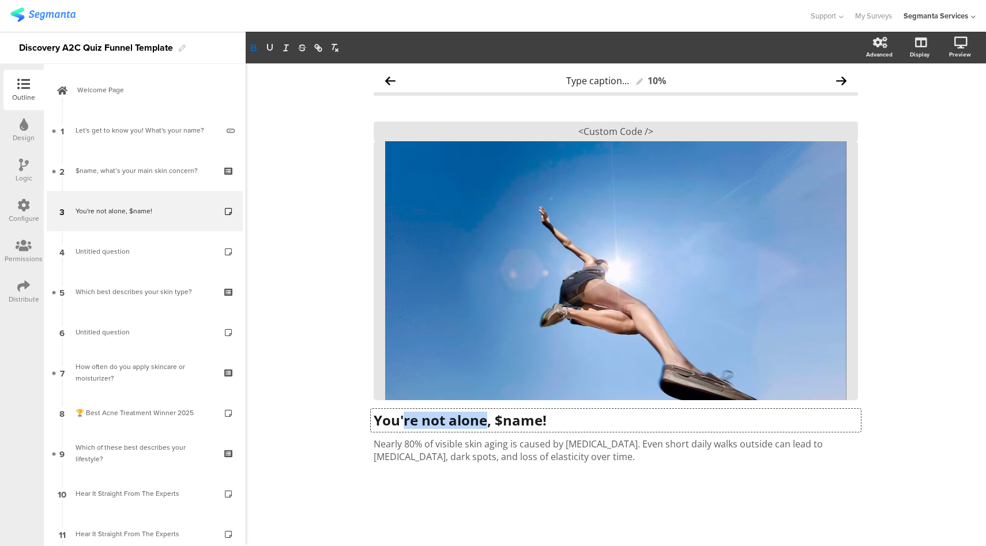
drag, startPoint x: 489, startPoint y: 422, endPoint x: 406, endPoint y: 419, distance: 82.6
click at [406, 419] on div "You're not alone, $name! You're not alone, $name! You're not alone, $name!" at bounding box center [616, 420] width 490 height 23
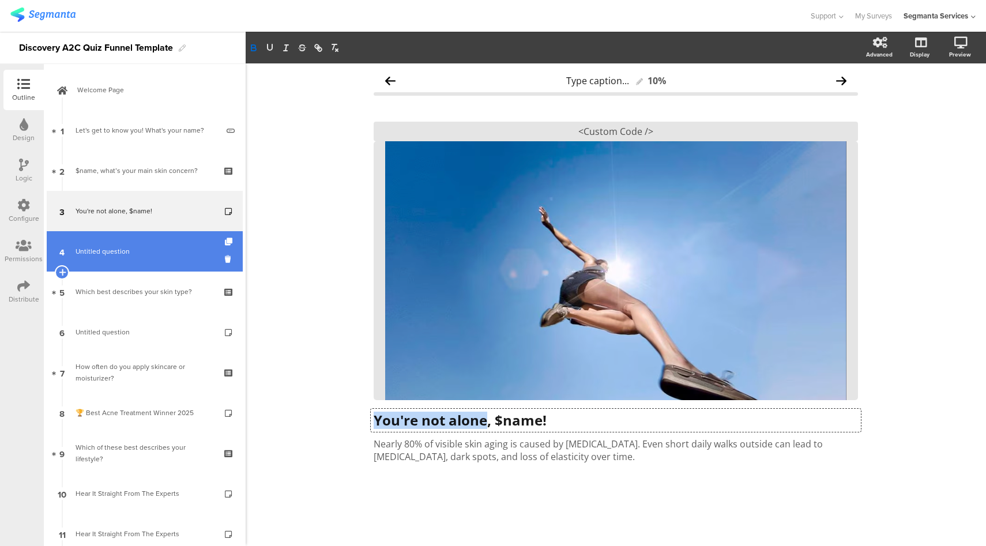
click at [179, 248] on span "Untitled question" at bounding box center [145, 252] width 138 height 12
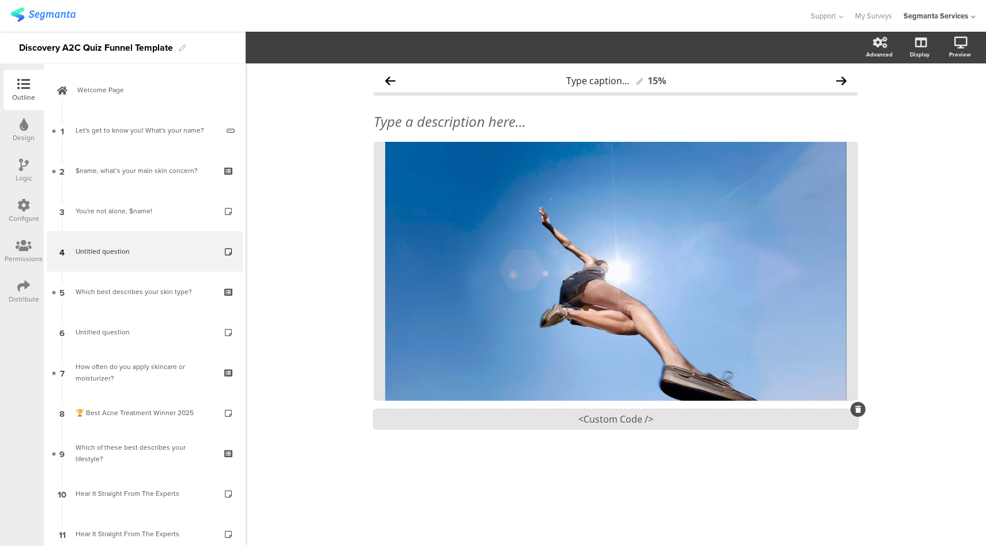
click at [611, 417] on div "<Custom Code />" at bounding box center [616, 420] width 484 height 20
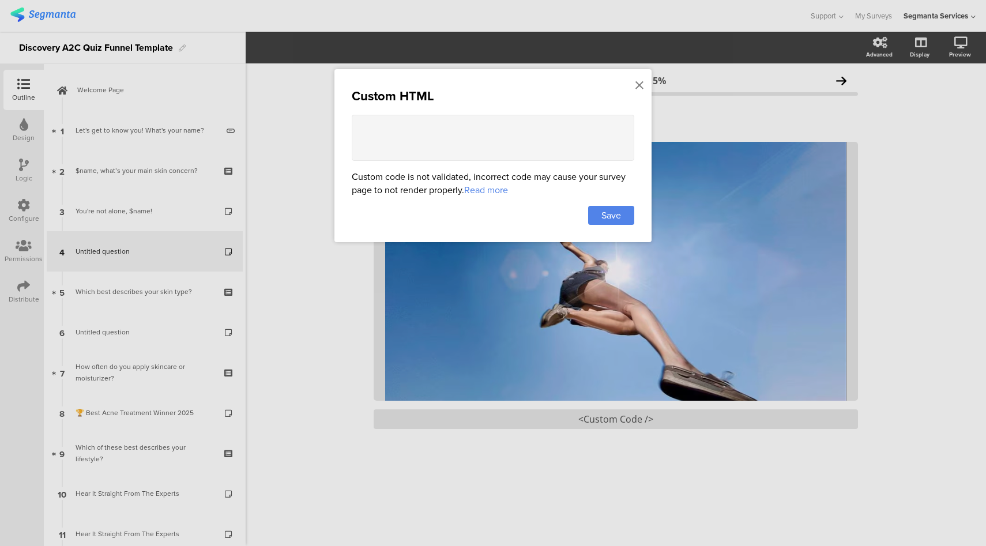
click at [513, 141] on textarea at bounding box center [493, 138] width 283 height 46
paste textarea "<style> .question-header .main-text { display: none !important; } .progress-bar…"
type textarea "<style> .question-header .main-text { display: none !important; } .progress-bar…"
click at [632, 215] on div "Save" at bounding box center [611, 215] width 46 height 19
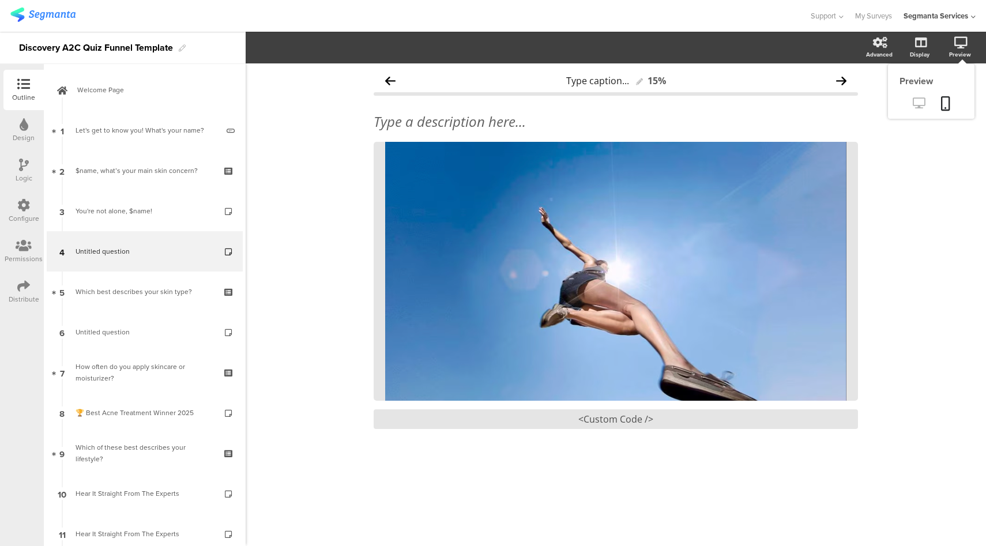
click at [917, 103] on icon at bounding box center [919, 102] width 12 height 11
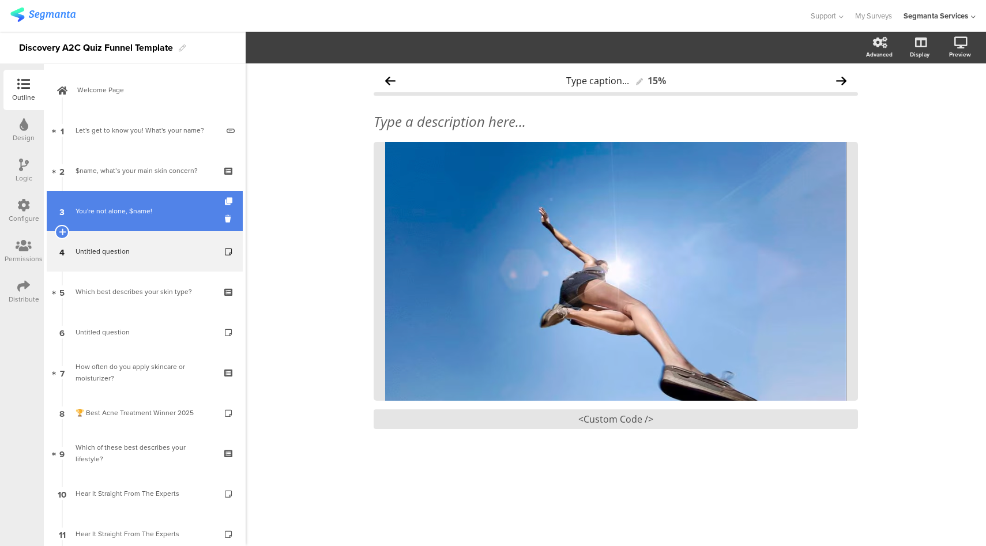
click at [171, 199] on link "3 You're not alone, $name!" at bounding box center [145, 211] width 196 height 40
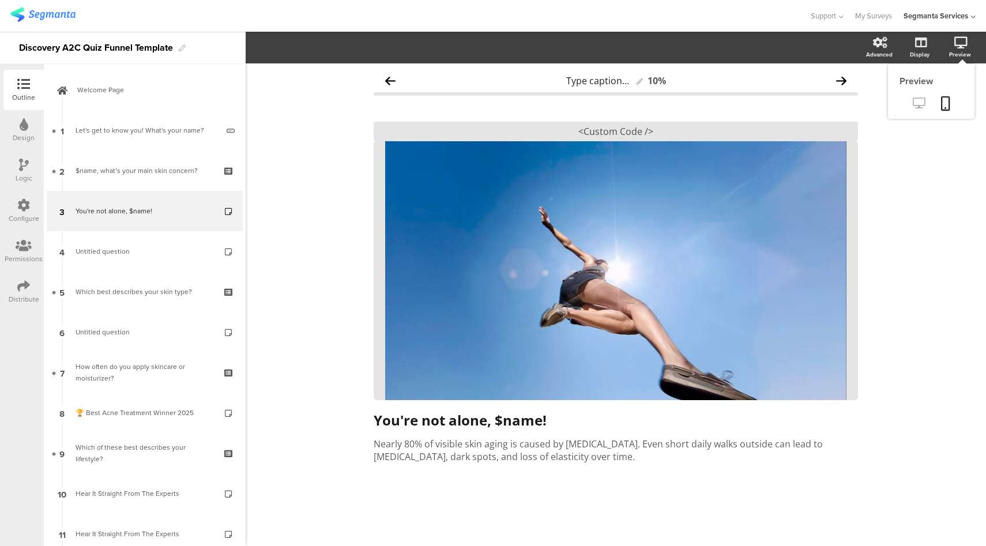
click at [916, 106] on icon at bounding box center [919, 102] width 12 height 11
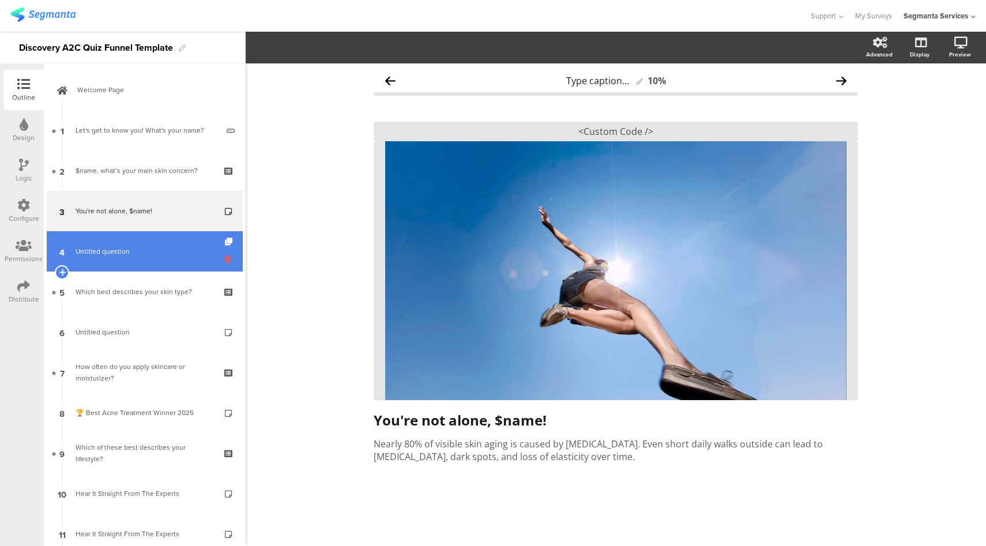
click at [225, 260] on icon at bounding box center [230, 259] width 10 height 11
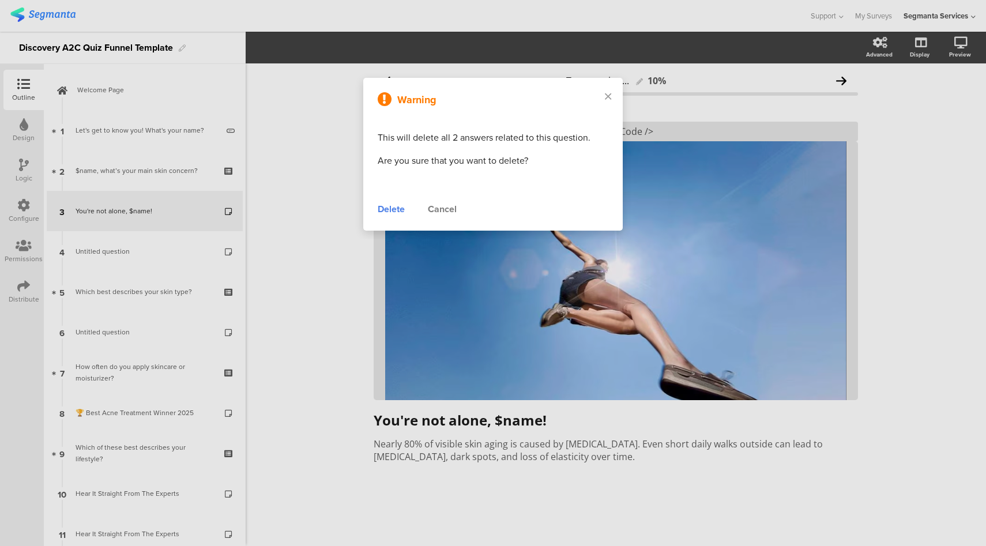
click at [385, 210] on div "Delete" at bounding box center [391, 209] width 27 height 14
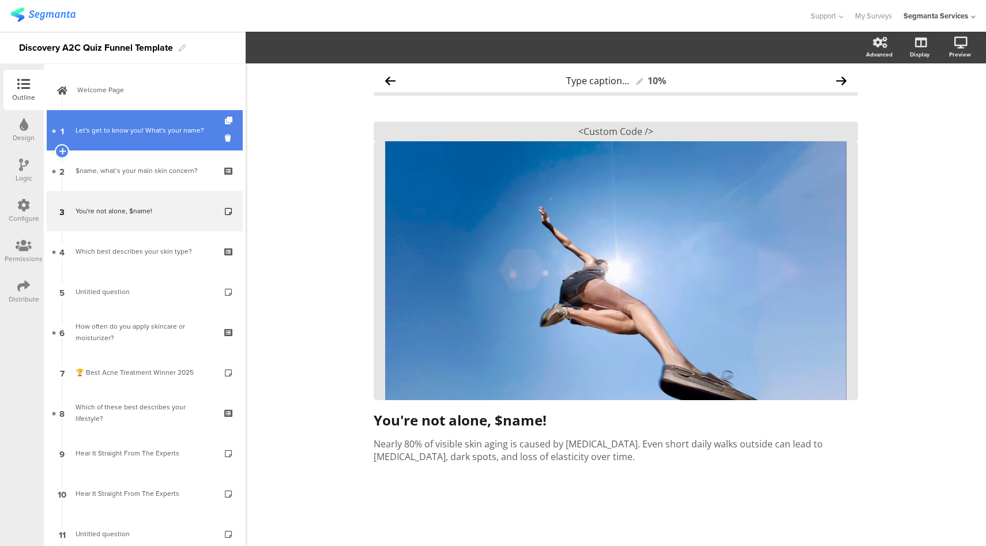
click at [170, 127] on div "Let's get to know you! What's your name?" at bounding box center [147, 131] width 142 height 12
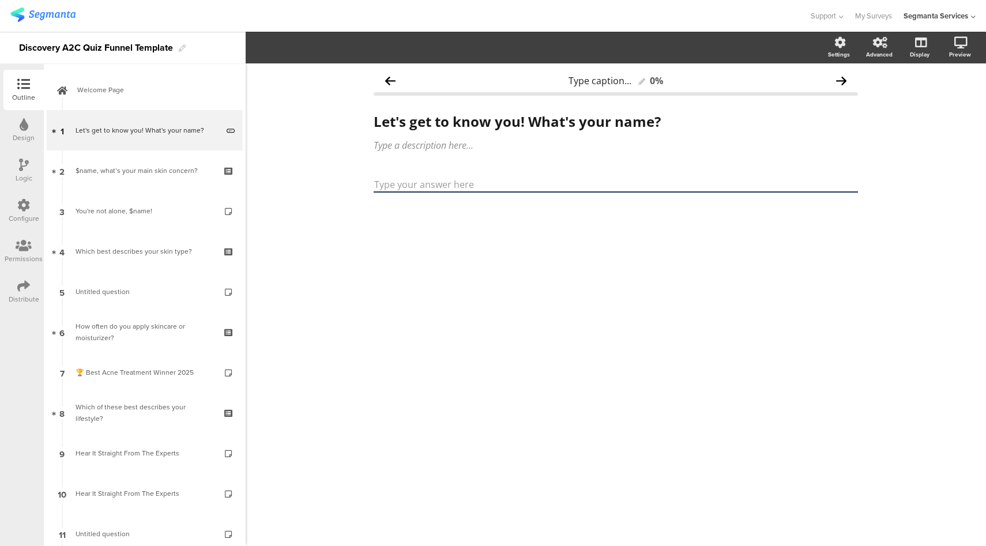
click at [29, 127] on div "Design" at bounding box center [23, 130] width 40 height 40
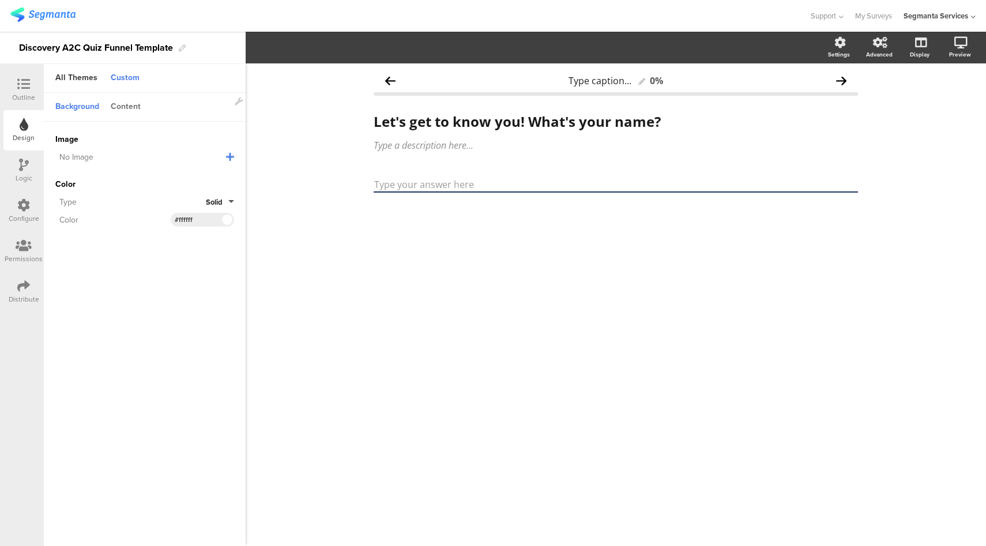
click at [123, 105] on div "Content" at bounding box center [126, 107] width 42 height 20
click at [15, 79] on div at bounding box center [23, 85] width 23 height 14
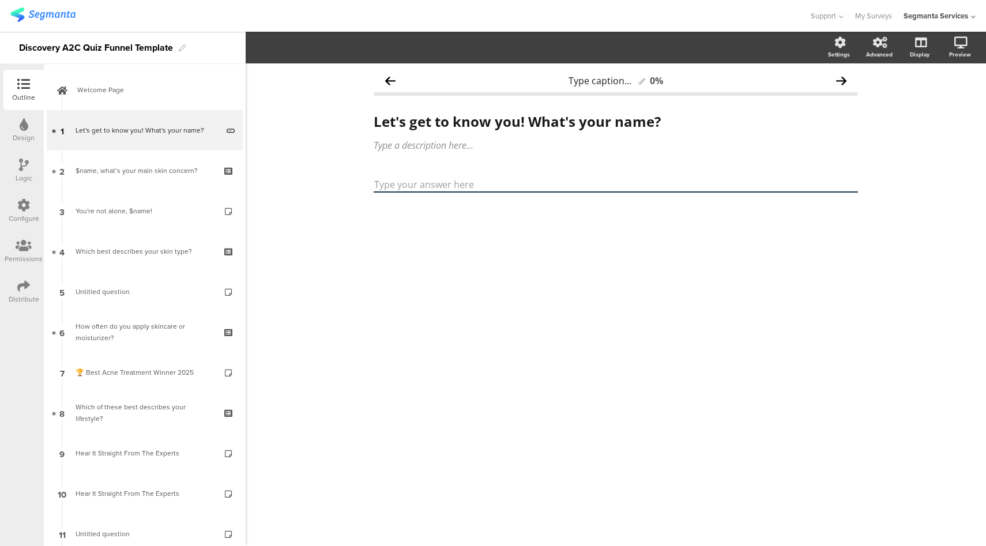
click at [25, 206] on icon at bounding box center [23, 205] width 13 height 13
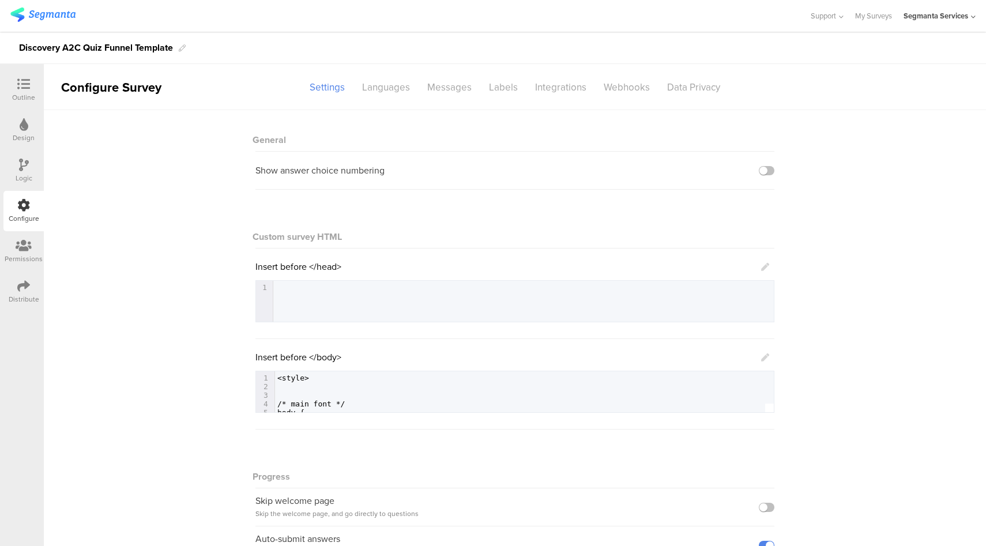
click at [761, 356] on icon at bounding box center [765, 358] width 8 height 8
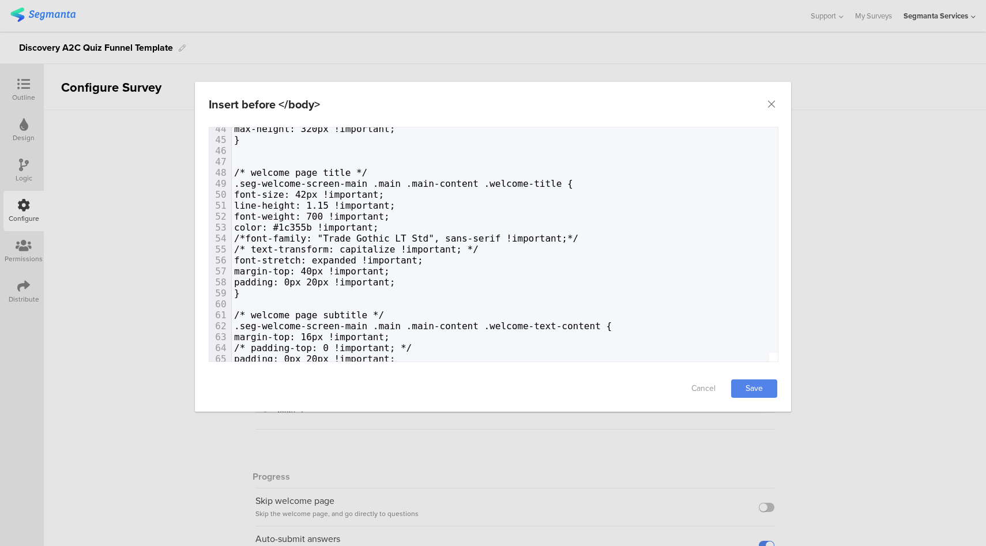
scroll to position [480, 0]
type textarea "color: #1c355b !important;"
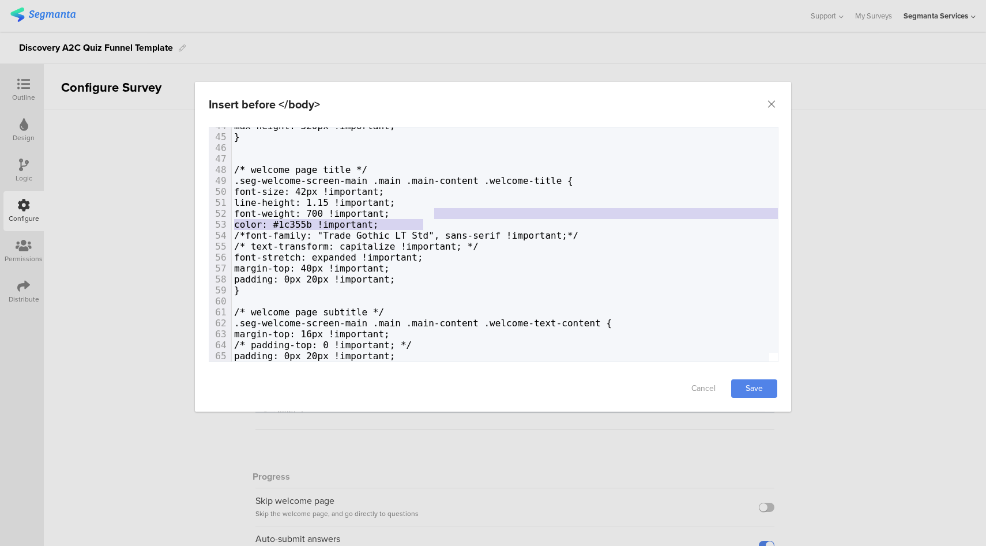
drag, startPoint x: 451, startPoint y: 226, endPoint x: 454, endPoint y: 215, distance: 10.8
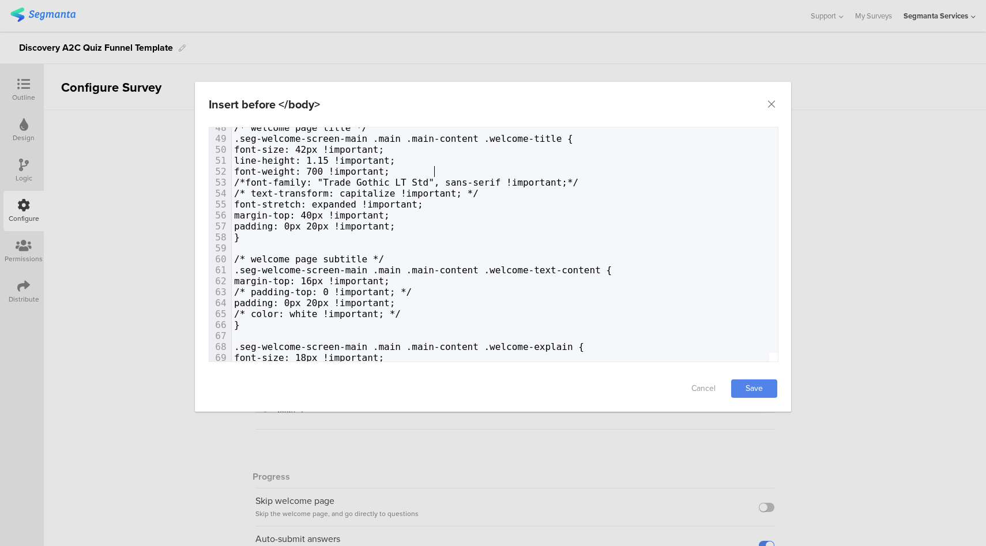
scroll to position [0, 0]
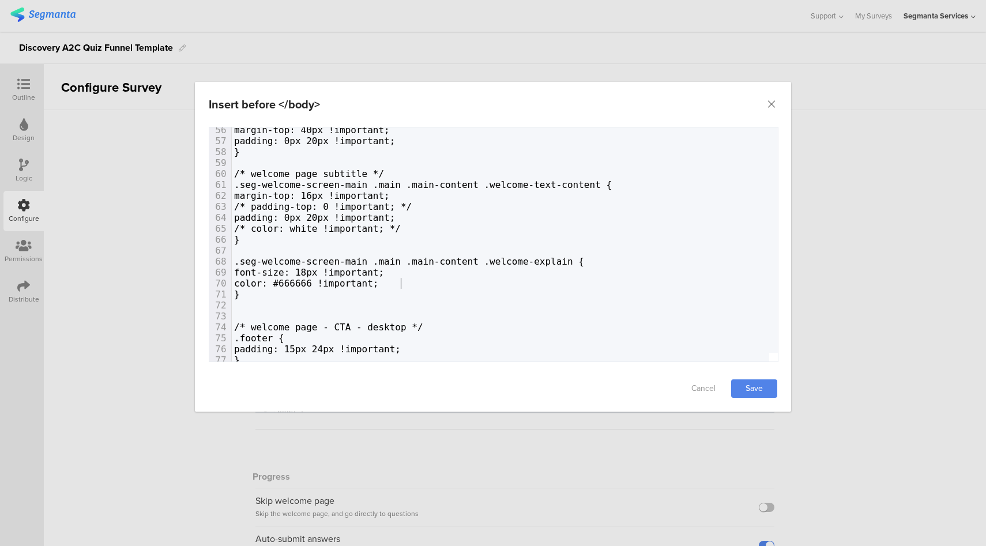
type textarea "color: #666666 !important;"
drag, startPoint x: 429, startPoint y: 283, endPoint x: 433, endPoint y: 275, distance: 9.3
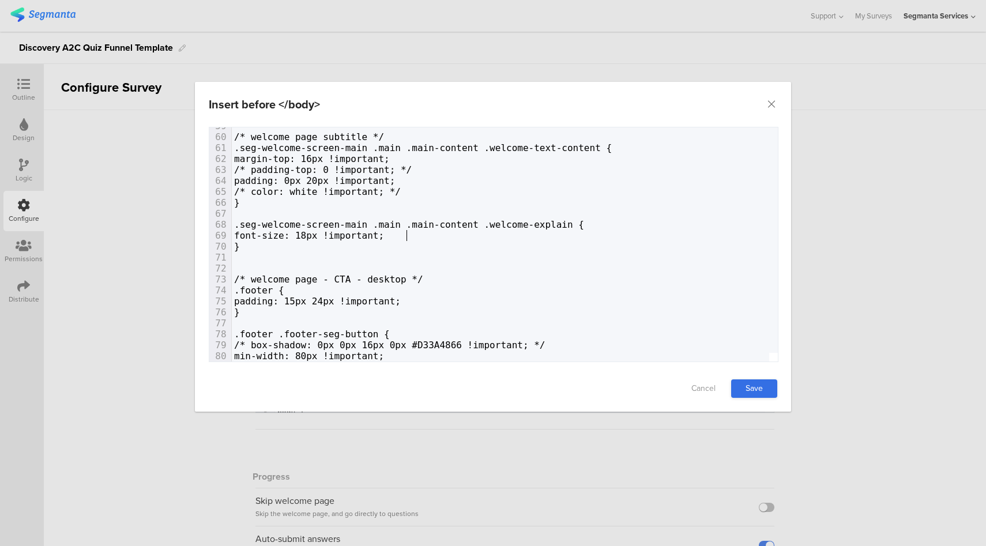
click at [753, 384] on link "Save" at bounding box center [754, 389] width 46 height 18
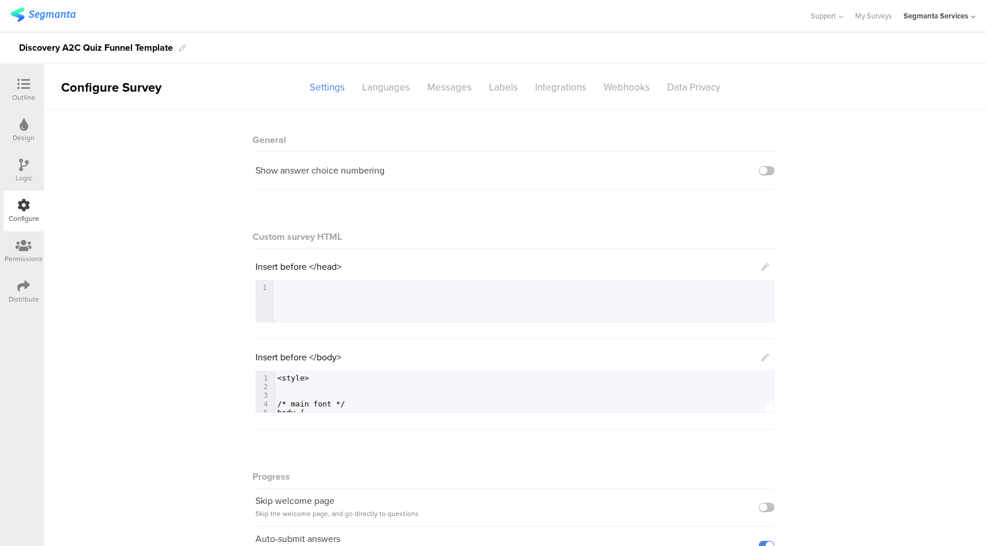
click at [18, 85] on icon at bounding box center [23, 84] width 13 height 13
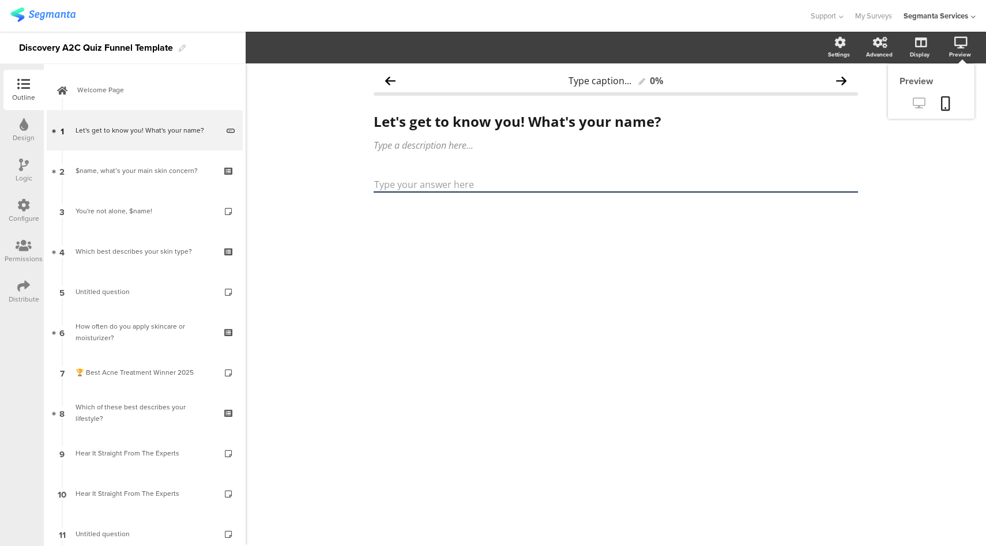
click at [925, 106] on icon at bounding box center [919, 102] width 12 height 11
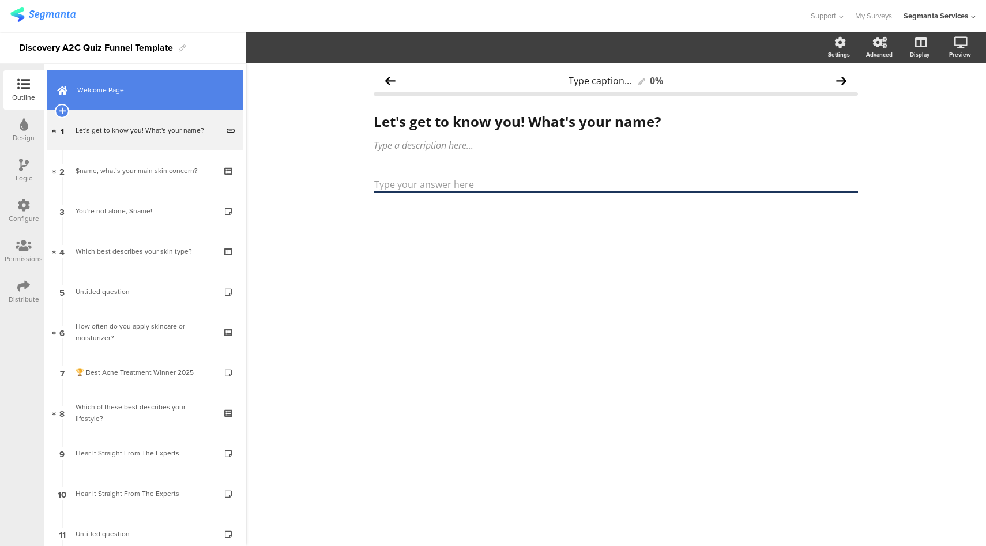
click at [101, 96] on link "Welcome Page" at bounding box center [145, 90] width 196 height 40
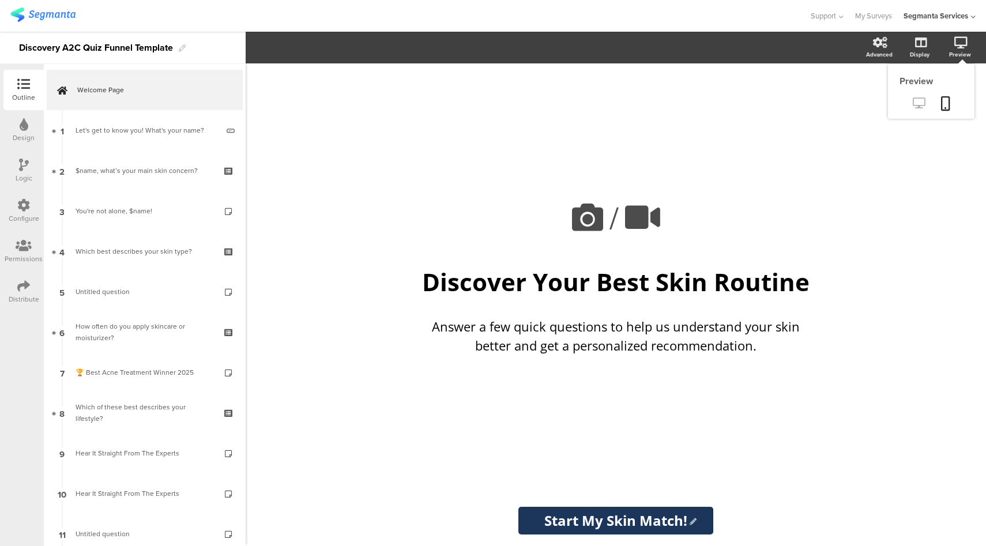
click at [921, 105] on icon at bounding box center [919, 102] width 12 height 11
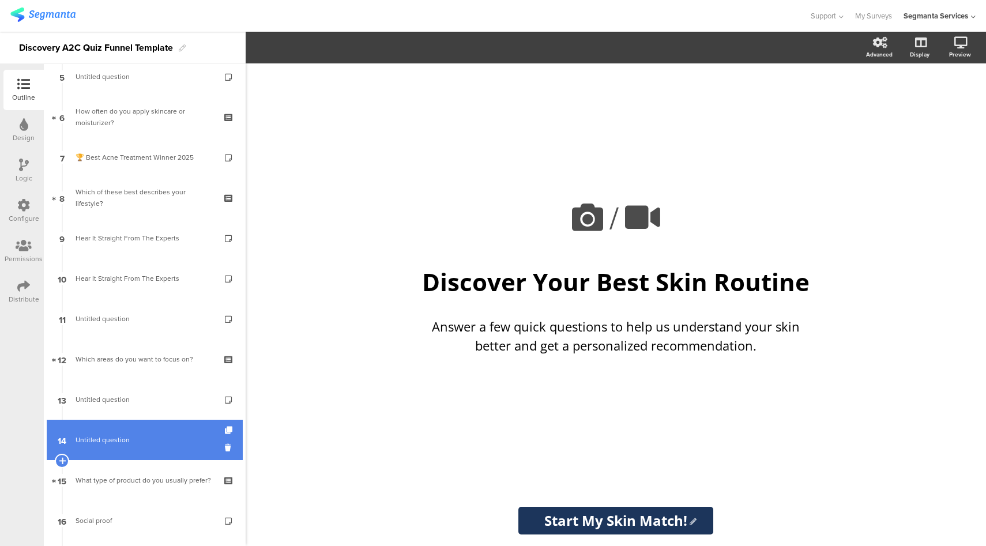
scroll to position [216, 0]
click at [156, 443] on span "Untitled question" at bounding box center [145, 440] width 138 height 12
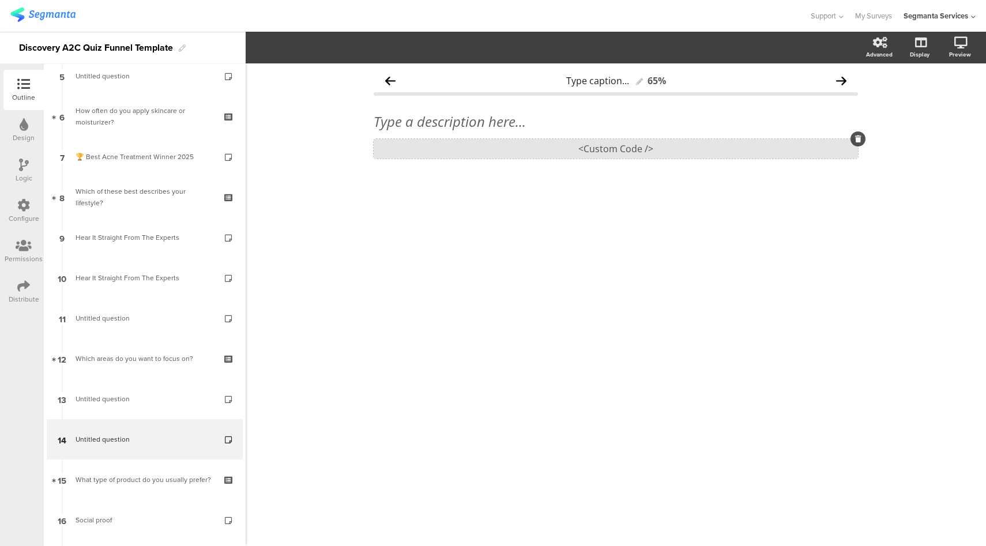
click at [651, 149] on div "<Custom Code />" at bounding box center [616, 149] width 484 height 20
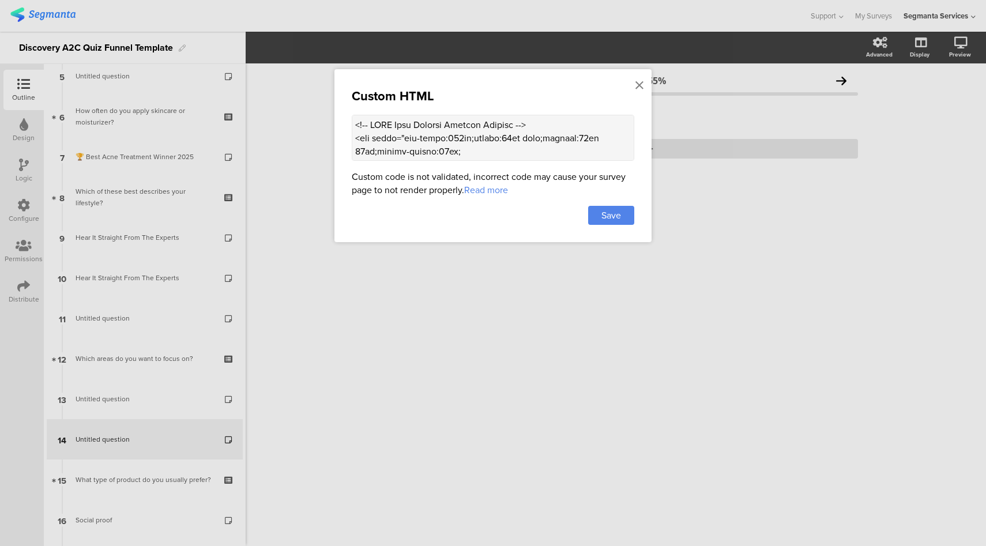
click at [490, 127] on textarea at bounding box center [493, 138] width 283 height 46
click at [637, 87] on icon at bounding box center [640, 85] width 8 height 13
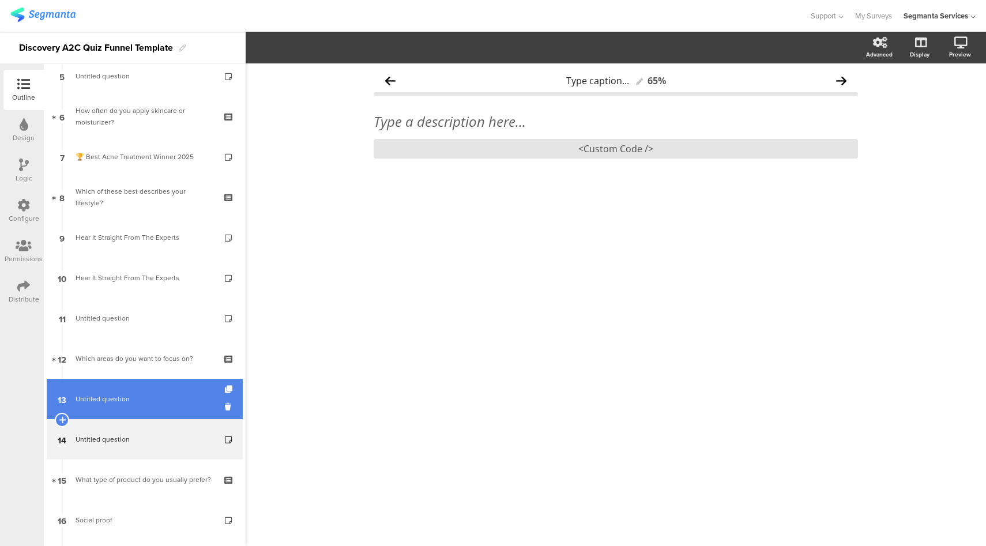
click at [142, 406] on link "13 Untitled question" at bounding box center [145, 399] width 196 height 40
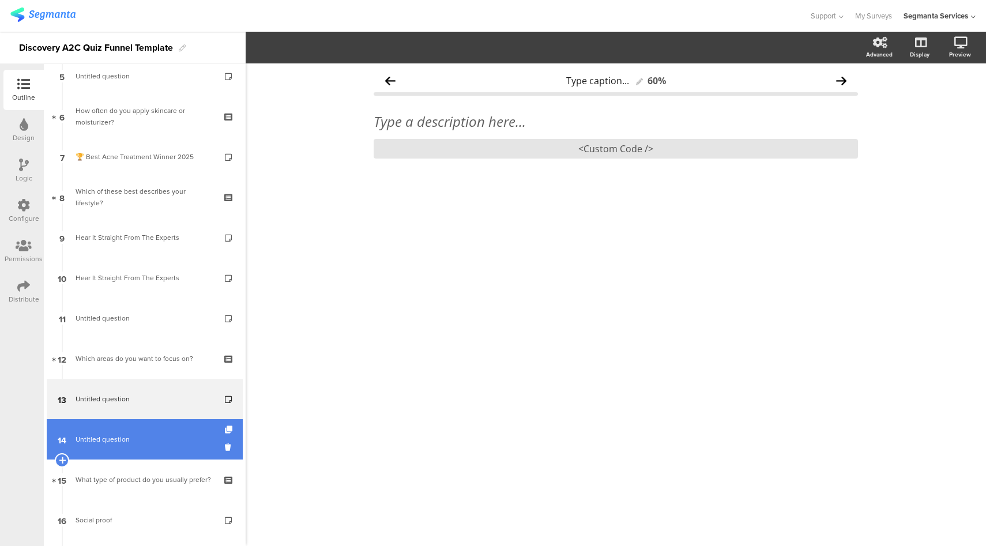
click at [146, 437] on span "Untitled question" at bounding box center [145, 440] width 138 height 12
click at [61, 460] on icon at bounding box center [61, 460] width 7 height 10
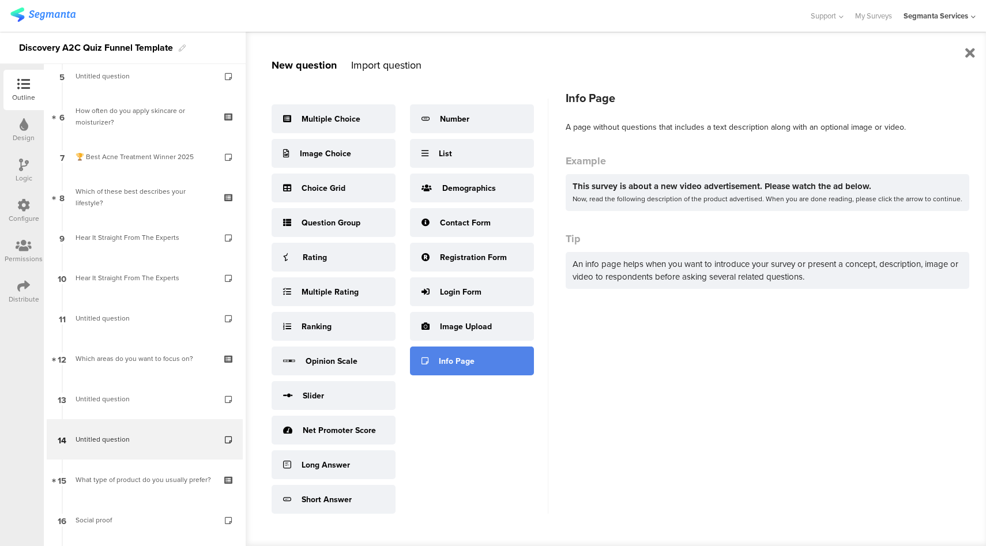
click at [456, 360] on div "Info Page" at bounding box center [457, 361] width 36 height 12
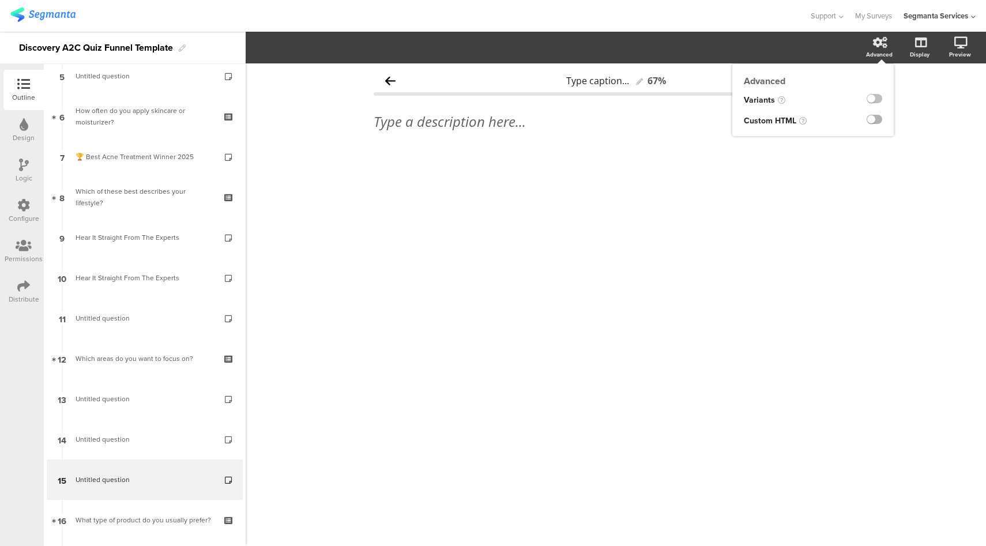
click at [874, 120] on label at bounding box center [875, 119] width 16 height 9
click at [0, 0] on input "checkbox" at bounding box center [0, 0] width 0 height 0
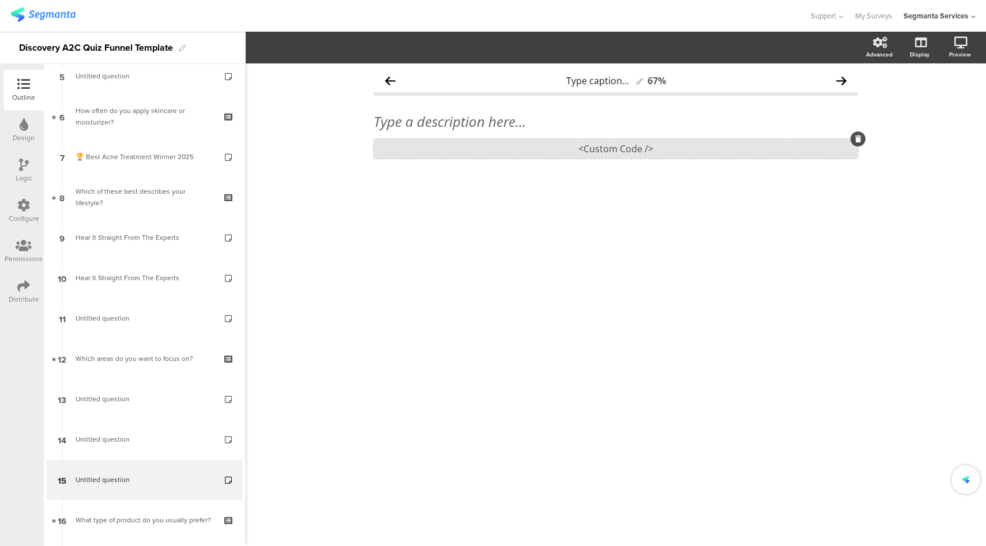
click at [536, 153] on div "<Custom Code />" at bounding box center [616, 149] width 484 height 20
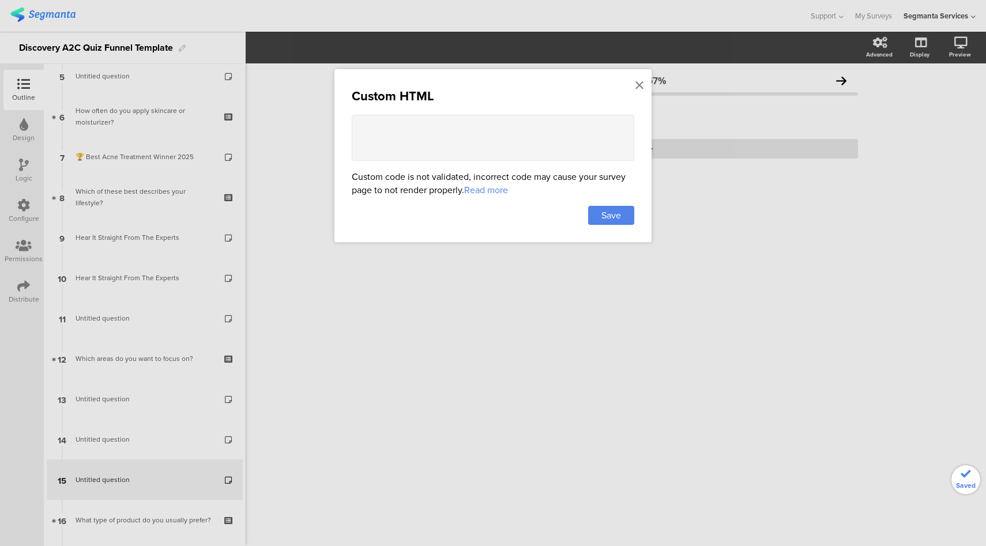
click at [478, 138] on textarea at bounding box center [493, 138] width 283 height 46
paste textarea "<!-- OUAI Hair Product Trusted Reviews --> <div style="max-width:700px;margin:2…"
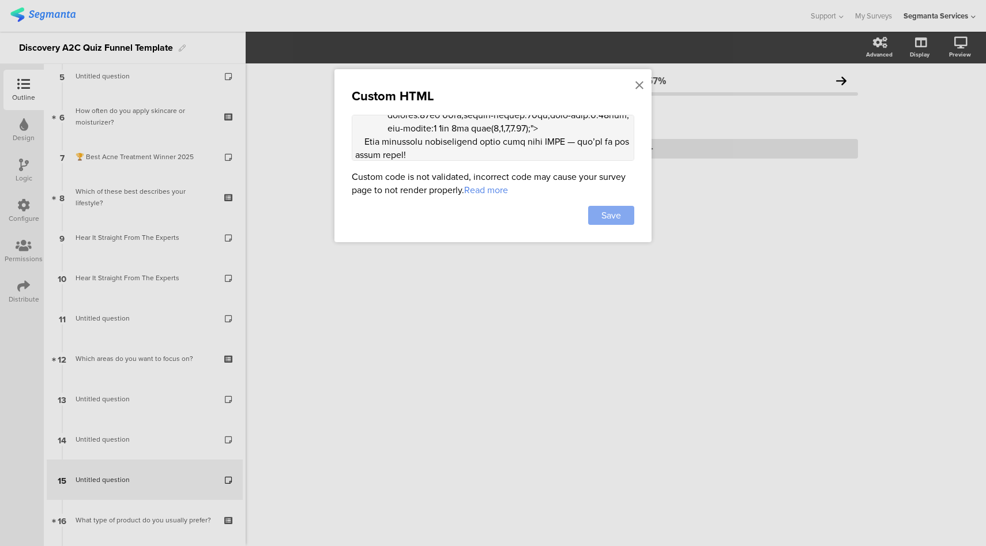
type textarea "<!-- OUAI Hair Product Trusted Reviews --> <div style="max-width:700px;margin:2…"
click at [603, 213] on span "Save" at bounding box center [612, 215] width 20 height 13
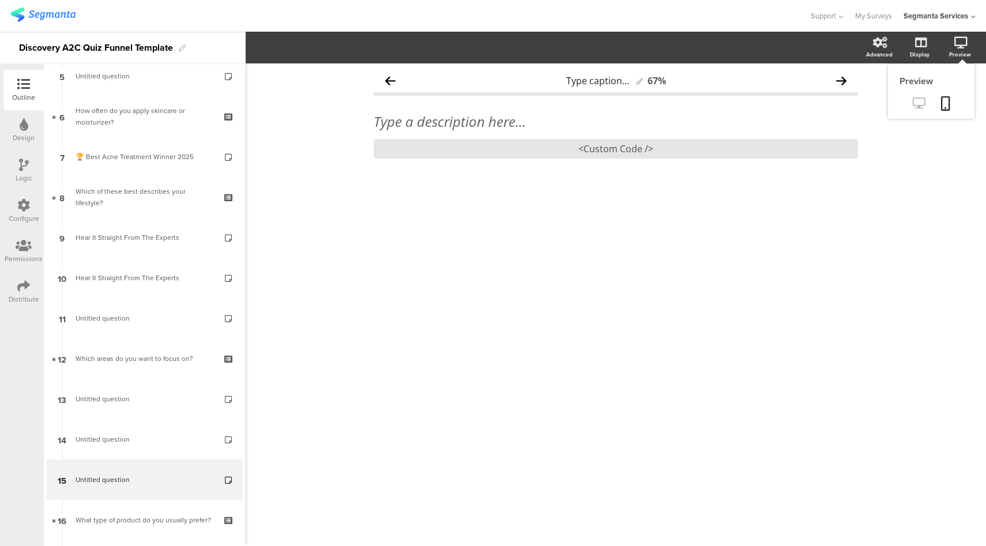
click at [916, 106] on icon at bounding box center [919, 102] width 12 height 11
click at [552, 153] on div "<Custom Code />" at bounding box center [616, 149] width 484 height 20
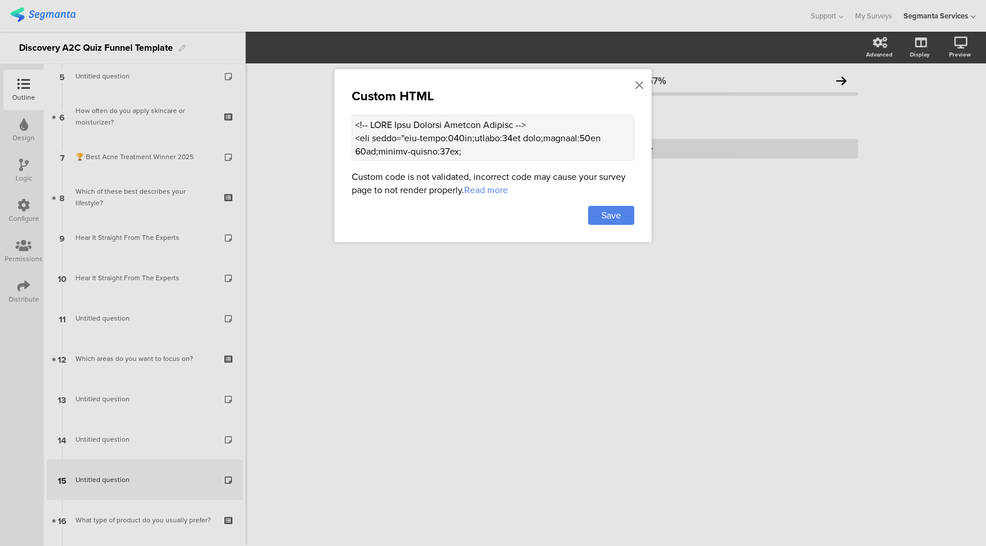
click at [513, 146] on textarea at bounding box center [493, 138] width 283 height 46
paste textarea "#d6c07c"
type textarea "<!-- OUAI Hair Product Trusted Reviews --> <div style="max-width:700px;margin:2…"
click at [622, 213] on div "Save" at bounding box center [611, 215] width 46 height 19
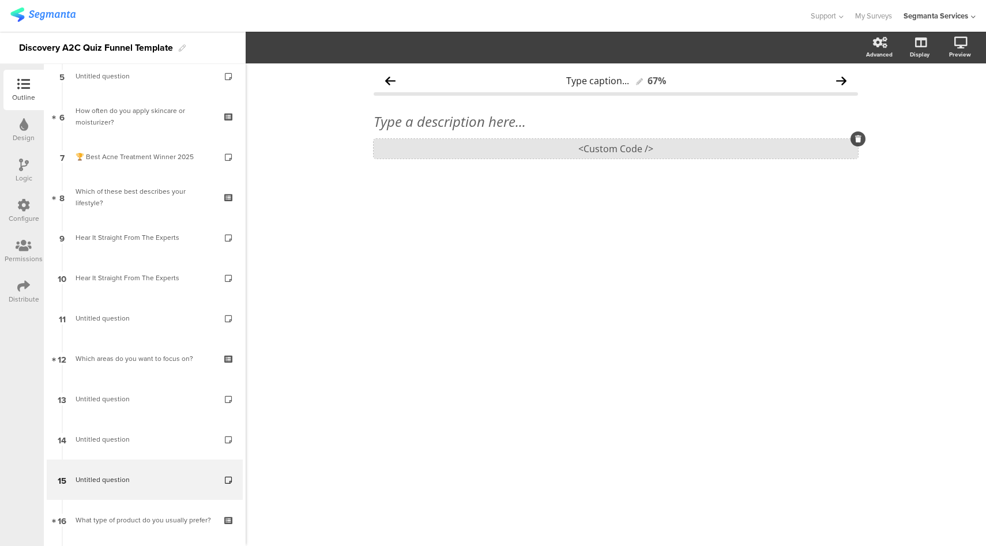
click at [604, 143] on div "<Custom Code />" at bounding box center [616, 149] width 484 height 20
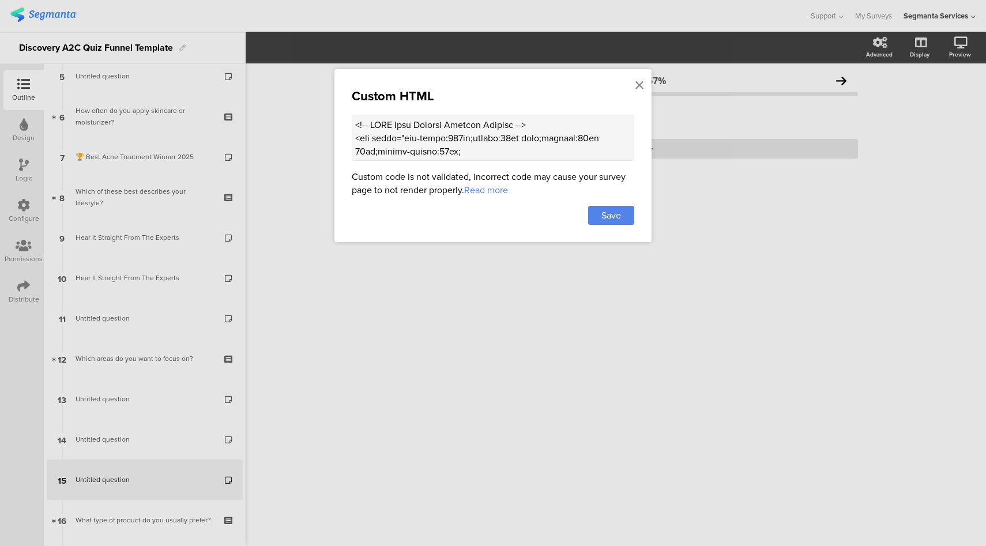
click at [537, 133] on textarea at bounding box center [493, 138] width 283 height 46
paste textarea "Product Trusted Reviews --> <div style="max-width:700px;margin:20px auto;paddin…"
type textarea "<!-- Product Trusted Reviews --> <div style="max-width:700px;margin:20px auto;p…"
click at [620, 217] on span "Save" at bounding box center [612, 215] width 20 height 13
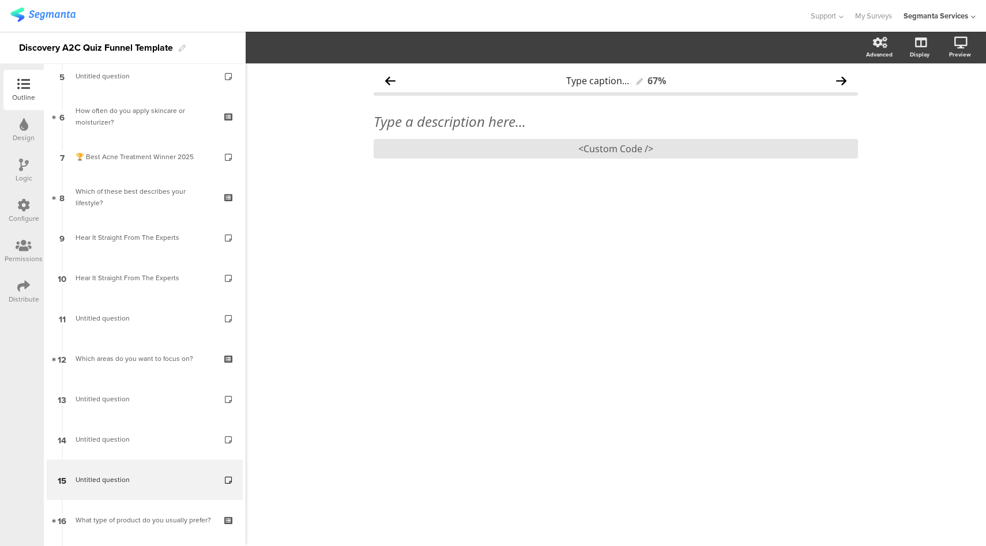
click at [20, 133] on div "Design" at bounding box center [24, 138] width 22 height 10
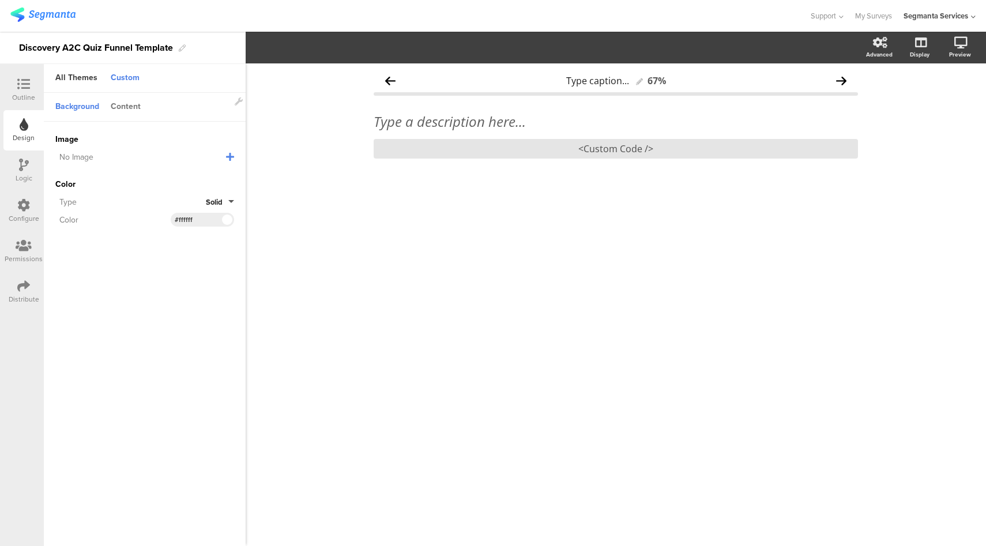
click at [132, 106] on div "Content" at bounding box center [126, 107] width 42 height 20
click at [191, 177] on input "#1c355b" at bounding box center [192, 176] width 35 height 9
click at [19, 78] on icon at bounding box center [23, 84] width 13 height 13
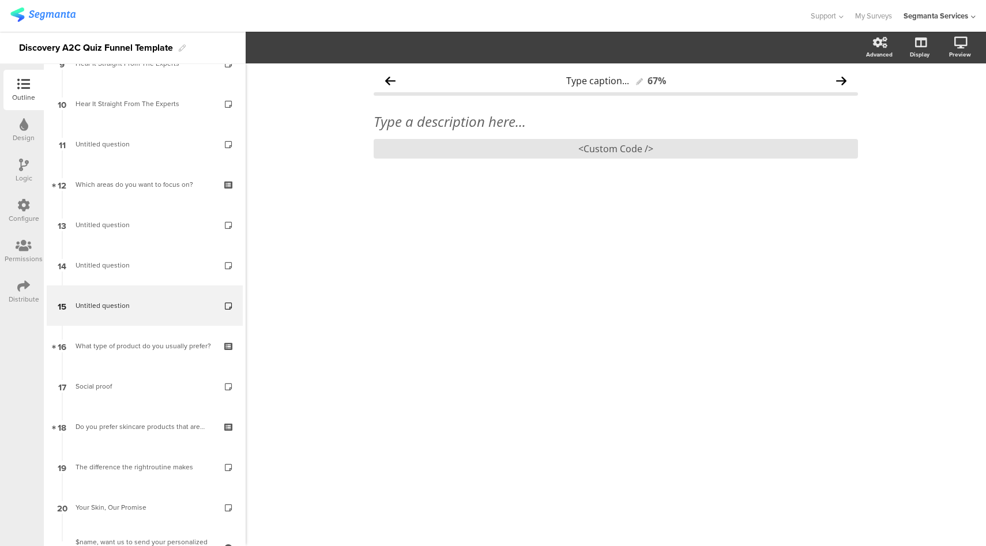
scroll to position [390, 0]
click at [658, 151] on div "<Custom Code />" at bounding box center [616, 149] width 484 height 20
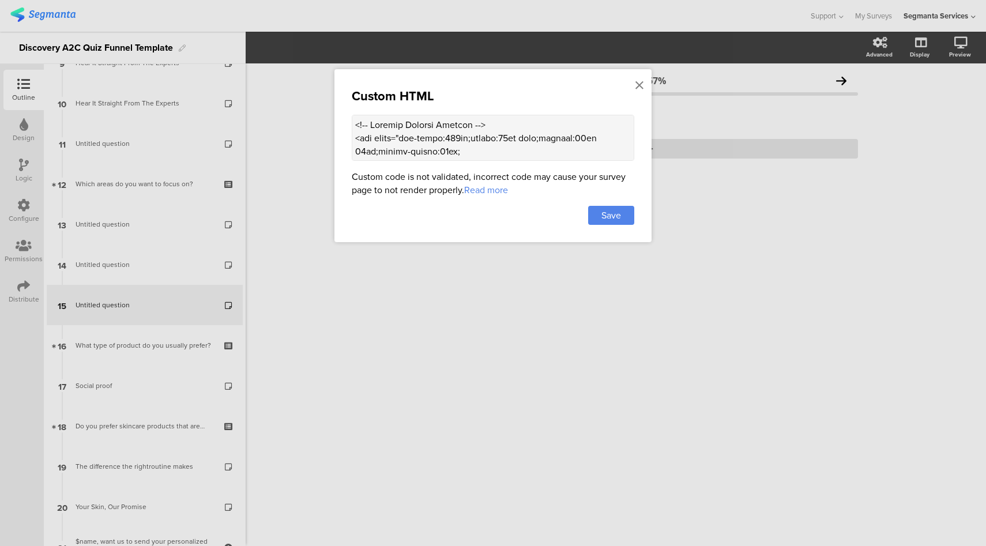
click at [579, 148] on textarea at bounding box center [493, 138] width 283 height 46
paste textarea "1c355b"
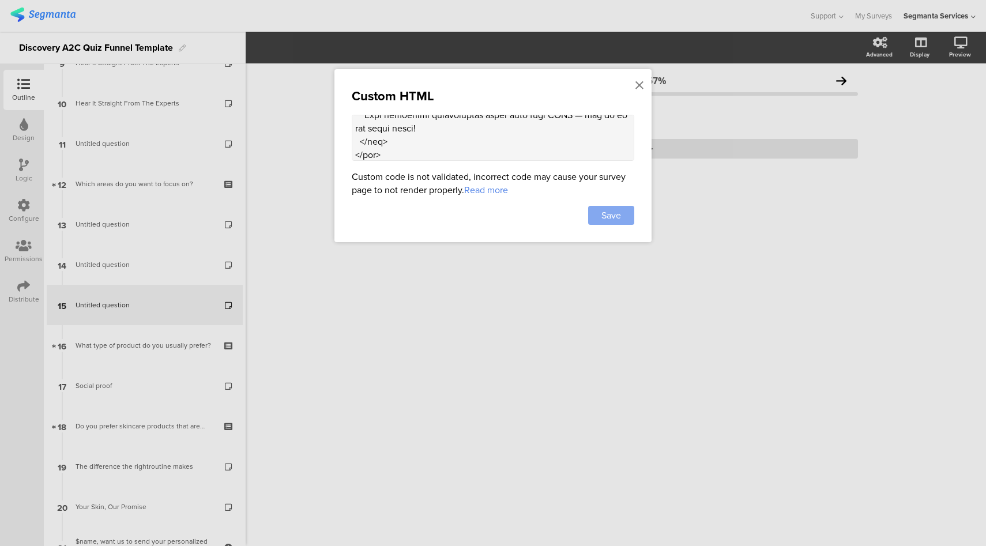
type textarea "<!-- Product Trusted Reviews --> <div style="max-width:700px;margin:20px auto;p…"
click at [612, 215] on span "Save" at bounding box center [612, 215] width 20 height 13
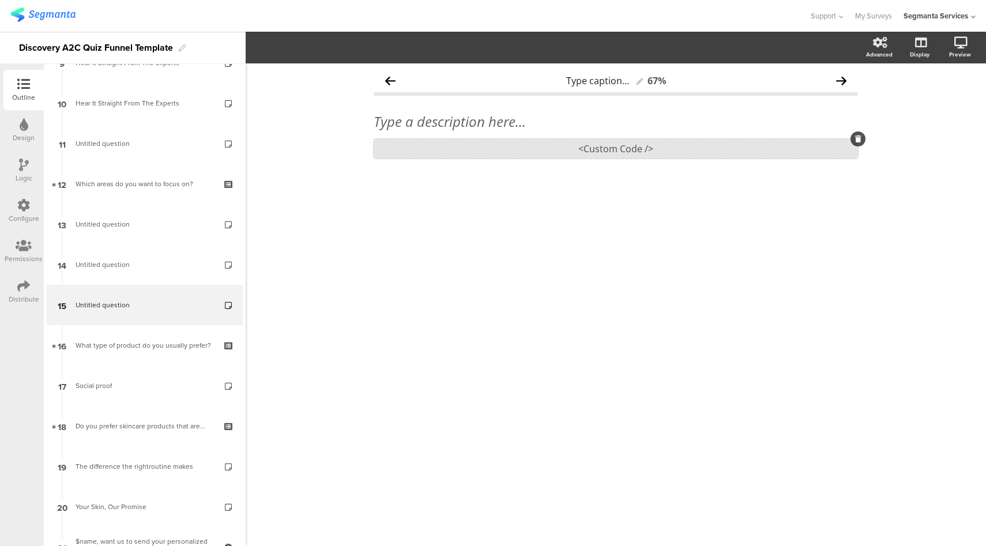
click at [595, 151] on div "<Custom Code />" at bounding box center [616, 149] width 484 height 20
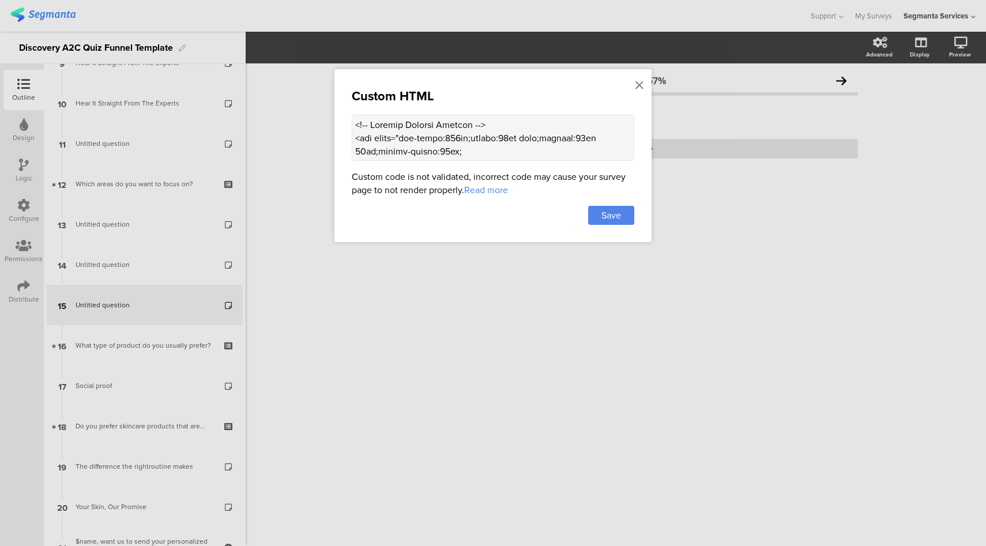
click at [551, 138] on textarea at bounding box center [493, 138] width 283 height 46
paste textarea "fff;font-weight:600;display:inline-block; padding:10px 22px;border-radius:20px;…"
type textarea "<!-- Product Trusted Reviews --> <div style="max-width:700px;margin:20px auto;p…"
click at [624, 209] on div "Save" at bounding box center [611, 215] width 46 height 19
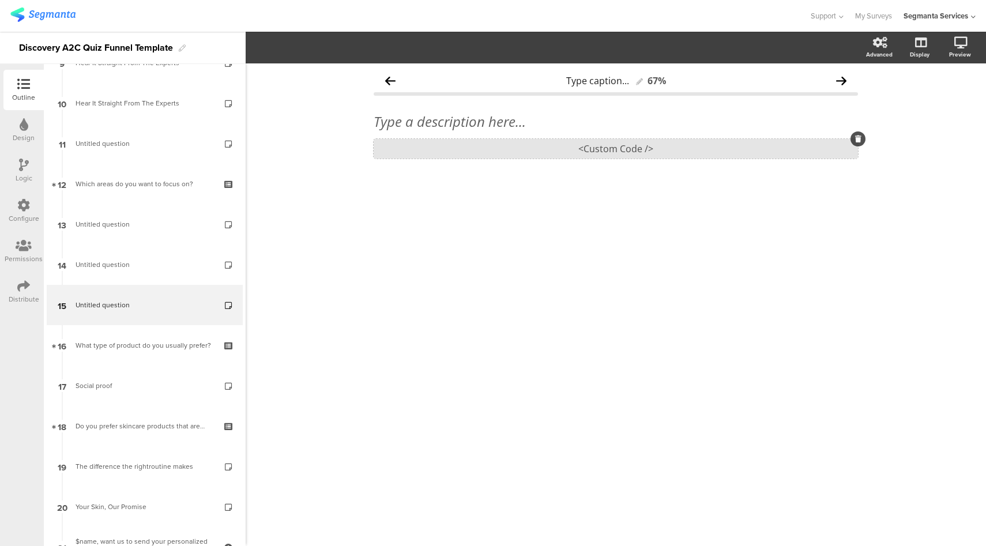
click at [575, 151] on div "<Custom Code />" at bounding box center [616, 149] width 484 height 20
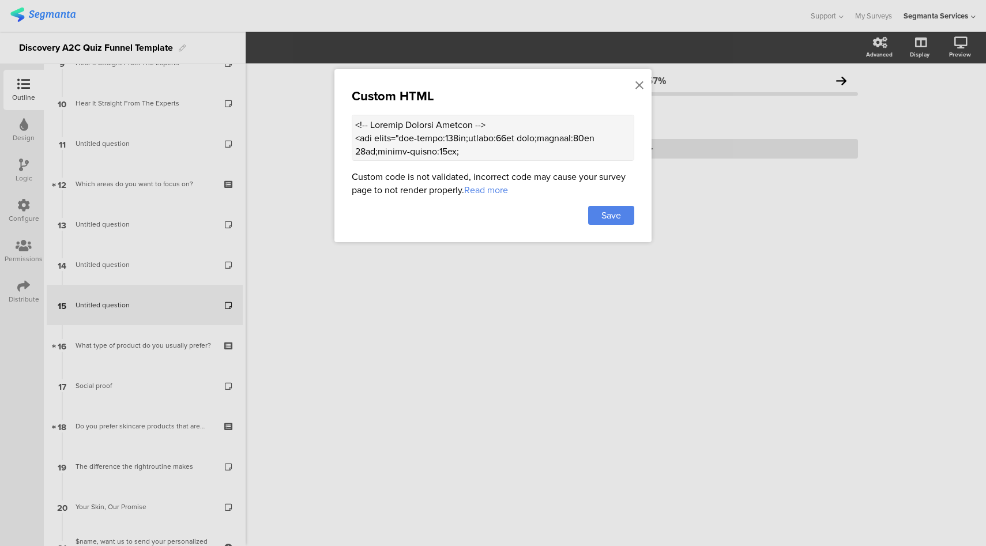
click at [497, 149] on textarea at bounding box center [493, 138] width 283 height 46
paste textarea "1c355b"
type textarea "<!-- Product Trusted Reviews --> <div style="max-width:700px;margin:20px auto;p…"
click at [603, 215] on span "Save" at bounding box center [612, 215] width 20 height 13
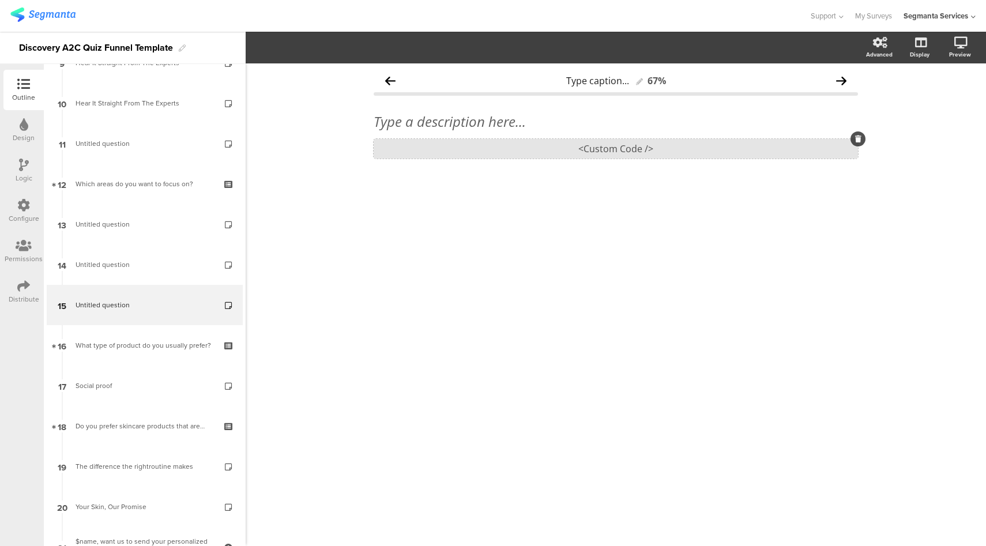
click at [558, 149] on div "<Custom Code />" at bounding box center [616, 149] width 484 height 20
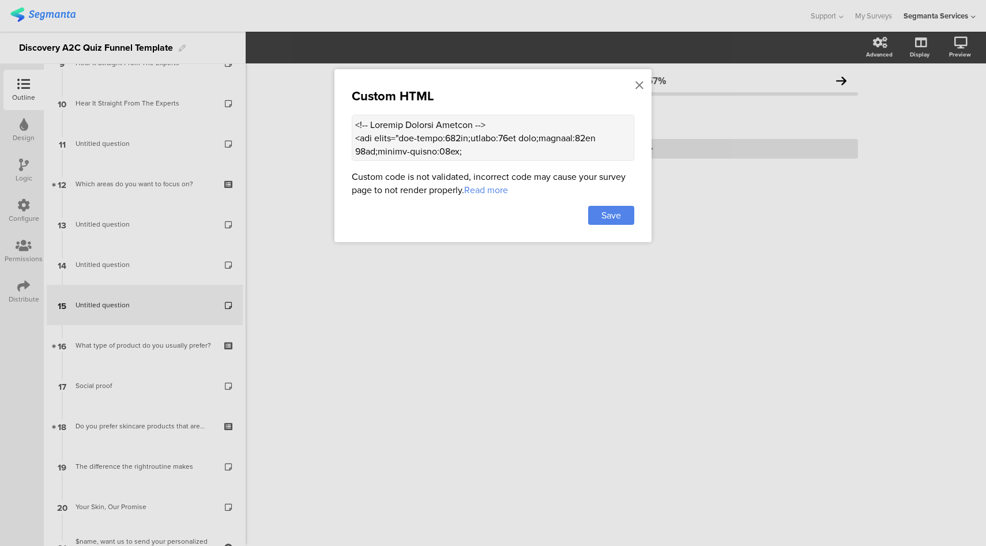
click at [540, 132] on textarea at bounding box center [493, 138] width 283 height 46
paste textarea "linear-gradient(90deg,#d6c07c,#f7f2d4 52.6%,#d6c07c)"
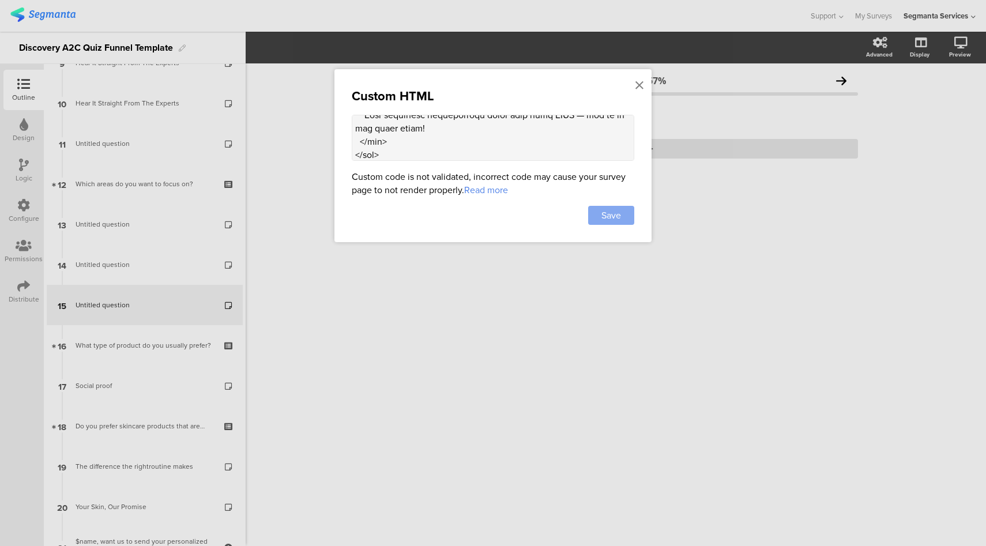
type textarea "<!-- Product Trusted Reviews --> <div style="max-width:700px;margin:20px auto;p…"
click at [609, 209] on span "Save" at bounding box center [612, 215] width 20 height 13
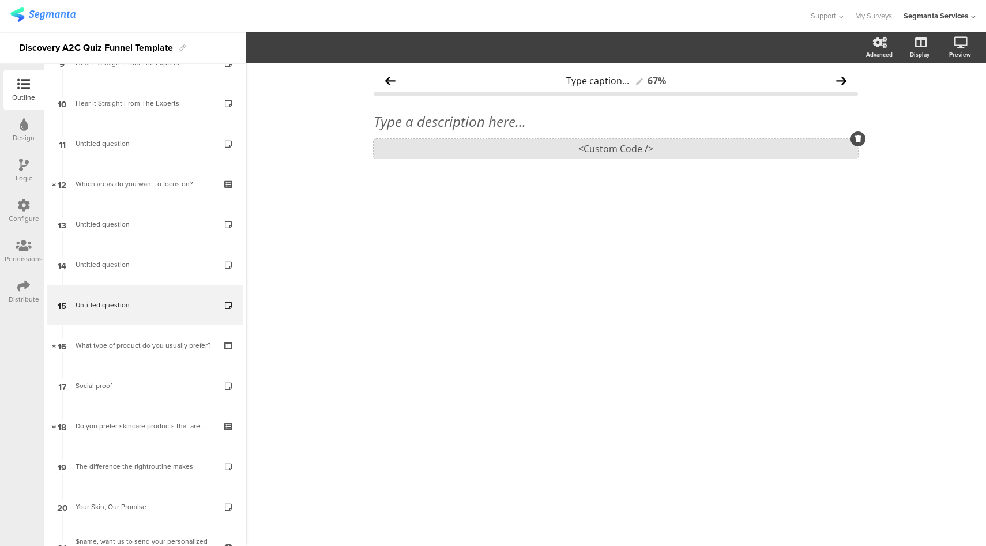
click at [629, 149] on div "<Custom Code />" at bounding box center [616, 149] width 484 height 20
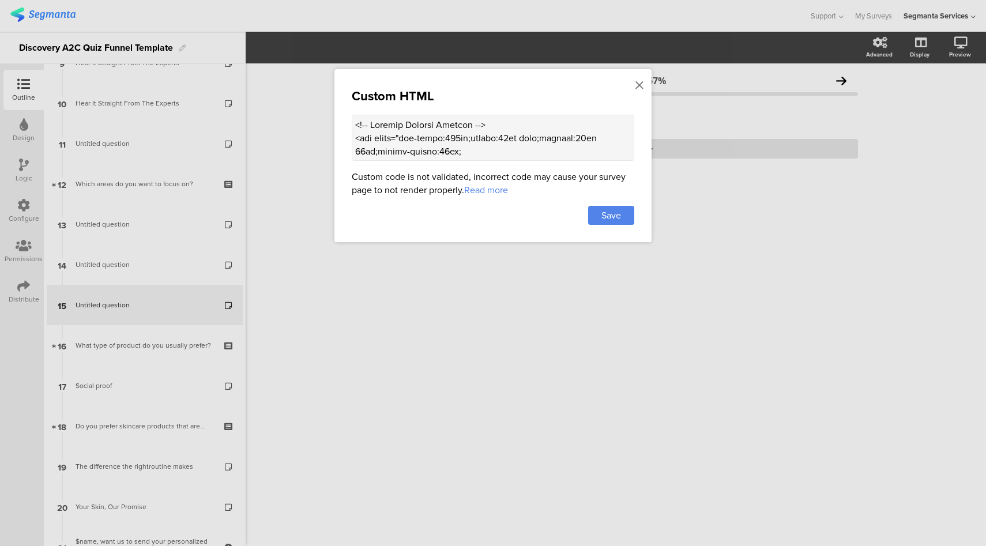
click at [475, 148] on textarea at bounding box center [493, 138] width 283 height 46
paste textarea "1c355b"
type textarea "<!-- Product Trusted Reviews --> <div style="max-width:700px;margin:20px auto;p…"
click at [602, 215] on span "Save" at bounding box center [612, 215] width 20 height 13
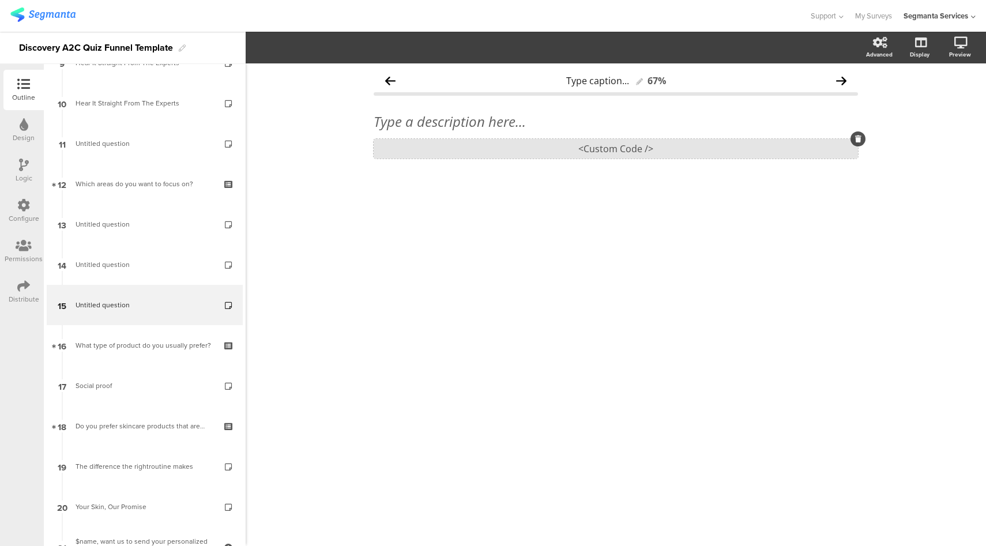
click at [593, 153] on div "<Custom Code />" at bounding box center [616, 149] width 484 height 20
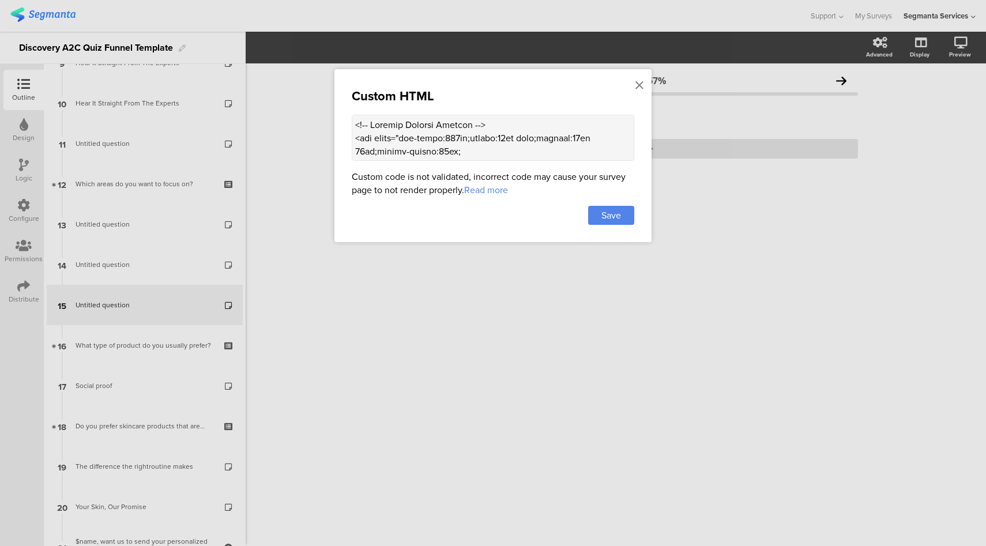
click at [562, 151] on textarea at bounding box center [493, 138] width 283 height 46
paste textarea "healing dryness, soothing sensitivity, and restoring skin’s natural glow. </p> …"
type textarea "<!-- Product Trusted Reviews --> <div style="max-width:700px;margin:20px auto;p…"
click at [617, 211] on span "Save" at bounding box center [612, 215] width 20 height 13
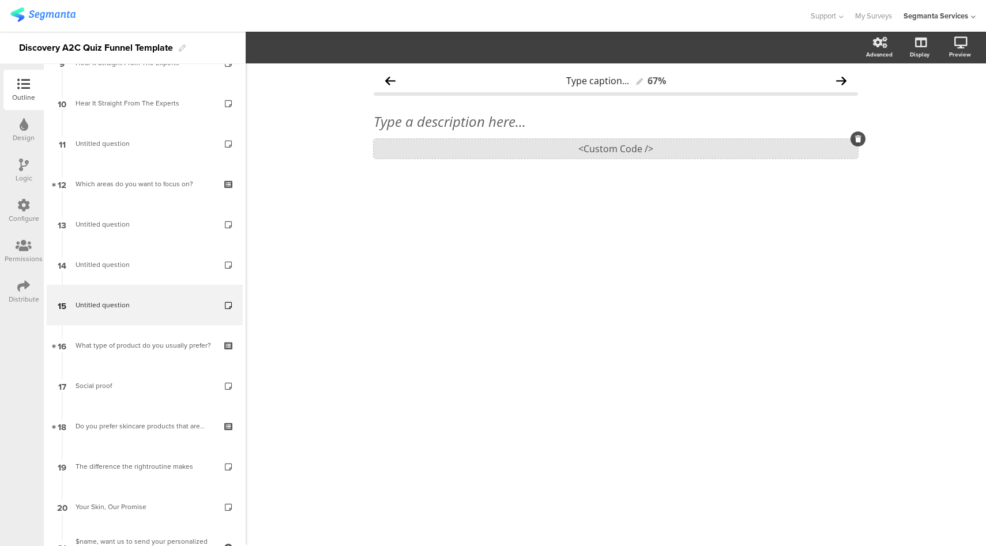
click at [561, 143] on div "<Custom Code />" at bounding box center [616, 149] width 484 height 20
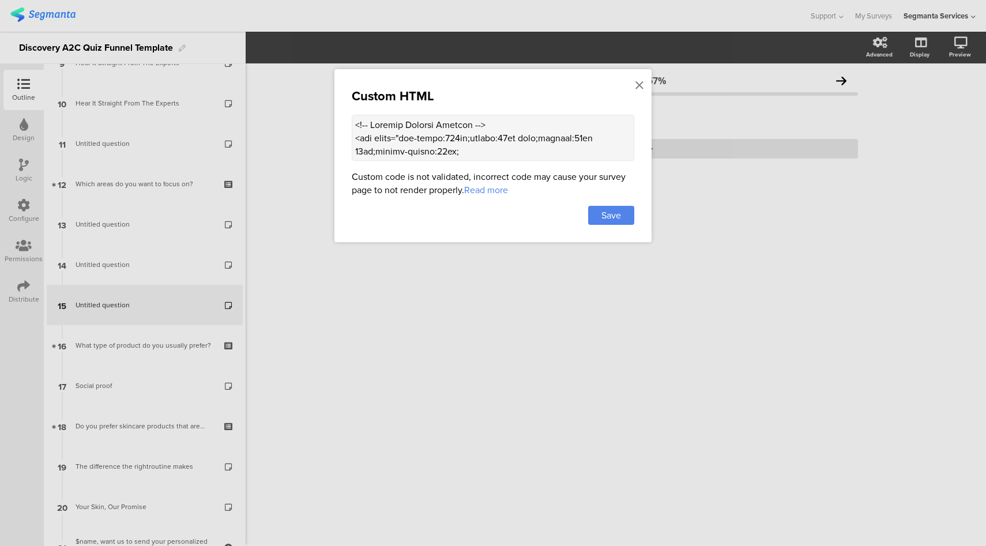
click at [509, 143] on textarea at bounding box center [493, 138] width 283 height 46
paste textarea "skin"
type textarea "<!-- Product Trusted Reviews --> <div style="max-width:700px;margin:20px auto;p…"
click at [596, 221] on div "Save" at bounding box center [611, 215] width 46 height 19
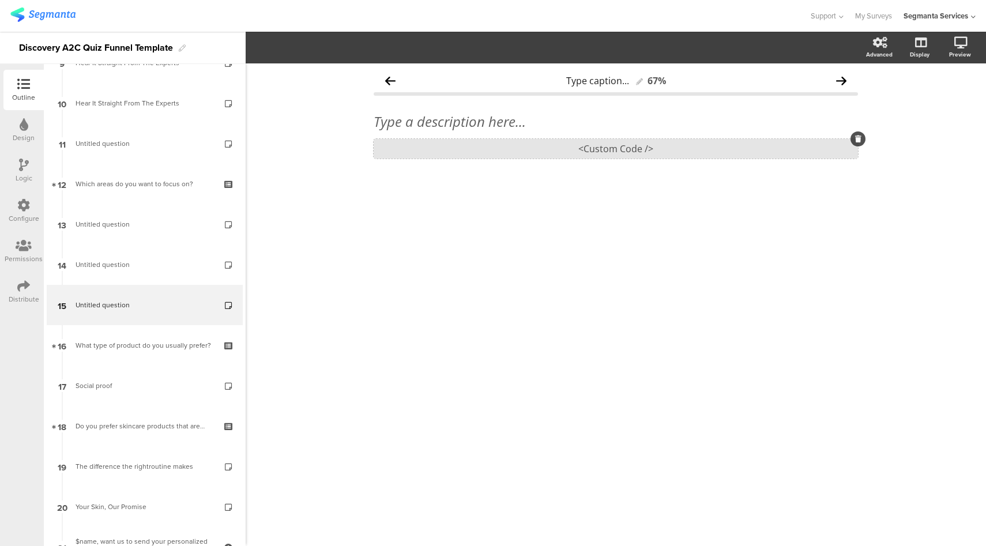
click at [587, 149] on div "<Custom Code />" at bounding box center [616, 149] width 484 height 20
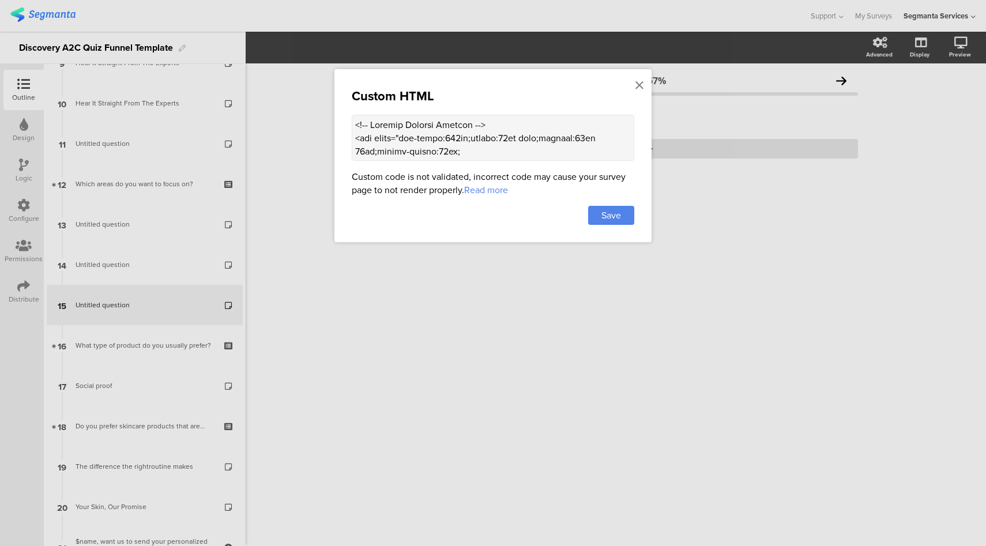
click at [499, 136] on textarea at bounding box center [493, 138] width 283 height 46
paste textarea "28, 53, 91, 0.7"
type textarea "<!-- Product Trusted Reviews --> <div style="max-width:700px;margin:20px auto;p…"
click at [613, 211] on span "Save" at bounding box center [612, 215] width 20 height 13
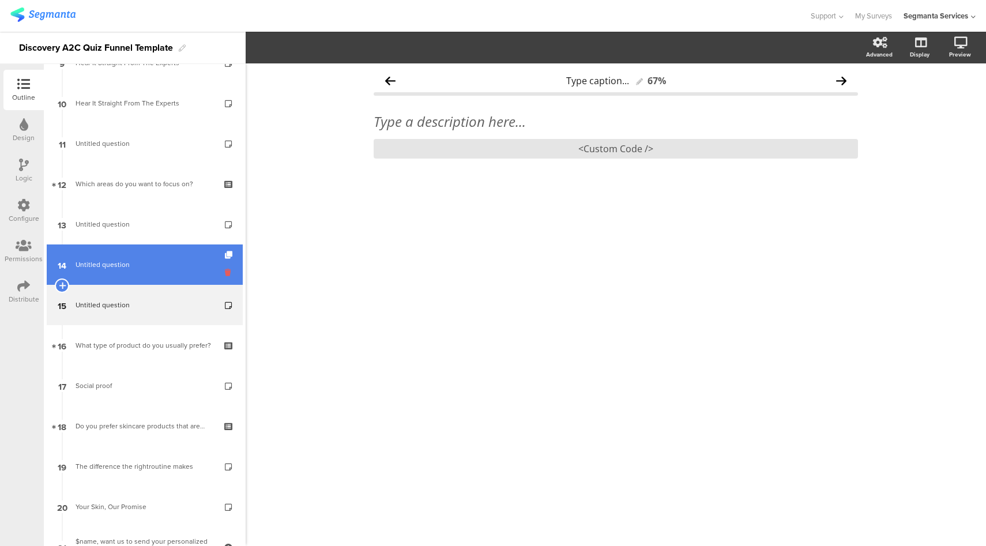
click at [225, 272] on icon at bounding box center [230, 272] width 10 height 11
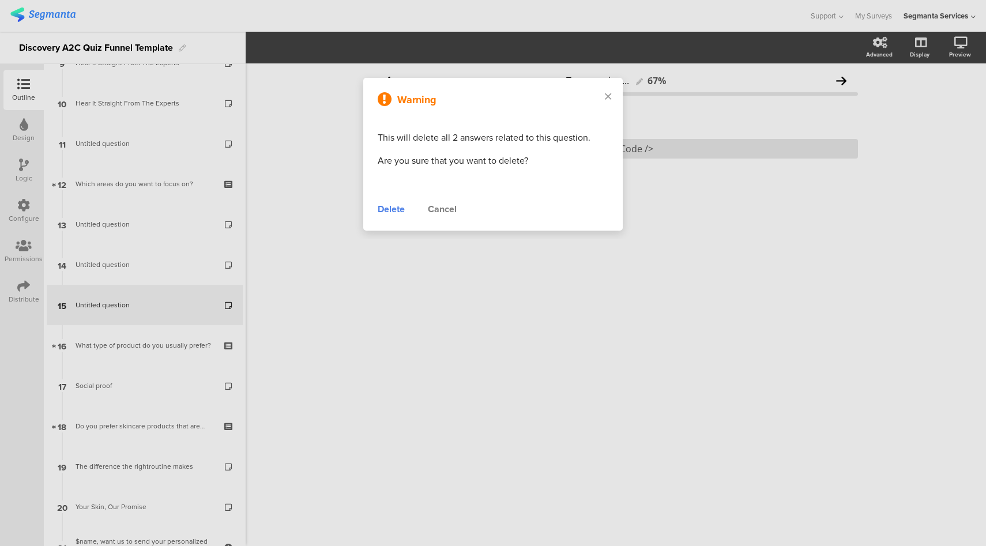
click at [393, 212] on div "Delete" at bounding box center [391, 209] width 27 height 14
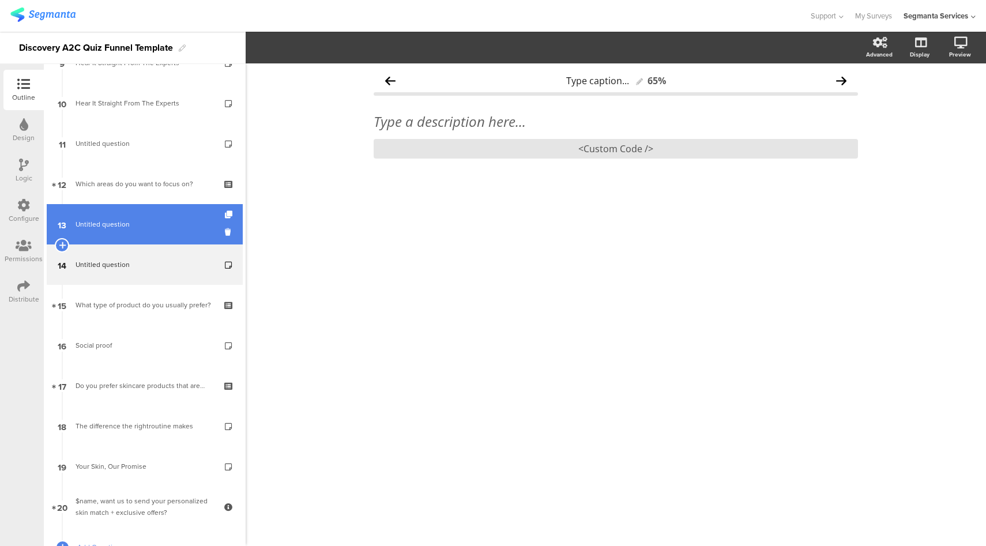
click at [167, 217] on link "13 Untitled question" at bounding box center [145, 224] width 196 height 40
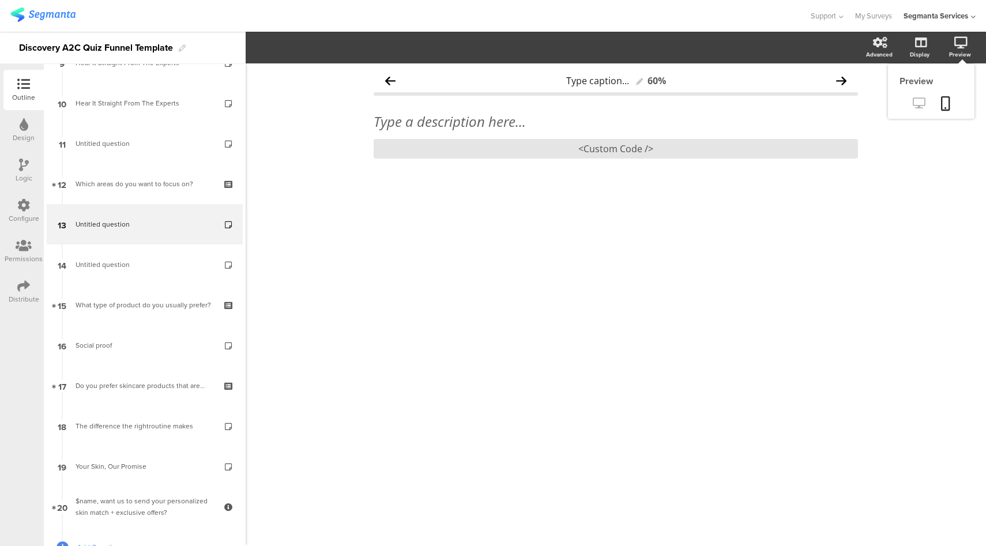
click at [916, 106] on icon at bounding box center [919, 102] width 12 height 11
click at [611, 142] on div "<Custom Code />" at bounding box center [616, 149] width 484 height 20
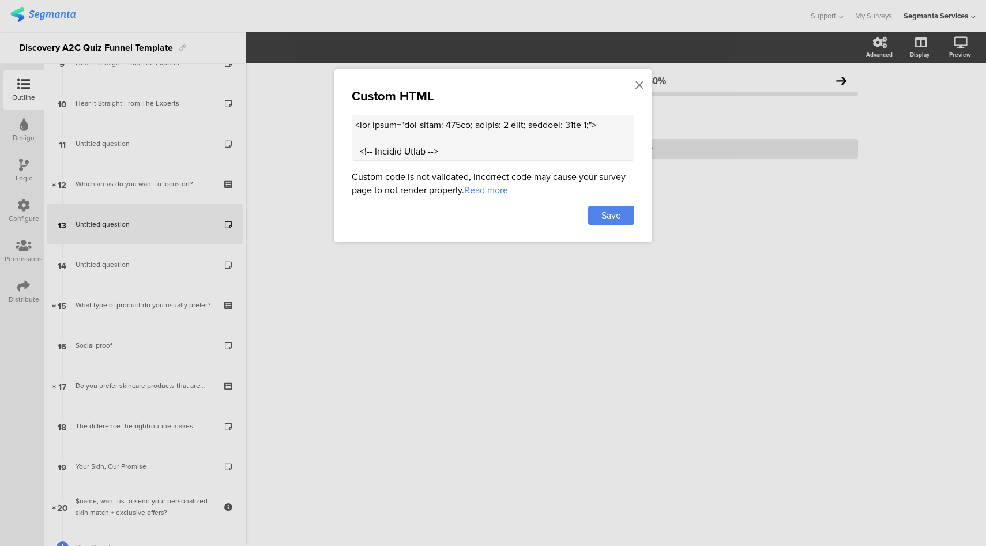
click at [465, 140] on textarea at bounding box center [493, 138] width 283 height 46
click at [643, 87] on icon at bounding box center [640, 85] width 8 height 13
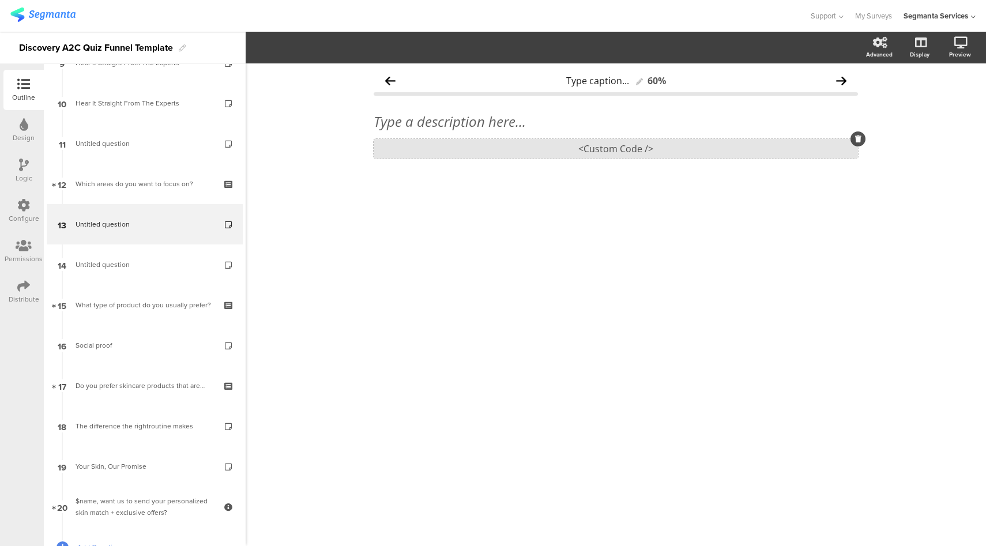
click at [633, 153] on div "<Custom Code />" at bounding box center [616, 149] width 484 height 20
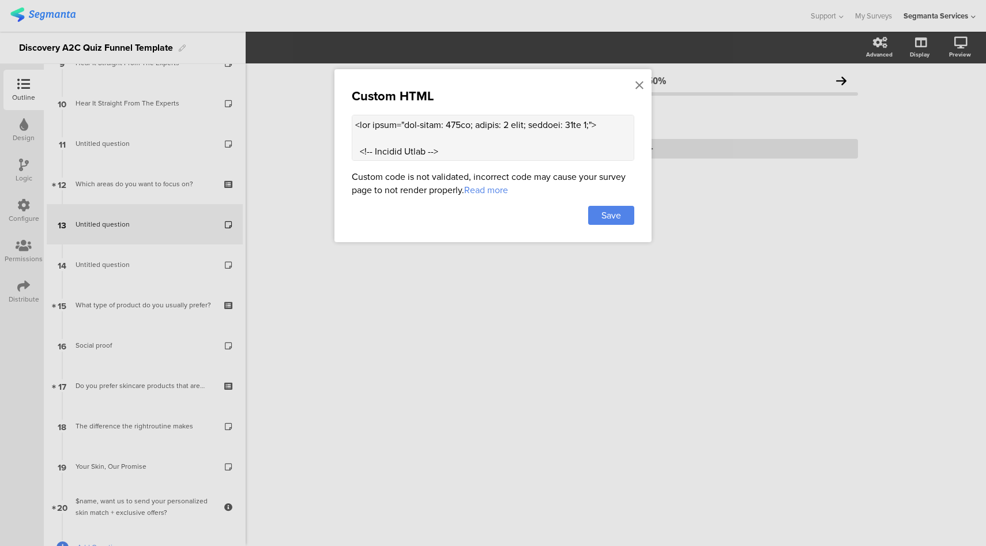
click at [507, 151] on textarea at bounding box center [493, 138] width 283 height 46
paste textarea "1c355b; font-size: 18px; margin-bottom: 8px;"> ★★★★★ </div> <!-- Review Title -…"
type textarea "<div style="max-width: 600px; margin: 0 auto; padding: 10px 0;"> <!-- Section T…"
click at [600, 217] on div "Save" at bounding box center [611, 215] width 46 height 19
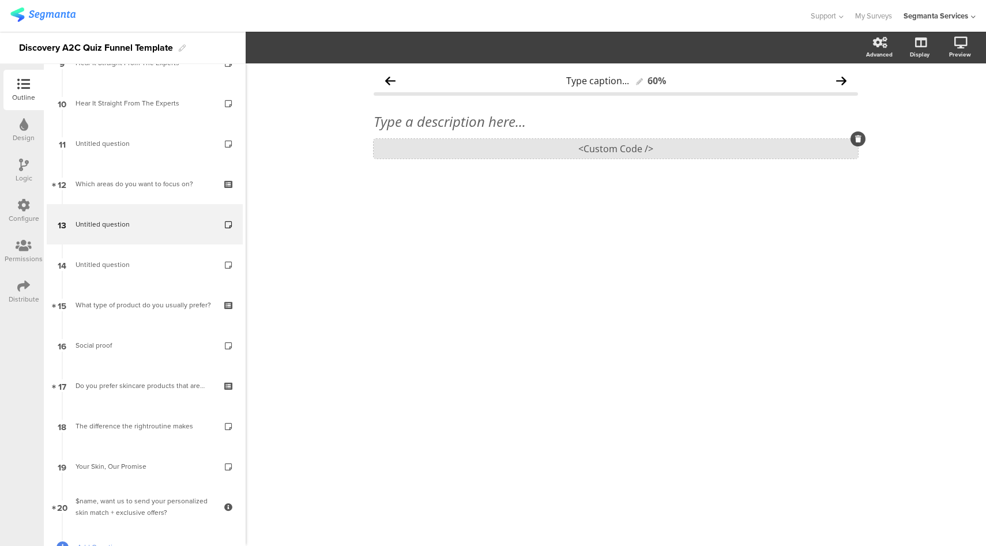
click at [514, 153] on div "<Custom Code />" at bounding box center [616, 149] width 484 height 20
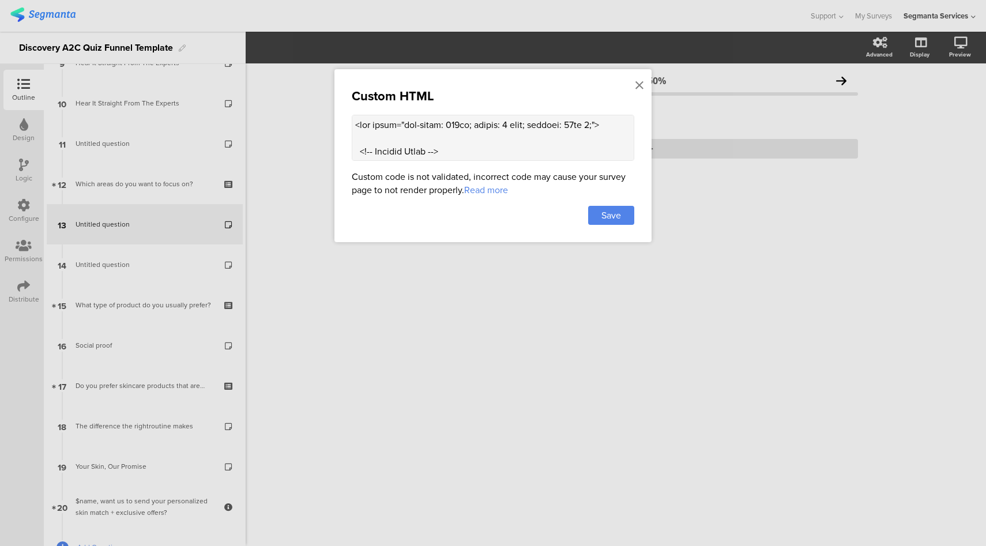
click at [465, 156] on textarea at bounding box center [493, 138] width 283 height 46
click at [471, 149] on textarea at bounding box center [493, 138] width 283 height 46
paste textarea "d6c07c"
type textarea "<div style="max-width: 600px; margin: 0 auto; padding: 10px 0;"> <!-- Section T…"
click at [602, 218] on span "Save" at bounding box center [612, 215] width 20 height 13
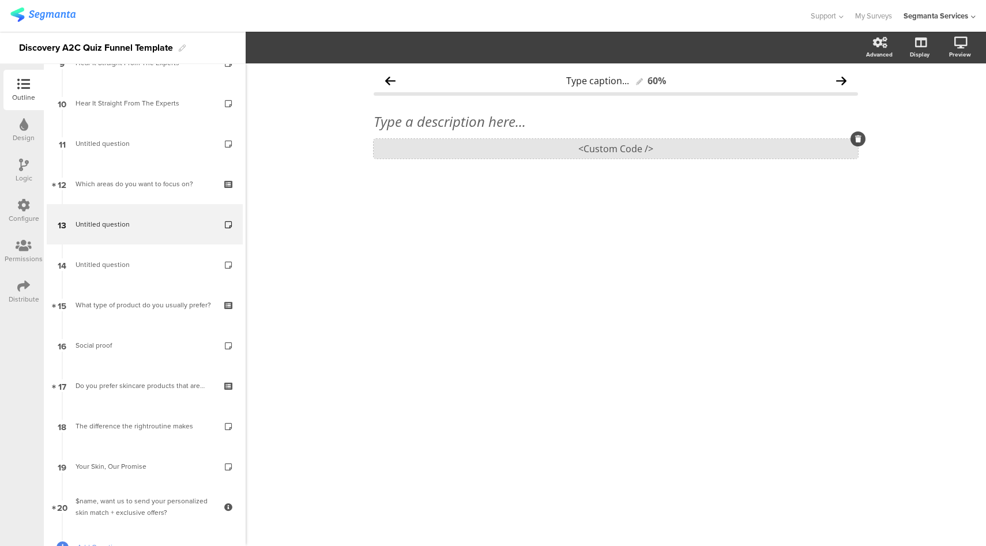
click at [601, 144] on div "<Custom Code />" at bounding box center [616, 149] width 484 height 20
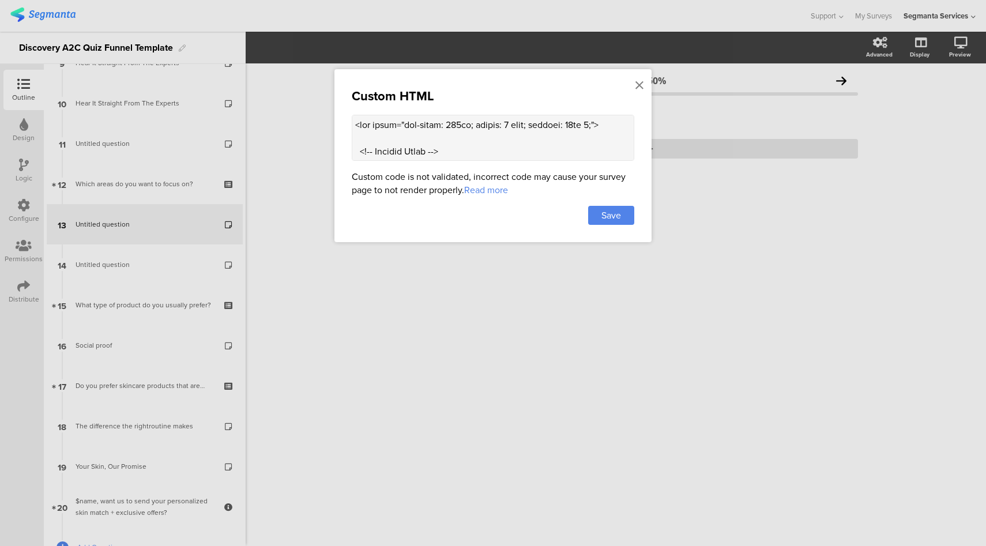
click at [516, 136] on textarea at bounding box center [493, 138] width 283 height 46
paste textarea "watch?v=qdzAWUmIWW"
type textarea "<div style="max-width: 600px; margin: 0 auto; padding: 10px 0;"> <!-- Section T…"
click at [615, 214] on span "Save" at bounding box center [612, 215] width 20 height 13
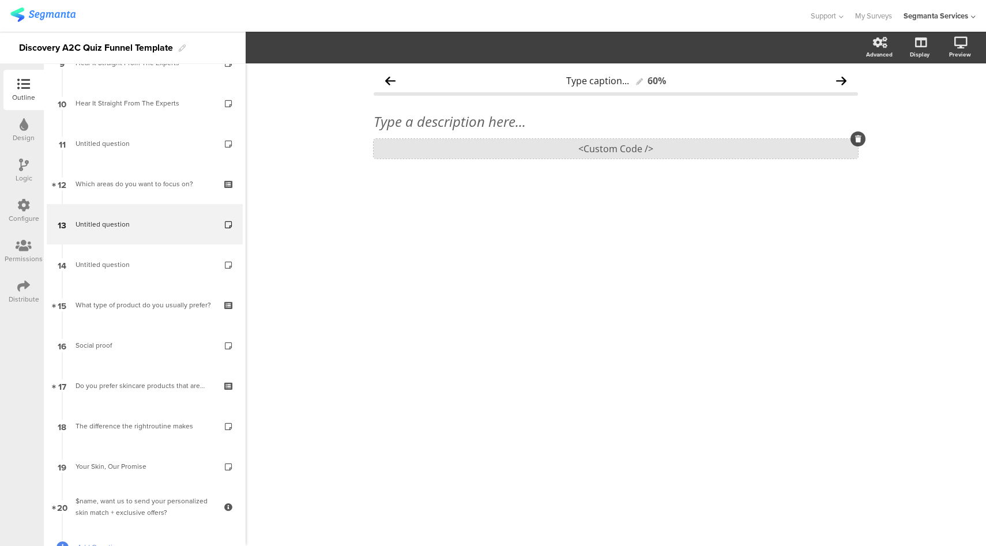
click at [593, 149] on div "<Custom Code />" at bounding box center [616, 149] width 484 height 20
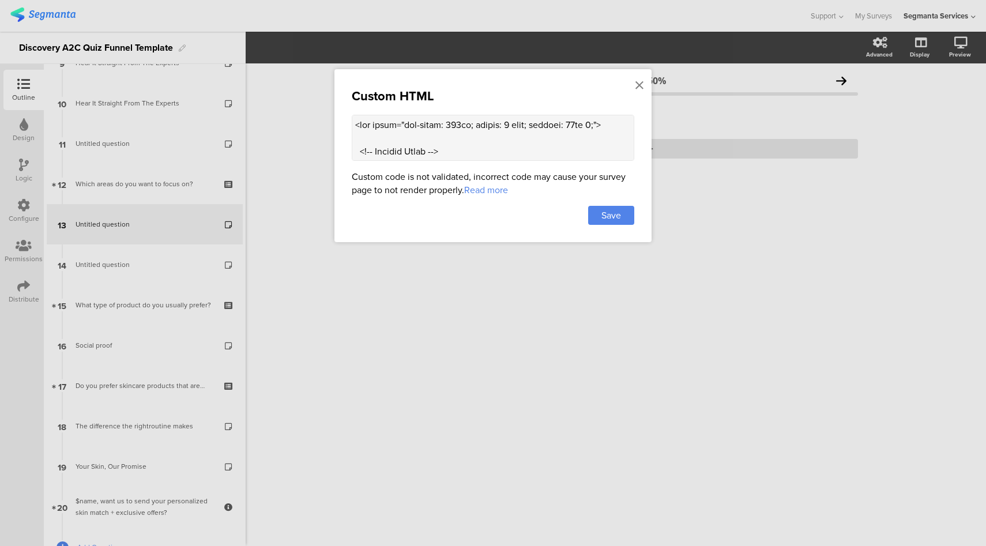
click at [479, 141] on textarea at bounding box center [493, 138] width 283 height 46
paste textarea "embed"
type textarea "<div style="max-width: 600px; margin: 0 auto; padding: 10px 0;"> <!-- Section T…"
click at [623, 213] on div "Save" at bounding box center [611, 215] width 46 height 19
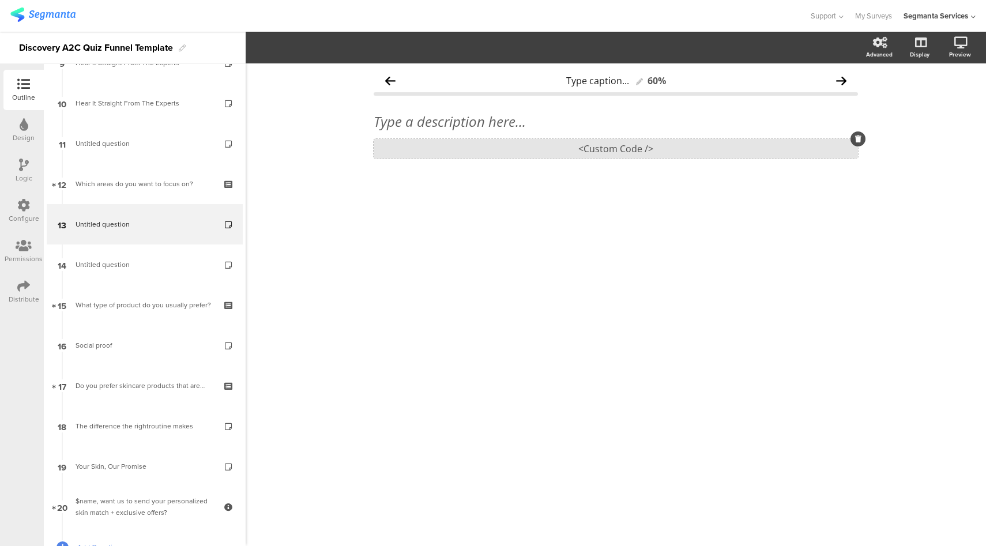
click at [592, 157] on div "<Custom Code />" at bounding box center [616, 149] width 484 height 20
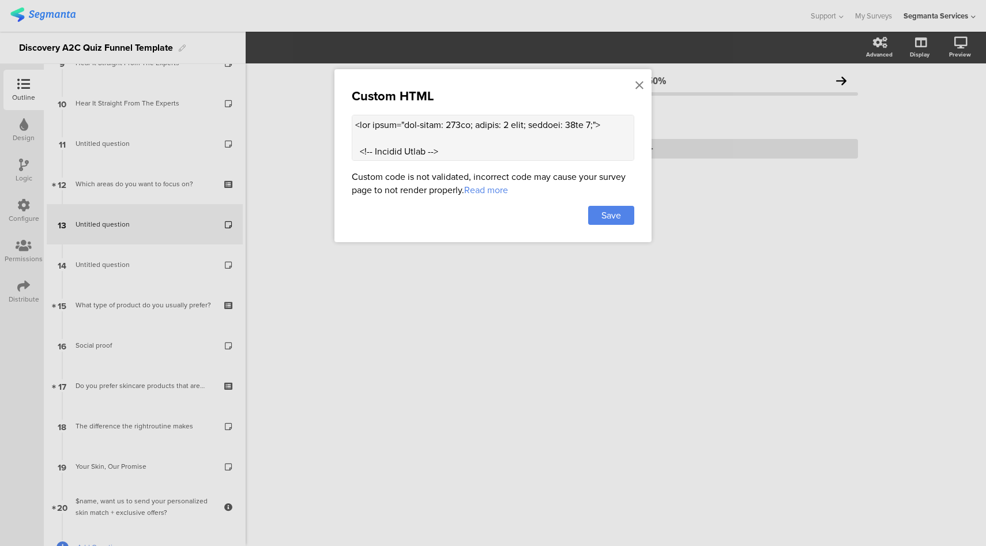
click at [555, 137] on textarea at bounding box center [493, 138] width 283 height 46
paste textarea "/"
type textarea "<div style="max-width: 600px; margin: 0 auto; padding: 10px 0;"> <!-- Section T…"
click at [633, 213] on div "Save" at bounding box center [611, 215] width 46 height 19
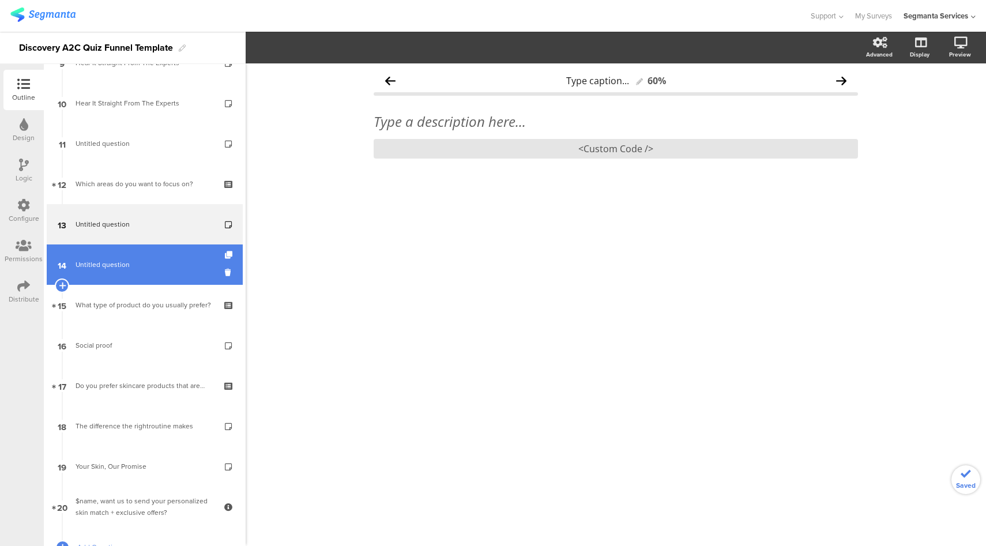
click at [93, 254] on link "14 Untitled question" at bounding box center [145, 265] width 196 height 40
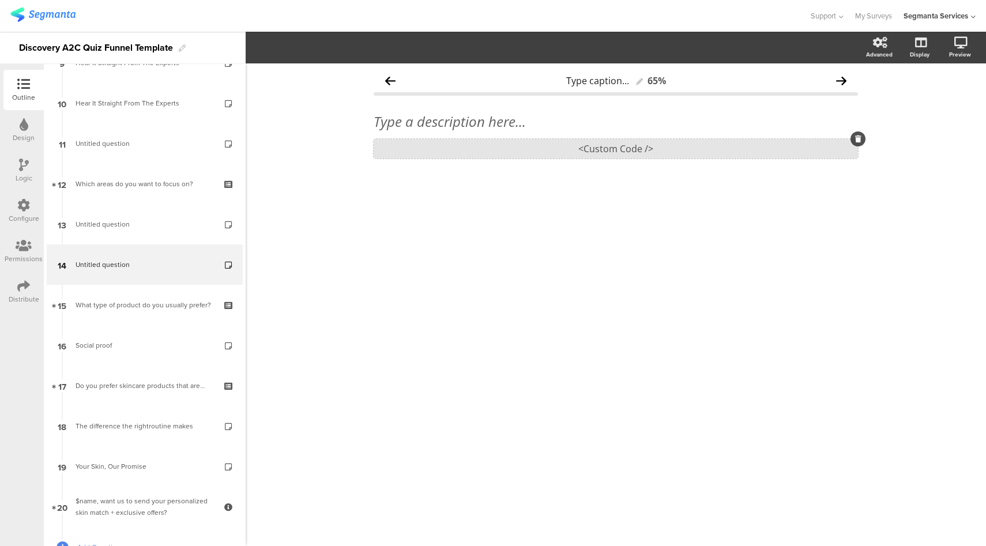
click at [555, 144] on div "<Custom Code />" at bounding box center [616, 149] width 484 height 20
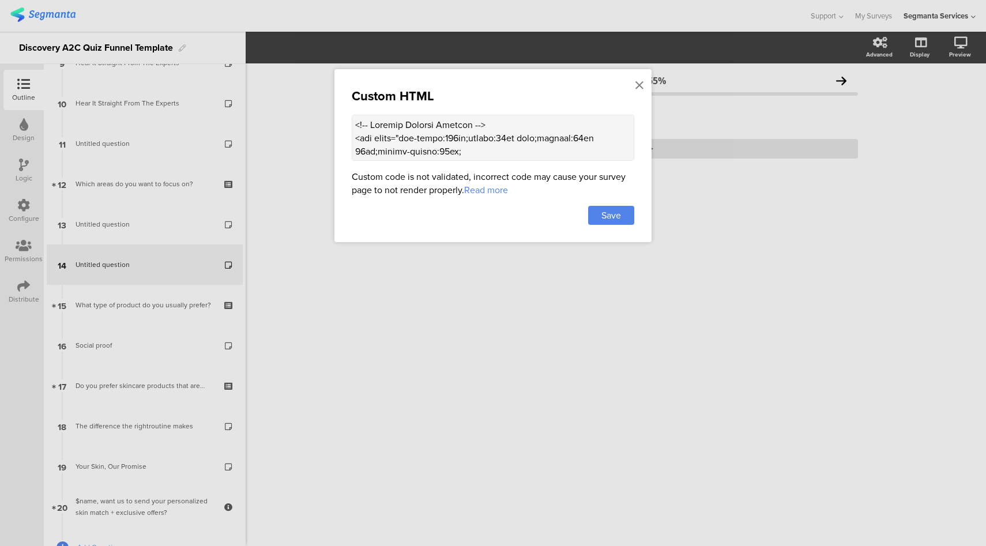
click at [512, 148] on textarea at bounding box center [493, 138] width 283 height 46
click at [523, 142] on textarea at bounding box center [493, 138] width 283 height 46
paste textarea "500px;margin:20px auto;padding:25px 20px;border-radius:12px; background:#FFFFFF…"
type textarea "<!-- Product Trusted Reviews --> <div style="max-width:500px;margin:20px auto;p…"
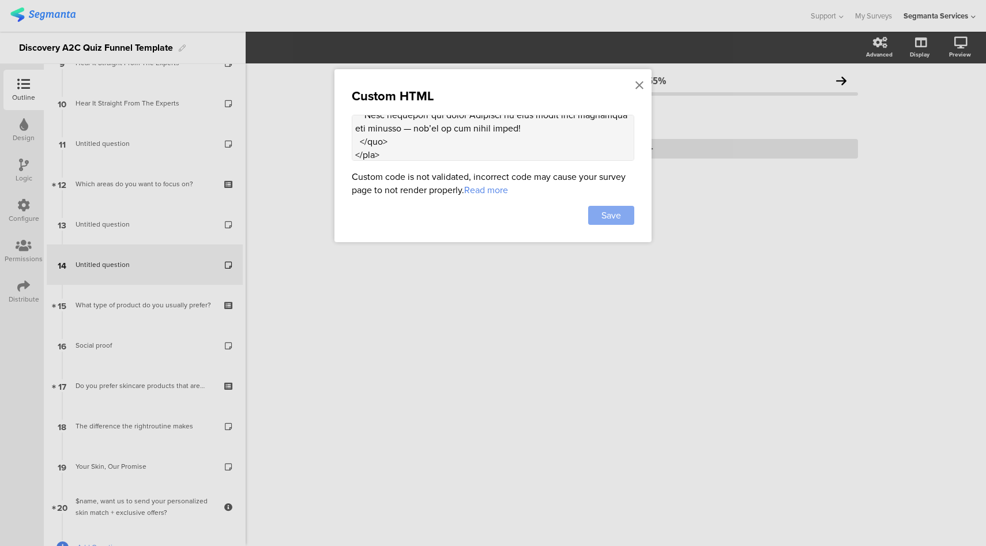
click at [602, 213] on span "Save" at bounding box center [612, 215] width 20 height 13
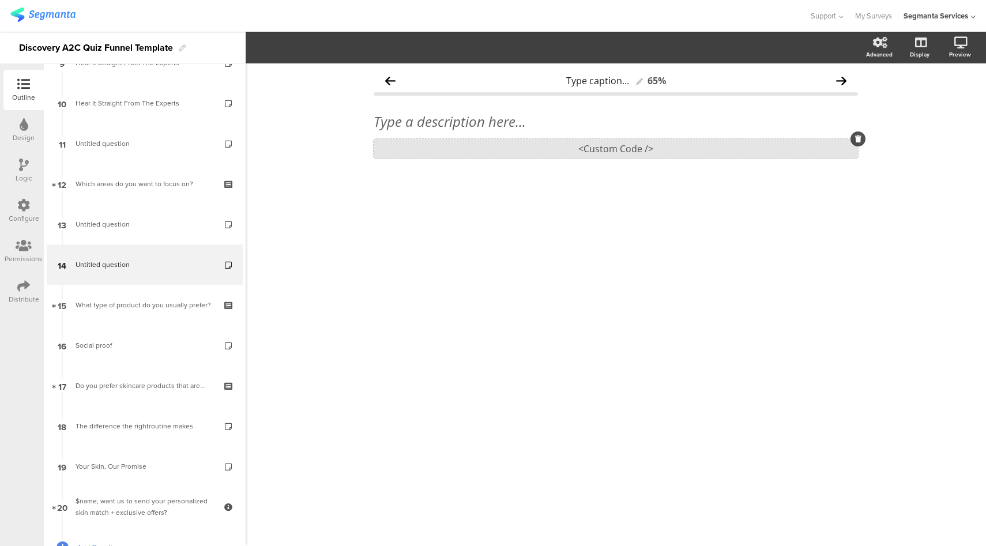
click at [610, 147] on div "<Custom Code />" at bounding box center [616, 149] width 484 height 20
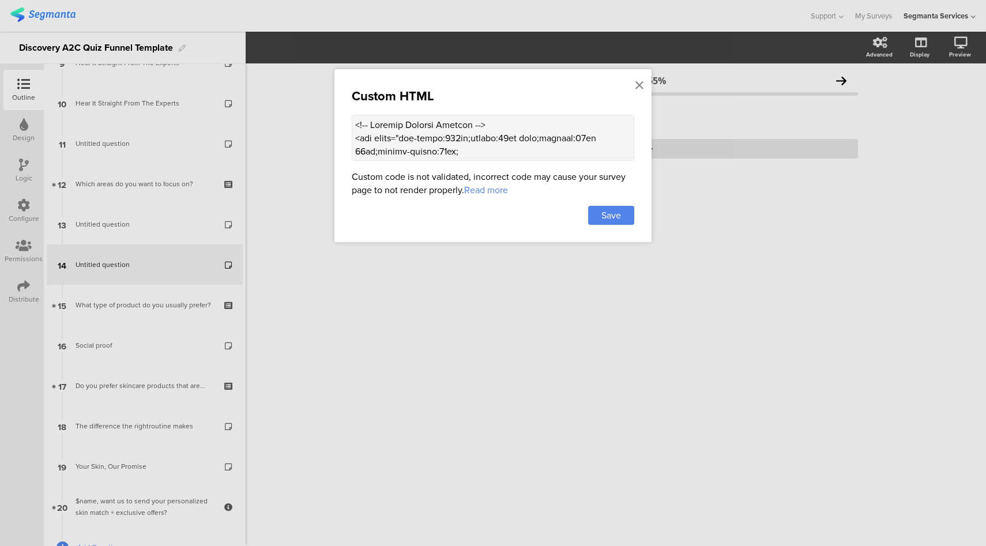
click at [515, 152] on textarea at bounding box center [493, 138] width 283 height 46
paste textarea "<style> .progress-text-container { display: none; } .forward-button-container {…"
type textarea "<!-- Product Trusted Reviews --> <div style="max-width:500px;margin:20px auto;p…"
click at [613, 200] on div "Custom HTML Custom code is not validated, incorrect code may cause your survey …" at bounding box center [493, 155] width 317 height 173
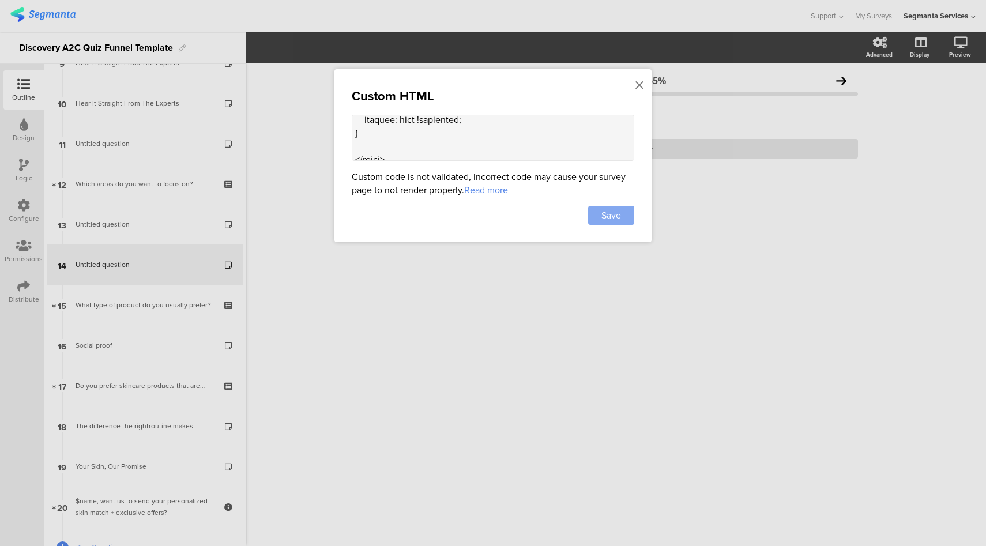
click at [610, 209] on span "Save" at bounding box center [612, 215] width 20 height 13
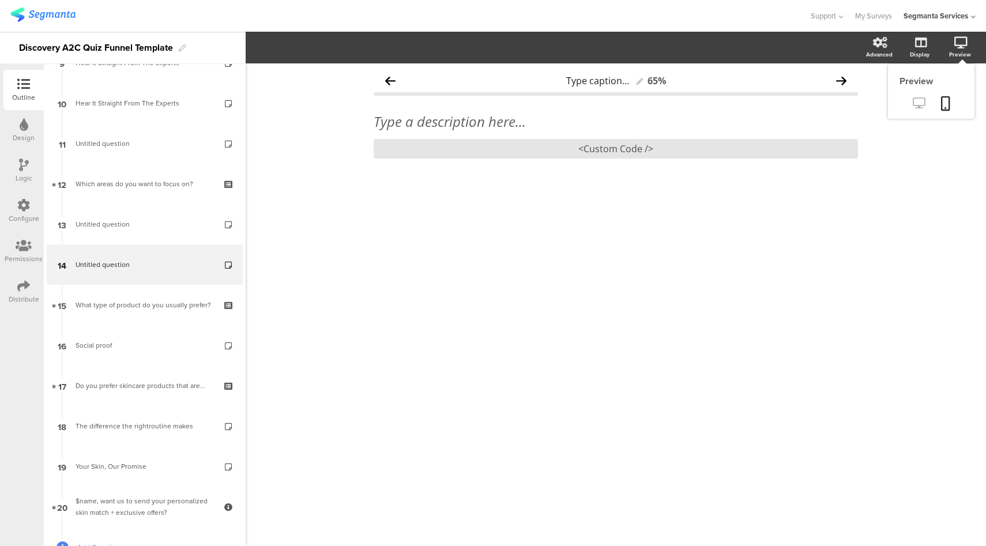
click at [916, 103] on icon at bounding box center [919, 102] width 12 height 11
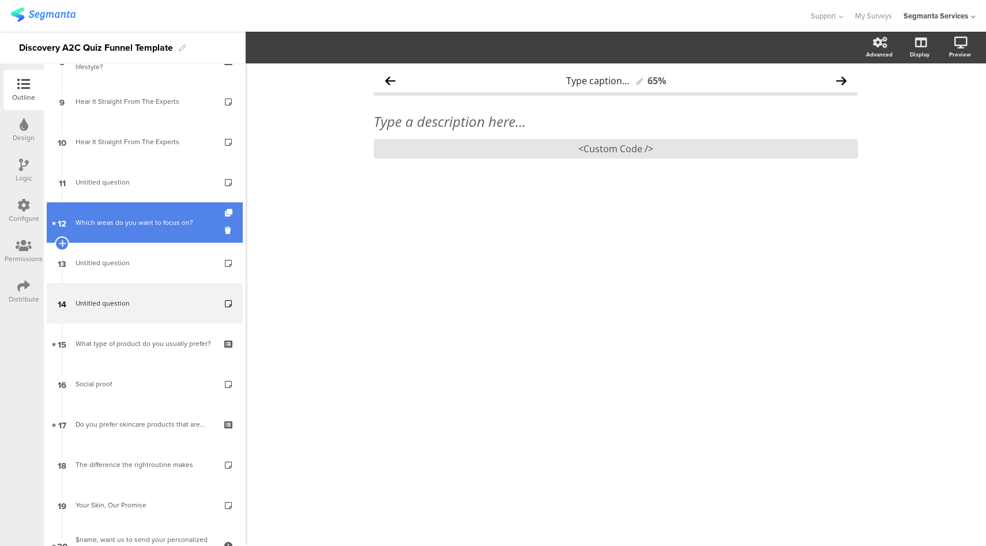
scroll to position [0, 0]
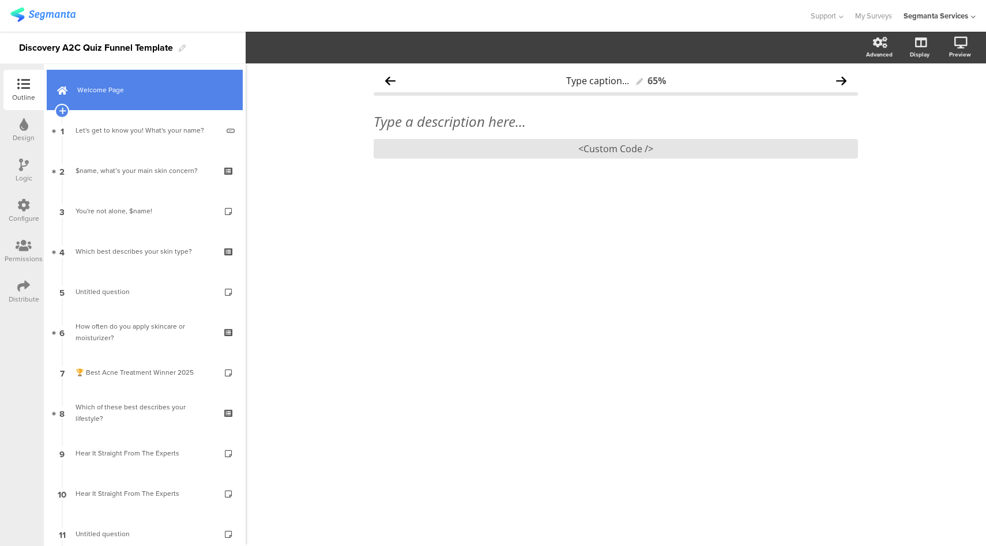
click at [142, 100] on link "Welcome Page" at bounding box center [145, 90] width 196 height 40
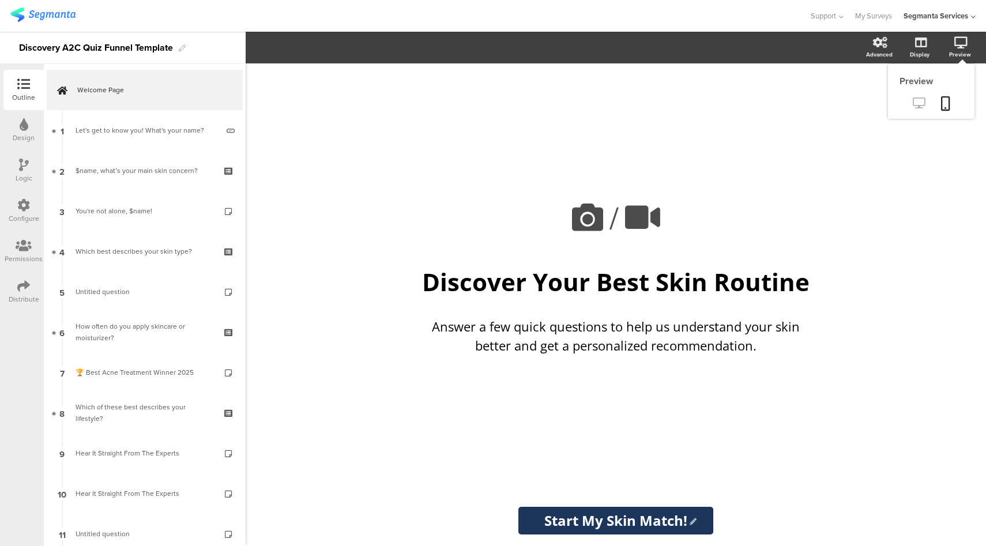
click at [922, 104] on icon at bounding box center [919, 102] width 12 height 11
click at [595, 220] on icon at bounding box center [587, 217] width 39 height 39
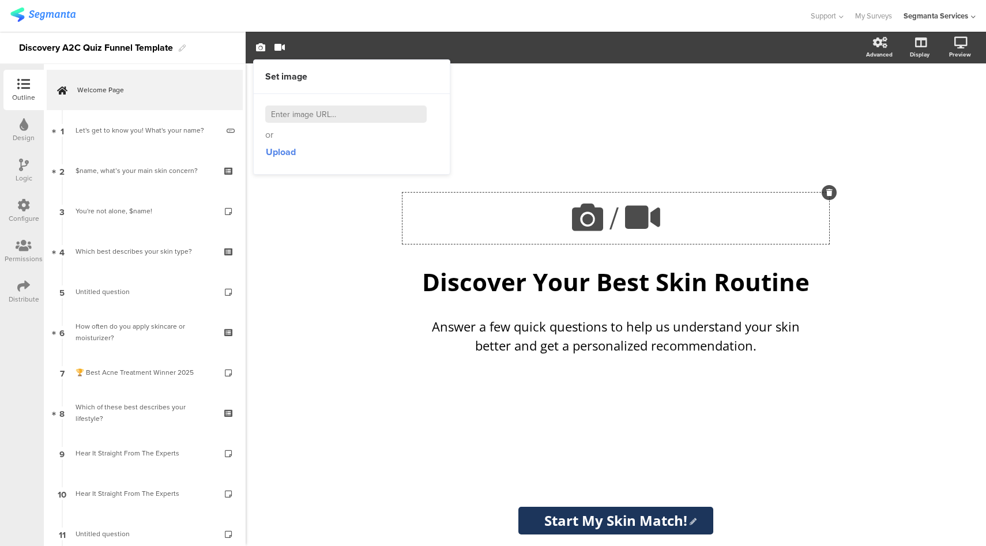
click at [353, 115] on input at bounding box center [345, 114] width 161 height 17
paste input "https://assets.unileversolutions.com/v1/1228921.png?im=Resize,width=150,height=…"
type input "https://assets.unileversolutions.com/v1/1228921.png?im=Resize,width=150,height=…"
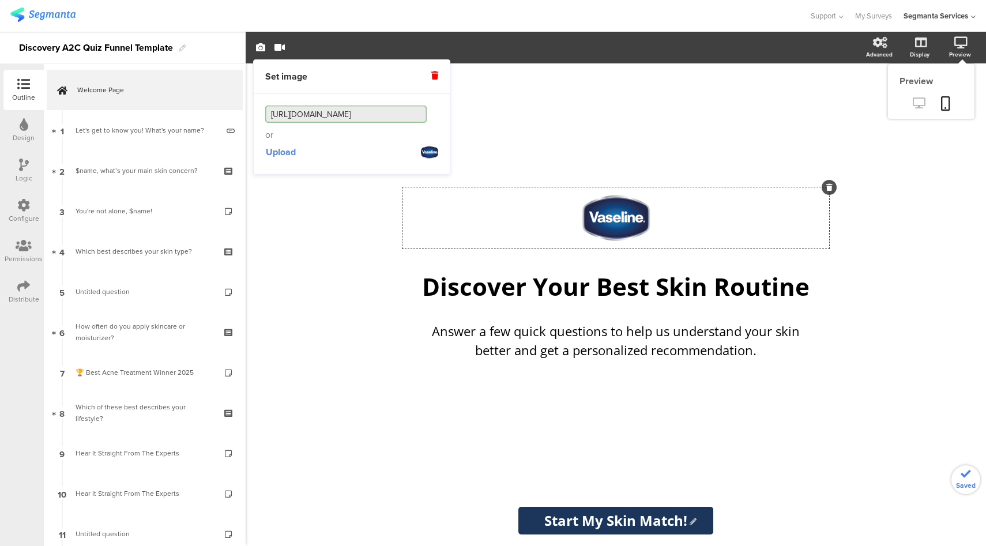
click at [918, 105] on icon at bounding box center [919, 102] width 12 height 11
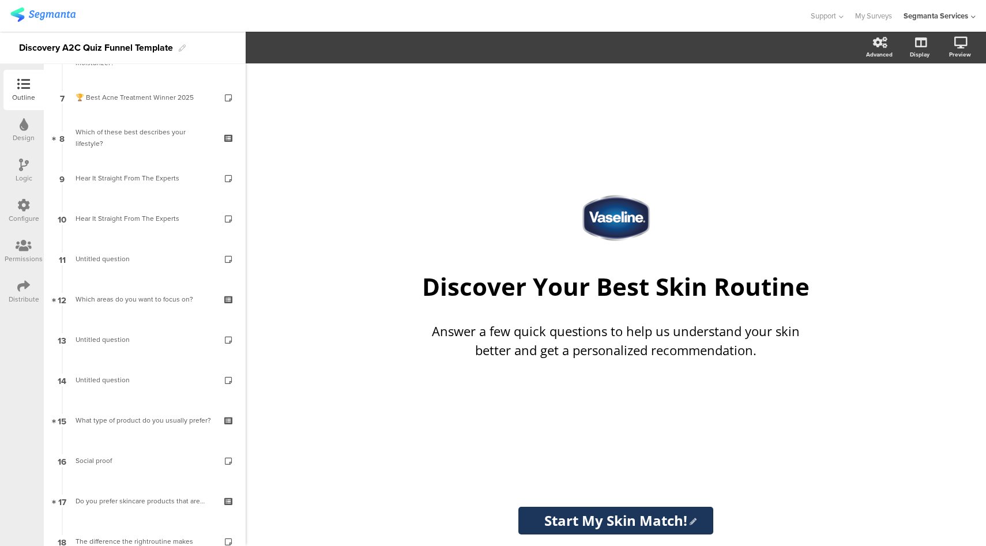
scroll to position [478, 0]
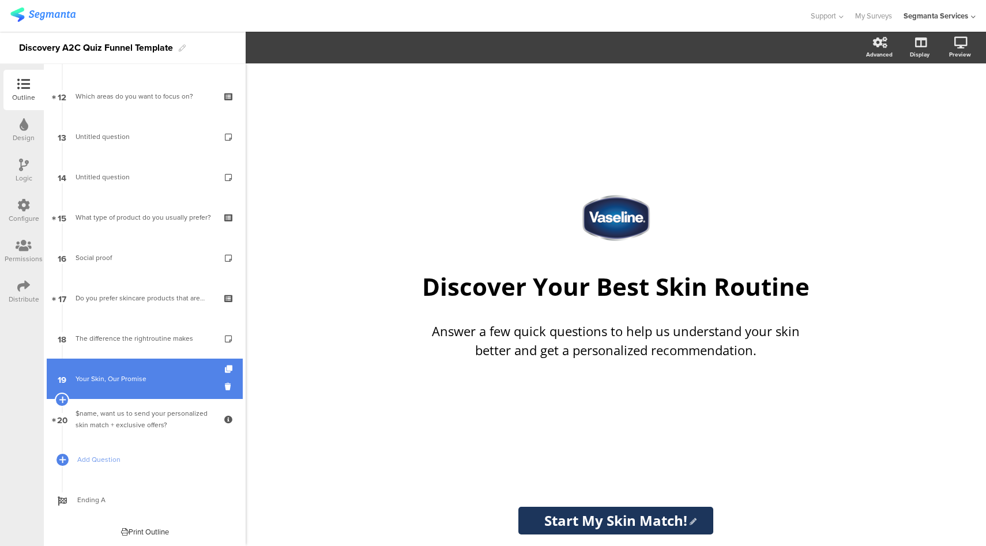
click at [149, 375] on div "Your Skin, Our Promise" at bounding box center [145, 379] width 138 height 12
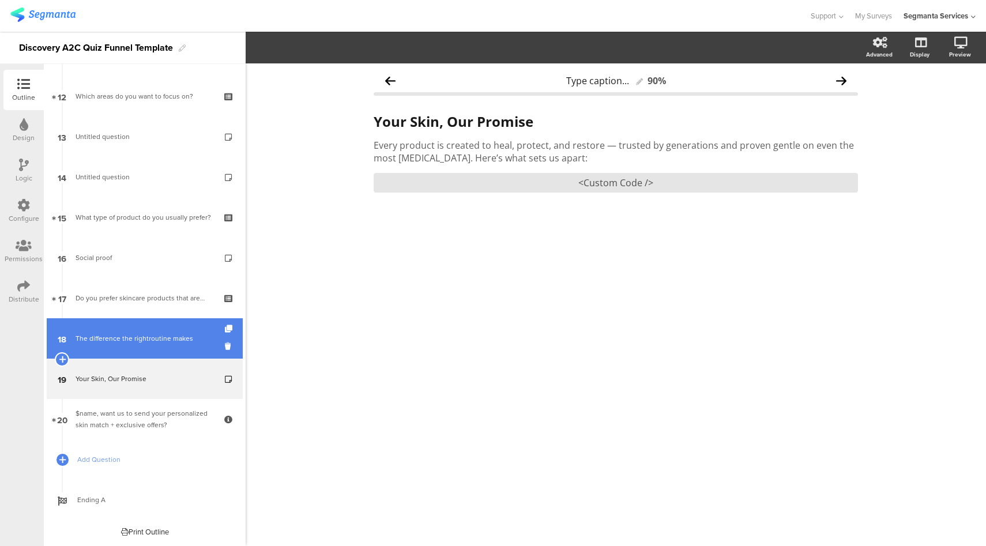
click at [154, 329] on link "18 The difference the rightroutine makes" at bounding box center [145, 338] width 196 height 40
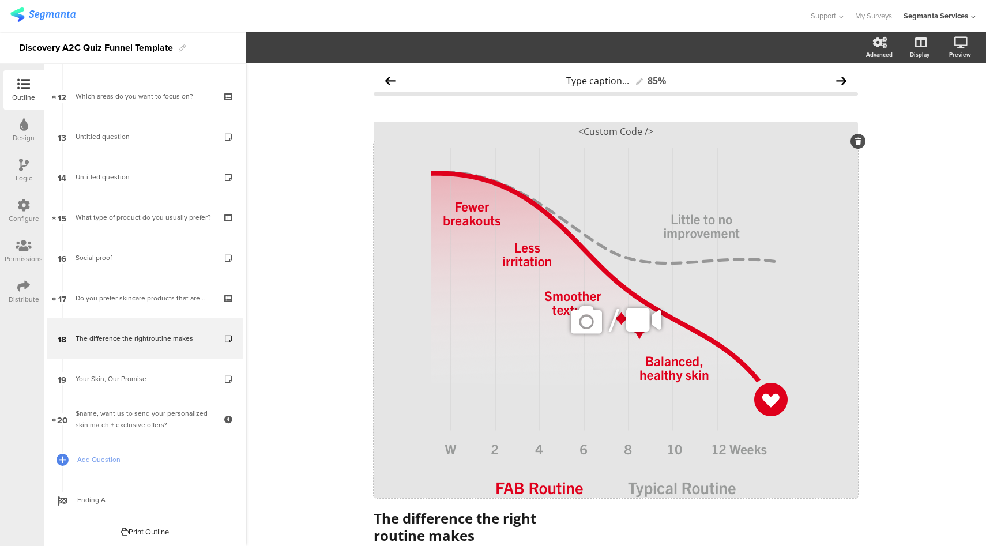
scroll to position [18, 0]
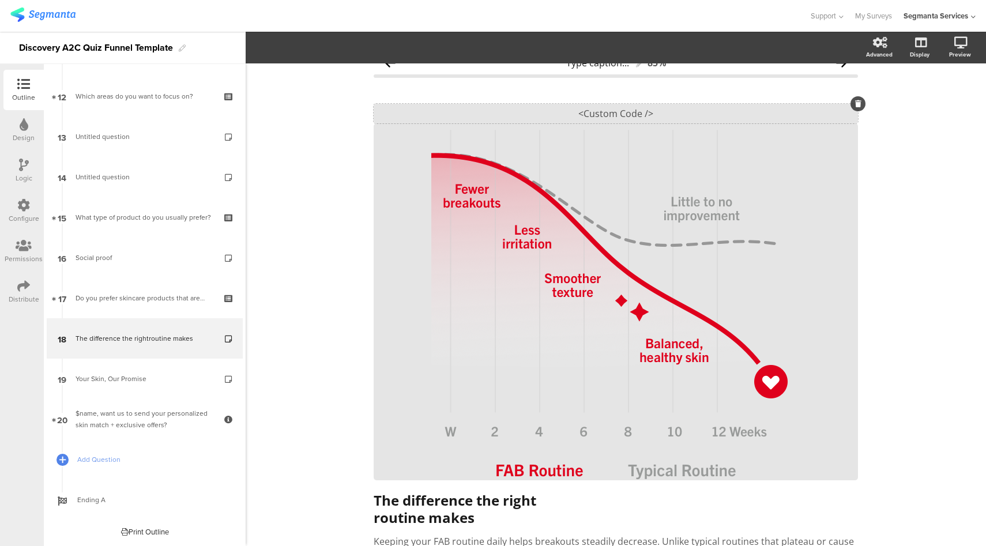
click at [612, 113] on div "<Custom Code />" at bounding box center [616, 114] width 484 height 20
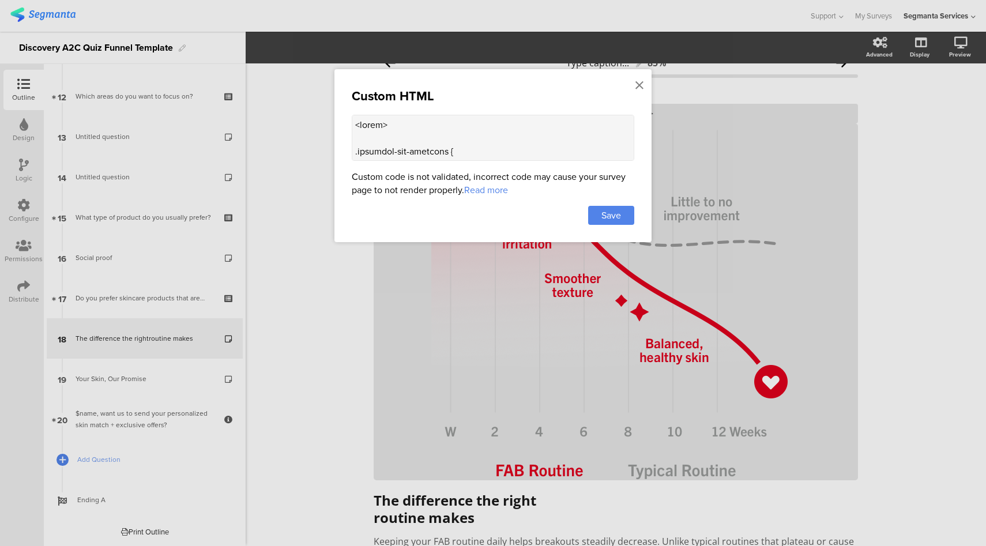
click at [510, 136] on textarea at bounding box center [493, 138] width 283 height 46
click at [638, 84] on icon at bounding box center [640, 85] width 8 height 13
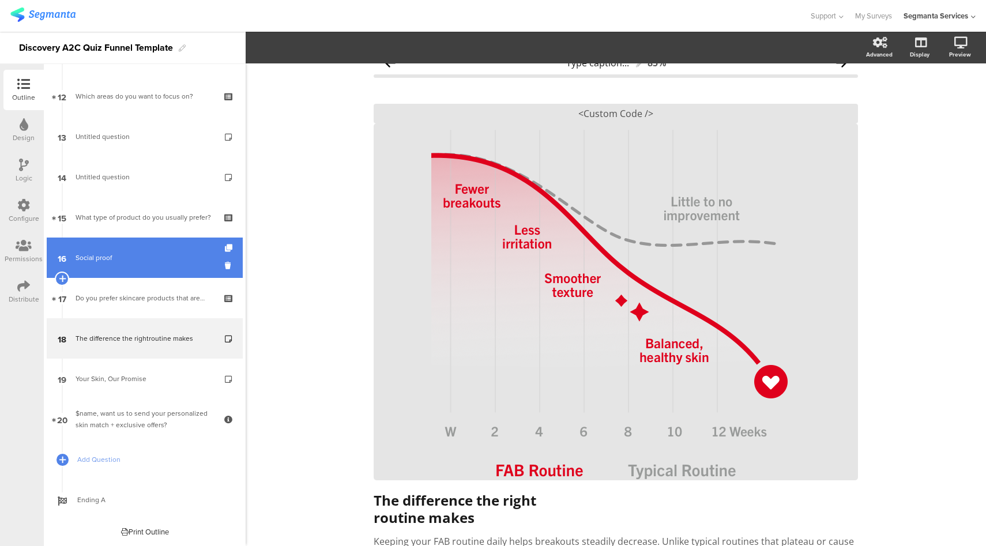
scroll to position [0, 0]
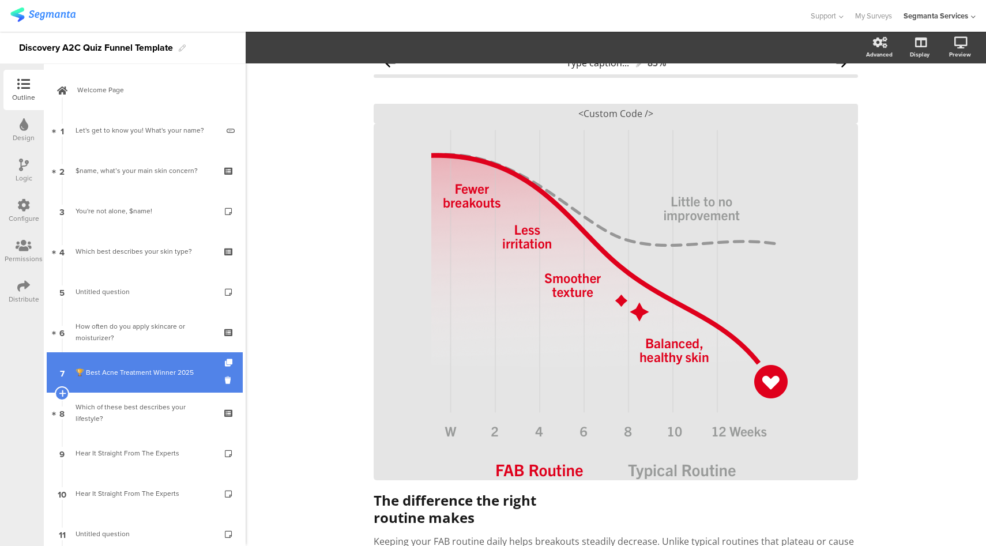
click at [160, 367] on div "🏆 Best Acne Treatment Winner 2025" at bounding box center [145, 373] width 138 height 12
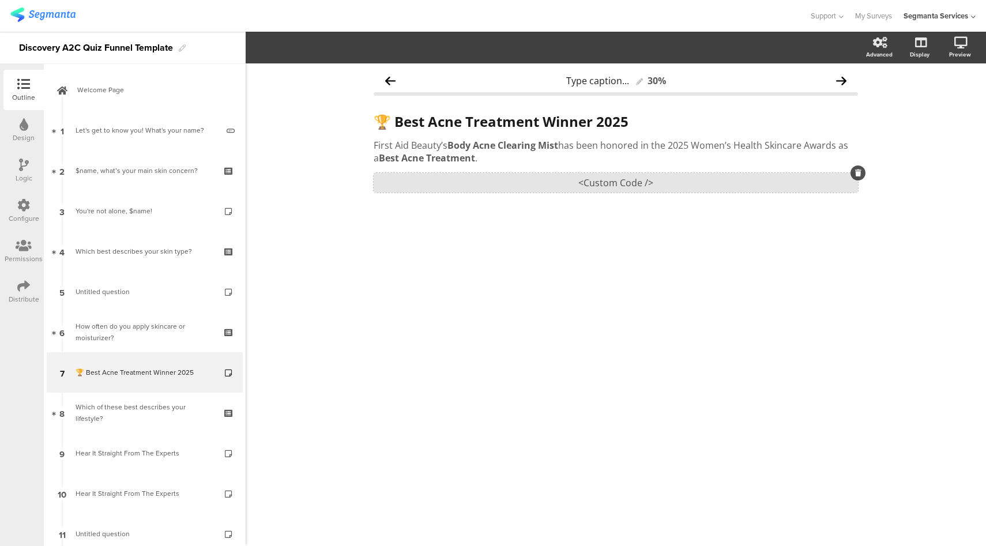
click at [556, 183] on div "<Custom Code />" at bounding box center [616, 183] width 484 height 20
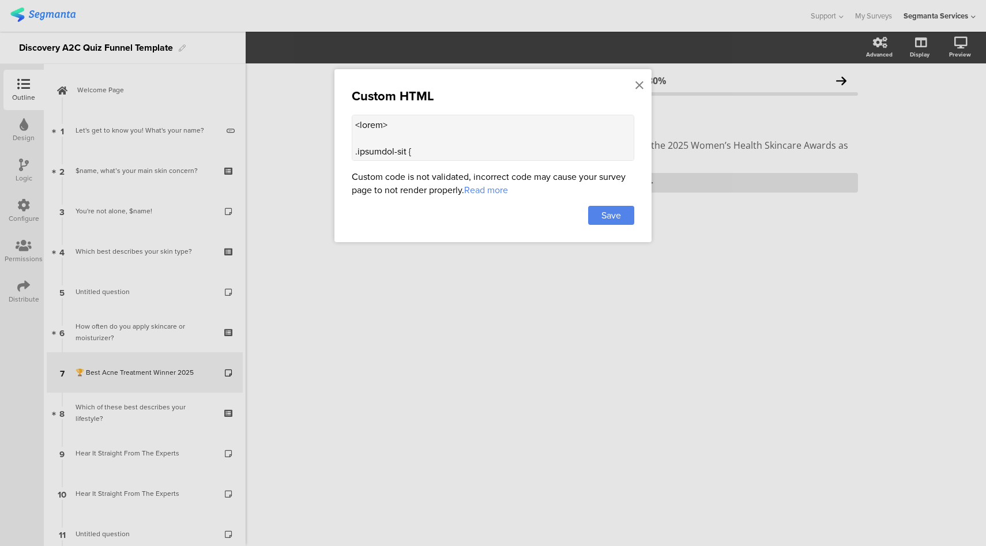
click at [459, 160] on textarea at bounding box center [493, 138] width 283 height 46
click at [460, 151] on textarea at bounding box center [493, 138] width 283 height 46
click at [638, 85] on icon at bounding box center [640, 85] width 8 height 13
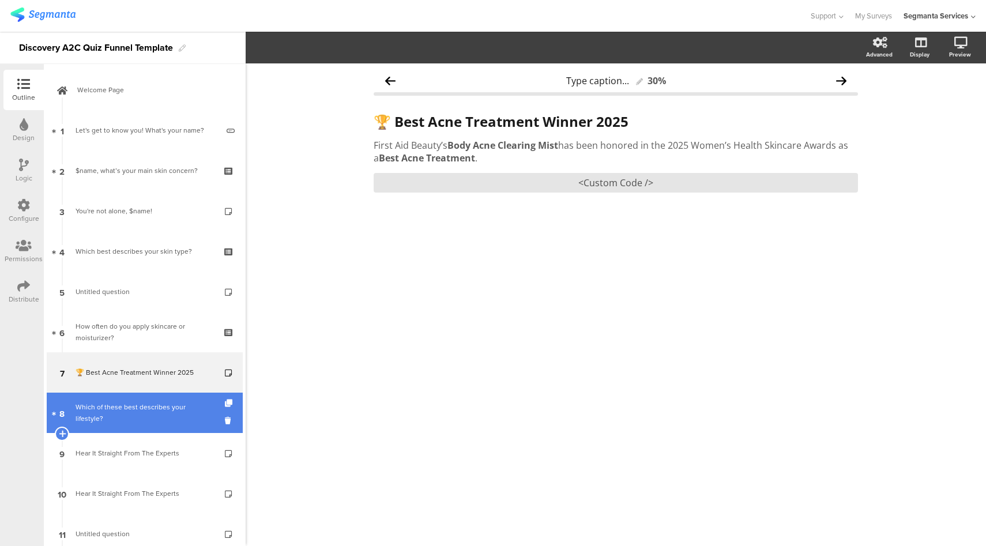
scroll to position [87, 0]
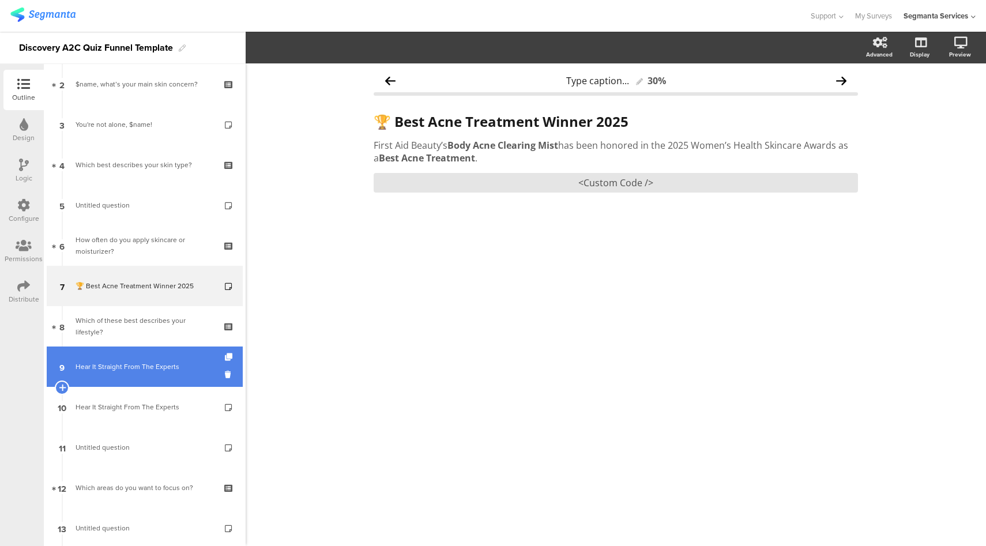
click at [136, 379] on link "9 Hear It Straight From The Experts" at bounding box center [145, 367] width 196 height 40
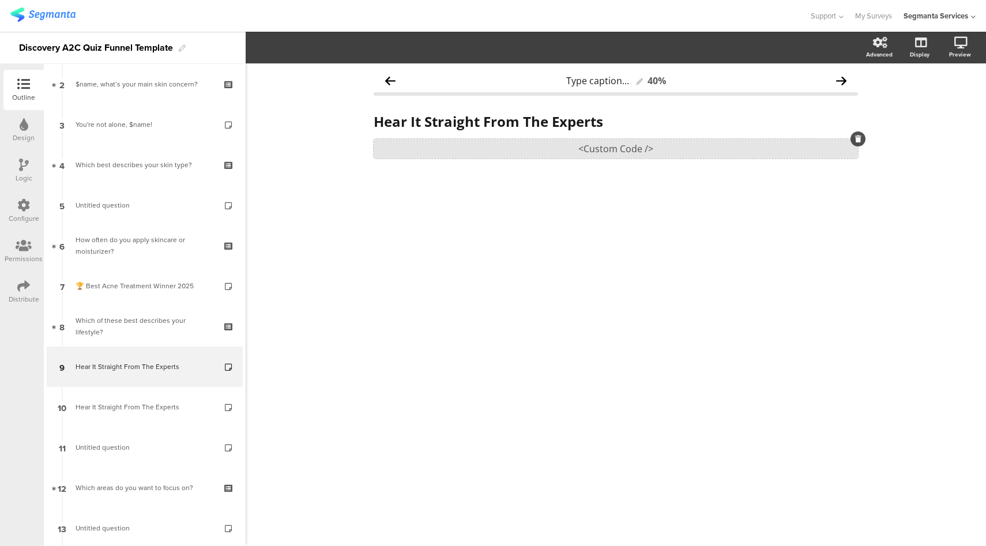
click at [554, 157] on div "<Custom Code />" at bounding box center [616, 149] width 484 height 20
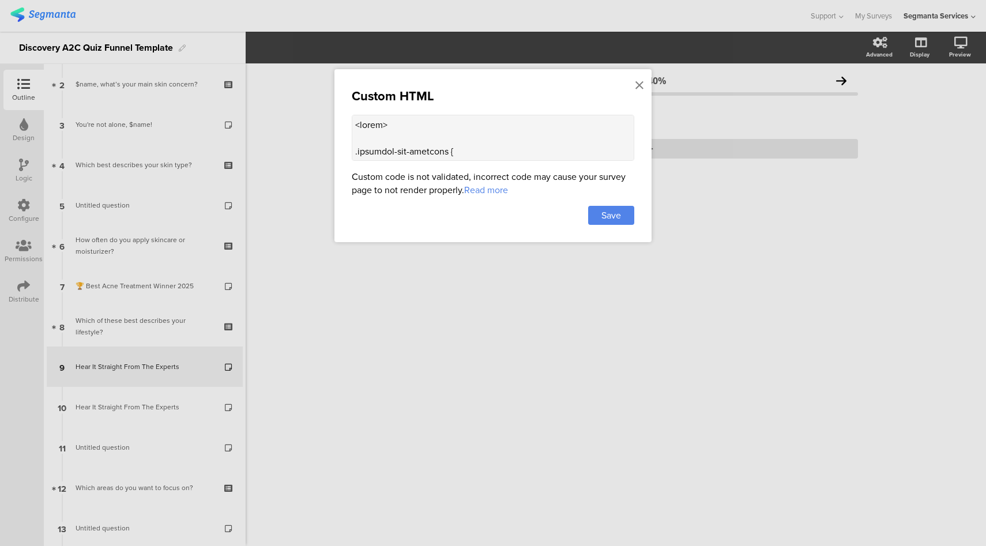
click at [468, 159] on textarea at bounding box center [493, 138] width 283 height 46
click at [471, 149] on textarea at bounding box center [493, 138] width 283 height 46
click at [723, 258] on div at bounding box center [493, 273] width 986 height 546
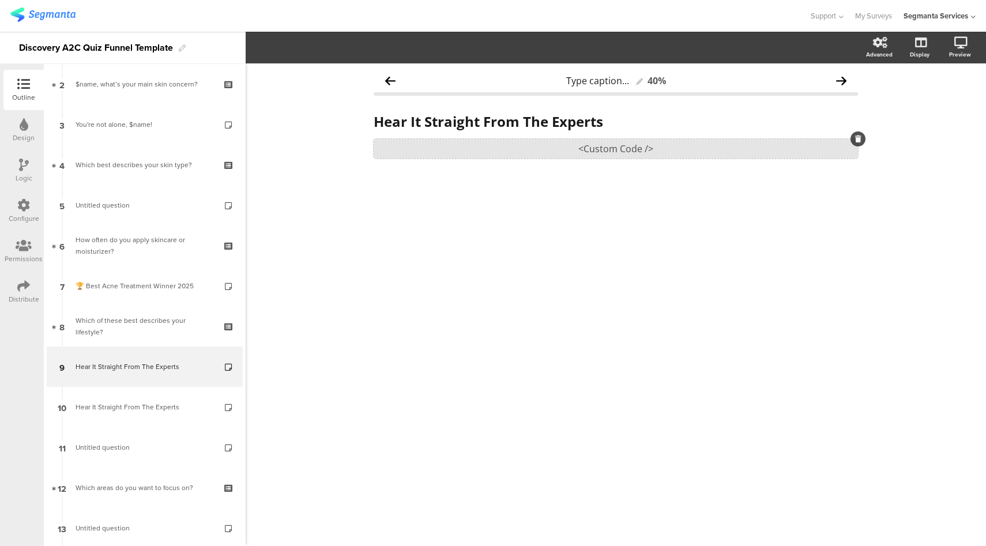
click at [544, 143] on div "<Custom Code />" at bounding box center [616, 149] width 484 height 20
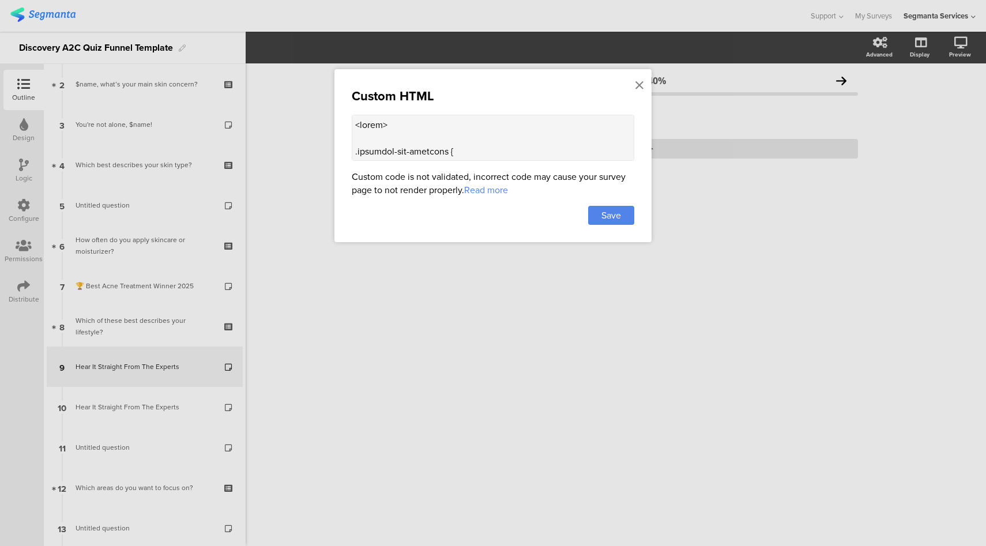
click at [512, 129] on textarea at bounding box center [493, 138] width 283 height 46
paste textarea "seemyskinprod.blob.core.windows.net/avatars/wxy76iqn0tleaejxaefijjw7flq1?sp=r&s…"
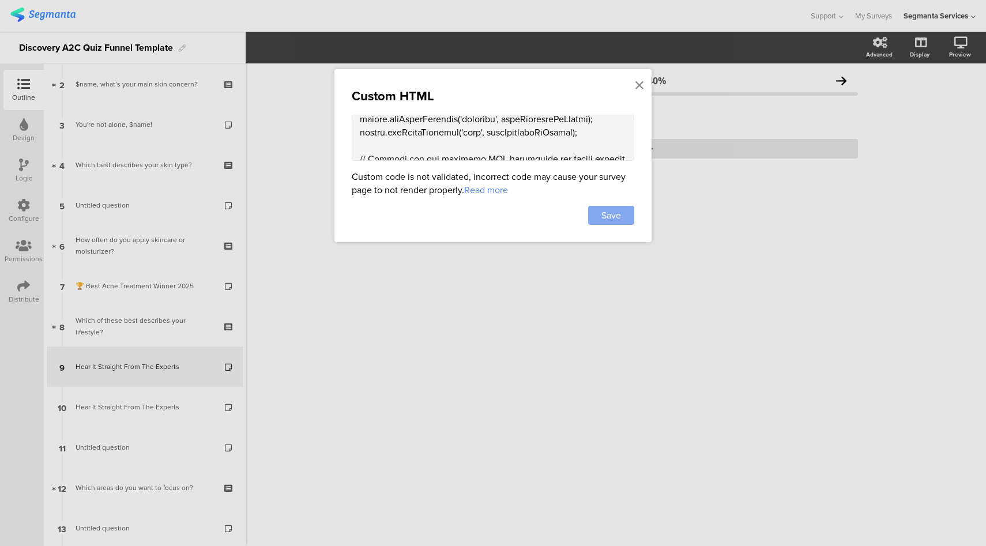
type textarea "<style> .progress-bar-segments { display: none !important; } .animated-router-v…"
click at [621, 214] on span "Save" at bounding box center [612, 215] width 20 height 13
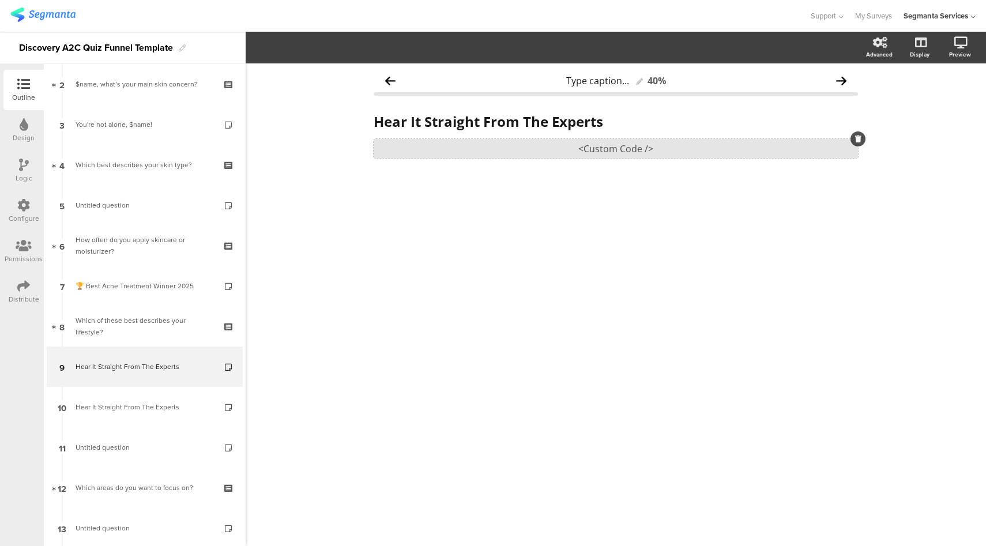
click at [540, 152] on div "<Custom Code />" at bounding box center [616, 149] width 484 height 20
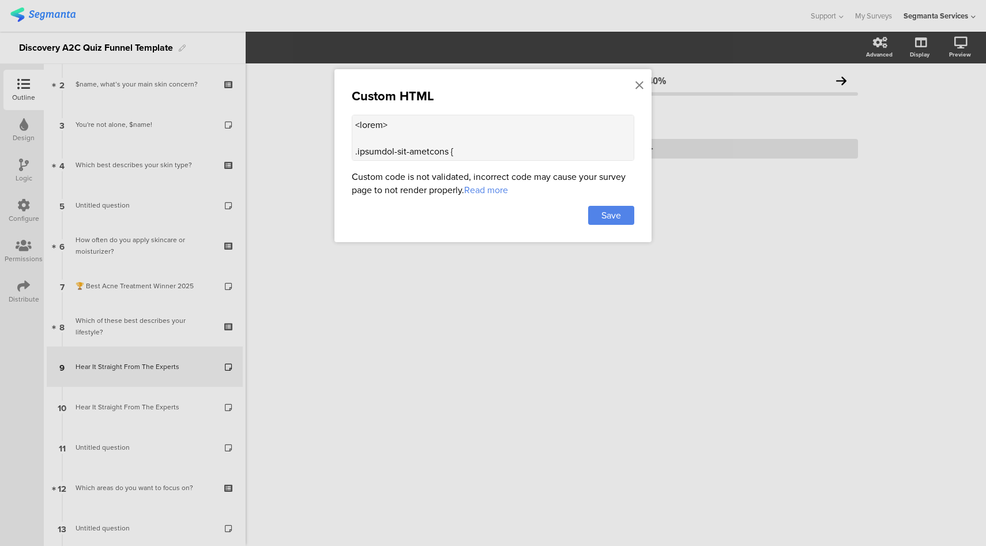
click at [531, 156] on textarea at bounding box center [493, 138] width 283 height 46
click at [538, 148] on textarea at bounding box center [493, 138] width 283 height 46
paste textarea "www.seemyskin.com/packs/media/images/DrMonaGohara-00762066ff0a32c8d7434a167a4e9…"
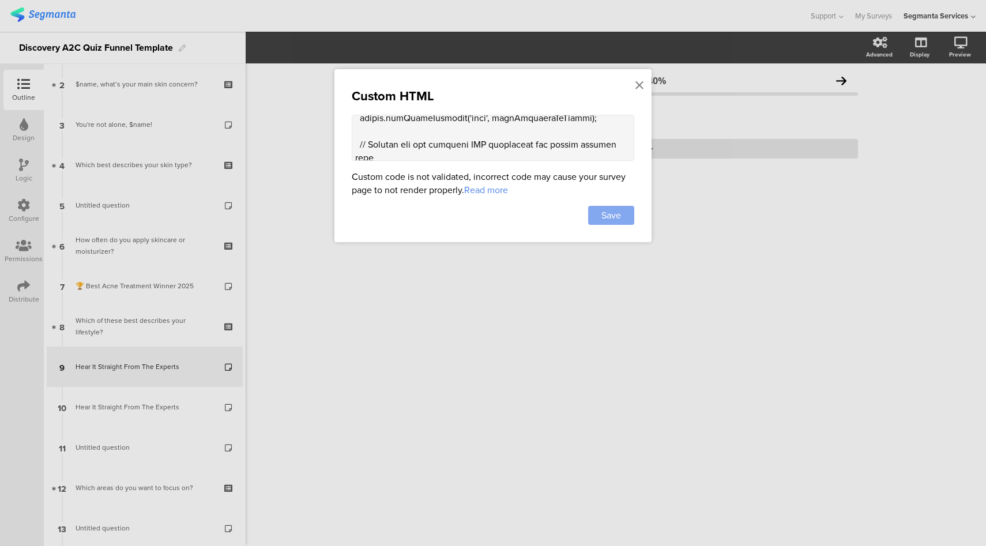
type textarea "<style> .progress-bar-segments { display: none !important; } .animated-router-v…"
click at [606, 213] on span "Save" at bounding box center [612, 215] width 20 height 13
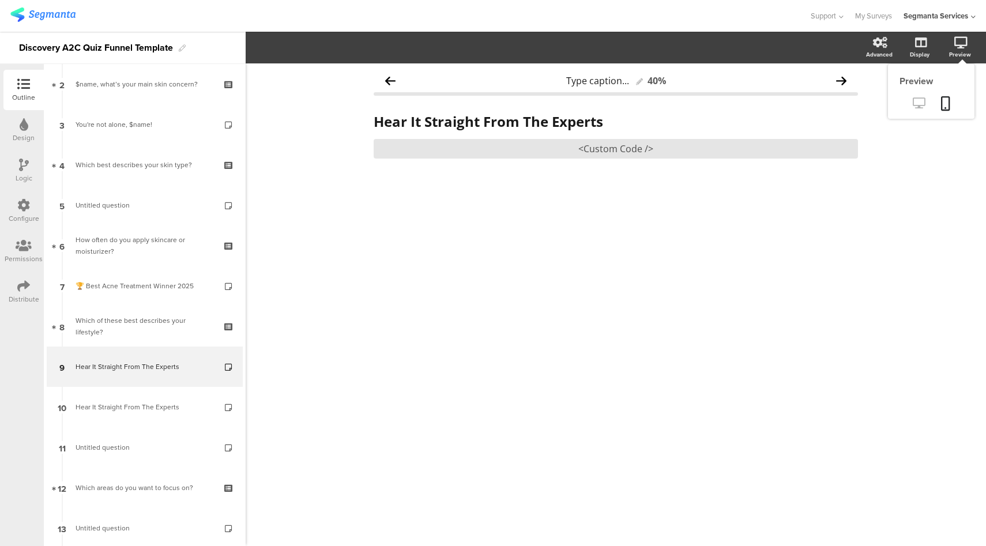
click at [923, 100] on icon at bounding box center [919, 102] width 12 height 11
click at [18, 127] on div "Design" at bounding box center [23, 130] width 40 height 40
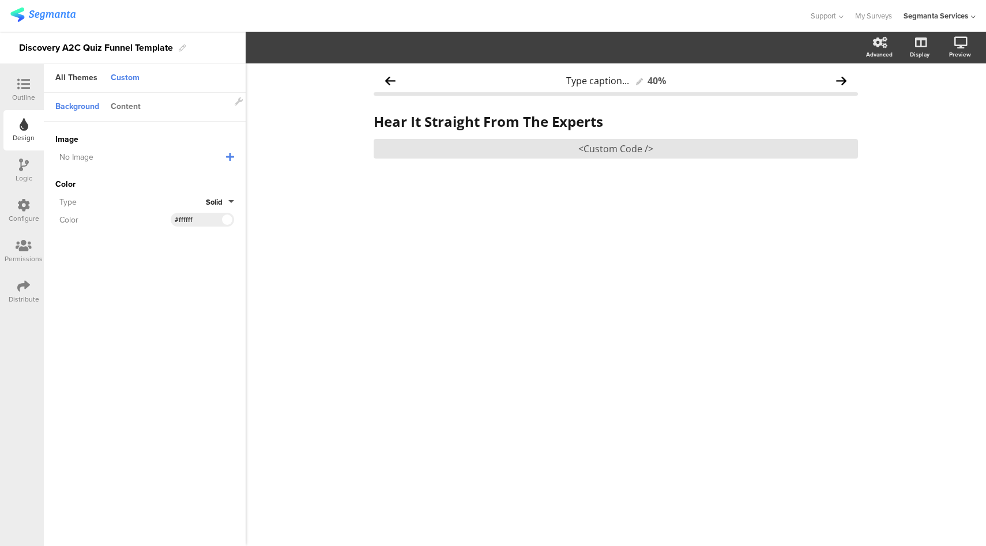
click at [126, 103] on div "Content" at bounding box center [126, 107] width 42 height 20
click at [193, 176] on input "#1c355b" at bounding box center [192, 176] width 35 height 9
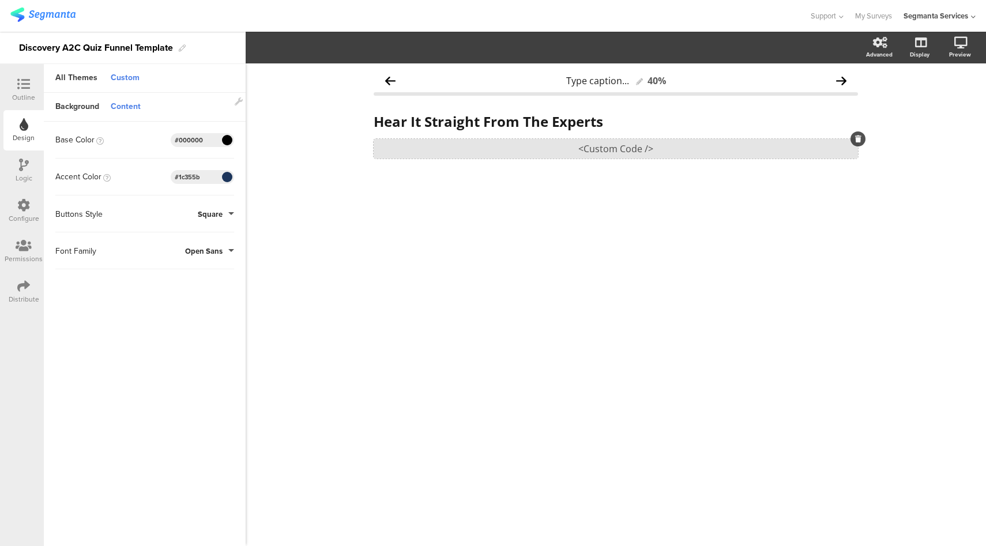
click at [647, 156] on div "<Custom Code />" at bounding box center [616, 149] width 484 height 20
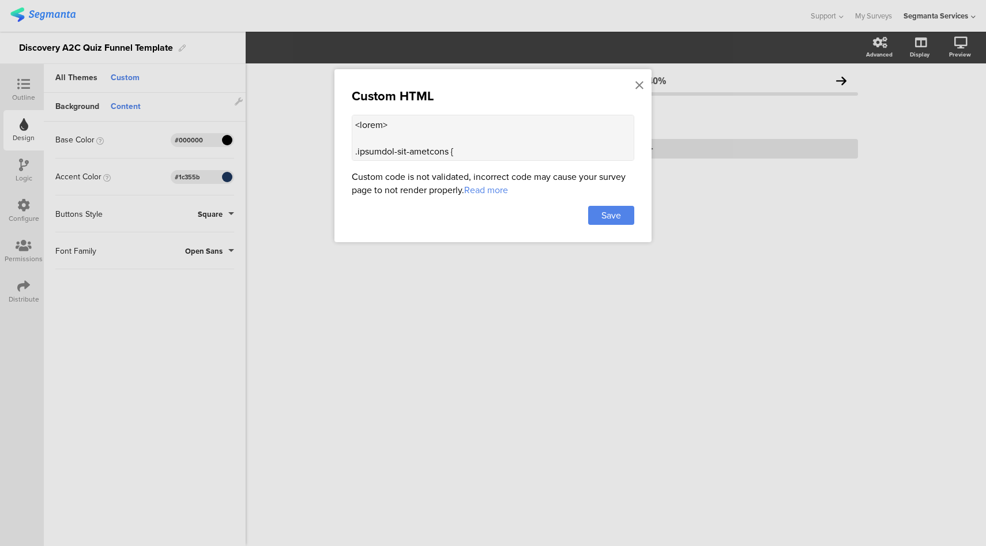
click at [557, 150] on textarea at bounding box center [493, 138] width 283 height 46
paste textarea "‘#1c355b’ : '#ccc'; dot.style.cursor = 'pointer'; dot.style.display = 'inline-b…"
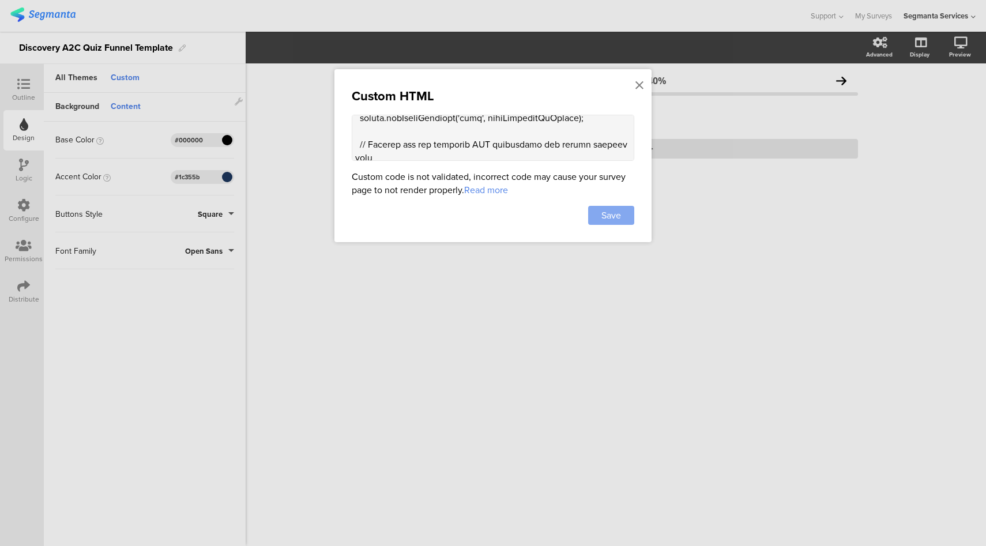
type textarea "<style> .progress-bar-segments { display: none !important; } .animated-router-v…"
click at [632, 220] on div "Save" at bounding box center [611, 215] width 46 height 19
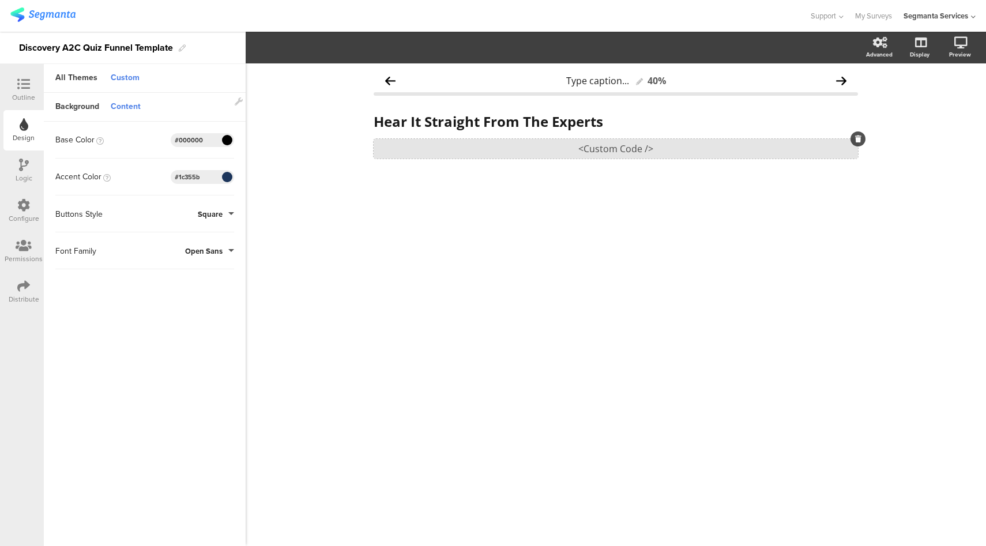
click at [490, 148] on div "<Custom Code />" at bounding box center [616, 149] width 484 height 20
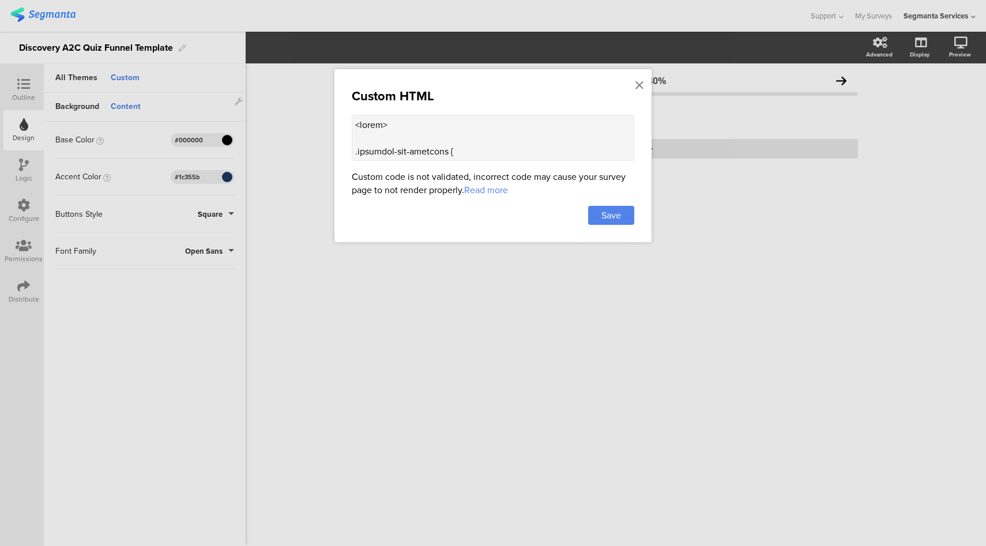
click at [499, 141] on textarea at bounding box center [493, 138] width 283 height 46
paste textarea "www.seemyskin.com/packs/media/images/DrCarolineRobinson-ea3eabc74a8771ce1cab34d…"
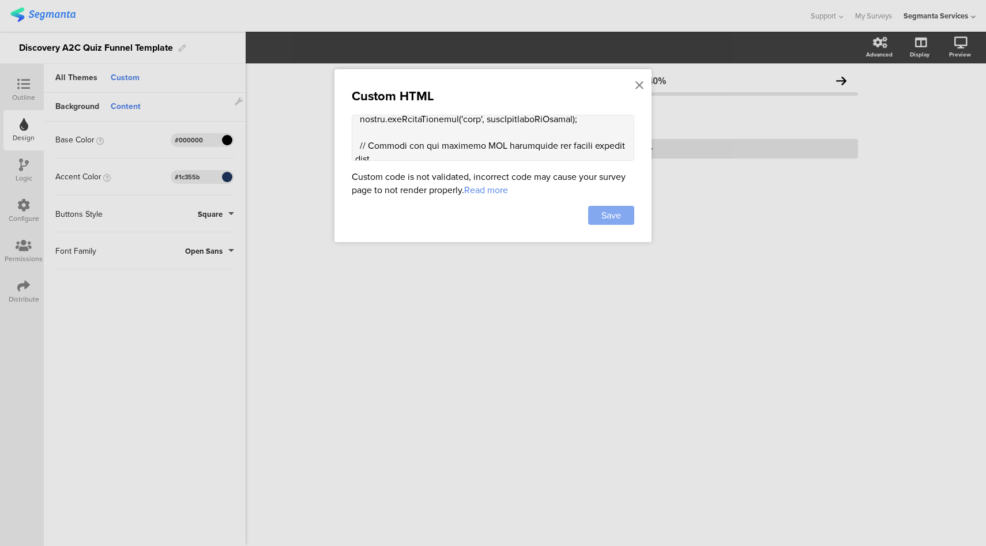
type textarea "<style> .progress-bar-segments { display: none !important; } .animated-router-v…"
click at [621, 214] on span "Save" at bounding box center [612, 215] width 20 height 13
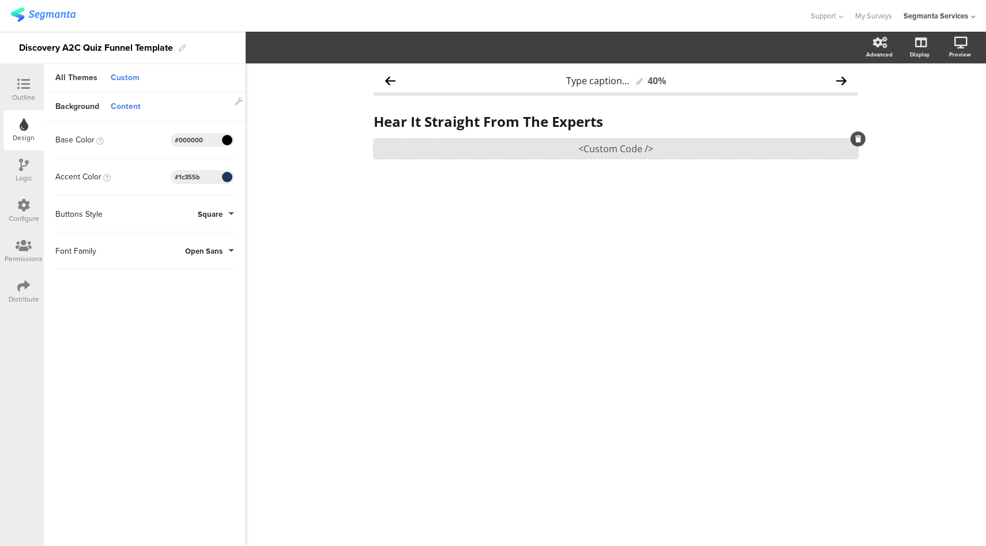
click at [611, 149] on div "<Custom Code />" at bounding box center [616, 149] width 484 height 20
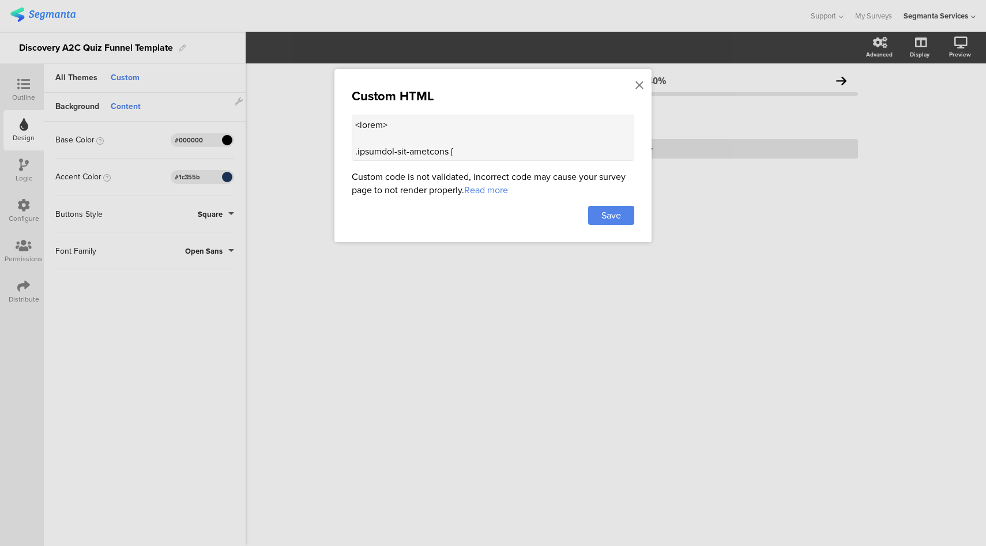
click at [499, 139] on textarea at bounding box center [493, 138] width 283 height 46
paste textarea "' #1c355b'"
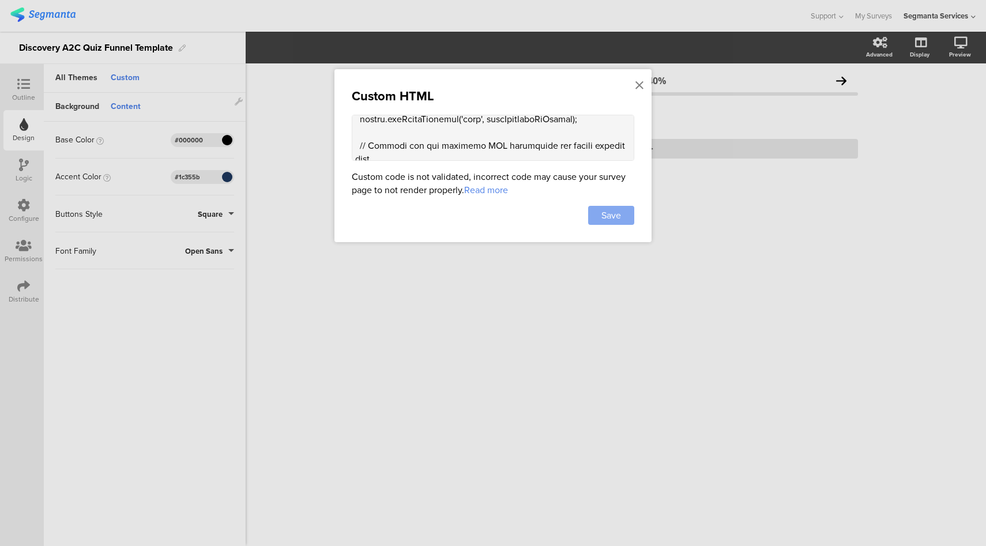
type textarea "<style> .progress-bar-segments { display: none !important; } .animated-router-v…"
click at [623, 220] on div "Save" at bounding box center [611, 215] width 46 height 19
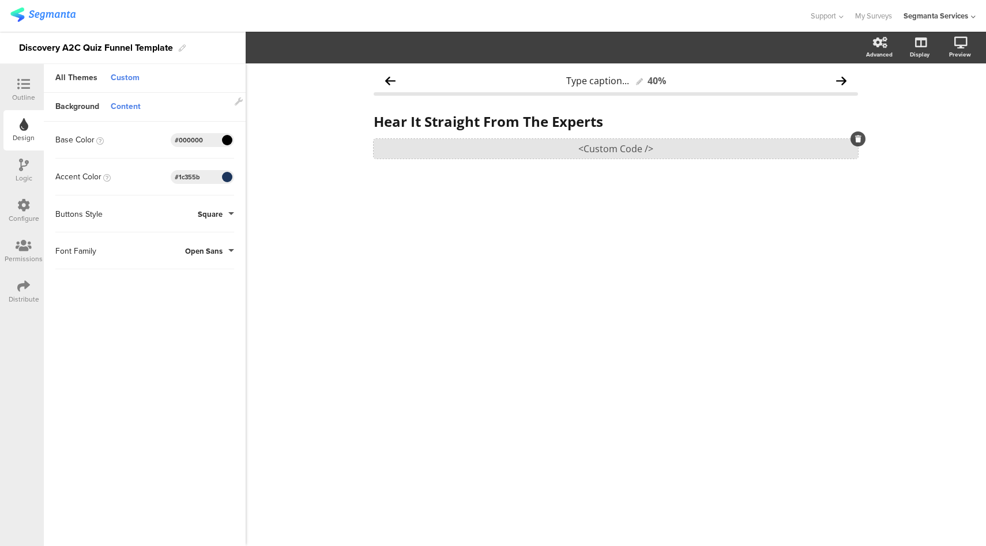
click at [606, 145] on div "<Custom Code />" at bounding box center [616, 149] width 484 height 20
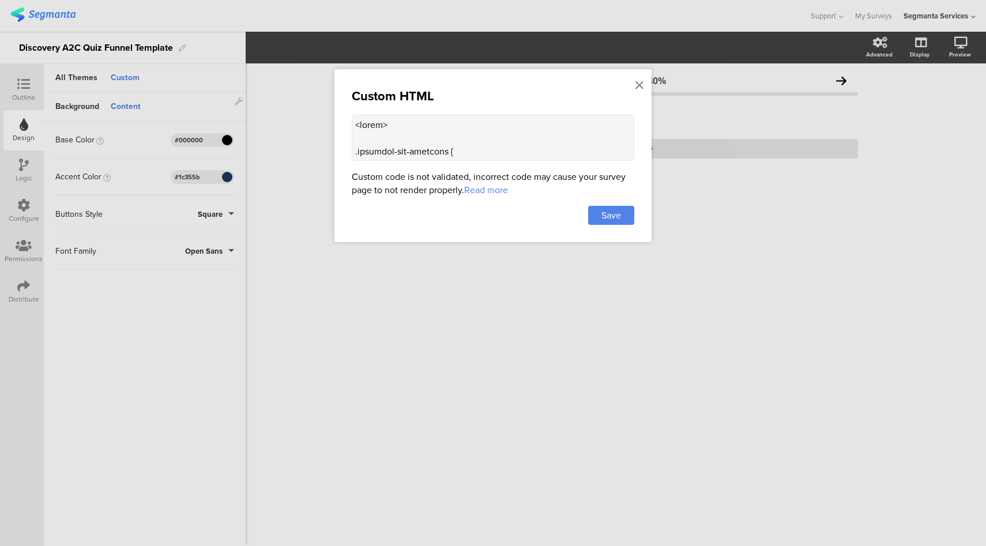
click at [483, 134] on textarea at bounding box center [493, 138] width 283 height 46
paste textarea "is"
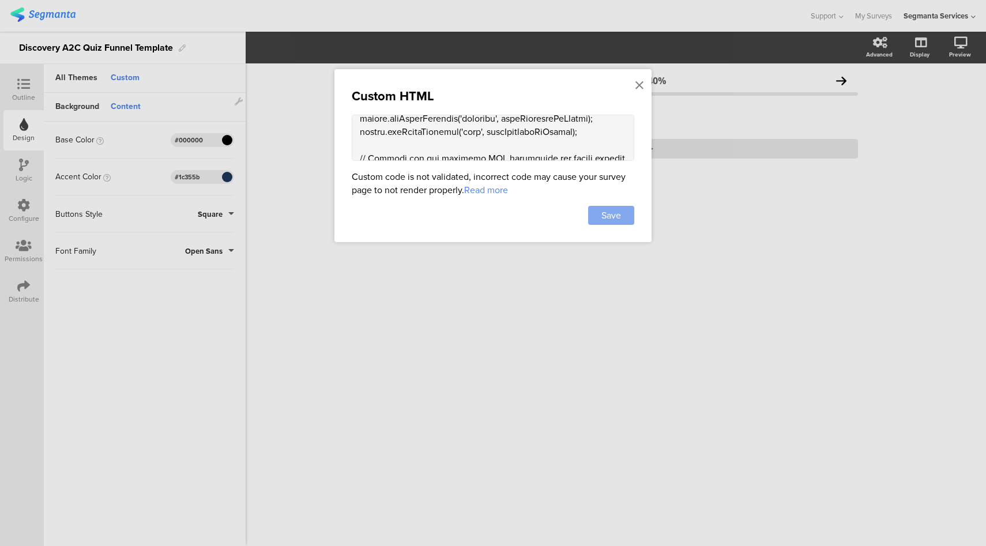
type textarea "<style> .progress-bar-segments { display: none !important; } .animated-router-v…"
click at [629, 219] on div "Save" at bounding box center [611, 215] width 46 height 19
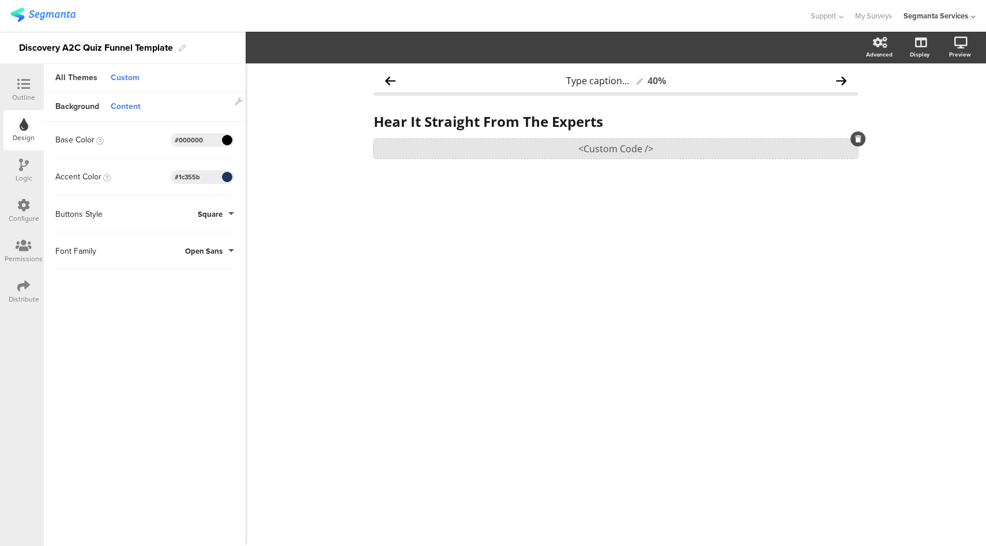
click at [605, 149] on div "<Custom Code />" at bounding box center [616, 149] width 484 height 20
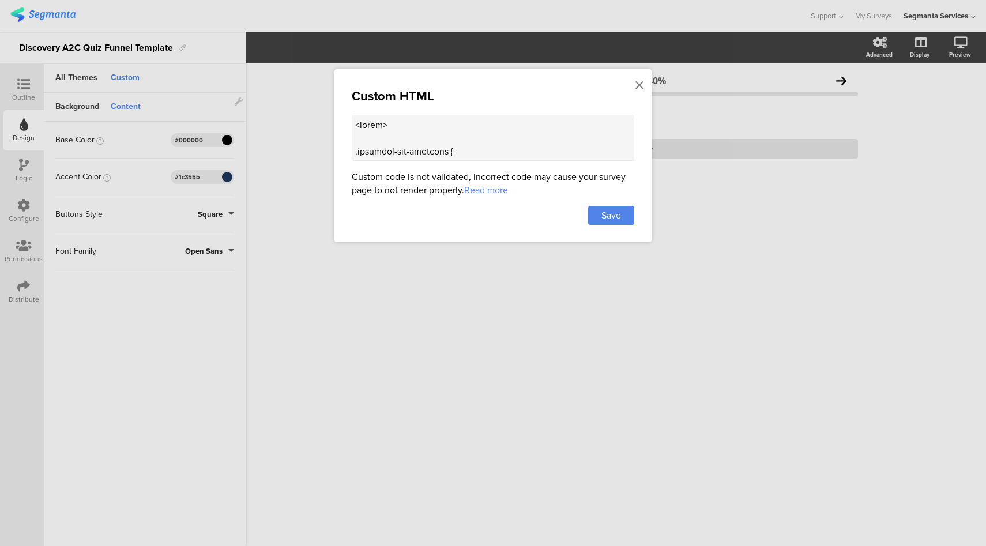
click at [466, 115] on textarea at bounding box center [493, 138] width 283 height 46
paste textarea "This includes premium active ingredients like 1% niacinamide and is clinically …"
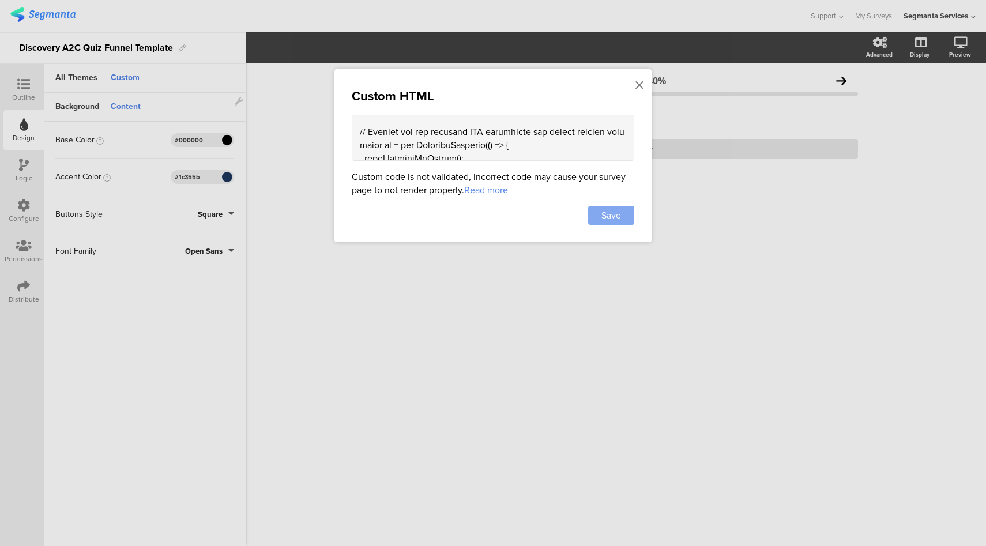
type textarea "<style> .progress-bar-segments { display: none !important; } .animated-router-v…"
click at [622, 211] on div "Save" at bounding box center [611, 215] width 46 height 19
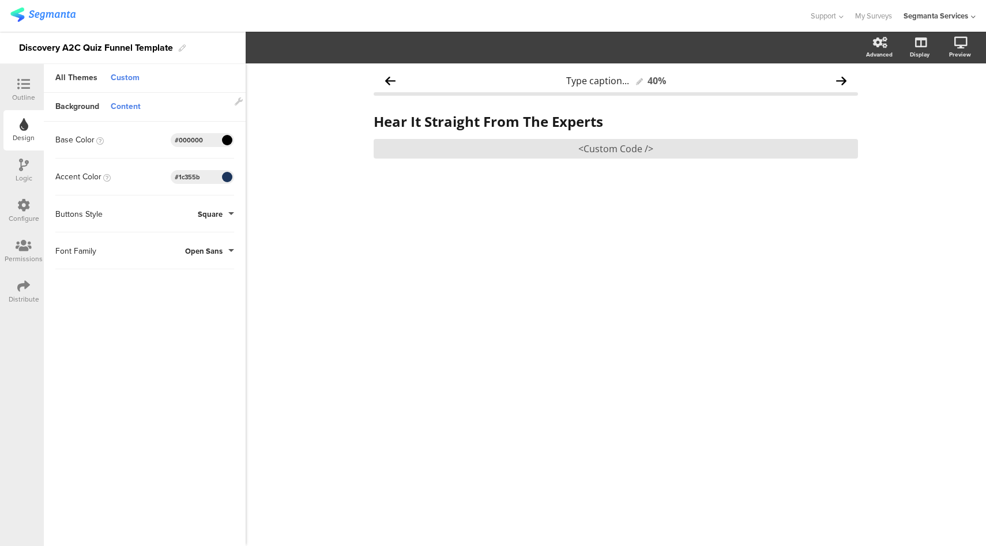
click at [26, 89] on icon at bounding box center [23, 84] width 13 height 13
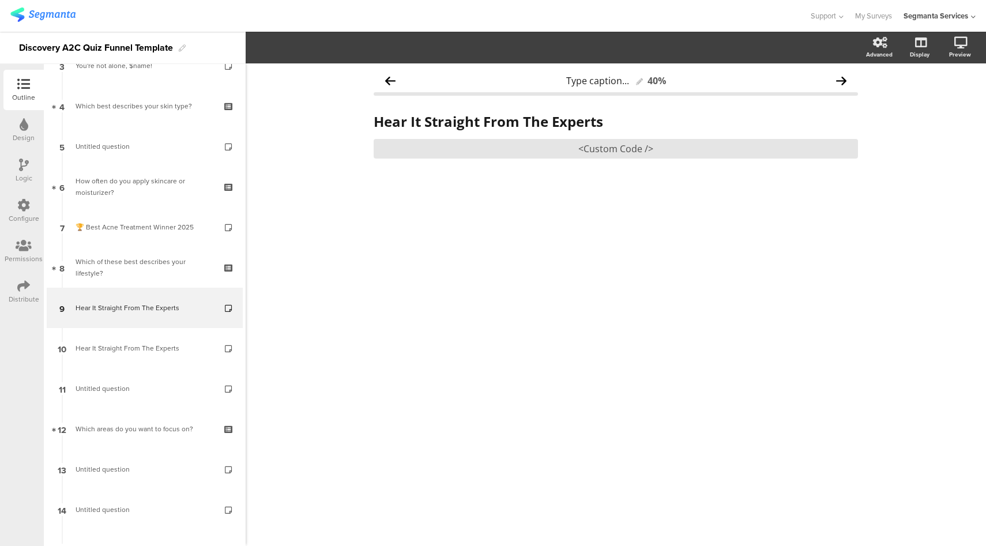
scroll to position [148, 0]
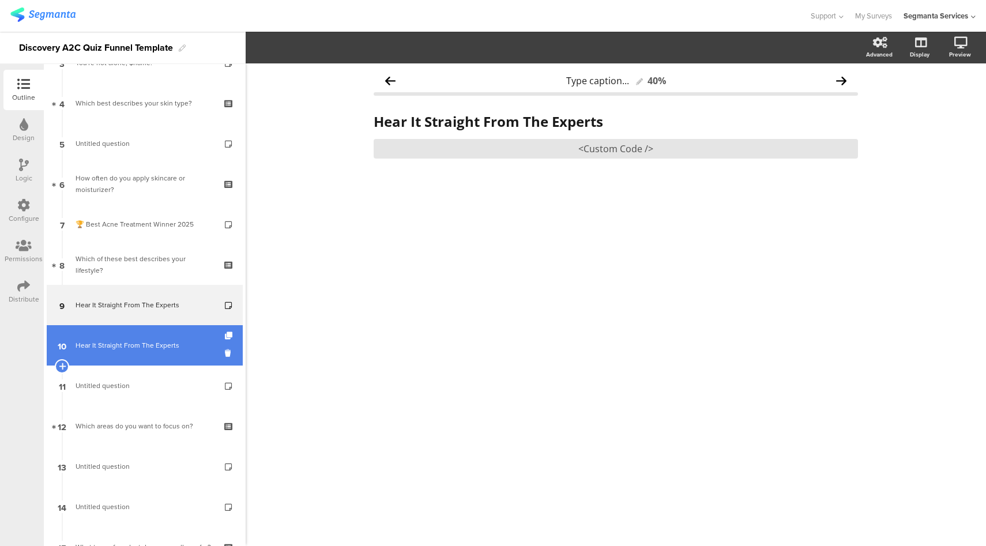
click at [136, 341] on div "Hear It Straight From The Experts" at bounding box center [145, 346] width 138 height 12
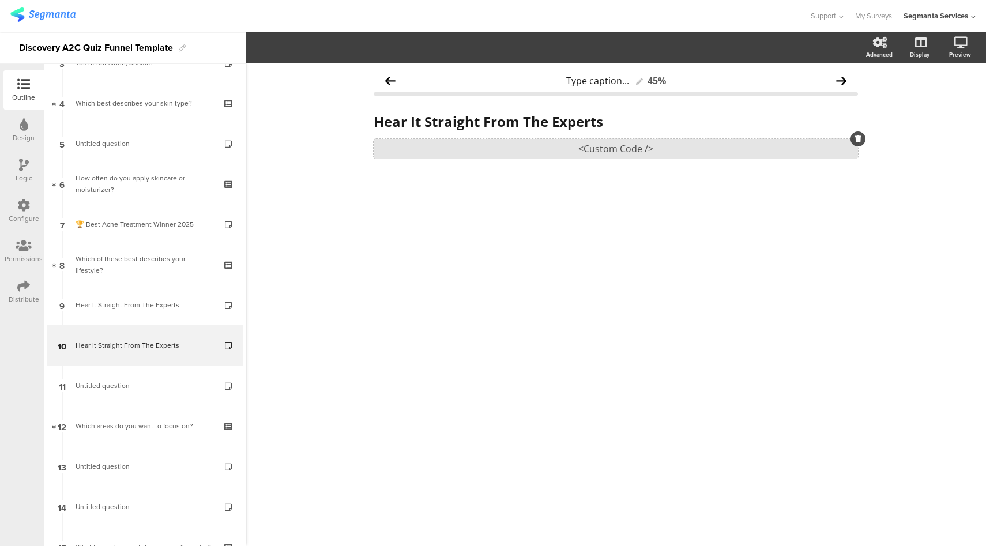
click at [597, 146] on div "<Custom Code />" at bounding box center [616, 149] width 484 height 20
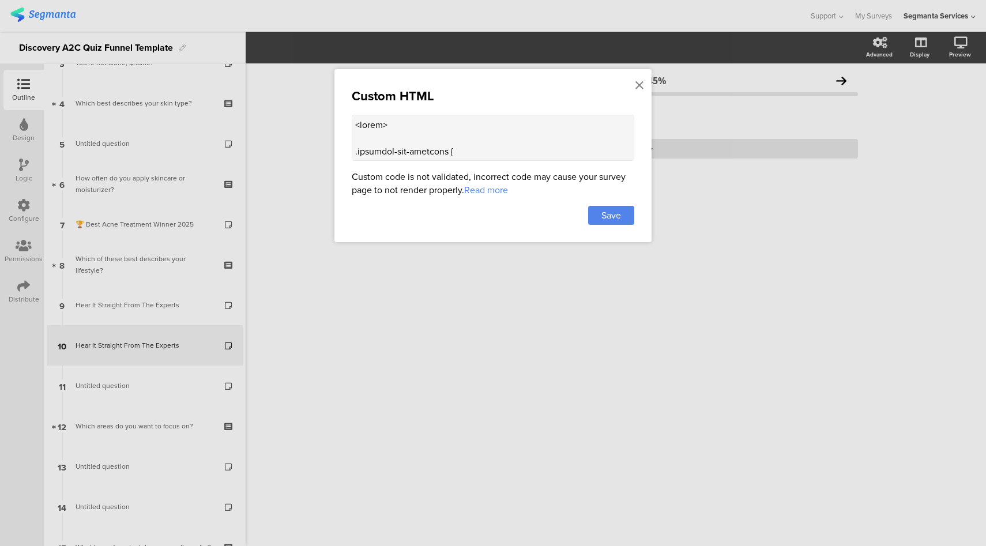
click at [428, 147] on textarea at bounding box center [493, 138] width 283 height 46
click at [482, 137] on textarea at bounding box center [493, 138] width 283 height 46
click at [640, 85] on icon at bounding box center [640, 85] width 8 height 13
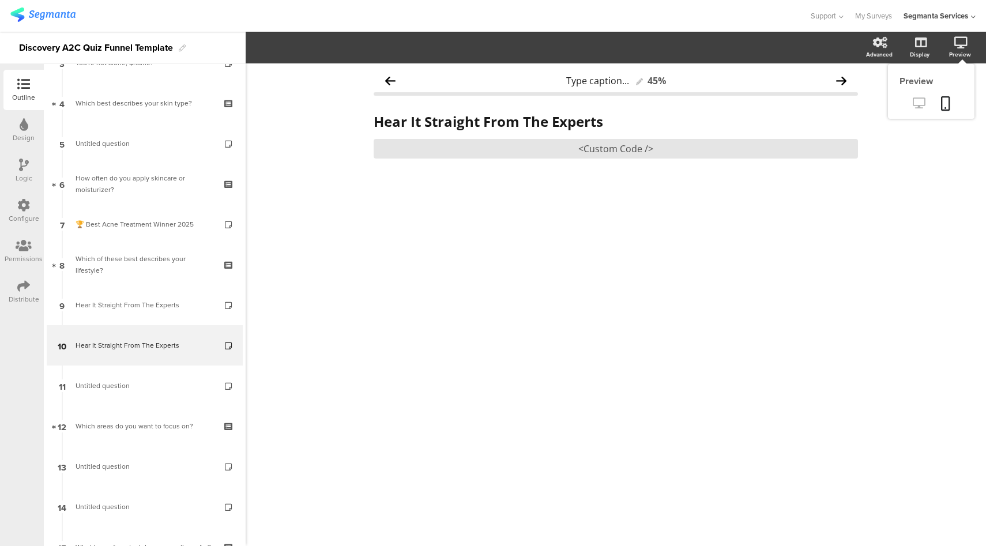
click at [921, 102] on icon at bounding box center [919, 102] width 12 height 11
click at [576, 149] on div "<Custom Code />" at bounding box center [616, 149] width 484 height 20
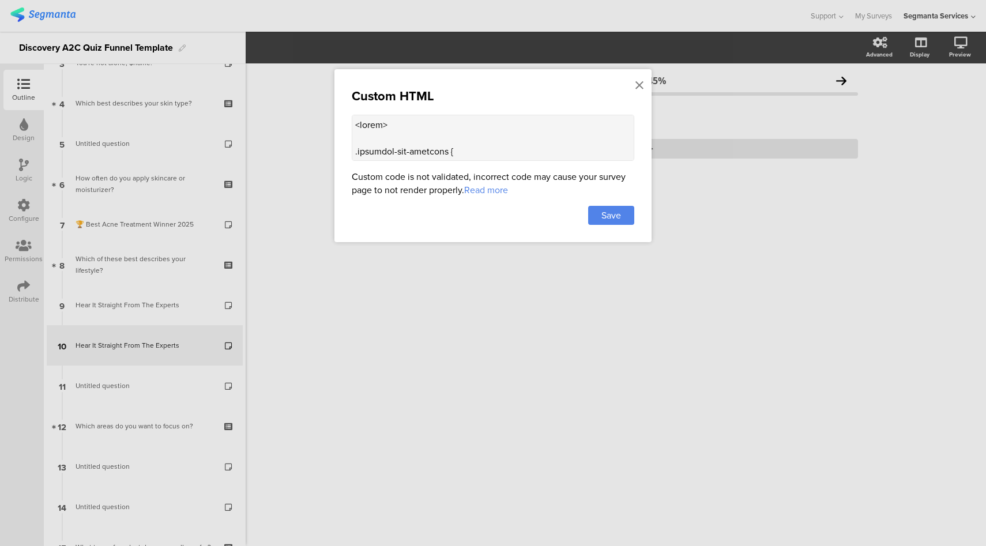
click at [424, 132] on textarea at bounding box center [493, 138] width 283 height 46
paste textarea "www.seemyskin.com/packs/media/images/DrMonaGohara-00762066ff0a32c8d7434a167a4e9…"
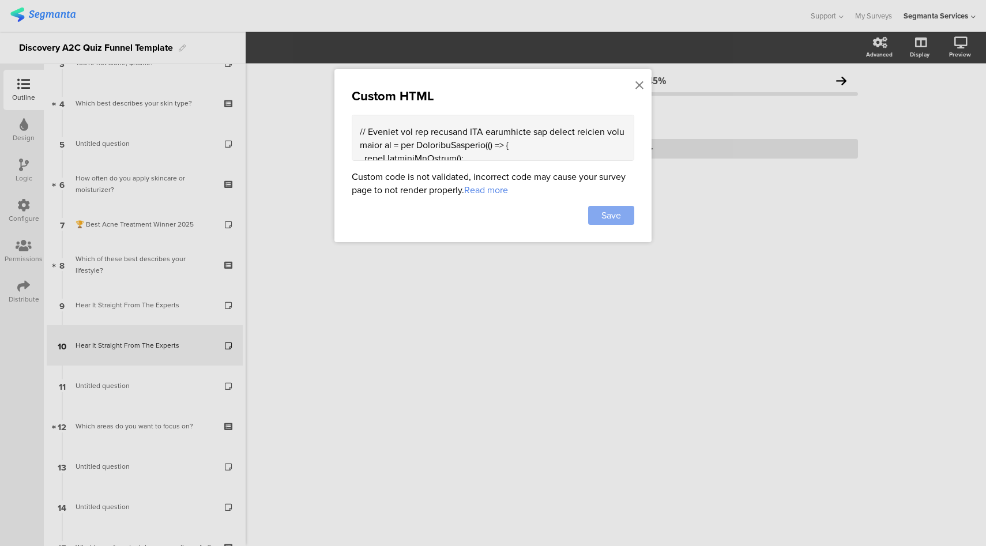
type textarea "<style> .progress-bar-segments { display: none !important; } .animated-router-v…"
click at [614, 218] on span "Save" at bounding box center [612, 215] width 20 height 13
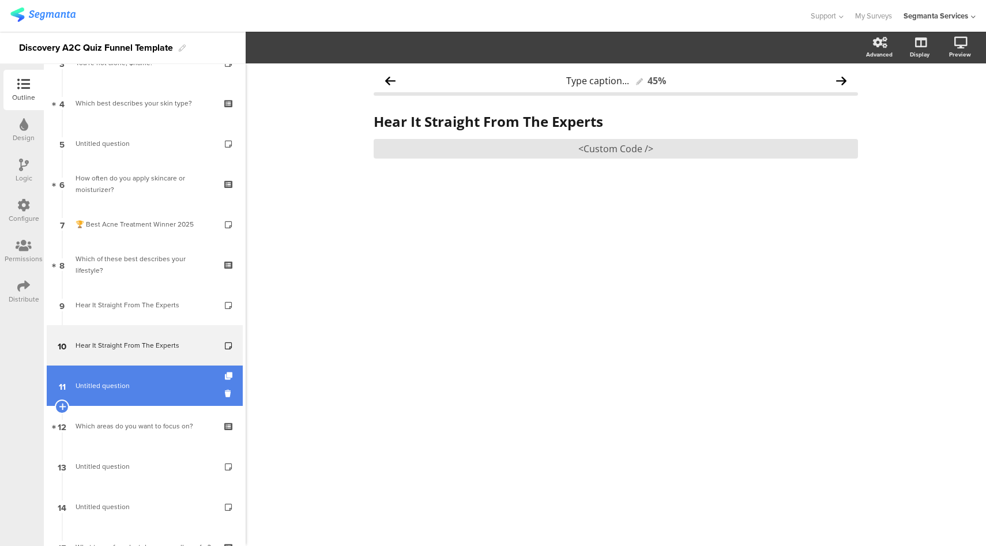
click at [164, 384] on span "Untitled question" at bounding box center [145, 386] width 138 height 12
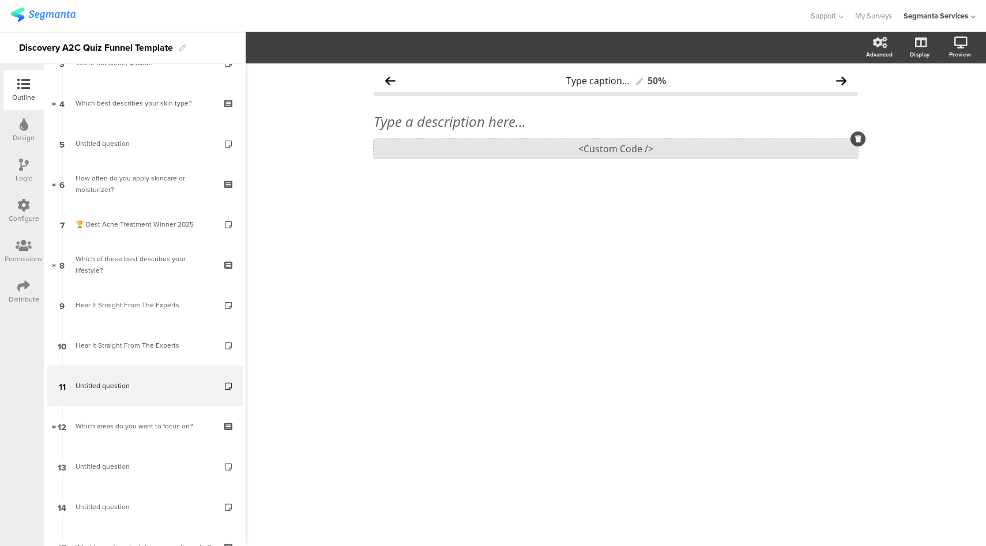
click at [648, 149] on div "<Custom Code />" at bounding box center [616, 149] width 484 height 20
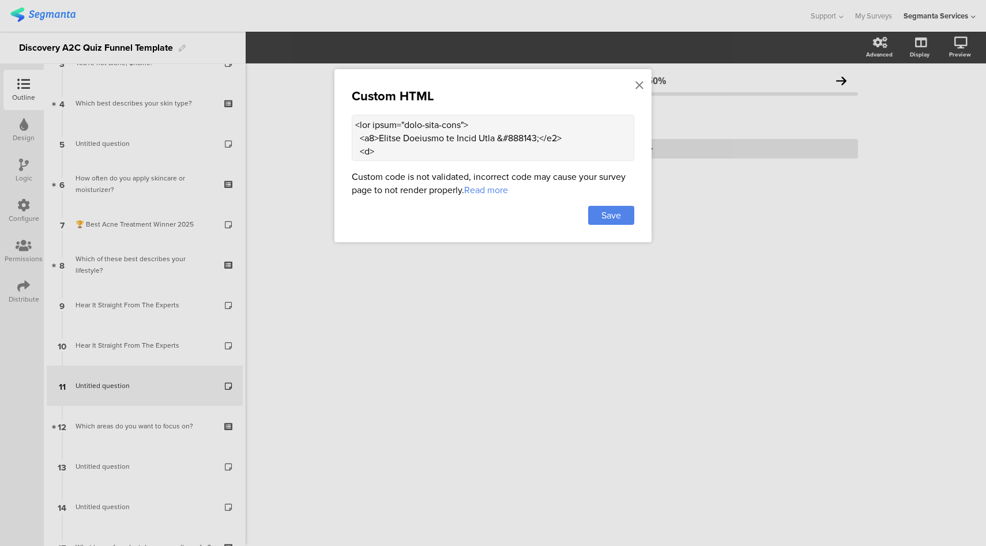
click at [463, 145] on textarea at bounding box center [493, 138] width 283 height 46
click at [638, 87] on icon at bounding box center [640, 85] width 8 height 13
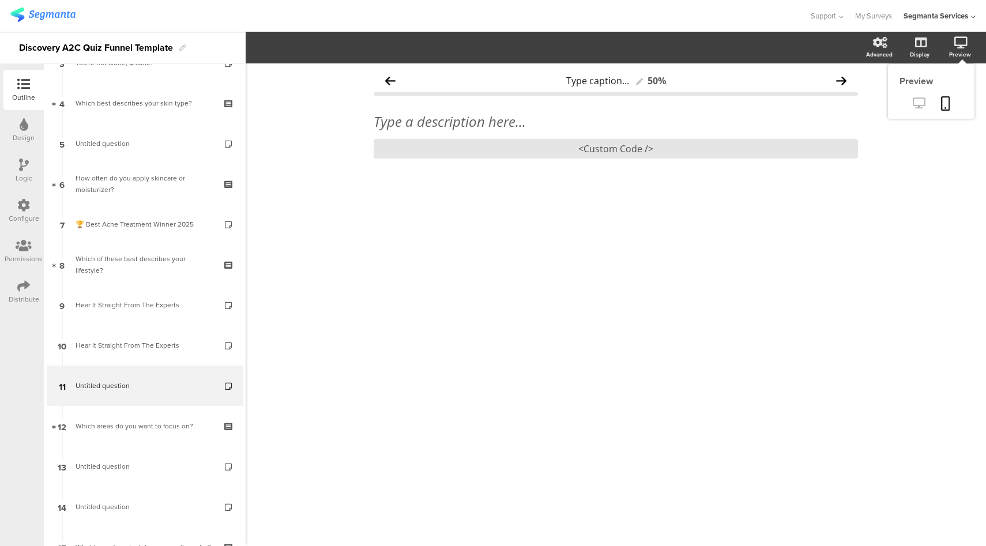
click at [922, 102] on icon at bounding box center [919, 102] width 12 height 11
click at [614, 142] on div "<Custom Code />" at bounding box center [616, 149] width 484 height 20
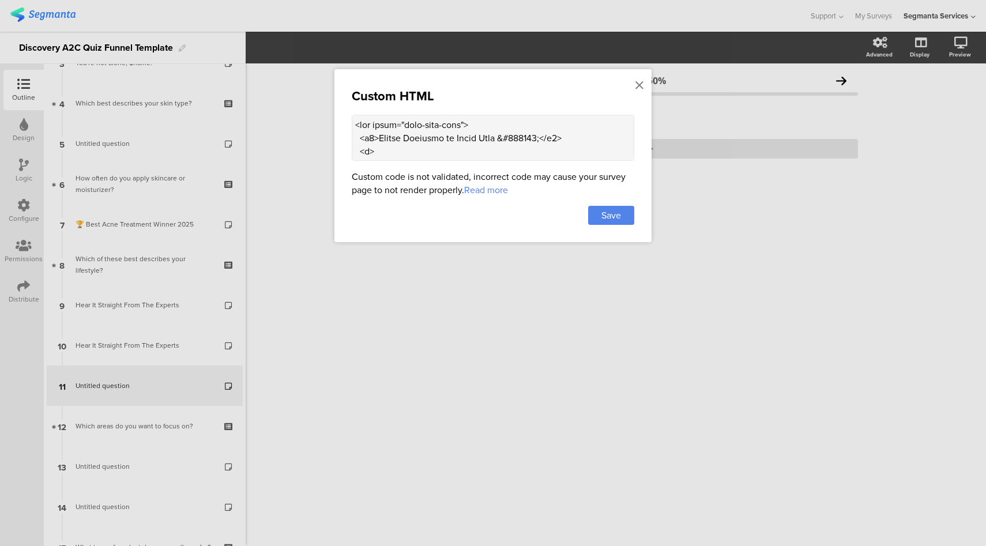
click at [478, 126] on textarea at bounding box center [493, 138] width 283 height 46
click at [478, 141] on textarea at bounding box center [493, 138] width 283 height 46
click at [415, 137] on textarea at bounding box center [493, 138] width 283 height 46
paste textarea "kincare &#127775;</h2> <p> Healthy skin begins with hydration and protection. H…"
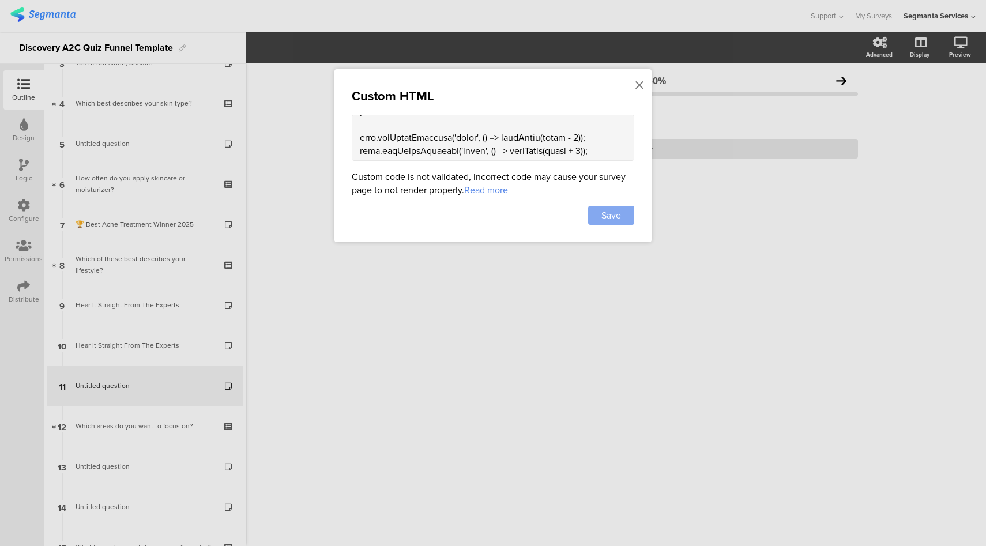
type textarea "<div class="ouai-info-card"> <h2>Expert Insights on Skincare &#127775;</h2> <p>…"
click at [610, 212] on span "Save" at bounding box center [612, 215] width 20 height 13
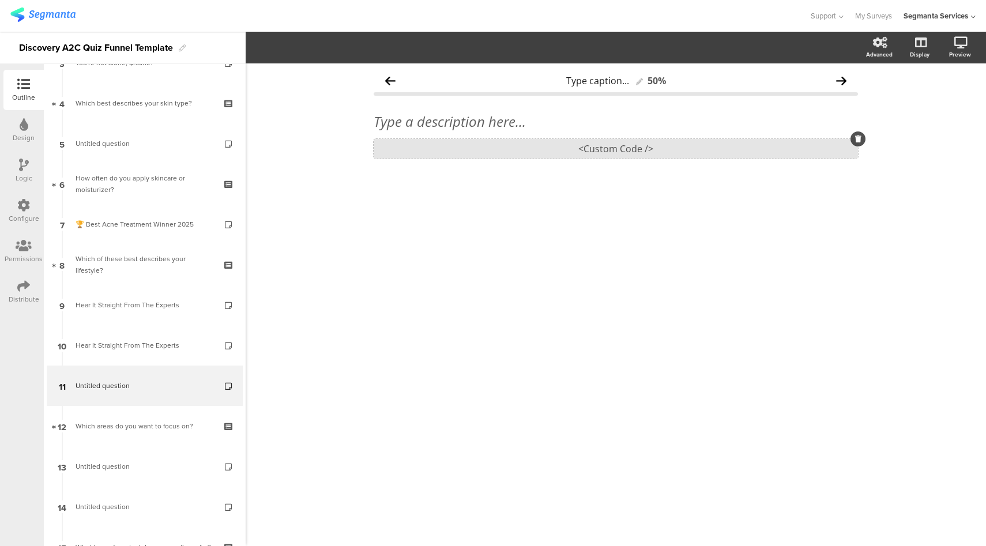
click at [596, 149] on div "<Custom Code />" at bounding box center [616, 149] width 484 height 20
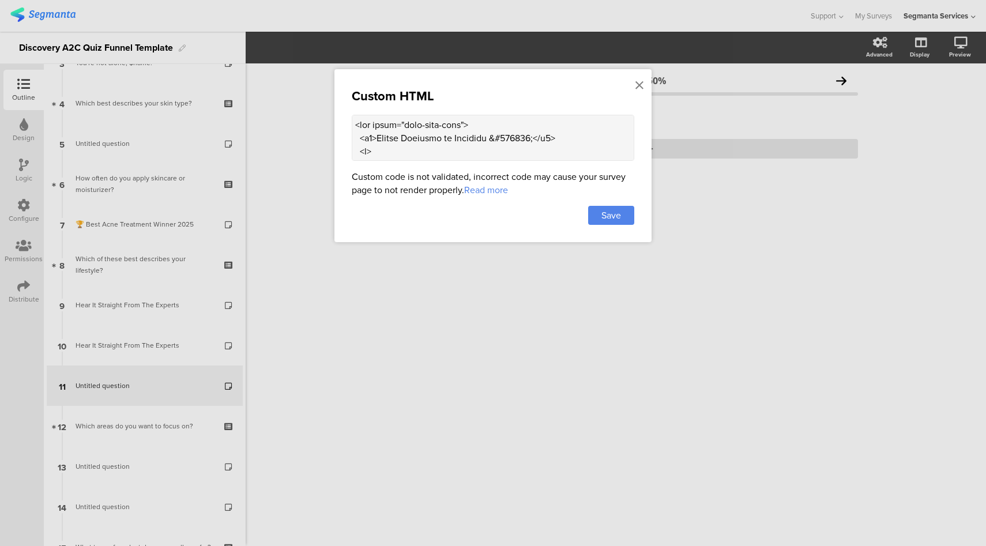
click at [533, 137] on textarea at bounding box center [493, 138] width 283 height 46
paste textarea "ffffff; color: #1c355b"
type textarea "<div class="ouai-info-card"> <h2>Expert Insights on Skincare &#127775;</h2> <p>…"
click at [619, 219] on span "Save" at bounding box center [612, 215] width 20 height 13
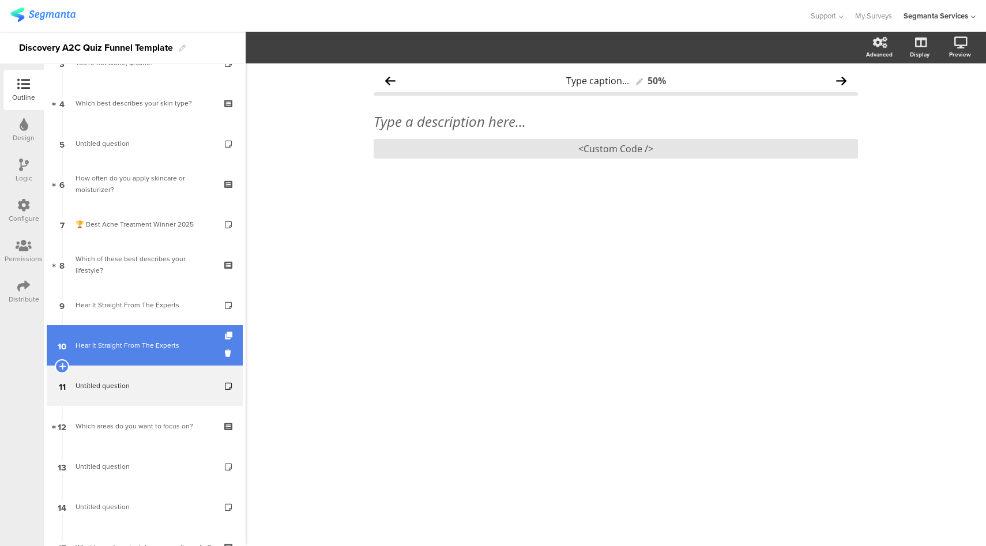
scroll to position [352, 0]
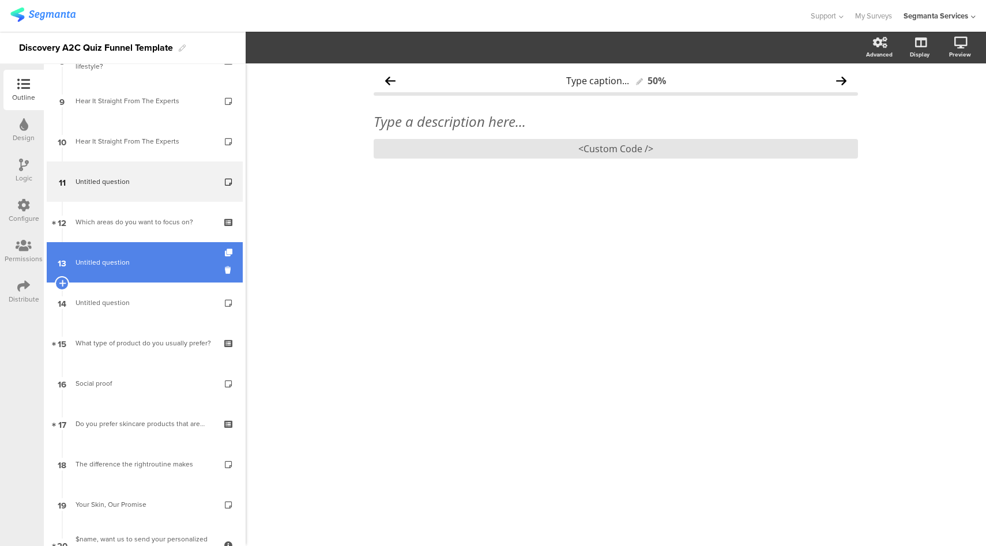
click at [147, 254] on link "13 Untitled question" at bounding box center [145, 262] width 196 height 40
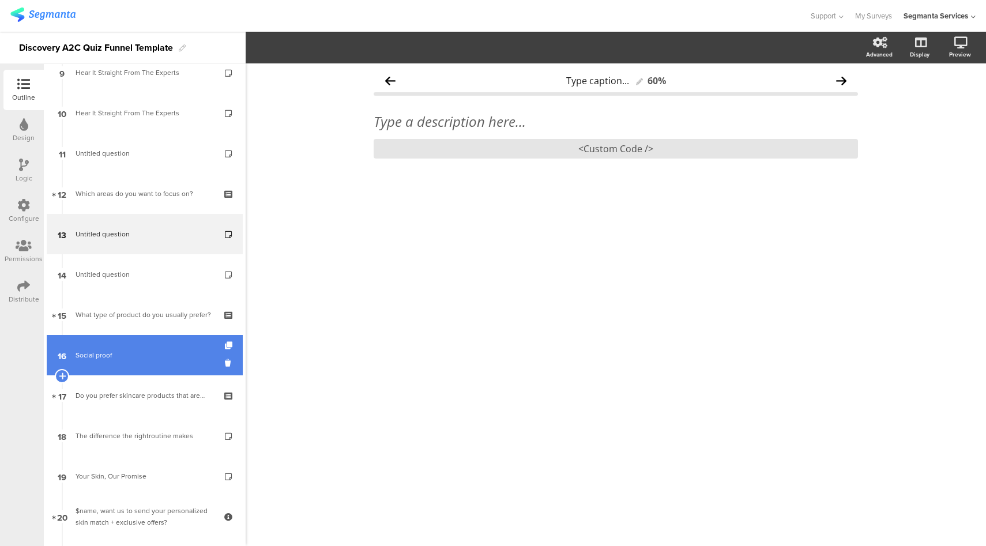
scroll to position [478, 0]
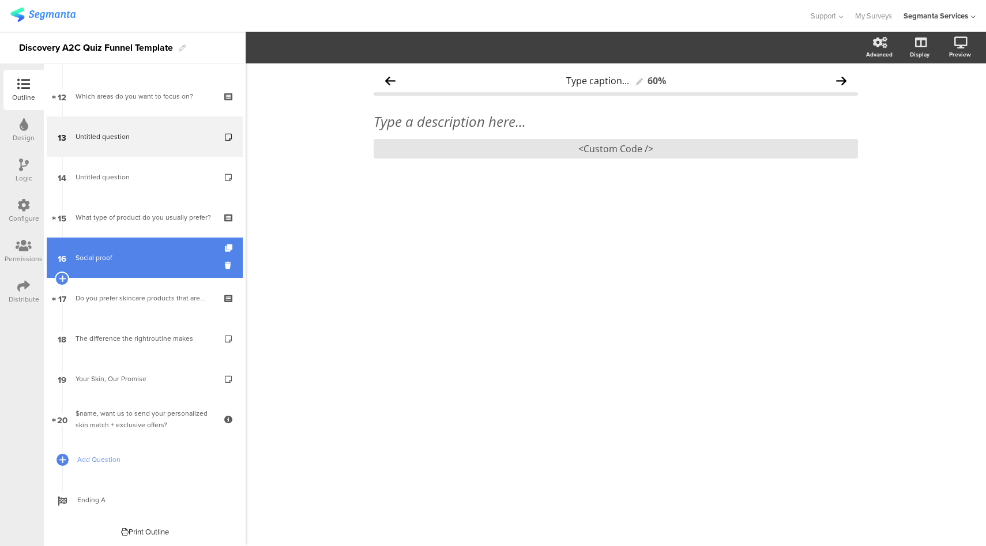
click at [144, 260] on div "Social proof" at bounding box center [145, 258] width 138 height 12
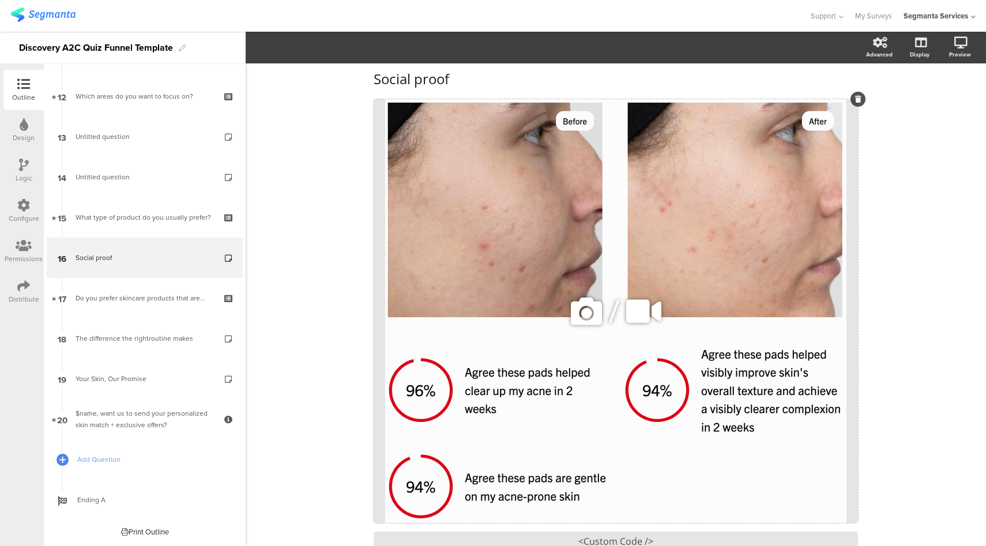
scroll to position [117, 0]
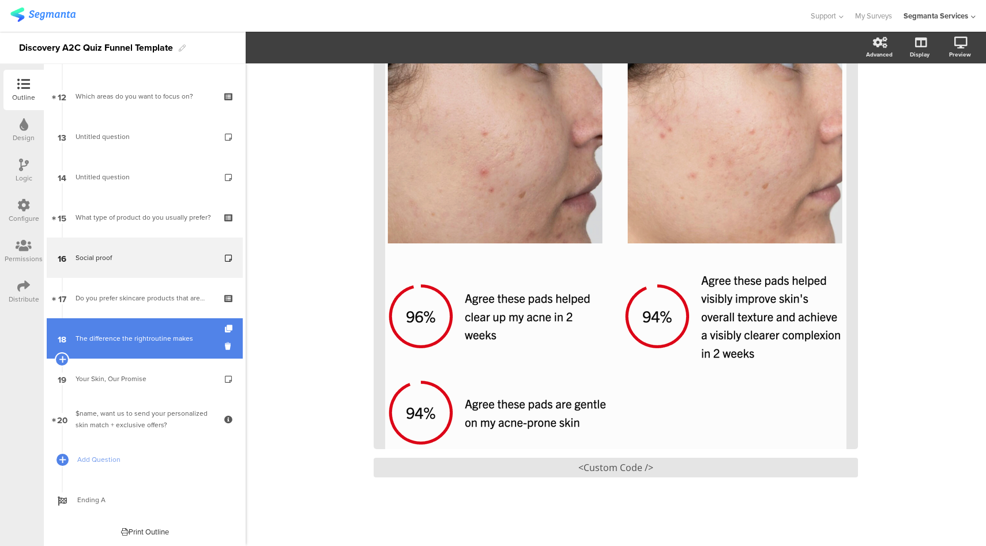
click at [151, 343] on div "The difference the rightroutine makes" at bounding box center [145, 339] width 138 height 12
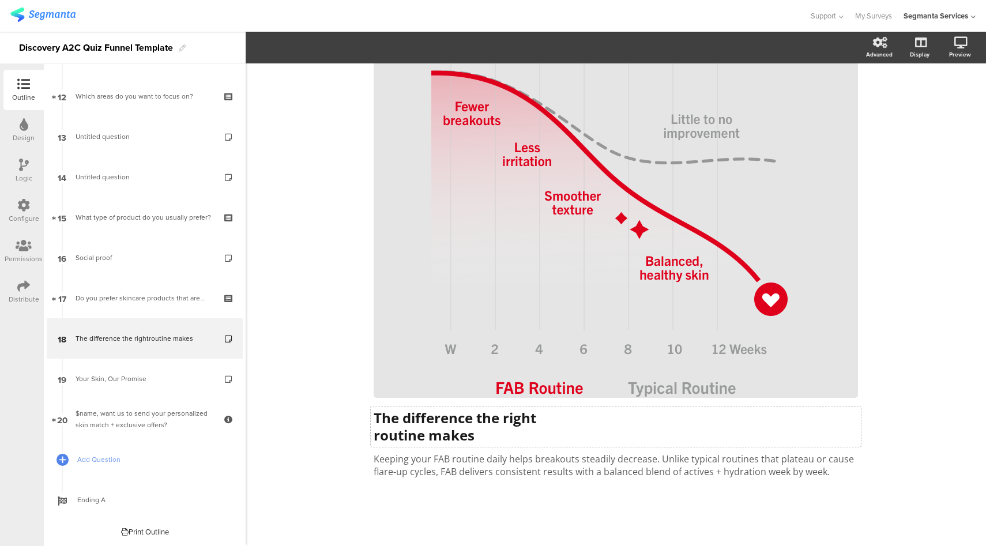
scroll to position [76, 0]
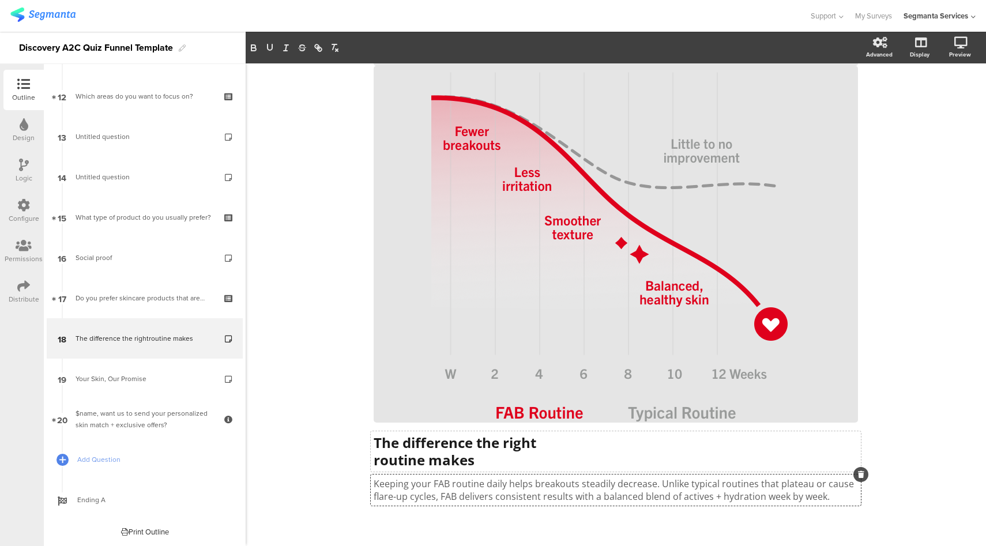
drag, startPoint x: 818, startPoint y: 473, endPoint x: 461, endPoint y: 448, distance: 358.5
click at [461, 448] on span "The difference the right routine makes The difference the right routine makes K…" at bounding box center [616, 468] width 484 height 69
click at [652, 493] on p "Keeping your FAB routine daily helps breakouts steadily decrease. Unlike typica…" at bounding box center [616, 490] width 484 height 25
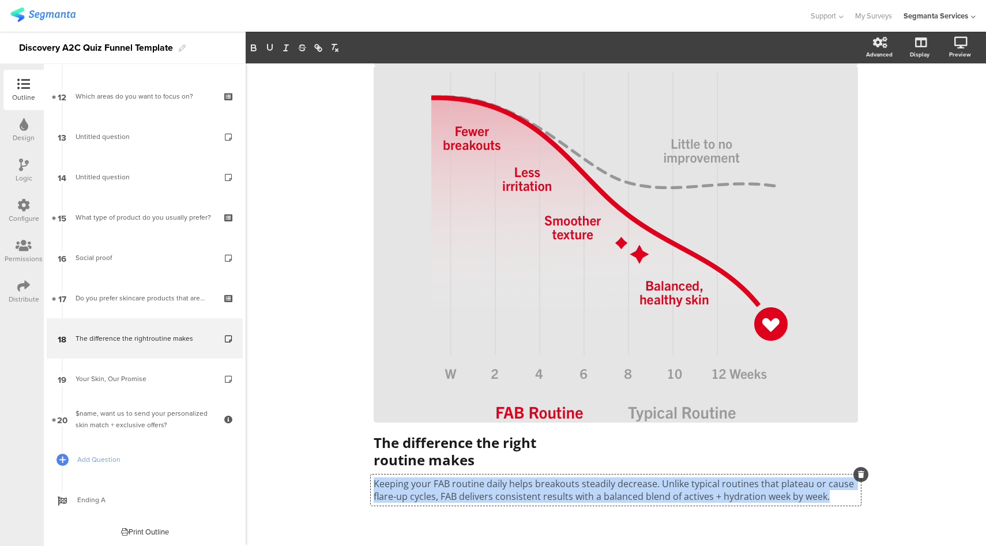
click at [652, 493] on p "Keeping your FAB routine daily helps breakouts steadily decrease. Unlike typica…" at bounding box center [616, 490] width 484 height 25
copy p "Keeping your FAB routine daily helps breakouts steadily decrease. Unlike typica…"
click at [618, 485] on p "Keeping your FAB routine daily helps breakouts steadily decrease. Unlike typica…" at bounding box center [616, 490] width 484 height 25
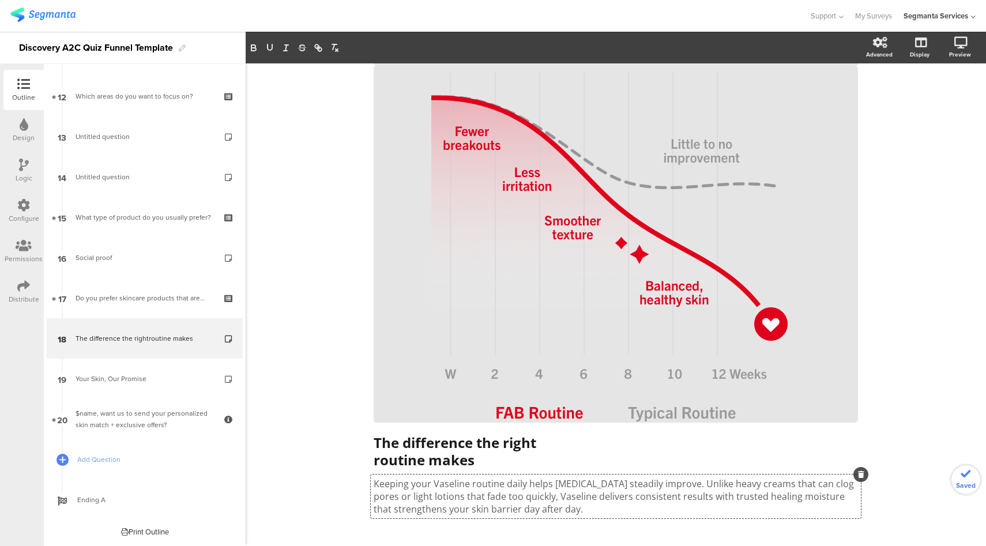
click at [907, 465] on div "Type caption... 85% The difference the right routine makes The difference the r…" at bounding box center [616, 286] width 741 height 597
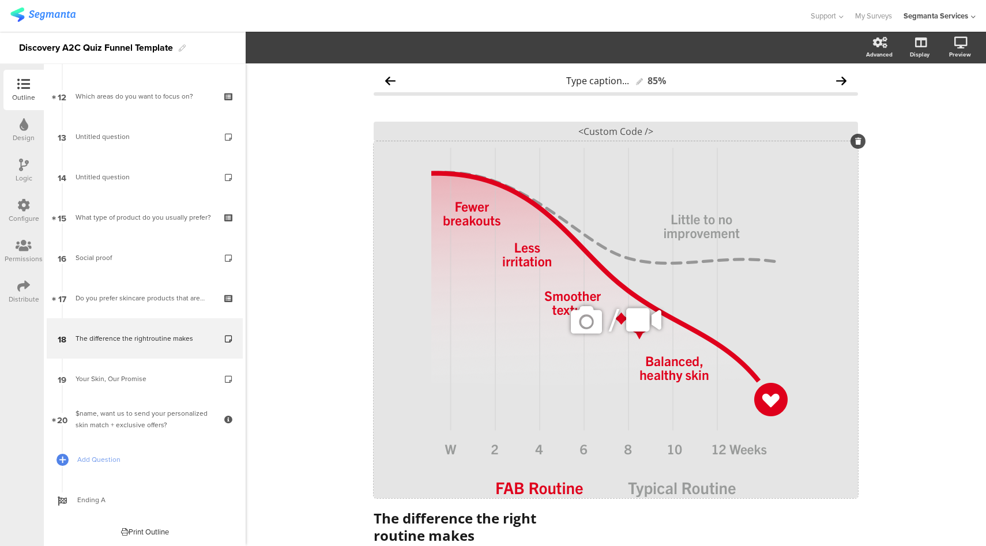
scroll to position [0, 0]
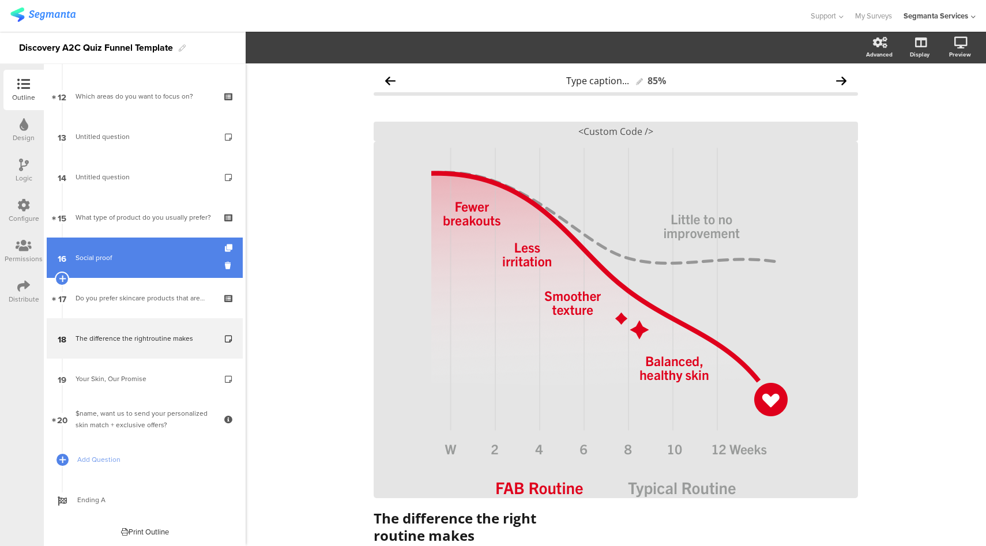
click at [141, 272] on link "16 Social proof" at bounding box center [145, 258] width 196 height 40
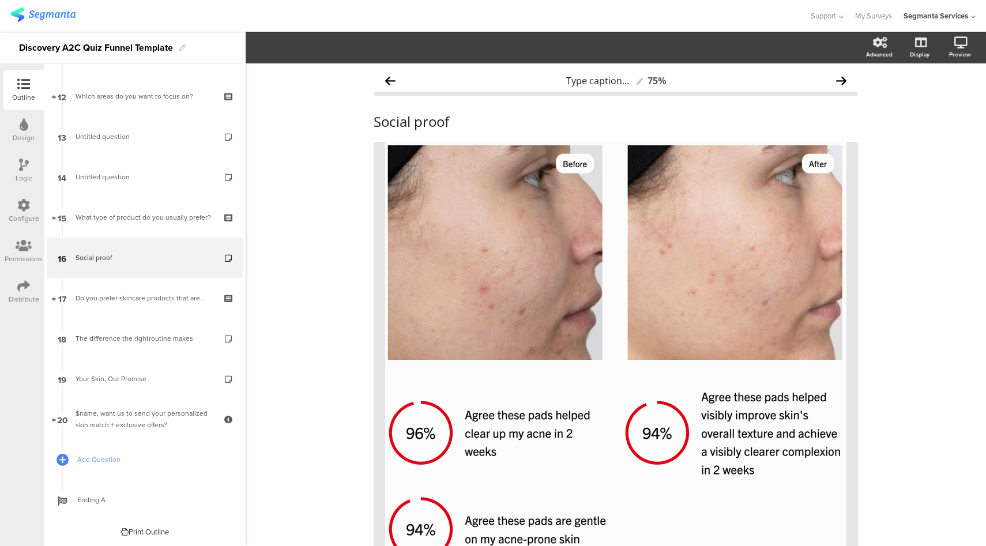
scroll to position [117, 0]
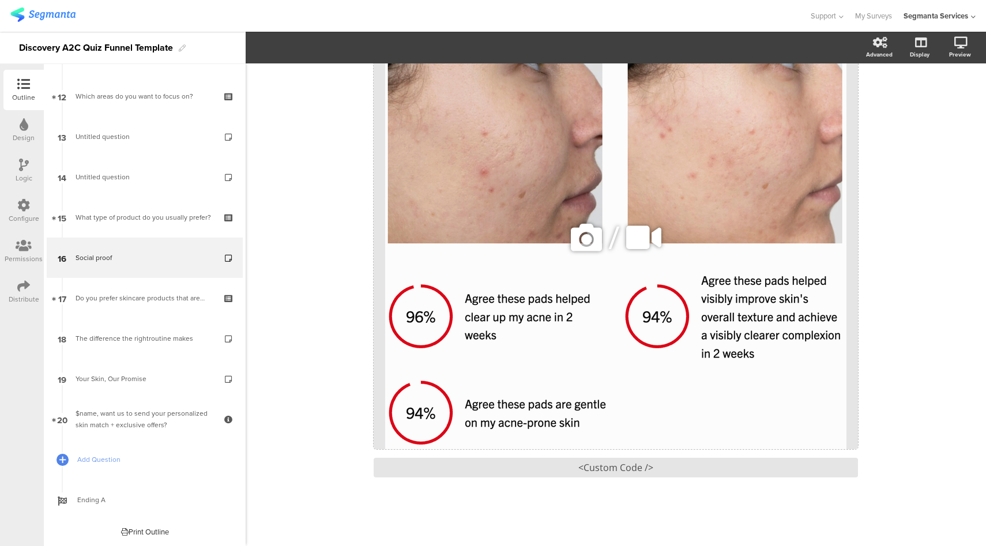
click at [577, 239] on icon at bounding box center [586, 237] width 39 height 39
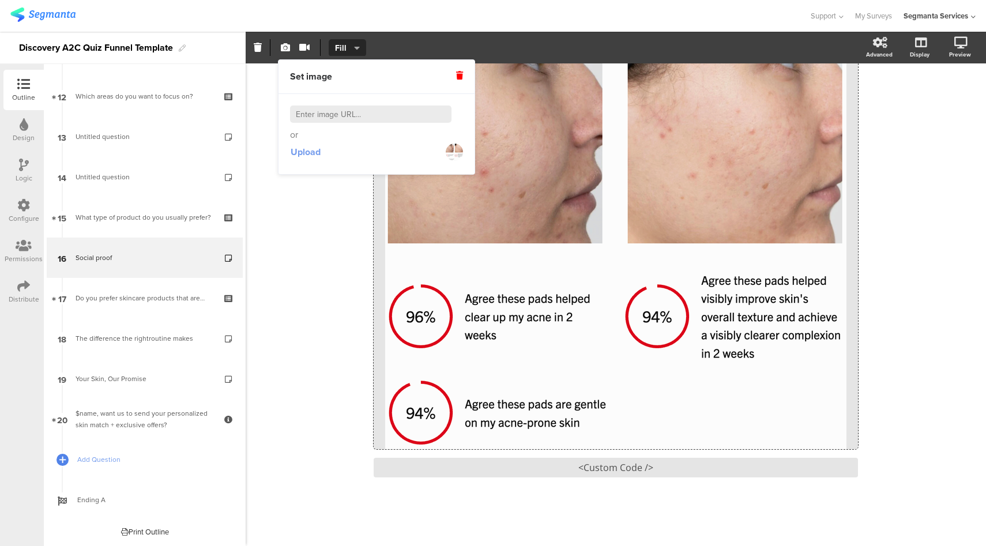
click at [300, 153] on span "Upload" at bounding box center [306, 151] width 30 height 13
click at [319, 151] on span "Upload" at bounding box center [306, 151] width 30 height 13
click at [302, 155] on span "Upload" at bounding box center [306, 151] width 30 height 13
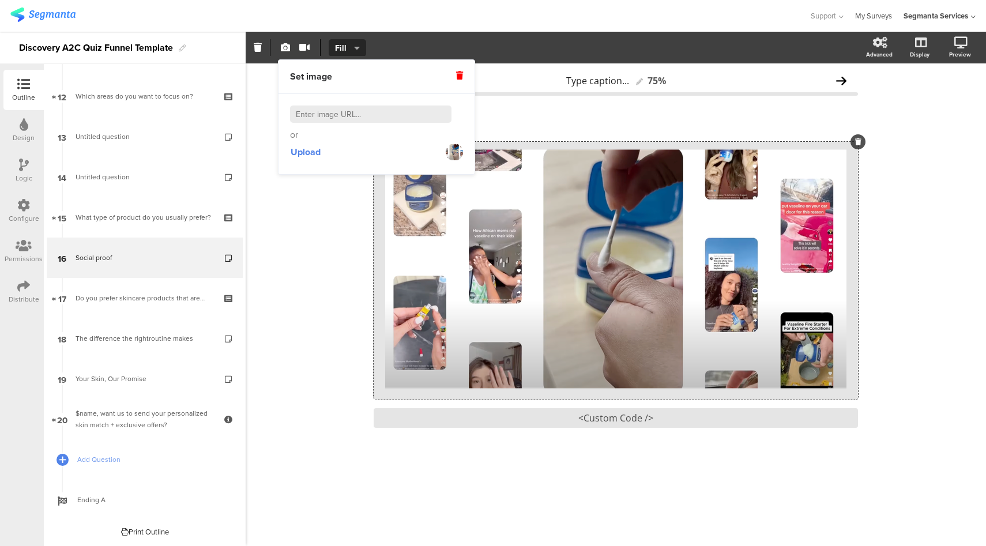
scroll to position [0, 0]
click at [614, 421] on div "<Custom Code />" at bounding box center [616, 418] width 484 height 20
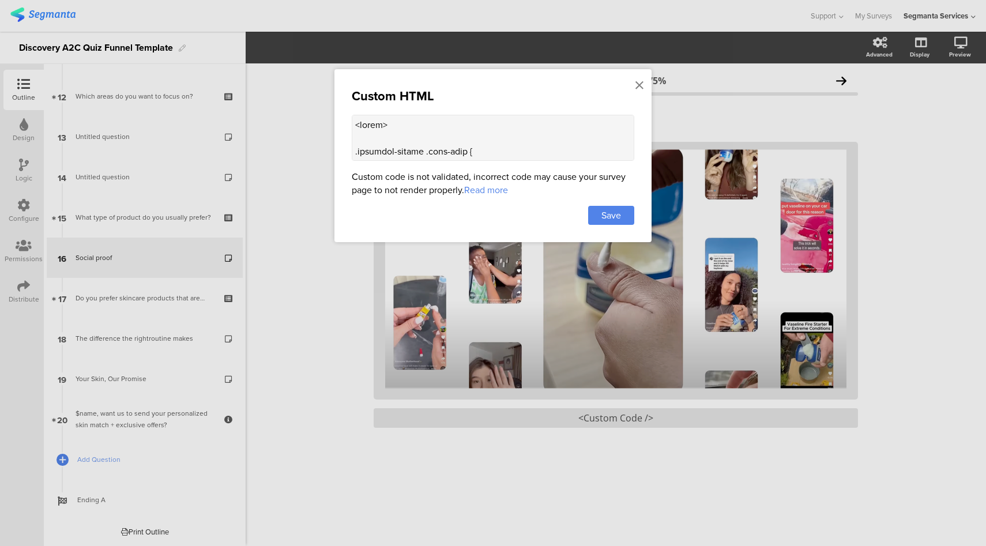
click at [494, 140] on textarea at bounding box center [493, 138] width 283 height 46
click at [531, 149] on textarea at bounding box center [493, 138] width 283 height 46
paste textarea "Millions for Everyday Skin Needs</h2> <p> From dry hands to cracked heels, peop…"
type textarea "<style> .question-header .main-text { display: none !important; } .progress-bar…"
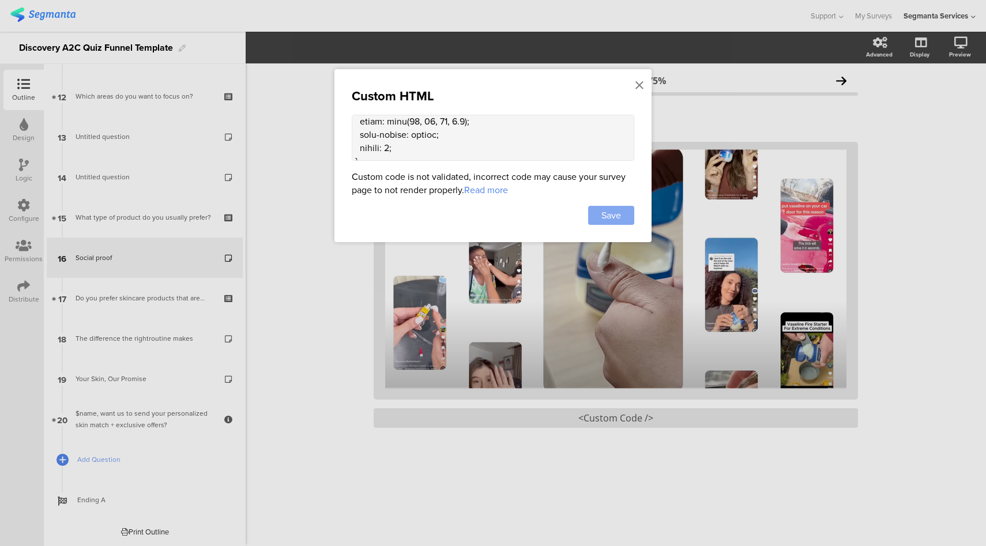
click at [603, 214] on span "Save" at bounding box center [612, 215] width 20 height 13
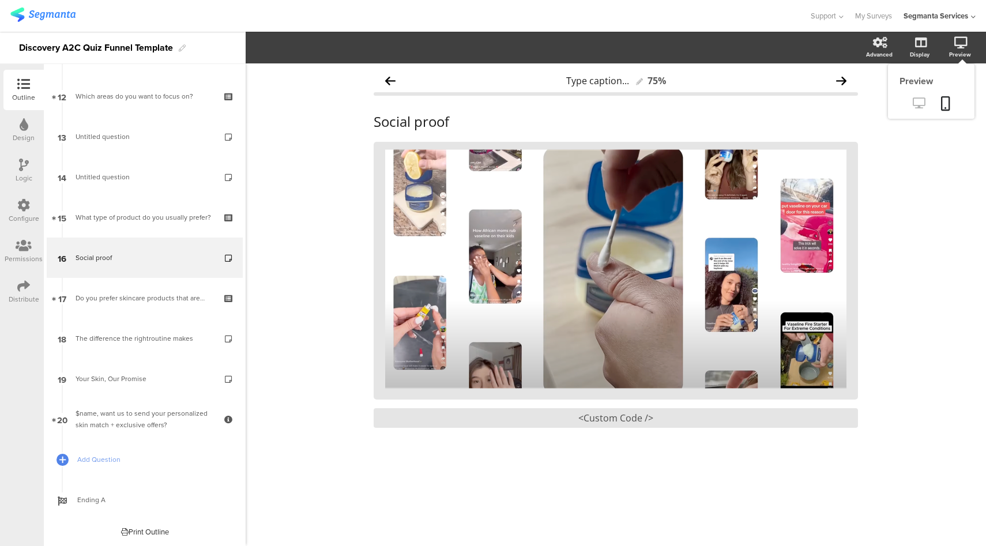
click at [918, 104] on icon at bounding box center [919, 102] width 12 height 11
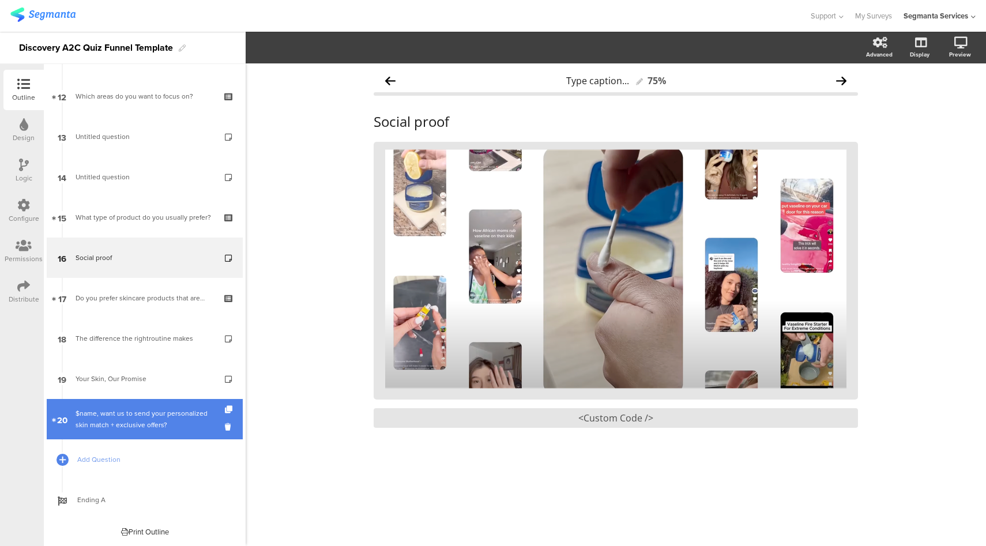
click at [152, 412] on div "$name, want us to send your personalized skin match + exclusive offers?" at bounding box center [145, 419] width 138 height 23
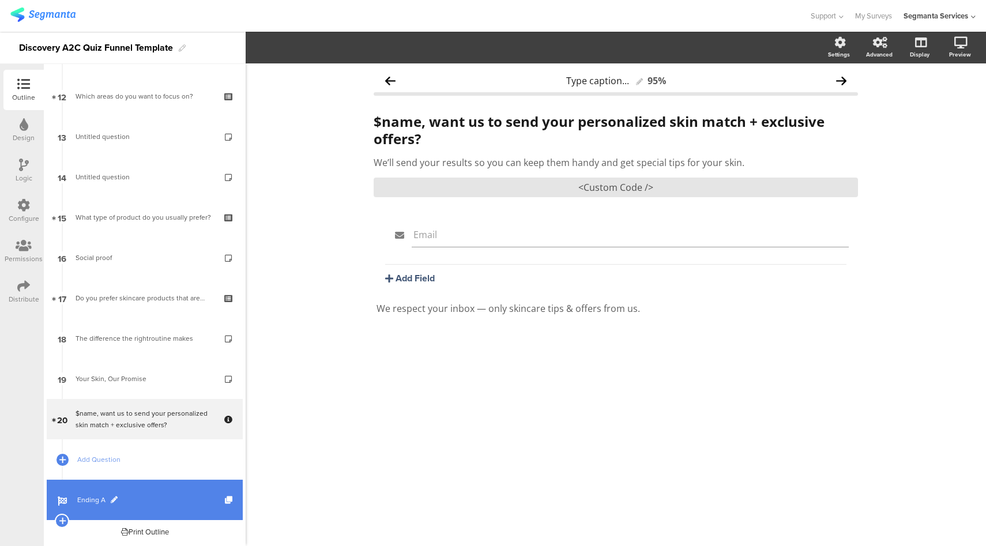
click at [147, 498] on span "Ending A" at bounding box center [151, 500] width 148 height 12
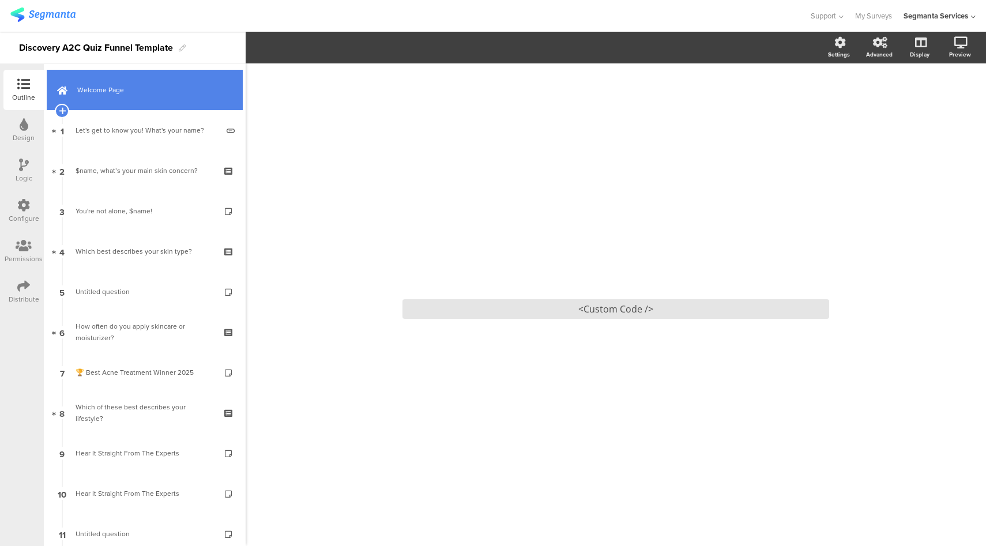
click at [140, 99] on link "Welcome Page" at bounding box center [145, 90] width 196 height 40
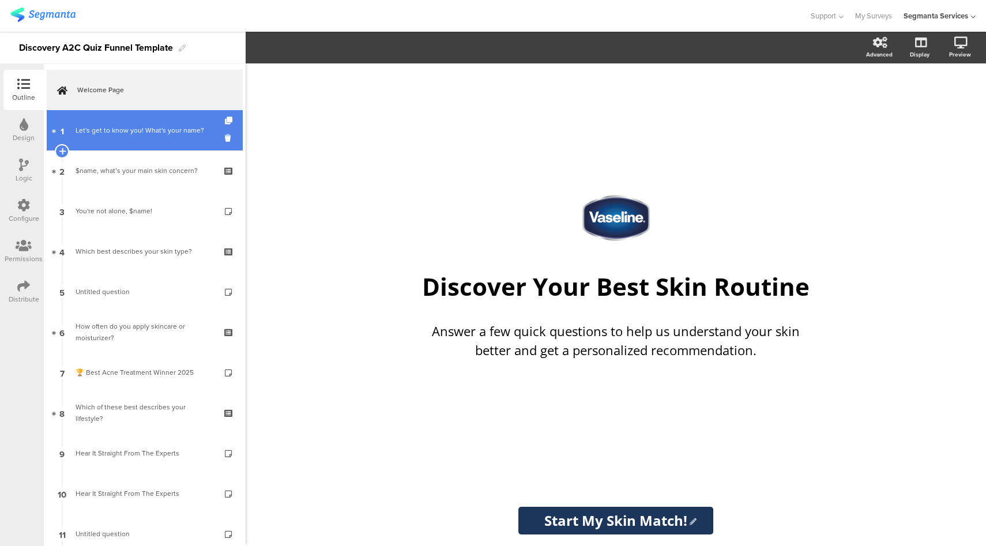
click at [138, 137] on link "1 Let's get to know you! What's your name?" at bounding box center [145, 130] width 196 height 40
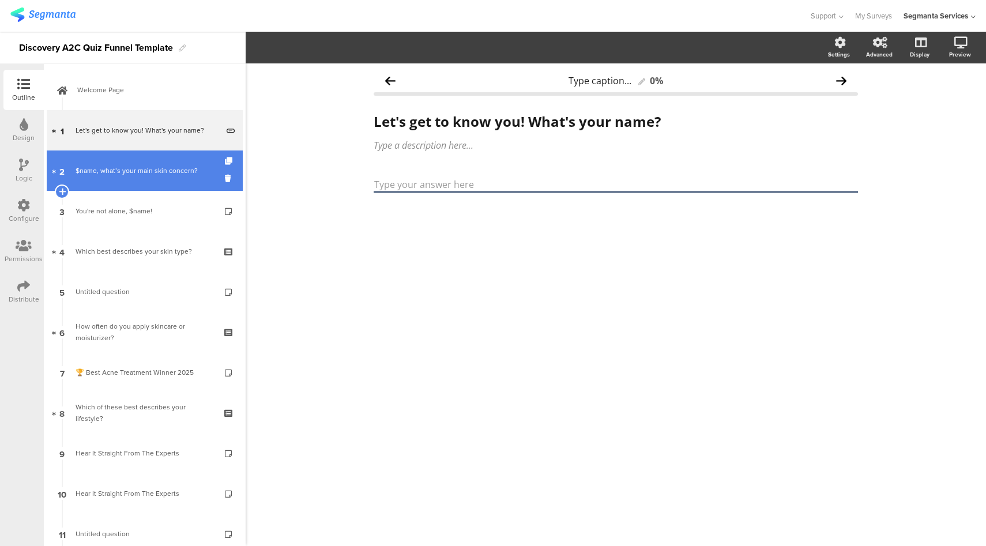
click at [149, 170] on div "$name, what’s your main skin concern?" at bounding box center [145, 171] width 138 height 12
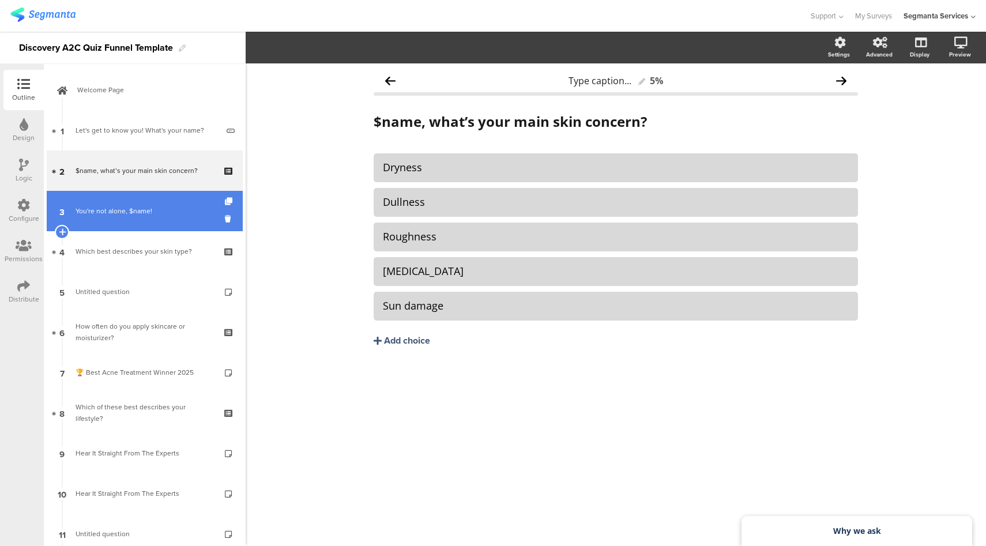
click at [150, 207] on div "You're not alone, $name!" at bounding box center [145, 211] width 138 height 12
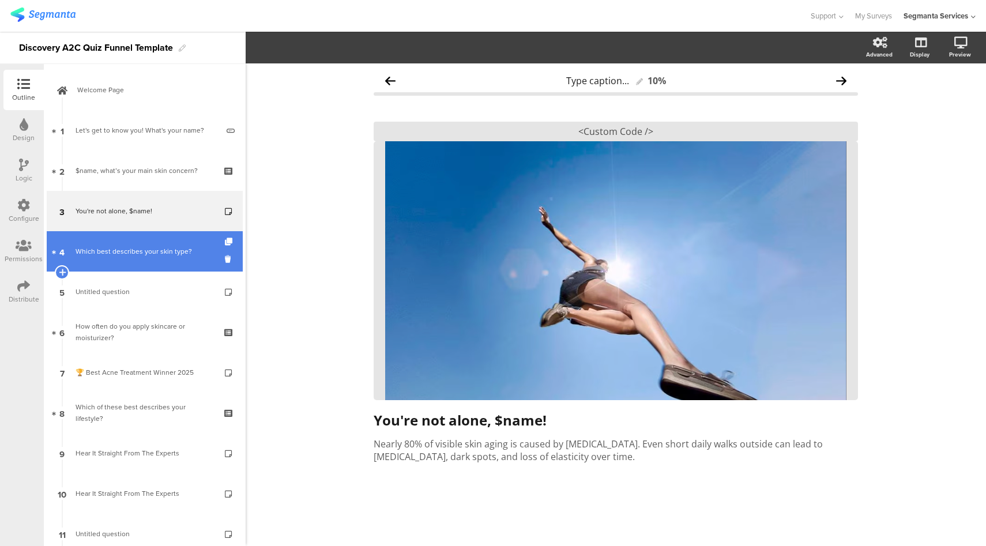
click at [144, 264] on link "4 Which best describes your skin type?" at bounding box center [145, 251] width 196 height 40
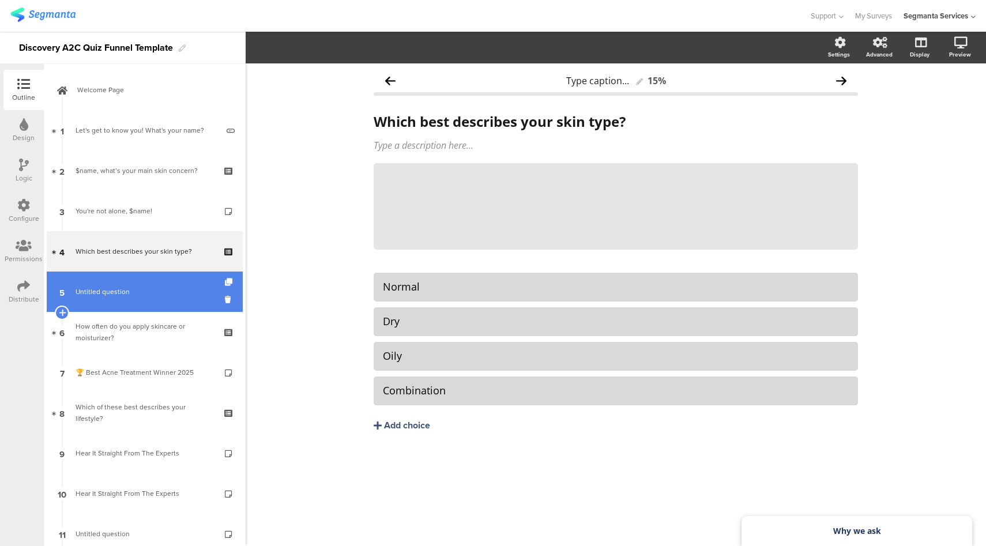
click at [138, 282] on link "5 Untitled question" at bounding box center [145, 292] width 196 height 40
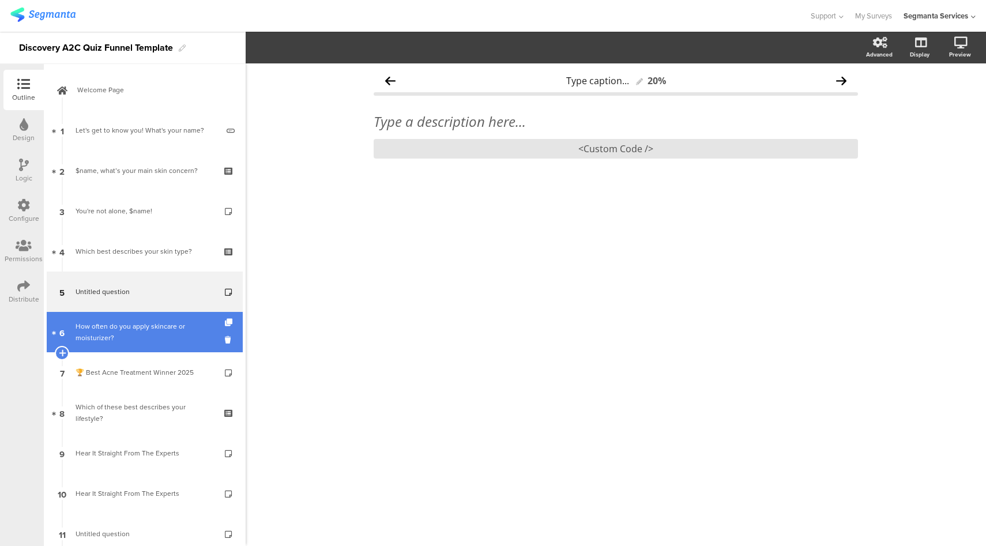
click at [131, 326] on div "How often do you apply skincare or moisturizer?" at bounding box center [145, 332] width 138 height 23
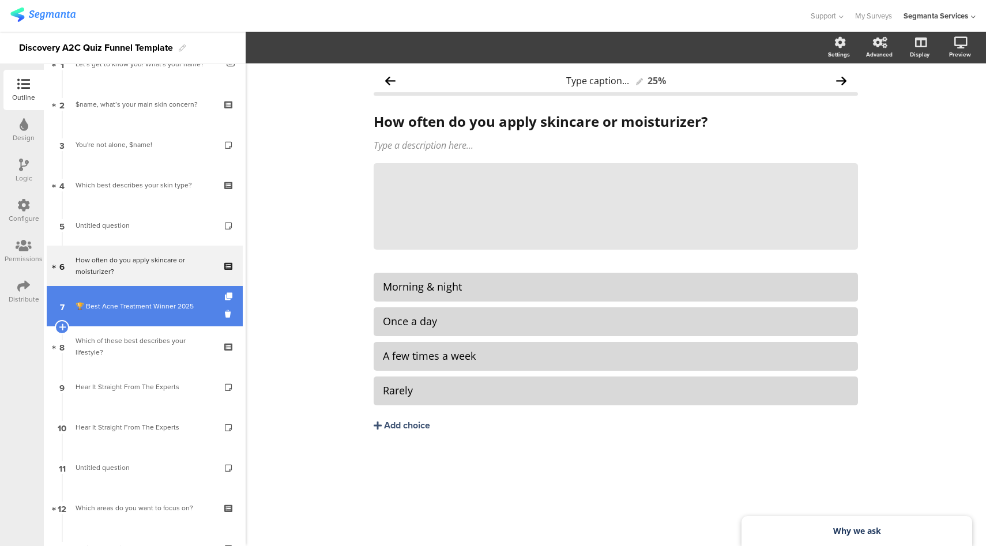
scroll to position [68, 0]
click at [134, 318] on link "7 🏆 Best Acne Treatment Winner 2025" at bounding box center [145, 304] width 196 height 40
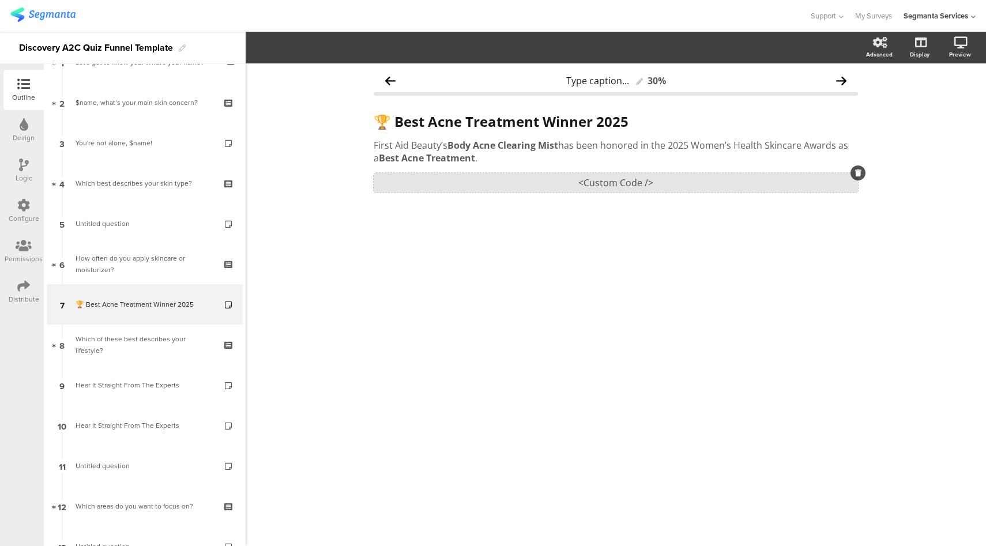
click at [662, 183] on div "<Custom Code />" at bounding box center [616, 183] width 484 height 20
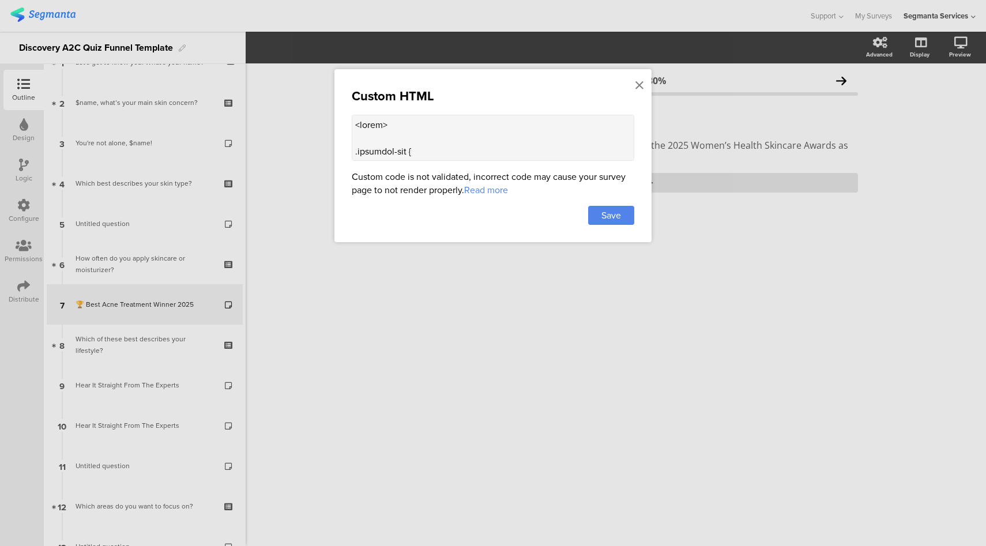
click at [426, 140] on textarea at bounding box center [493, 138] width 283 height 46
click at [636, 84] on icon at bounding box center [640, 85] width 8 height 13
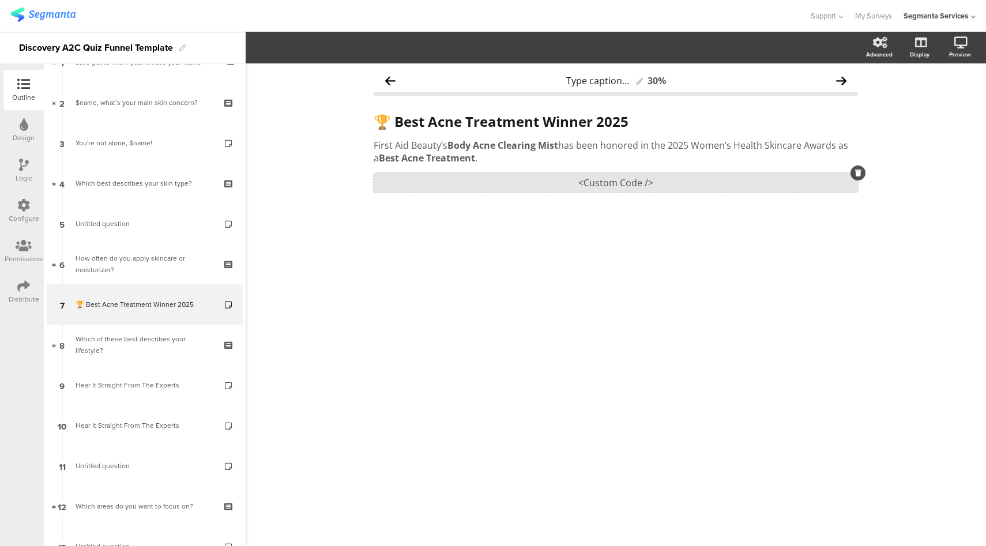
click at [608, 179] on div "<Custom Code />" at bounding box center [616, 183] width 484 height 20
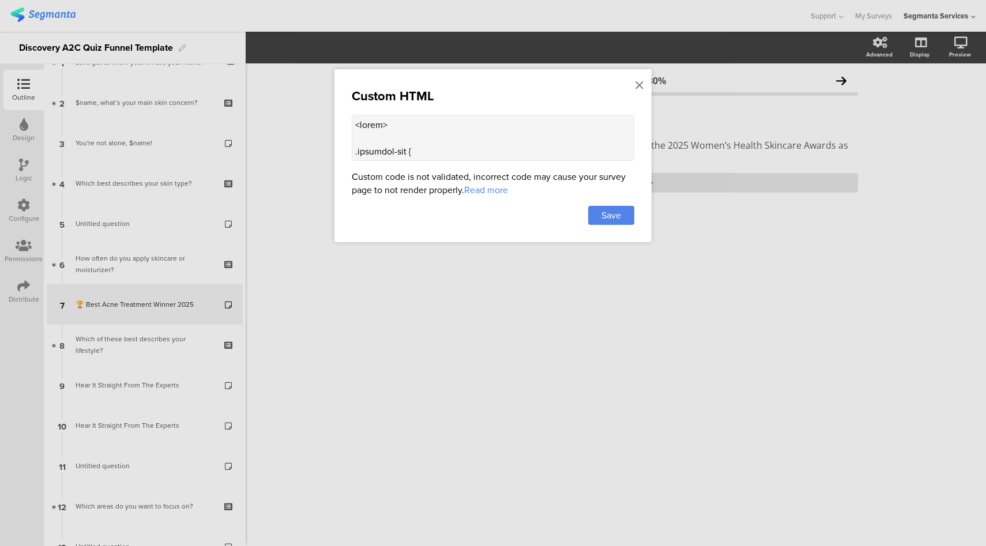
click at [467, 134] on textarea at bounding box center [493, 138] width 283 height 46
click at [637, 85] on icon at bounding box center [640, 85] width 8 height 13
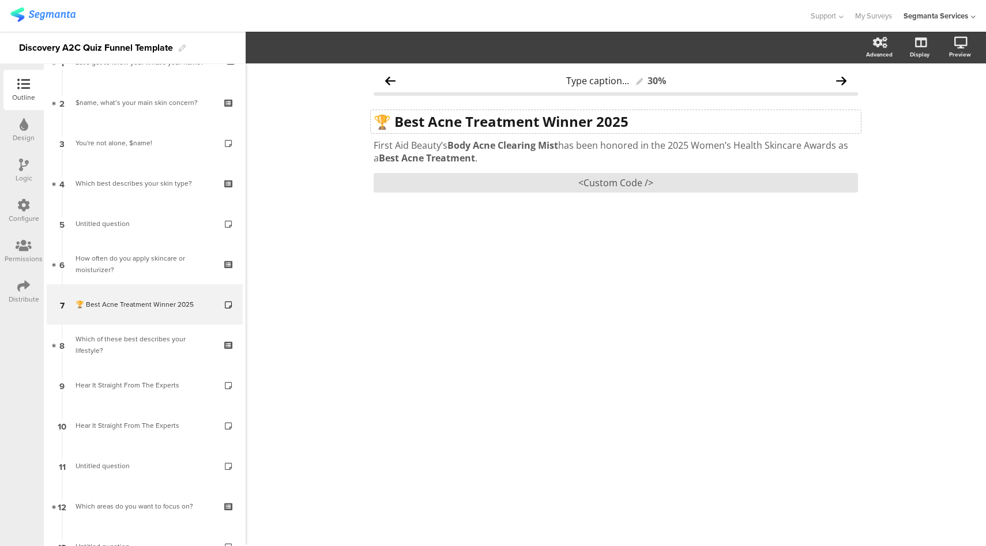
click at [584, 122] on strong "🏆 Best Acne Treatment Winner 2025" at bounding box center [501, 121] width 255 height 19
drag, startPoint x: 643, startPoint y: 125, endPoint x: 429, endPoint y: 125, distance: 214.6
click at [429, 125] on p "🏆 Best Acne Treatment Winner 2025" at bounding box center [616, 121] width 484 height 17
click at [593, 125] on strong "🏆 Best Acne Treatment Winner 2025" at bounding box center [501, 121] width 255 height 19
drag, startPoint x: 538, startPoint y: 125, endPoint x: 428, endPoint y: 127, distance: 109.6
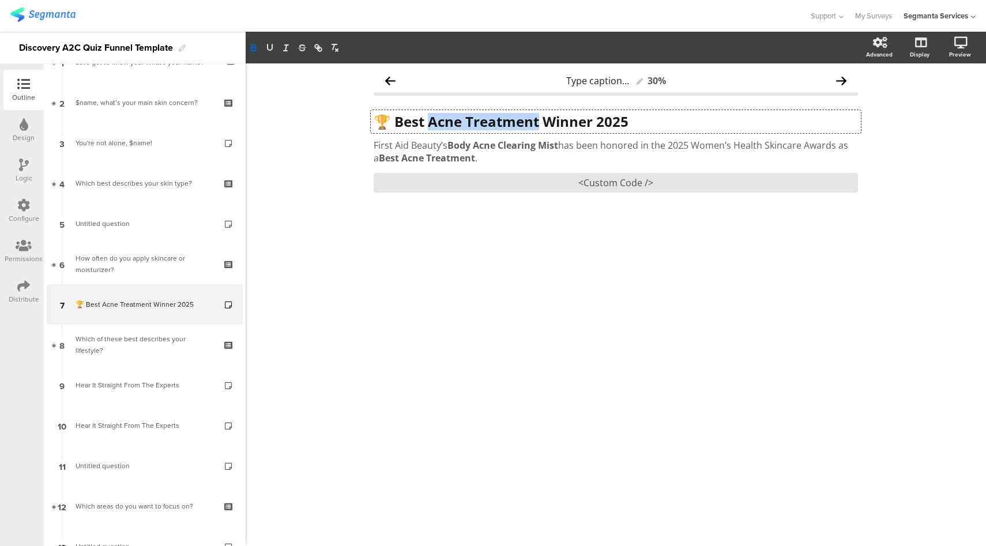
click at [428, 127] on strong "🏆 Best Acne Treatment Winner 2025" at bounding box center [501, 121] width 255 height 19
click at [528, 122] on strong "🏆 Best Petroleum Jelly Winner 2025" at bounding box center [503, 121] width 259 height 19
click at [584, 122] on strong "🏆 Best Petroleum Jelly Winner 2025" at bounding box center [503, 121] width 259 height 19
drag, startPoint x: 630, startPoint y: 125, endPoint x: 426, endPoint y: 120, distance: 204.2
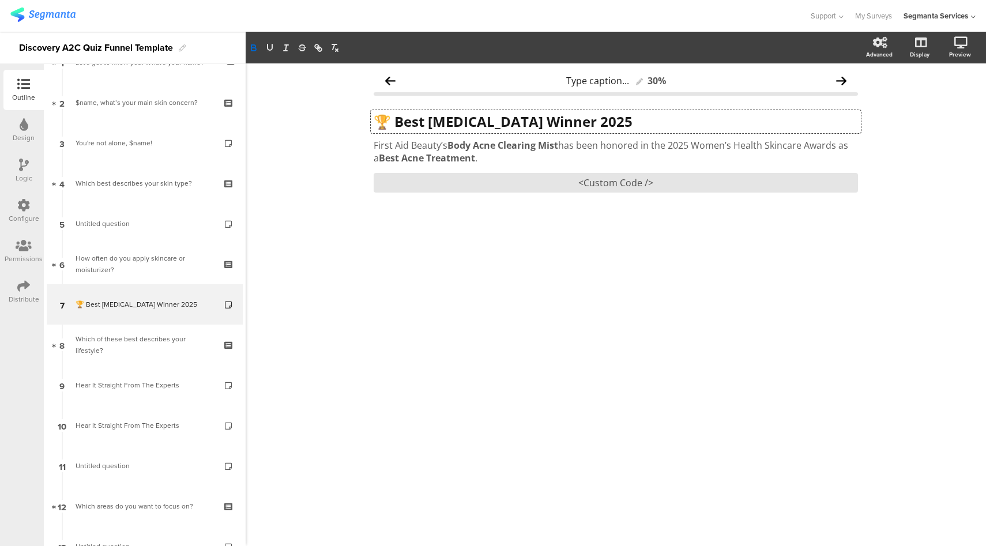
click at [426, 120] on p "🏆 Best Petroleum Jelly Winner 2025" at bounding box center [616, 121] width 484 height 17
drag, startPoint x: 446, startPoint y: 147, endPoint x: 371, endPoint y: 146, distance: 75.6
click at [371, 146] on div "First Aid Beauty’s Body Acne Clearing Mist has been honored in the 2025 Women’s…" at bounding box center [616, 151] width 490 height 31
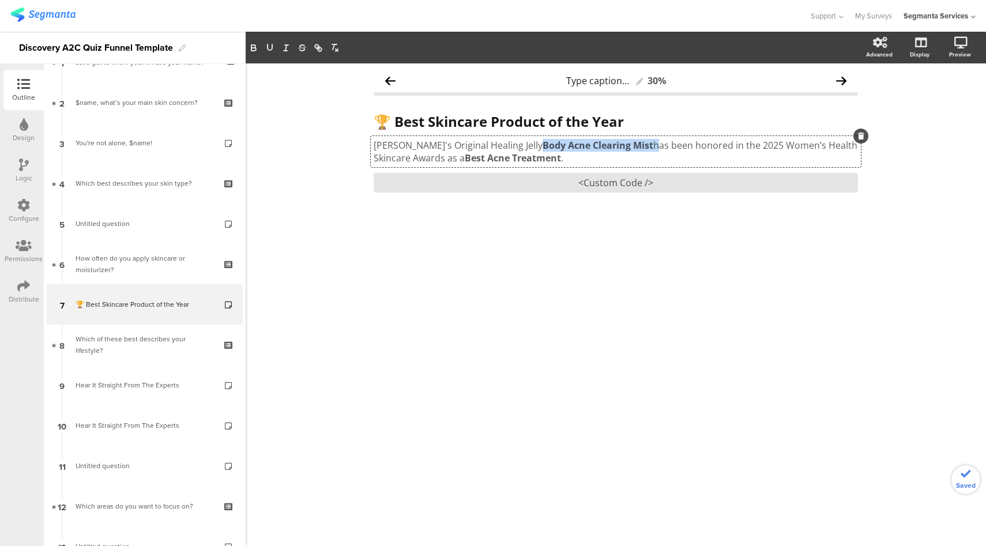
drag, startPoint x: 621, startPoint y: 145, endPoint x: 509, endPoint y: 145, distance: 112.5
click at [509, 145] on p "Vaseline's Original Healing Jelly Body Acne Clearing Mist has been honored in t…" at bounding box center [616, 151] width 484 height 25
drag, startPoint x: 505, startPoint y: 147, endPoint x: 417, endPoint y: 148, distance: 88.2
click at [417, 148] on p "Vaseline's Original Healing Jelly has been honored in the 2025 Women’s Health S…" at bounding box center [616, 151] width 484 height 25
click at [645, 144] on p "Vaseline's Original Healing Jelly has been honored in the 2025 Women’s Health S…" at bounding box center [616, 151] width 484 height 25
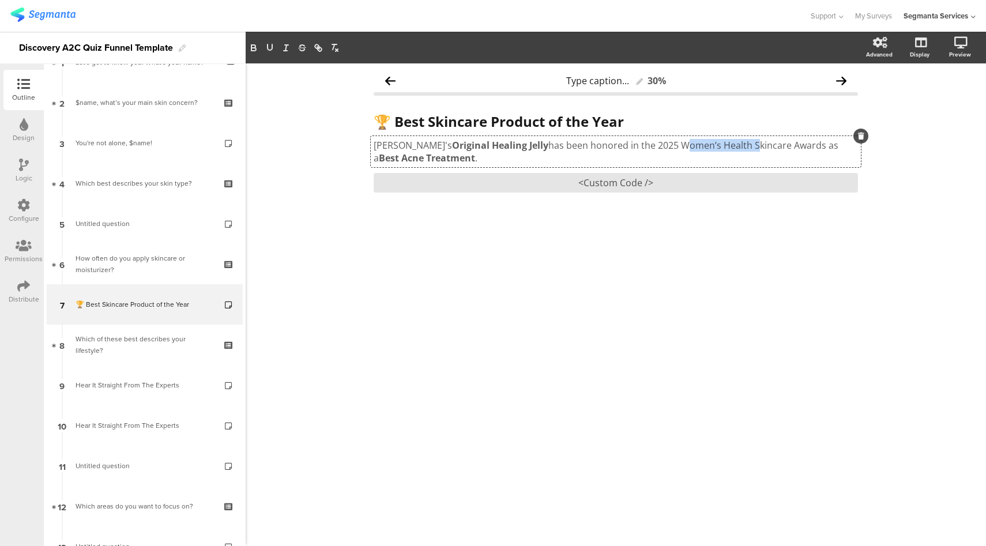
drag, startPoint x: 649, startPoint y: 148, endPoint x: 722, endPoint y: 144, distance: 73.4
click at [722, 144] on p "Vaseline's Original Healing Jelly has been honored in the 2025 Women’s Health S…" at bounding box center [616, 151] width 484 height 25
drag, startPoint x: 844, startPoint y: 147, endPoint x: 765, endPoint y: 143, distance: 78.5
click at [765, 143] on p "Vaseline's Original Healing Jelly has been honored in the 2025 Skincare Awards …" at bounding box center [616, 151] width 484 height 25
click at [739, 144] on p "Vaseline's Original Healing Jelly has been honored in the 2025 Skincare Awards …" at bounding box center [616, 151] width 484 height 25
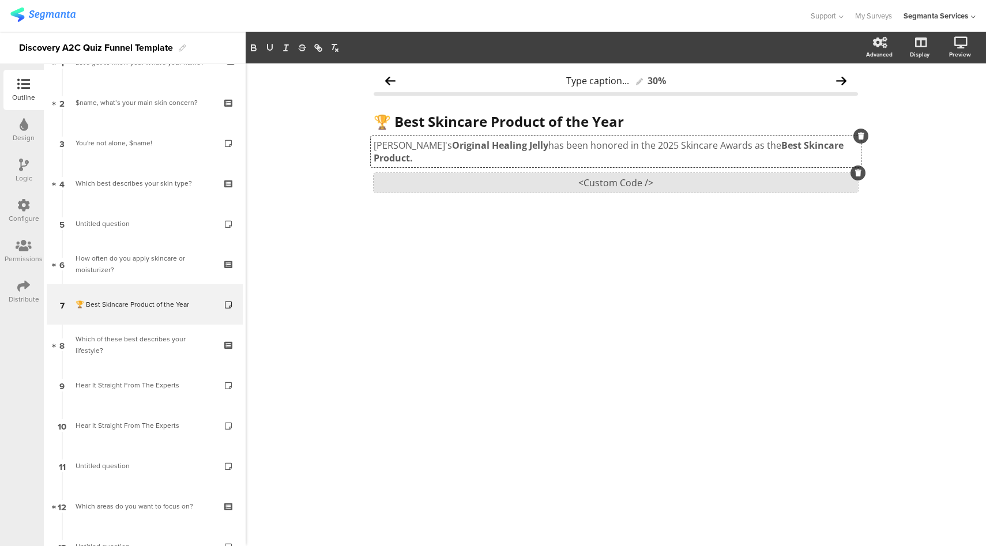
click at [592, 173] on div "<Custom Code />" at bounding box center [616, 183] width 484 height 20
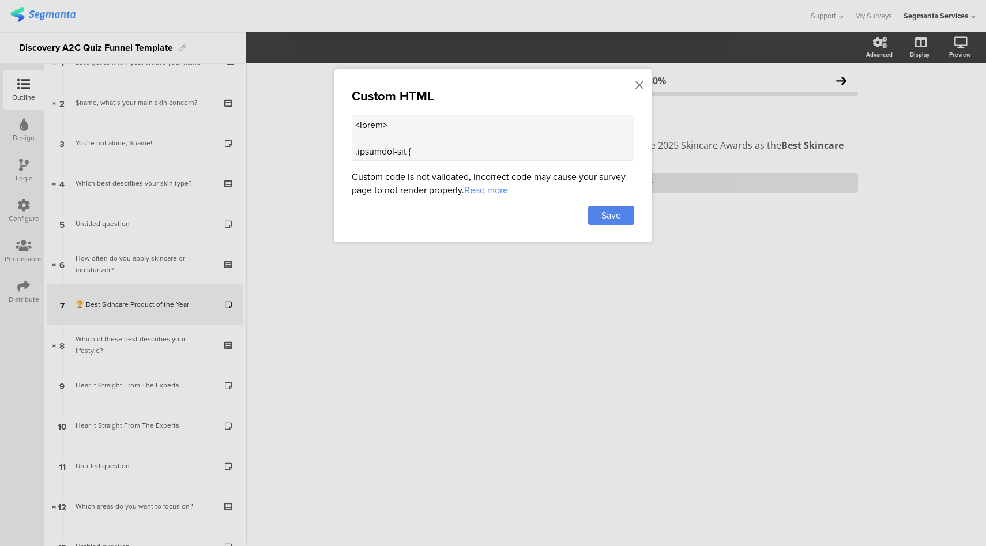
click at [527, 148] on textarea at bounding box center [493, 138] width 283 height 46
paste textarea "1c355b; } /* Tablet adjustments */ @media (max-width: 768px) { .thumbs img { wi…"
type textarea "<style> .progress-bar { display: none !important; } .question-header .main-text…"
click at [622, 206] on div "Save" at bounding box center [611, 215] width 46 height 19
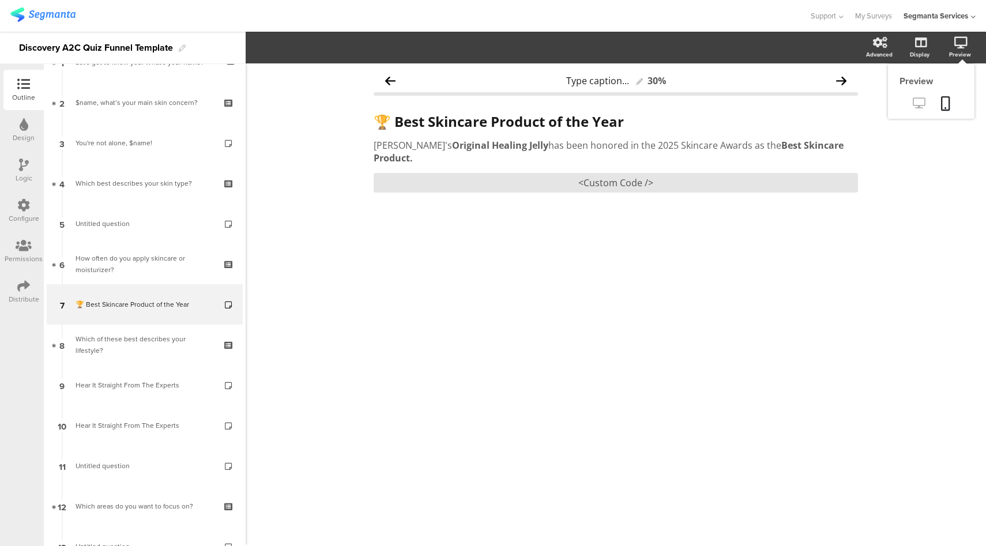
click at [921, 102] on icon at bounding box center [919, 102] width 12 height 11
click at [596, 176] on div "<Custom Code />" at bounding box center [616, 183] width 484 height 20
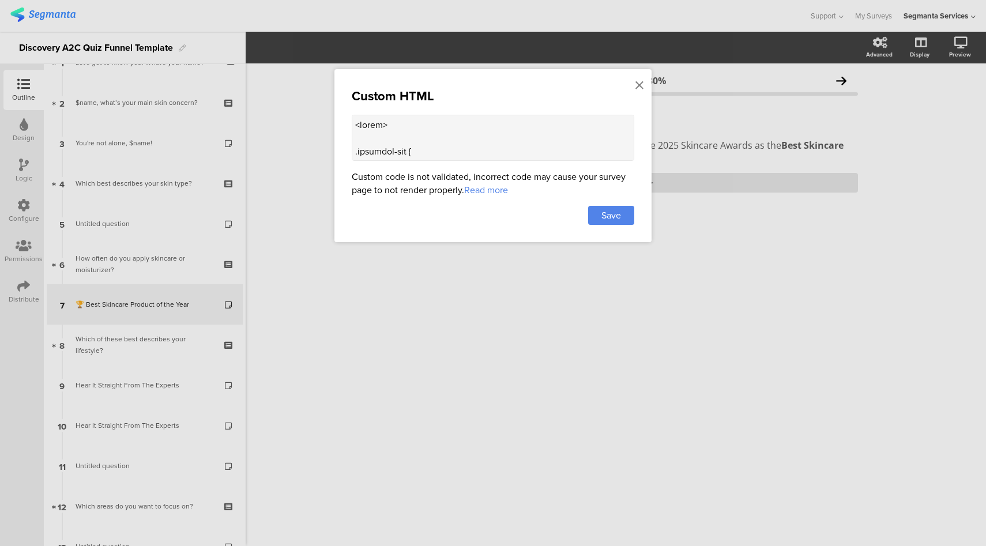
click at [458, 177] on div "Custom code is not validated, incorrect code may cause your survey page to not …" at bounding box center [493, 183] width 283 height 27
click at [458, 156] on textarea at bounding box center [493, 138] width 283 height 46
click at [461, 150] on textarea at bounding box center [493, 138] width 283 height 46
paste textarea "assets.unileversolutions.com/v1/1474787.png?im=AspectCrop=(550,550);Resize=(550…"
type textarea "<style> .progress-bar { display: none !important; } .question-header .main-text…"
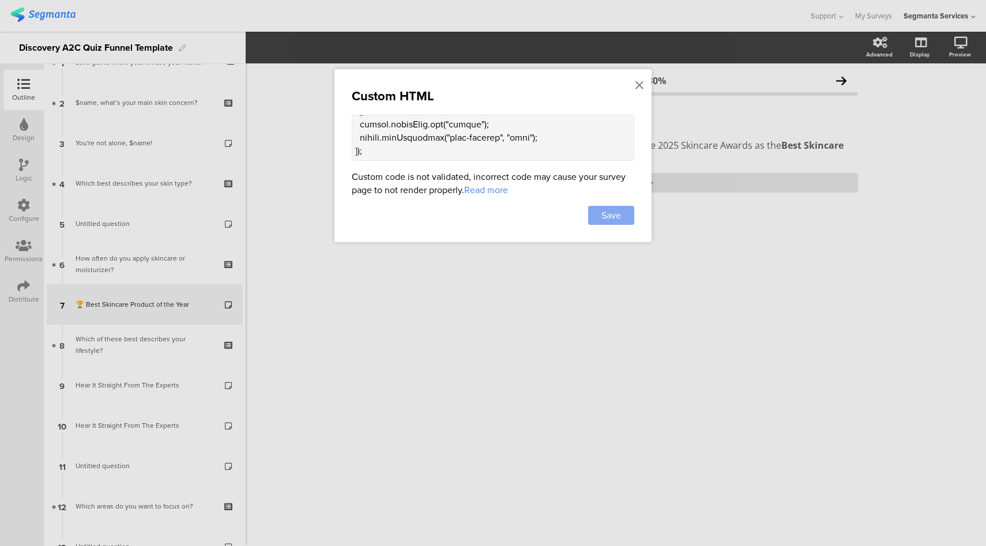
click at [608, 218] on span "Save" at bounding box center [612, 215] width 20 height 13
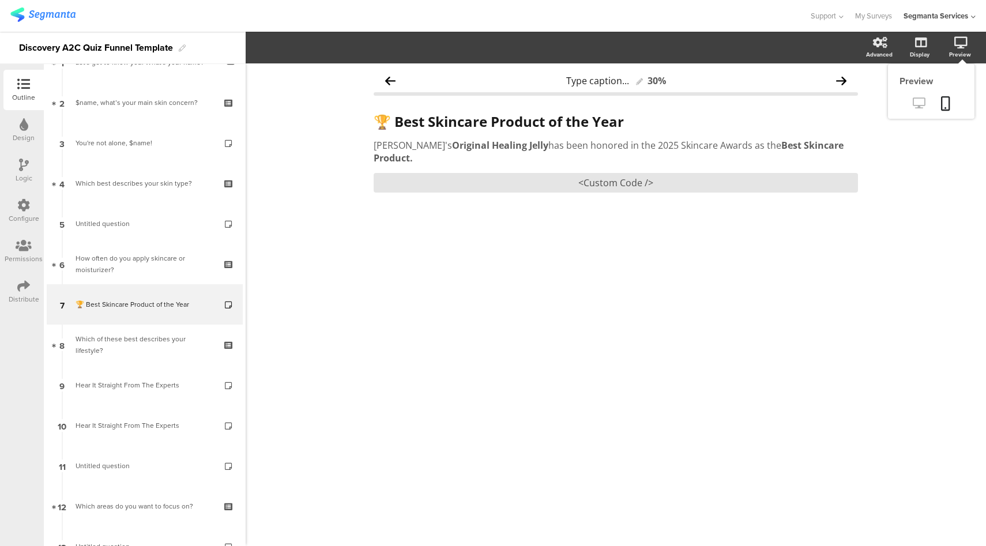
click at [920, 102] on icon at bounding box center [919, 102] width 12 height 11
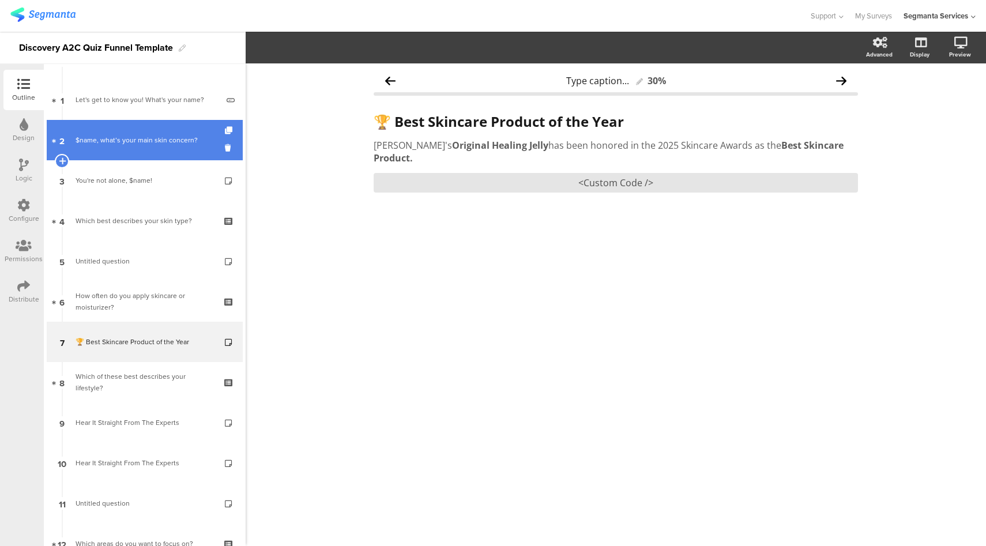
scroll to position [0, 0]
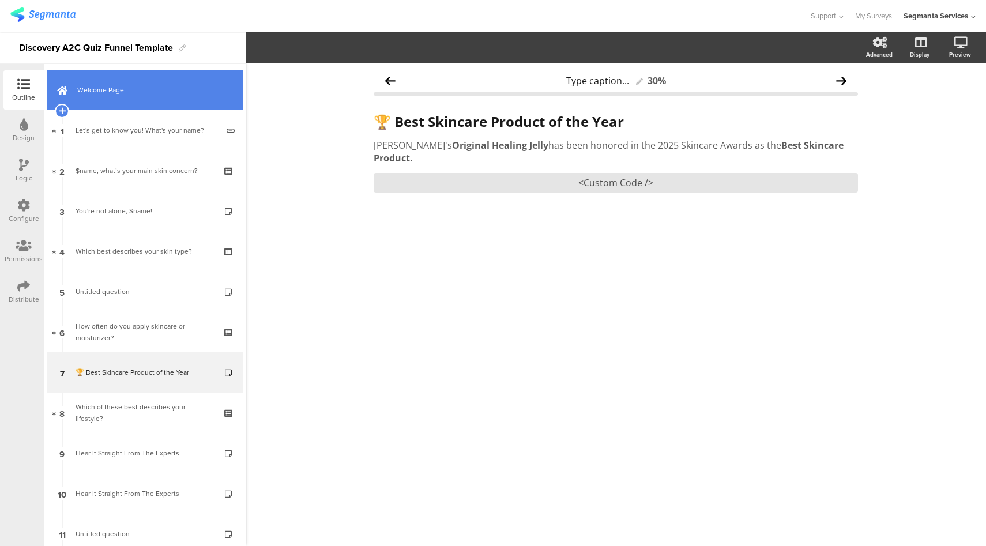
click at [170, 96] on link "Welcome Page" at bounding box center [145, 90] width 196 height 40
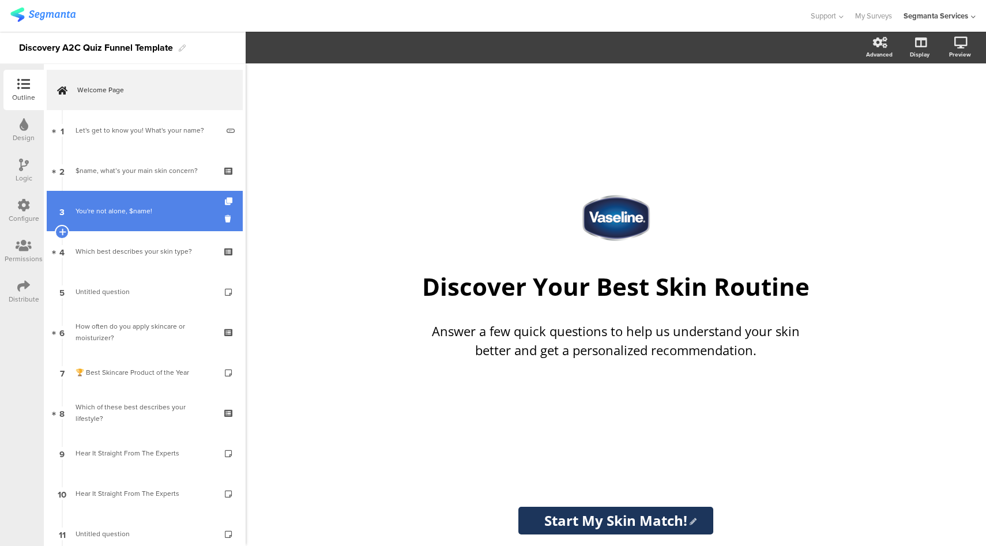
click at [146, 209] on div "You're not alone, $name!" at bounding box center [145, 211] width 138 height 12
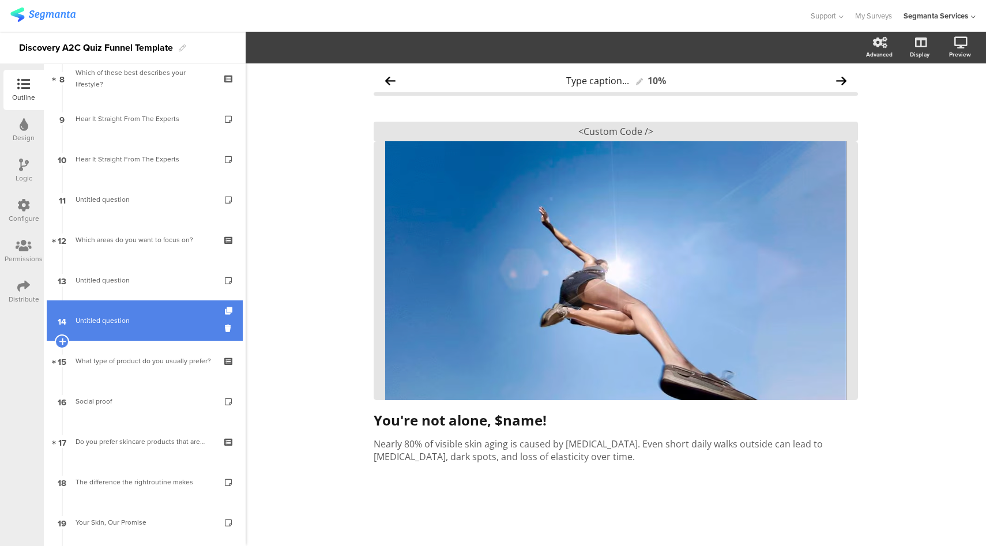
scroll to position [340, 0]
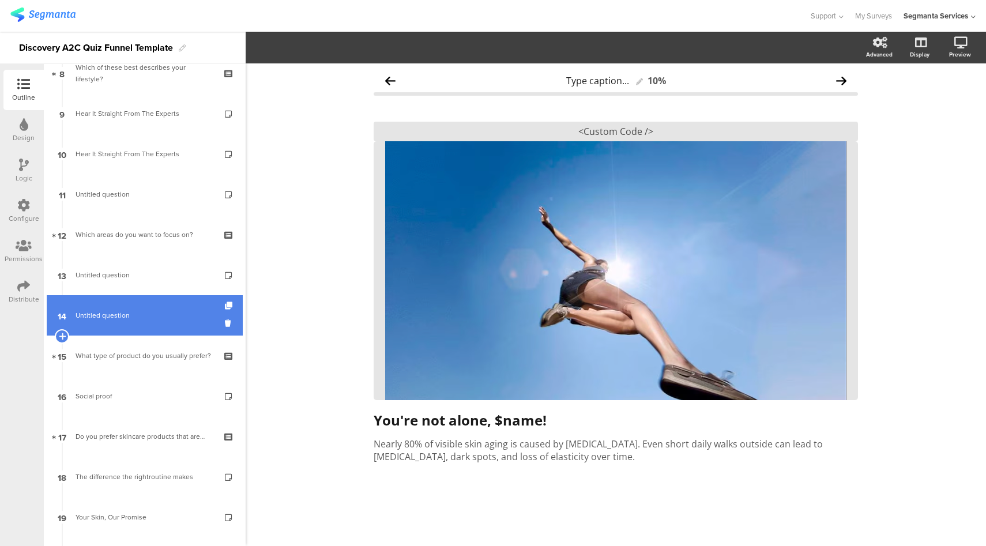
click at [128, 321] on link "14 Untitled question" at bounding box center [145, 315] width 196 height 40
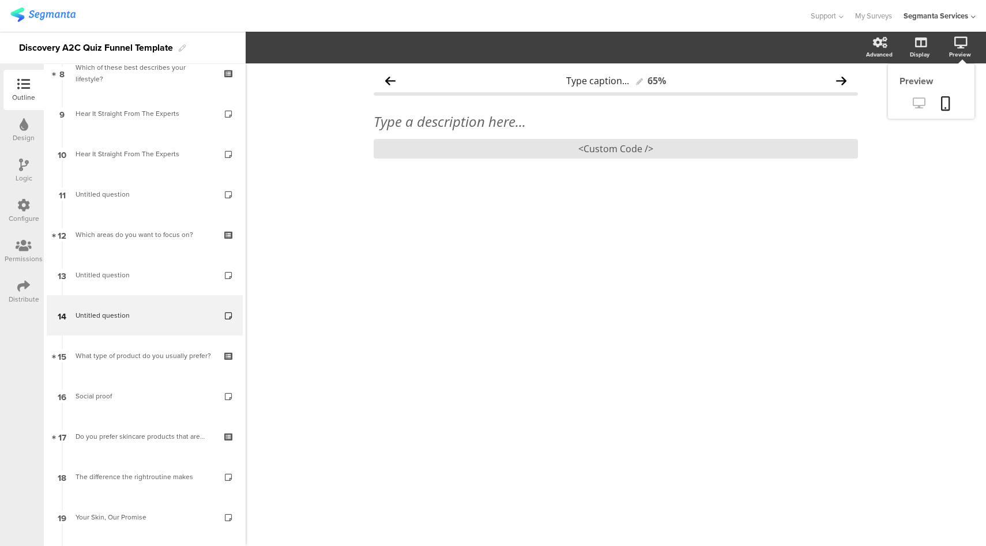
click at [919, 106] on icon at bounding box center [919, 102] width 12 height 11
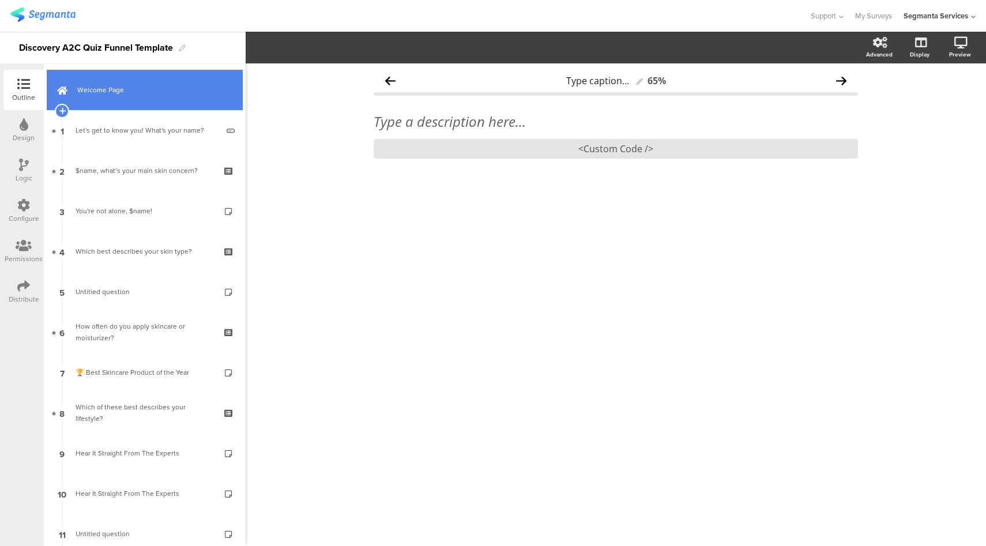
click at [163, 89] on span "Welcome Page" at bounding box center [151, 90] width 148 height 12
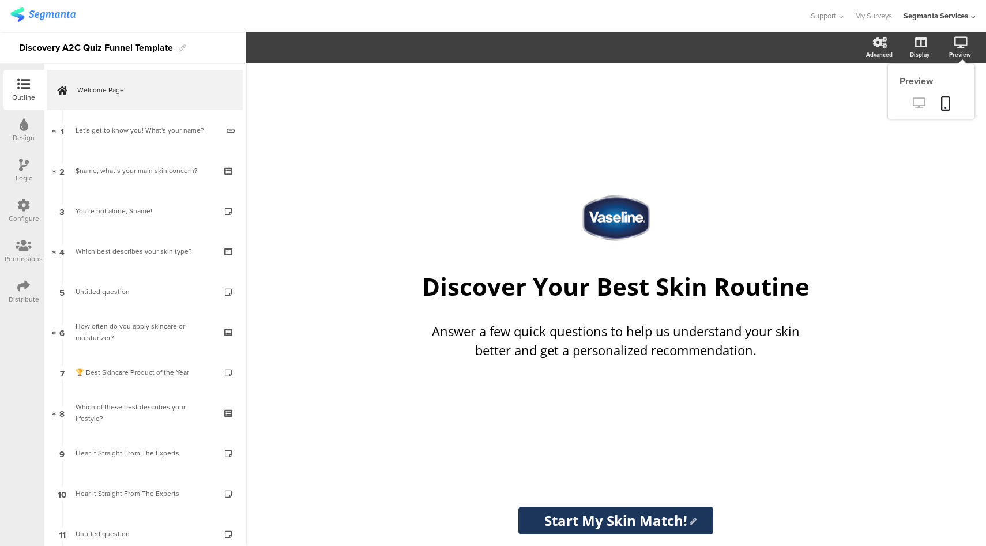
click at [917, 101] on icon at bounding box center [919, 102] width 12 height 11
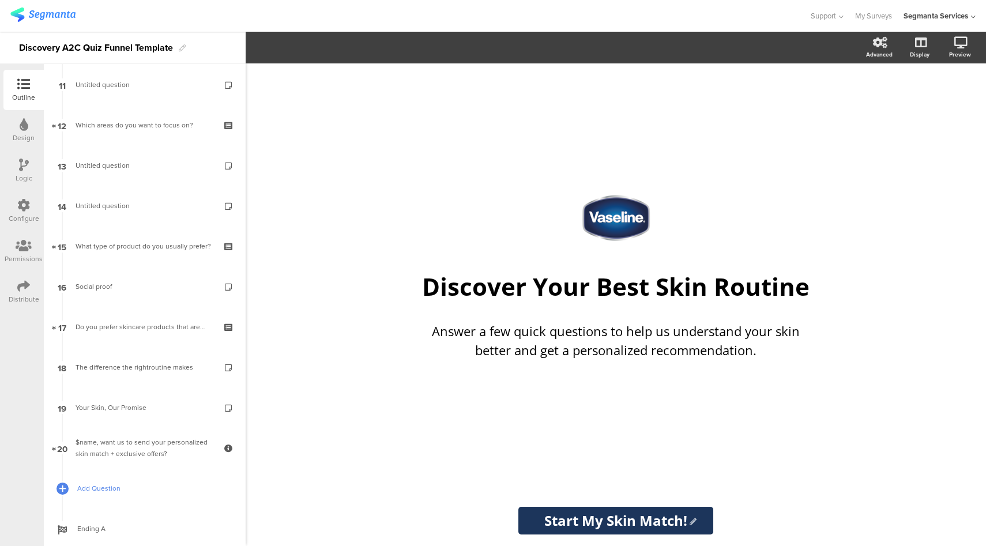
scroll to position [478, 0]
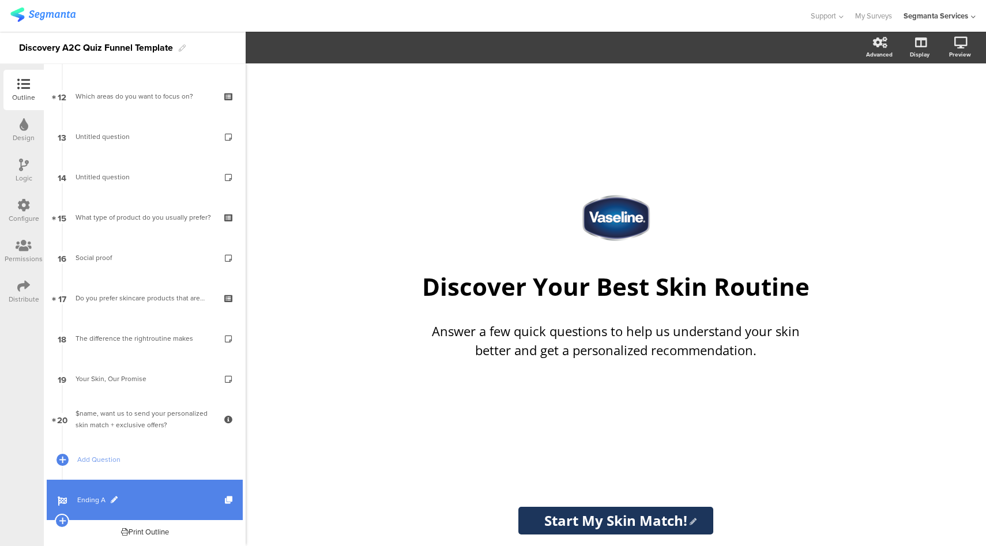
click at [157, 497] on span "Ending A" at bounding box center [151, 500] width 148 height 12
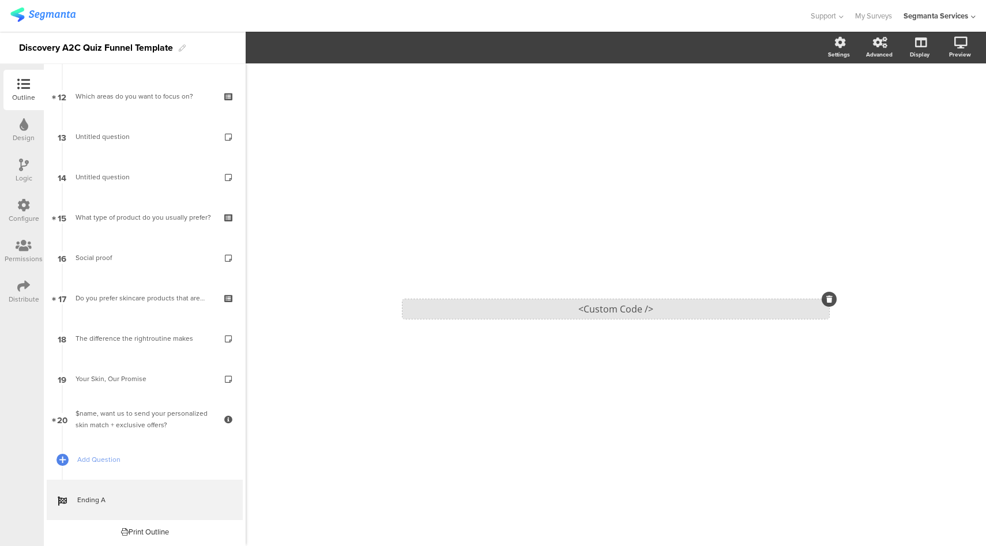
click at [595, 313] on div "<Custom Code />" at bounding box center [616, 309] width 427 height 20
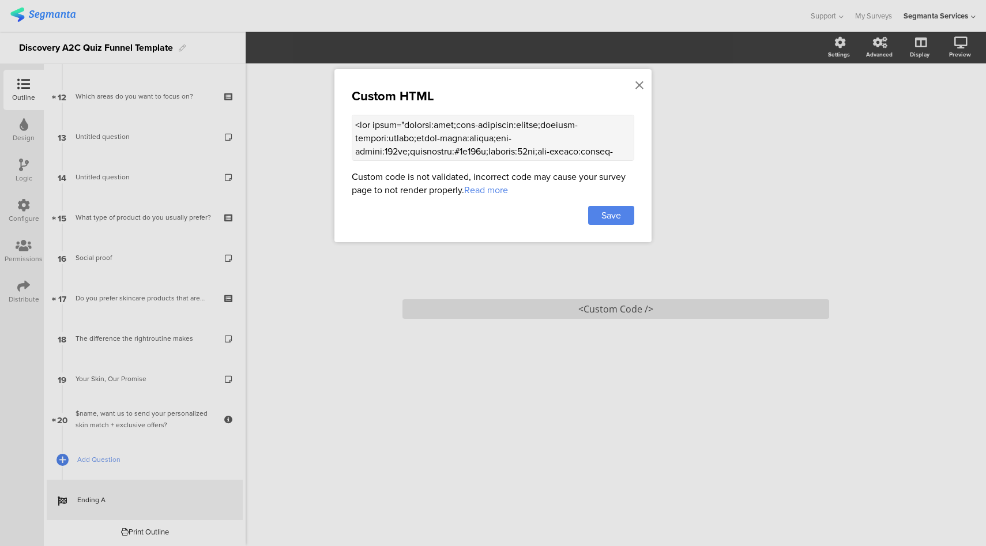
click at [476, 147] on textarea at bounding box center [493, 138] width 283 height 46
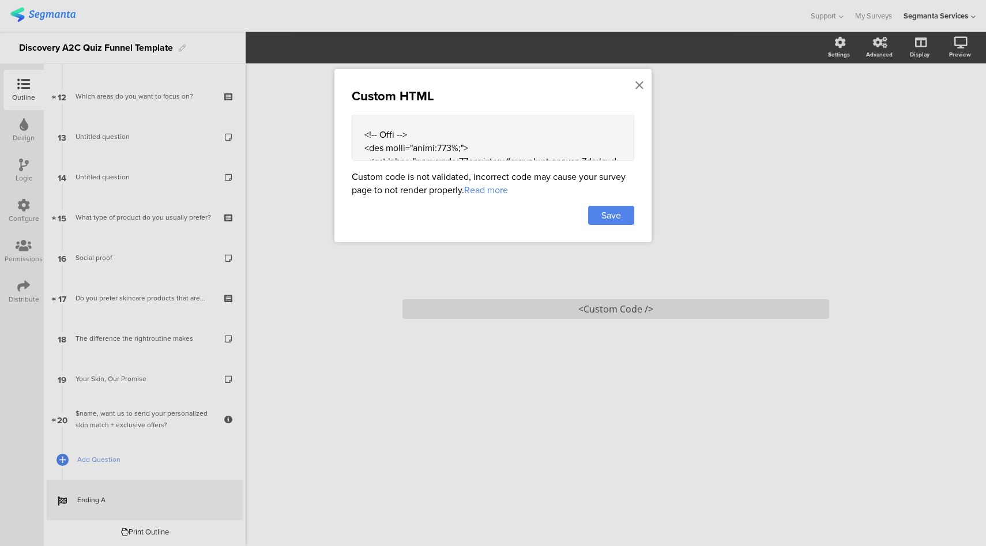
scroll to position [601, 0]
click at [641, 86] on icon at bounding box center [640, 85] width 8 height 13
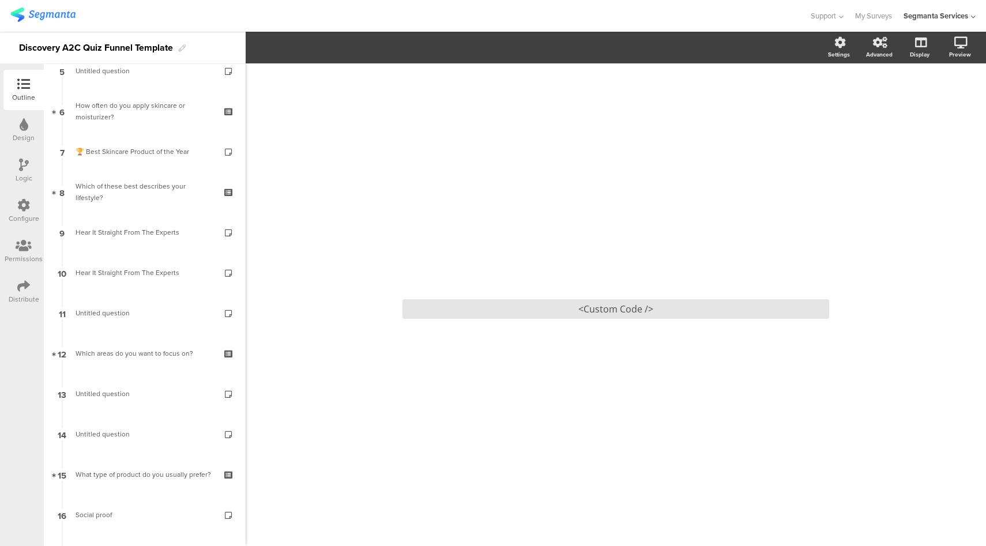
scroll to position [0, 0]
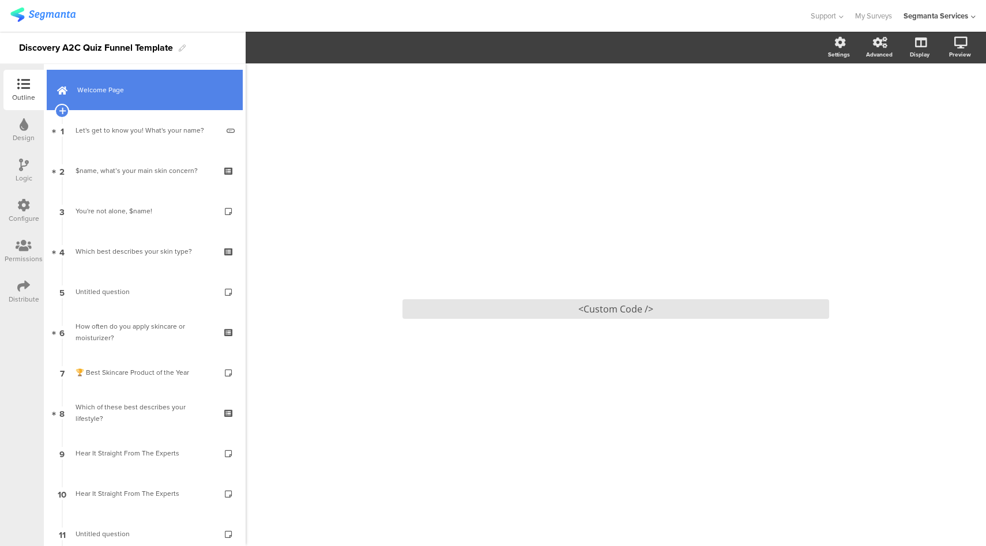
click at [168, 104] on link "Welcome Page" at bounding box center [145, 90] width 196 height 40
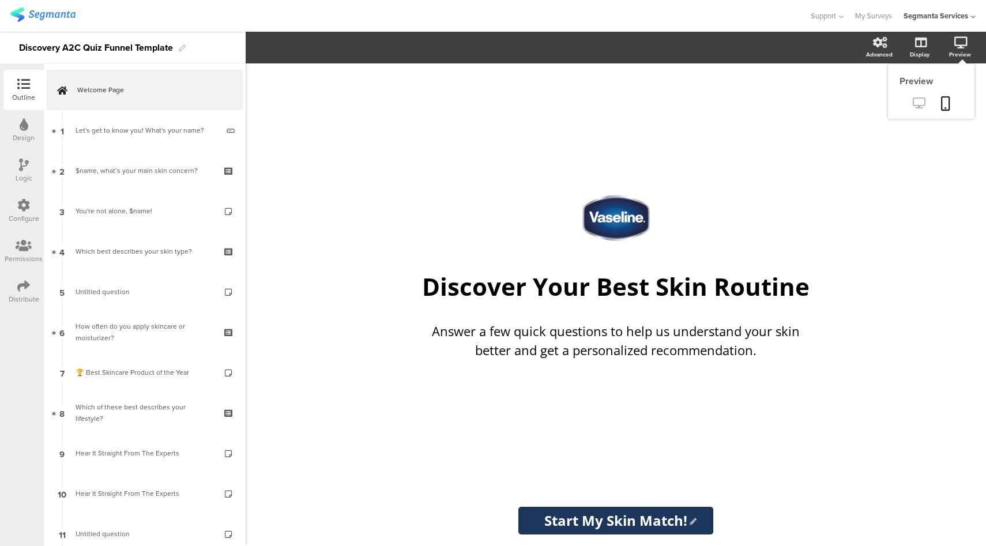
click at [915, 104] on icon at bounding box center [919, 102] width 12 height 11
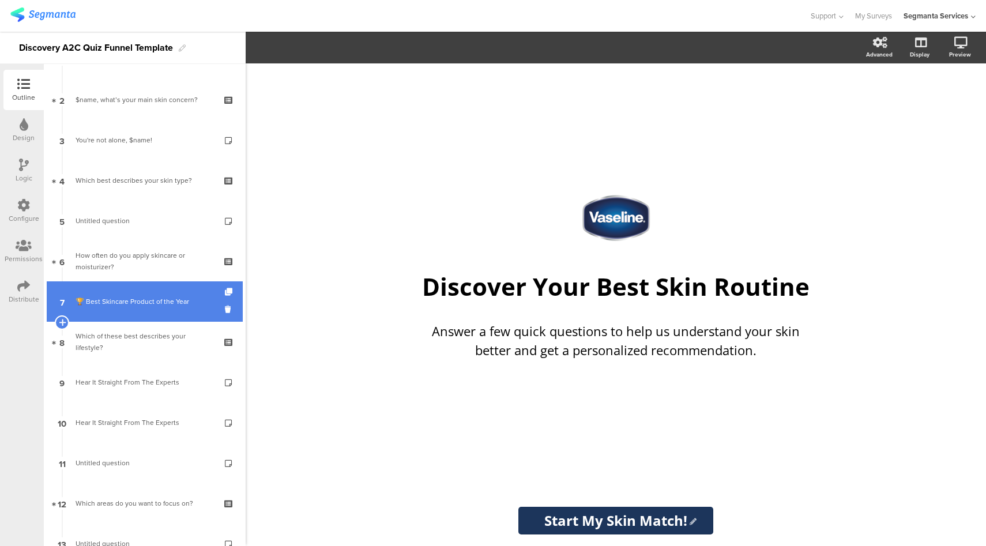
scroll to position [478, 0]
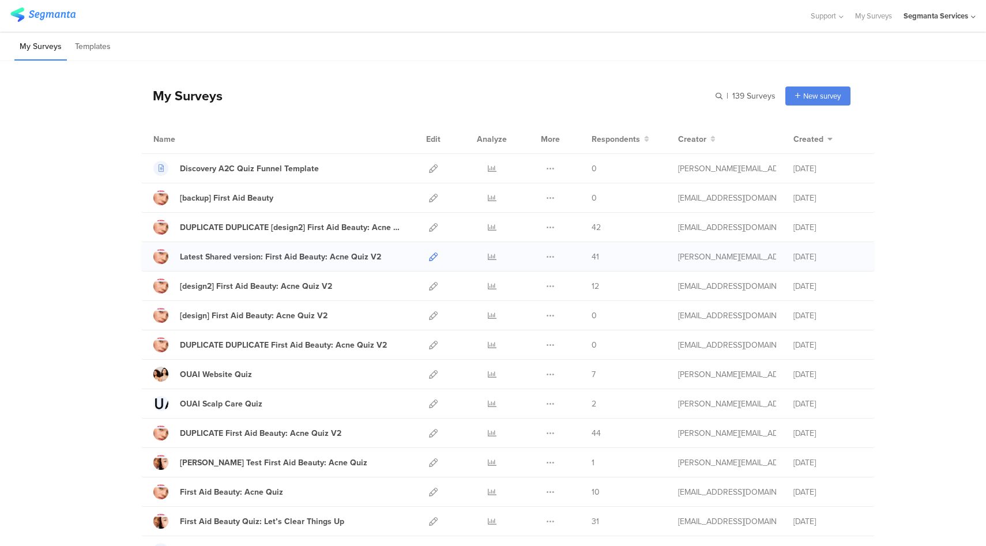
scroll to position [22, 0]
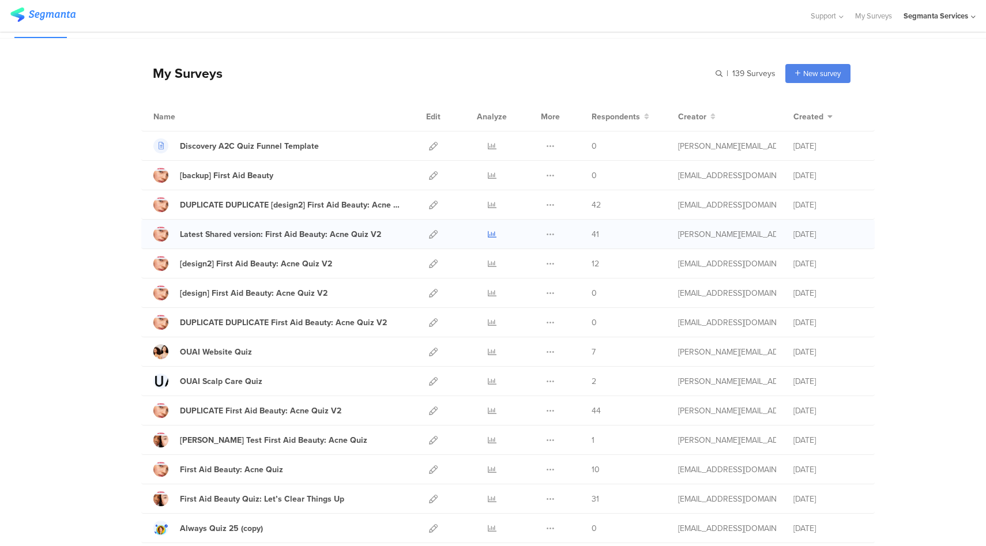
click at [488, 232] on icon at bounding box center [492, 234] width 9 height 9
click at [431, 231] on icon at bounding box center [433, 234] width 9 height 9
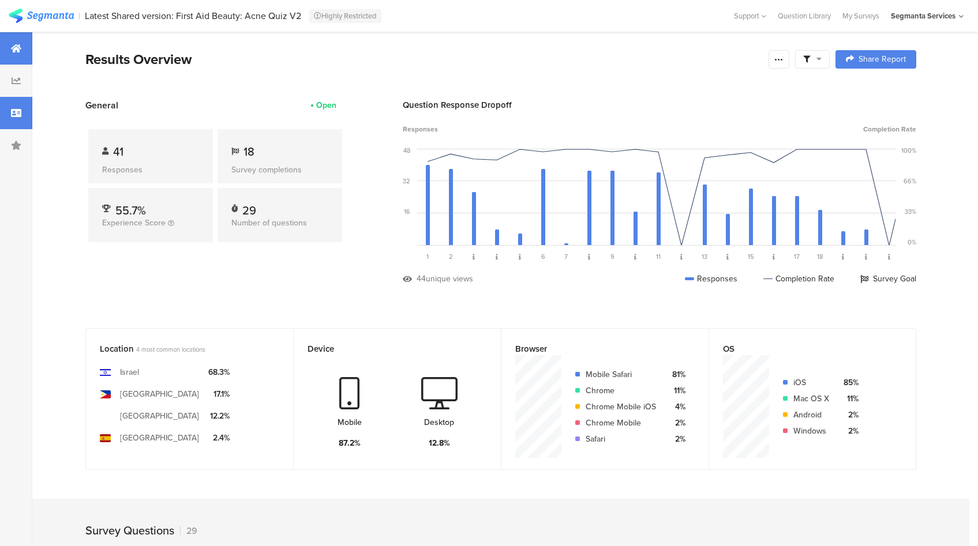
click at [28, 112] on div at bounding box center [16, 113] width 32 height 32
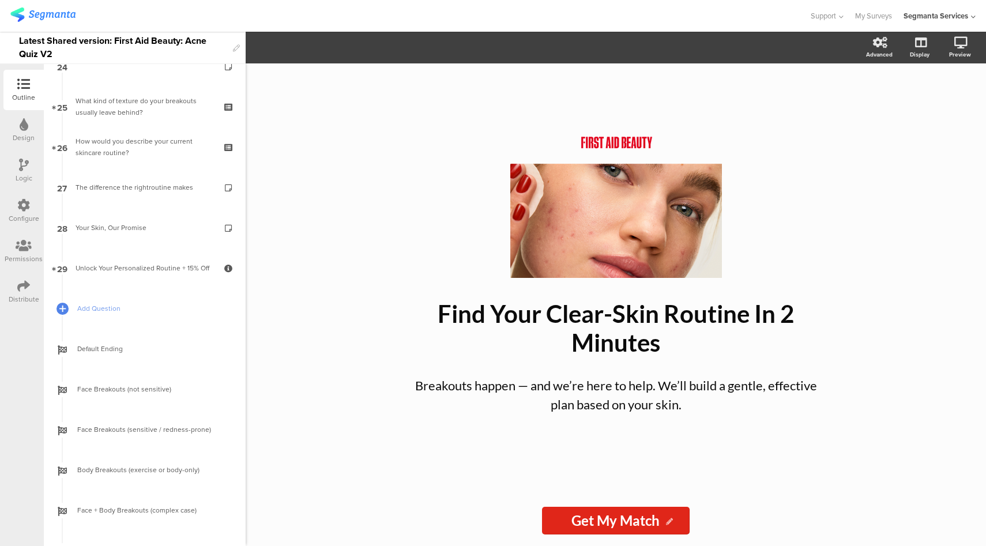
scroll to position [1084, 0]
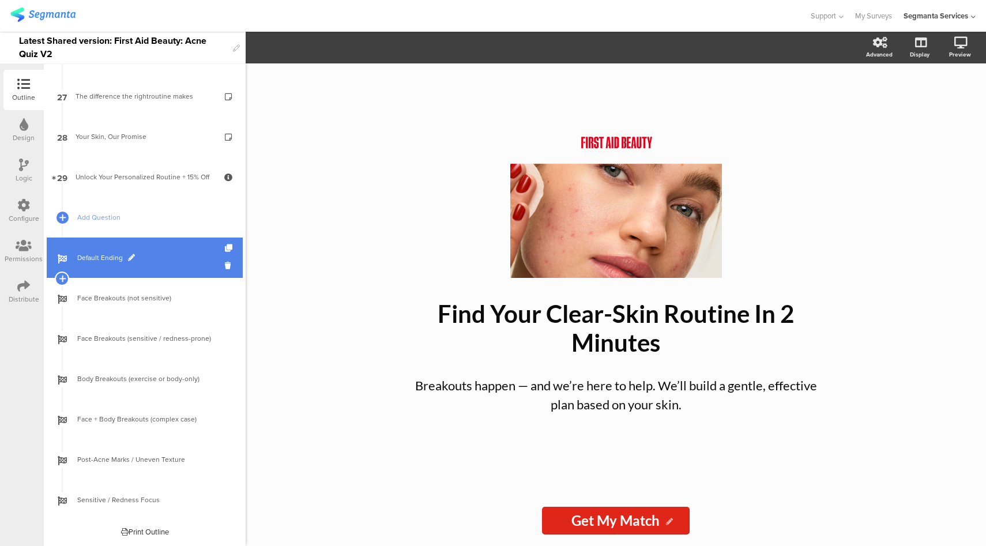
click at [159, 257] on span "Default Ending" at bounding box center [151, 258] width 148 height 12
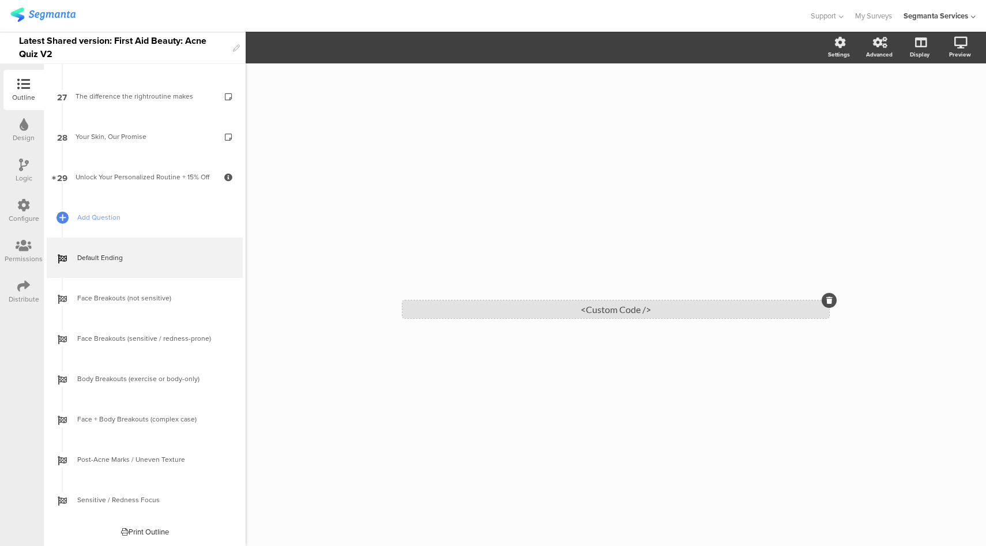
click at [628, 307] on div "<Custom Code />" at bounding box center [616, 309] width 427 height 18
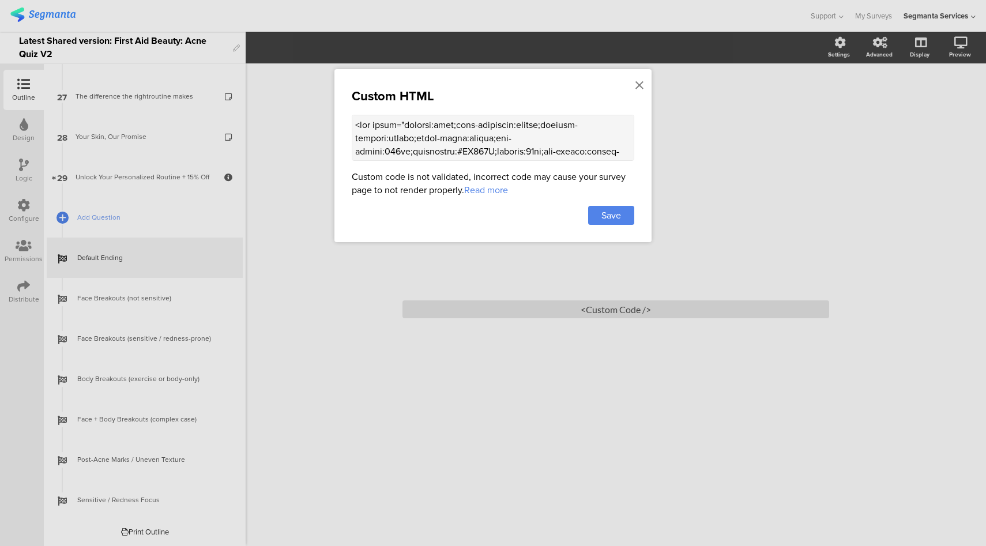
click at [553, 145] on textarea at bounding box center [493, 138] width 283 height 46
click at [640, 86] on icon at bounding box center [640, 85] width 8 height 13
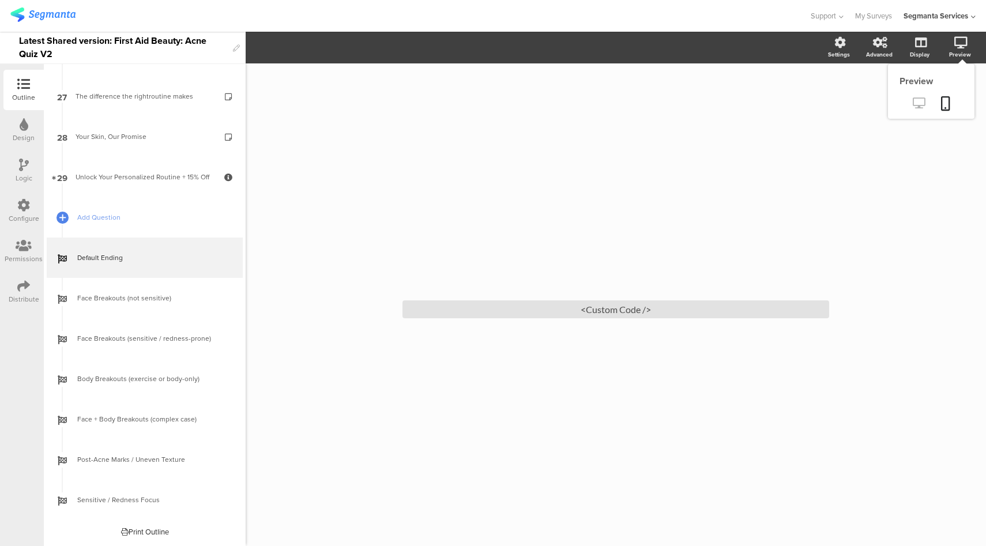
click at [923, 107] on icon at bounding box center [919, 102] width 12 height 11
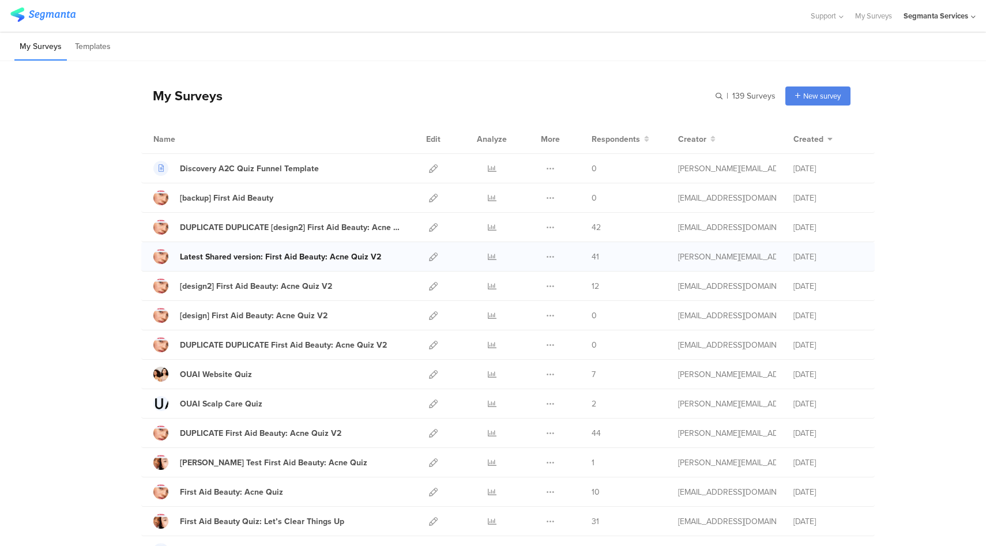
scroll to position [22, 0]
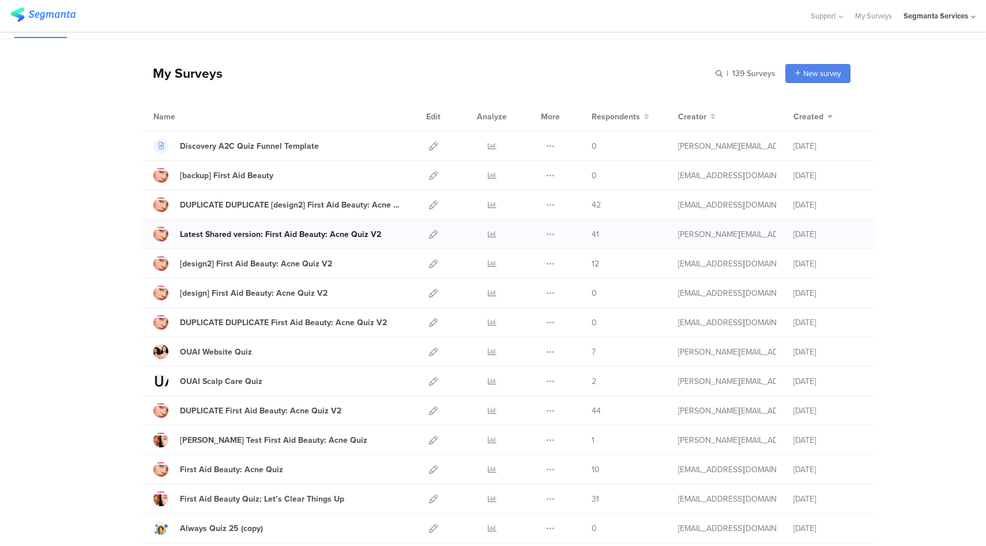
click at [232, 234] on div "Latest Shared version: First Aid Beauty: Acne Quiz V2" at bounding box center [280, 234] width 201 height 12
click at [429, 231] on icon at bounding box center [433, 234] width 9 height 9
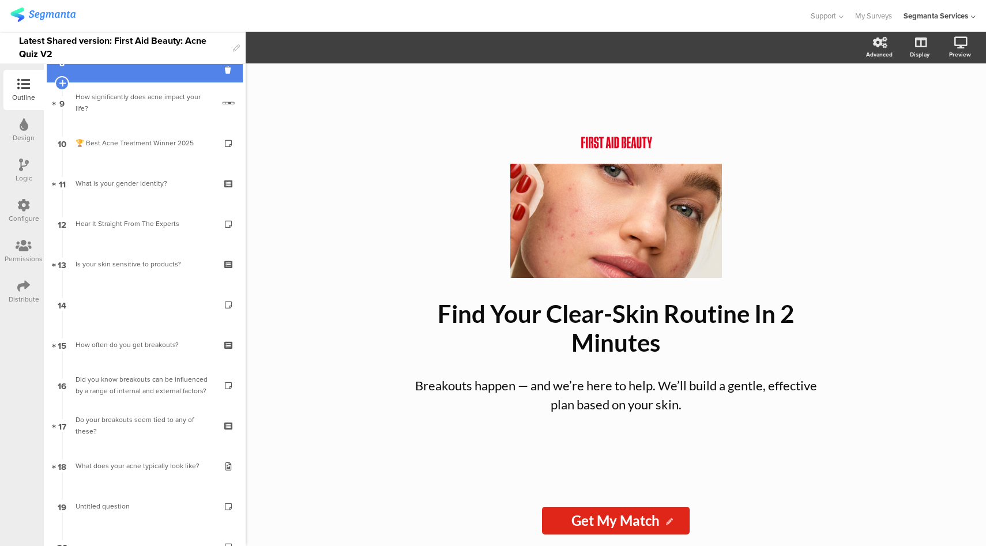
scroll to position [351, 0]
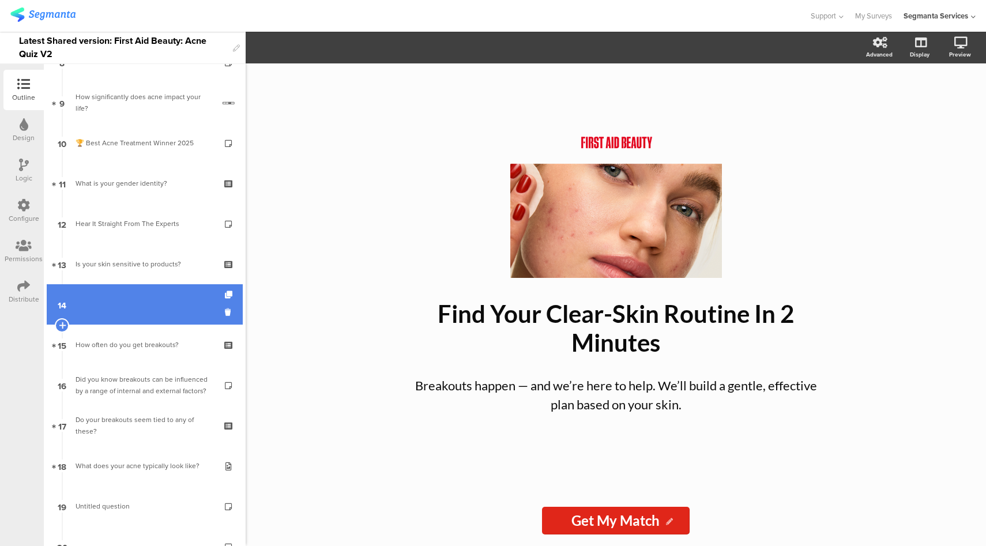
click at [147, 284] on link "14" at bounding box center [145, 304] width 196 height 40
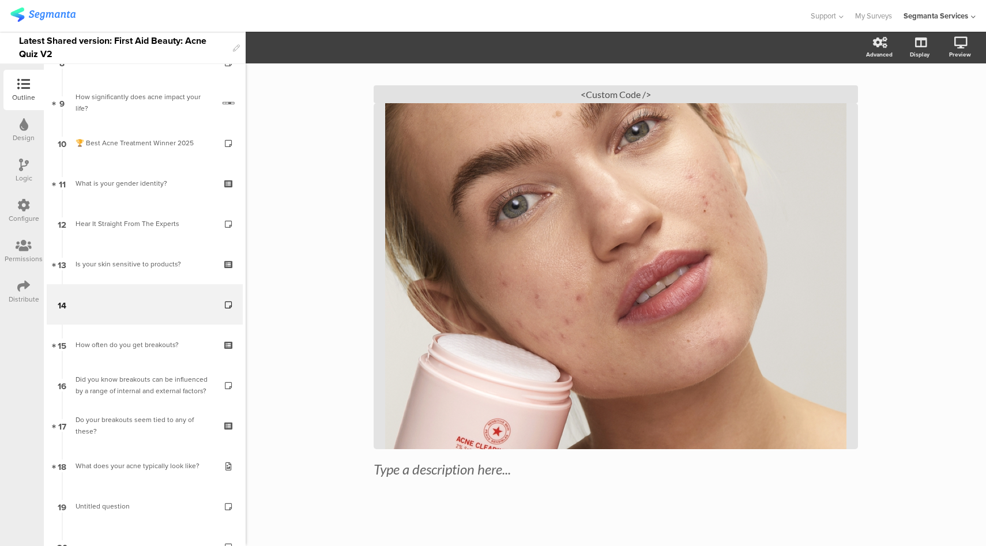
scroll to position [37, 0]
click at [913, 107] on icon at bounding box center [919, 102] width 12 height 11
click at [615, 97] on div "<Custom Code />" at bounding box center [616, 93] width 484 height 18
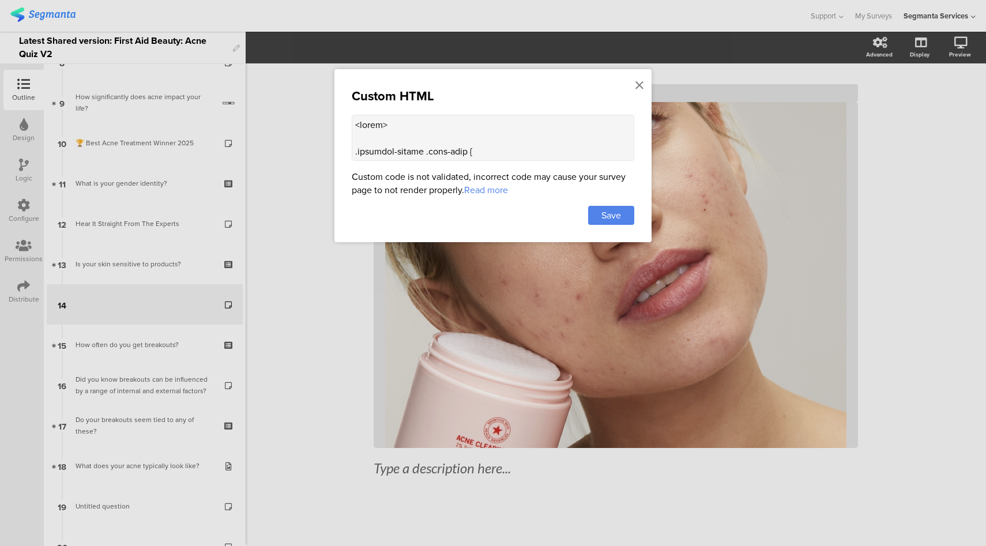
click at [422, 140] on textarea at bounding box center [493, 138] width 283 height 46
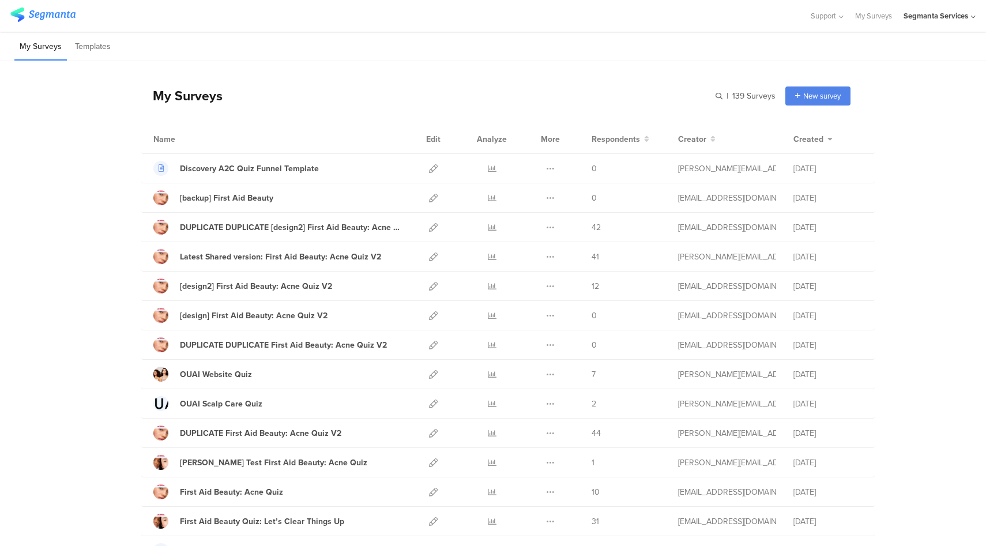
scroll to position [22, 0]
